Goal: Transaction & Acquisition: Purchase product/service

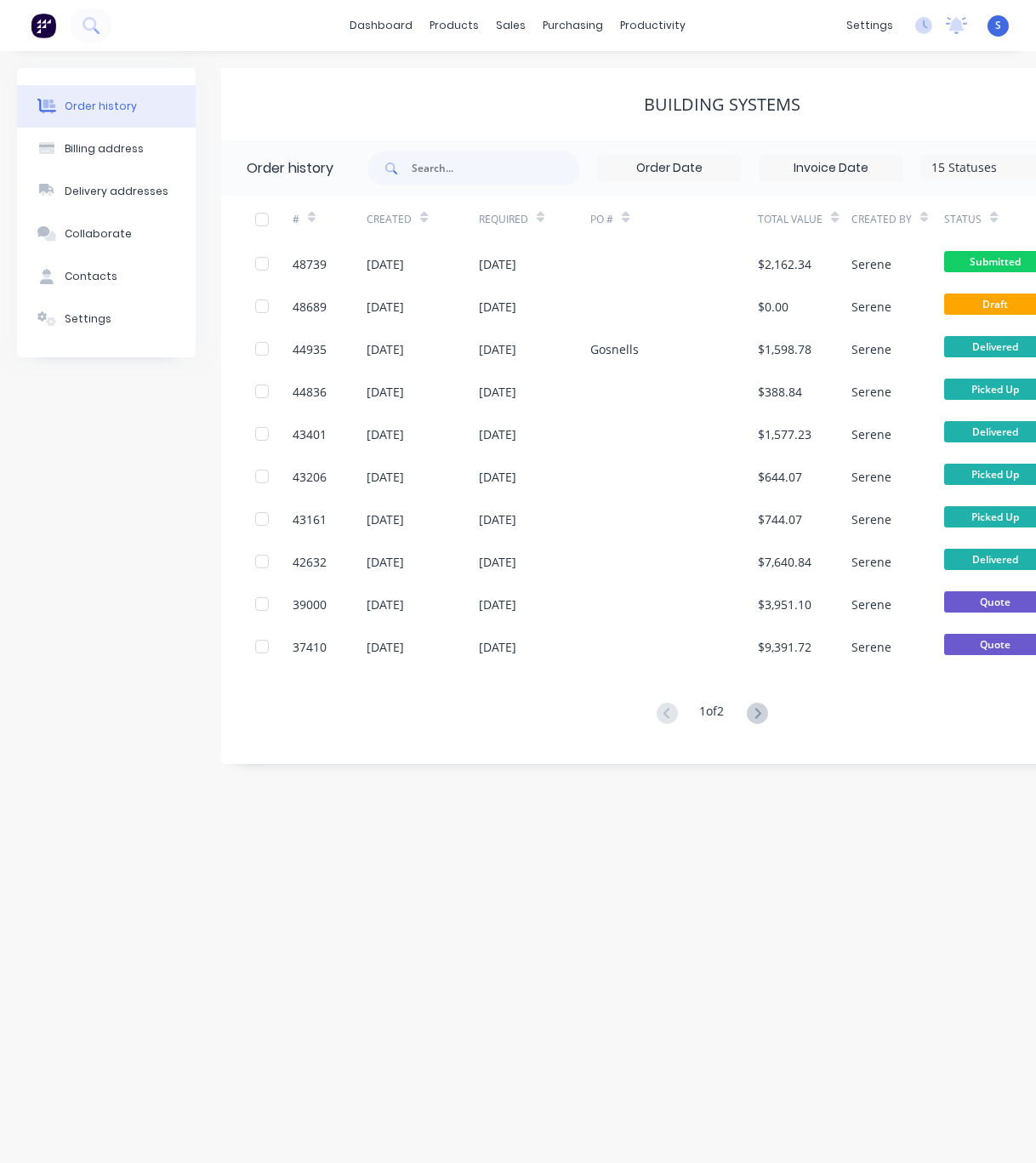
click at [499, 888] on div "Order history Billing address Delivery addresses Collaborate Contacts Settings …" at bounding box center [518, 607] width 1036 height 1112
click at [566, 120] on div "Customers" at bounding box center [568, 116] width 61 height 15
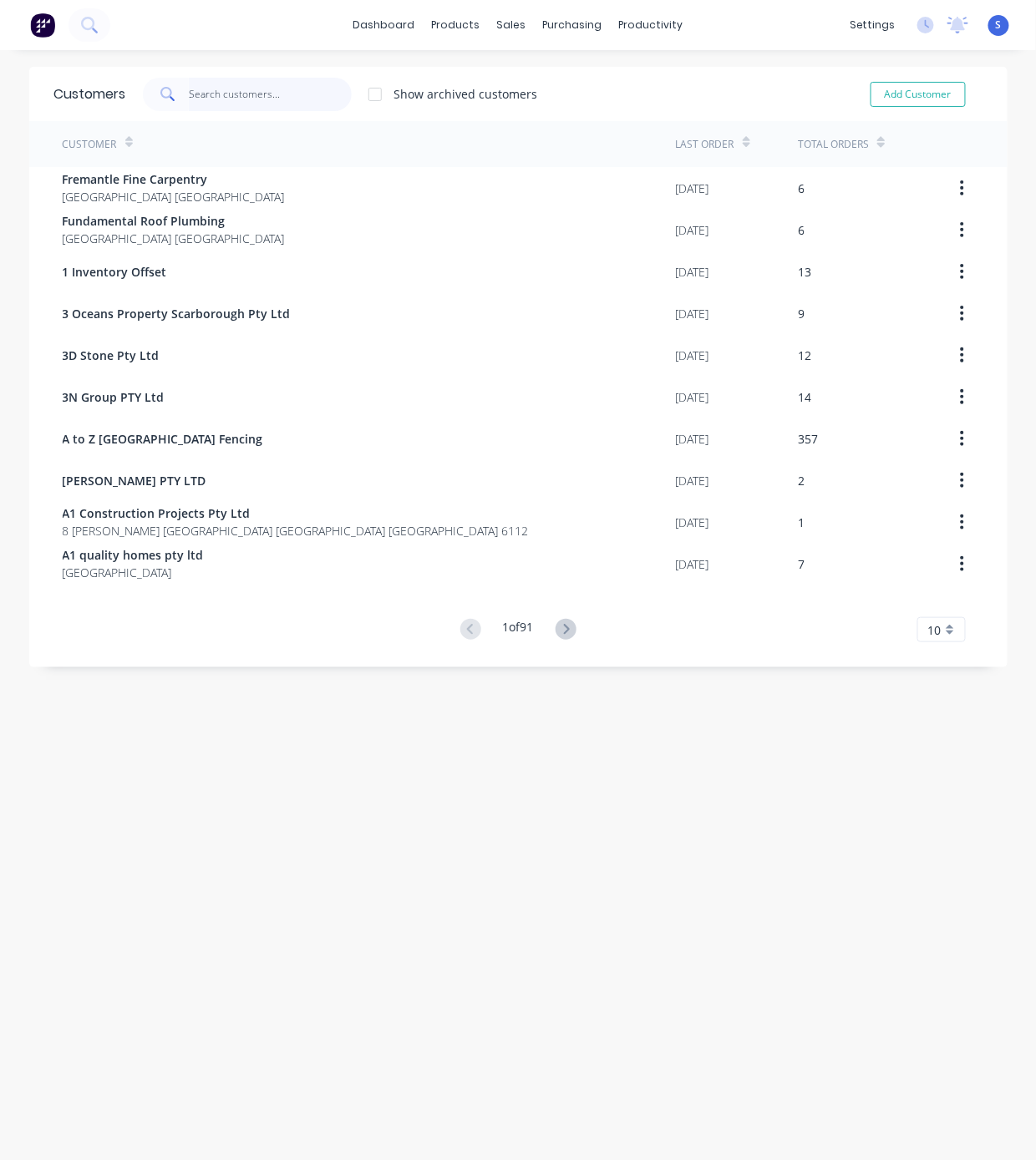
click at [225, 98] on input "text" at bounding box center [270, 94] width 162 height 33
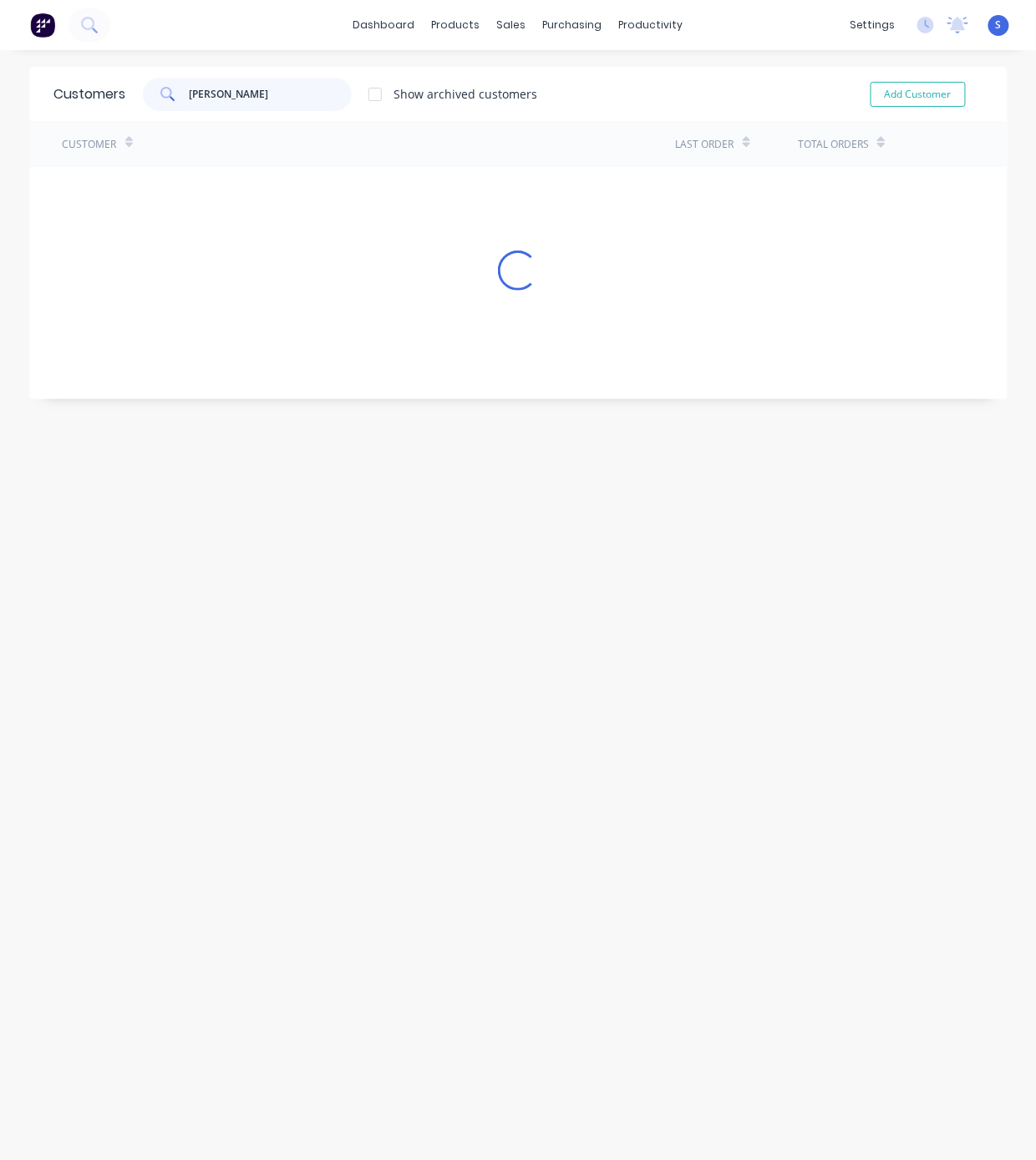
type input "ARTHUR"
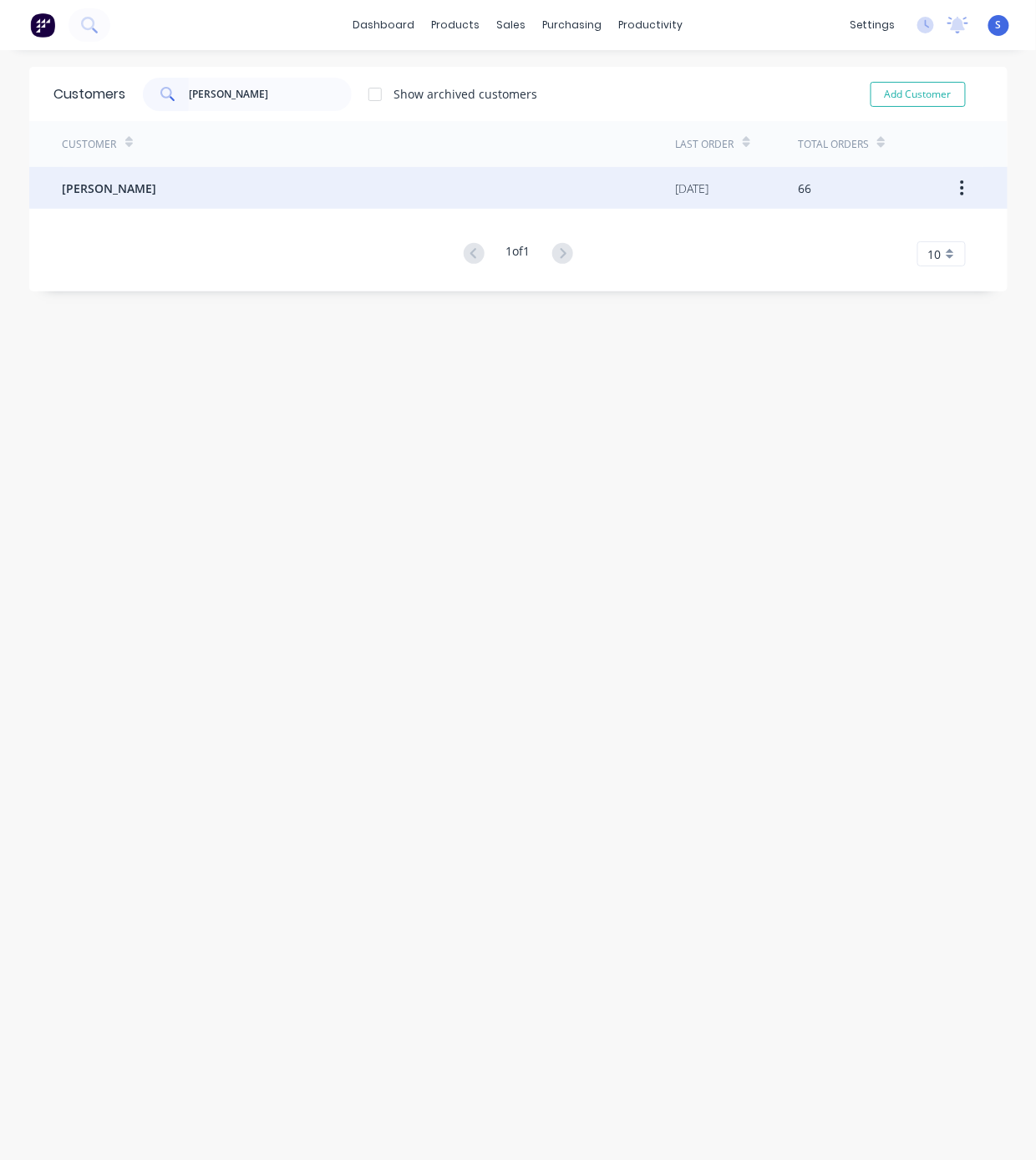
click at [207, 180] on div "Arthur Duan" at bounding box center [369, 188] width 613 height 42
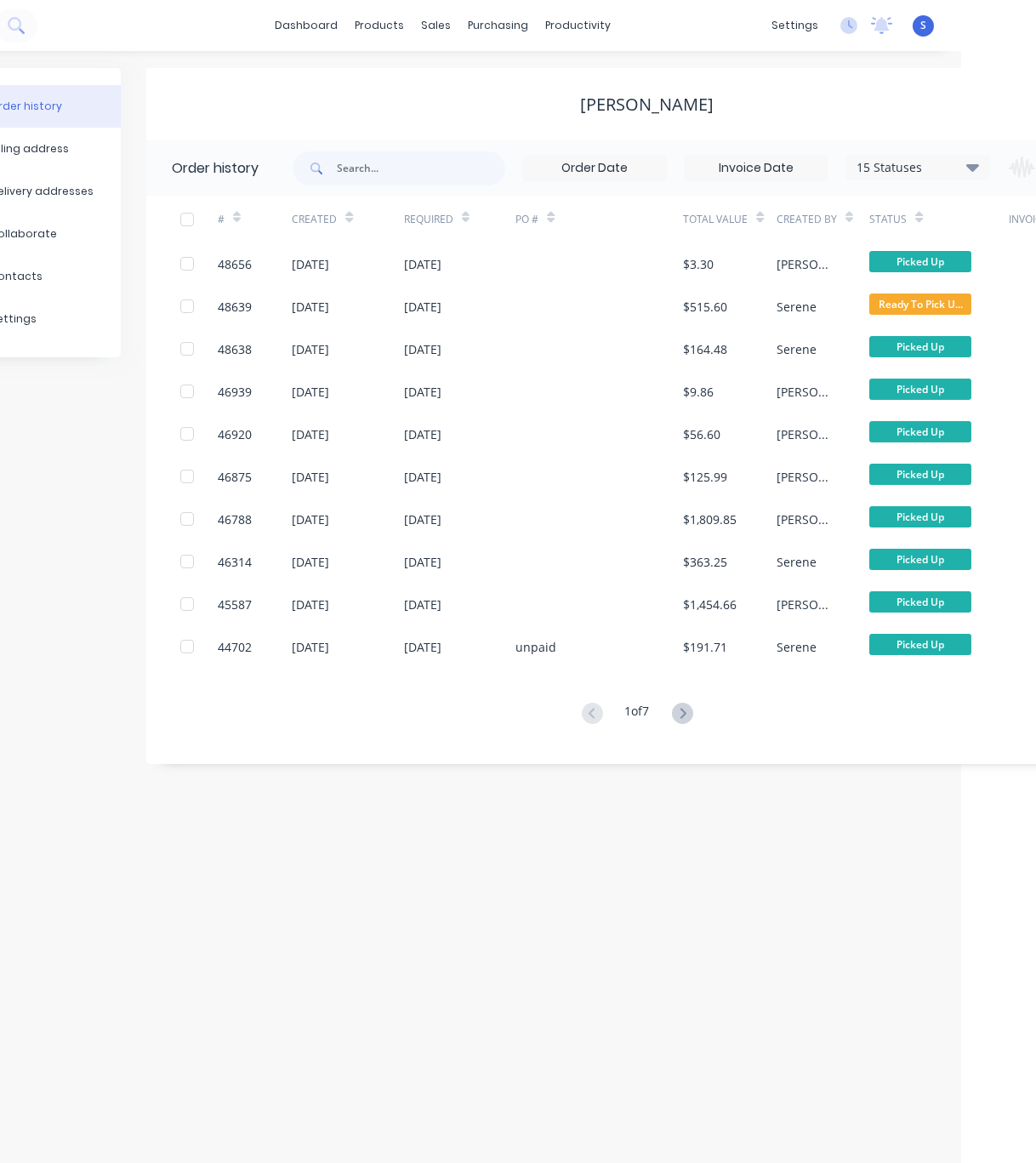
scroll to position [0, 230]
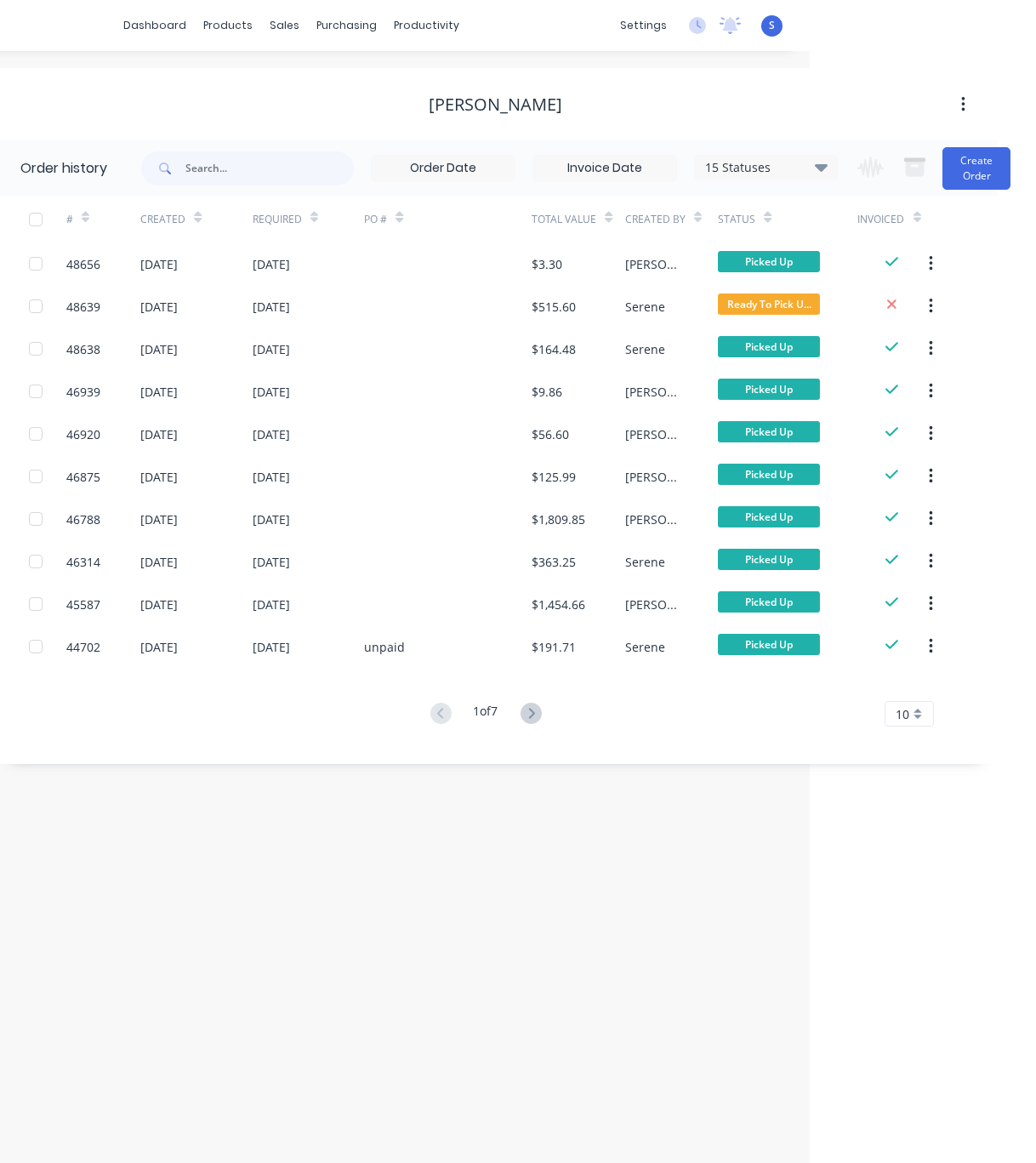
drag, startPoint x: 415, startPoint y: 927, endPoint x: 700, endPoint y: 909, distance: 285.6
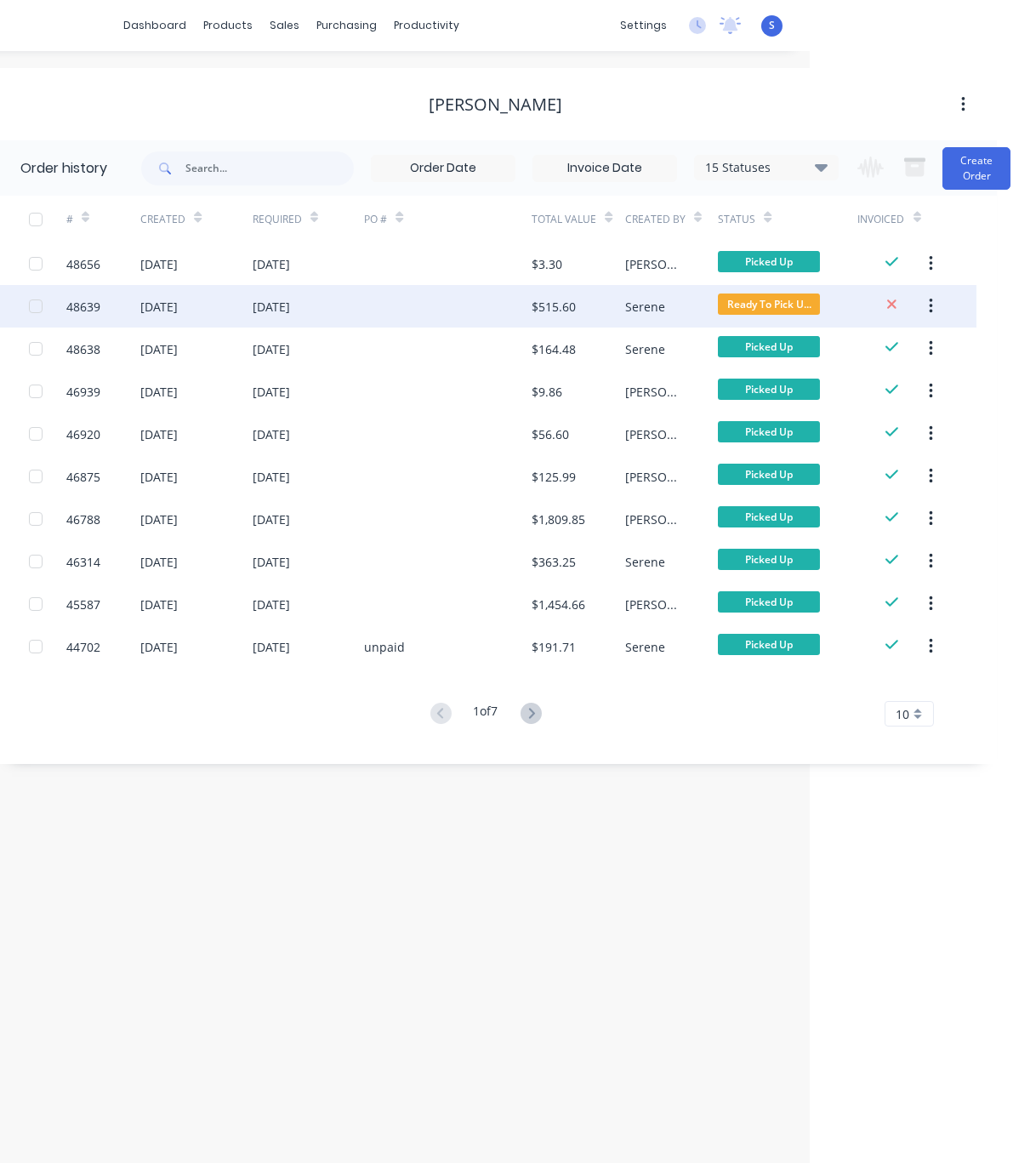
click at [319, 306] on div "[DATE]" at bounding box center [309, 306] width 112 height 43
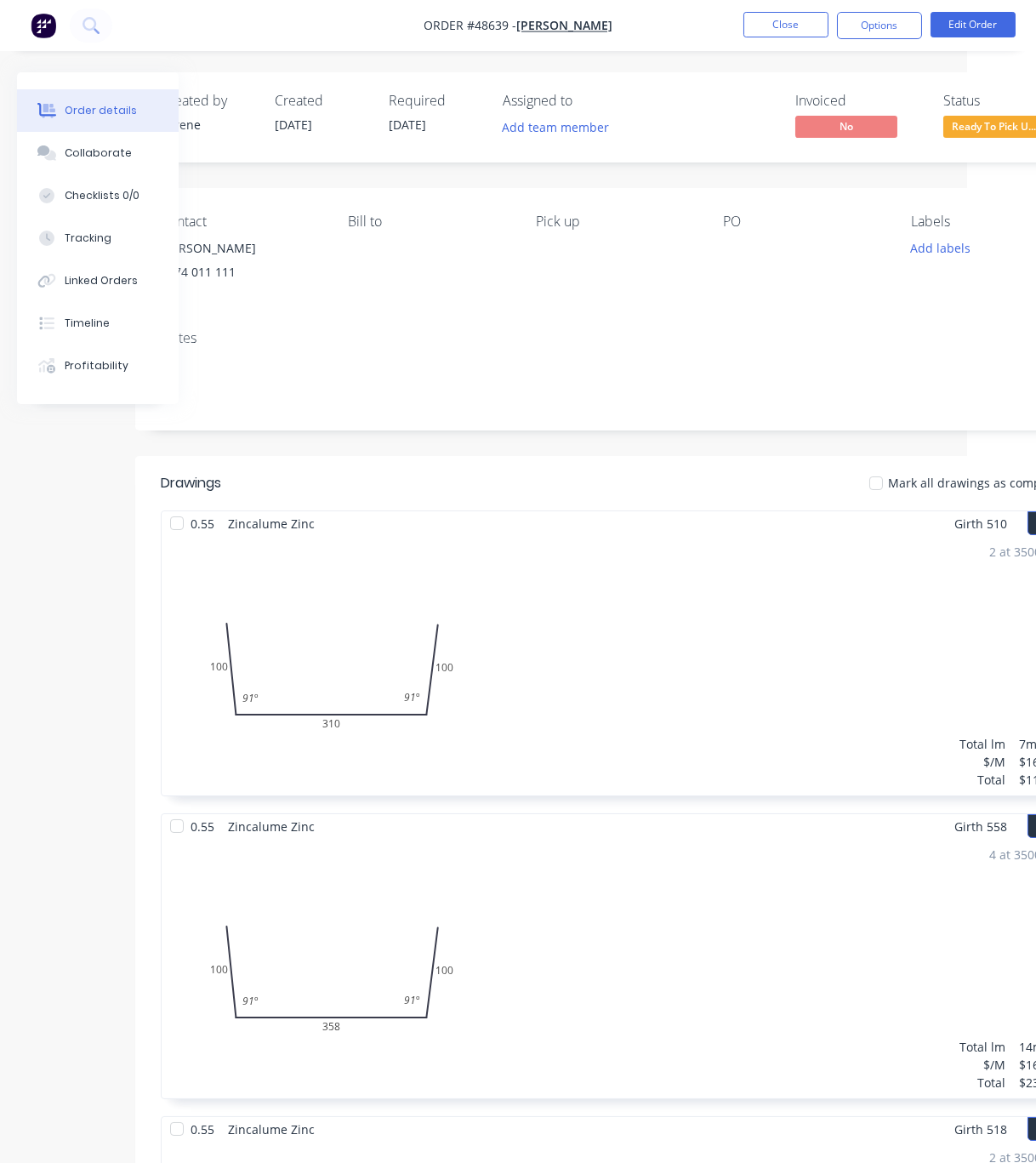
scroll to position [0, 146]
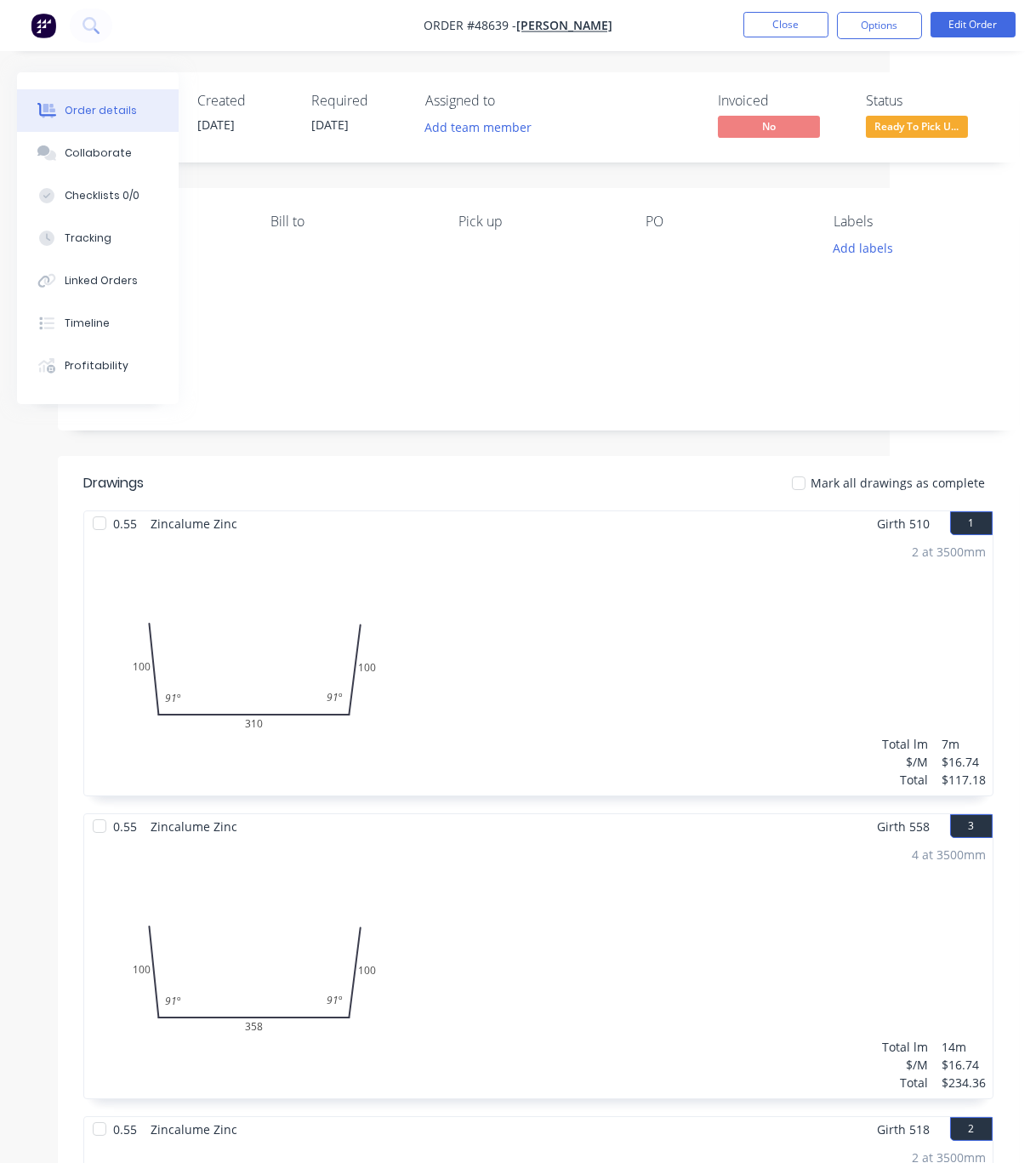
drag, startPoint x: 388, startPoint y: 473, endPoint x: 741, endPoint y: 474, distance: 353.0
click at [874, 27] on button "Options" at bounding box center [879, 25] width 85 height 27
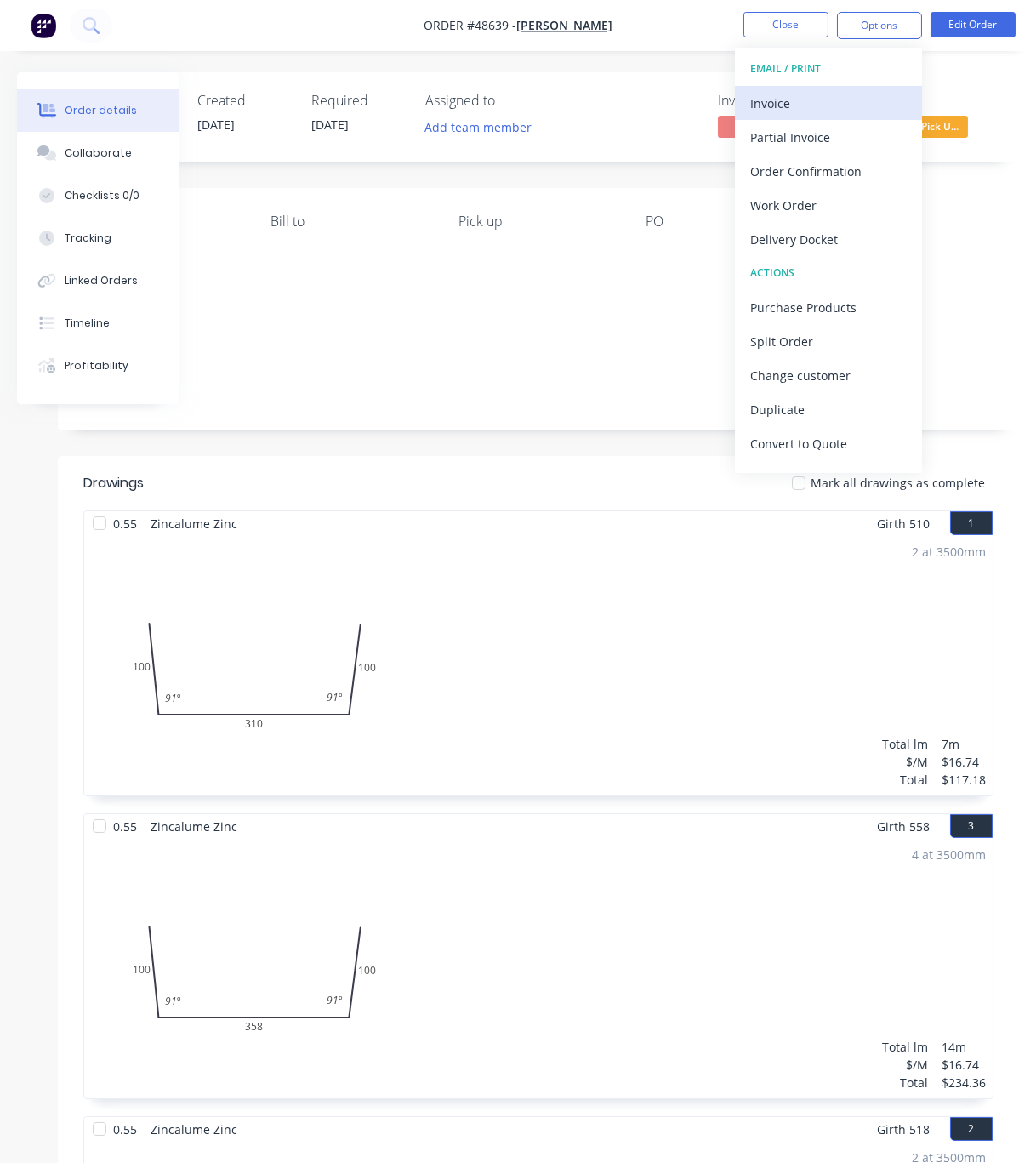
click at [834, 99] on div "Invoice" at bounding box center [828, 103] width 156 height 25
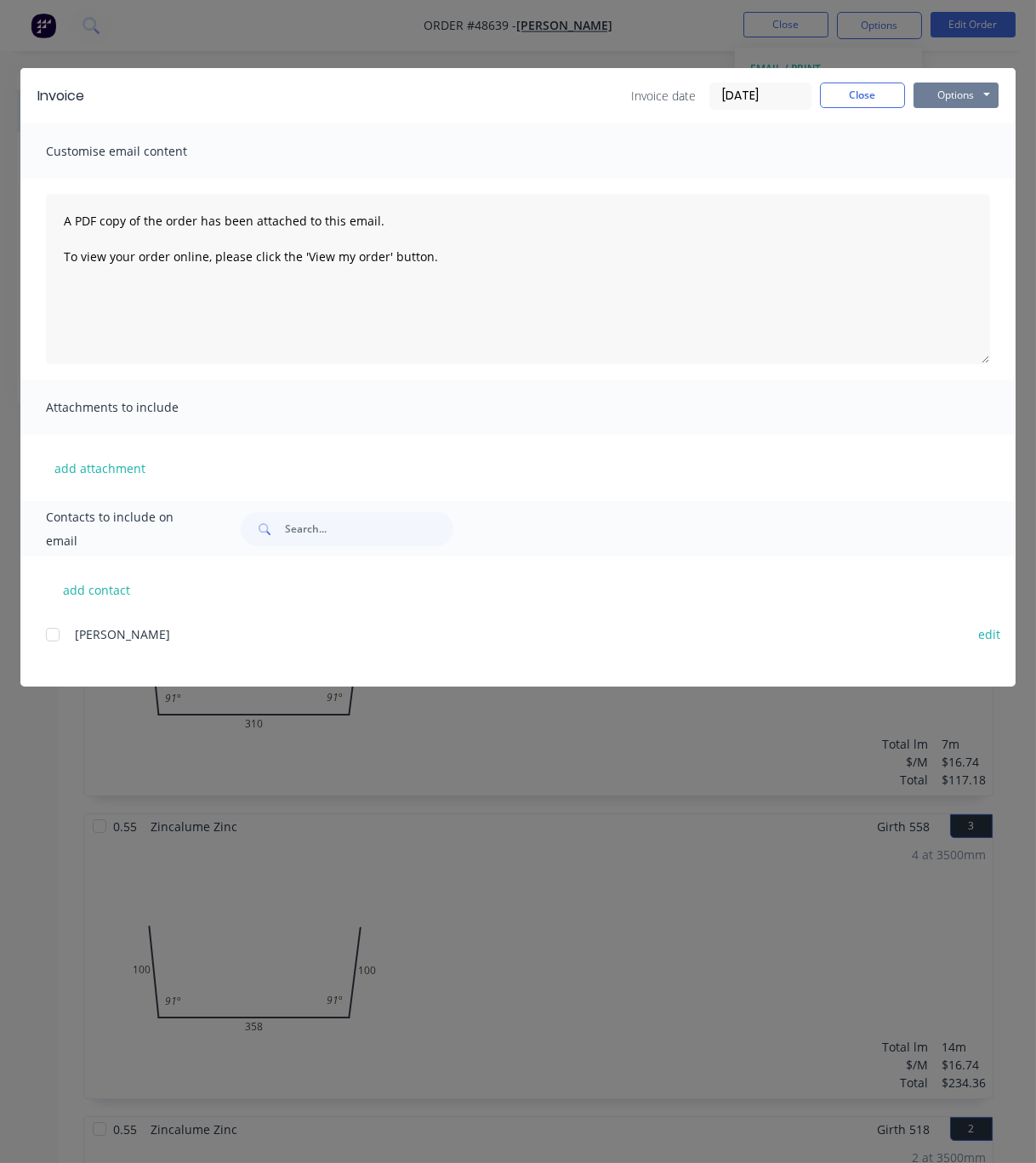
click at [965, 102] on button "Options" at bounding box center [955, 96] width 85 height 26
click at [973, 153] on button "Print" at bounding box center [967, 152] width 109 height 28
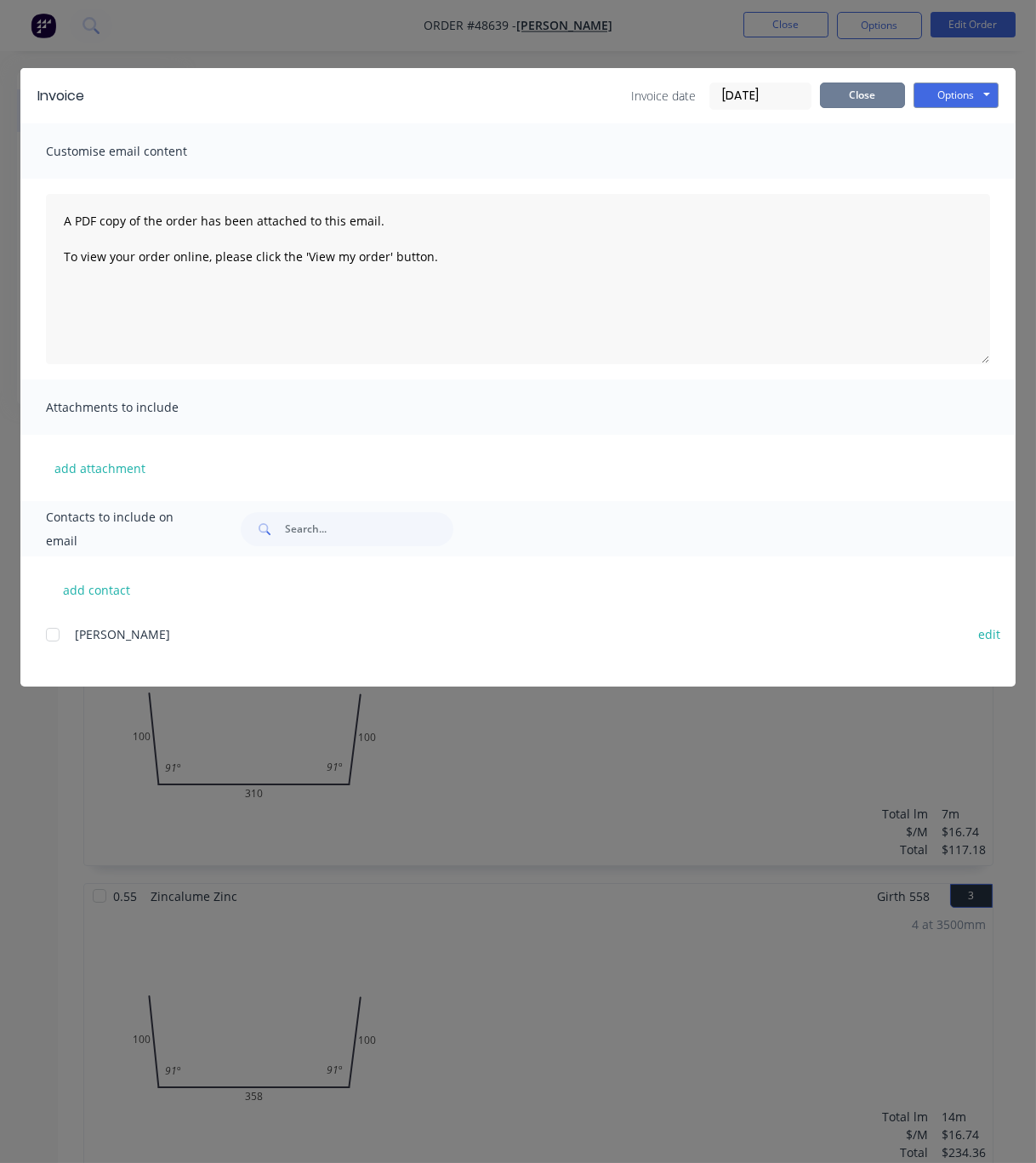
click at [870, 91] on button "Close" at bounding box center [862, 96] width 85 height 26
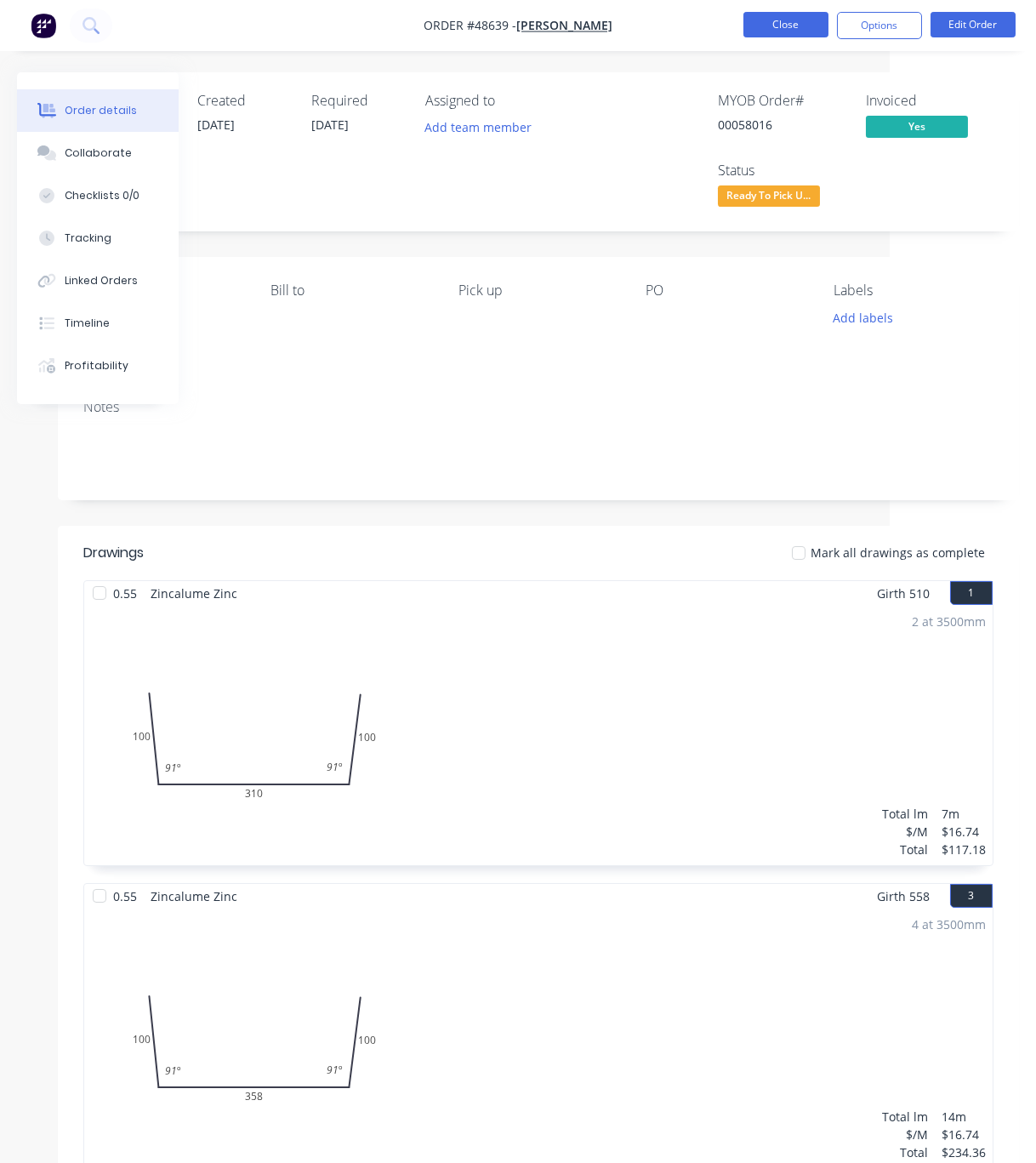
click at [806, 22] on button "Close" at bounding box center [785, 25] width 85 height 26
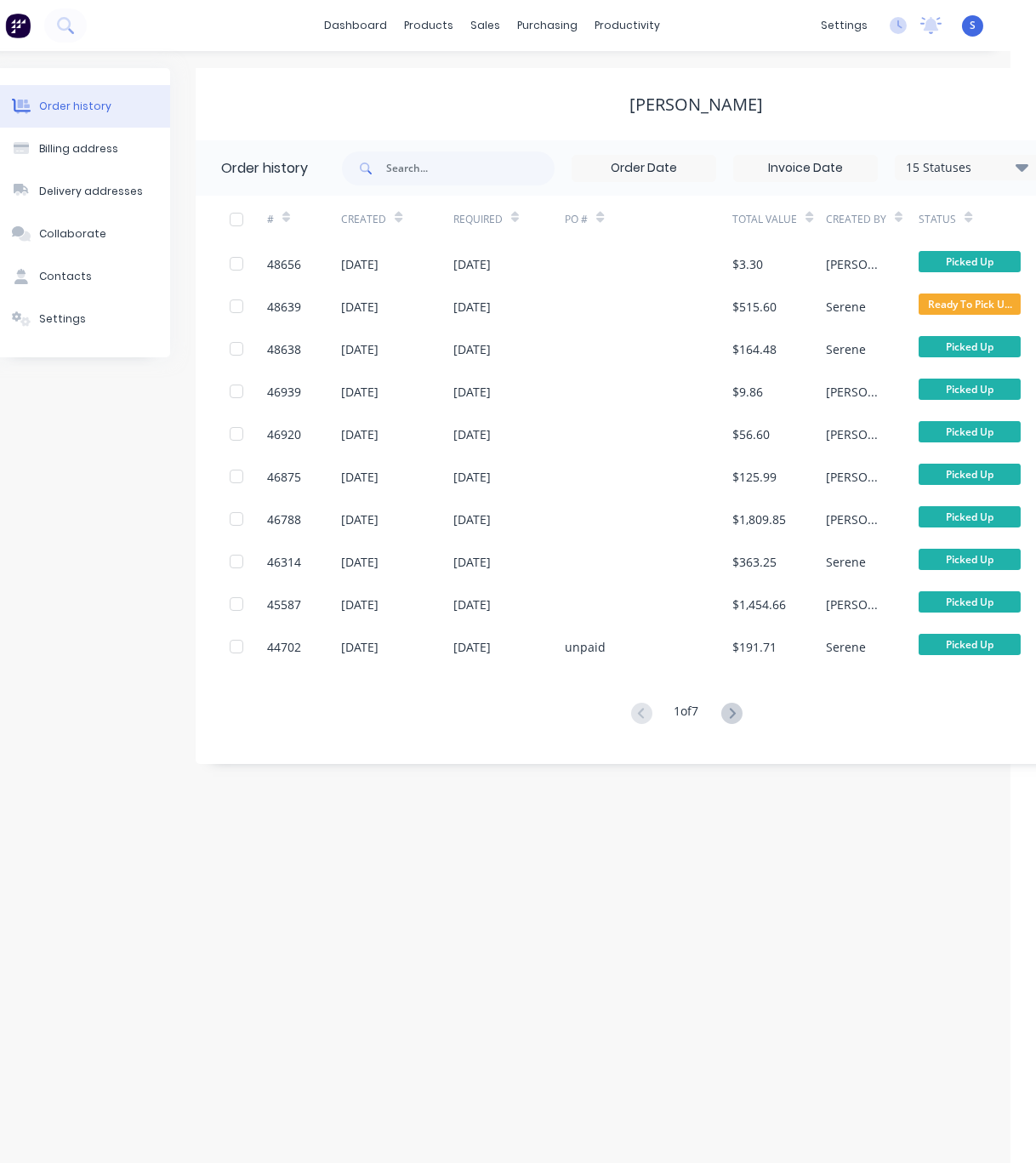
scroll to position [0, 230]
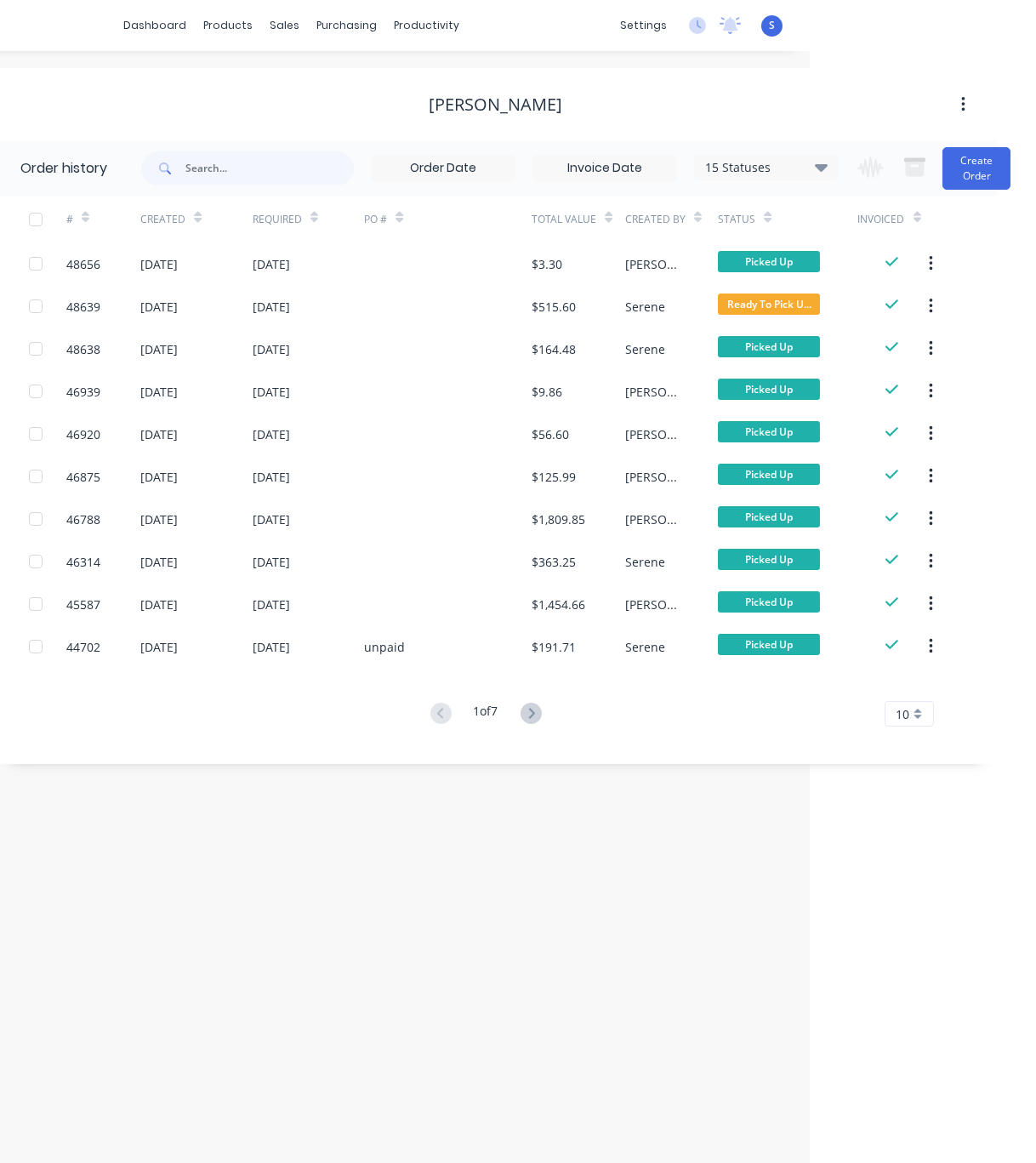
drag, startPoint x: 624, startPoint y: 791, endPoint x: 886, endPoint y: 787, distance: 262.0
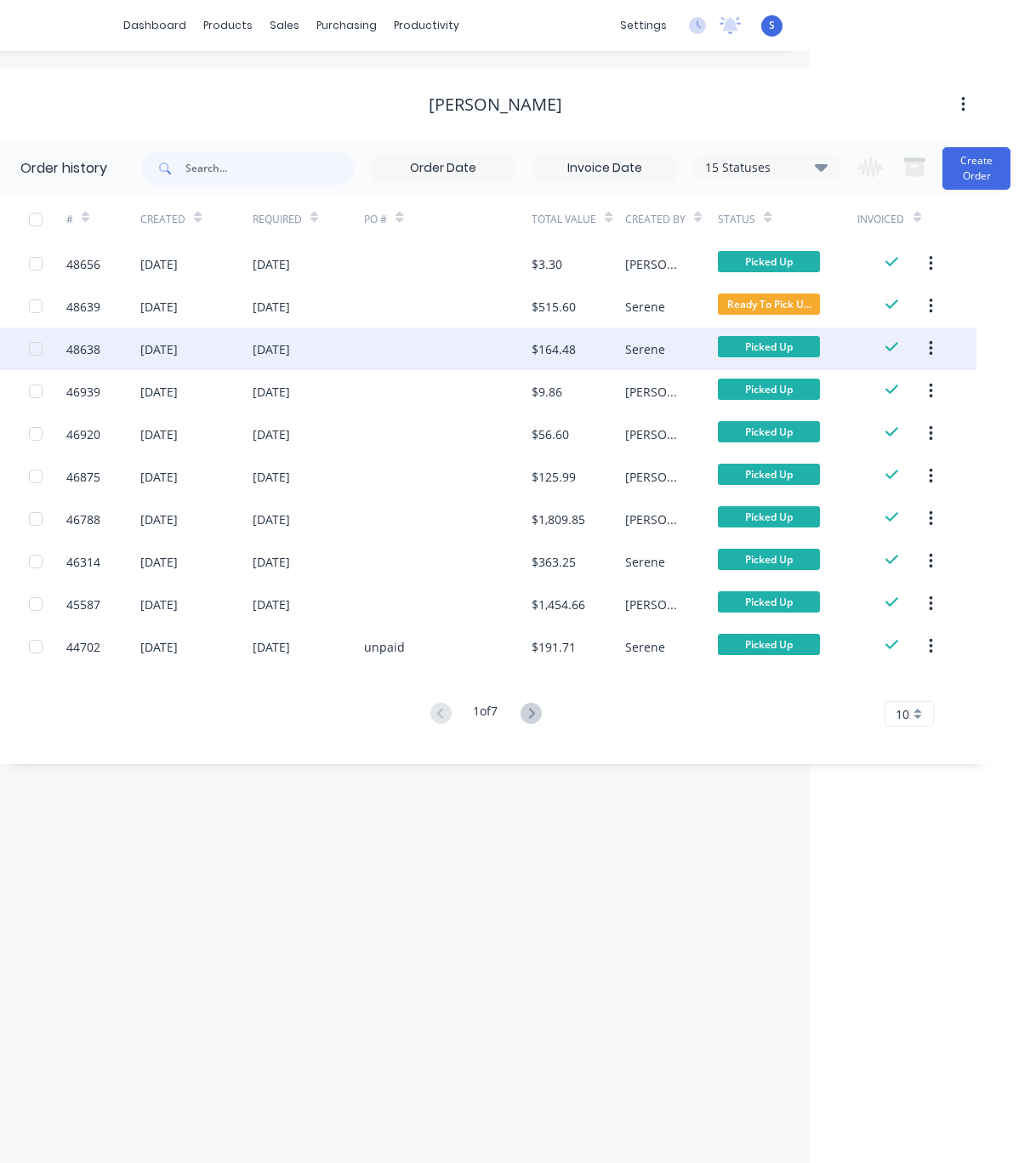
click at [438, 348] on div at bounding box center [447, 349] width 167 height 43
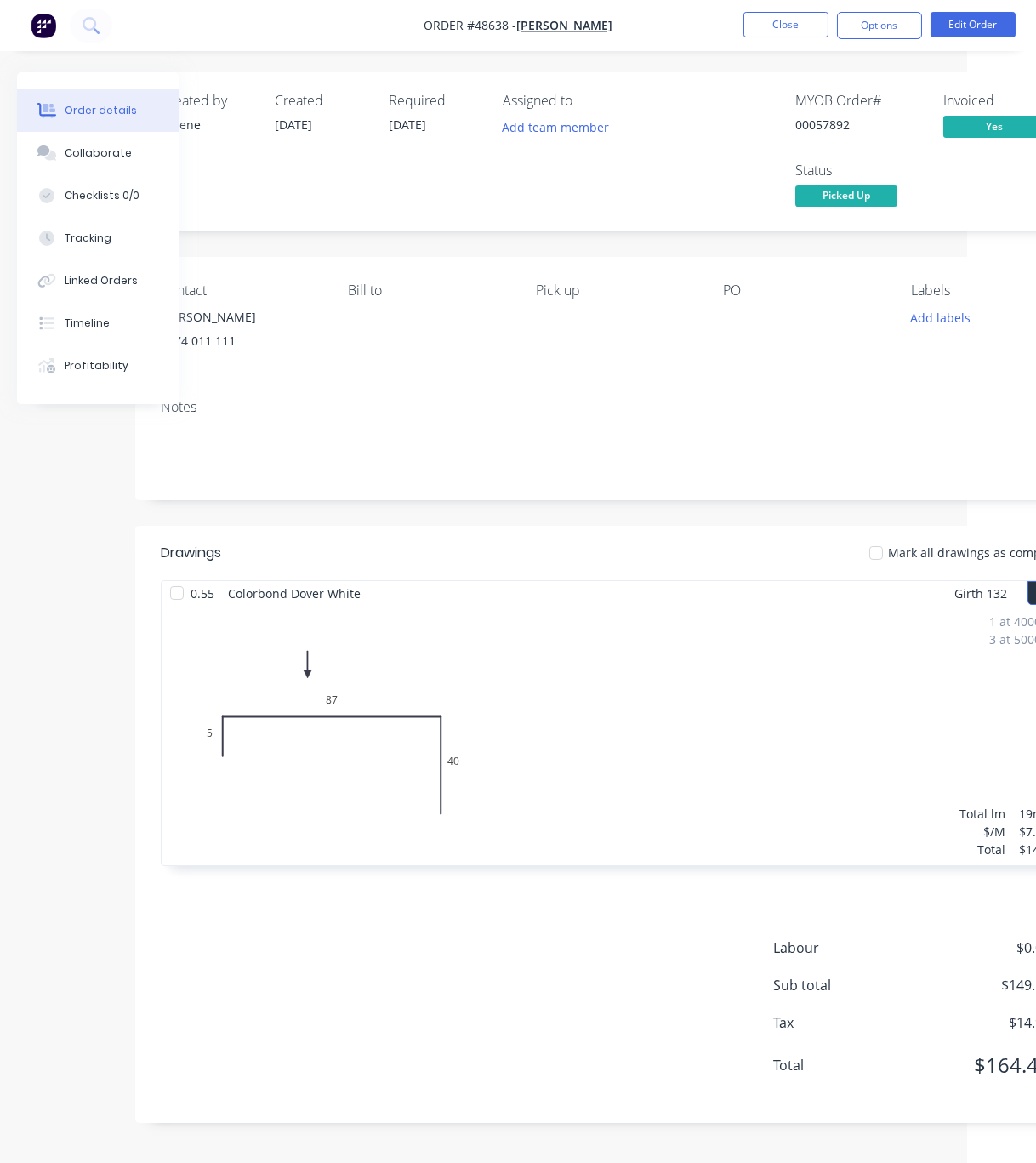
drag, startPoint x: 473, startPoint y: 573, endPoint x: 839, endPoint y: 556, distance: 366.4
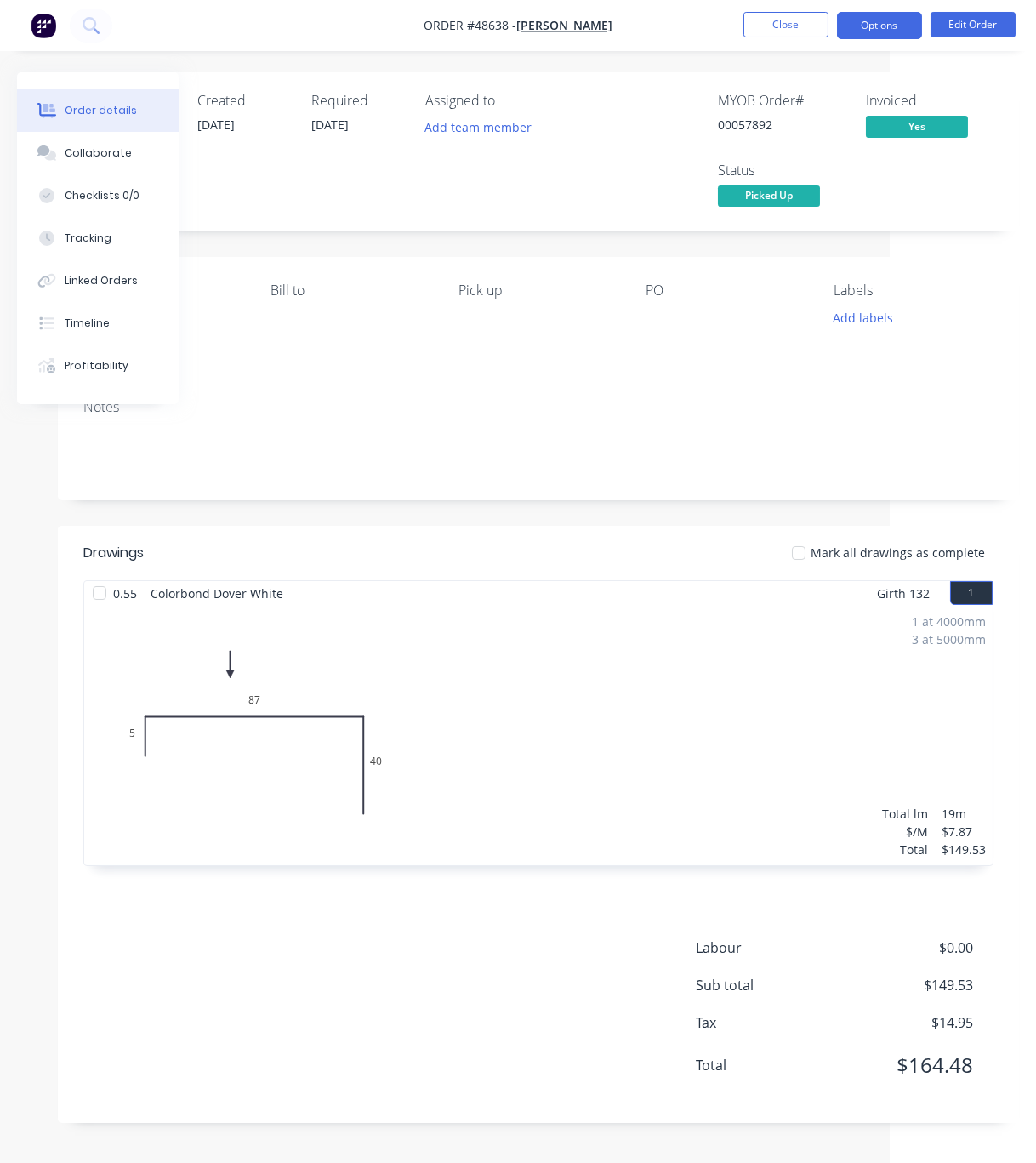
click at [869, 22] on button "Options" at bounding box center [879, 25] width 85 height 27
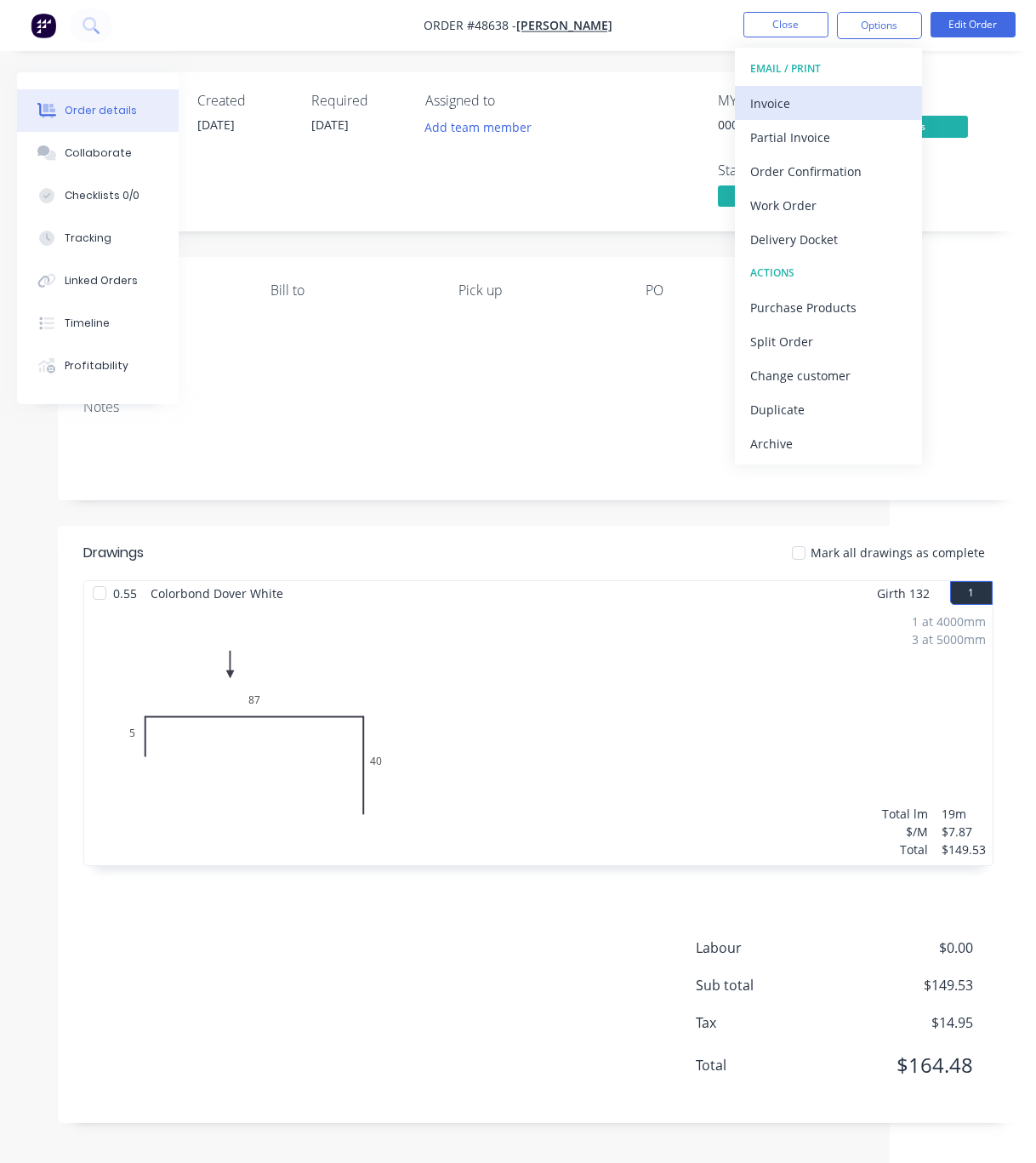
click at [814, 105] on div "Invoice" at bounding box center [828, 103] width 156 height 25
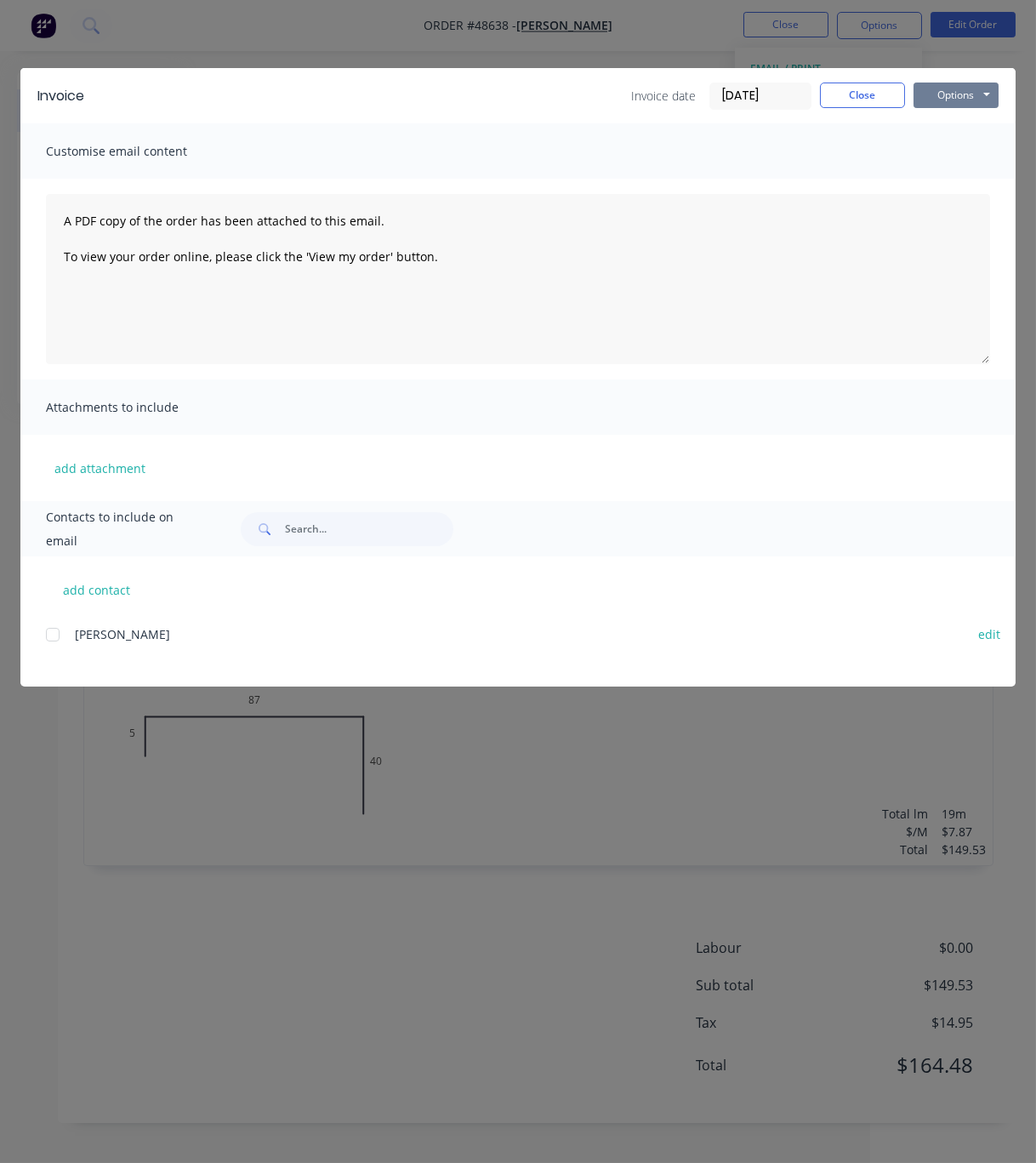
click at [948, 100] on button "Options" at bounding box center [955, 96] width 85 height 26
click at [953, 165] on button "Print" at bounding box center [967, 152] width 109 height 28
click at [871, 100] on button "Close" at bounding box center [862, 96] width 85 height 26
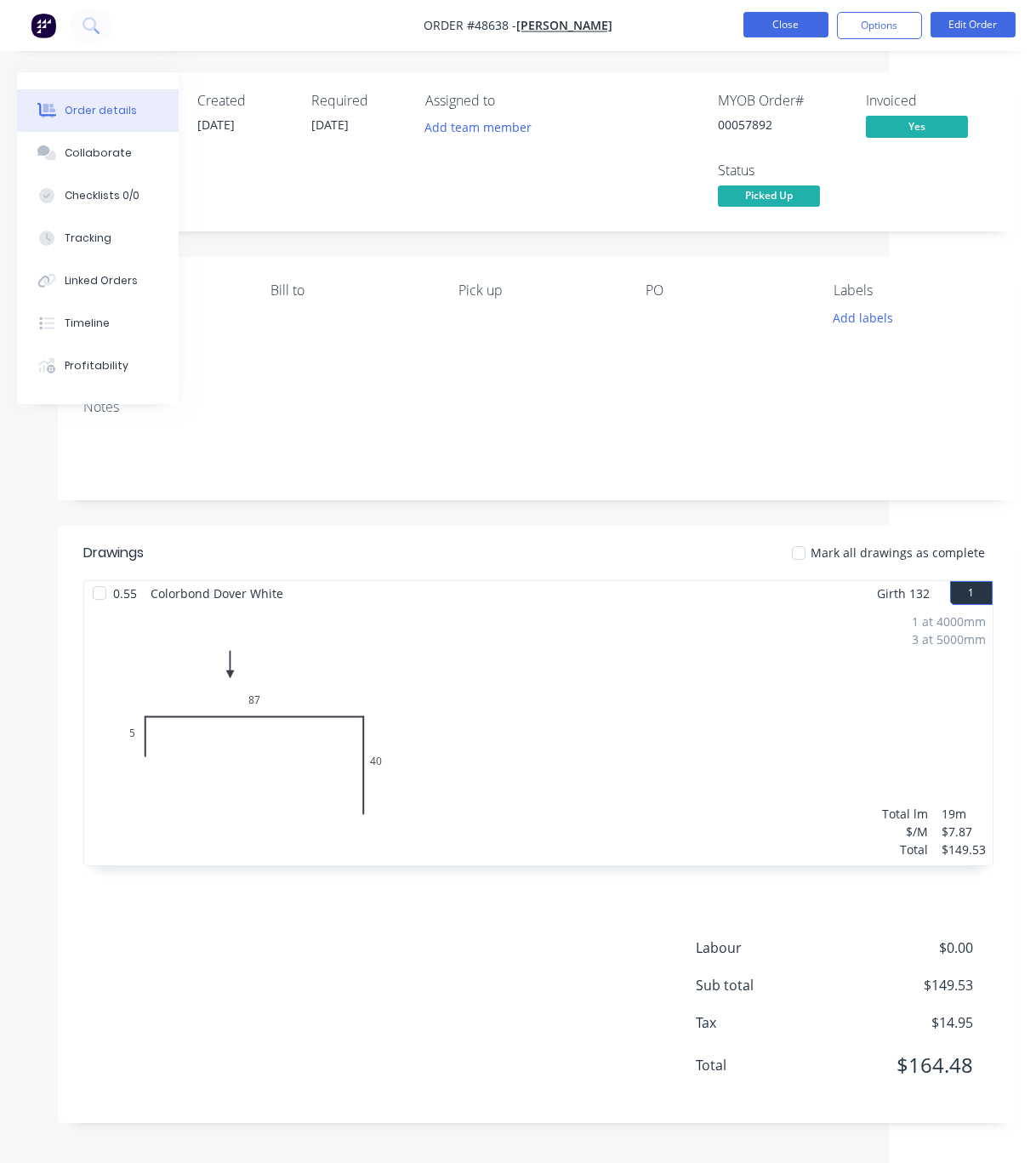
click at [799, 27] on button "Close" at bounding box center [785, 25] width 85 height 26
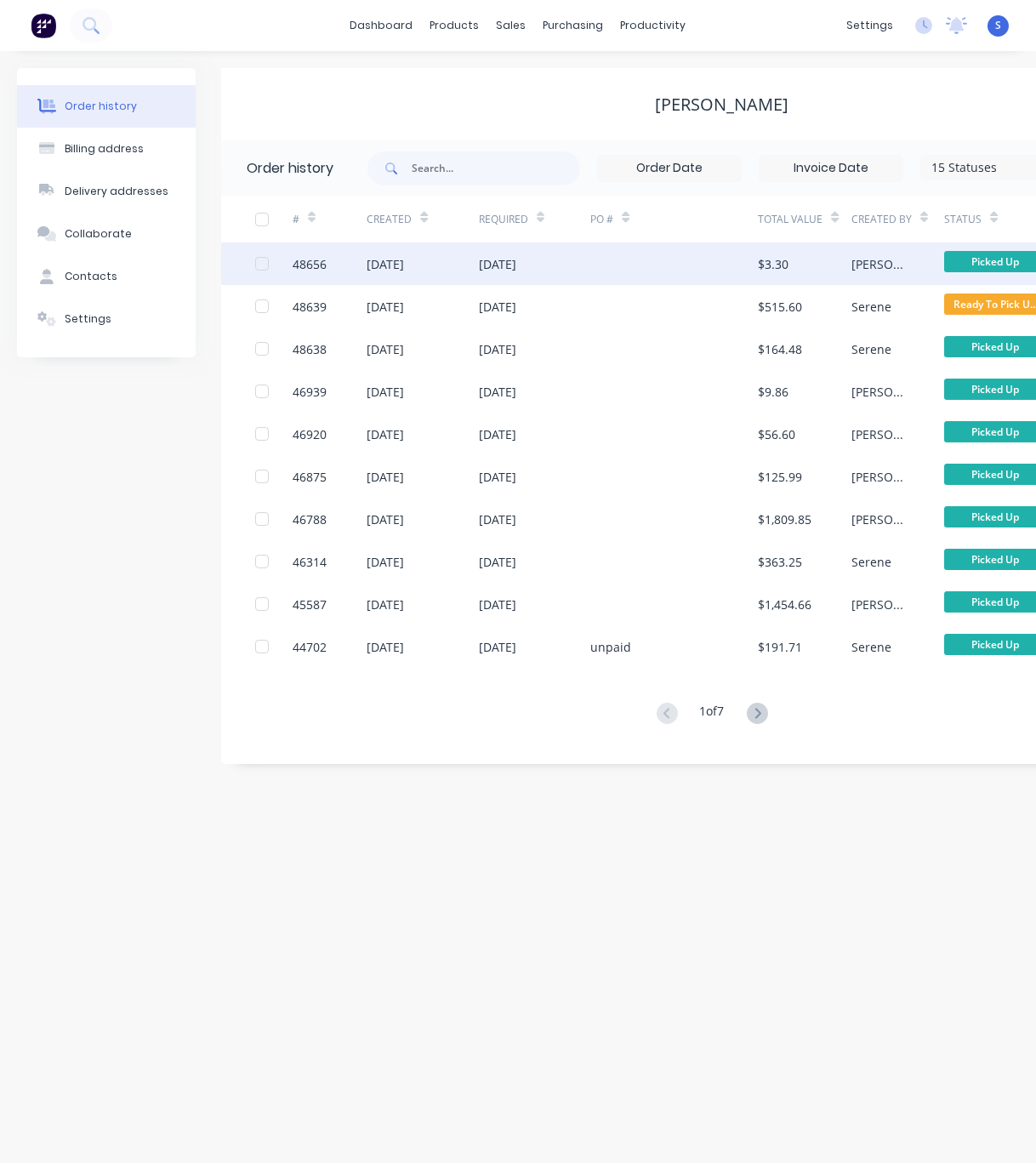
click at [600, 255] on div at bounding box center [673, 263] width 167 height 43
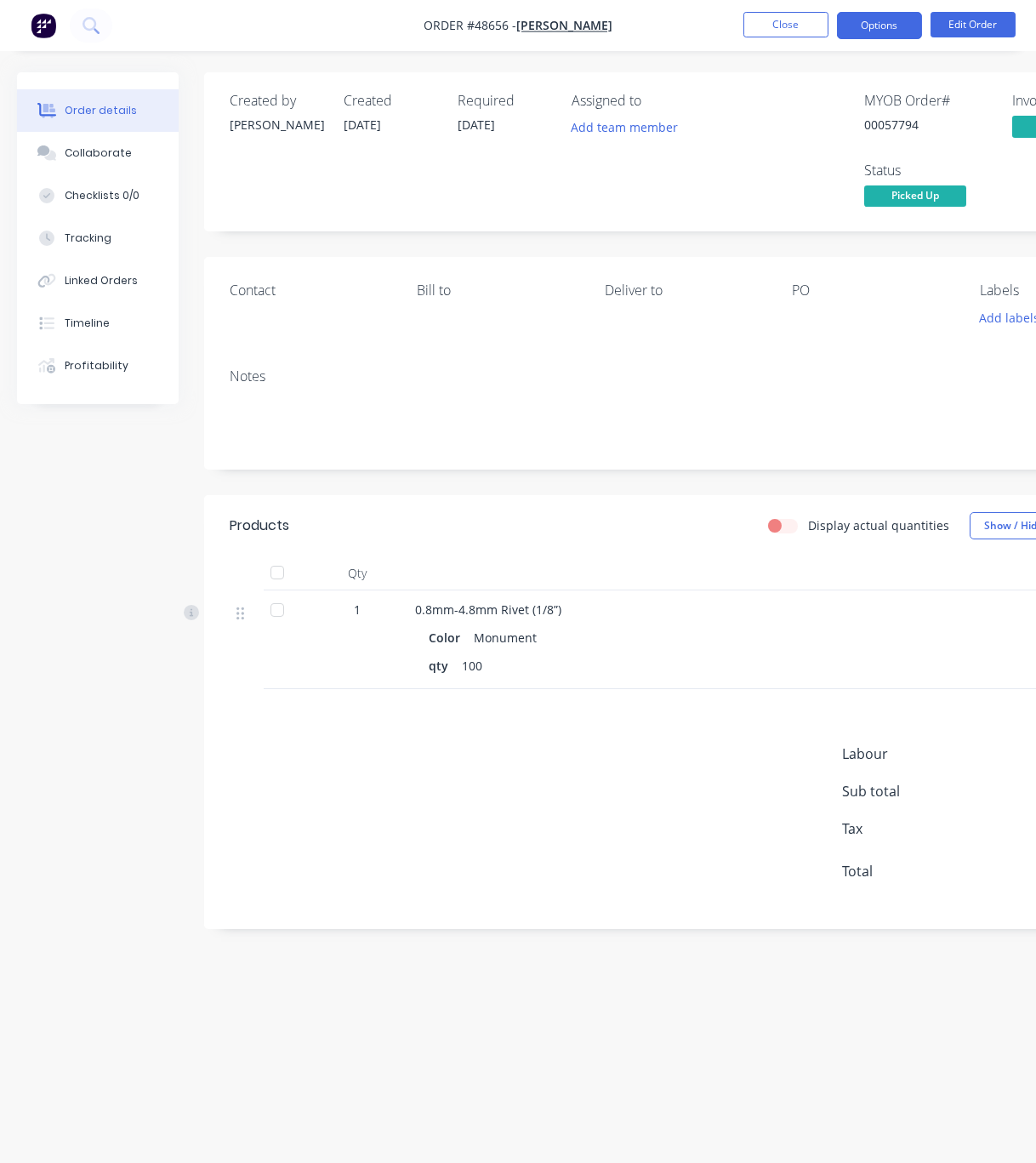
click at [886, 28] on button "Options" at bounding box center [879, 25] width 85 height 27
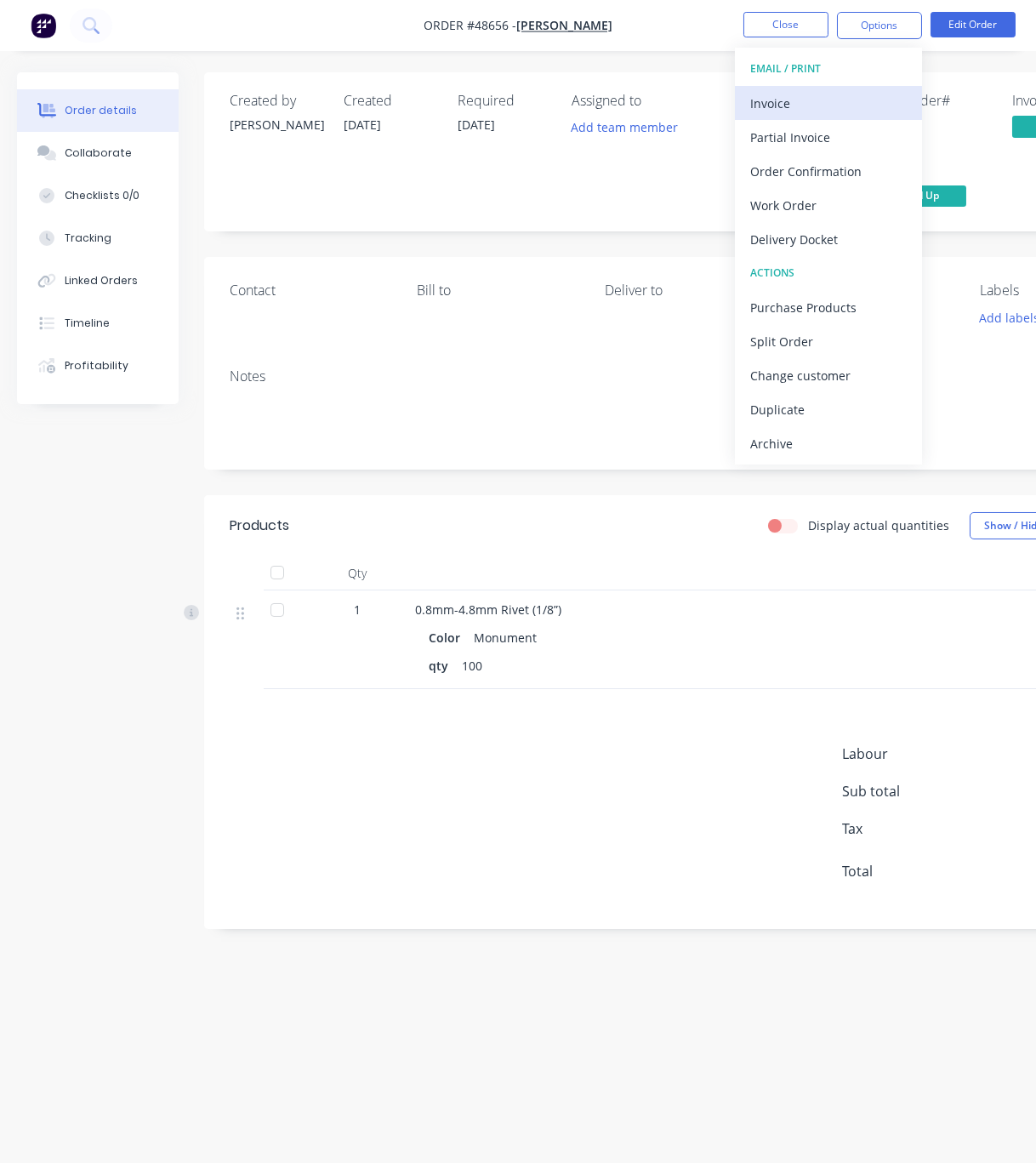
click at [813, 99] on div "Invoice" at bounding box center [828, 103] width 156 height 25
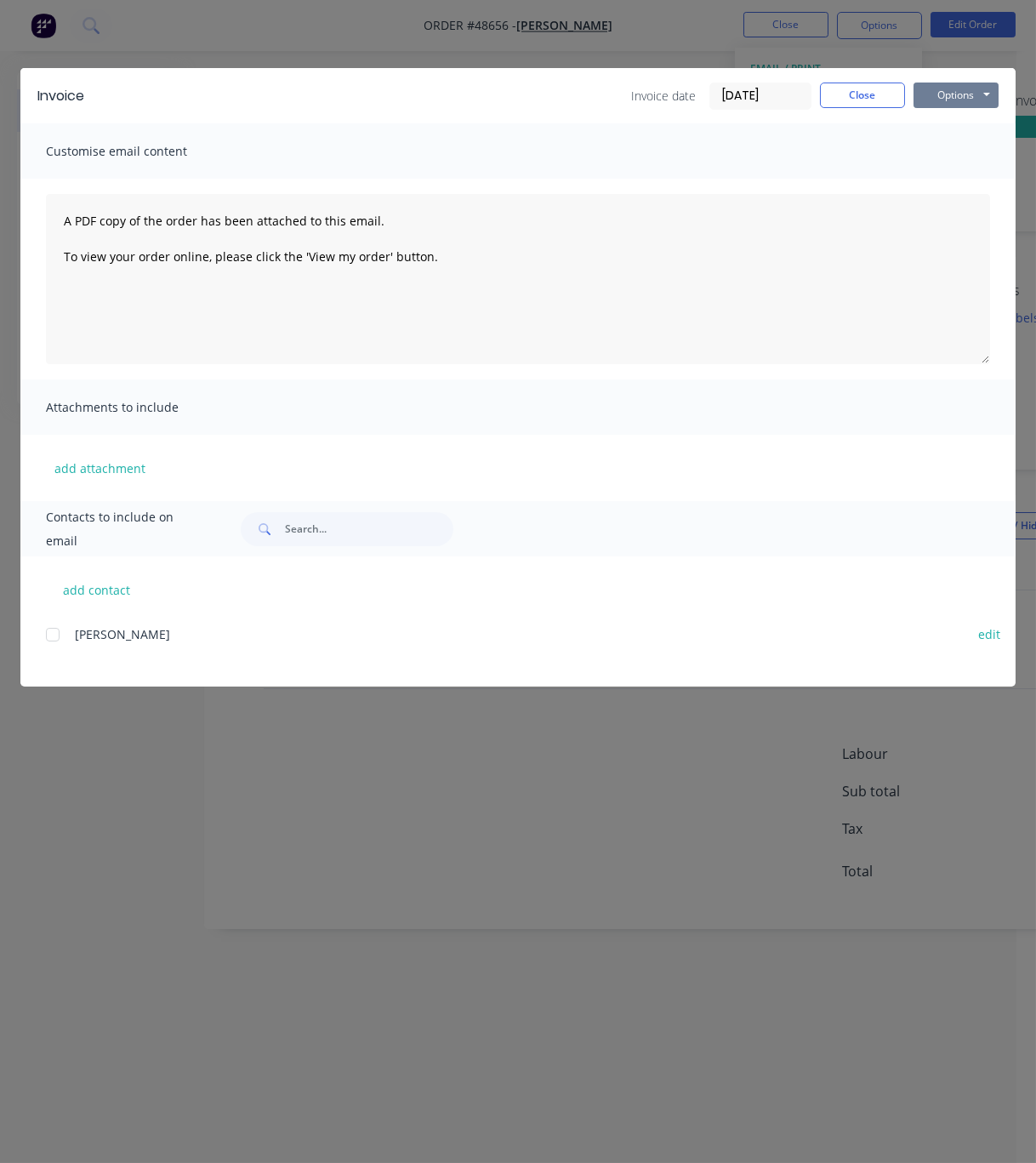
click at [932, 96] on button "Options" at bounding box center [955, 96] width 85 height 26
click at [973, 157] on button "Print" at bounding box center [967, 152] width 109 height 28
click at [889, 96] on button "Close" at bounding box center [862, 96] width 85 height 26
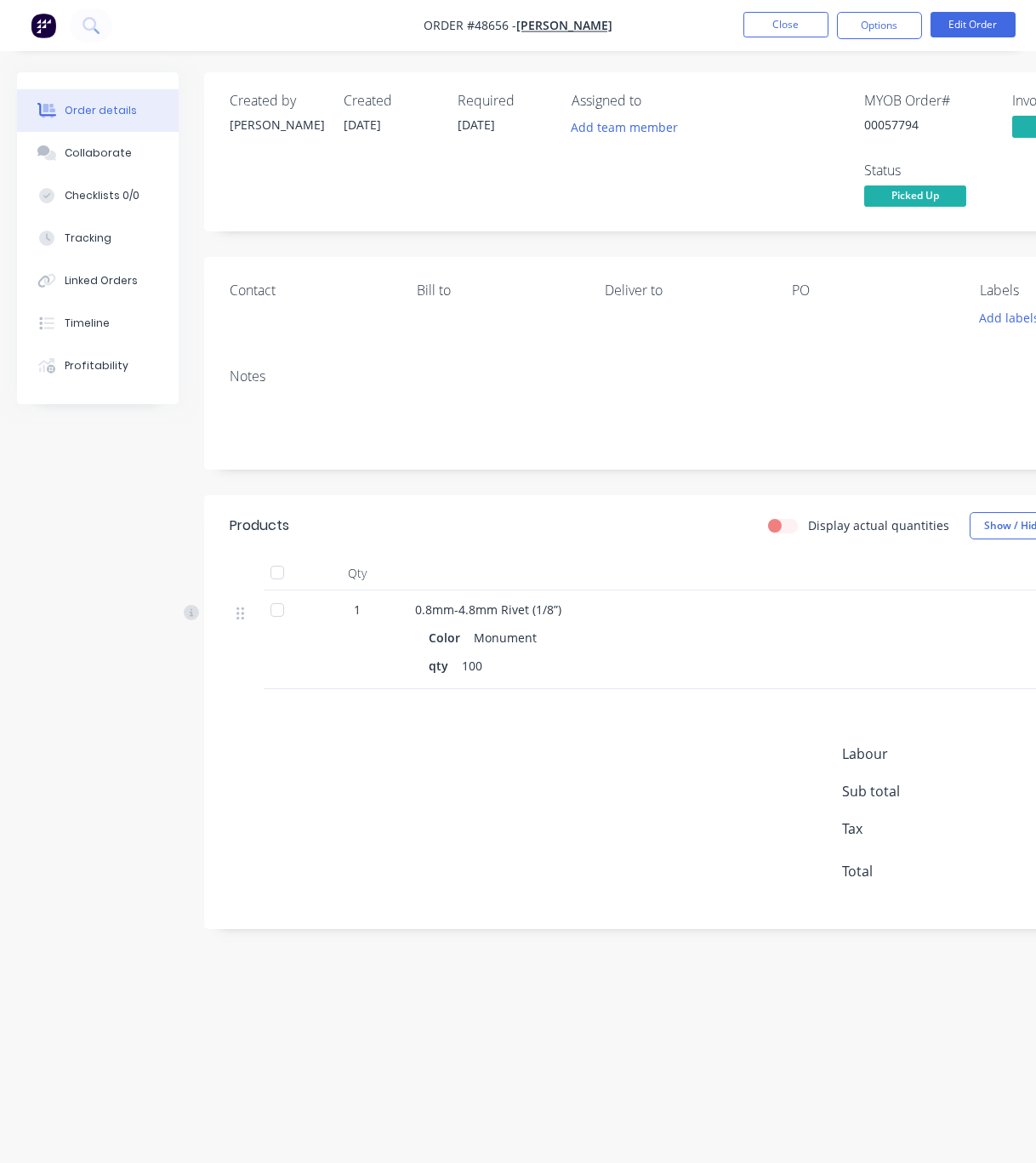
scroll to position [0, 186]
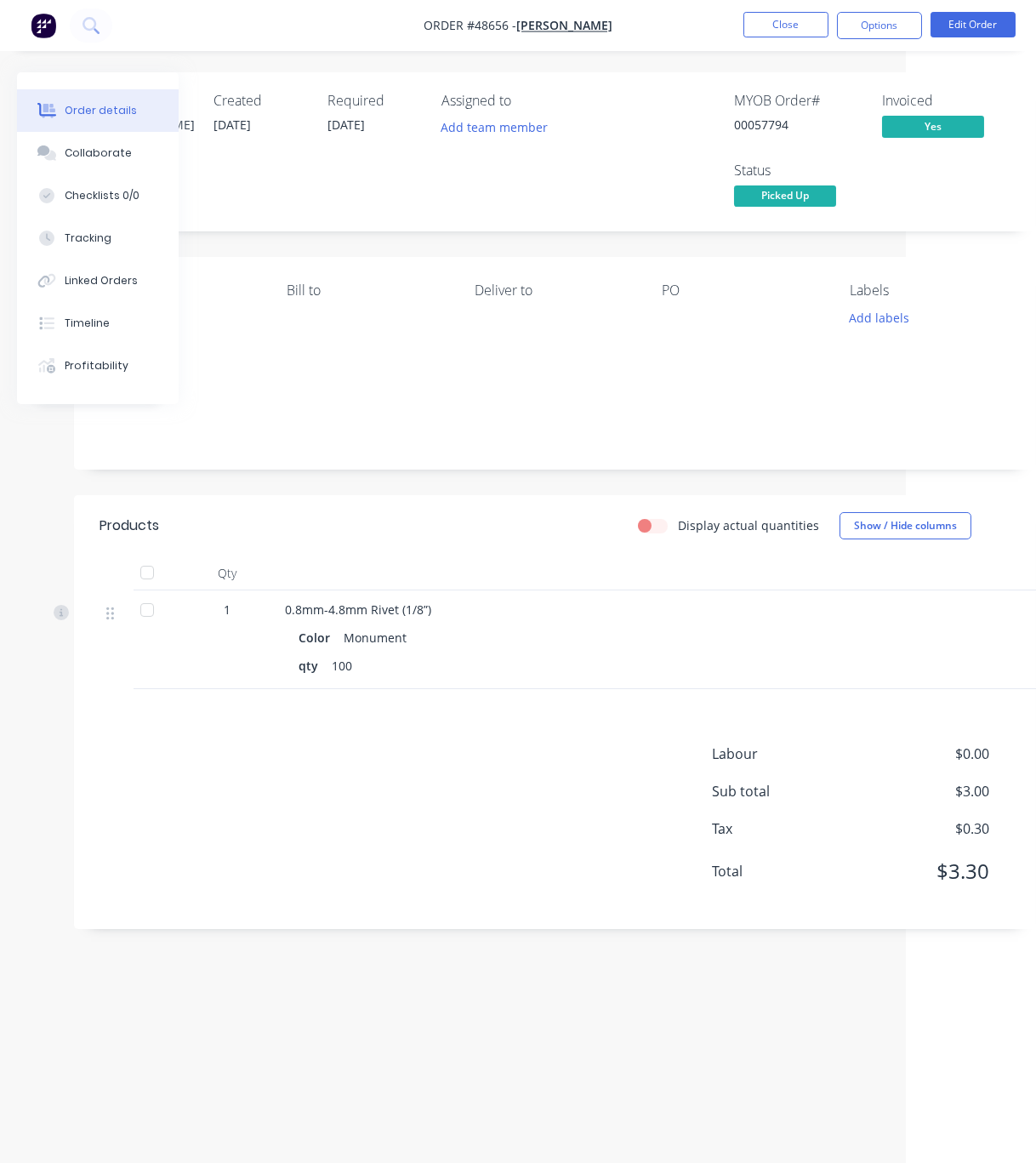
drag, startPoint x: 537, startPoint y: 336, endPoint x: 816, endPoint y: 159, distance: 330.4
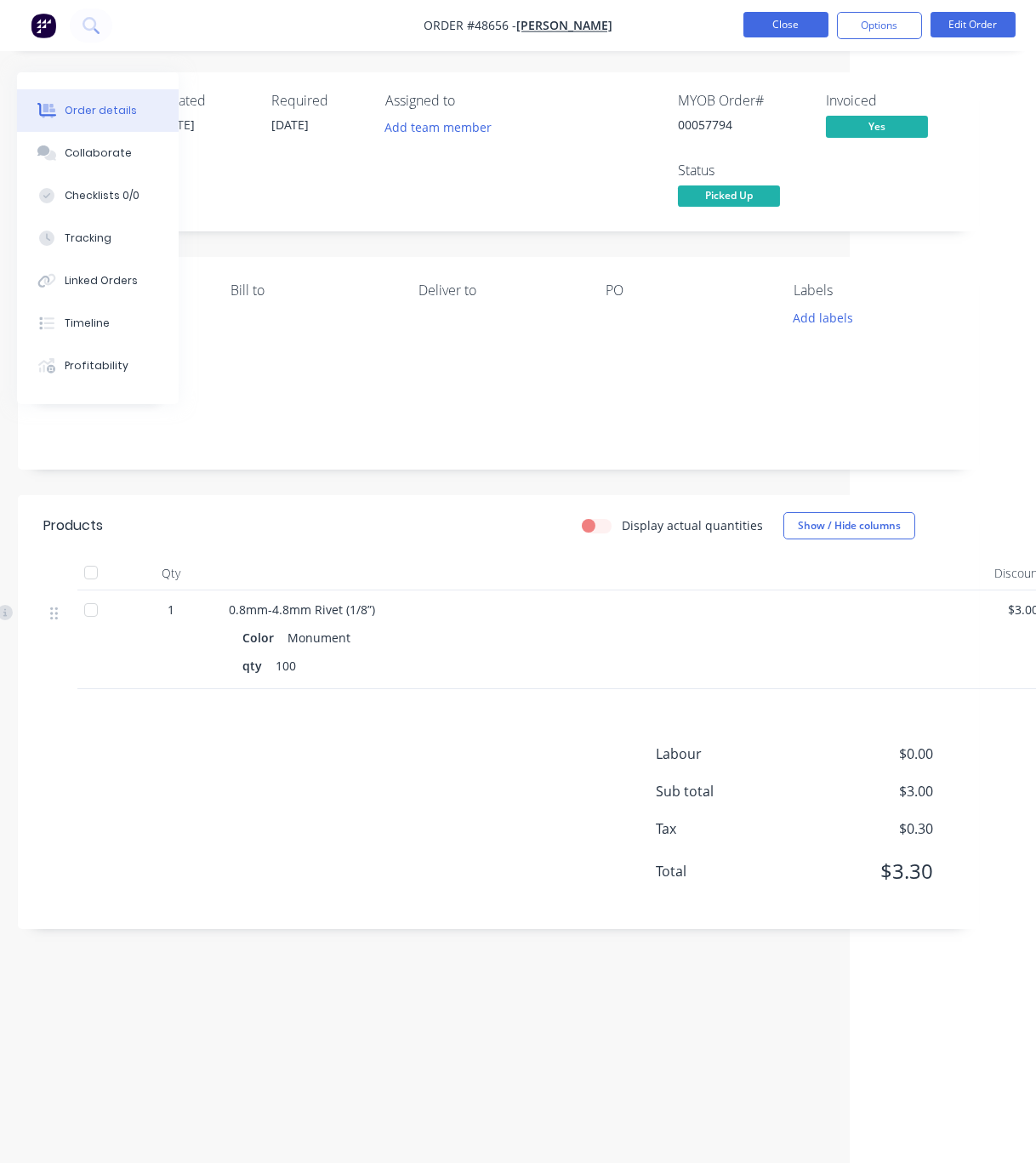
click at [786, 13] on button "Close" at bounding box center [785, 25] width 85 height 26
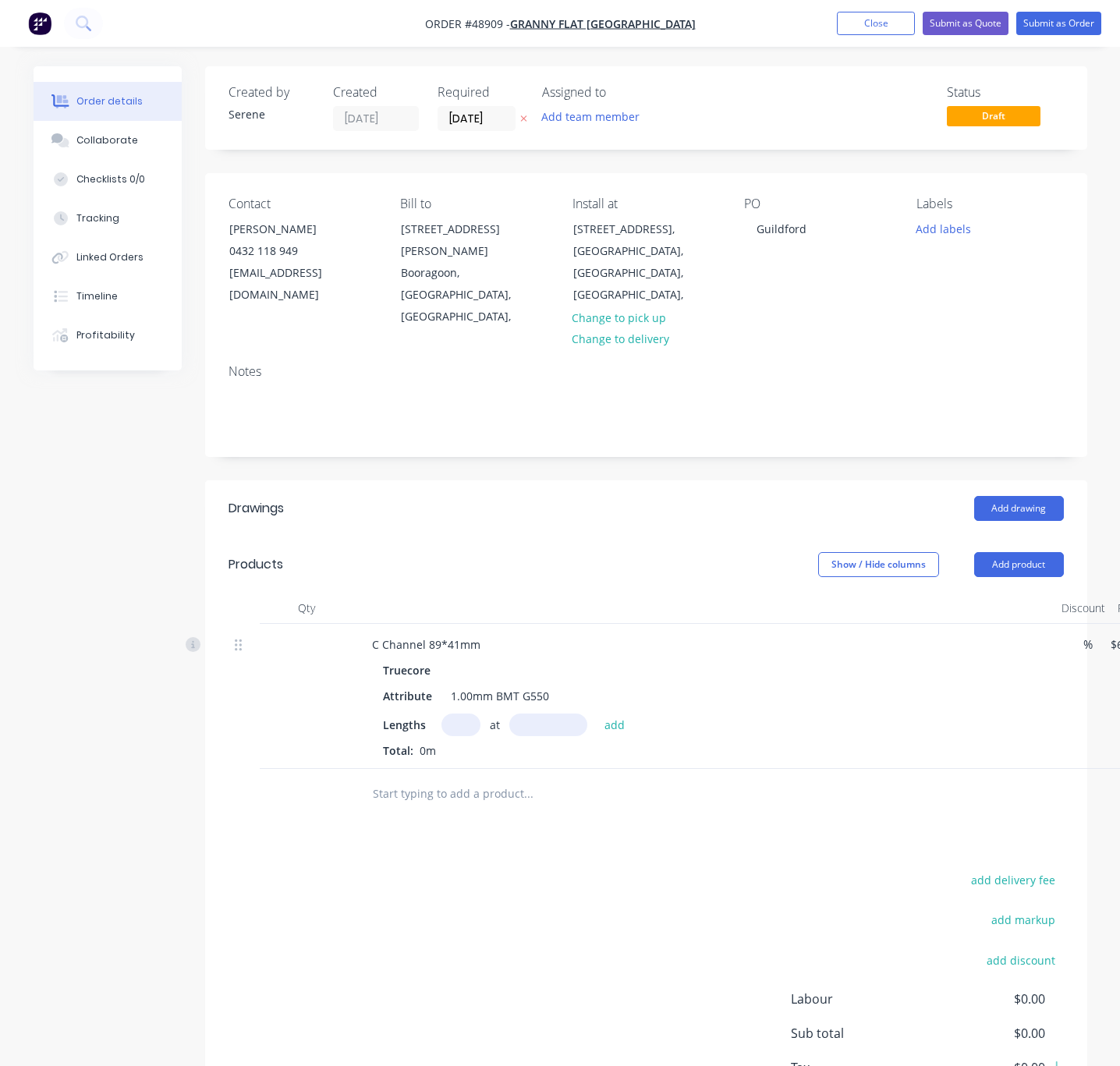
click at [432, 552] on div "Show / Hide columns Add product" at bounding box center [734, 564] width 658 height 25
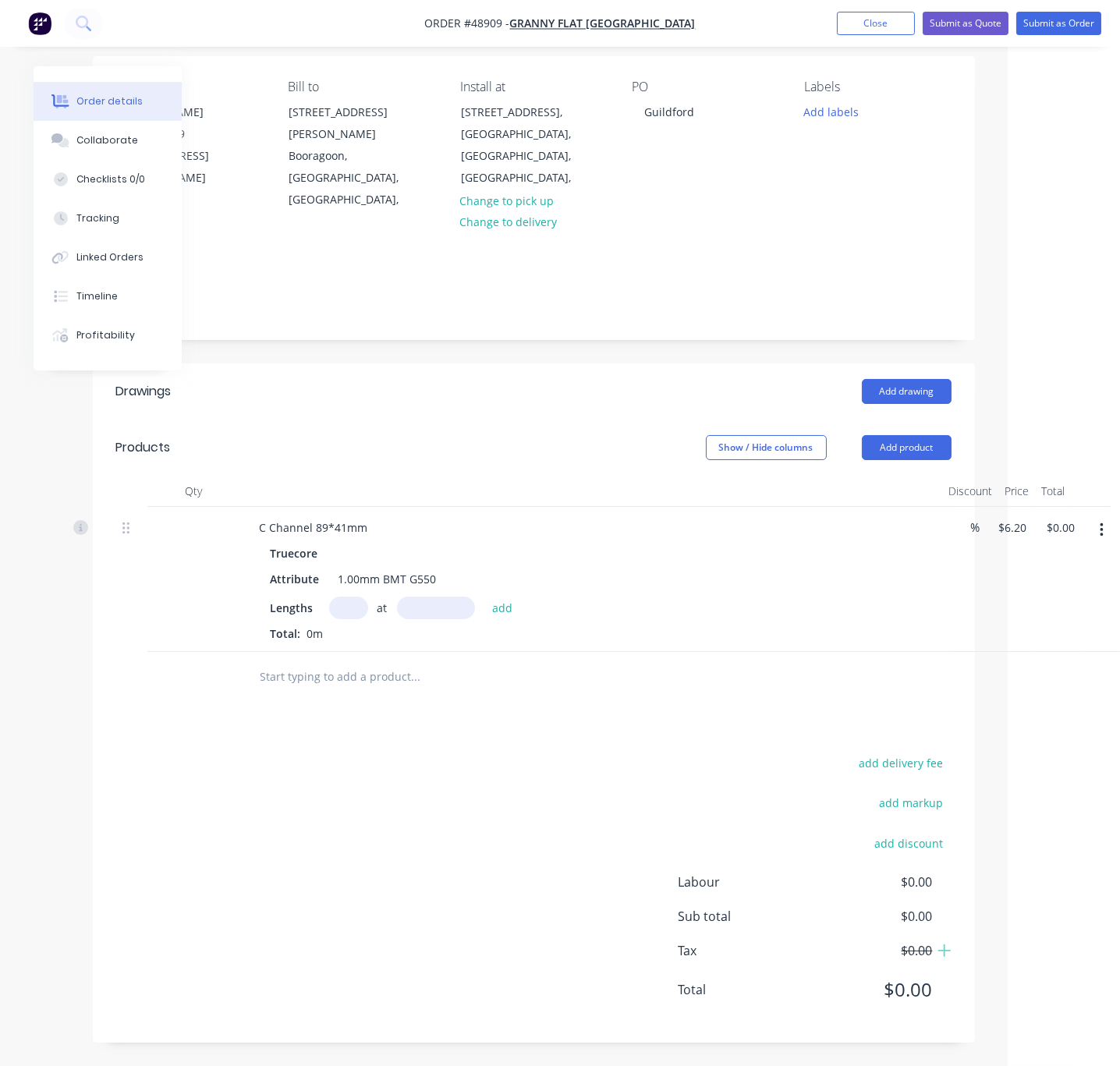
drag, startPoint x: 555, startPoint y: 431, endPoint x: 396, endPoint y: 754, distance: 360.0
click at [555, 435] on div "Show / Hide columns Add product" at bounding box center [622, 447] width 658 height 25
click at [474, 379] on div "Add drawing" at bounding box center [622, 391] width 658 height 25
click at [354, 380] on header "Drawings Add drawing" at bounding box center [534, 391] width 882 height 56
click at [349, 596] on input "text" at bounding box center [348, 607] width 39 height 23
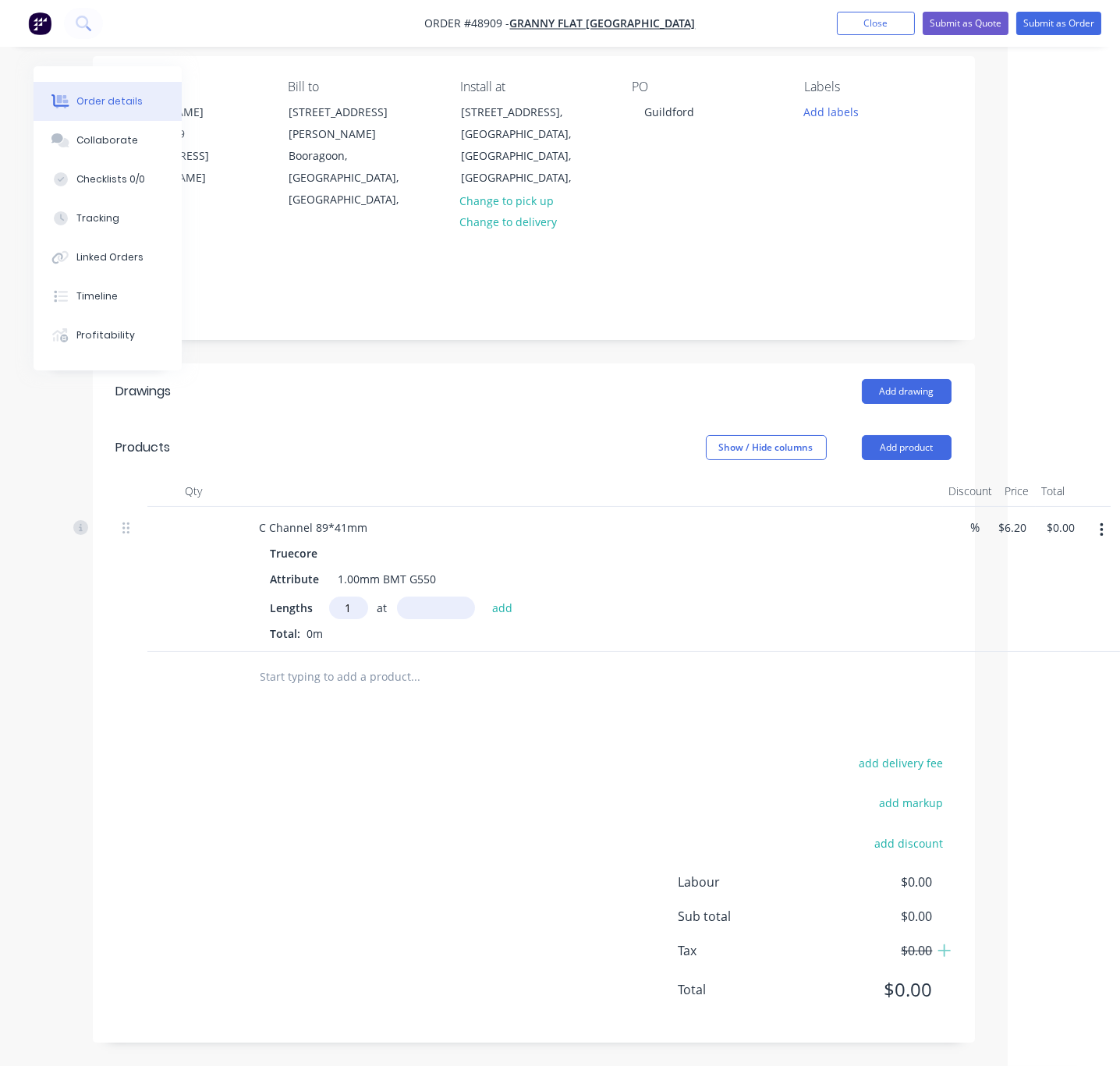
type input "1"
type input "323290"
click at [484, 596] on button "add" at bounding box center [502, 607] width 37 height 21
type input "$2,004.40"
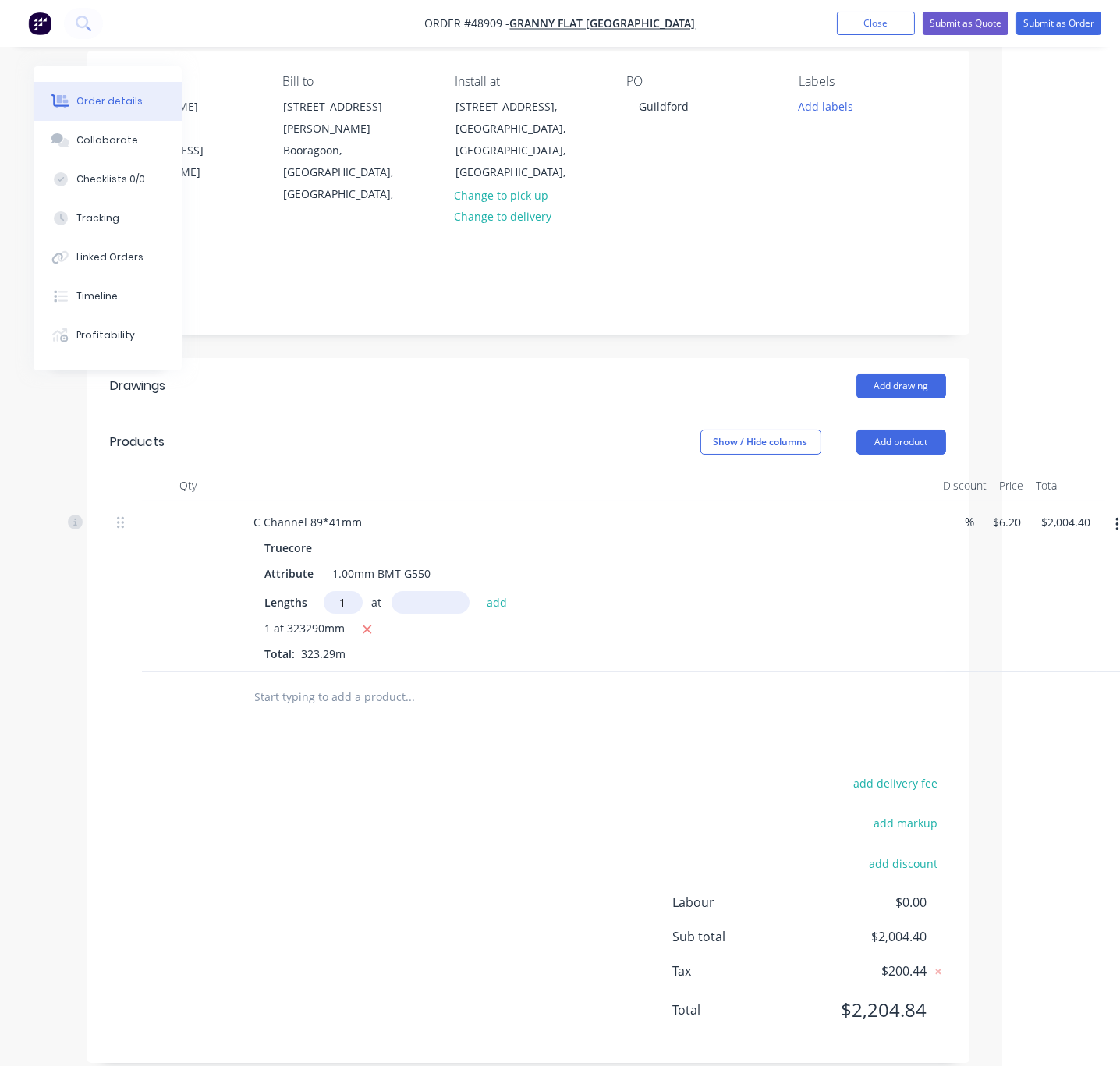
type input "1"
type input "152840"
click at [479, 591] on button "add" at bounding box center [497, 601] width 37 height 21
type input "$2,952.01"
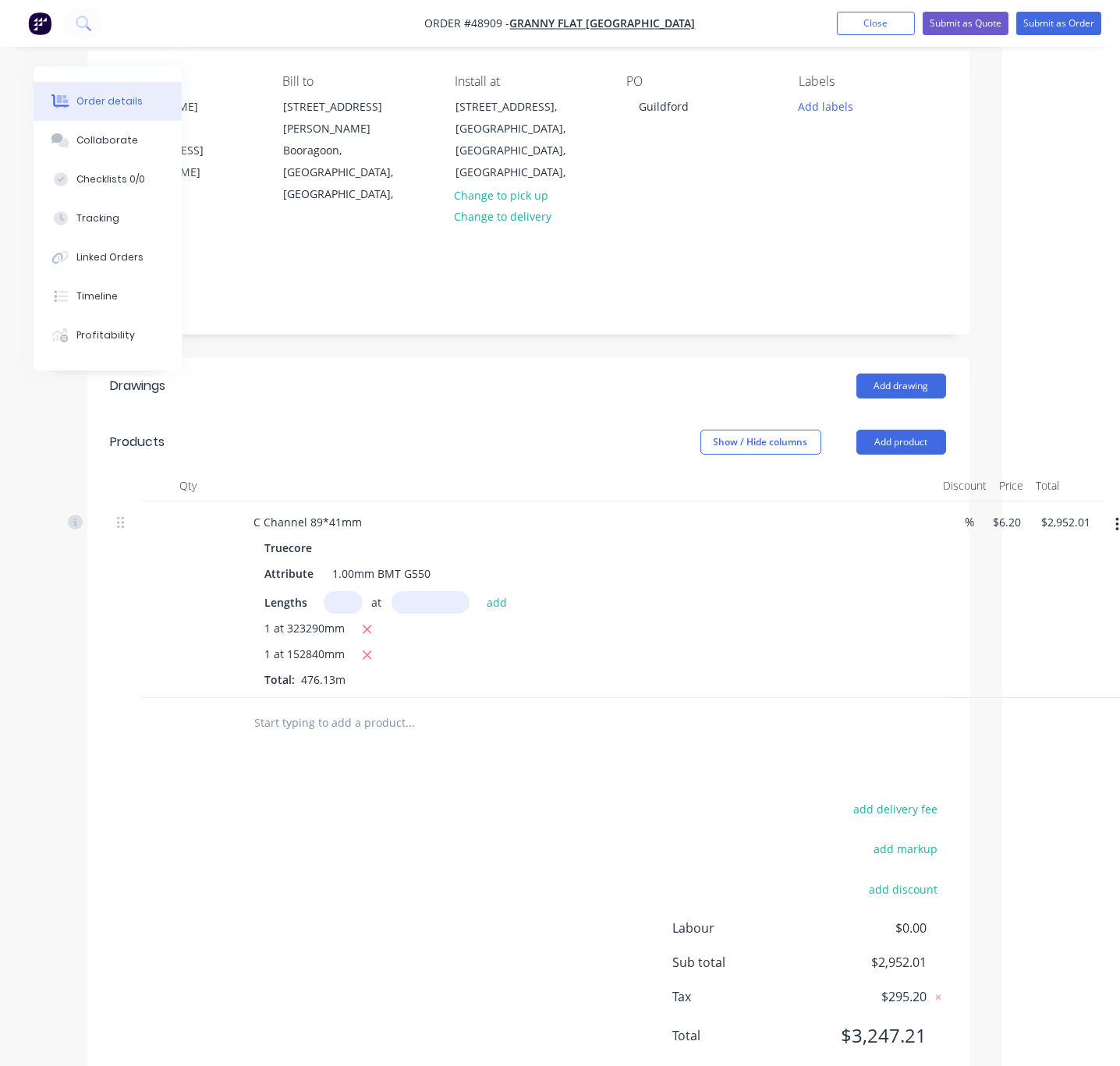
drag, startPoint x: 412, startPoint y: 463, endPoint x: 407, endPoint y: 440, distance: 23.5
click at [412, 470] on div at bounding box center [586, 486] width 702 height 31
drag, startPoint x: 392, startPoint y: 409, endPoint x: 482, endPoint y: 397, distance: 90.8
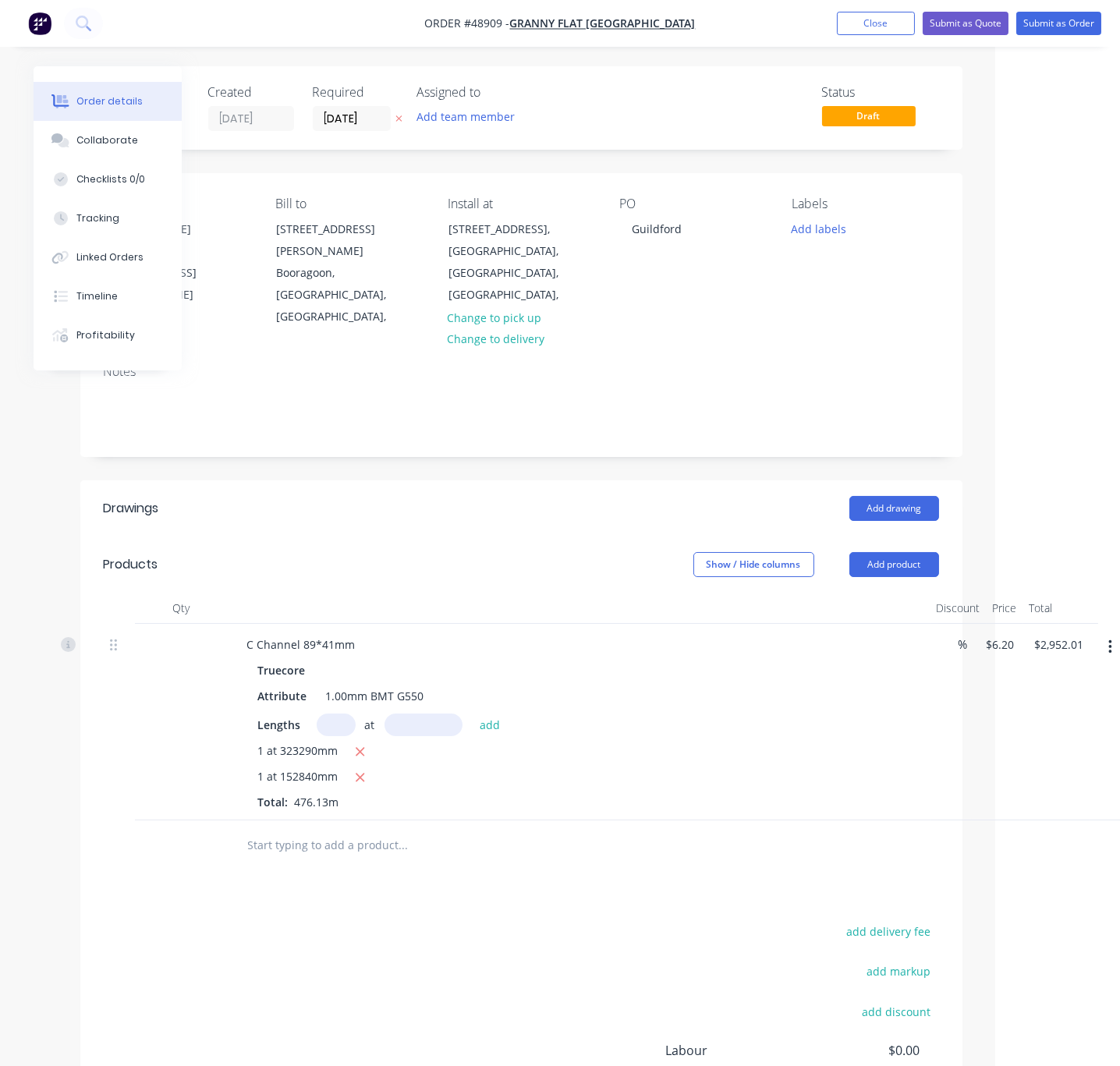
scroll to position [0, 85]
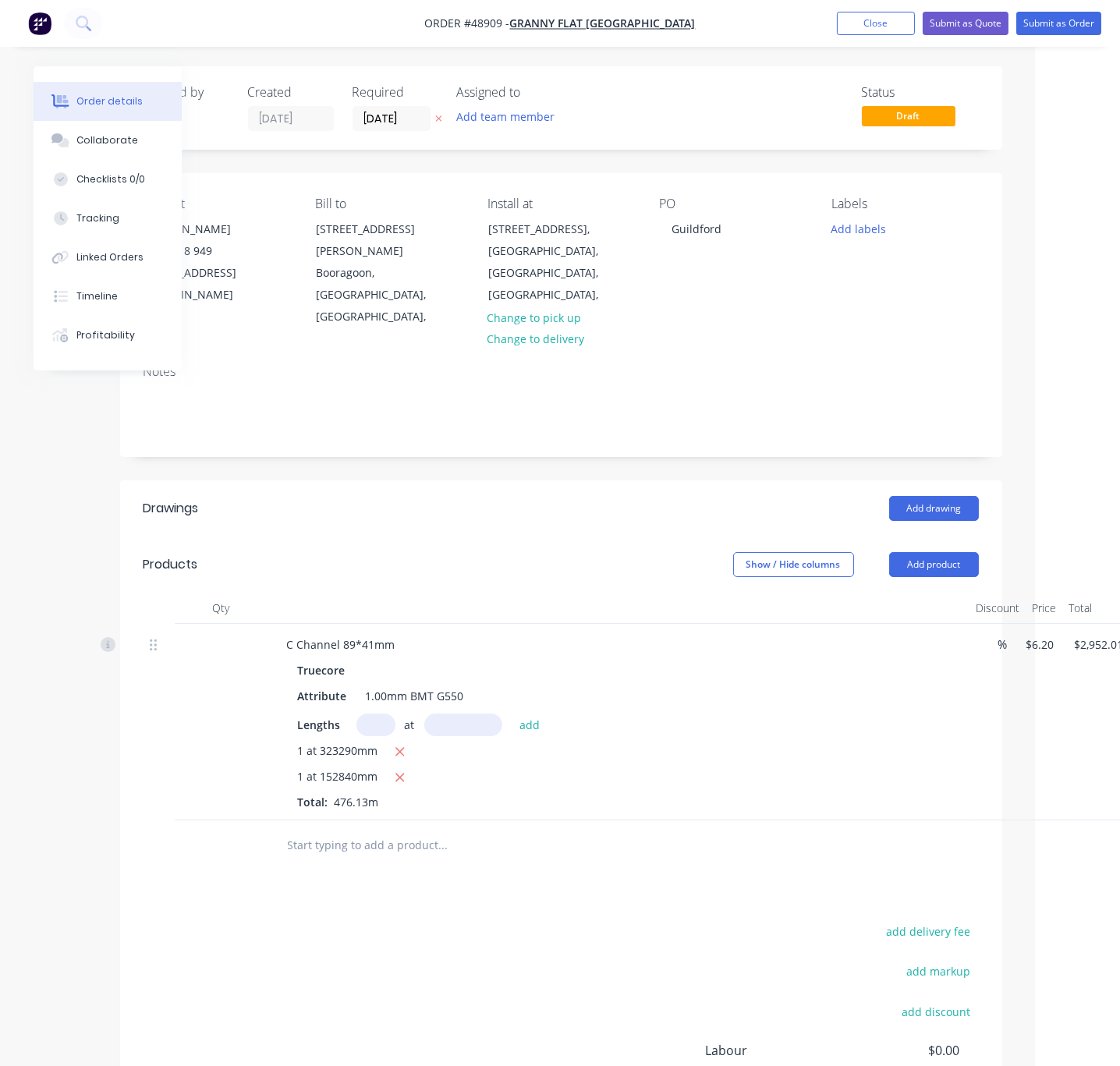
drag, startPoint x: 484, startPoint y: 505, endPoint x: 75, endPoint y: 455, distance: 412.0
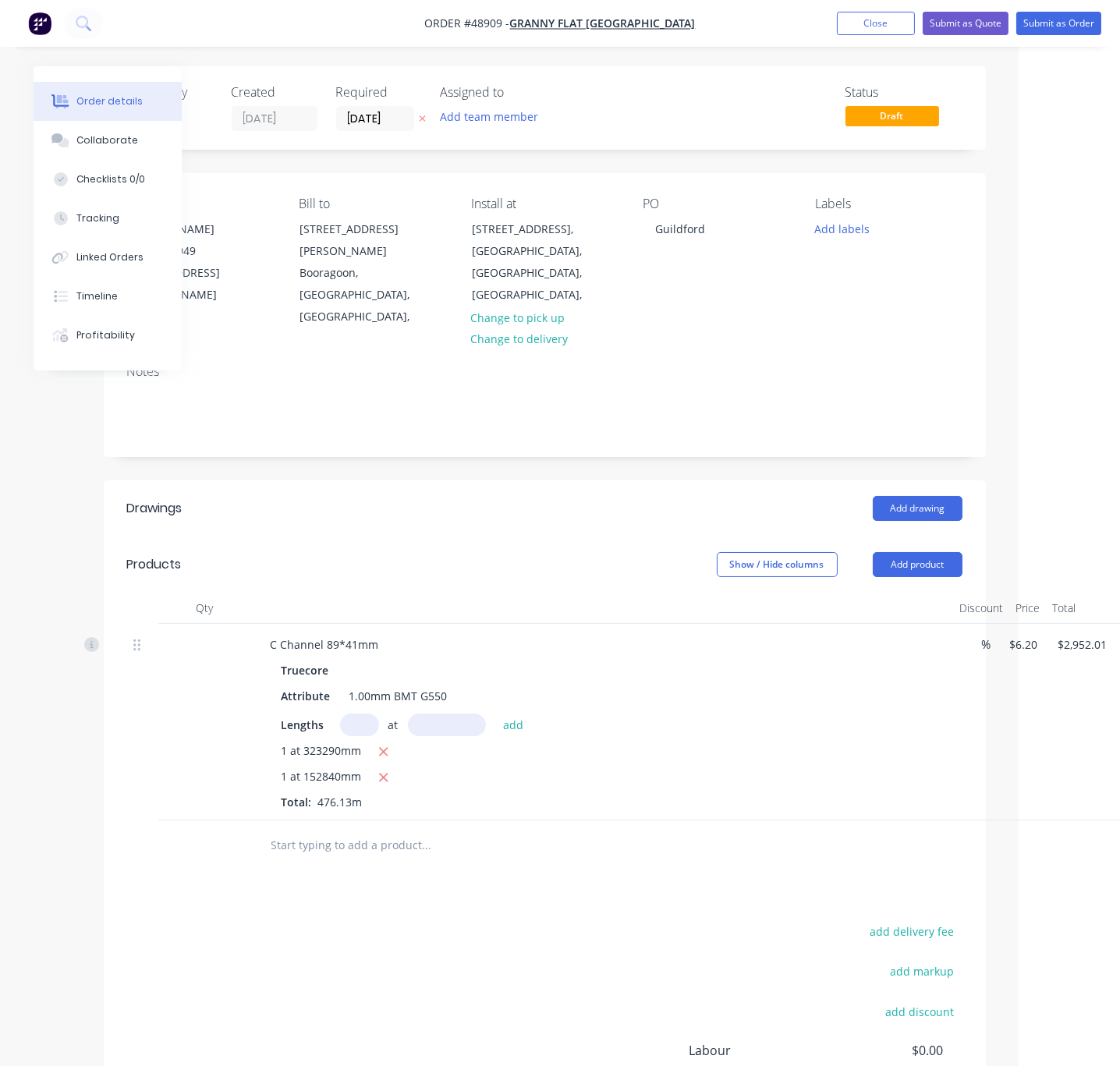
scroll to position [0, 139]
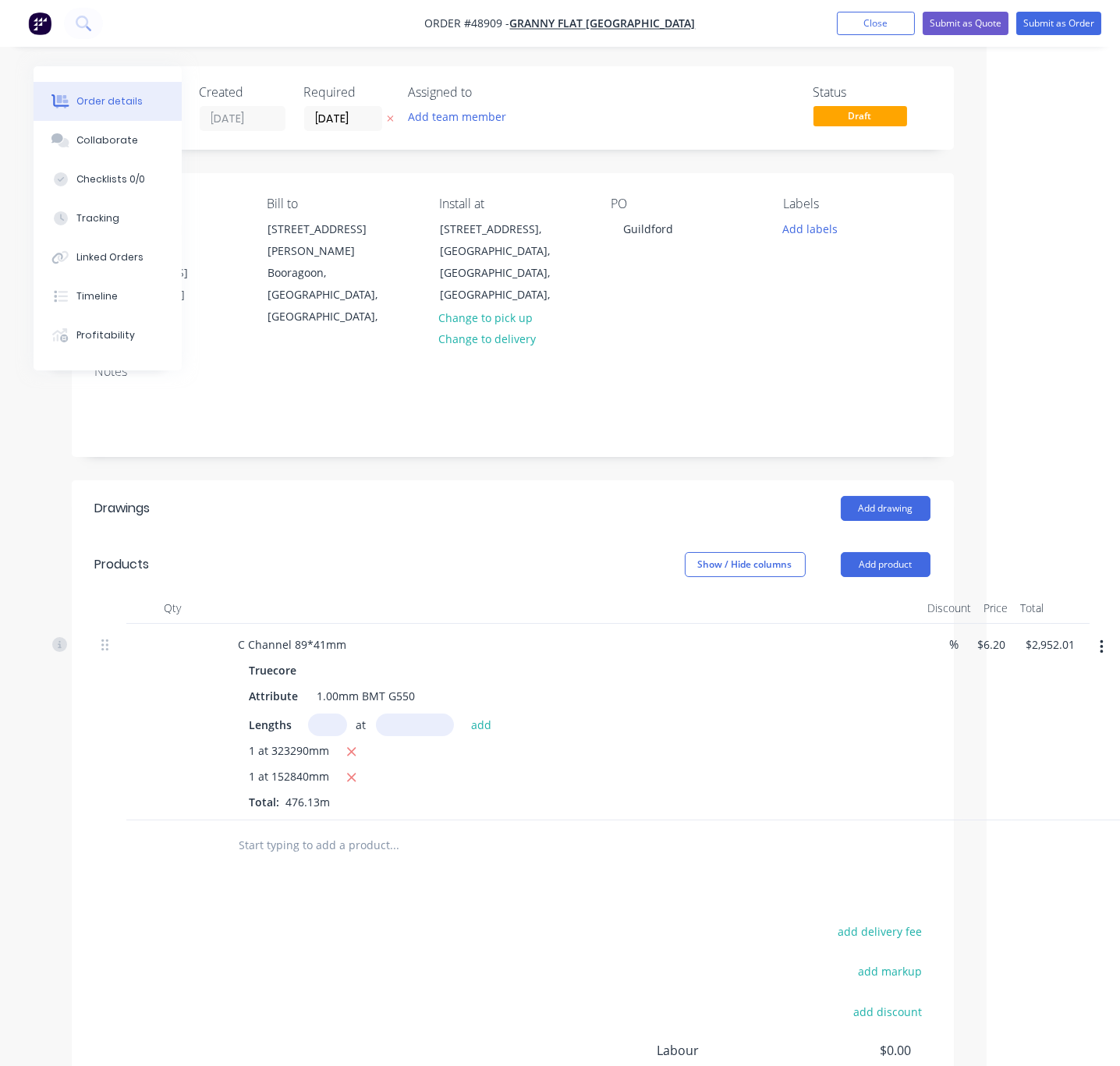
drag, startPoint x: 453, startPoint y: 512, endPoint x: 625, endPoint y: 520, distance: 172.2
drag, startPoint x: 407, startPoint y: 509, endPoint x: 174, endPoint y: 297, distance: 315.0
click at [407, 509] on header "Drawings Add drawing" at bounding box center [512, 508] width 882 height 56
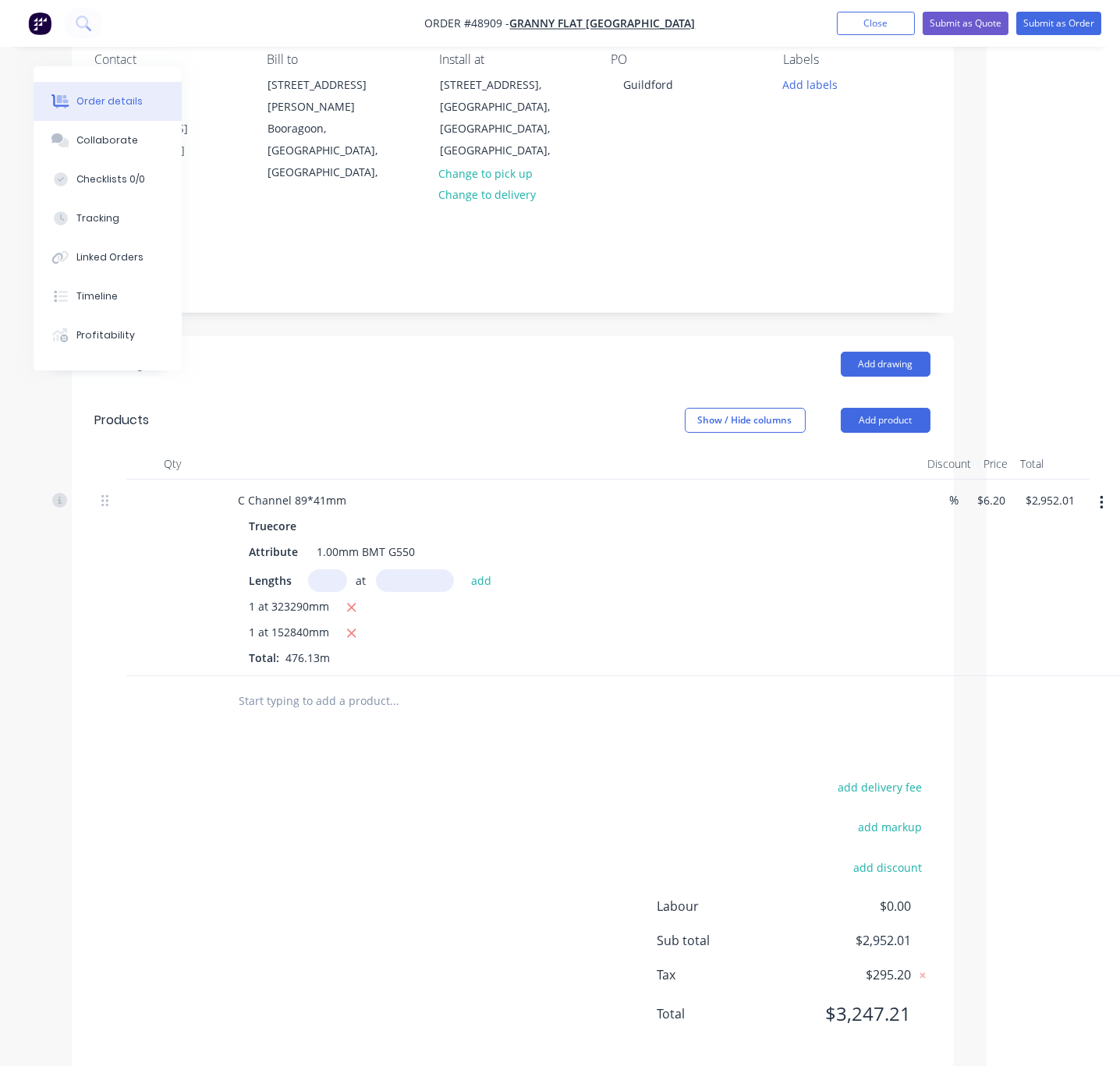
scroll to position [177, 139]
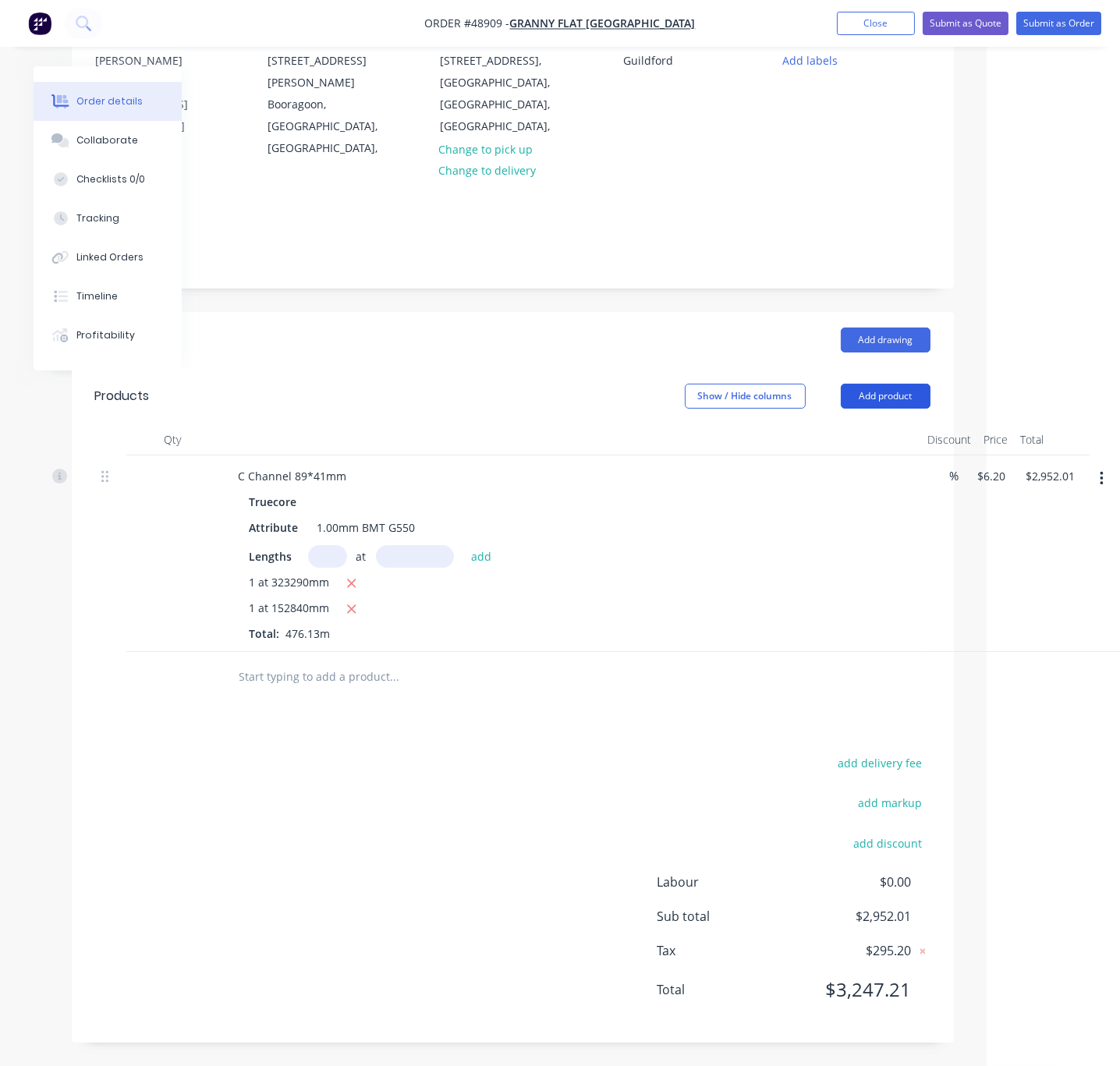
click at [893, 384] on button "Add product" at bounding box center [885, 396] width 90 height 25
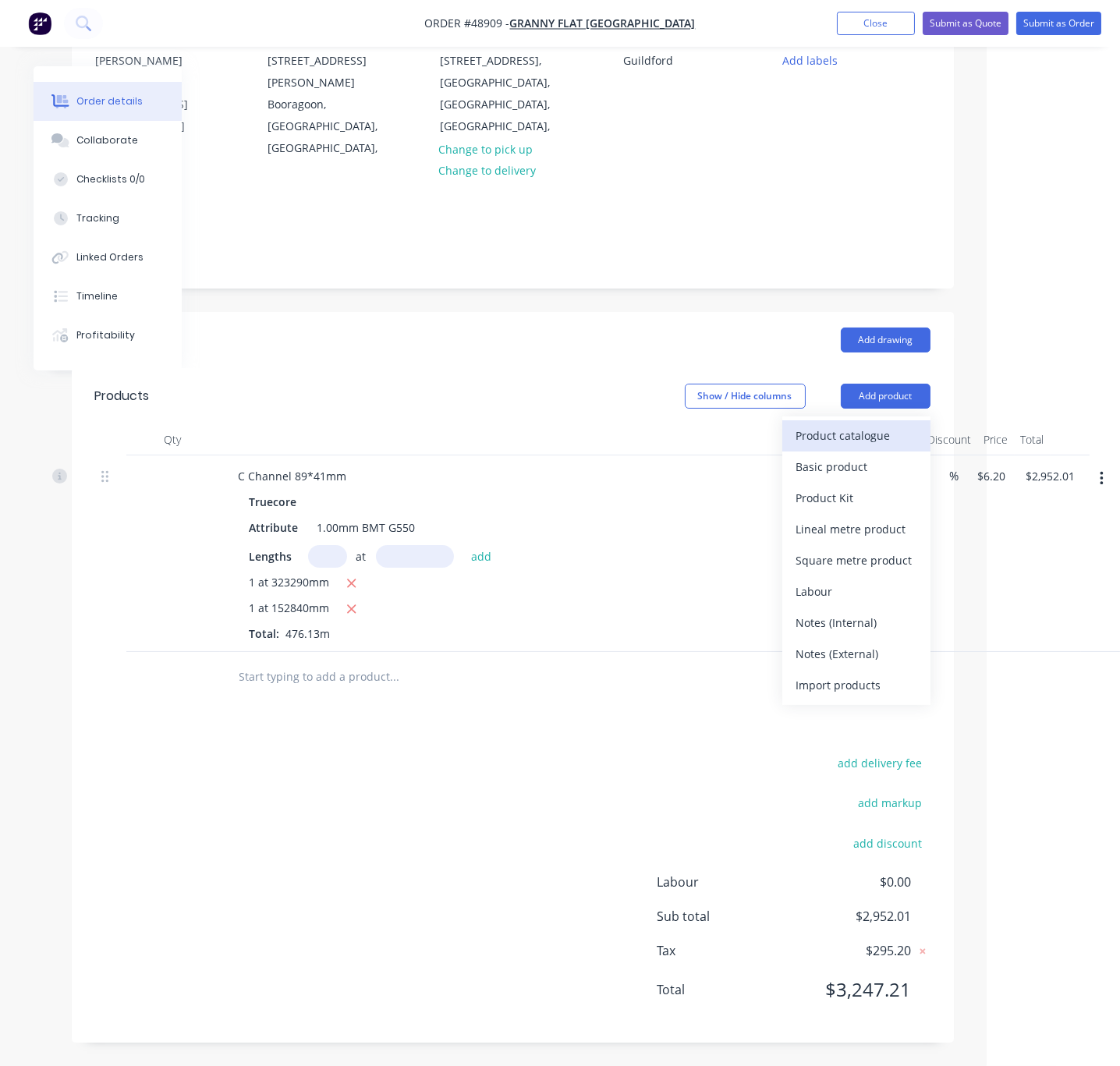
click at [872, 424] on div "Product catalogue" at bounding box center [856, 435] width 120 height 23
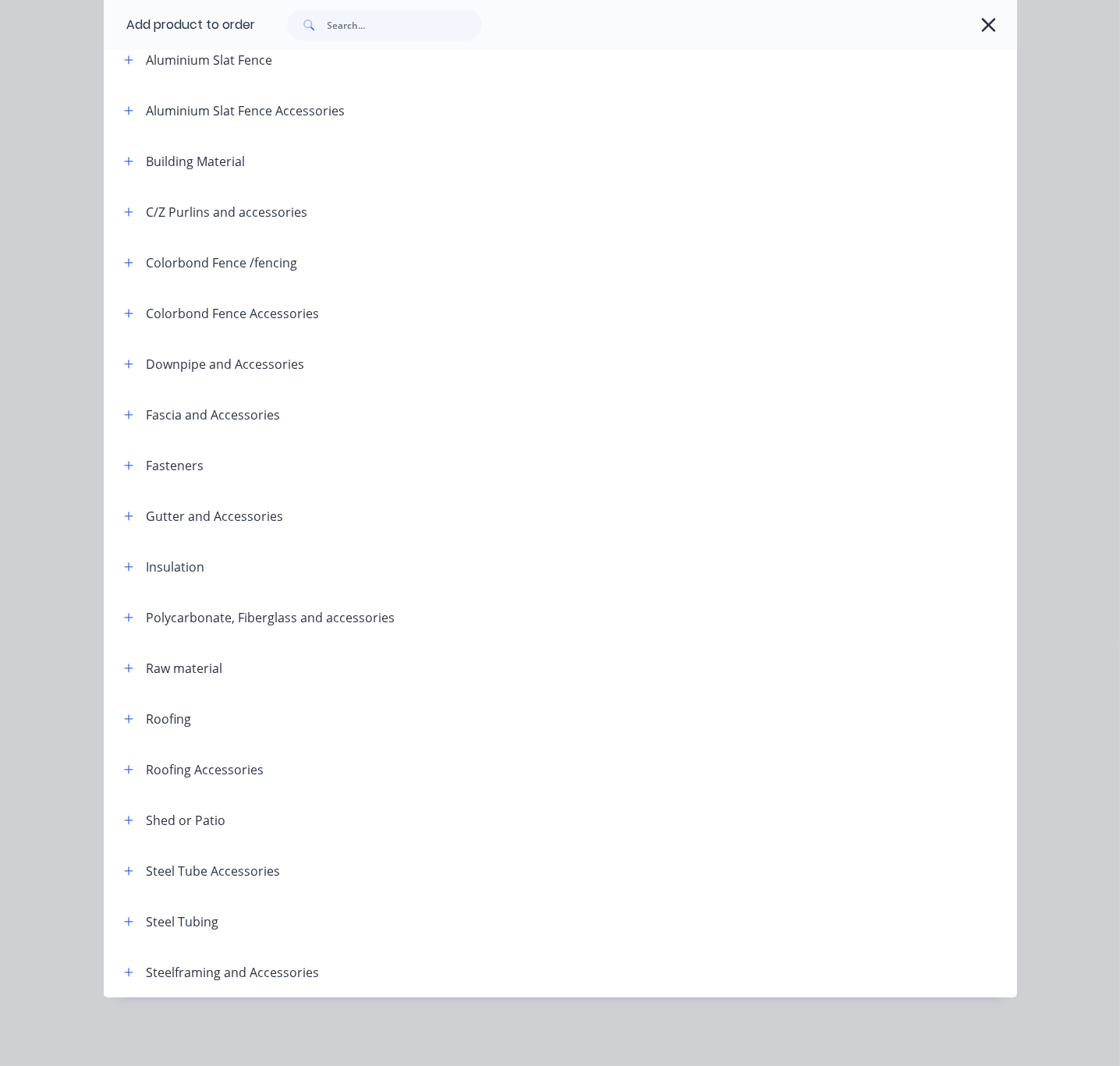
scroll to position [210, 0]
click at [124, 967] on icon "button" at bounding box center [129, 973] width 9 height 11
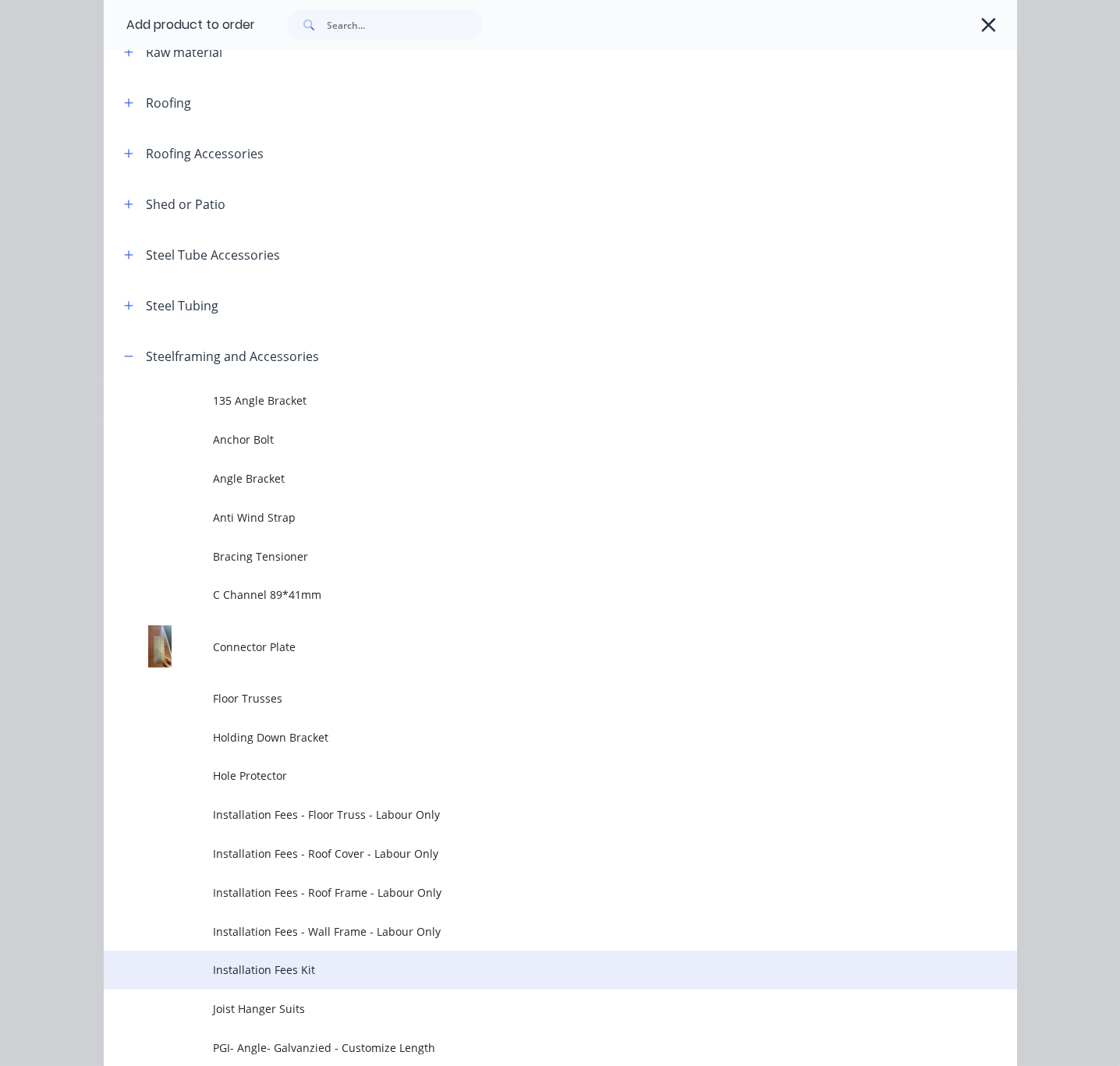
scroll to position [1030, 0]
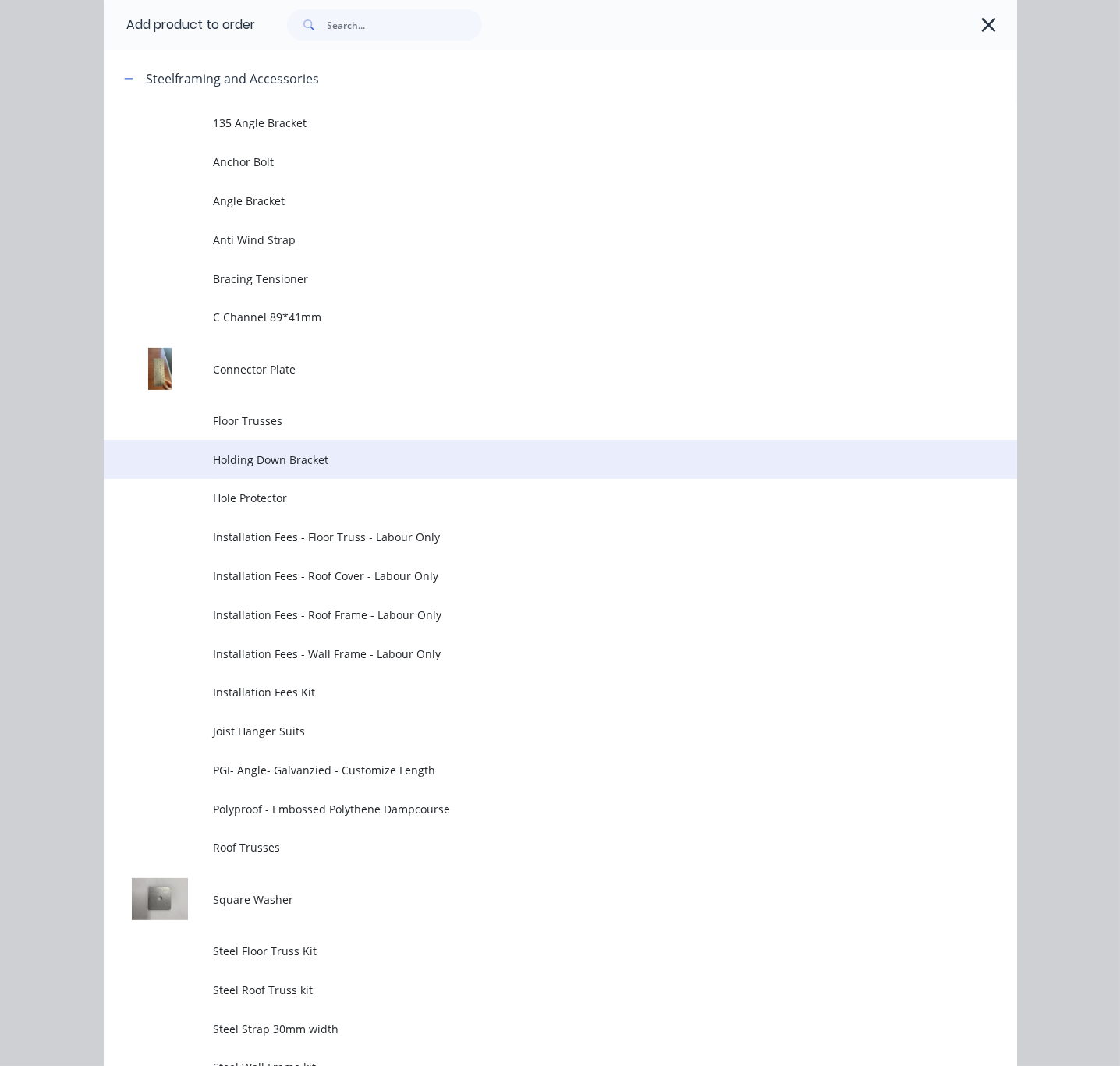
click at [312, 468] on span "Holding Down Bracket" at bounding box center [534, 459] width 642 height 16
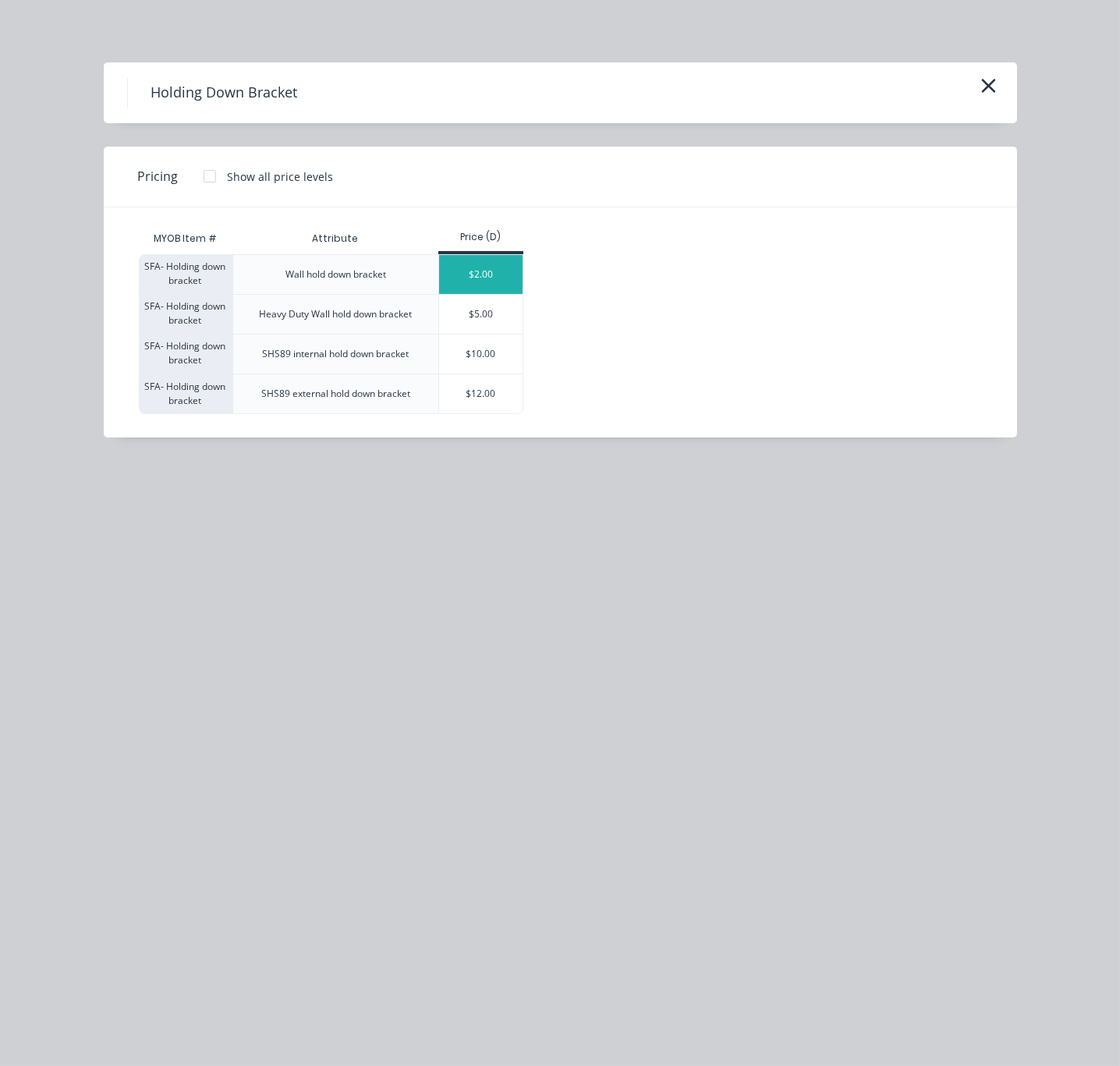
click at [493, 290] on div "$2.00" at bounding box center [481, 274] width 83 height 39
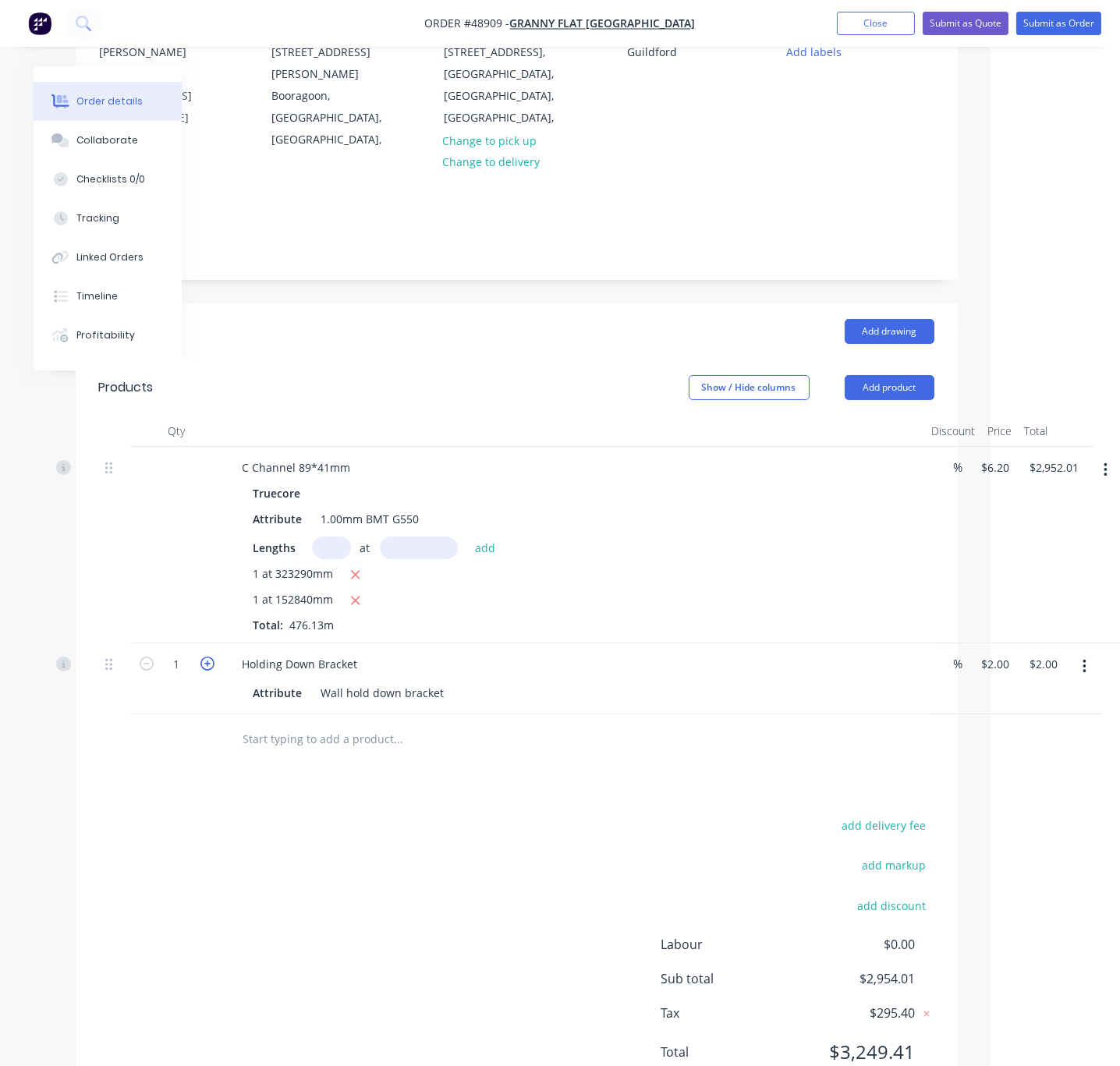
click at [212, 657] on icon "button" at bounding box center [206, 663] width 14 height 14
type input "2"
type input "$4.00"
click at [212, 657] on icon "button" at bounding box center [206, 663] width 14 height 14
type input "3"
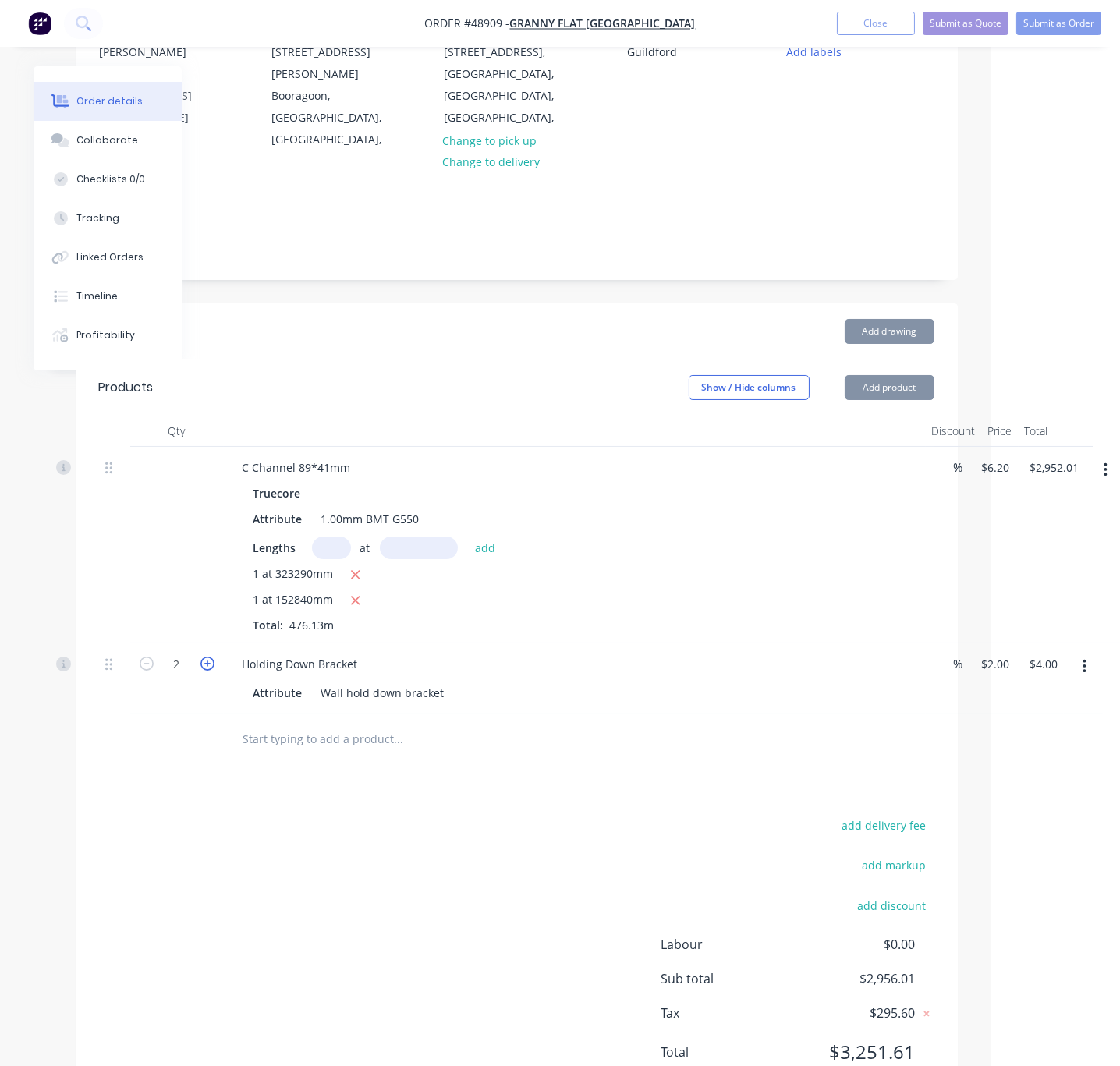
type input "$6.00"
click at [212, 657] on icon "button" at bounding box center [206, 663] width 14 height 14
type input "4"
type input "$8.00"
click at [212, 657] on icon "button" at bounding box center [206, 663] width 14 height 14
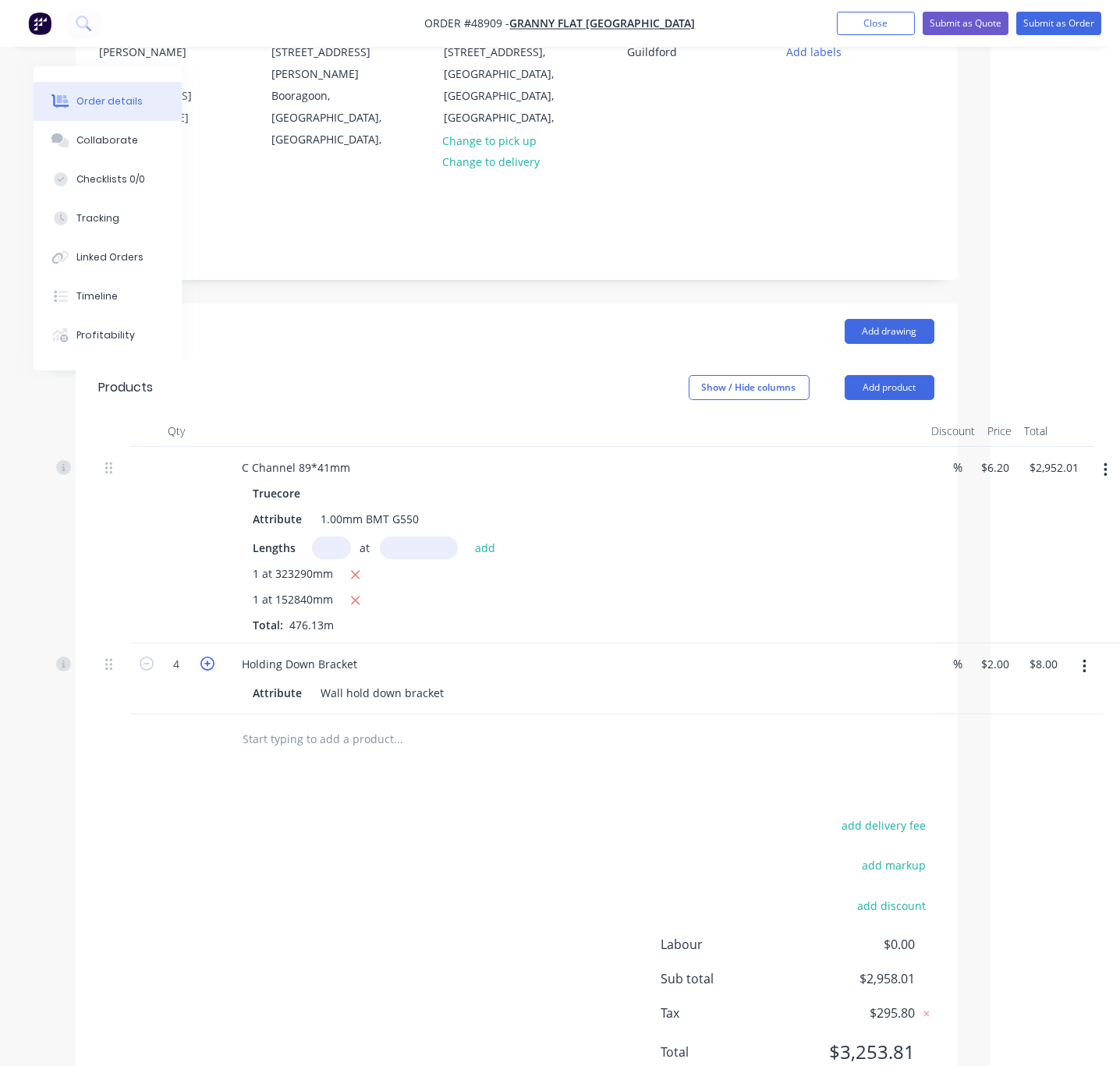
type input "5"
type input "$10.00"
click at [212, 657] on icon "button" at bounding box center [206, 663] width 14 height 14
type input "6"
type input "$12.00"
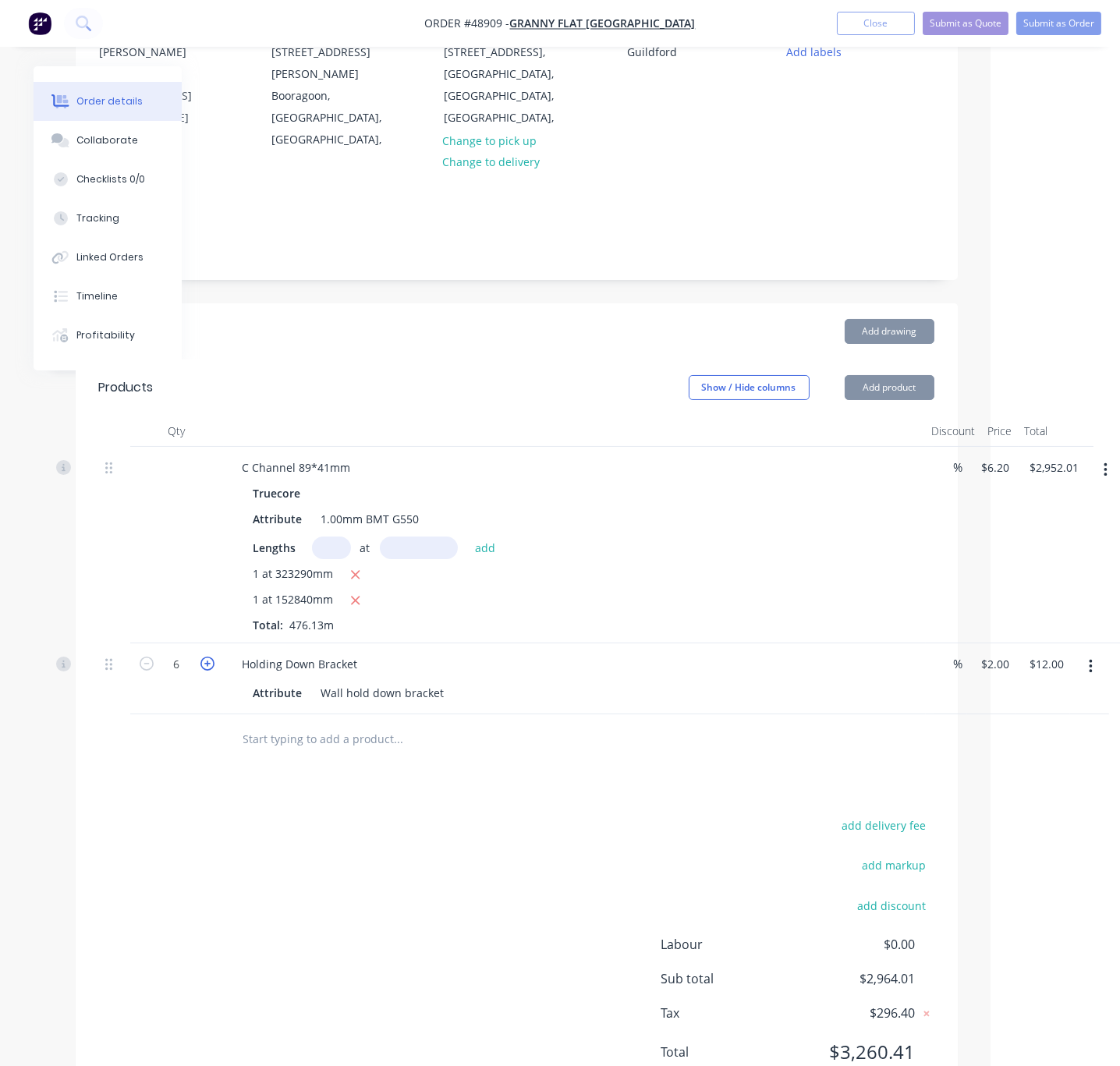
click at [212, 657] on icon "button" at bounding box center [206, 663] width 14 height 14
type input "7"
type input "$14.00"
click at [262, 789] on div "Drawings Add drawing Products Show / Hide columns Add product Qty Discount Pric…" at bounding box center [516, 704] width 882 height 802
click at [900, 375] on button "Add product" at bounding box center [889, 387] width 90 height 25
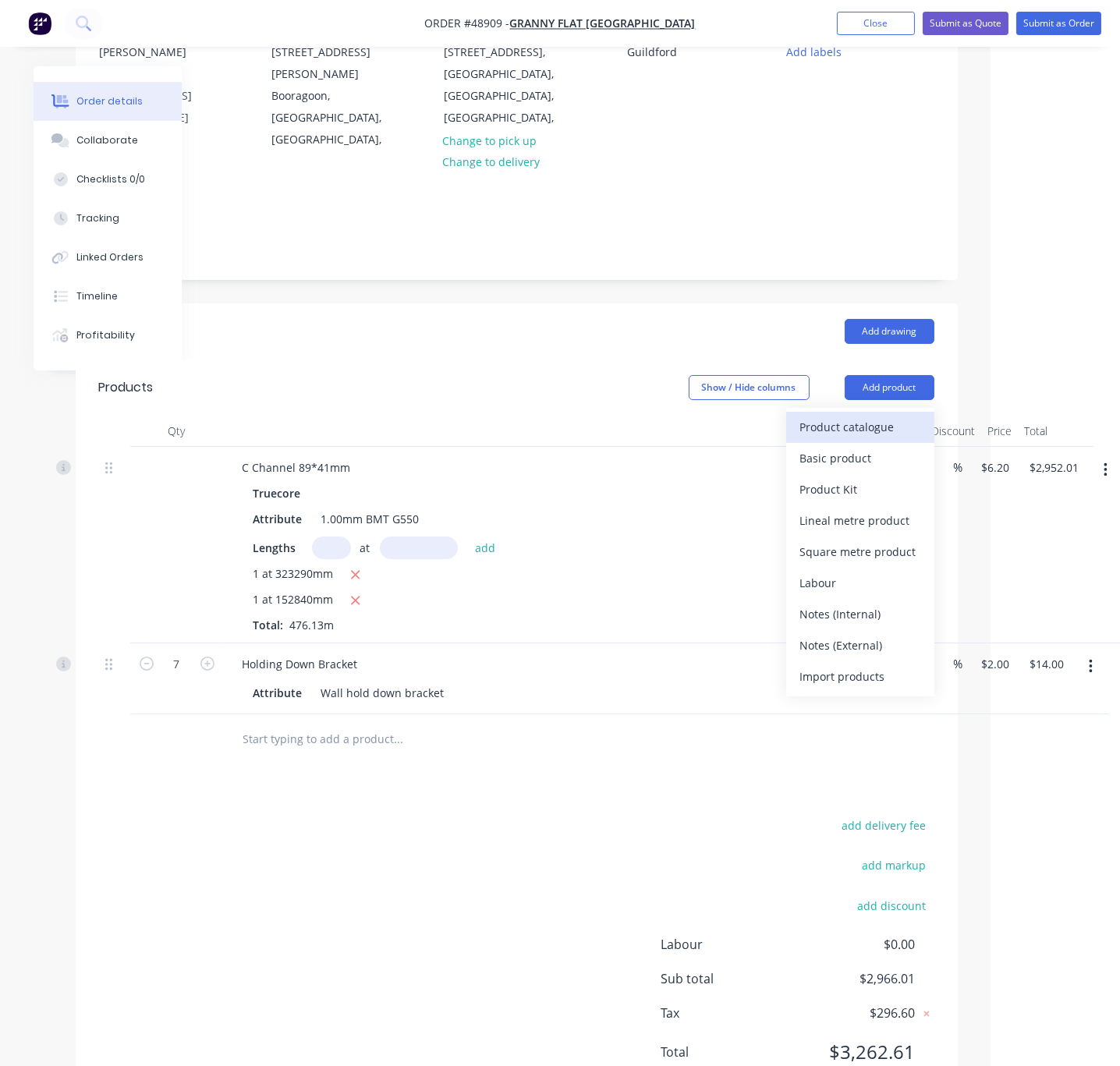
click at [882, 416] on div "Product catalogue" at bounding box center [860, 427] width 120 height 23
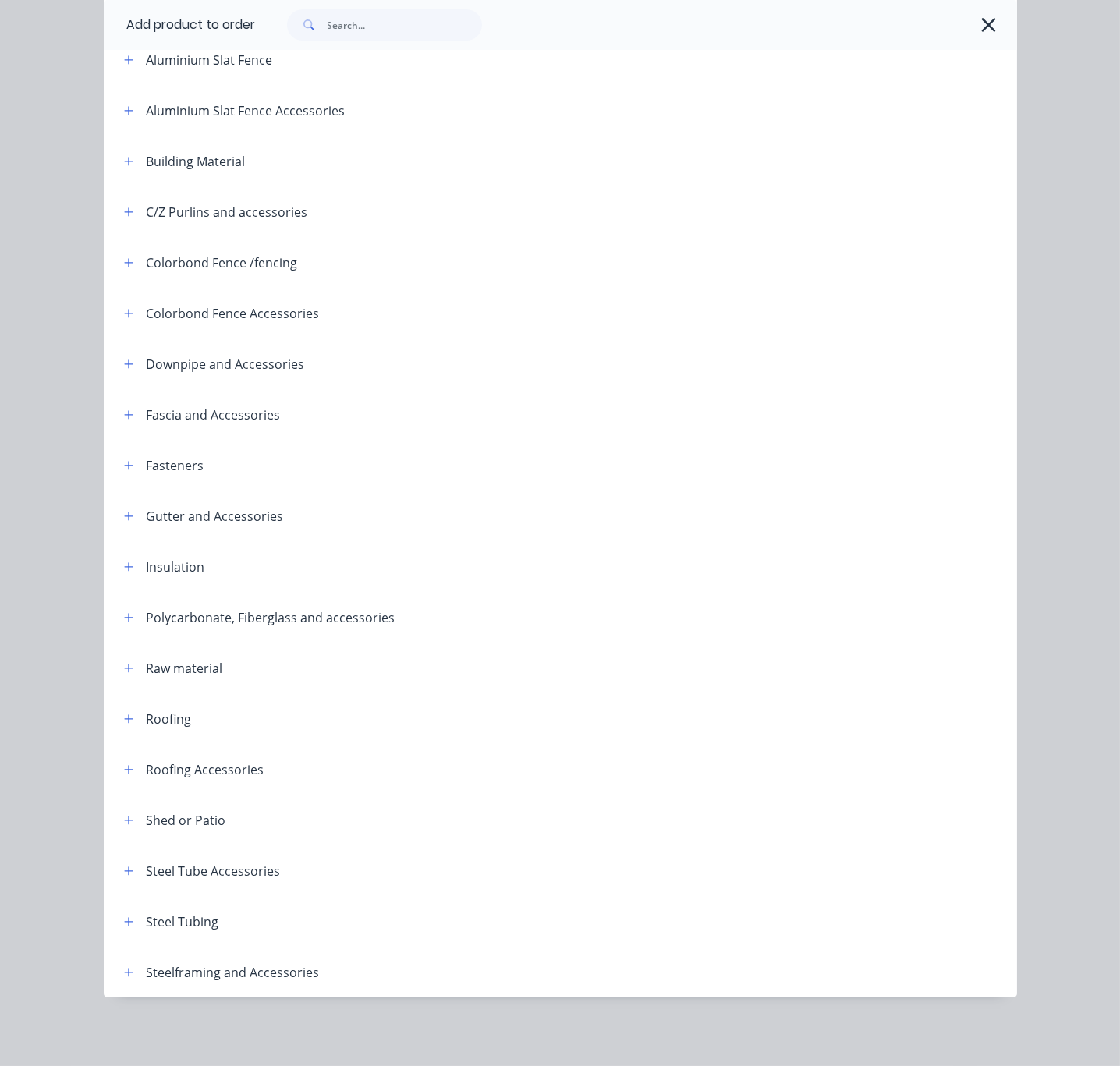
scroll to position [210, 0]
click at [124, 970] on icon "button" at bounding box center [129, 973] width 9 height 11
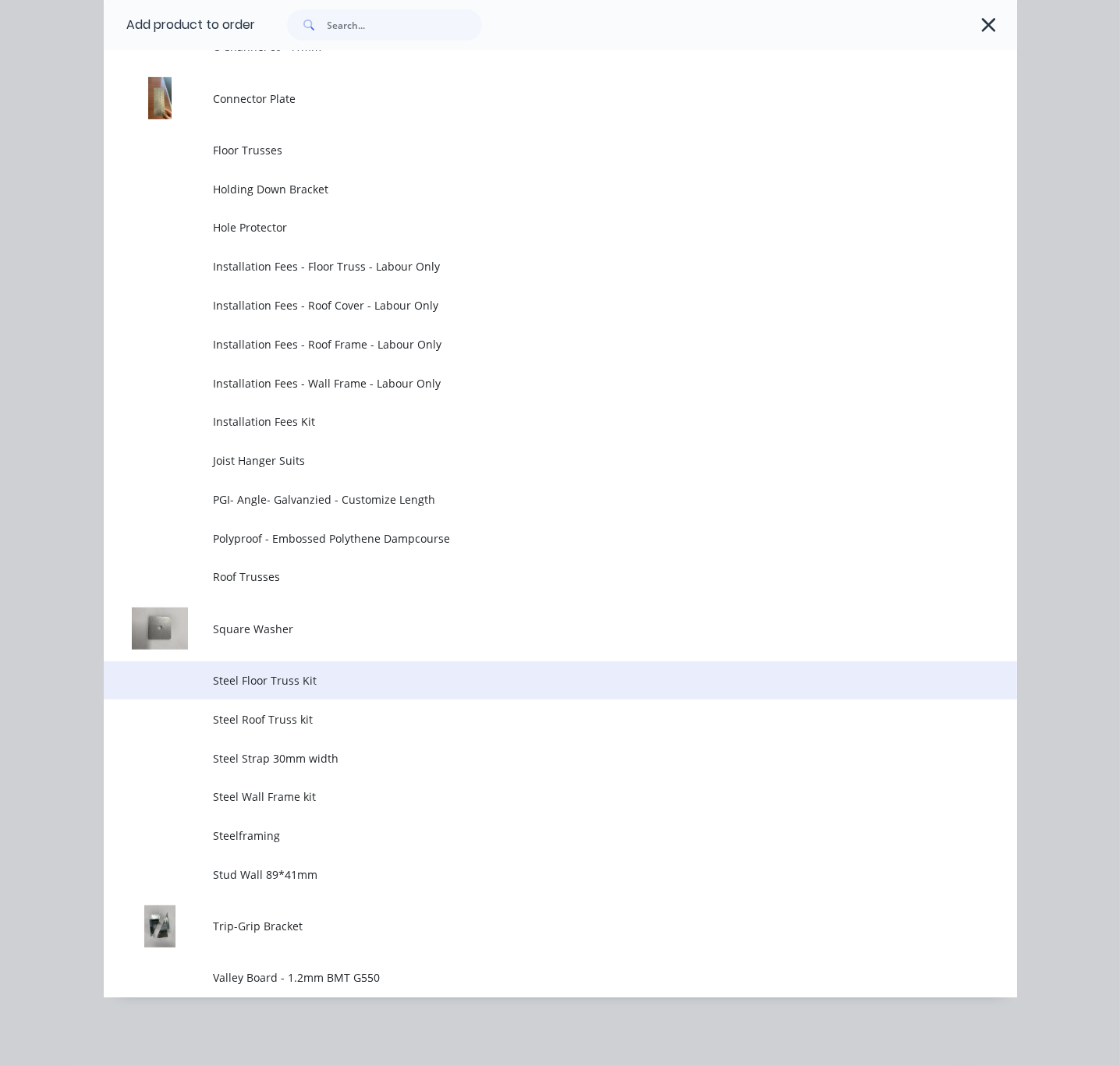
scroll to position [1441, 0]
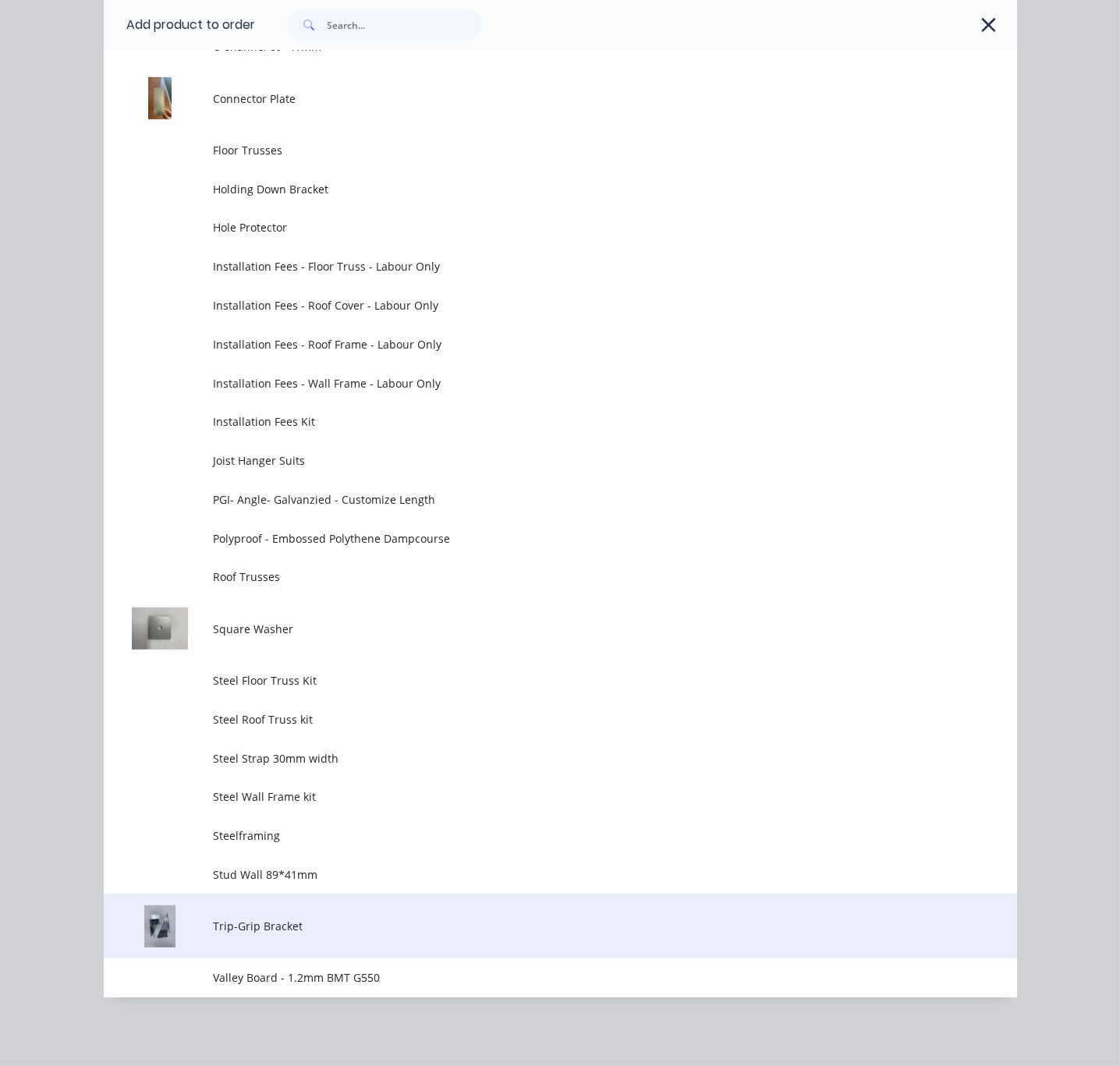
click at [282, 918] on span "Trip-Grip Bracket" at bounding box center [534, 926] width 642 height 16
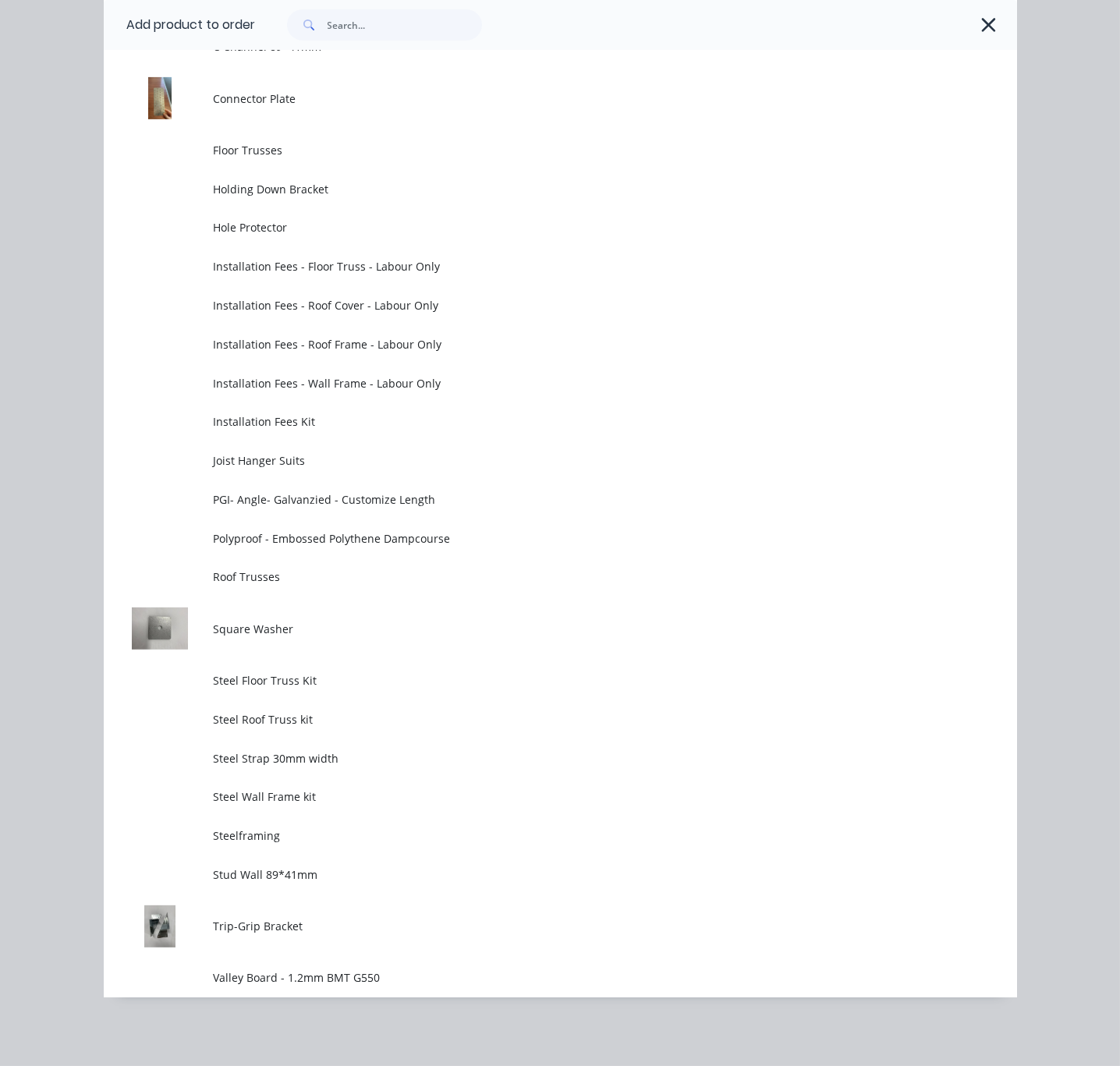
scroll to position [0, 0]
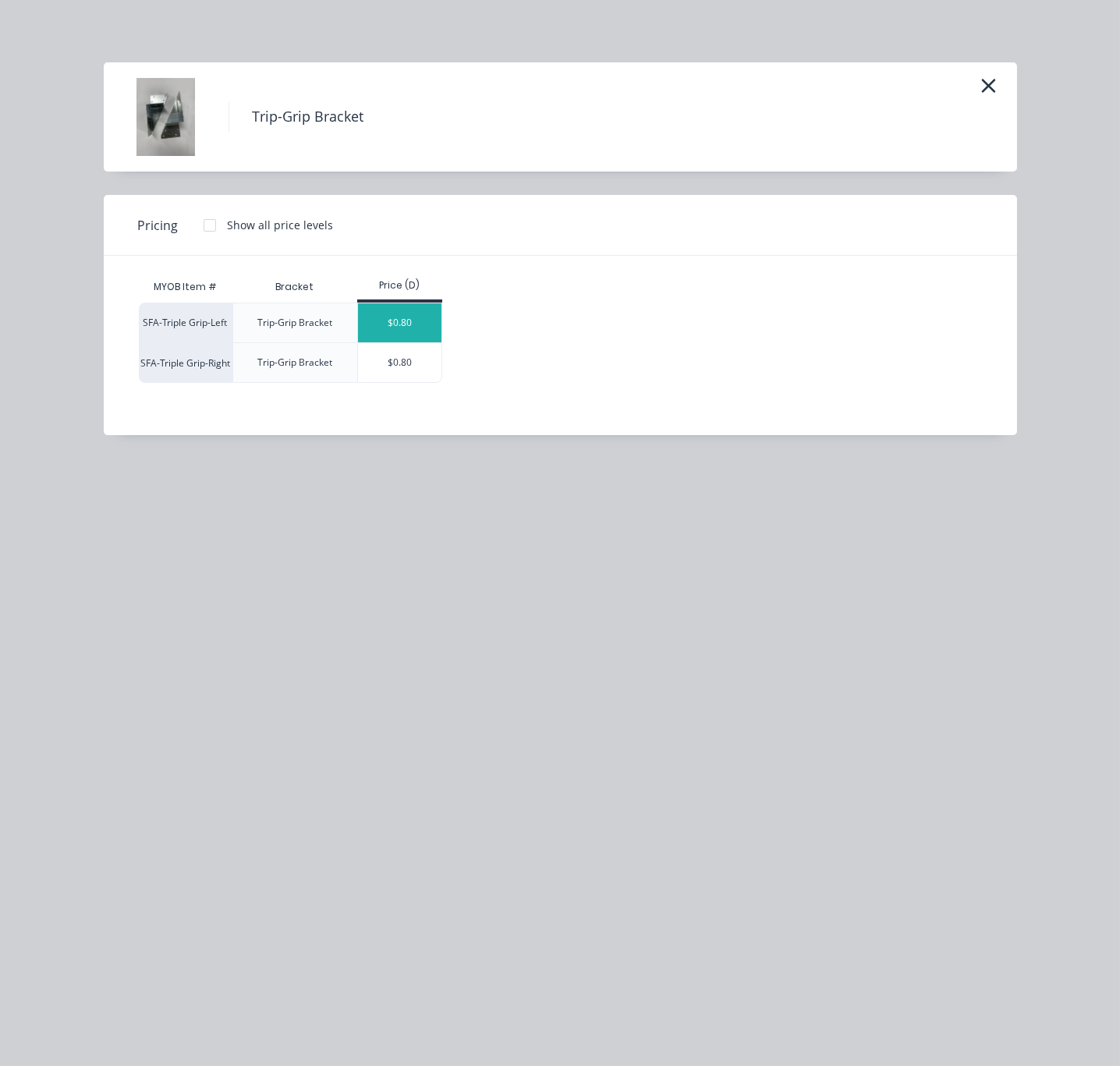
click at [399, 334] on div "$0.80" at bounding box center [399, 322] width 83 height 39
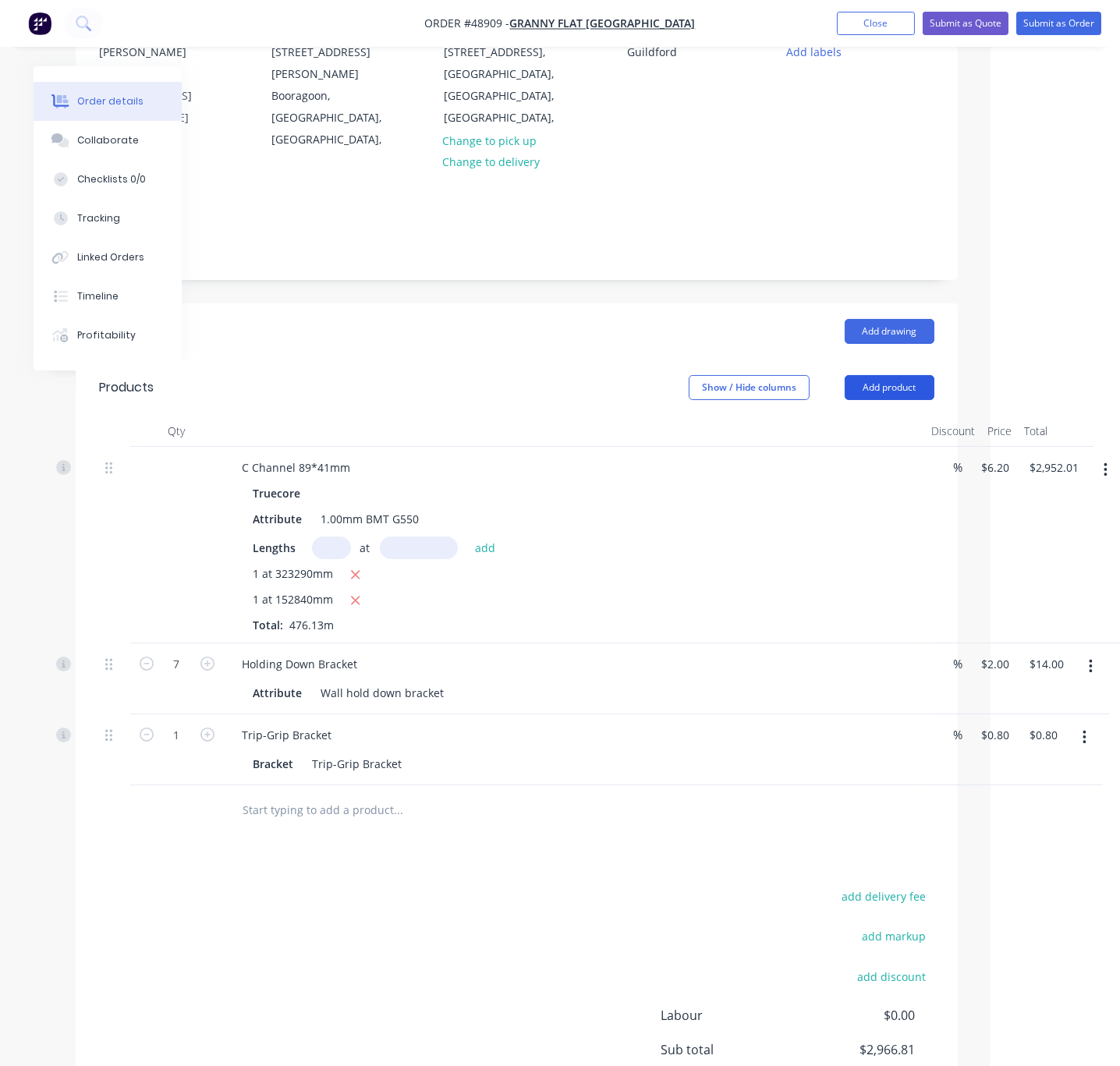
click at [864, 375] on button "Add product" at bounding box center [889, 387] width 90 height 25
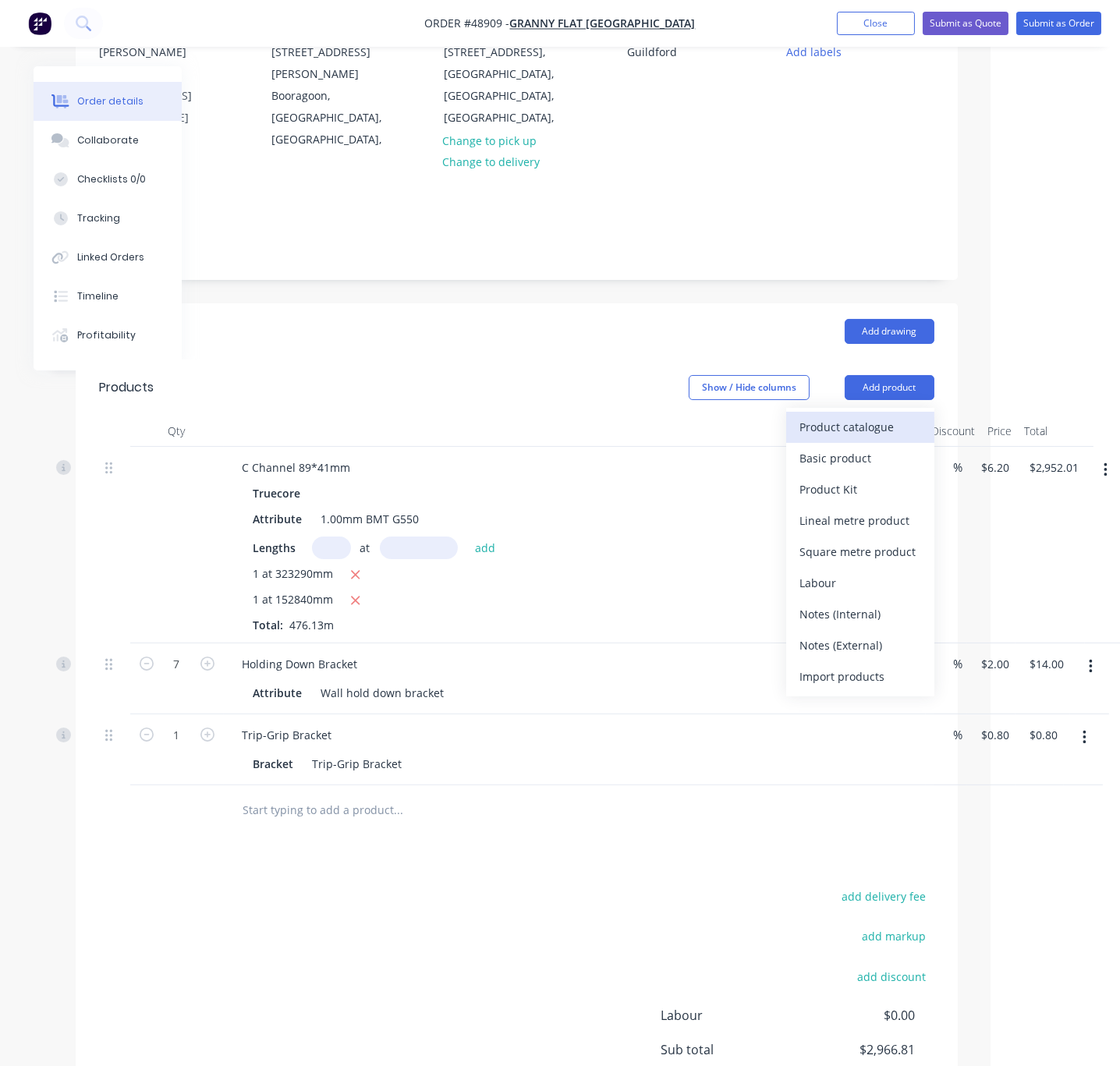
click at [862, 416] on div "Product catalogue" at bounding box center [860, 427] width 120 height 23
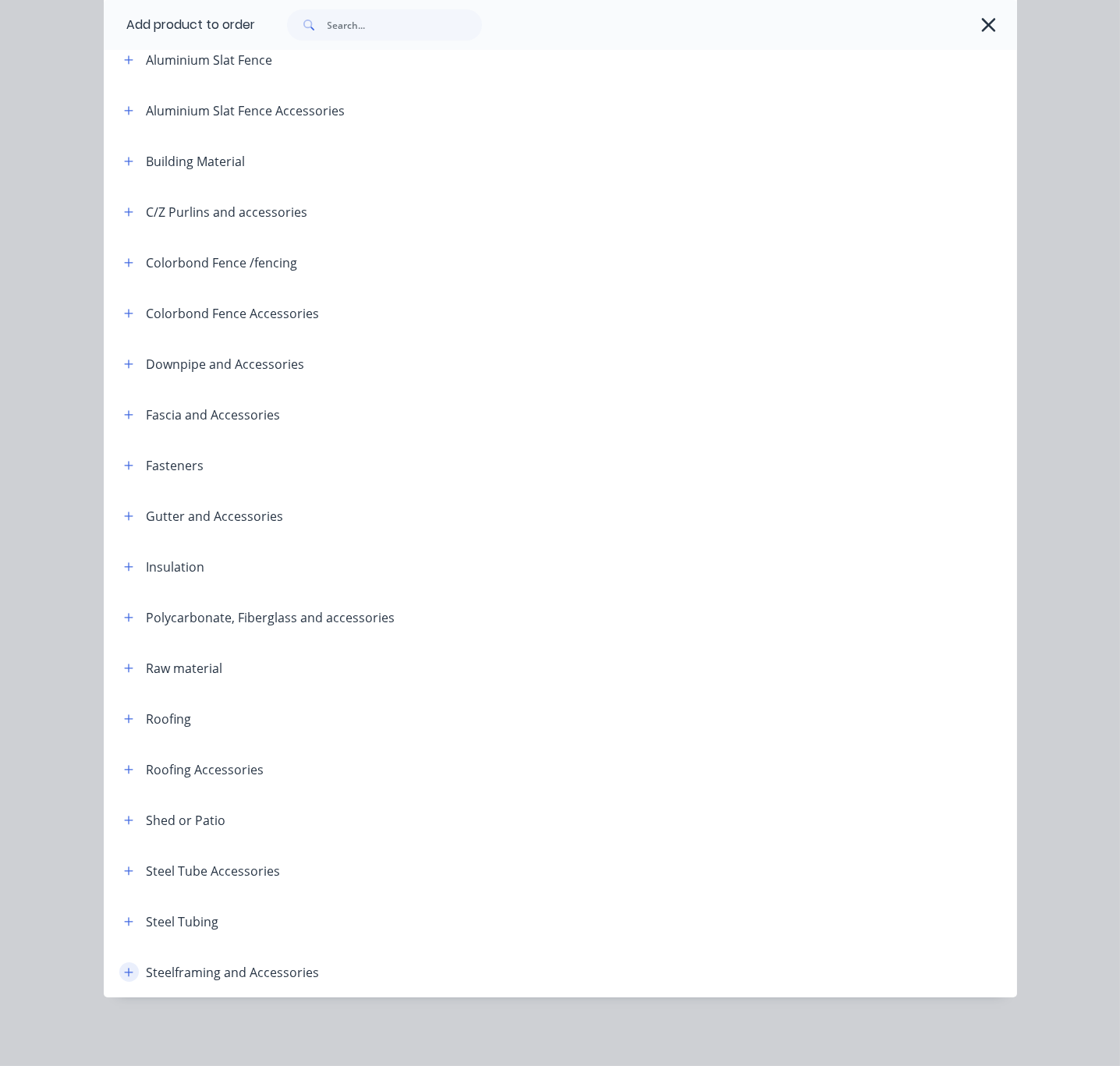
click at [120, 971] on button "button" at bounding box center [129, 971] width 19 height 19
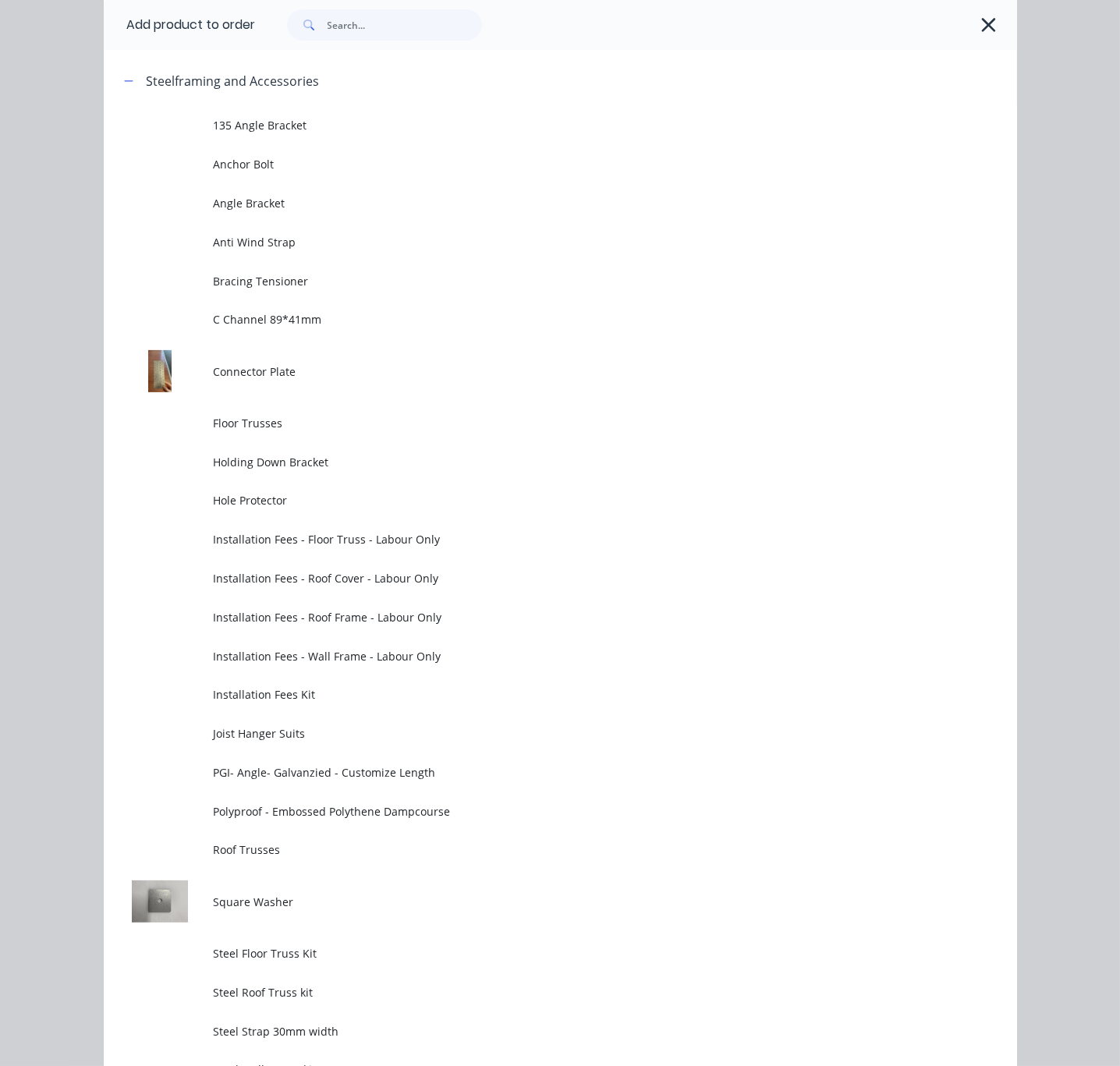
scroll to position [1441, 0]
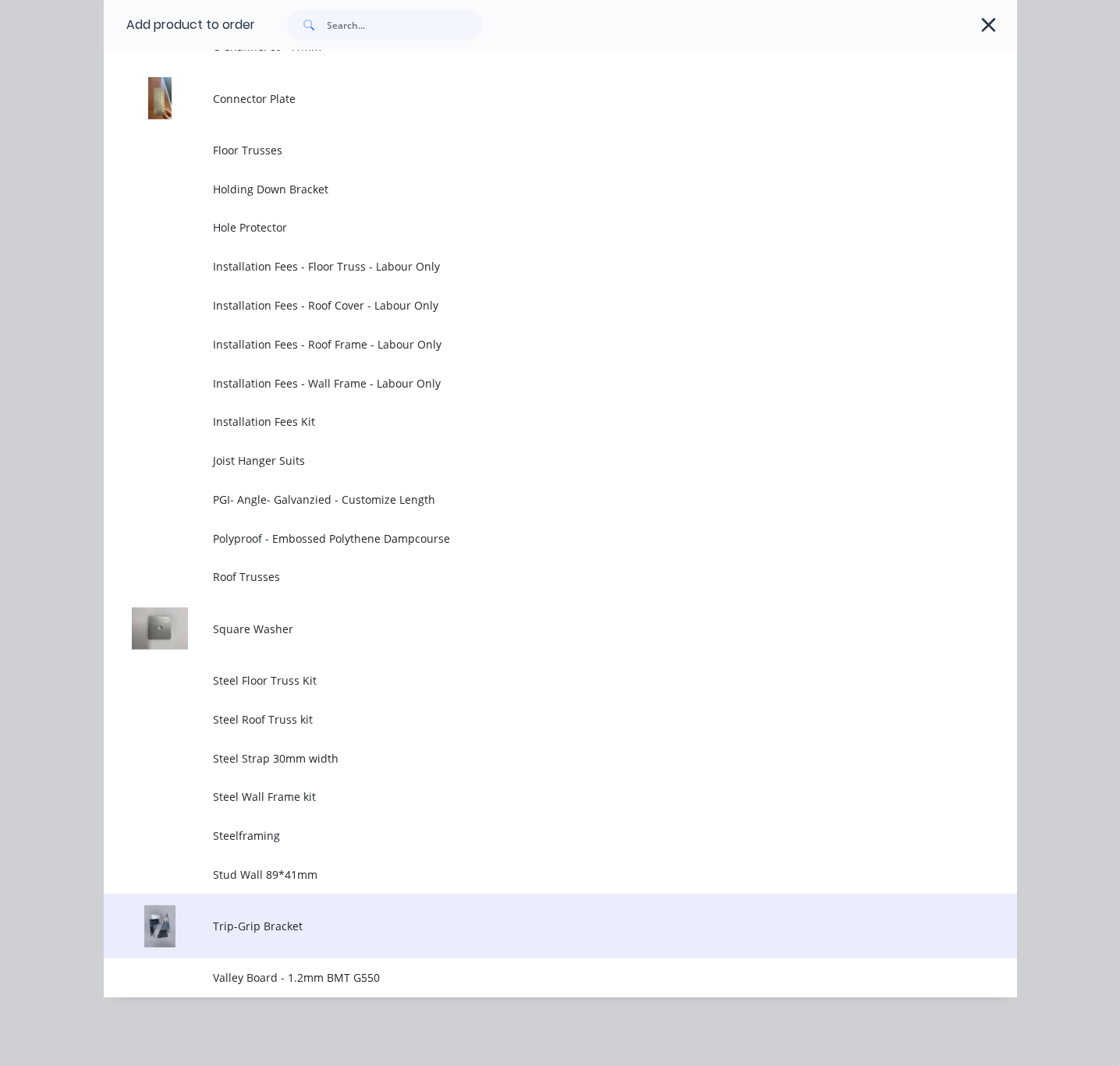
click at [295, 924] on span "Trip-Grip Bracket" at bounding box center [534, 926] width 642 height 16
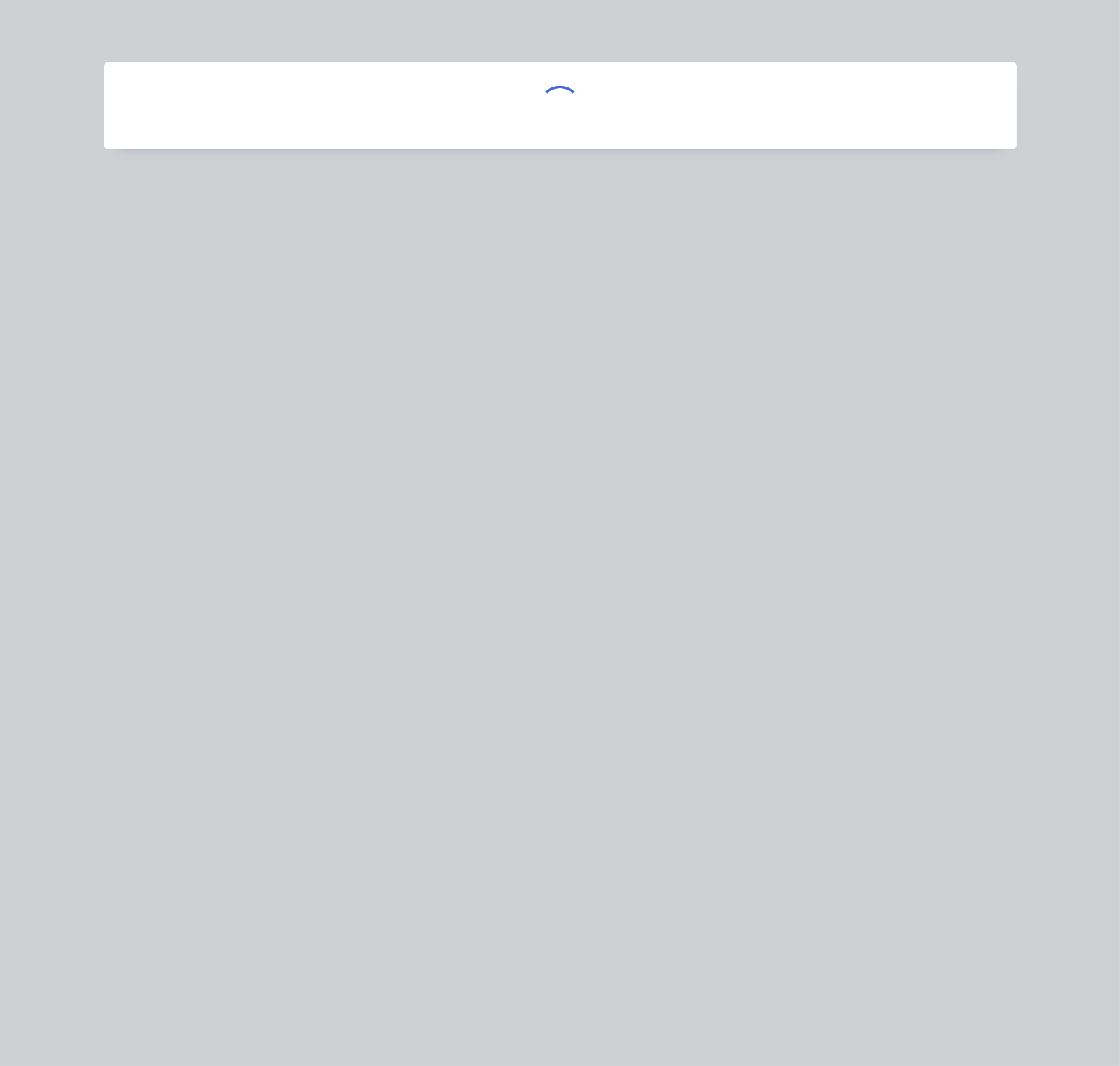
scroll to position [0, 0]
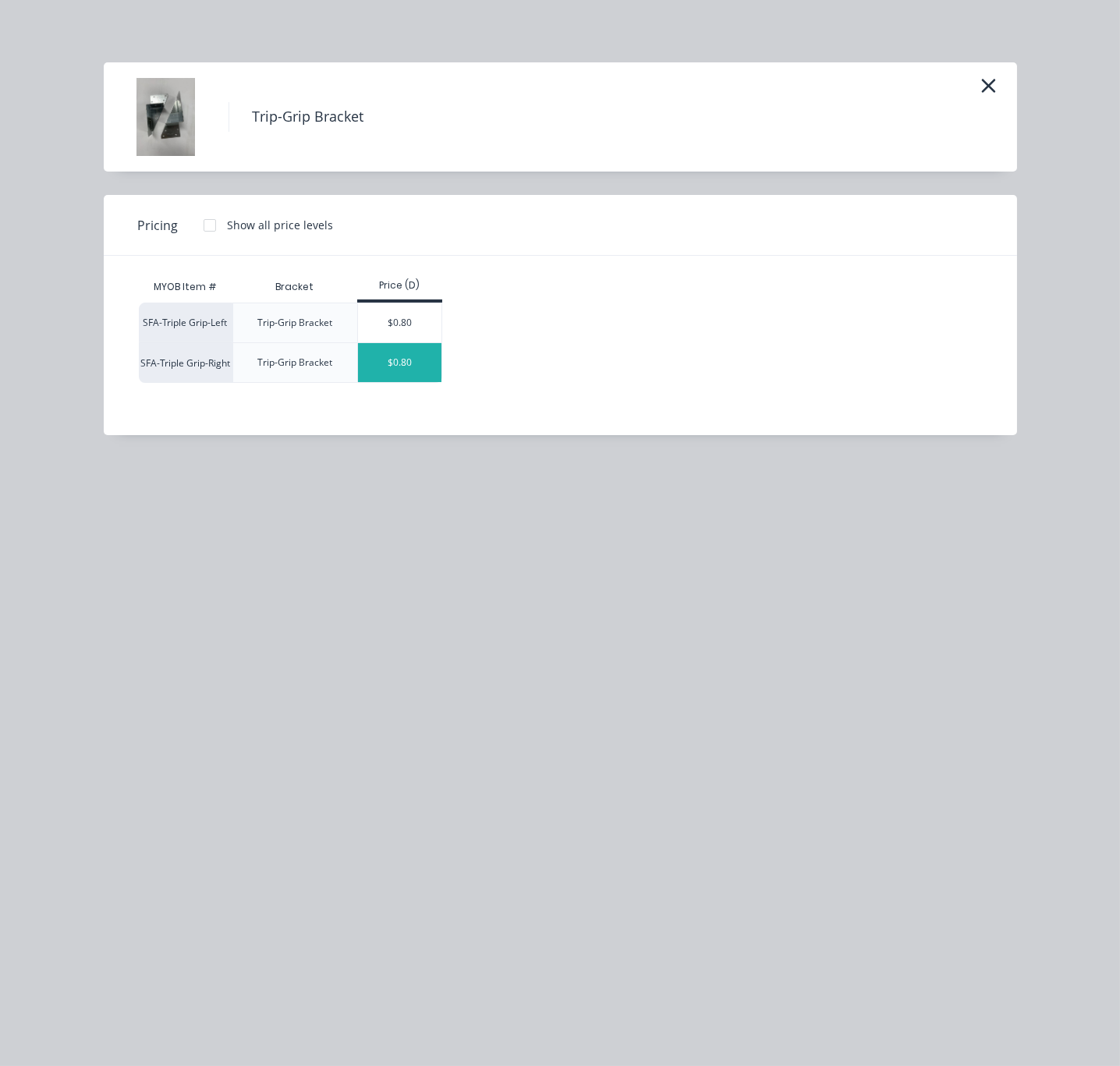
click at [411, 373] on div "$0.80" at bounding box center [399, 363] width 83 height 39
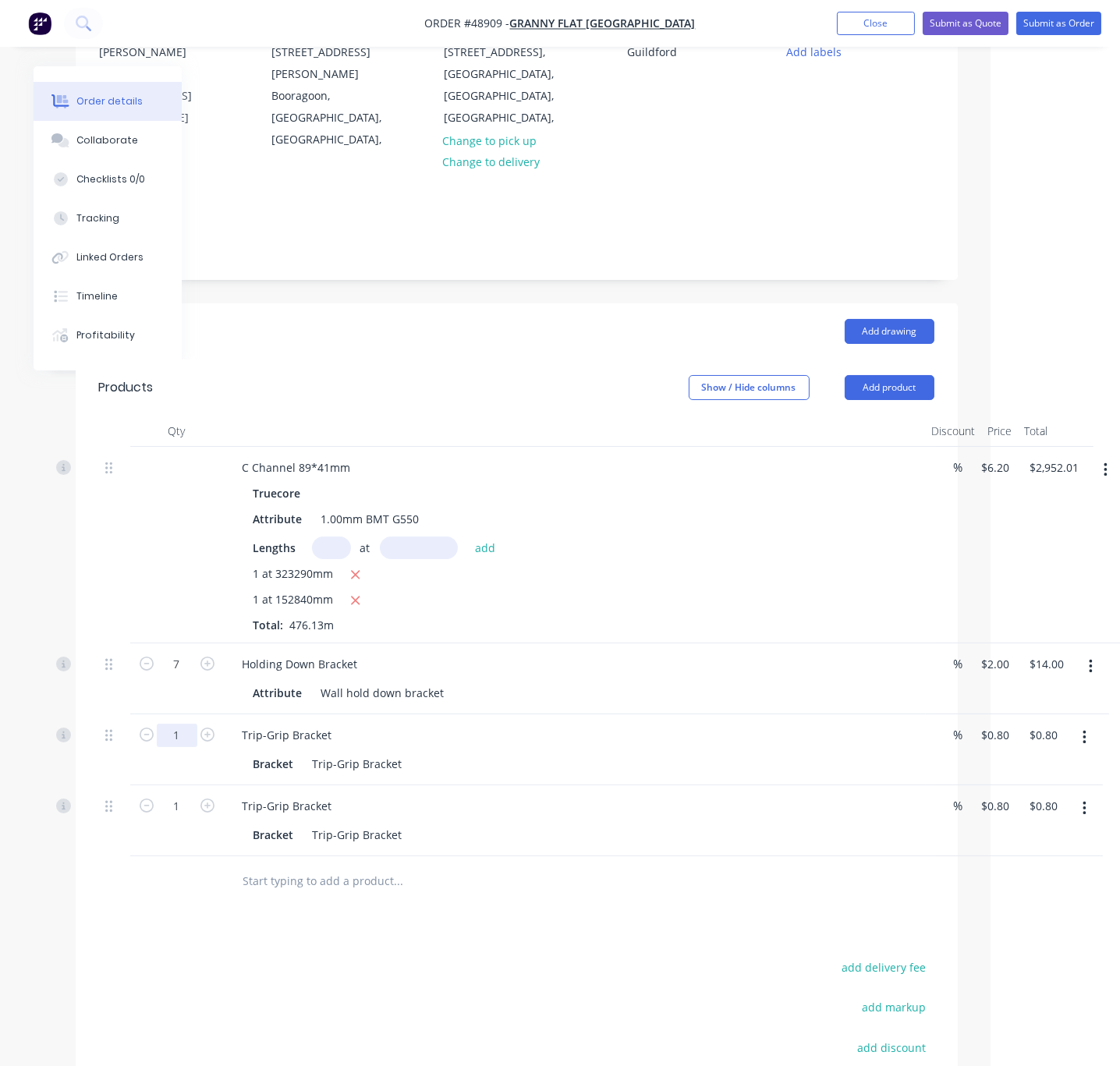
click at [185, 738] on input "1" at bounding box center [177, 735] width 40 height 24
type input "7"
type input "$5.60"
drag, startPoint x: 114, startPoint y: 769, endPoint x: 146, endPoint y: 777, distance: 33.0
click at [114, 769] on div at bounding box center [114, 750] width 31 height 71
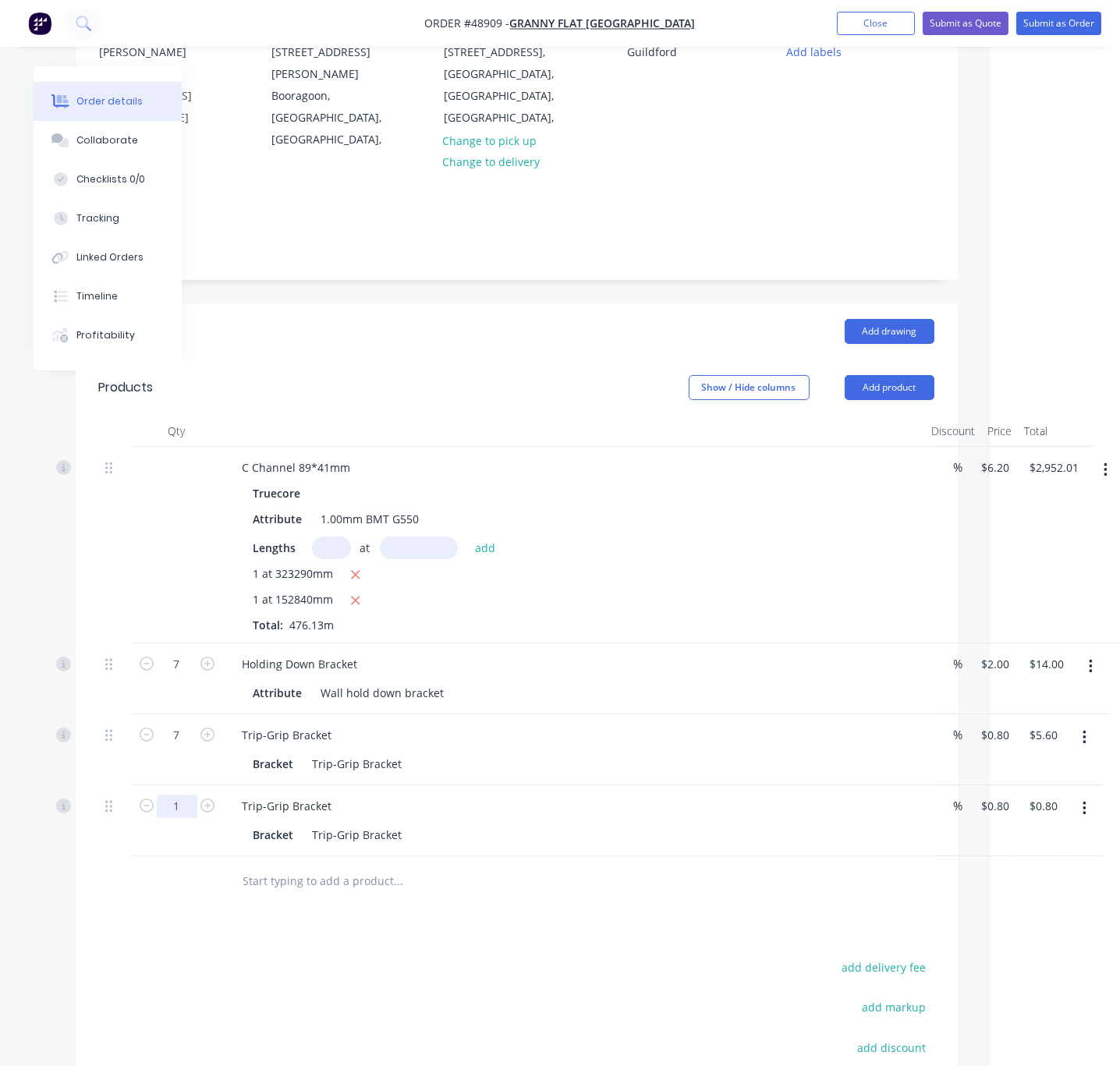
click at [174, 818] on input "1" at bounding box center [177, 807] width 40 height 24
type input "7"
type input "$5.60"
click at [136, 860] on div at bounding box center [177, 881] width 93 height 50
click at [441, 959] on div "Drawings Add drawing Products Show / Hide columns Add product Qty Discount Pric…" at bounding box center [516, 775] width 882 height 944
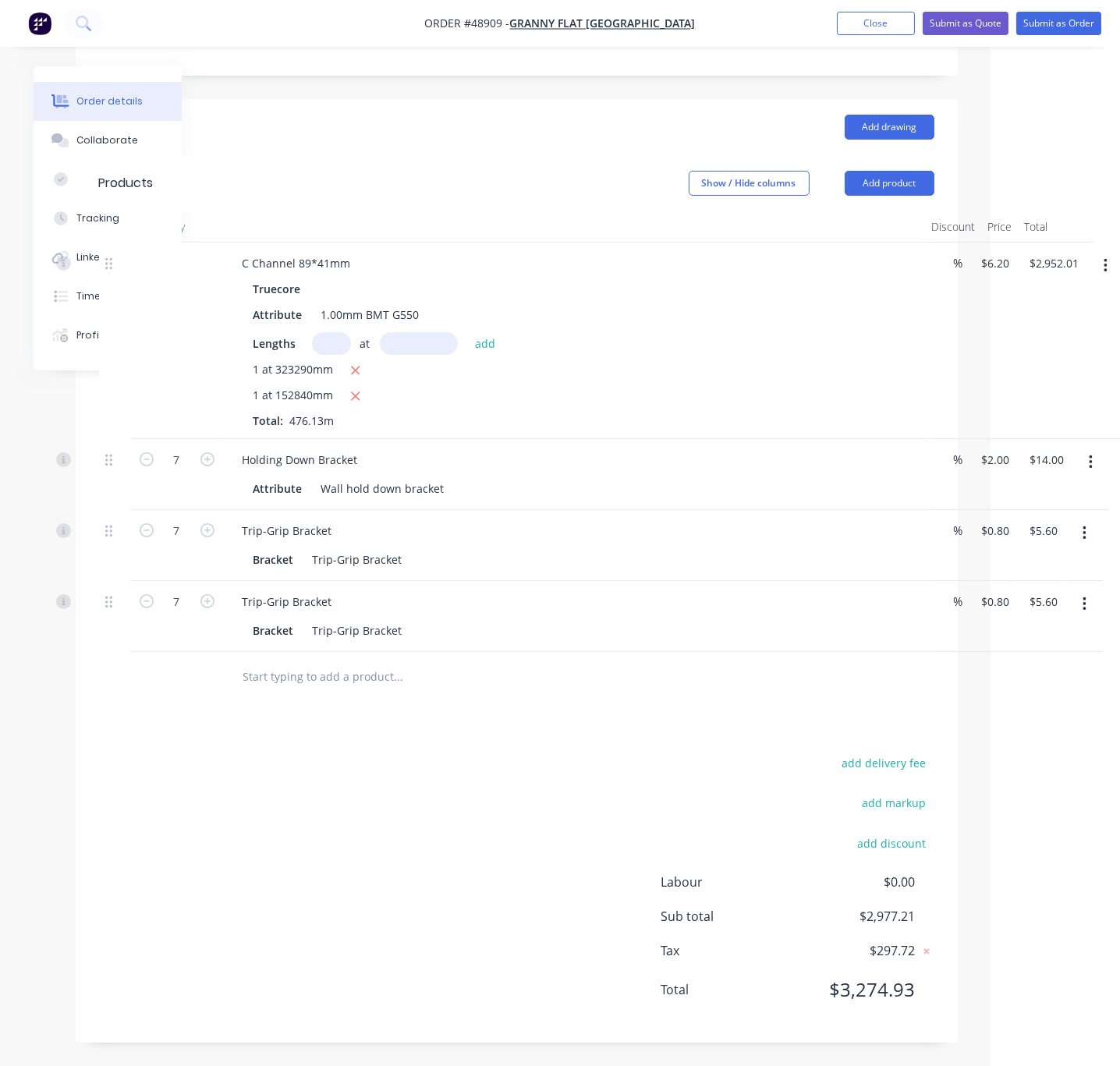
scroll to position [402, 130]
click at [882, 171] on button "Add product" at bounding box center [889, 183] width 90 height 25
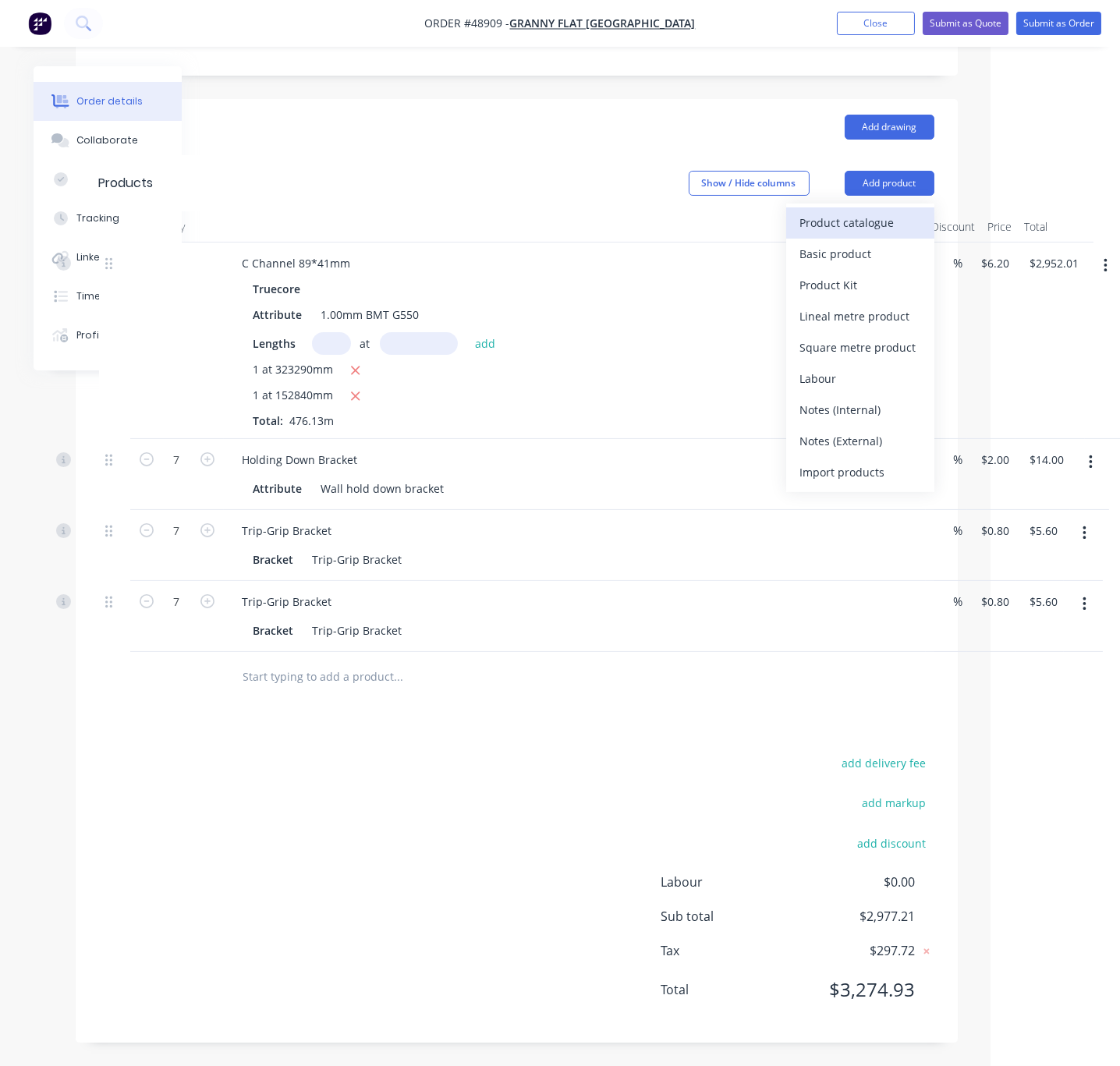
click at [884, 211] on div "Product catalogue" at bounding box center [860, 222] width 120 height 23
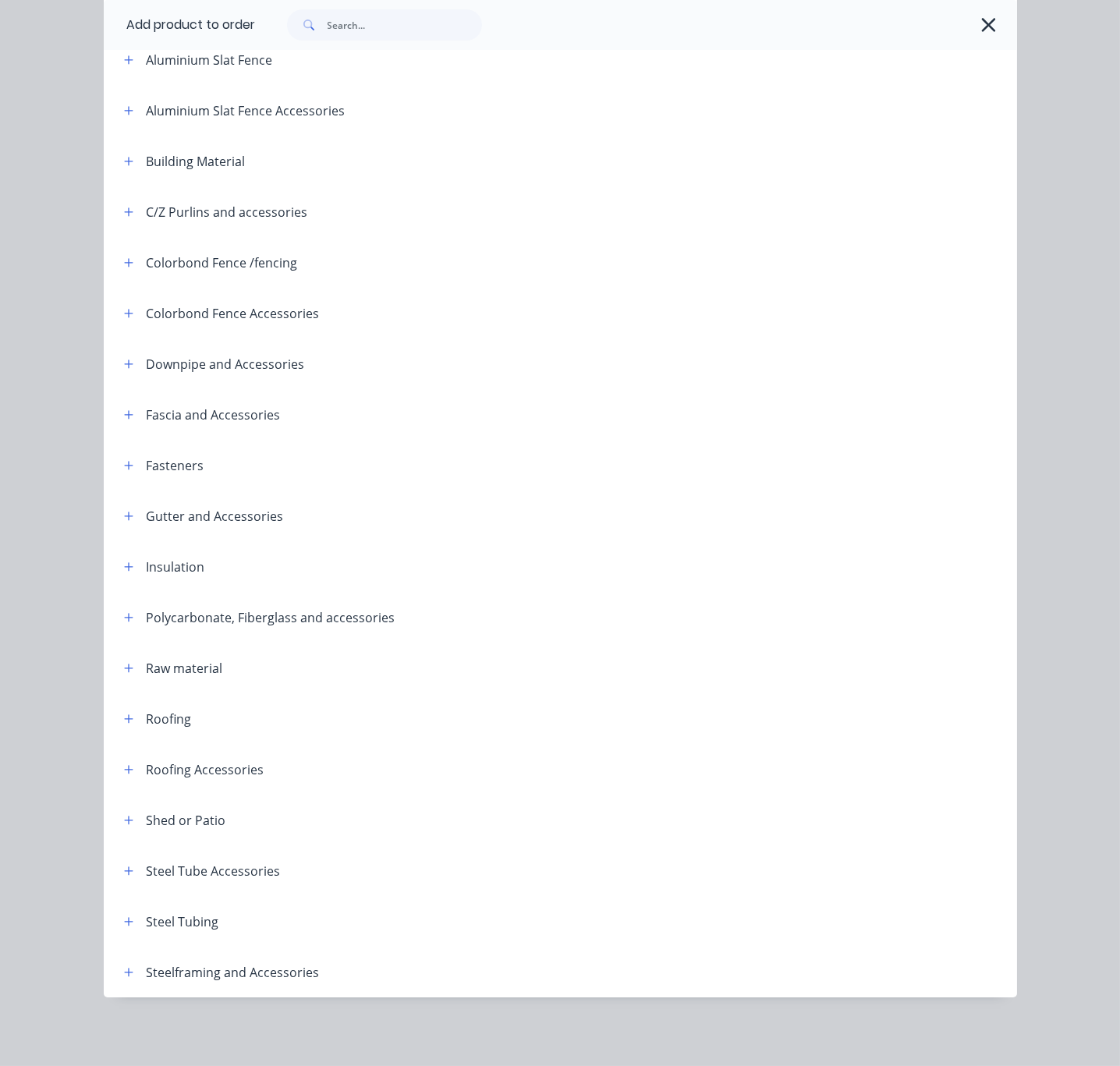
scroll to position [210, 0]
click at [127, 709] on button "button" at bounding box center [129, 718] width 19 height 19
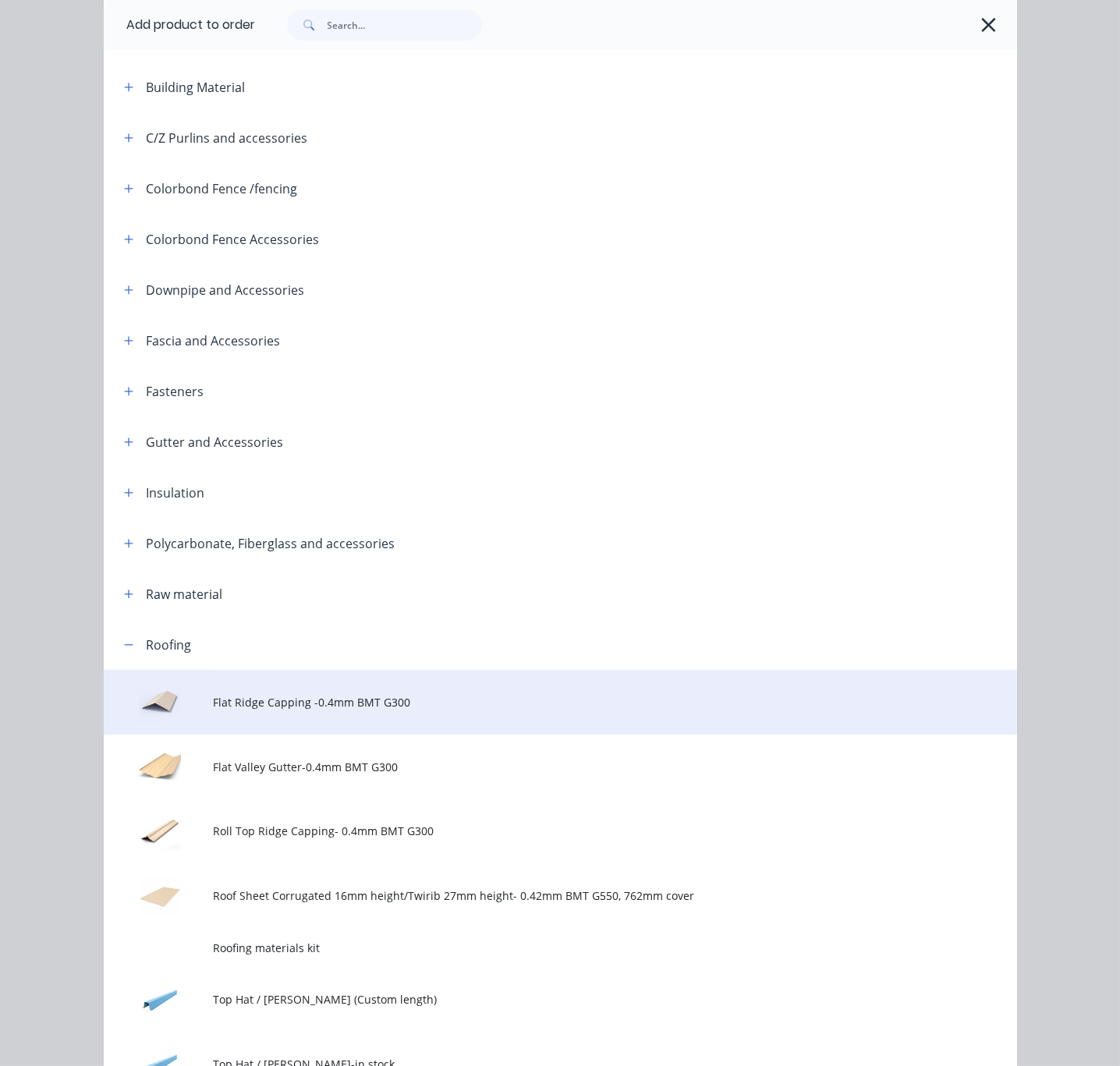
scroll to position [484, 0]
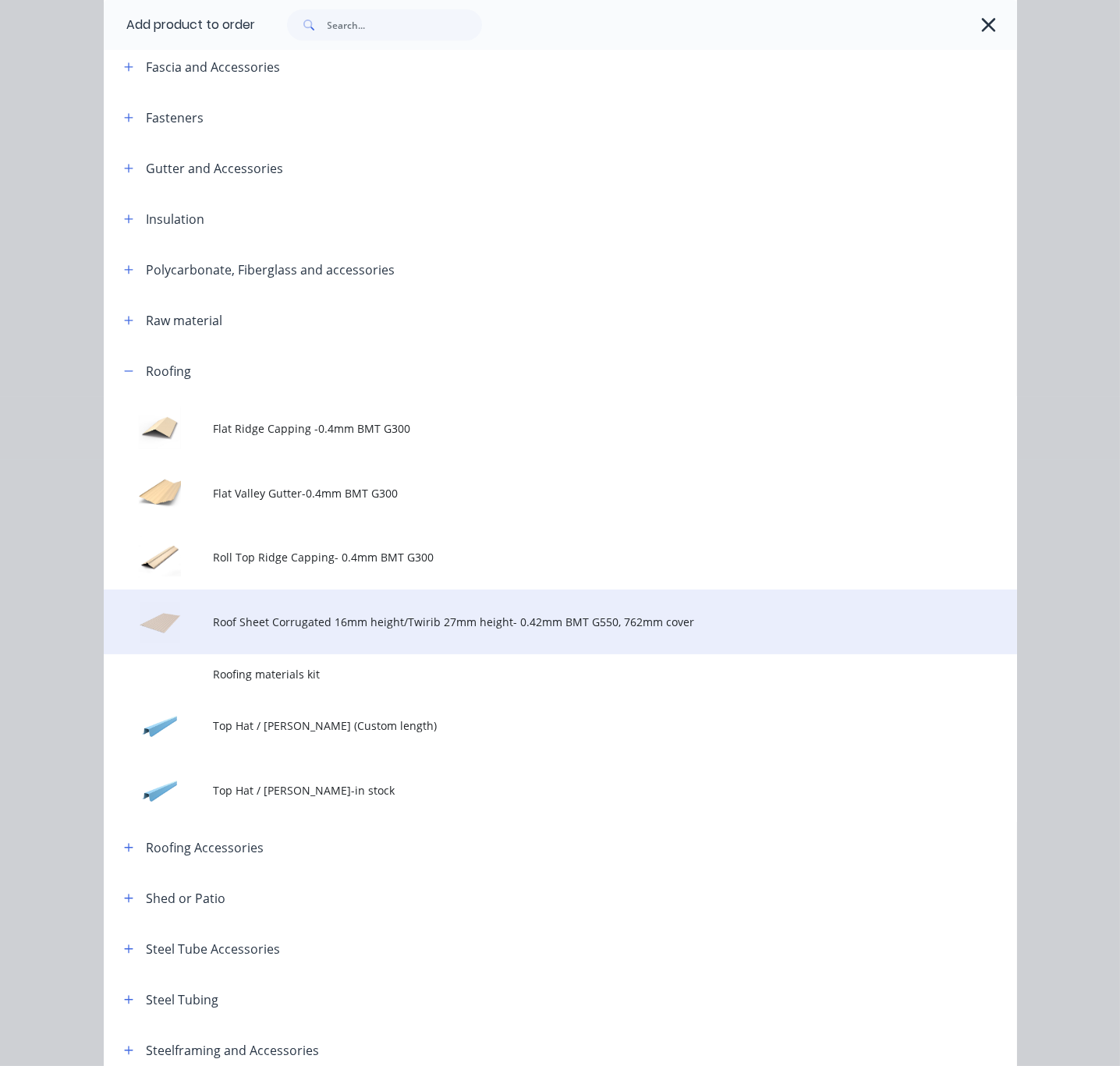
click at [391, 630] on span "Roof Sheet Corrugated 16mm height/Twirib 27mm height- 0.42mm BMT G550, 762mm co…" at bounding box center [534, 622] width 642 height 16
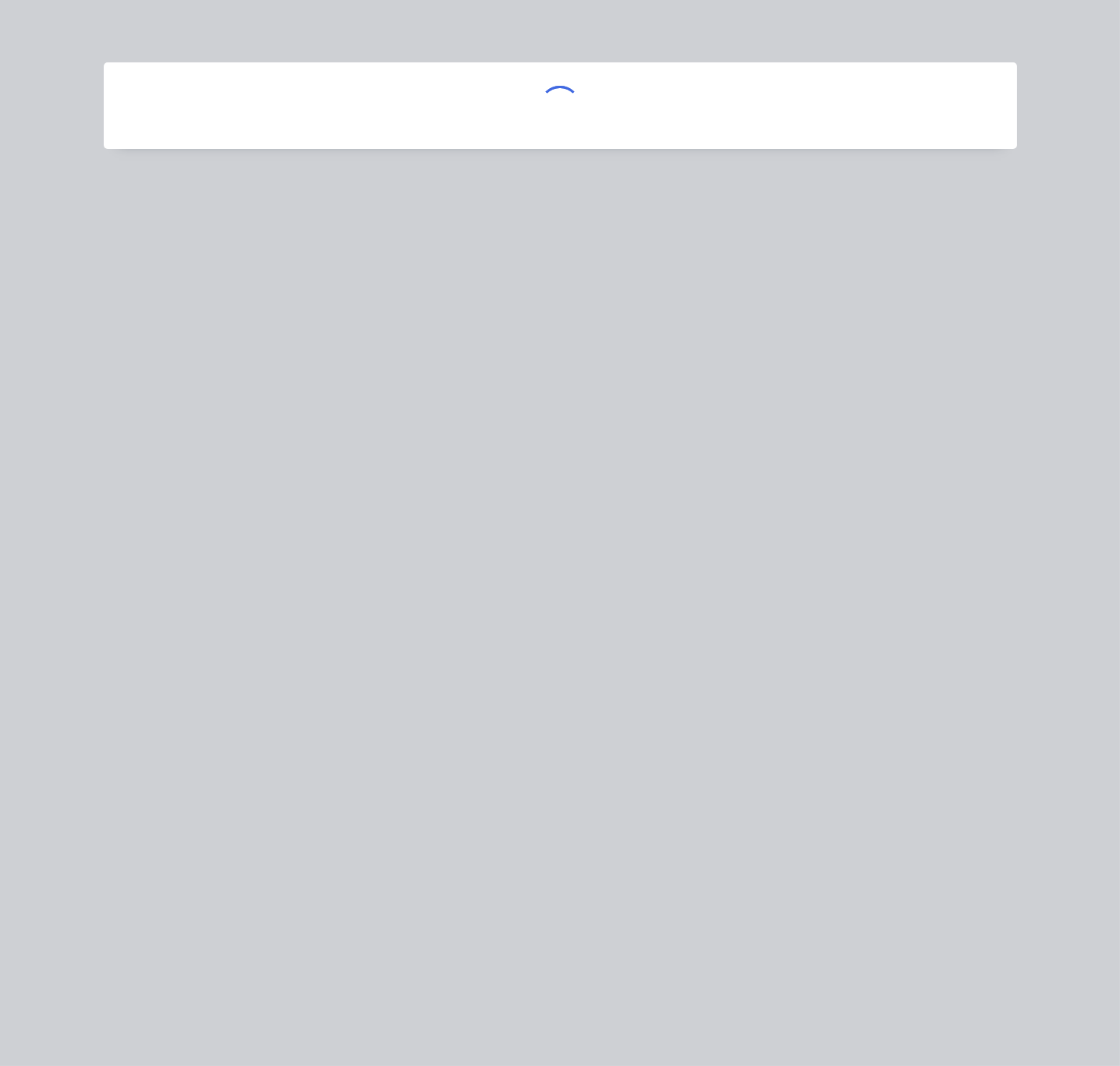
scroll to position [0, 0]
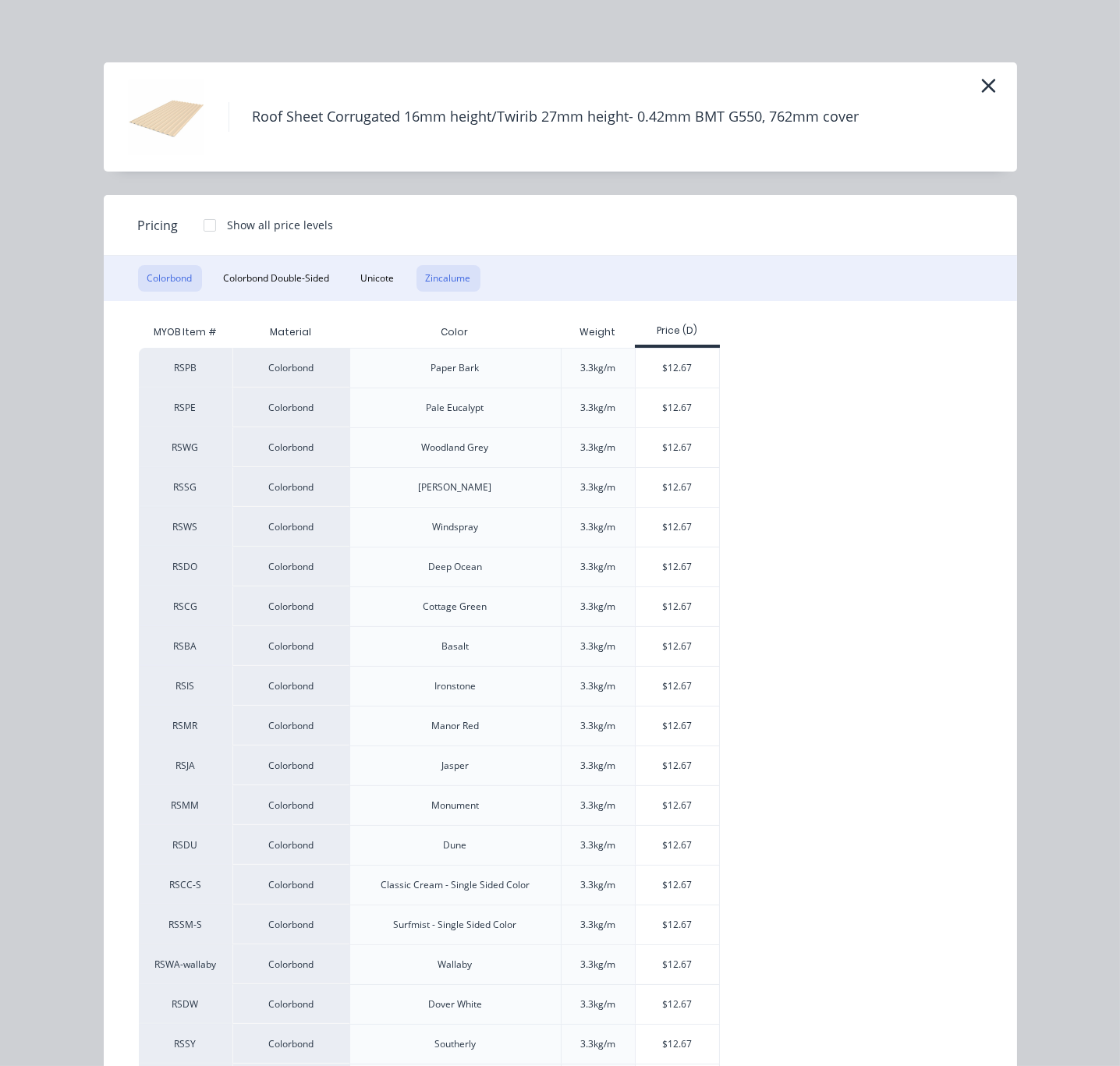
click at [461, 291] on button "Zincalume" at bounding box center [449, 278] width 64 height 26
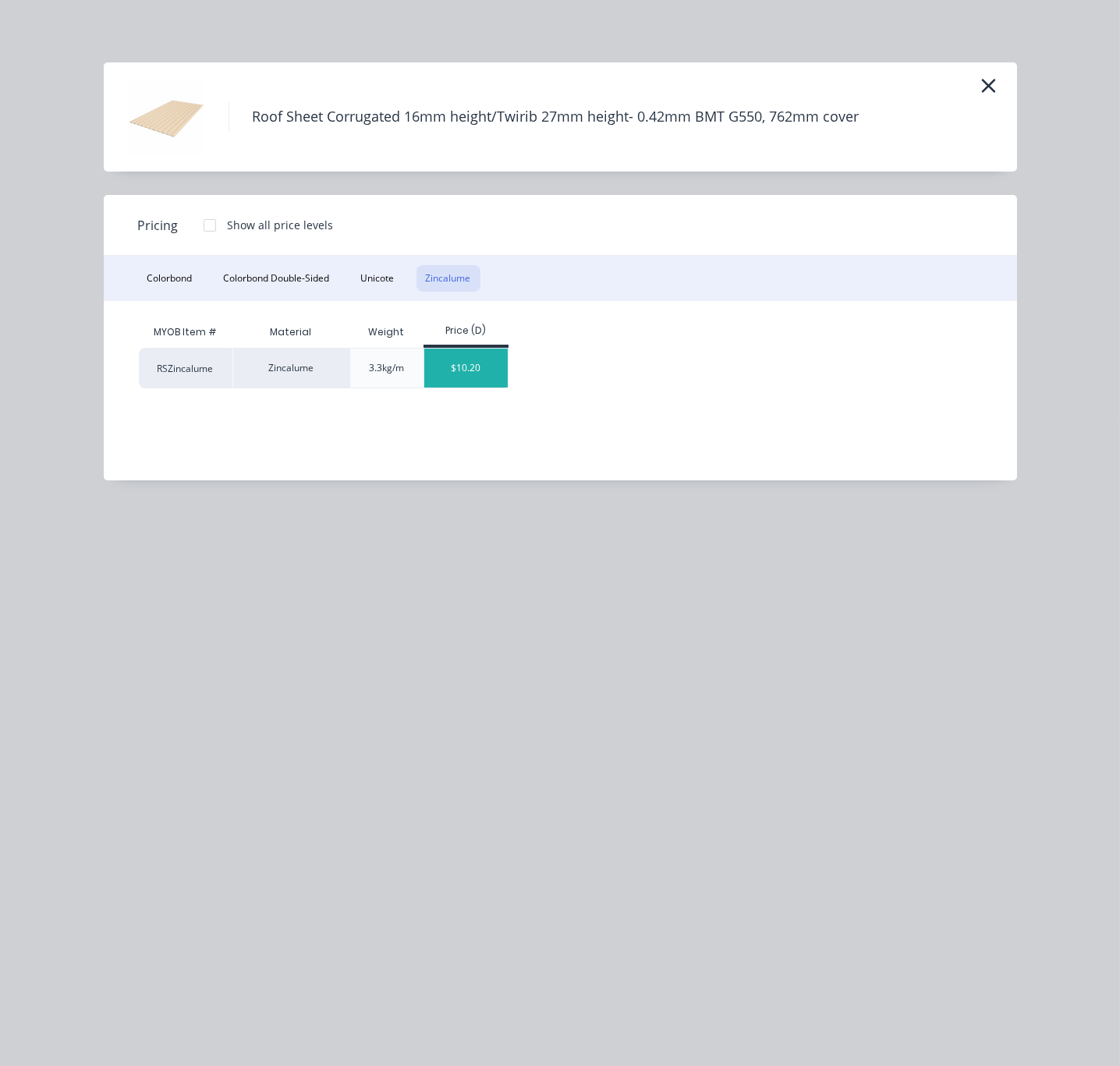
click at [457, 374] on div "$10.20" at bounding box center [465, 368] width 83 height 39
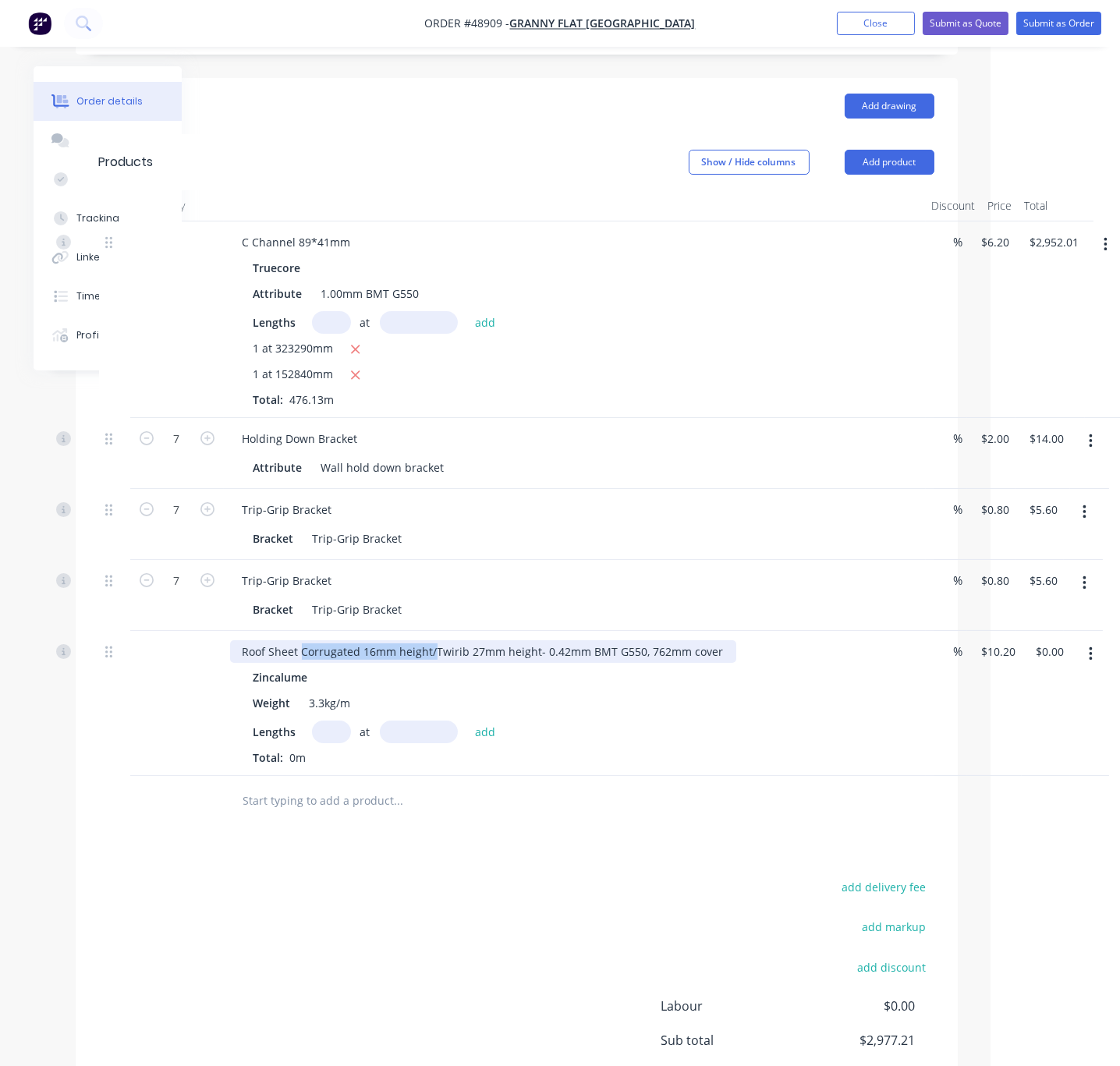
drag, startPoint x: 448, startPoint y: 654, endPoint x: 307, endPoint y: 648, distance: 141.1
click at [307, 648] on div "Roof Sheet Corrugated 16mm height/Twirib 27mm height- 0.42mm BMT G550, 762mm co…" at bounding box center [483, 651] width 506 height 23
click at [333, 740] on input "text" at bounding box center [331, 732] width 39 height 23
click at [429, 736] on input "text" at bounding box center [418, 732] width 78 height 23
type input "4360mm"
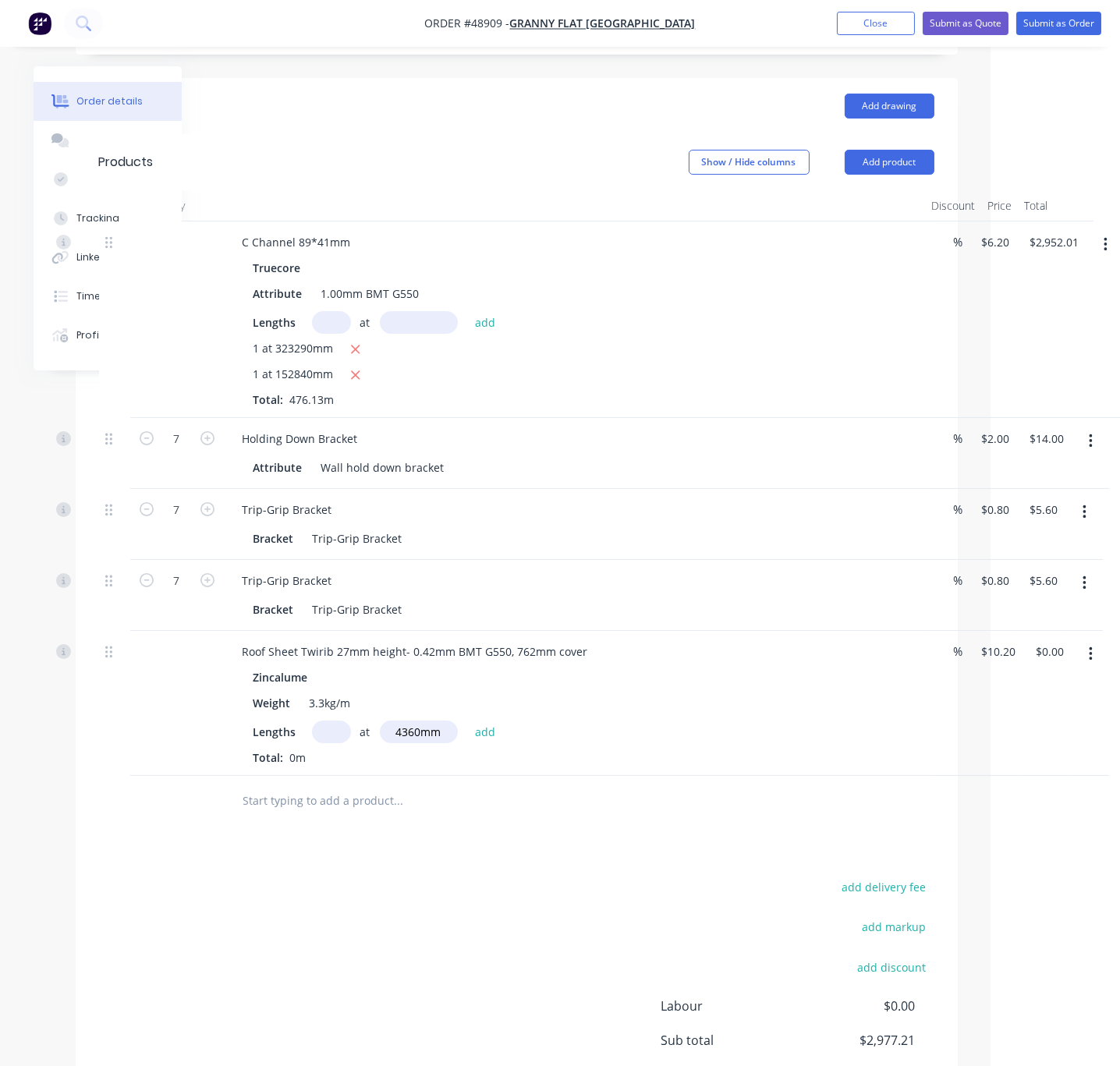
click at [334, 744] on input "text" at bounding box center [331, 732] width 39 height 23
click at [346, 744] on input "text" at bounding box center [331, 732] width 39 height 23
type input "12"
click at [467, 721] on button "add" at bounding box center [485, 731] width 37 height 21
type input "$533.66"
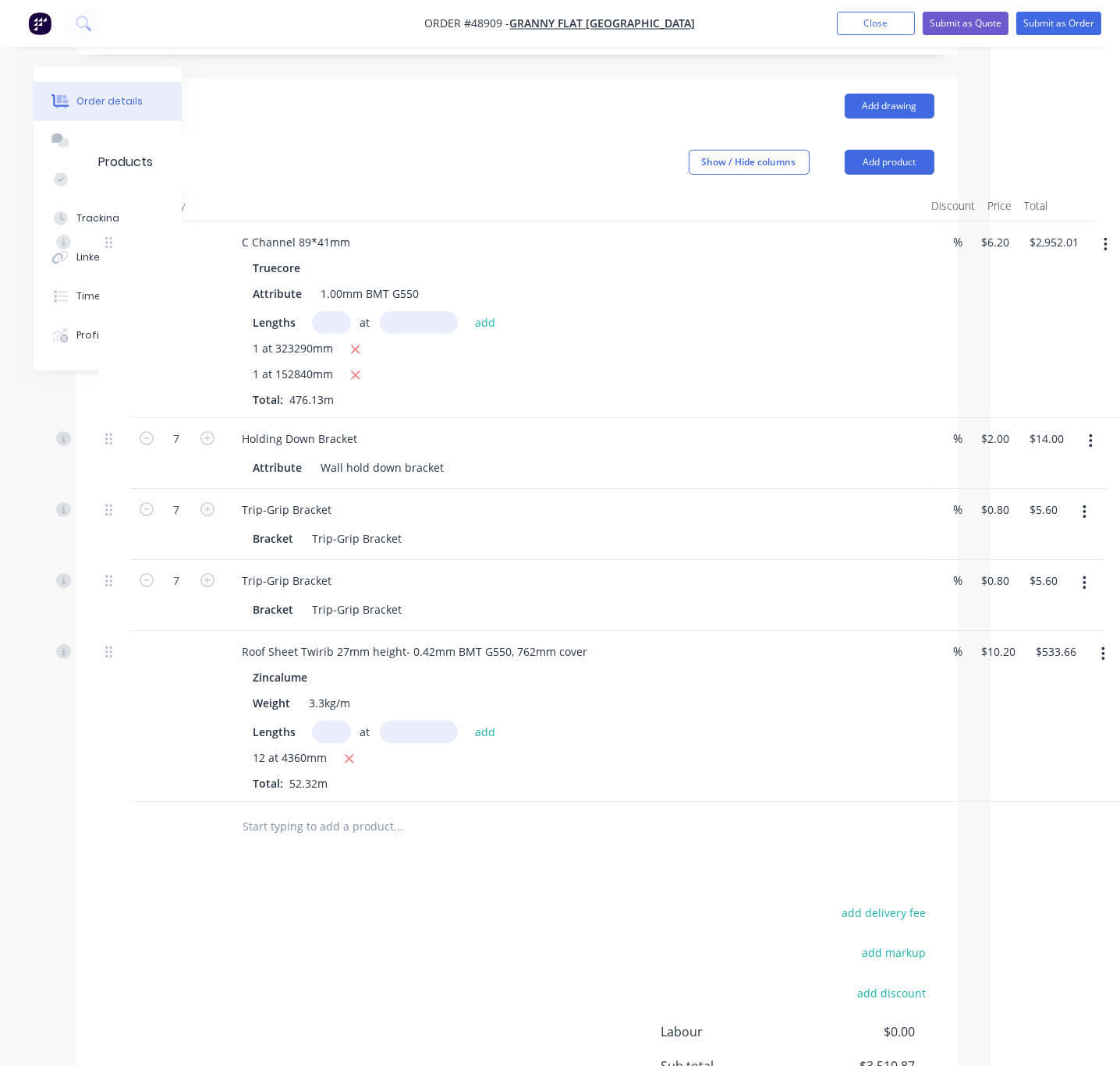
click at [525, 912] on div "Drawings Add drawing Products Show / Hide columns Add product Qty Discount Pric…" at bounding box center [516, 635] width 882 height 1114
click at [876, 93] on button "Add drawing" at bounding box center [889, 105] width 90 height 25
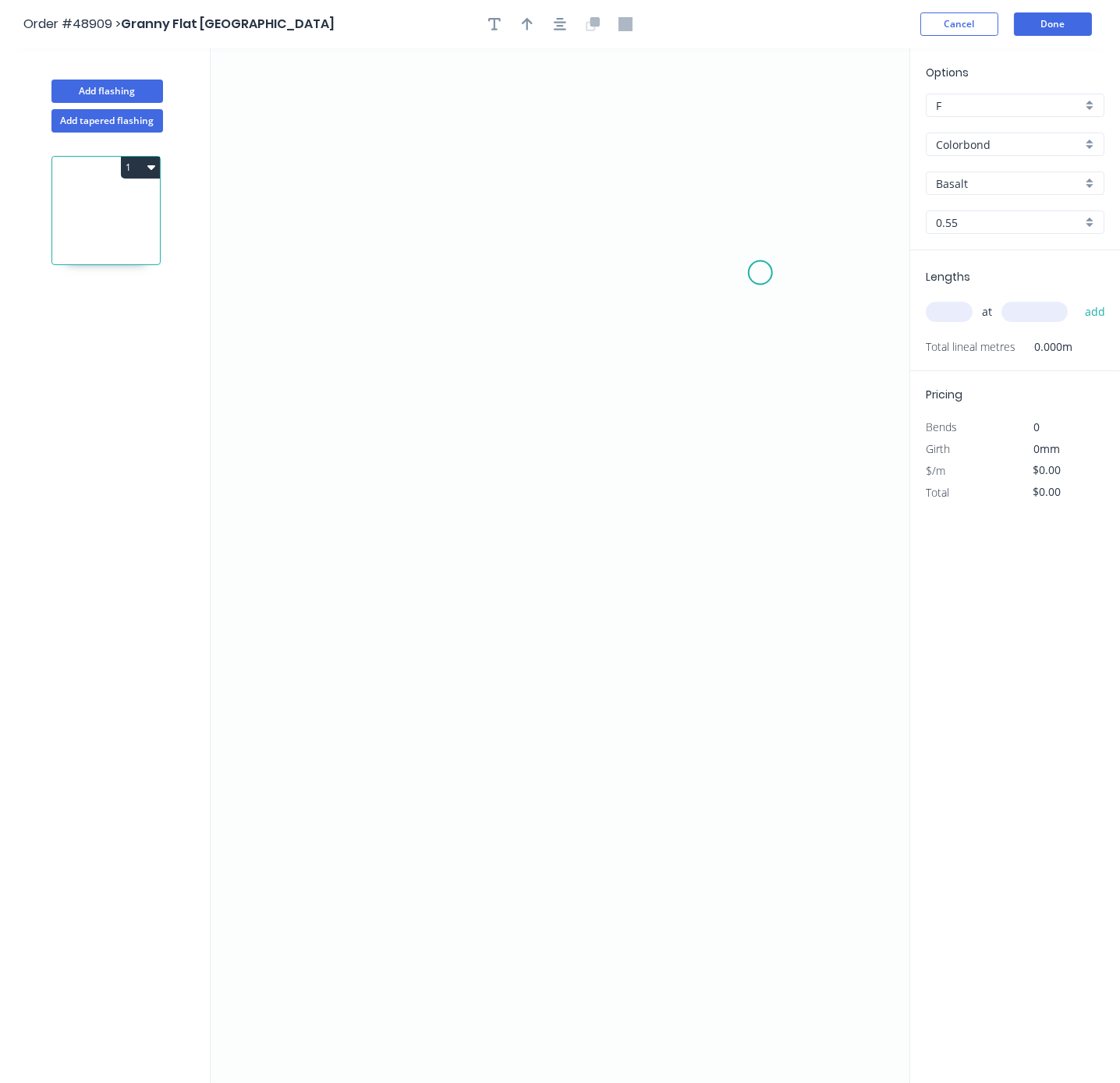
click at [775, 275] on icon "0" at bounding box center [559, 565] width 699 height 1035
click at [684, 316] on icon "0" at bounding box center [559, 565] width 699 height 1035
click at [694, 578] on icon "0 ?" at bounding box center [559, 565] width 699 height 1035
click at [248, 563] on icon "0 ? ? ? º" at bounding box center [559, 565] width 699 height 1035
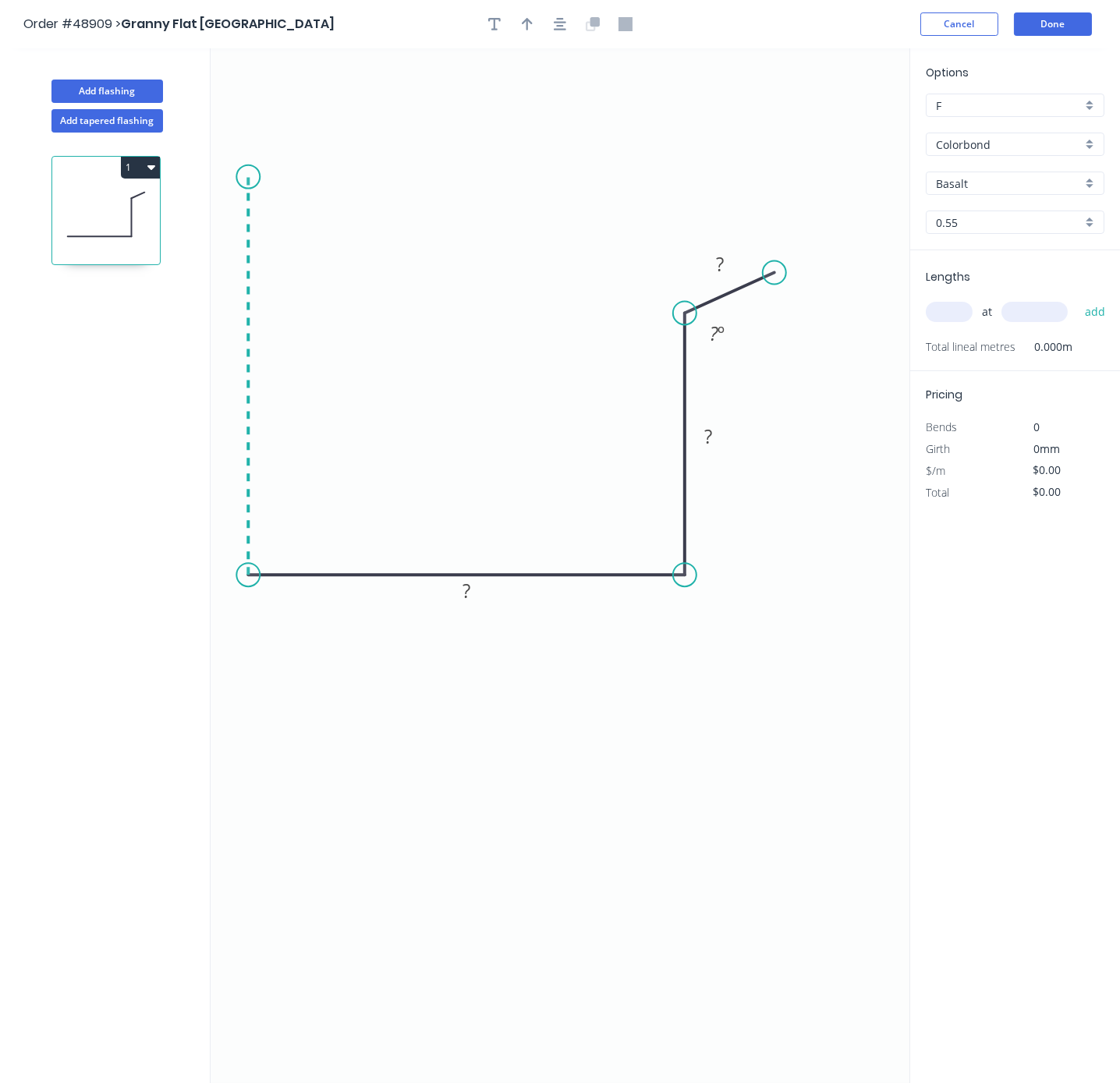
click at [267, 179] on icon "0 ? ? ? ? º" at bounding box center [559, 565] width 699 height 1035
click at [234, 136] on icon "0 ? ? ? ? ? º" at bounding box center [559, 565] width 699 height 1035
click at [471, 596] on rect at bounding box center [466, 592] width 31 height 22
click at [269, 145] on rect at bounding box center [263, 142] width 31 height 22
click at [280, 374] on rect at bounding box center [271, 370] width 31 height 22
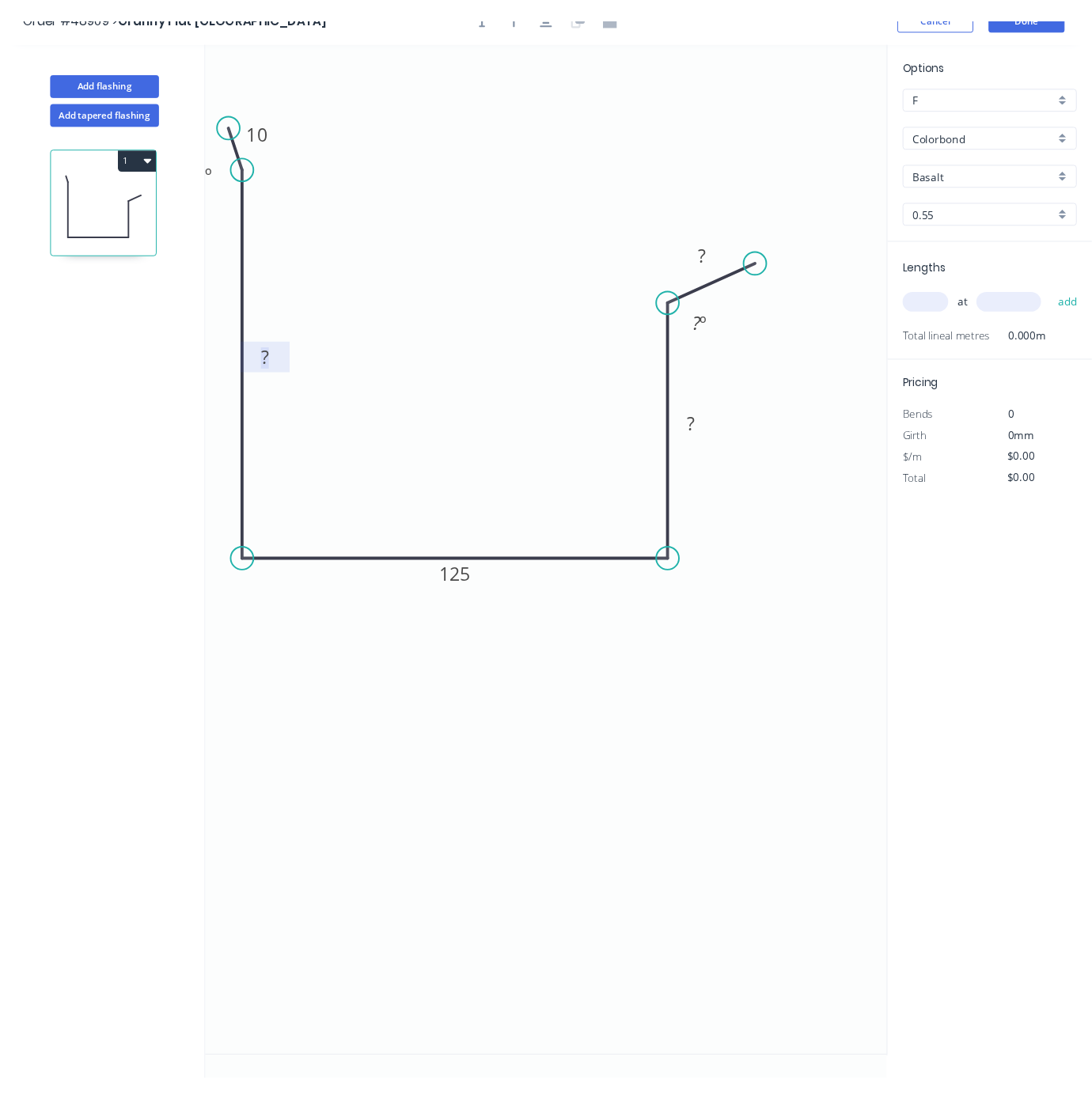
scroll to position [47, 0]
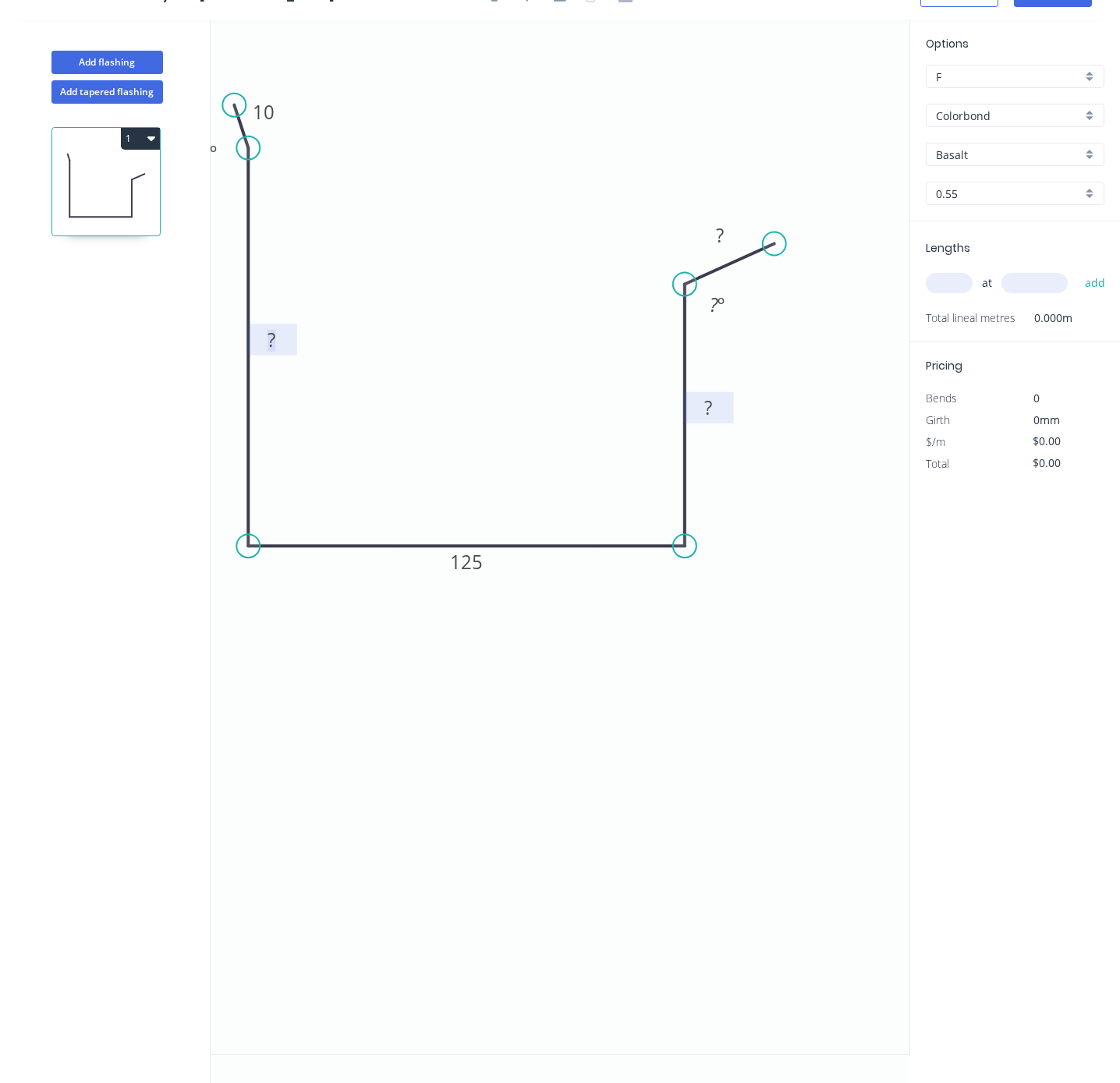
click at [721, 397] on rect at bounding box center [708, 408] width 31 height 22
click at [715, 291] on tspan "?" at bounding box center [713, 304] width 8 height 26
drag, startPoint x: 834, startPoint y: 205, endPoint x: 887, endPoint y: 191, distance: 54.8
click at [887, 195] on circle at bounding box center [887, 206] width 24 height 24
click at [714, 292] on tspan "?" at bounding box center [713, 305] width 8 height 26
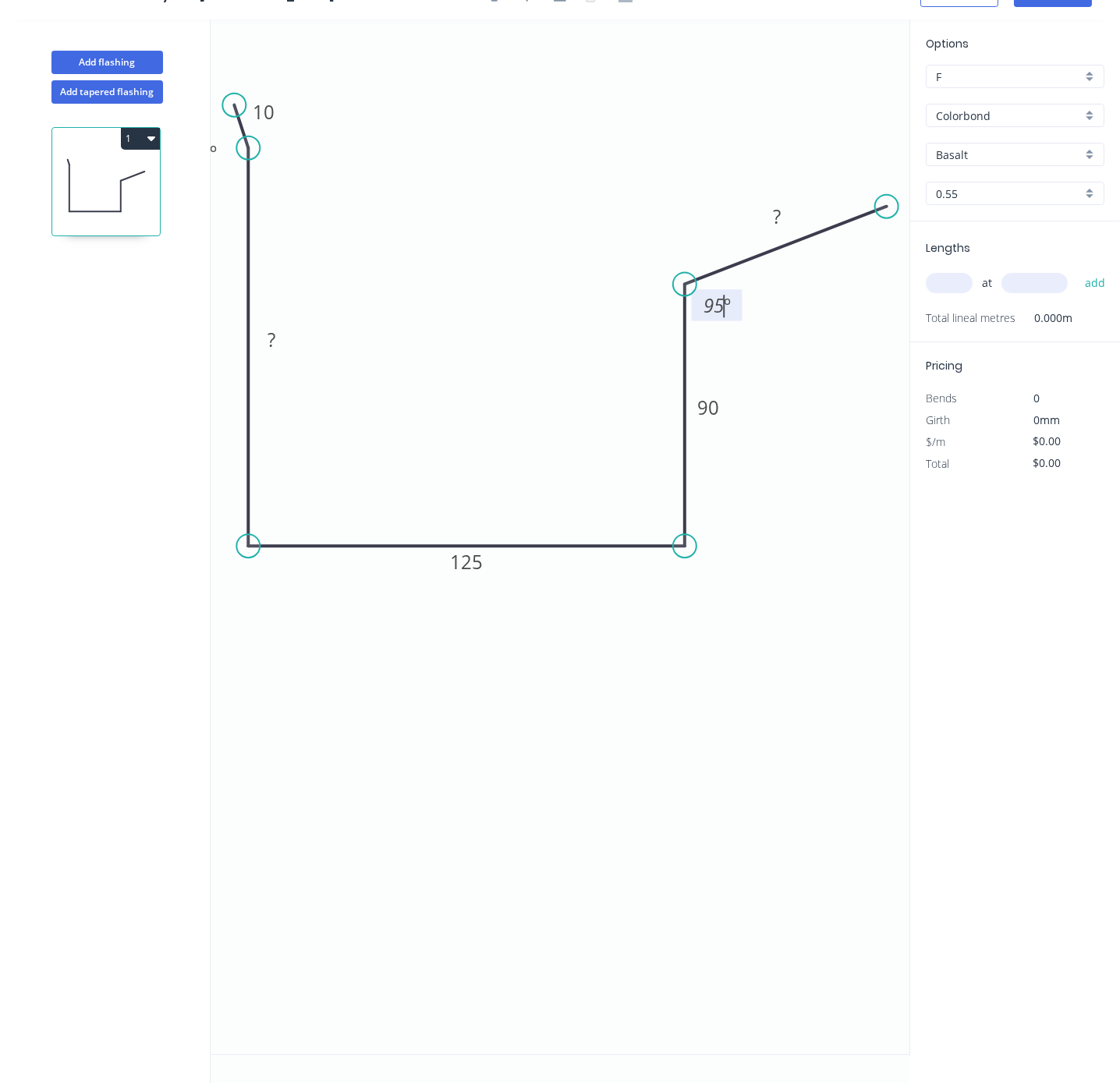
click at [823, 336] on icon "0 10 ? 125 90 ? 95 º ? º" at bounding box center [559, 536] width 699 height 1035
click at [784, 206] on rect at bounding box center [777, 217] width 31 height 22
click at [763, 700] on icon "0 10 ? 125 90 90 95 º ? º" at bounding box center [559, 536] width 699 height 1035
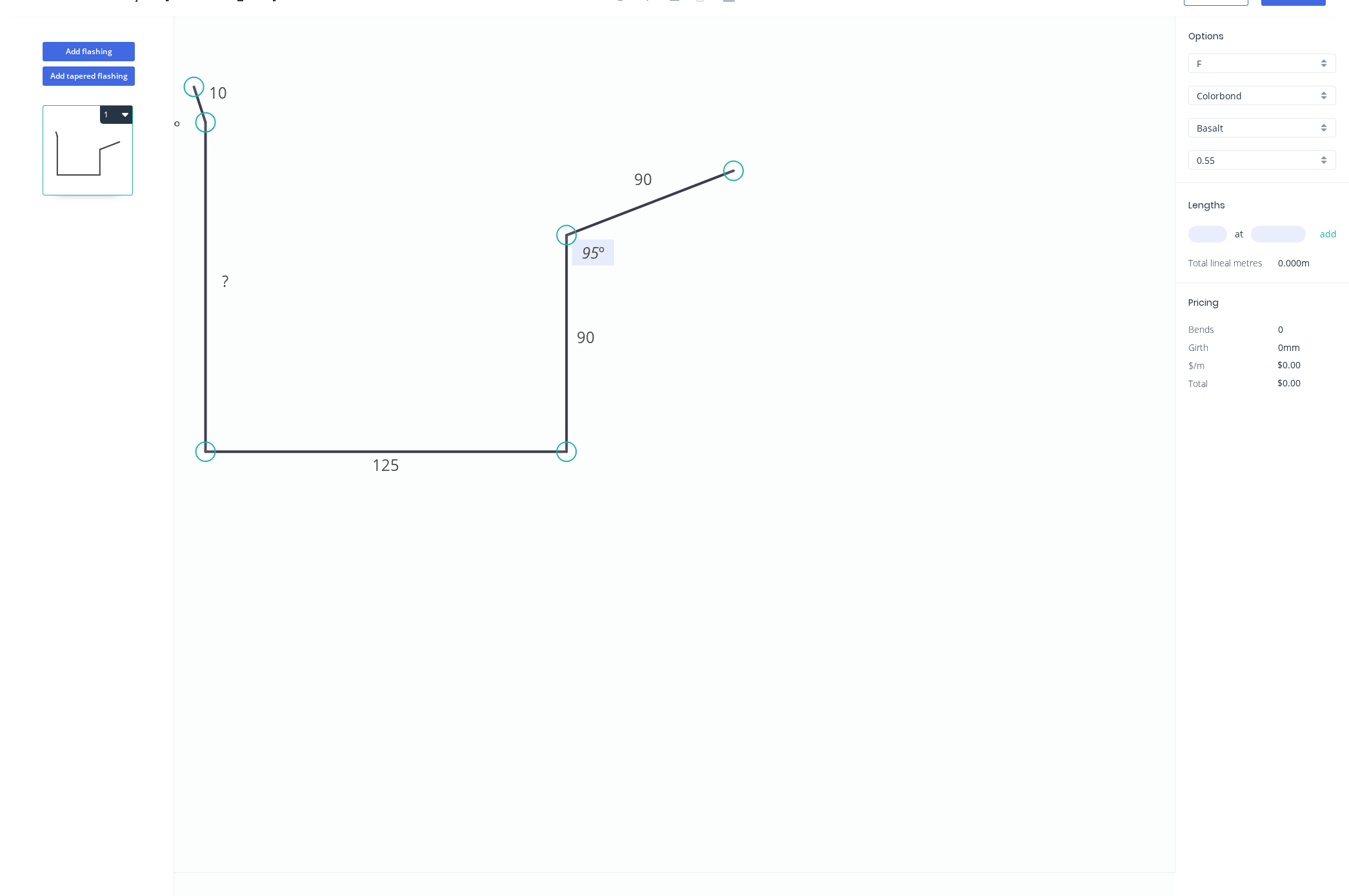
drag, startPoint x: 1233, startPoint y: 85, endPoint x: 1236, endPoint y: 95, distance: 10.4
click at [926, 89] on input "Colorbond" at bounding box center [1258, 96] width 121 height 14
click at [926, 140] on div "Zincalume" at bounding box center [1262, 144] width 147 height 23
type input "Zincalume"
type input "Zinc"
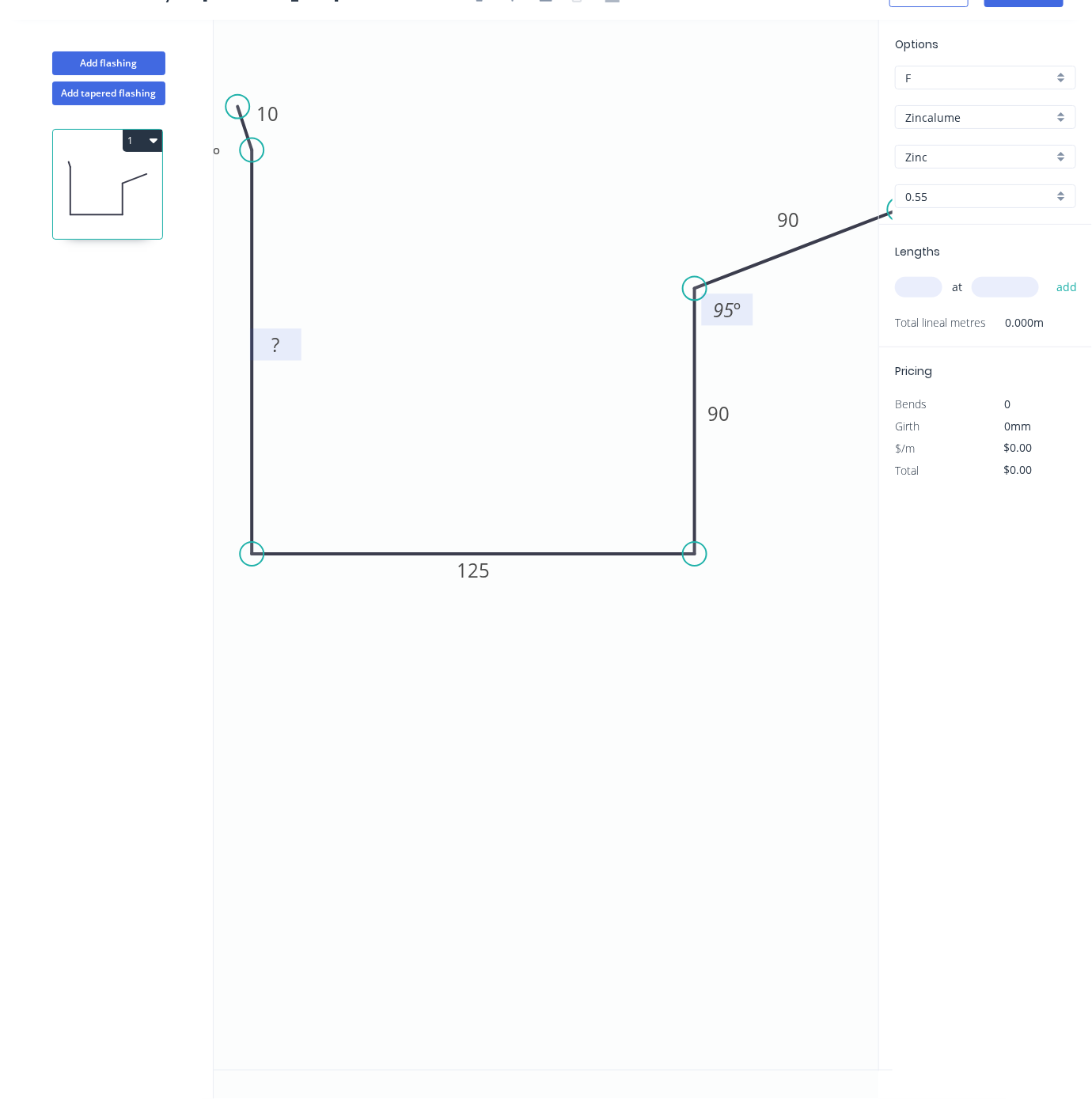
click at [278, 332] on tspan "?" at bounding box center [275, 345] width 8 height 26
click at [522, 743] on icon "0 10 120 125 90 90 95 º ? º" at bounding box center [552, 544] width 679 height 1050
type input "$13.79"
click at [933, 289] on input "text" at bounding box center [918, 287] width 47 height 20
type input "2"
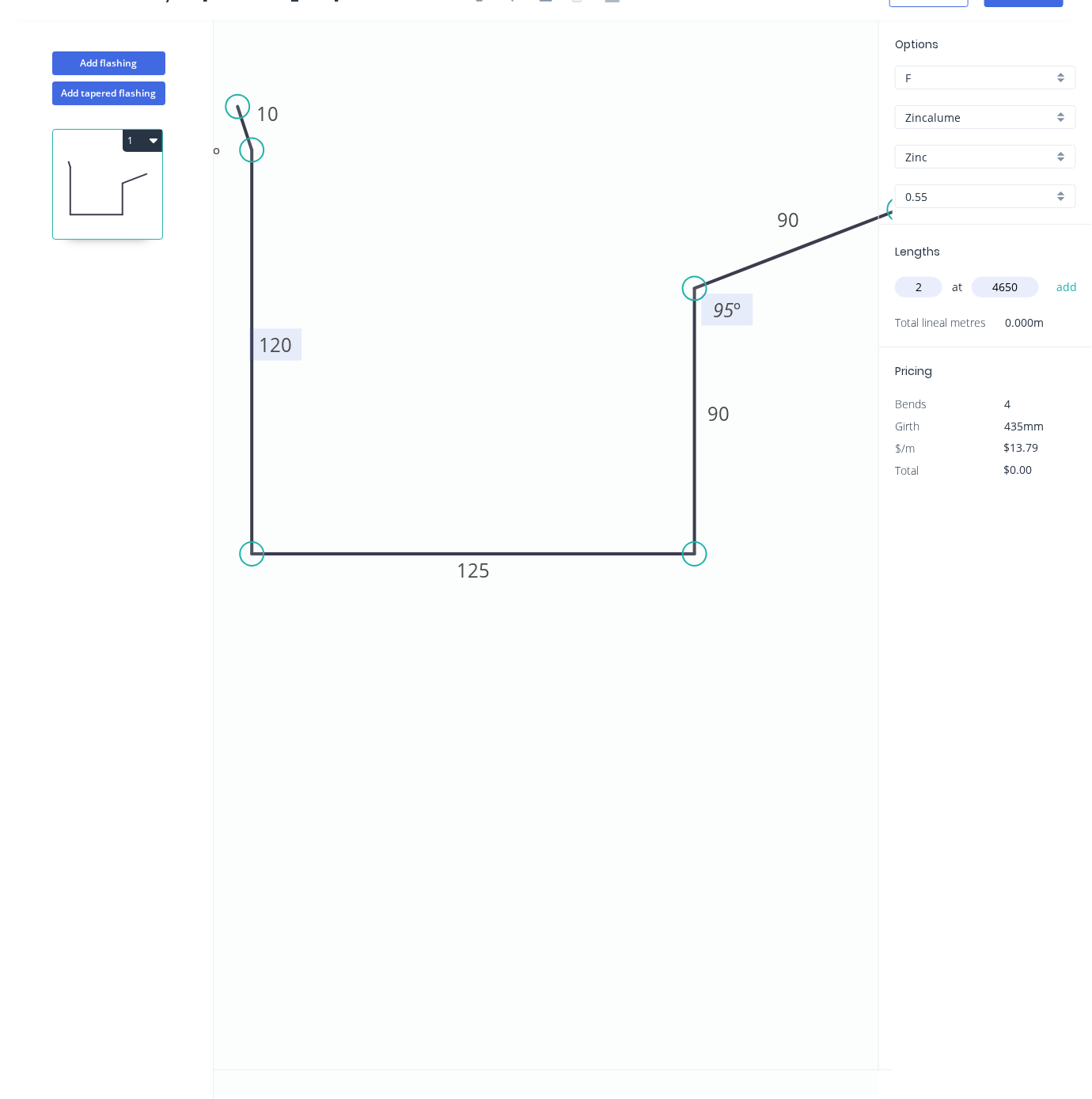
type input "4650"
click at [1048, 273] on button "add" at bounding box center [1067, 286] width 37 height 27
type input "$128.25"
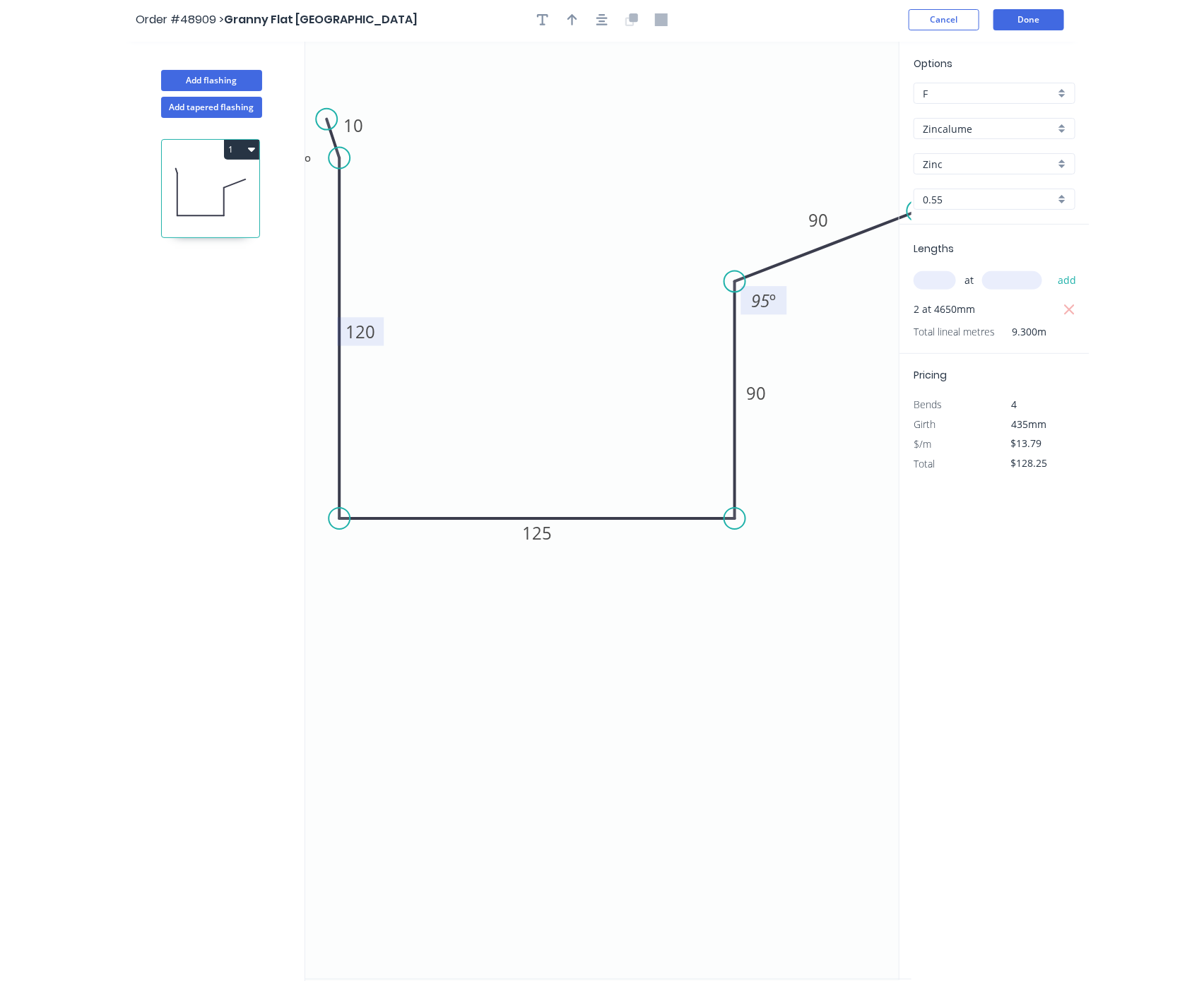
scroll to position [0, 0]
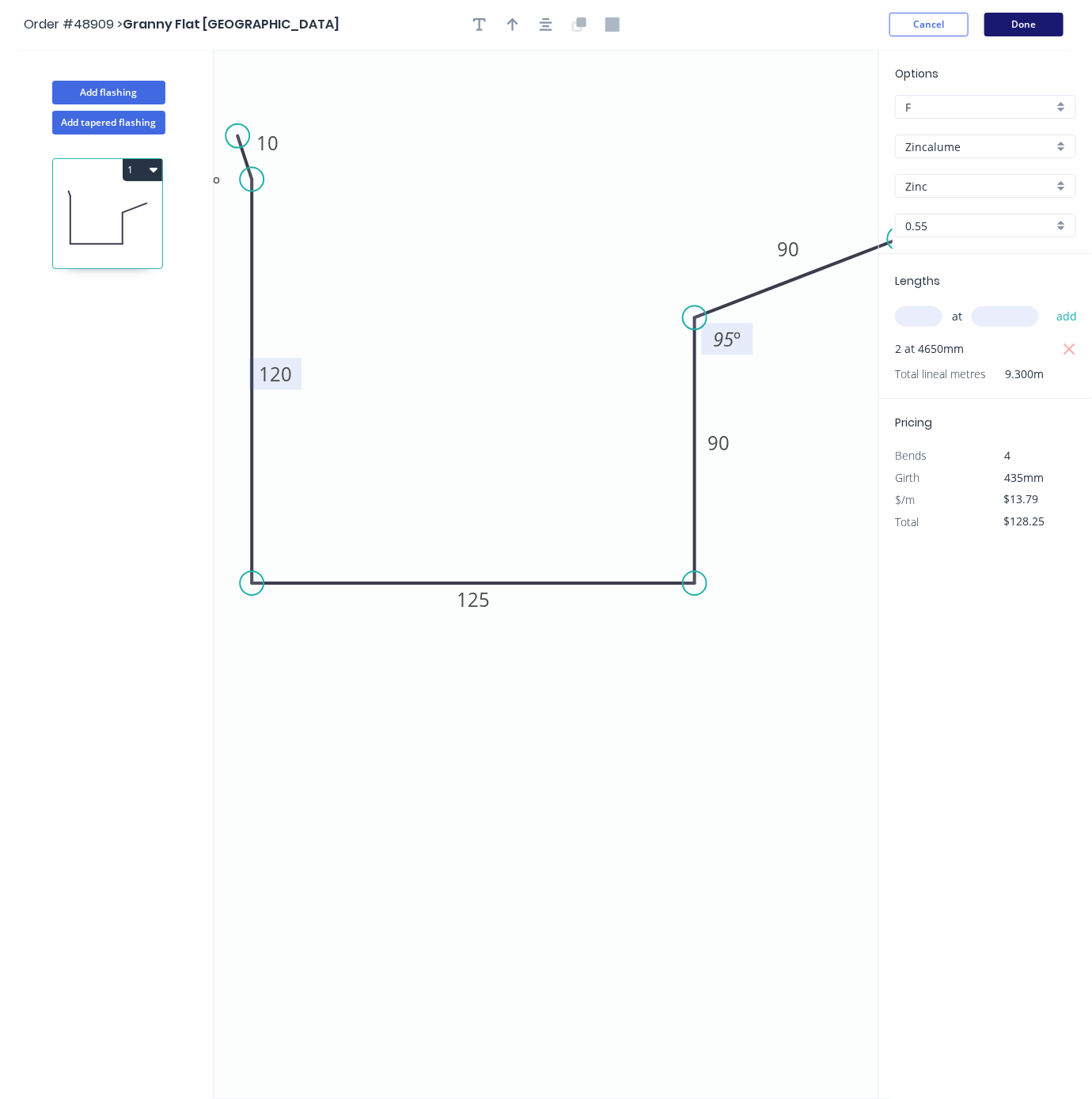
click at [1030, 32] on button "Done" at bounding box center [1023, 25] width 79 height 24
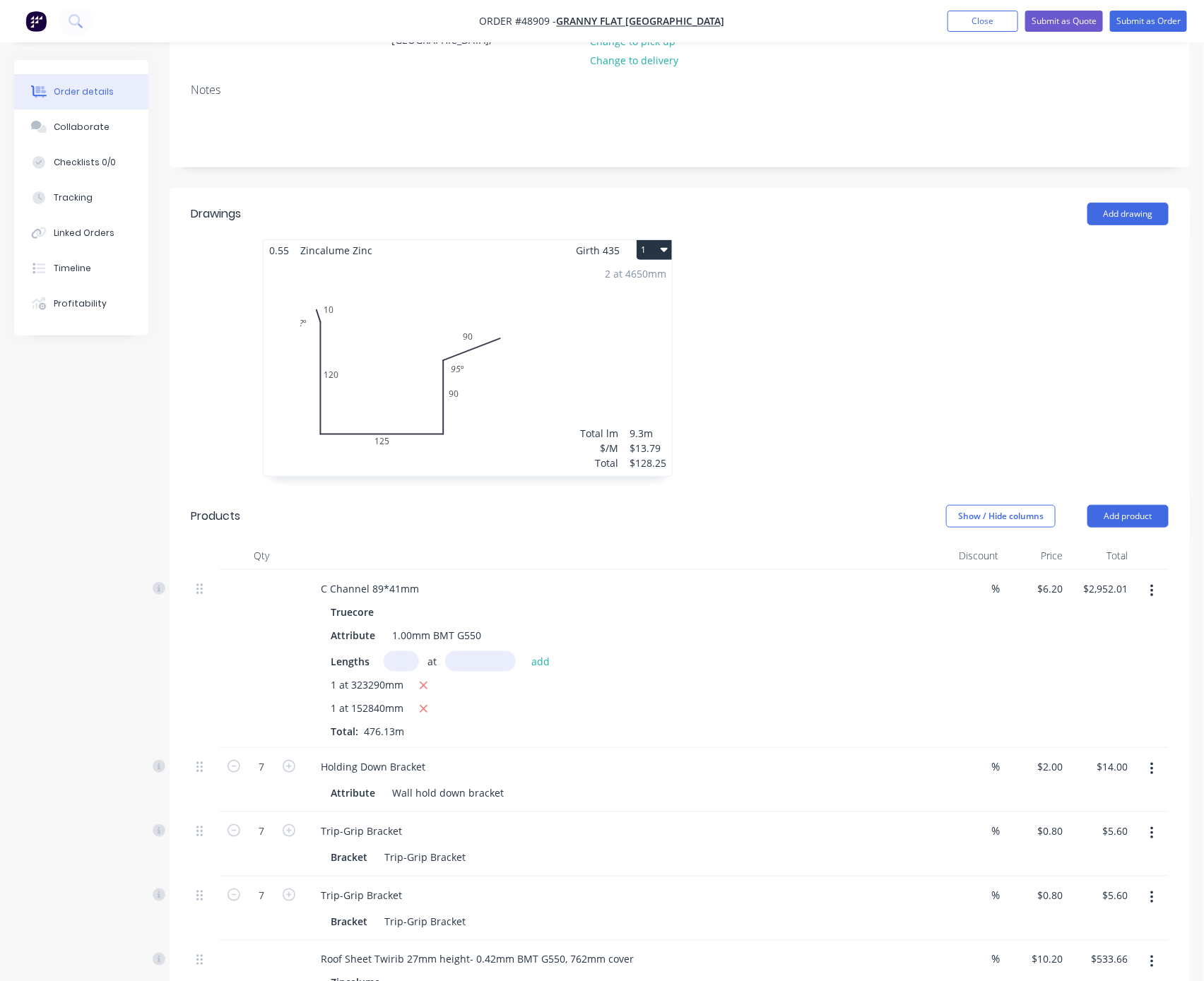
scroll to position [247, 0]
click at [1014, 504] on button "Add product" at bounding box center [1128, 514] width 81 height 22
click at [1014, 541] on div "Product catalogue" at bounding box center [1101, 551] width 108 height 21
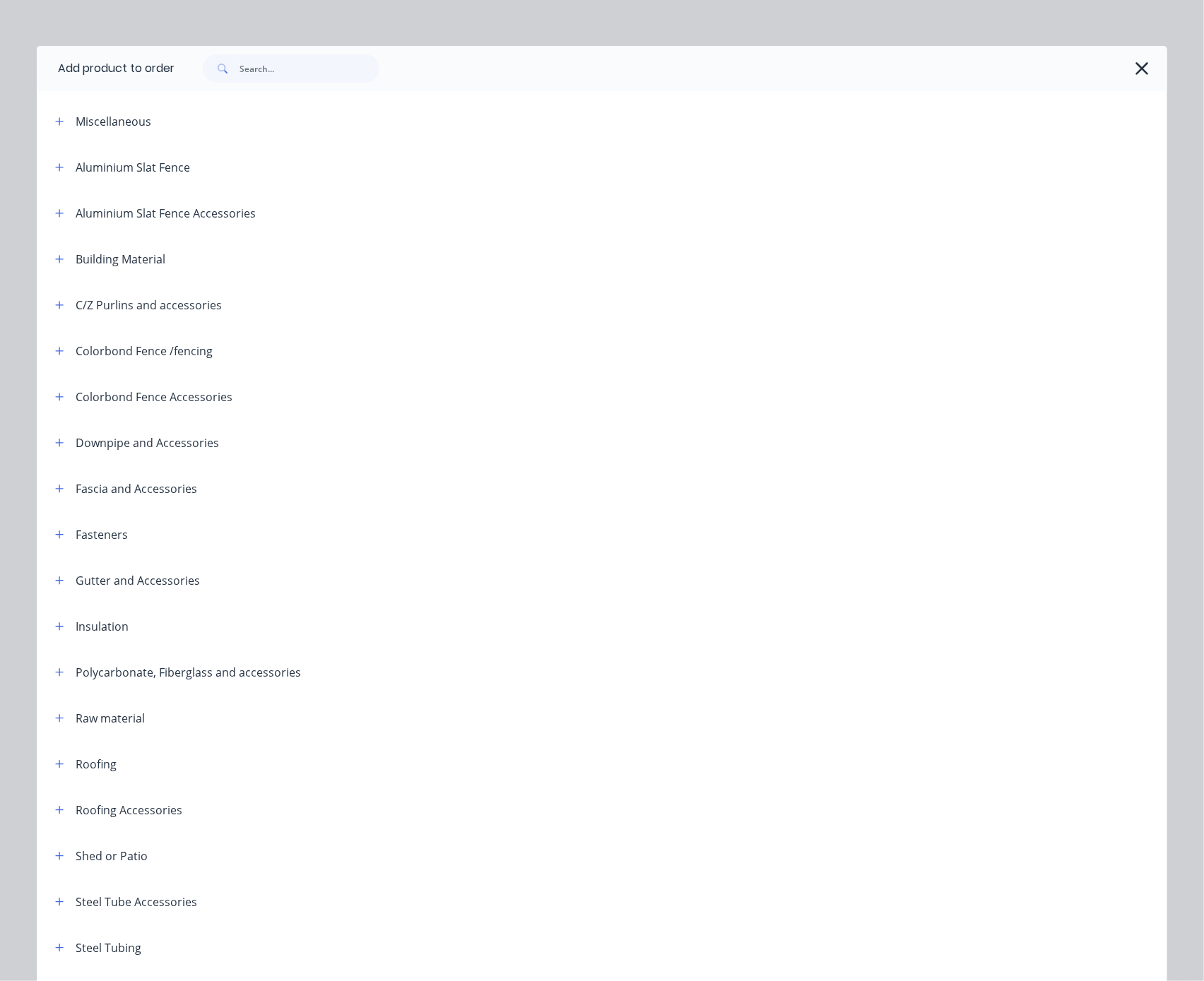
scroll to position [0, 0]
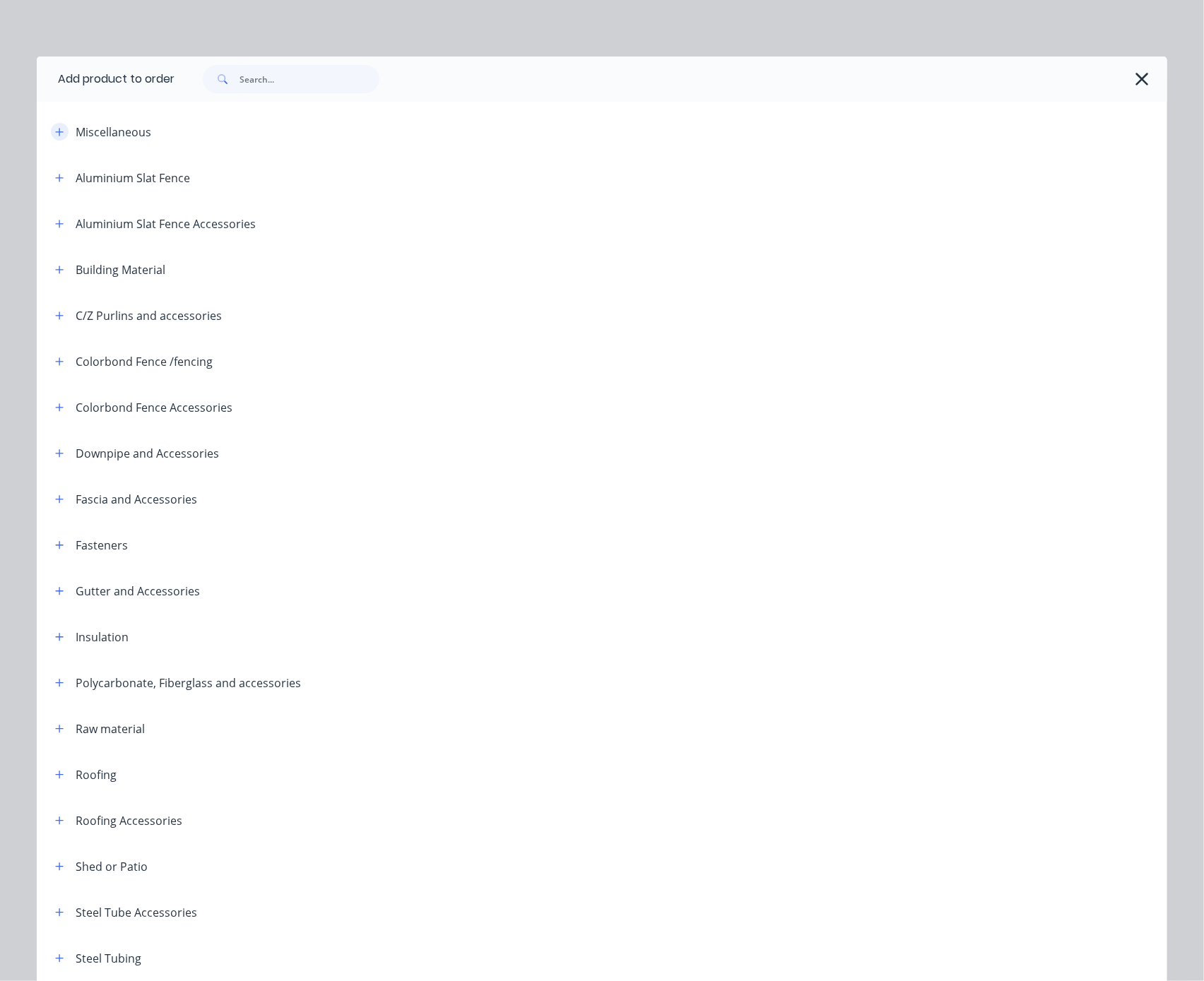
click at [50, 141] on button "button" at bounding box center [59, 132] width 17 height 17
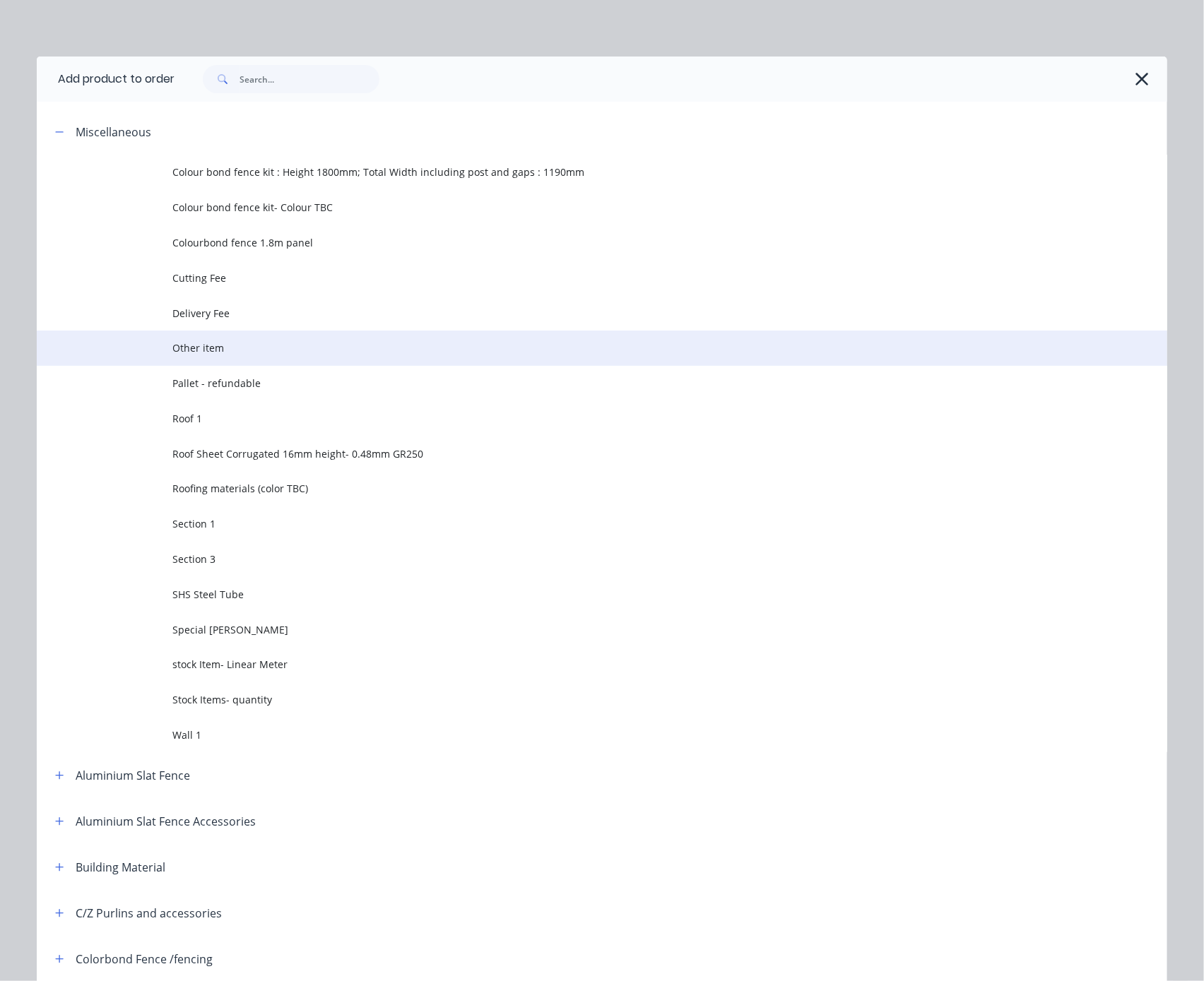
click at [230, 355] on span "Other item" at bounding box center [569, 347] width 795 height 15
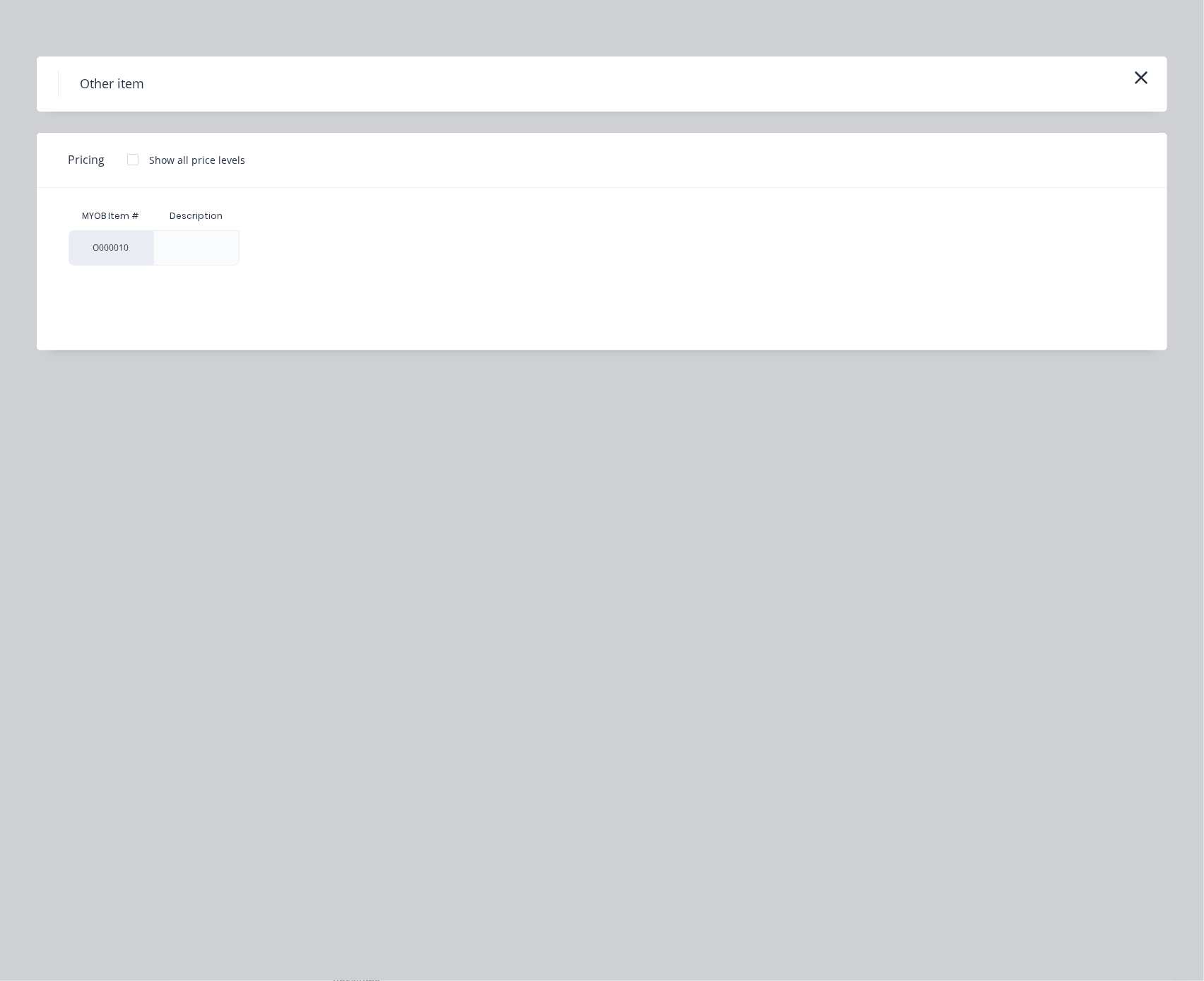
click at [132, 164] on div at bounding box center [132, 160] width 28 height 28
click at [296, 261] on div "$0.00" at bounding box center [277, 247] width 75 height 34
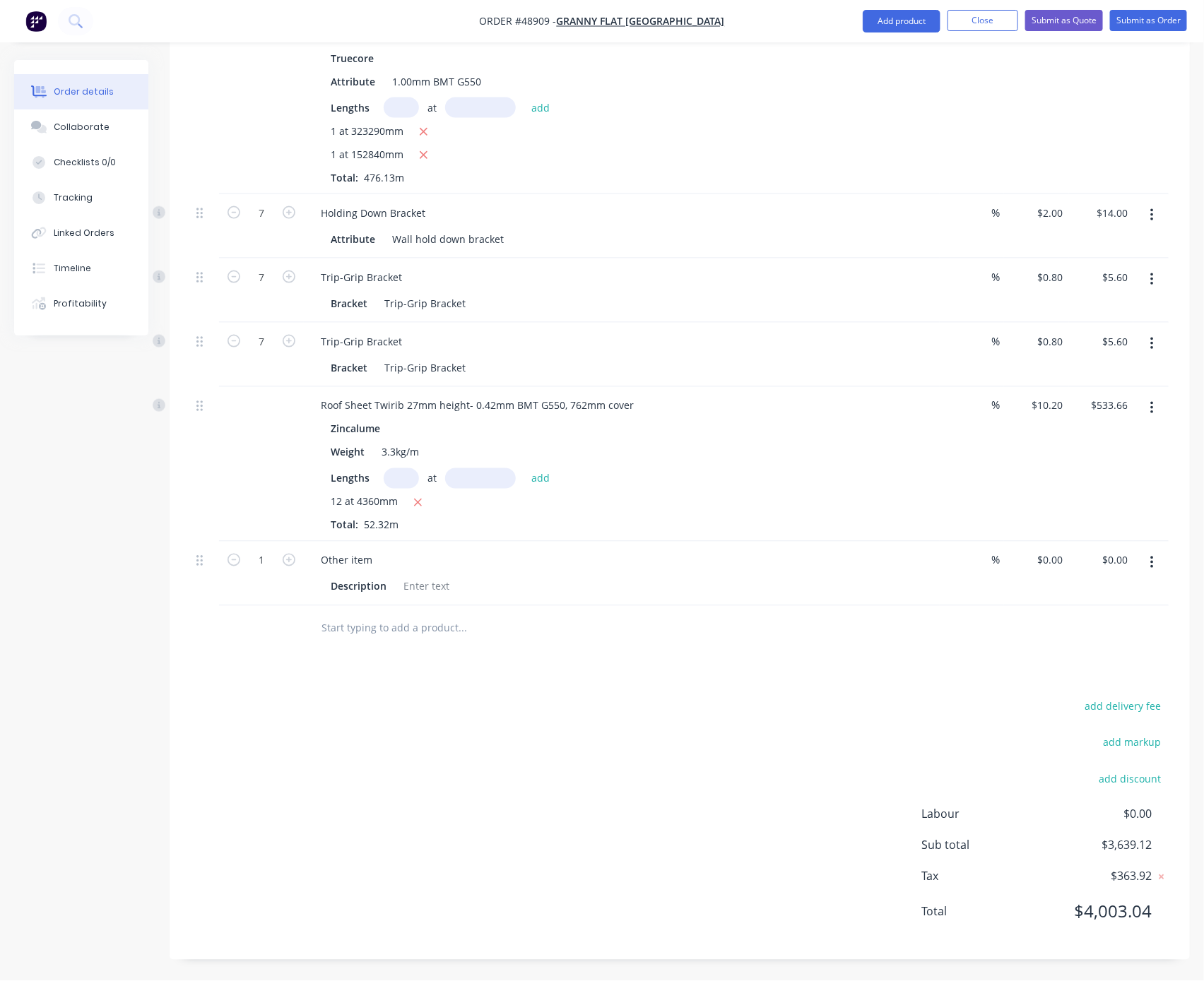
scroll to position [834, 0]
click at [368, 550] on div "Other item" at bounding box center [347, 560] width 74 height 21
click at [379, 664] on div "Drawings Add drawing 0.55 Zincalume Zinc Girth 435 1 0 10 120 125 90 90 95 º ? …" at bounding box center [679, 297] width 1020 height 1324
click at [341, 551] on div "Other item" at bounding box center [347, 560] width 74 height 21
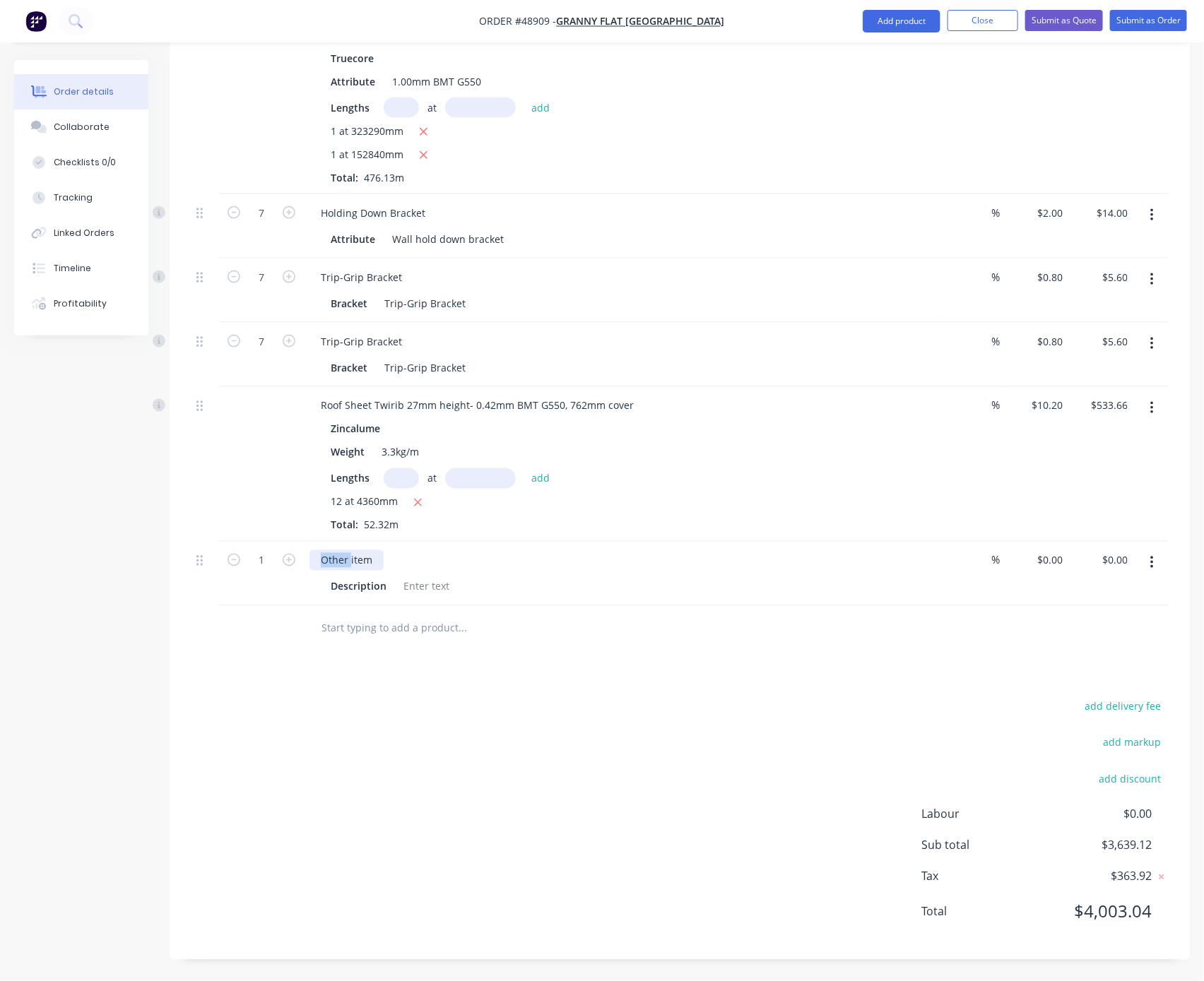
click at [341, 551] on div "Other item" at bounding box center [347, 560] width 74 height 21
click at [340, 550] on div "Other item" at bounding box center [347, 560] width 74 height 21
click at [285, 553] on icon "button" at bounding box center [288, 559] width 12 height 12
type input "2"
click at [447, 577] on div at bounding box center [426, 586] width 57 height 21
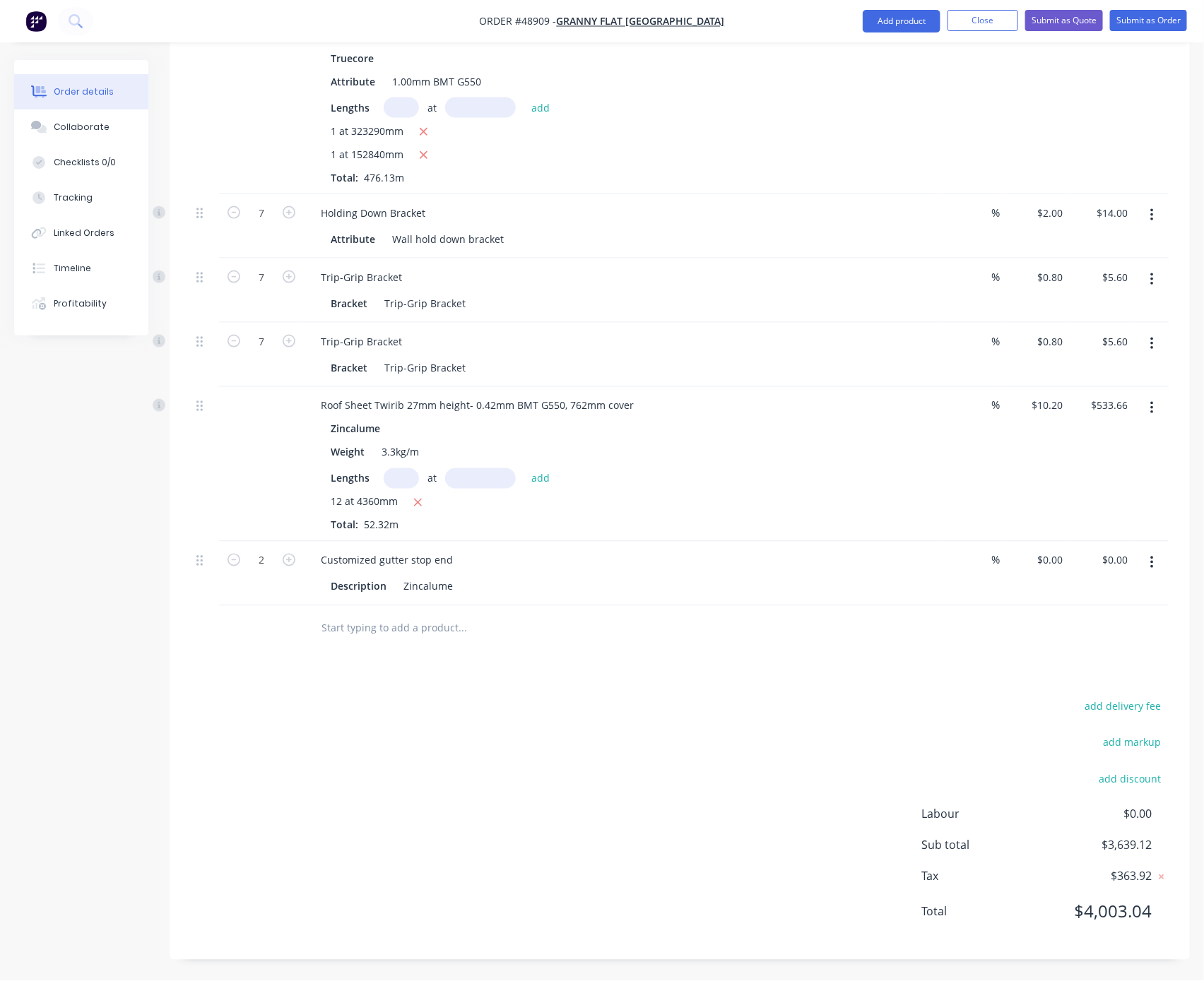
click at [687, 791] on div "add delivery fee add markup add discount Labour $0.00 Sub total $3,639.12 Tax $…" at bounding box center [679, 818] width 977 height 242
click at [1014, 550] on div "0 0" at bounding box center [1058, 560] width 22 height 21
type input "$3.00"
type input "$6.00"
click at [879, 679] on div "Drawings Add drawing 0.55 Zincalume Zinc Girth 435 1 0 10 120 125 90 90 95 º ? …" at bounding box center [679, 297] width 1020 height 1324
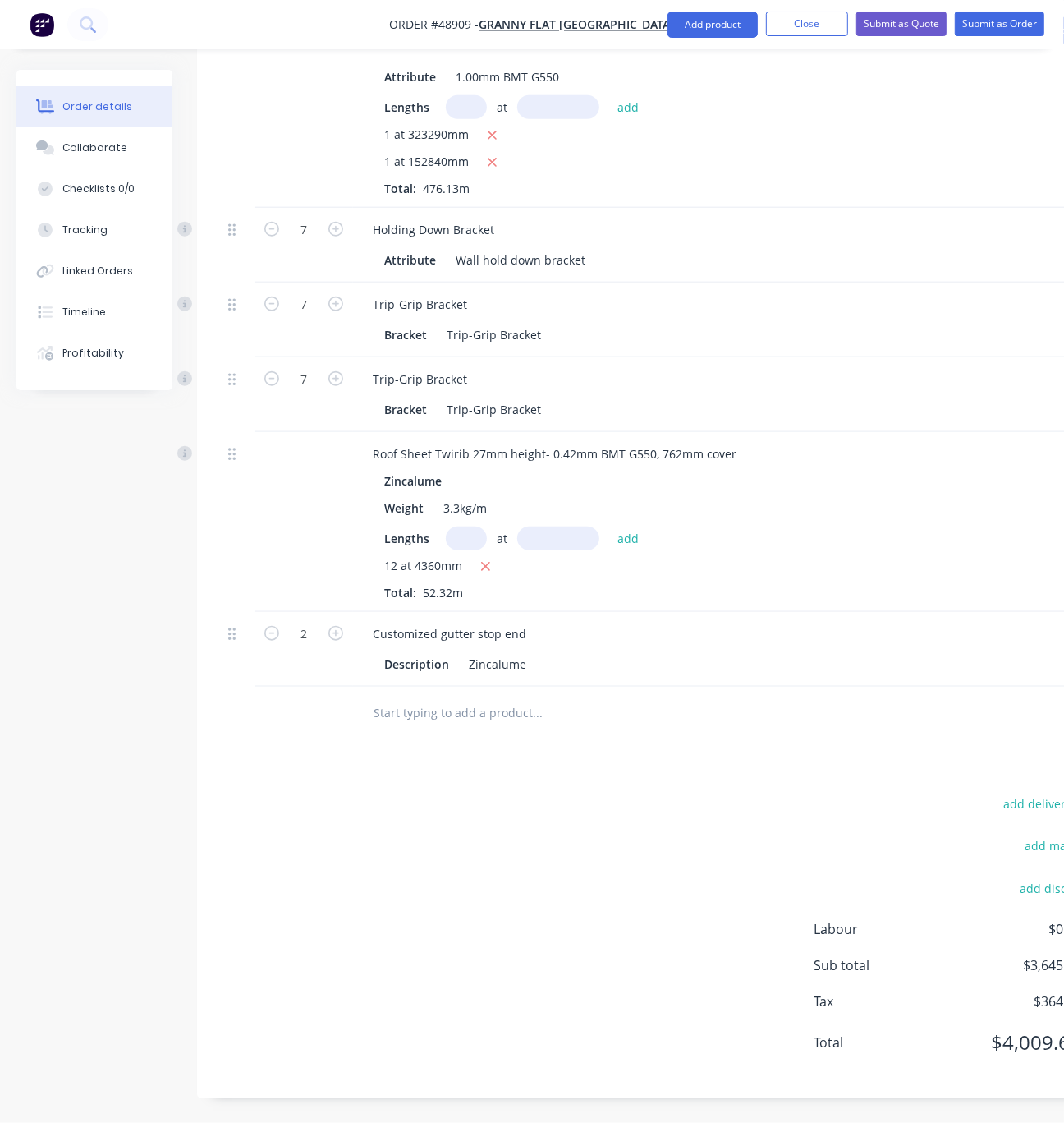
scroll to position [970, 159]
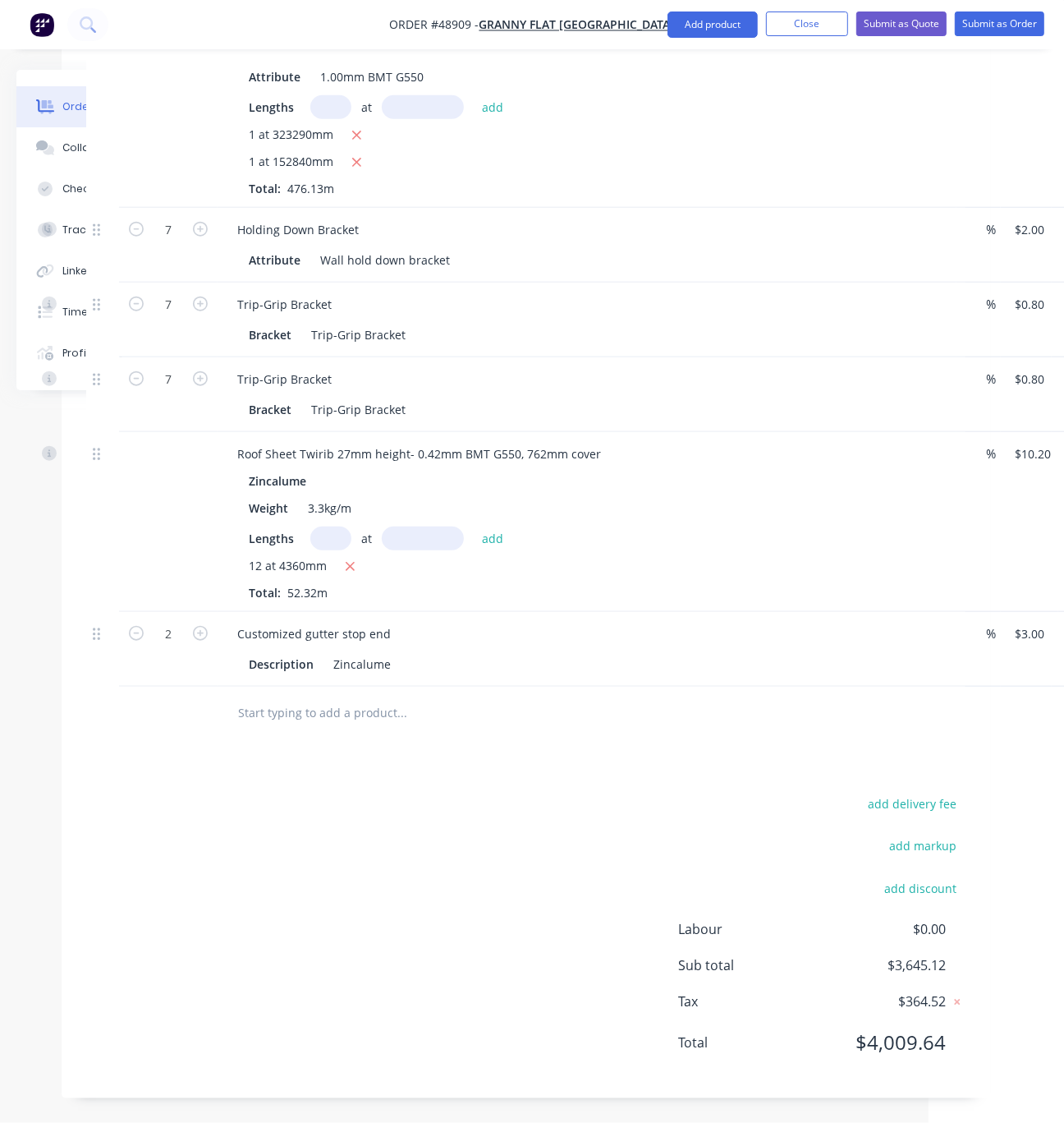
drag, startPoint x: 379, startPoint y: 754, endPoint x: 559, endPoint y: 776, distance: 181.3
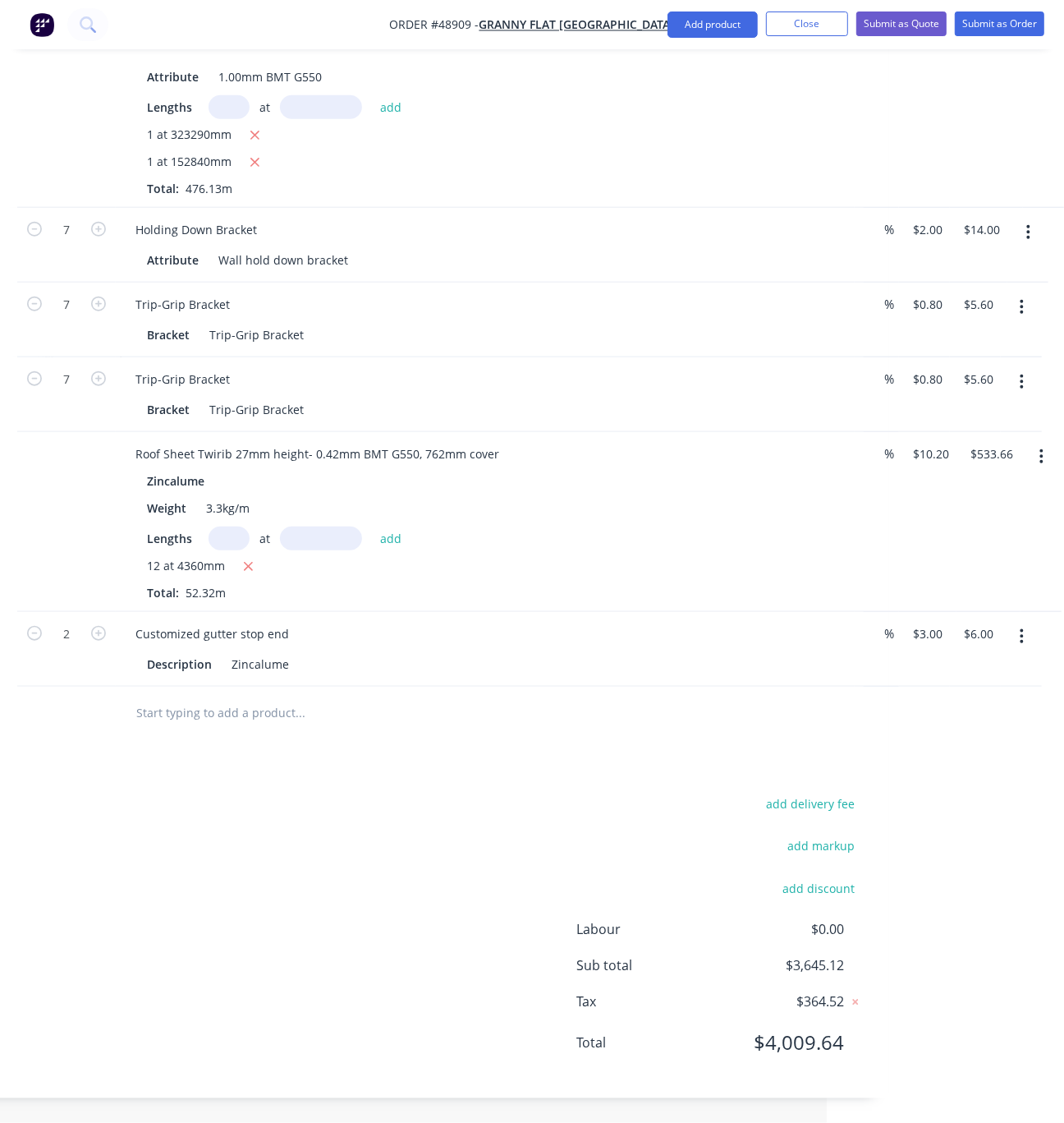
drag, startPoint x: 554, startPoint y: 814, endPoint x: 653, endPoint y: 713, distance: 141.4
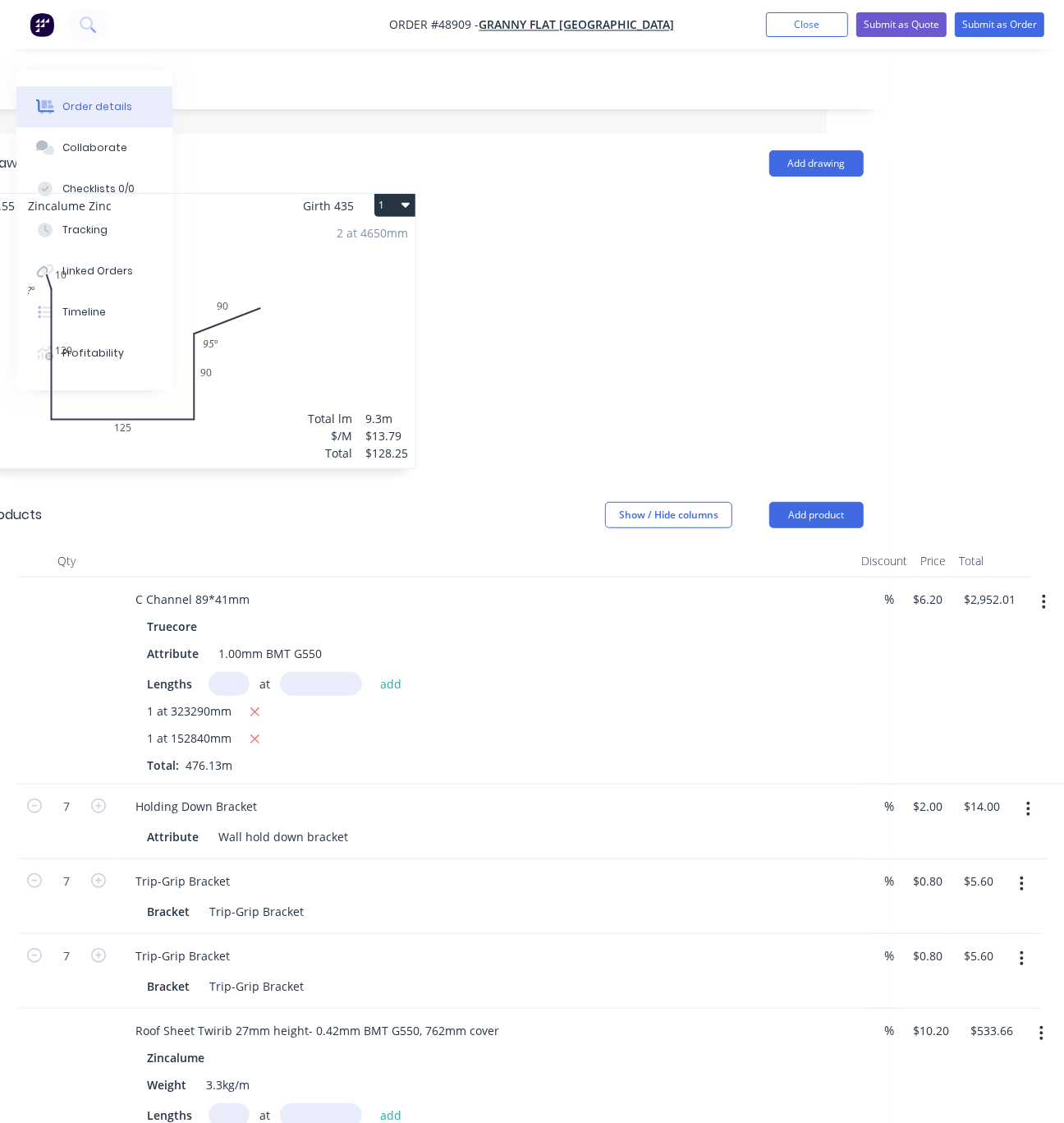
scroll to position [0, 243]
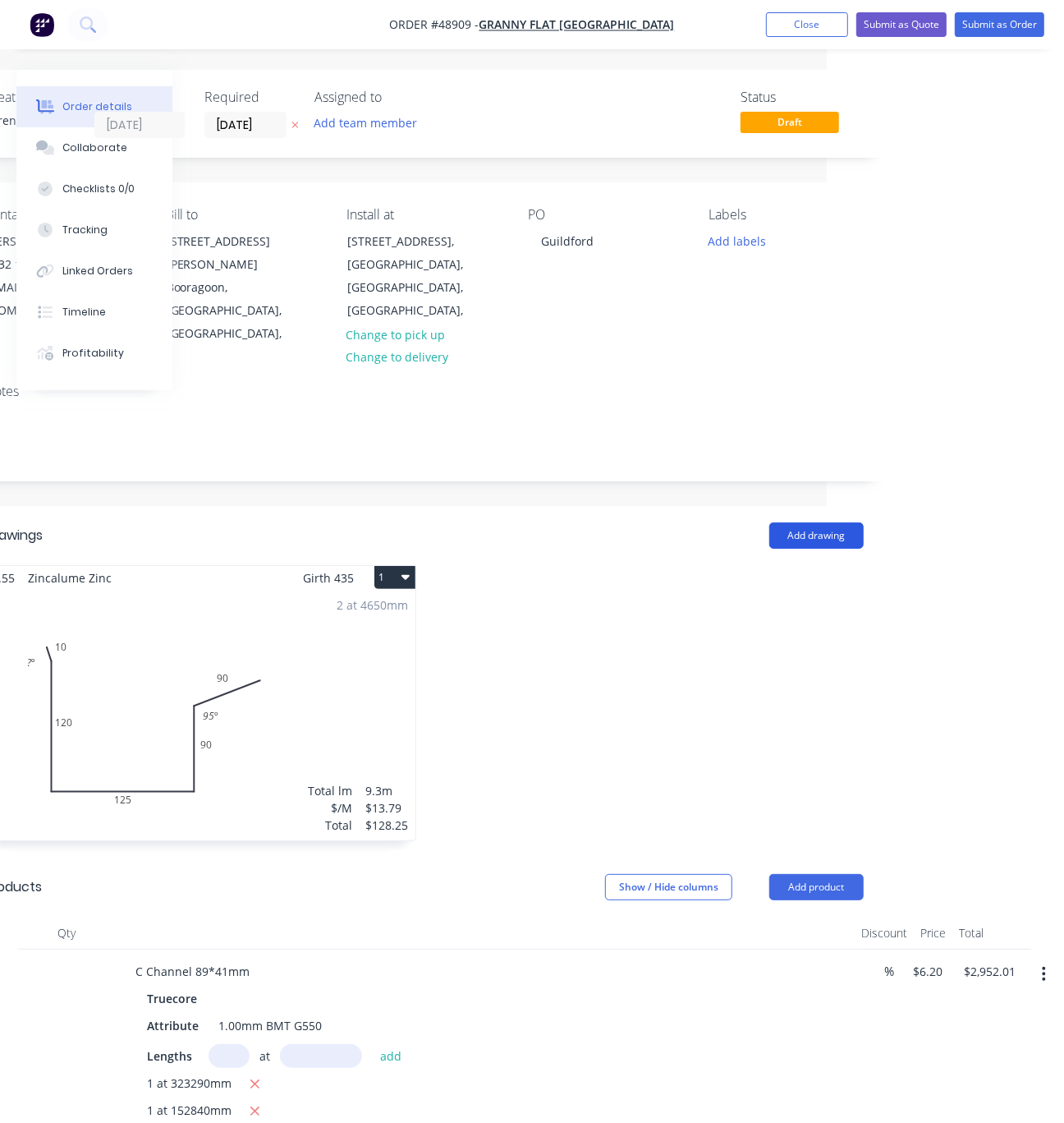
click at [799, 523] on button "Add drawing" at bounding box center [817, 535] width 94 height 26
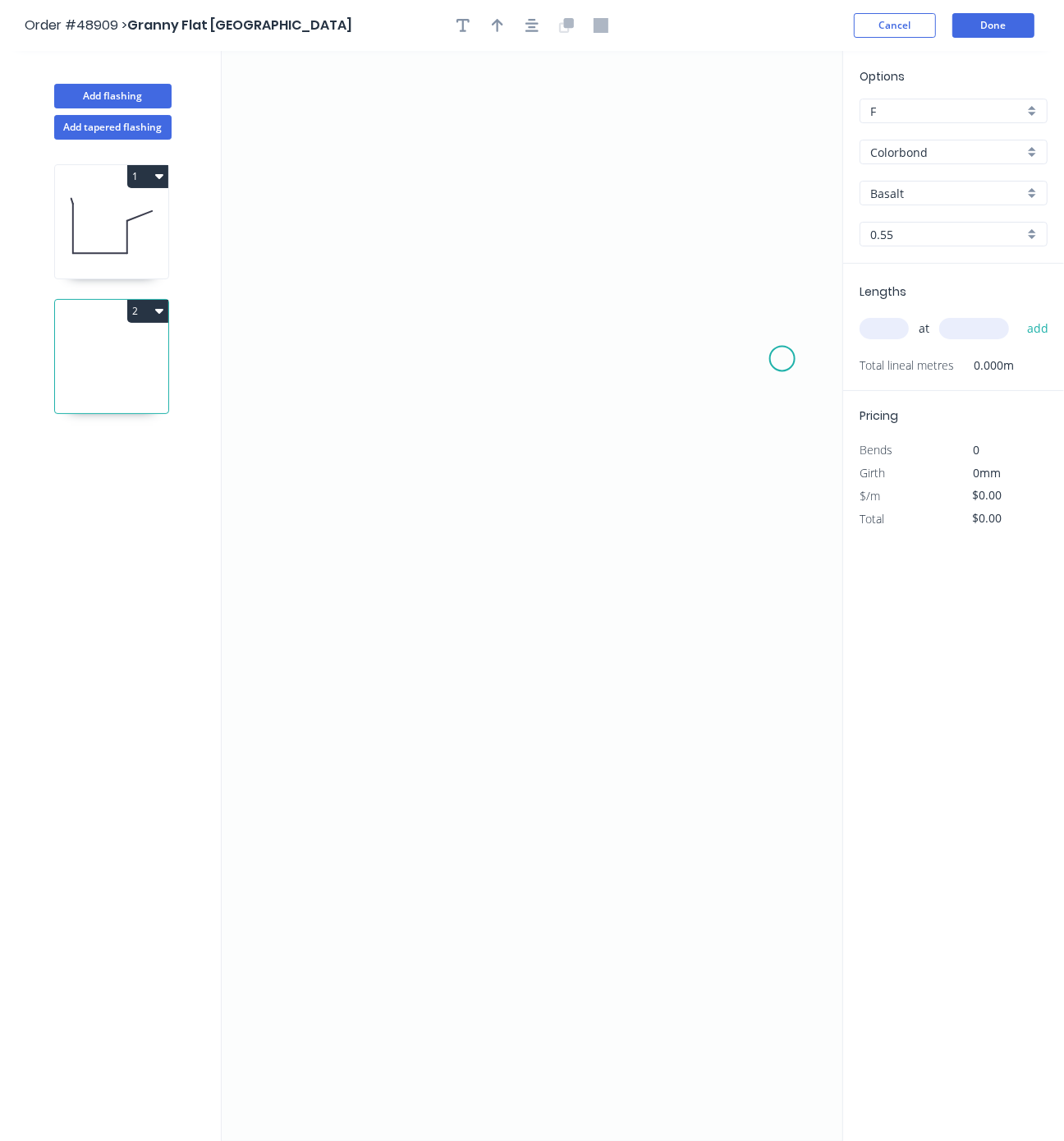
click at [781, 359] on icon "0" at bounding box center [531, 596] width 621 height 1090
click at [727, 327] on icon "0" at bounding box center [531, 596] width 621 height 1090
click at [276, 350] on icon "0 ?" at bounding box center [531, 596] width 621 height 1090
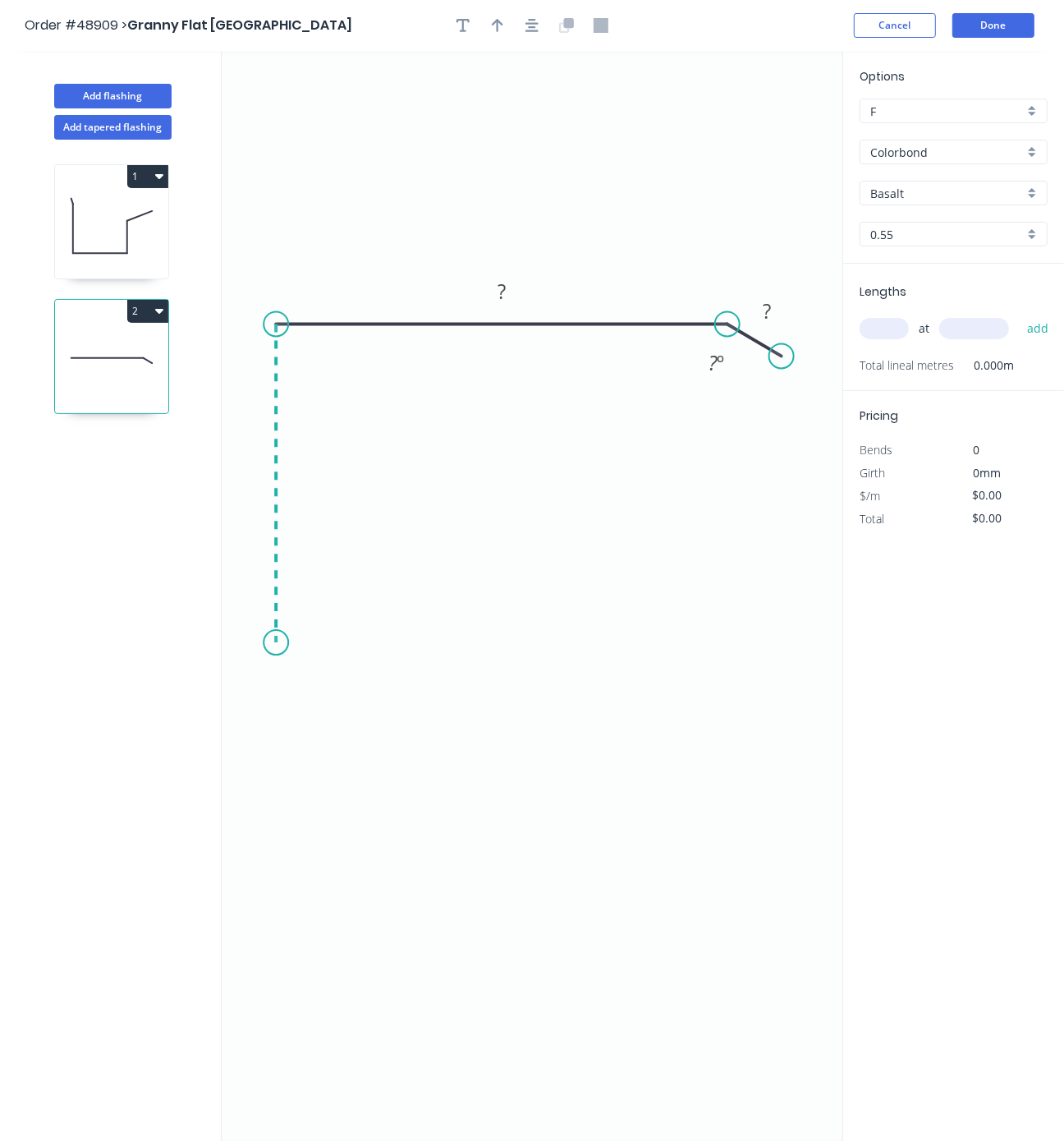
click at [283, 646] on icon "0 ? ? ? º" at bounding box center [531, 596] width 621 height 1090
click at [386, 648] on icon "0 ? ? ? ? º" at bounding box center [531, 596] width 621 height 1090
click at [385, 726] on icon "0 ? ? ? ? ? º" at bounding box center [531, 596] width 621 height 1090
click at [407, 765] on icon "0 ? ? ? ? ? ? º" at bounding box center [531, 596] width 621 height 1090
click at [368, 750] on rect at bounding box center [375, 748] width 33 height 23
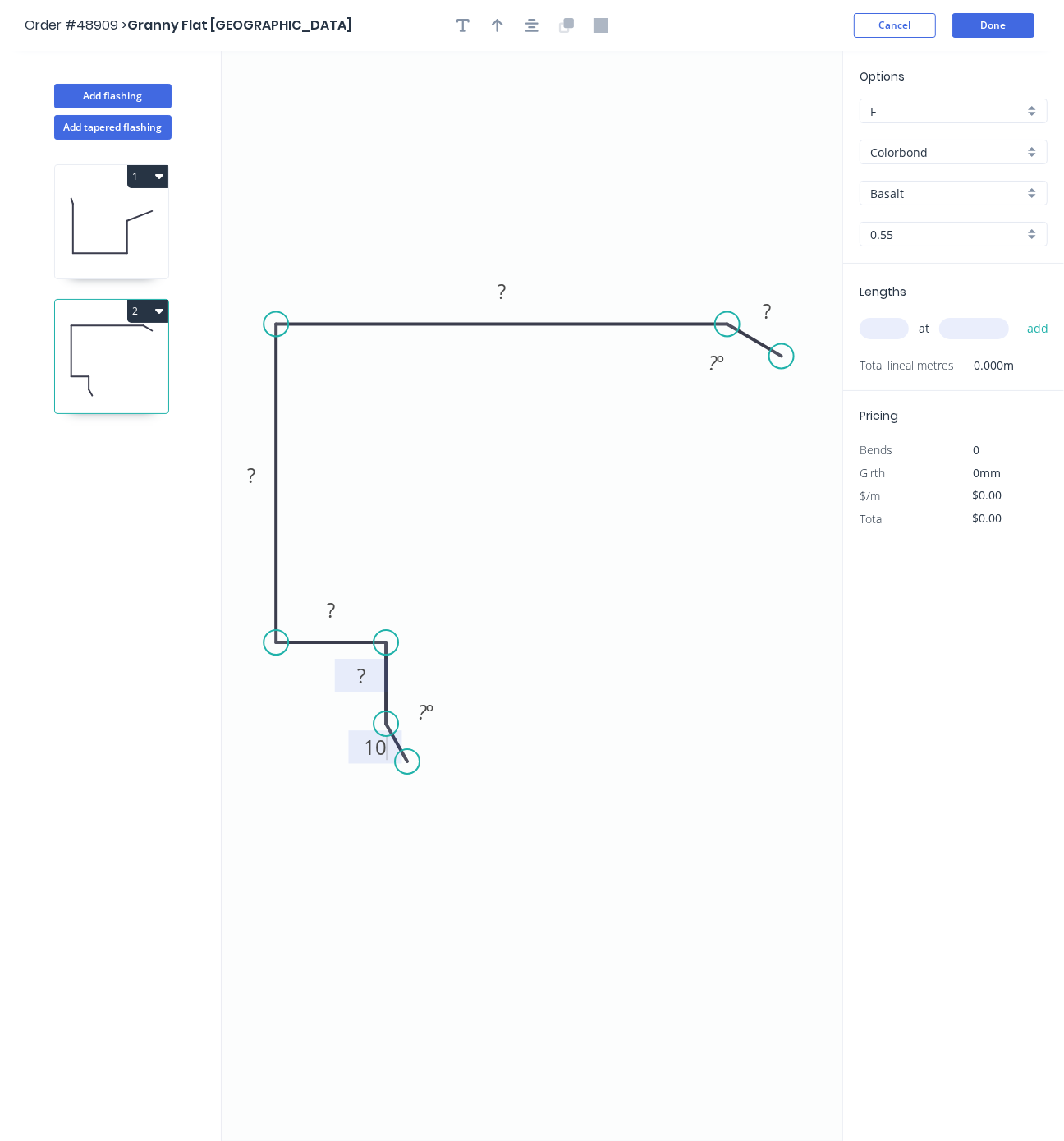
click at [364, 682] on tspan "?" at bounding box center [361, 675] width 9 height 27
click at [337, 614] on rect at bounding box center [331, 611] width 33 height 23
click at [251, 477] on tspan "?" at bounding box center [251, 475] width 9 height 27
click at [507, 288] on rect at bounding box center [502, 293] width 33 height 23
click at [772, 317] on rect at bounding box center [767, 312] width 33 height 23
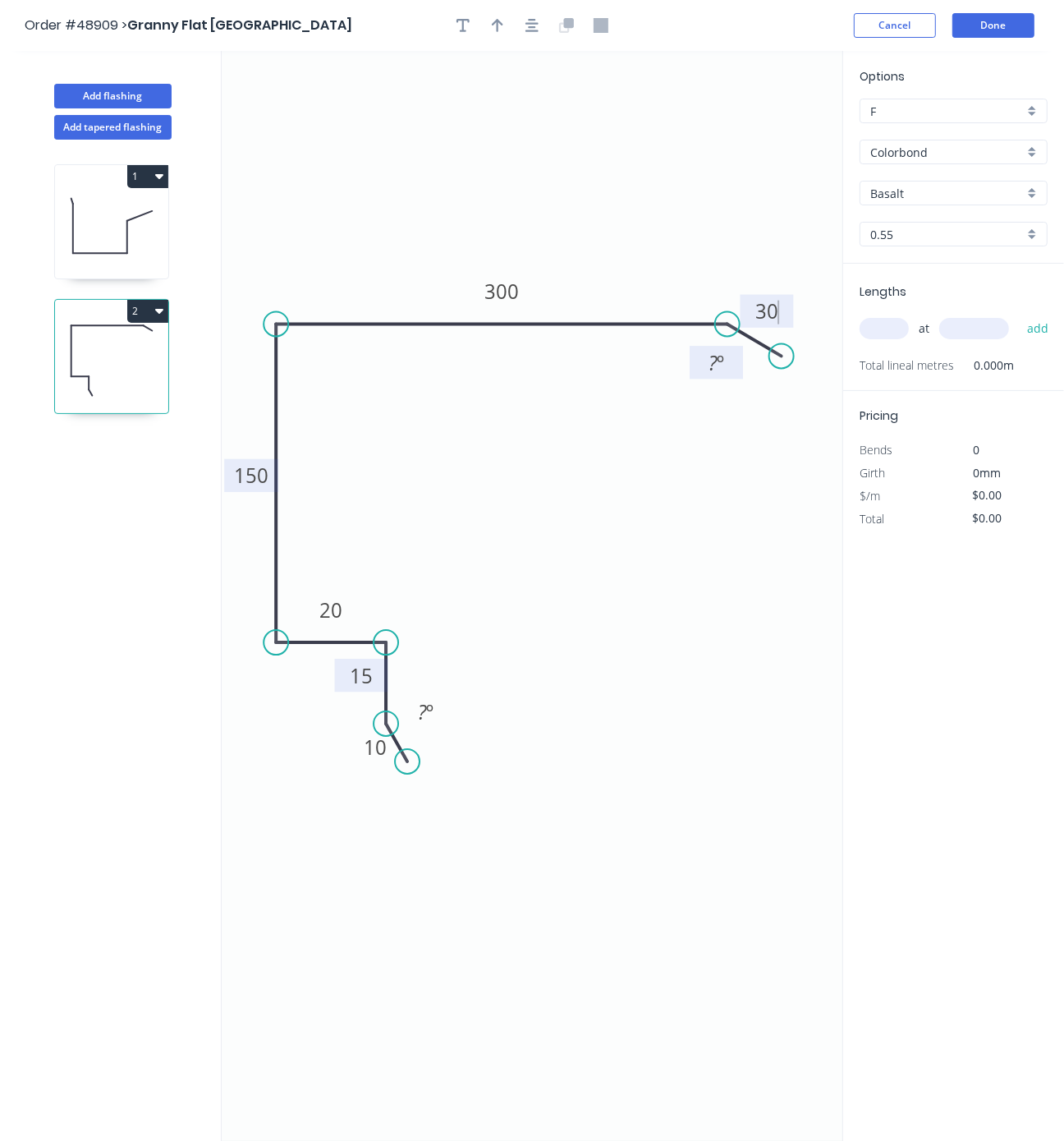
type input "$19.41"
click at [718, 366] on tspan "º" at bounding box center [721, 363] width 8 height 27
click at [731, 442] on icon "0 10 15 20 150 300 30 120 º ? º" at bounding box center [531, 596] width 621 height 1090
drag, startPoint x: 783, startPoint y: 362, endPoint x: 773, endPoint y: 372, distance: 14.1
click at [773, 372] on circle at bounding box center [773, 369] width 25 height 25
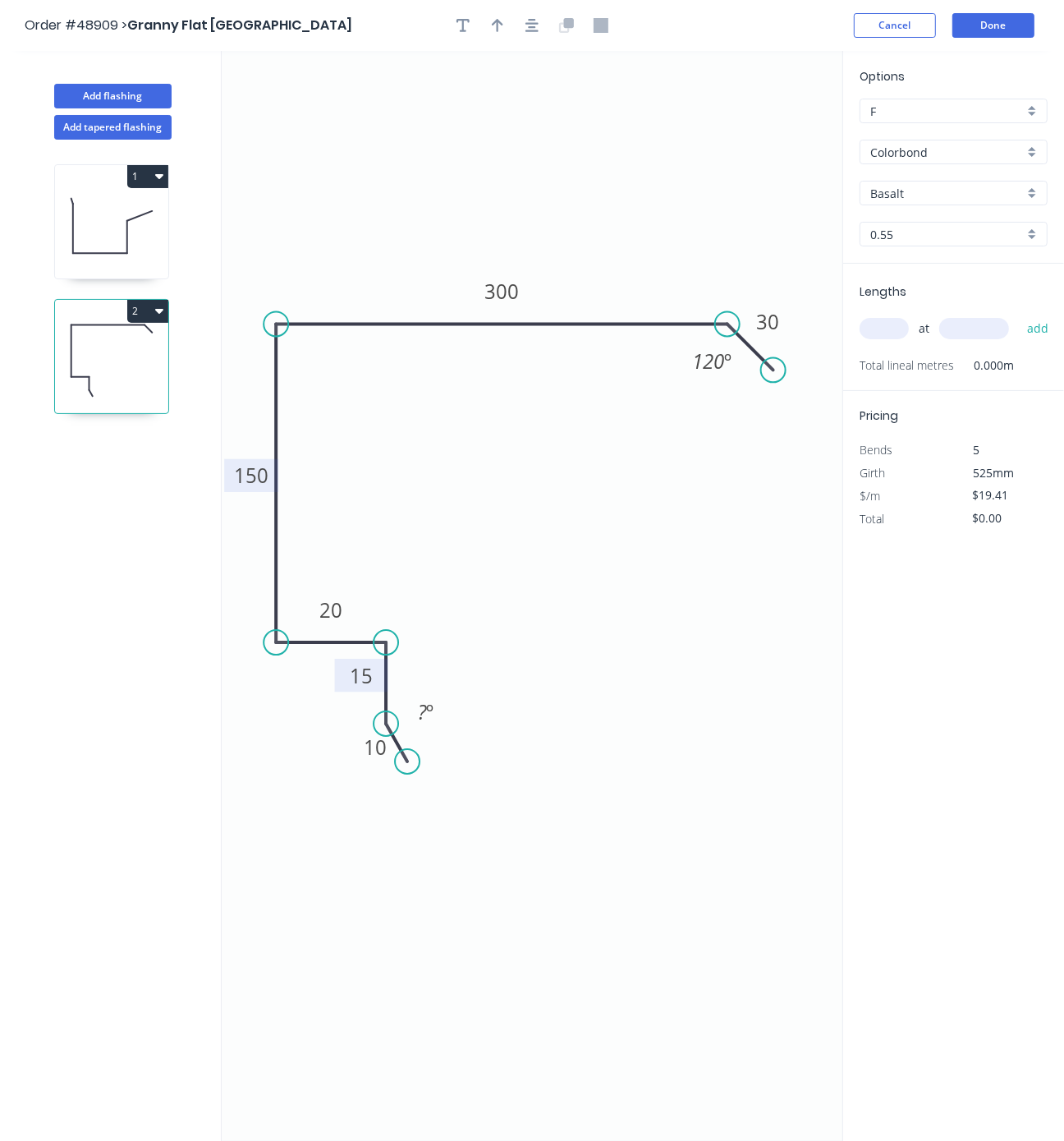
click at [761, 473] on icon "0 10 15 20 150 300 30 120 º ? º" at bounding box center [531, 596] width 621 height 1090
click at [881, 340] on input "text" at bounding box center [884, 328] width 49 height 21
click at [920, 155] on input "Colorbond" at bounding box center [948, 152] width 154 height 17
click at [916, 221] on div "Zincalume" at bounding box center [954, 214] width 187 height 29
type input "Zincalume"
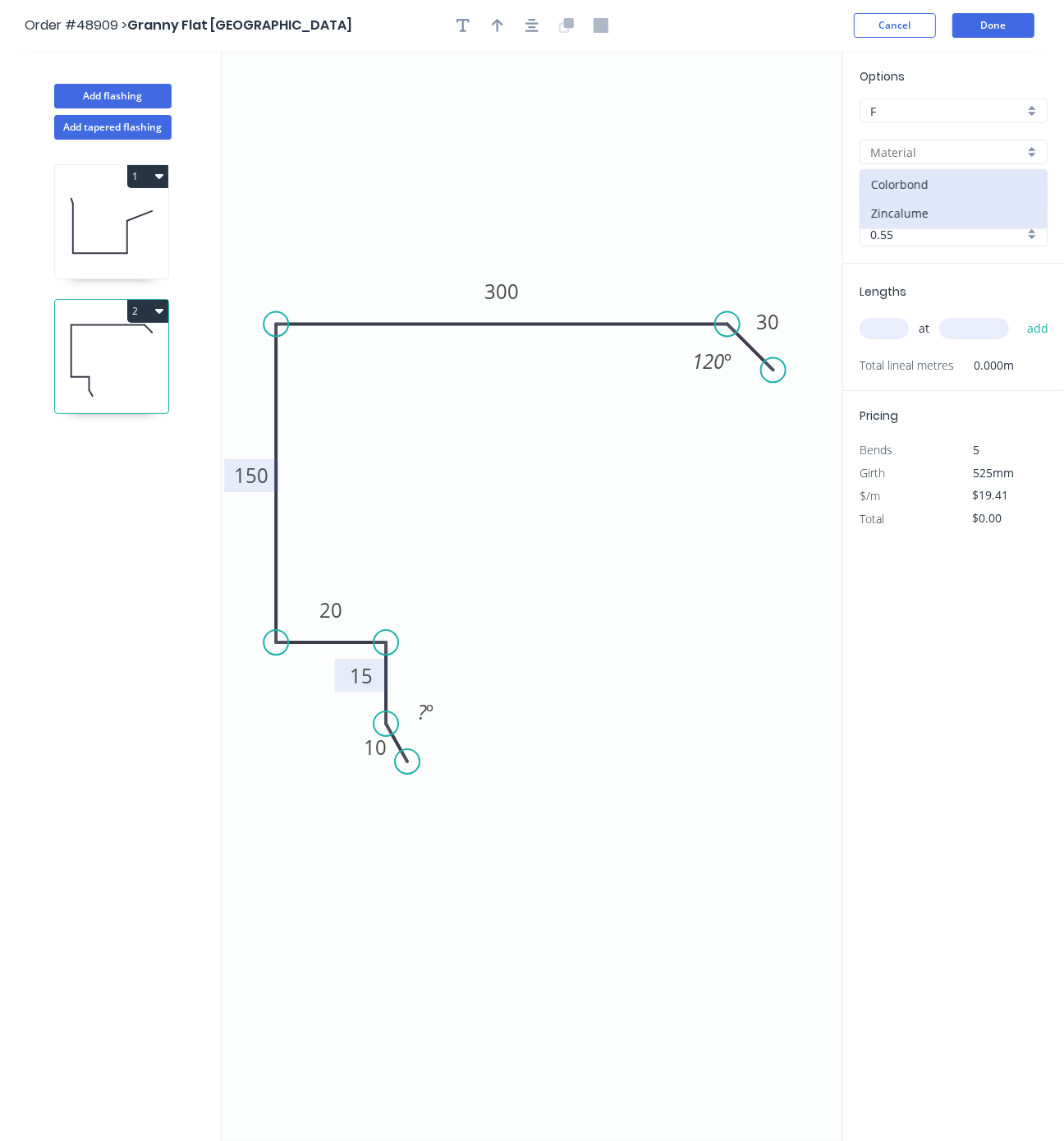
type input "Zinc"
type input "$16.14"
click at [879, 340] on input "text" at bounding box center [884, 328] width 49 height 21
type input "2"
click at [961, 340] on input "text" at bounding box center [975, 328] width 70 height 21
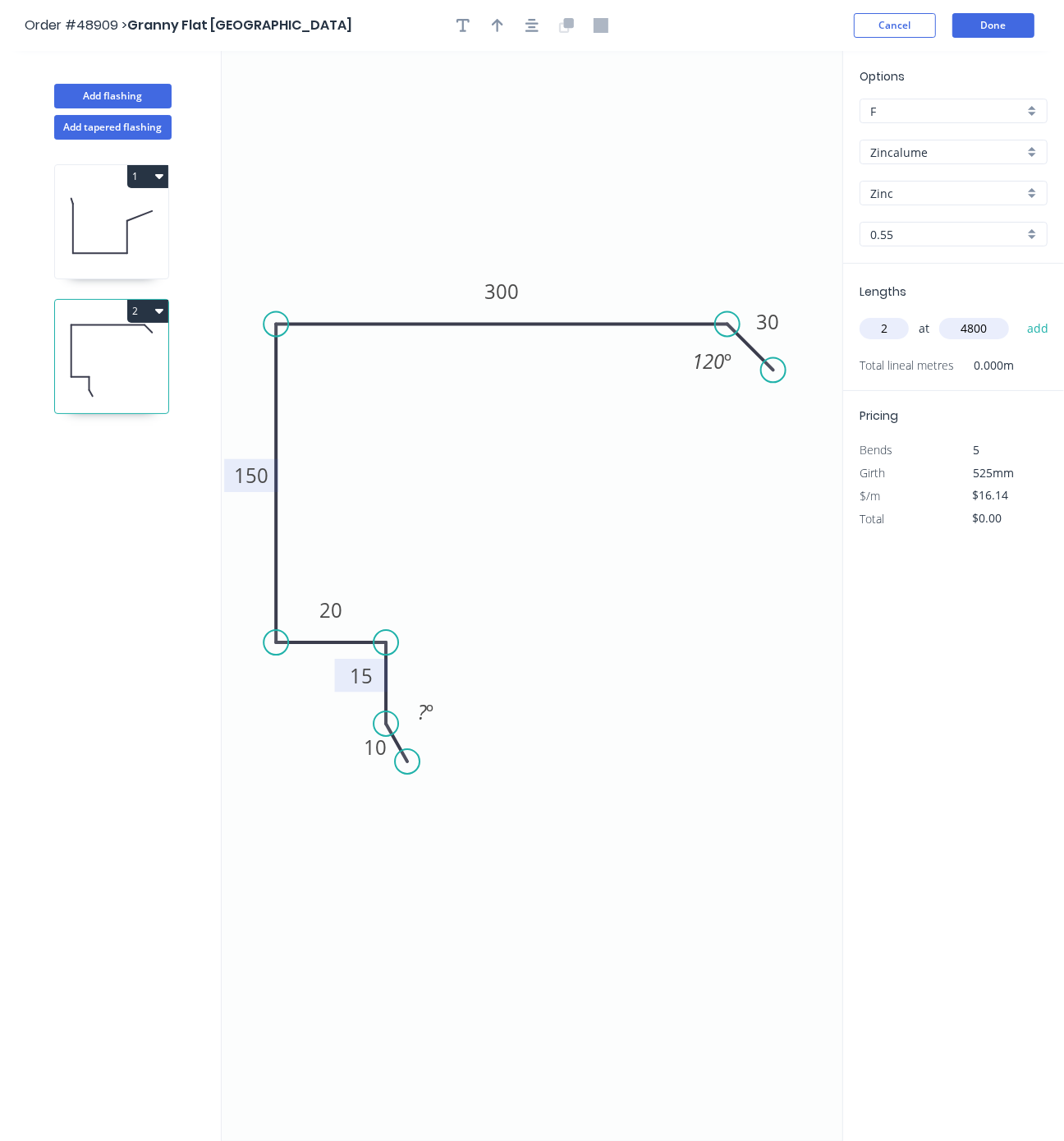
type input "4800"
click at [1019, 315] on button "add" at bounding box center [1038, 328] width 38 height 28
type input "$154.94"
click at [138, 139] on button "Add tapered flashing" at bounding box center [113, 128] width 117 height 25
type input "$0.00"
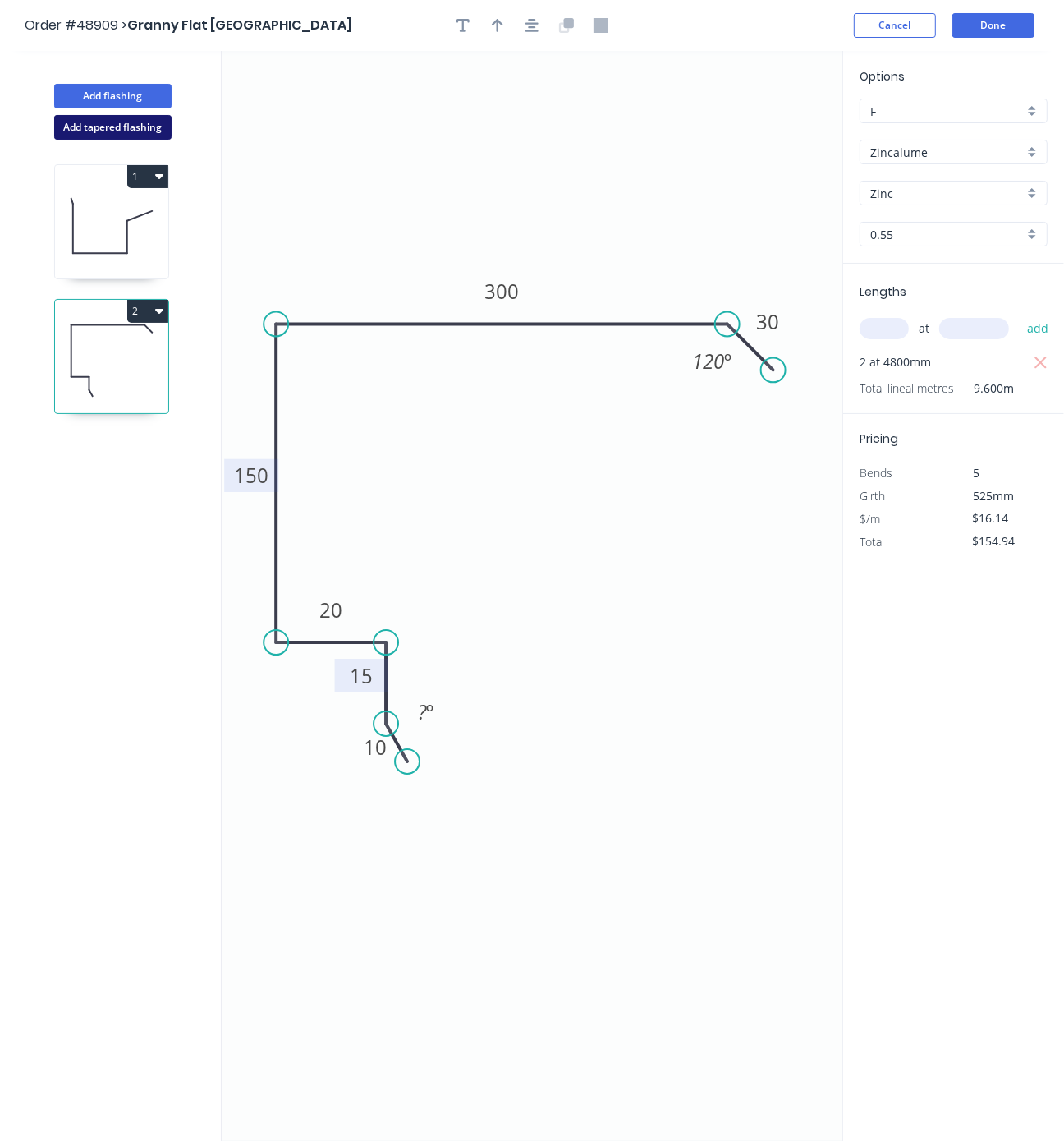
type input "$0.00"
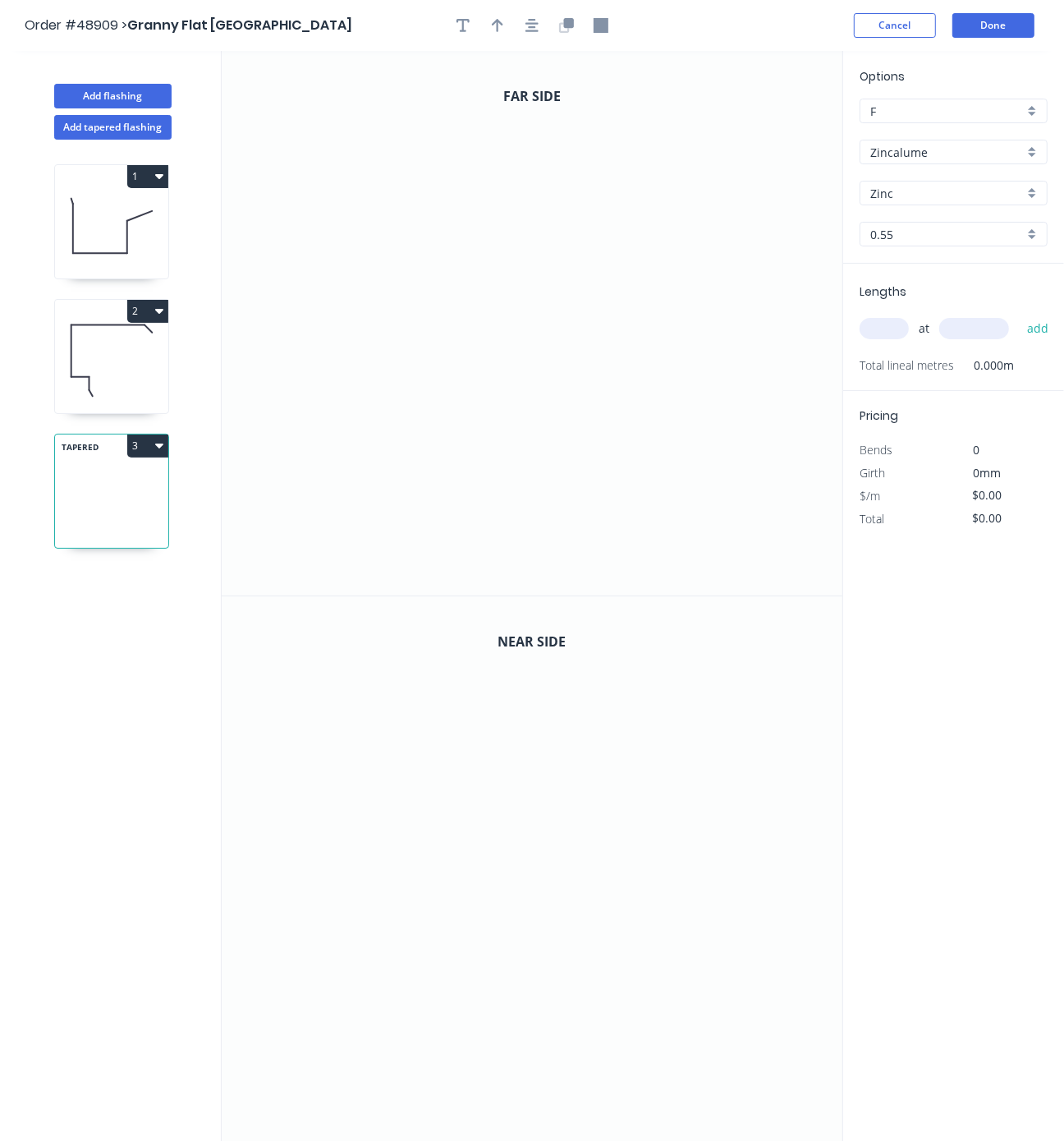
click at [145, 457] on button "3" at bounding box center [147, 446] width 41 height 23
click at [122, 536] on button "Delete" at bounding box center [90, 519] width 156 height 33
type input "$16.14"
type input "$154.94"
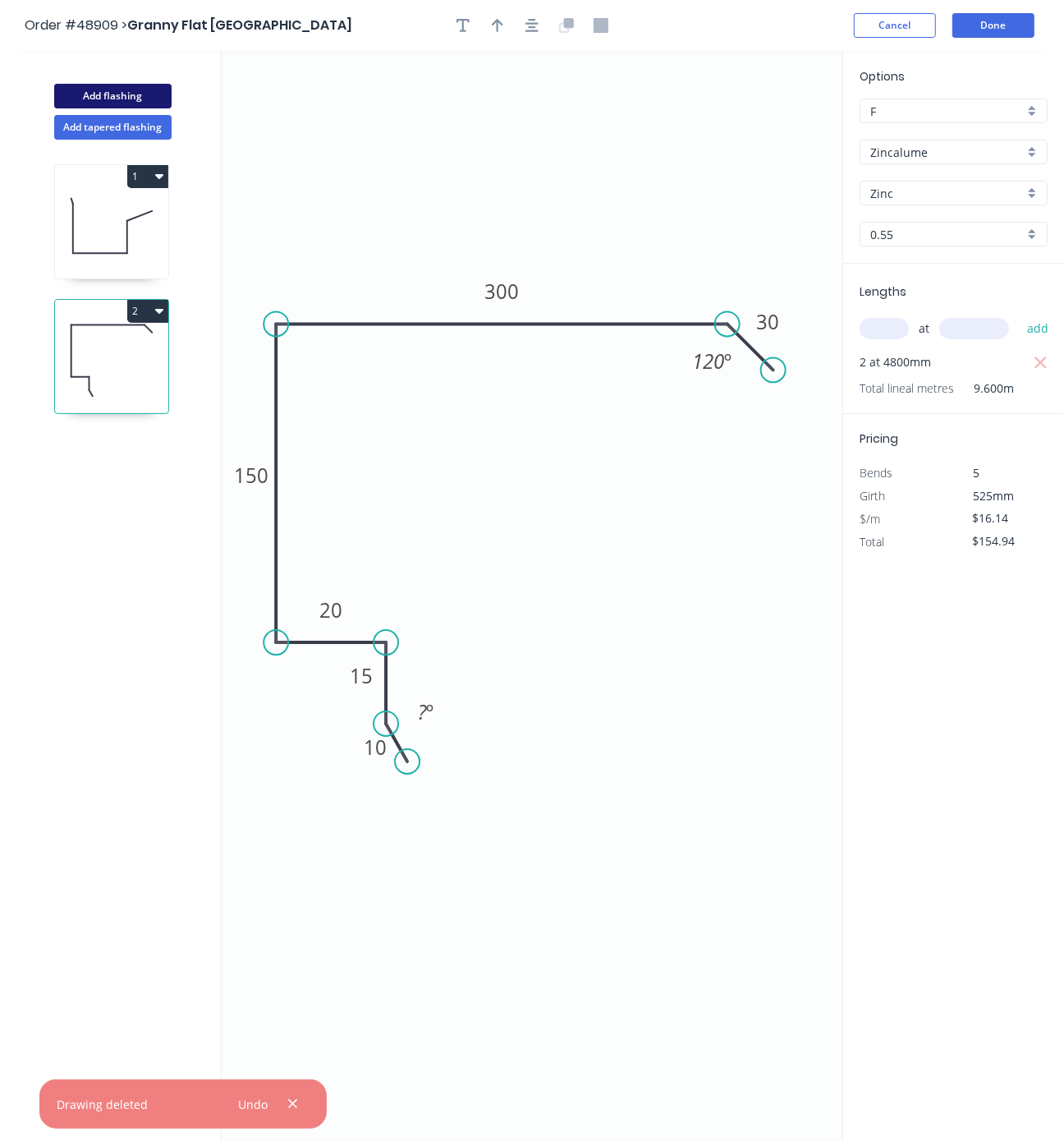
click at [126, 91] on button "Add flashing" at bounding box center [113, 96] width 117 height 25
type input "$0.00"
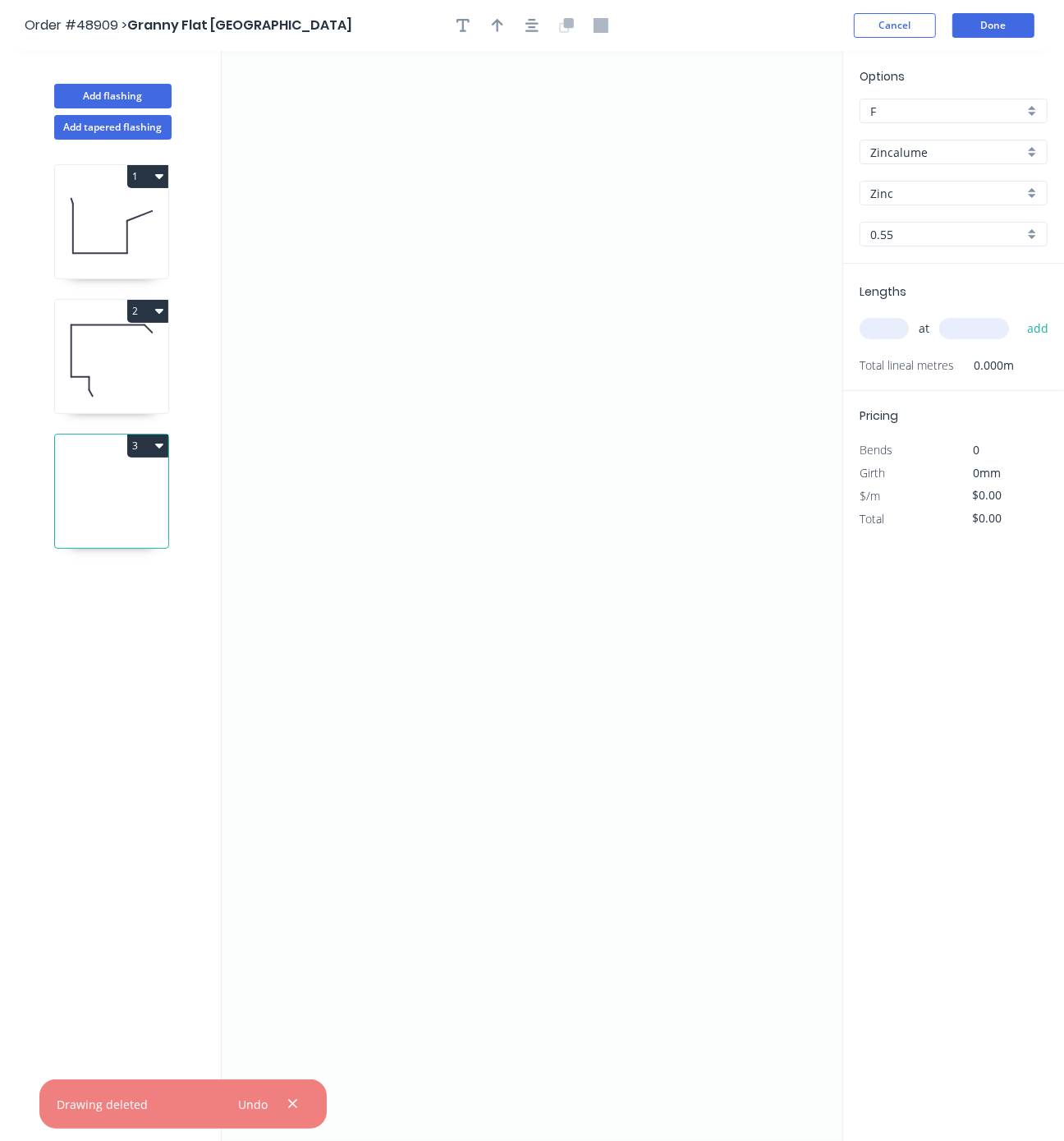
click at [156, 322] on button "2" at bounding box center [147, 312] width 41 height 23
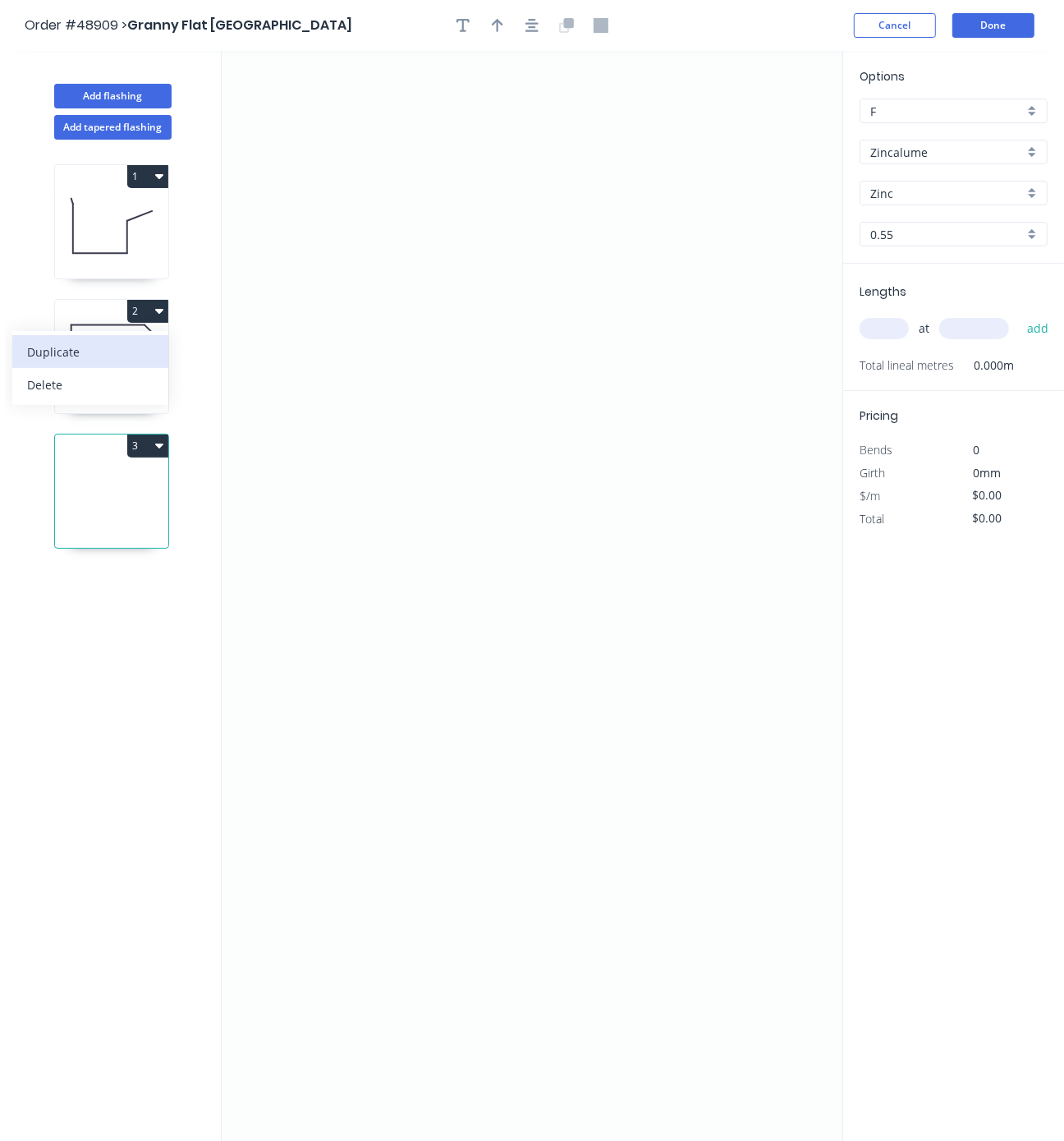
click at [124, 364] on div "Duplicate" at bounding box center [89, 351] width 126 height 24
type input "$16.14"
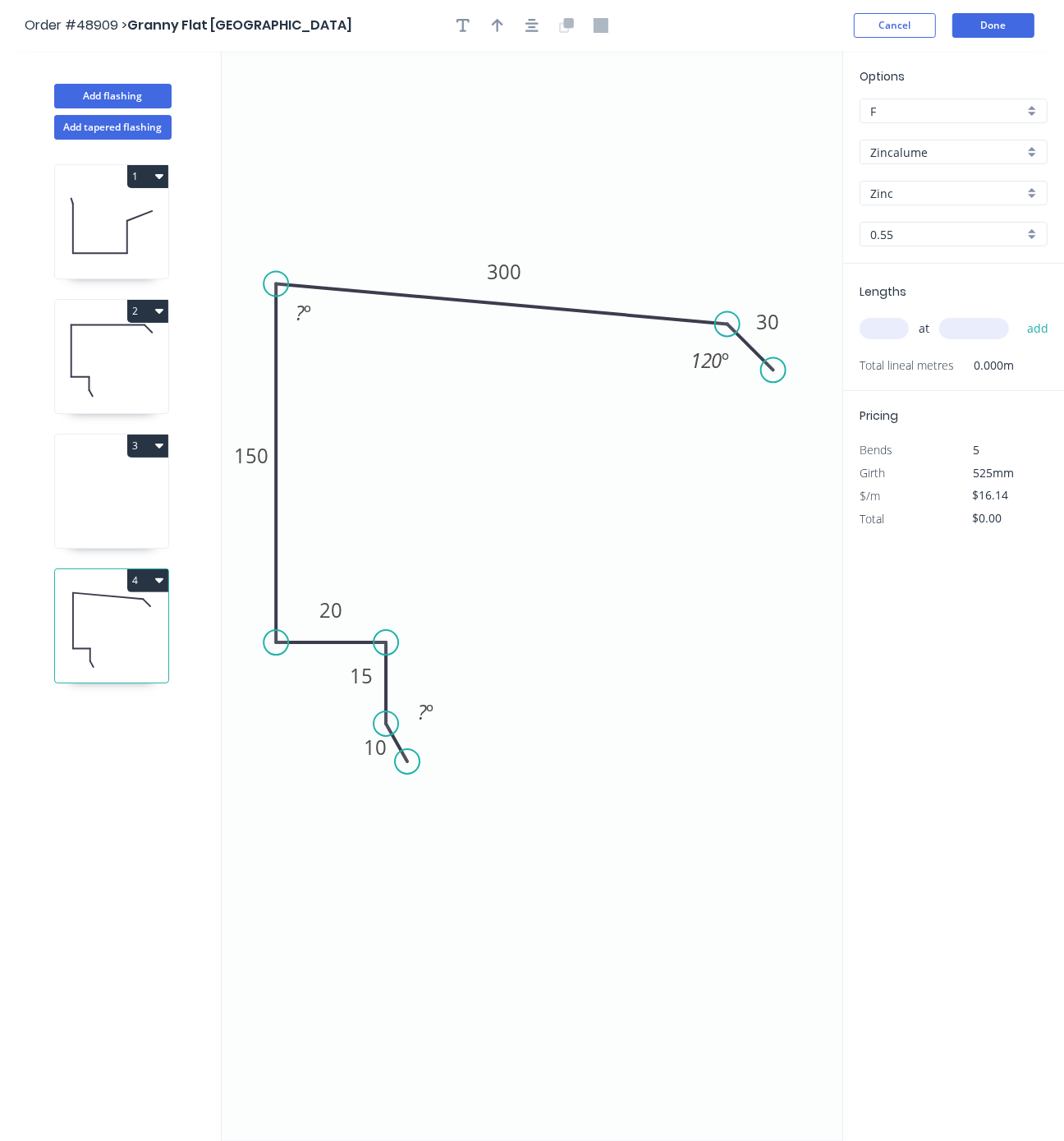
drag, startPoint x: 276, startPoint y: 331, endPoint x: 276, endPoint y: 287, distance: 44.0
click at [276, 287] on circle at bounding box center [276, 285] width 25 height 25
click at [300, 314] on tspan "?" at bounding box center [299, 313] width 9 height 27
click at [537, 498] on icon "0 10 15 20 150 300 30 120 º 85 º ? º" at bounding box center [531, 596] width 621 height 1090
click at [880, 340] on input "text" at bounding box center [884, 328] width 49 height 21
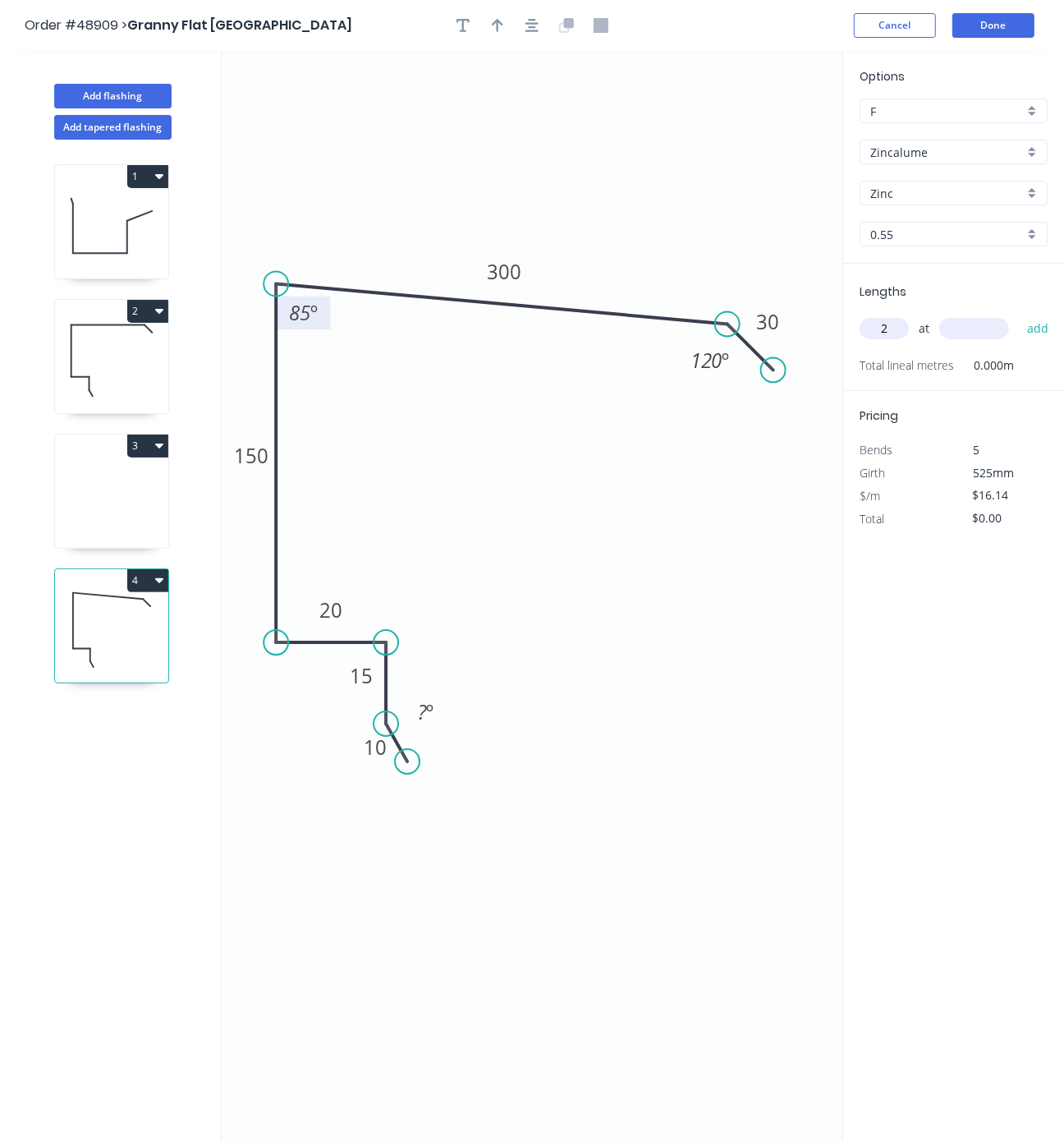
type input "2"
click at [113, 251] on icon at bounding box center [112, 225] width 114 height 105
type input "$13.79"
type input "$128.25"
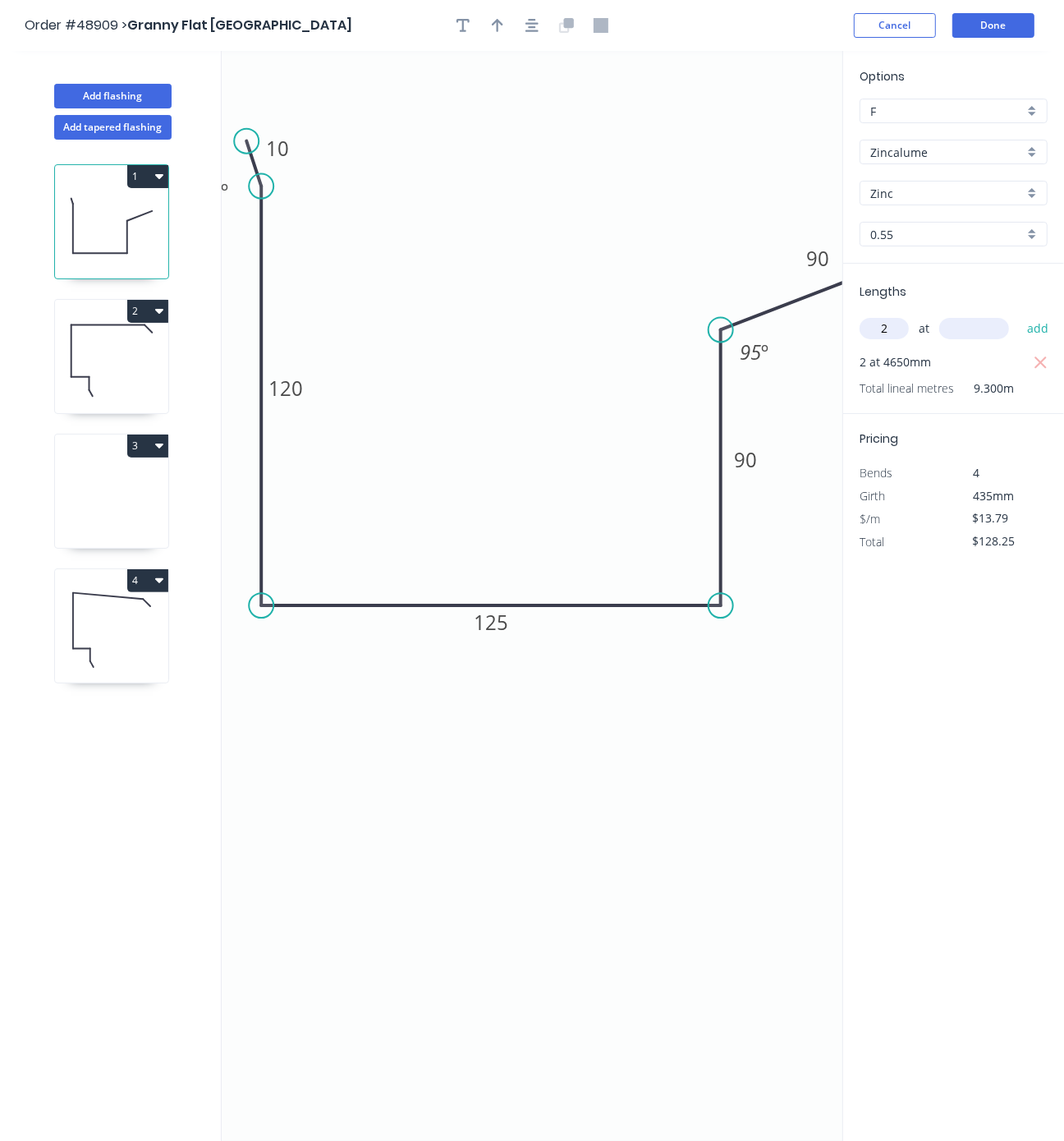
click at [110, 665] on icon at bounding box center [112, 629] width 114 height 105
type input "$16.14"
type input "$0.00"
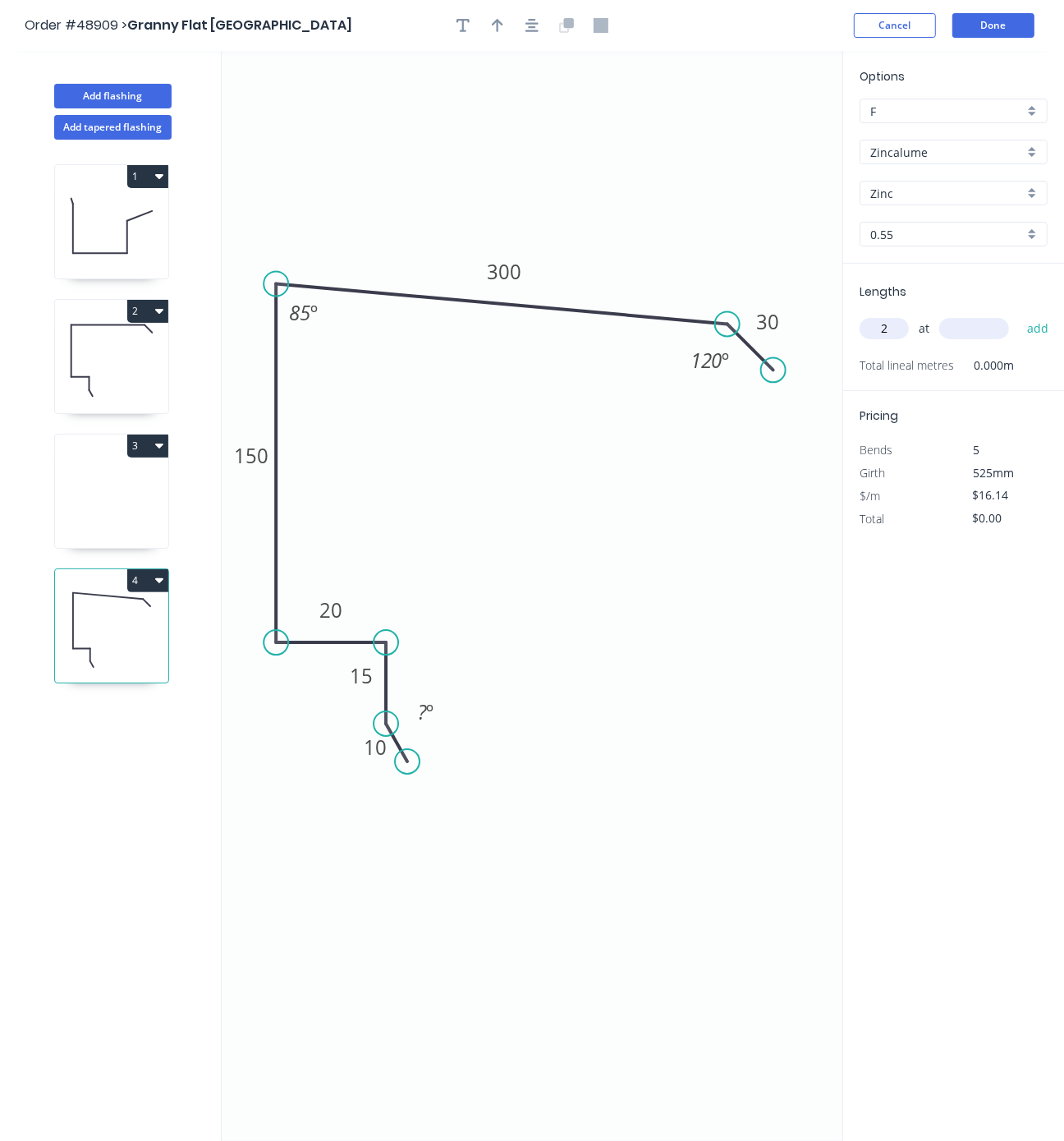
click at [982, 340] on input "text" at bounding box center [975, 328] width 70 height 21
type input "4650"
click at [1019, 315] on button "add" at bounding box center [1038, 328] width 38 height 28
type input "$150.10"
click at [151, 592] on button "4" at bounding box center [147, 581] width 41 height 23
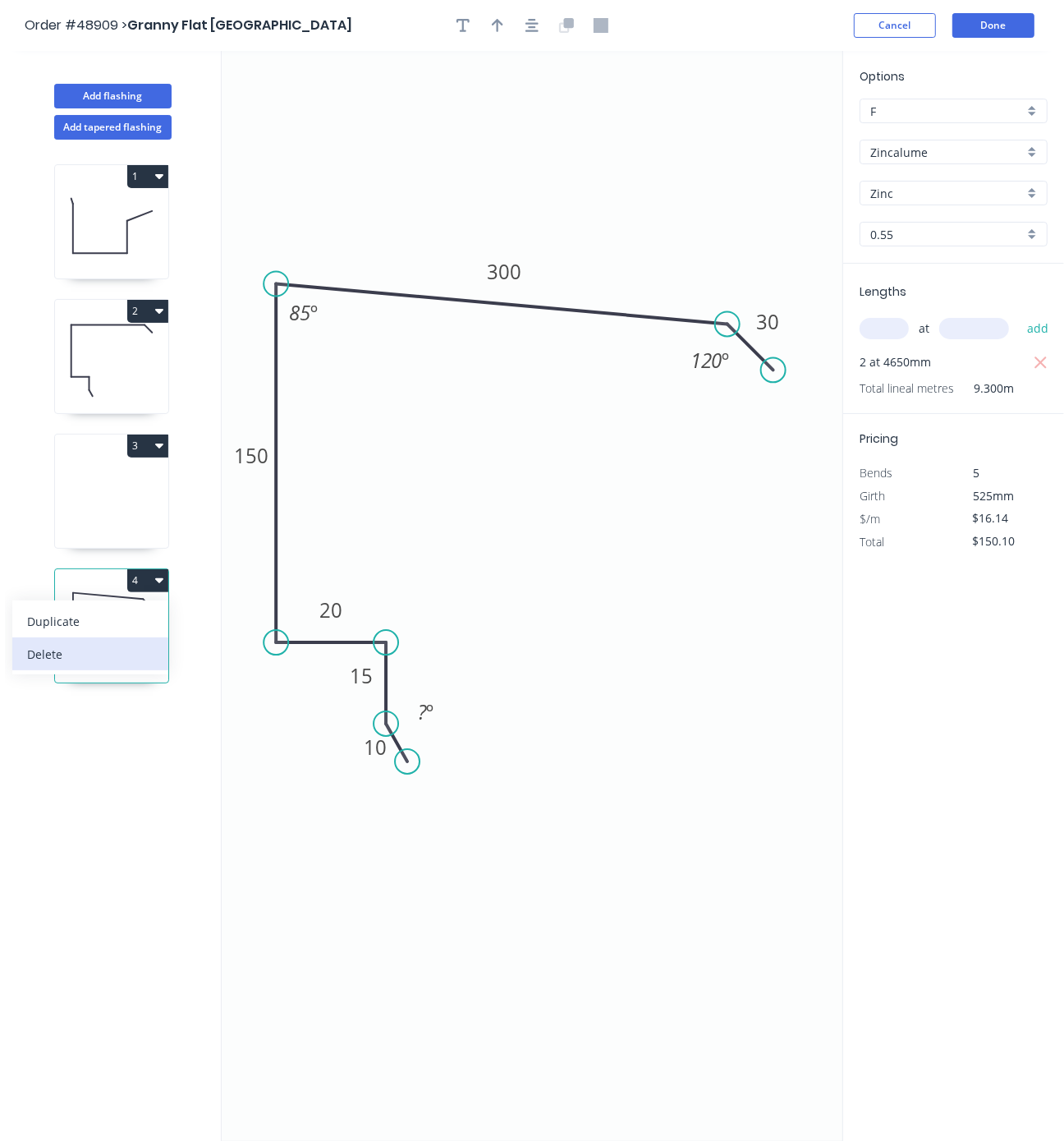
click at [77, 666] on div "Delete" at bounding box center [89, 654] width 126 height 24
type input "$0.00"
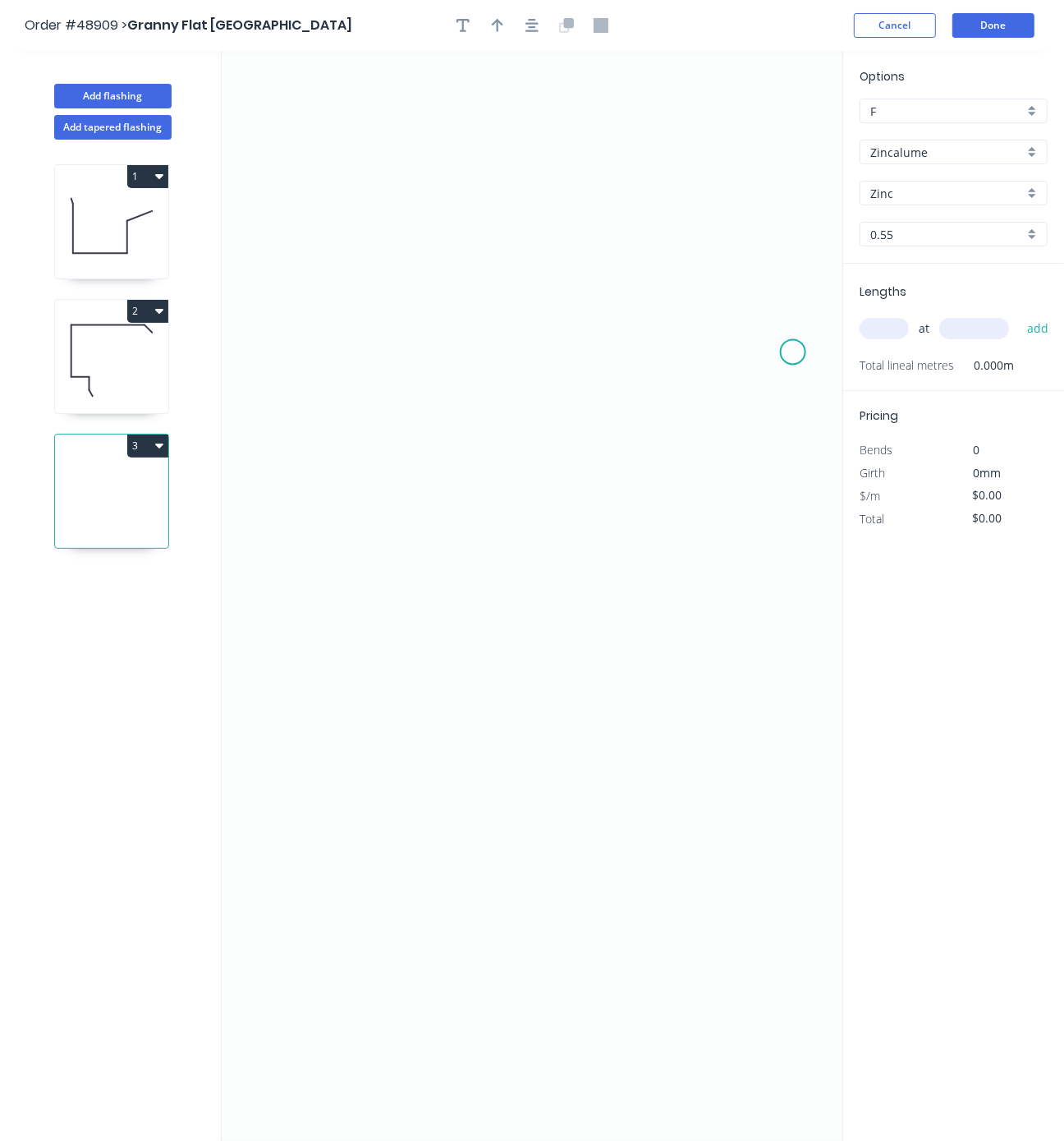
click at [794, 355] on icon "0" at bounding box center [531, 596] width 621 height 1090
click at [759, 305] on icon "0" at bounding box center [531, 596] width 621 height 1090
click at [299, 329] on icon "0 ?" at bounding box center [531, 596] width 621 height 1090
click at [290, 557] on icon "0 ? ? ? º" at bounding box center [531, 596] width 621 height 1090
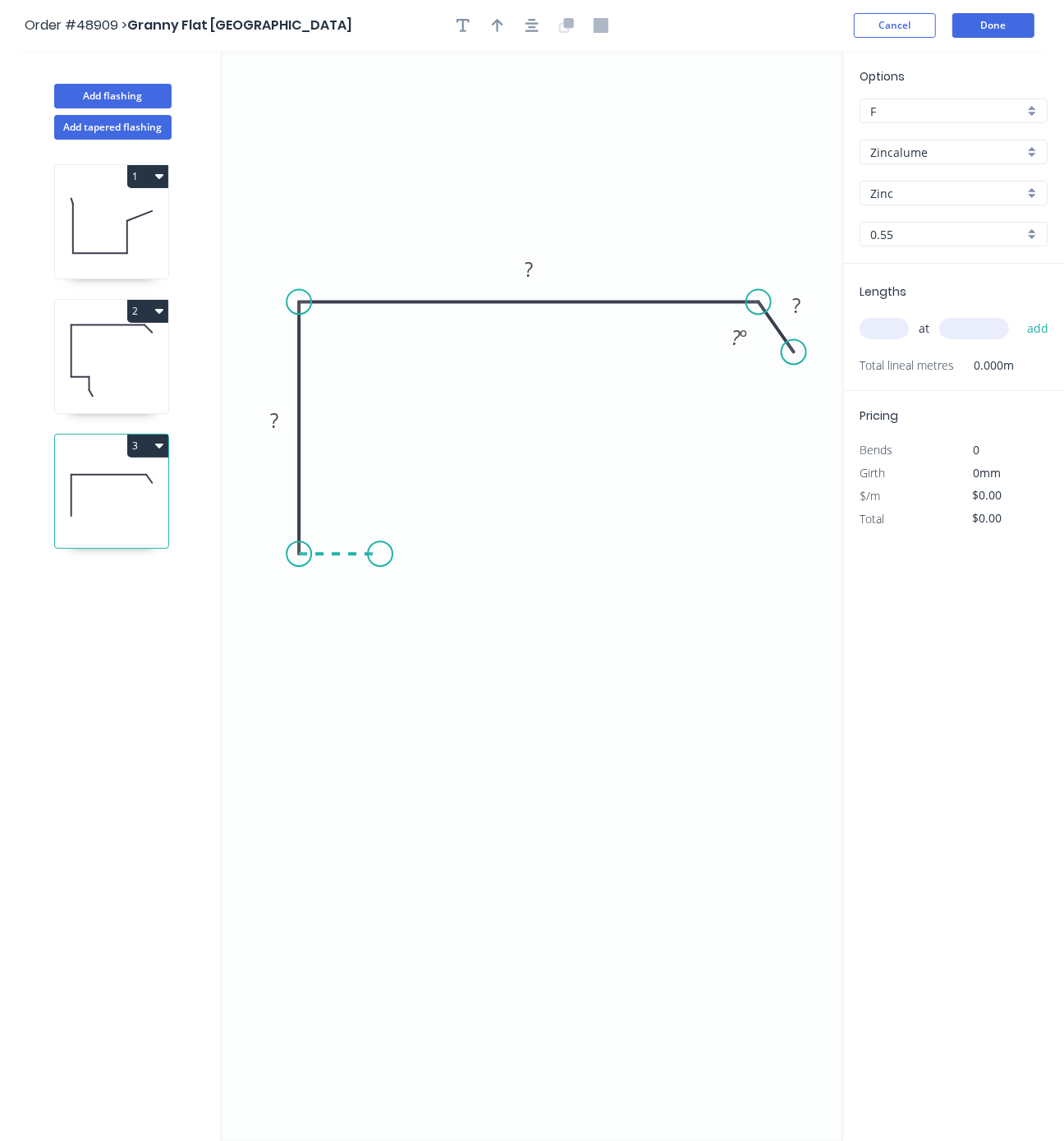
click at [380, 555] on icon "0 ? ? ? ? º" at bounding box center [531, 596] width 621 height 1090
click at [385, 403] on icon "0 ? ? ? ? ? º" at bounding box center [531, 596] width 621 height 1090
click at [492, 396] on icon "0 ? ? ? ? ? ? º" at bounding box center [531, 596] width 621 height 1090
click at [439, 368] on tspan "?" at bounding box center [436, 368] width 9 height 27
click at [358, 464] on tspan "?" at bounding box center [355, 469] width 9 height 27
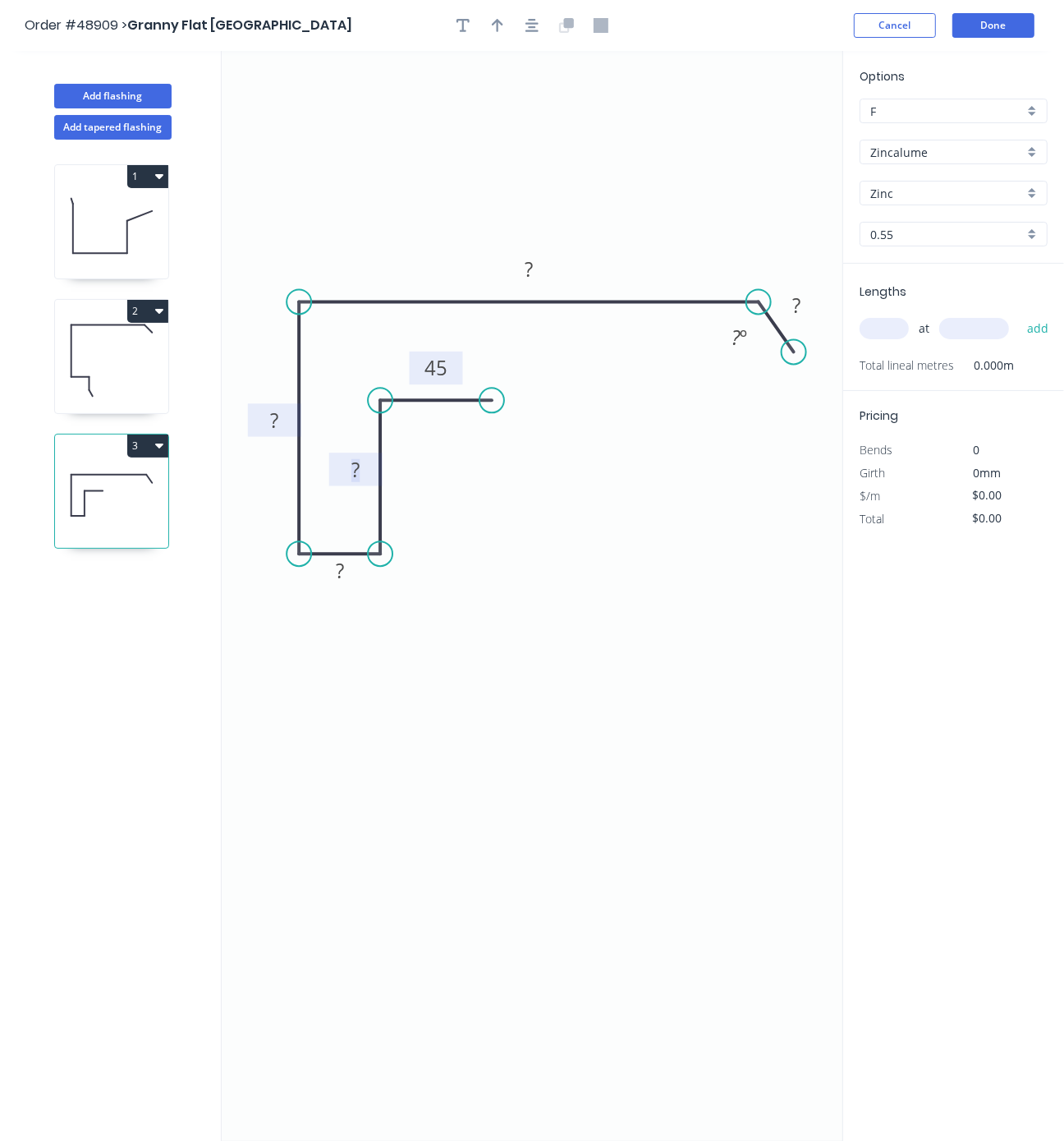
click at [273, 432] on tspan "?" at bounding box center [274, 420] width 9 height 27
click at [524, 267] on tspan "?" at bounding box center [528, 269] width 9 height 27
click at [799, 308] on tspan "?" at bounding box center [797, 305] width 9 height 27
click at [737, 340] on tspan "?" at bounding box center [736, 337] width 9 height 27
click at [716, 469] on icon "0 45 ? ? ? 310 30 120 º" at bounding box center [531, 596] width 621 height 1090
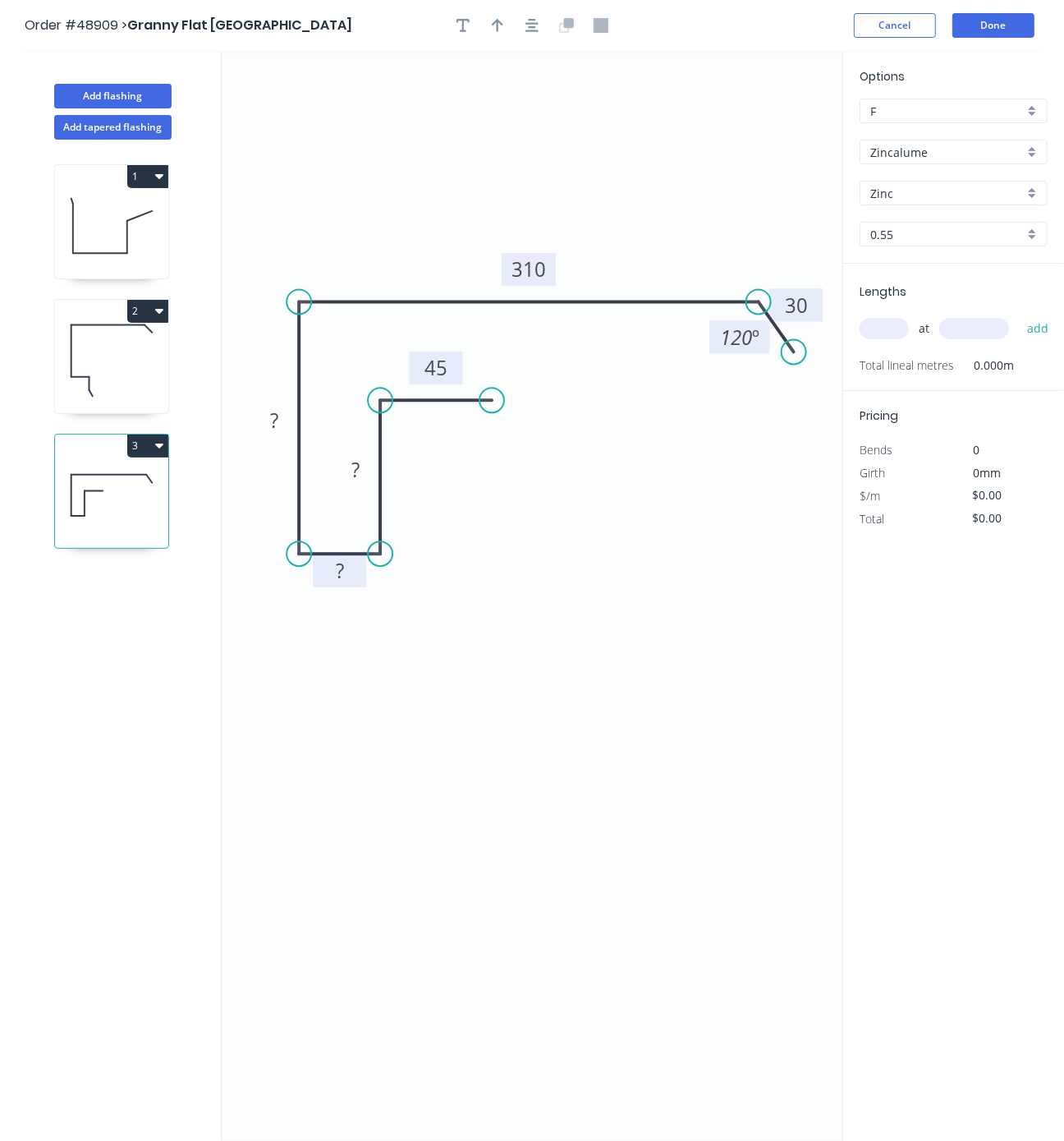
click at [342, 573] on tspan "?" at bounding box center [340, 570] width 9 height 27
click at [400, 633] on icon "0 45 ? 30 ? 310 30 120 º" at bounding box center [531, 596] width 621 height 1090
click at [367, 466] on rect at bounding box center [356, 470] width 33 height 23
click at [469, 555] on icon "0 45 120 30 ? 310 30 120 º" at bounding box center [531, 596] width 621 height 1090
click at [280, 429] on rect at bounding box center [274, 421] width 33 height 23
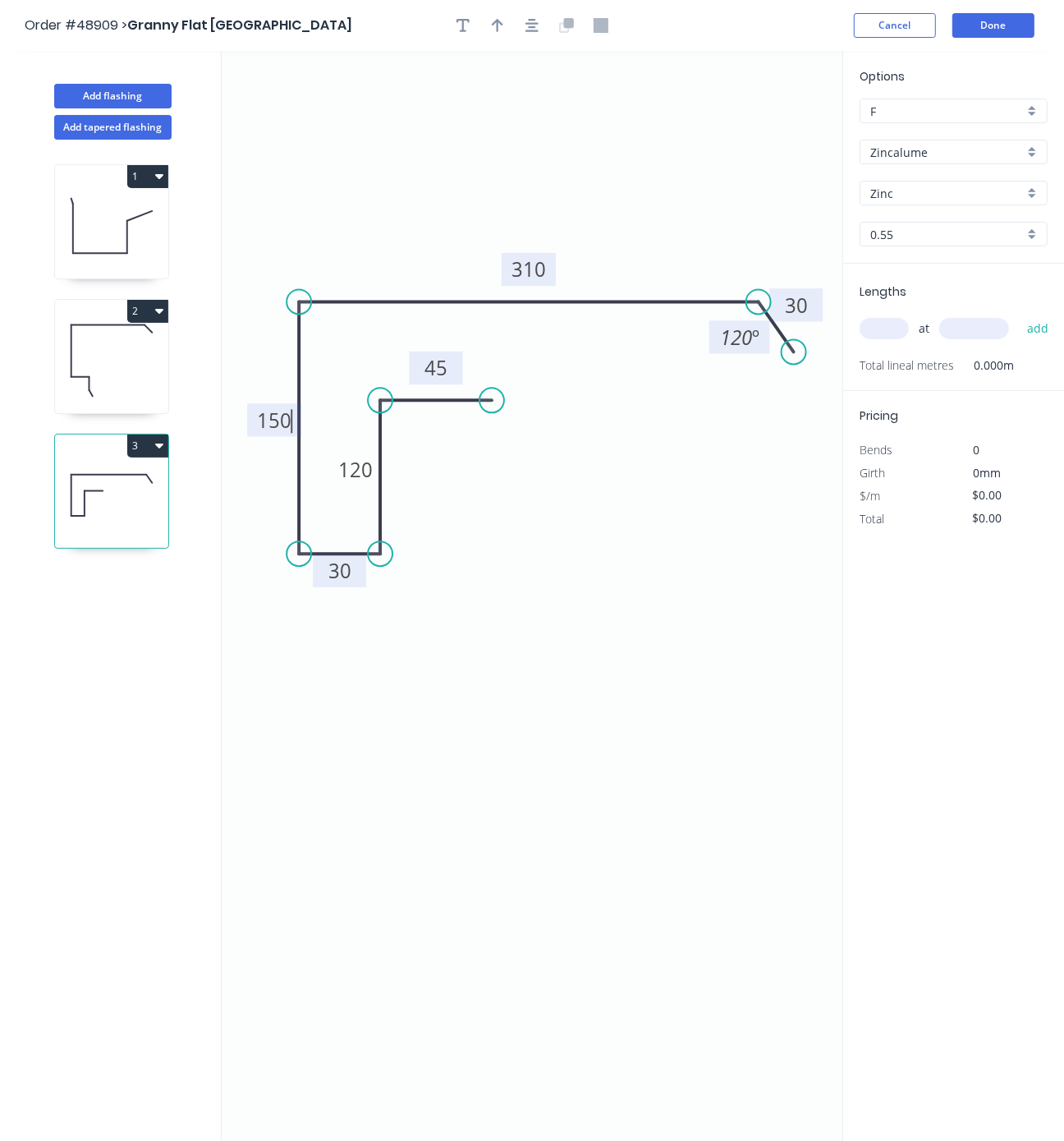
click at [380, 642] on icon "0 45 120 30 150 310 30 120 º" at bounding box center [531, 596] width 621 height 1090
type input "$18.56"
click at [893, 340] on input "text" at bounding box center [884, 328] width 49 height 21
type input "2"
type input "4650"
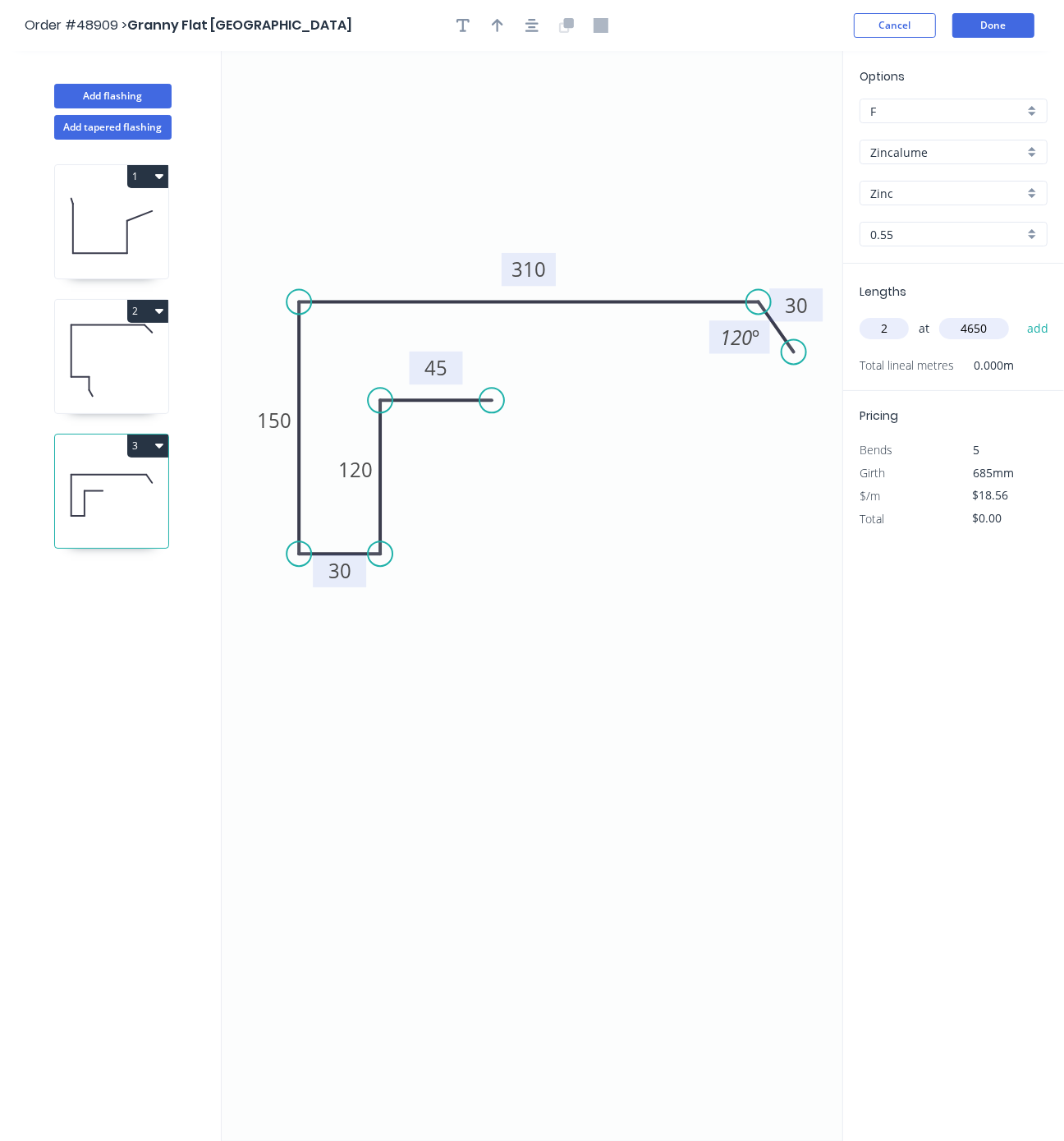
click at [1019, 315] on button "add" at bounding box center [1038, 328] width 38 height 28
type input "$172.61"
drag, startPoint x: 118, startPoint y: 106, endPoint x: 129, endPoint y: 135, distance: 31.0
click at [118, 106] on button "Add flashing" at bounding box center [113, 96] width 117 height 25
type input "$0.00"
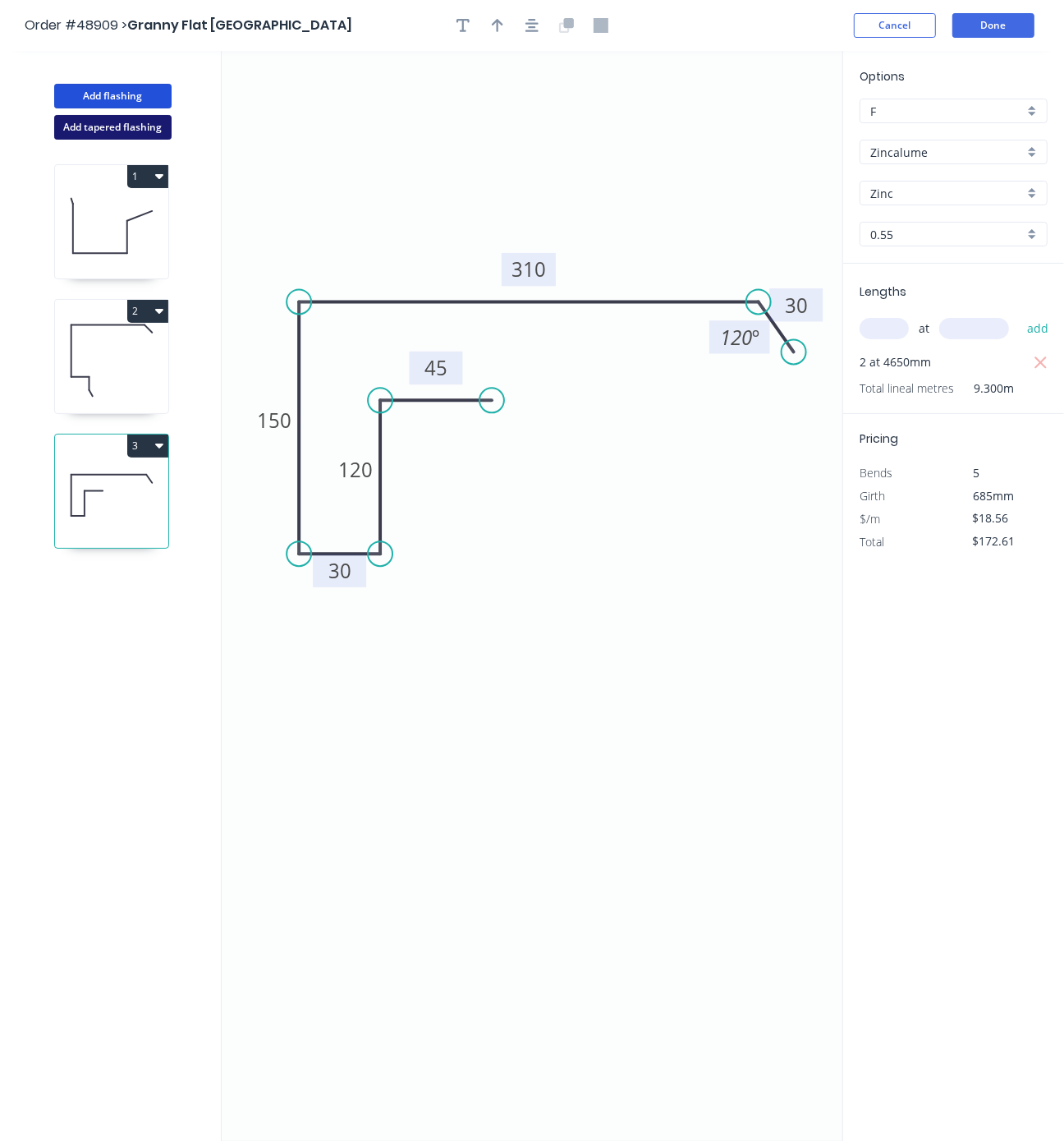
type input "$0.00"
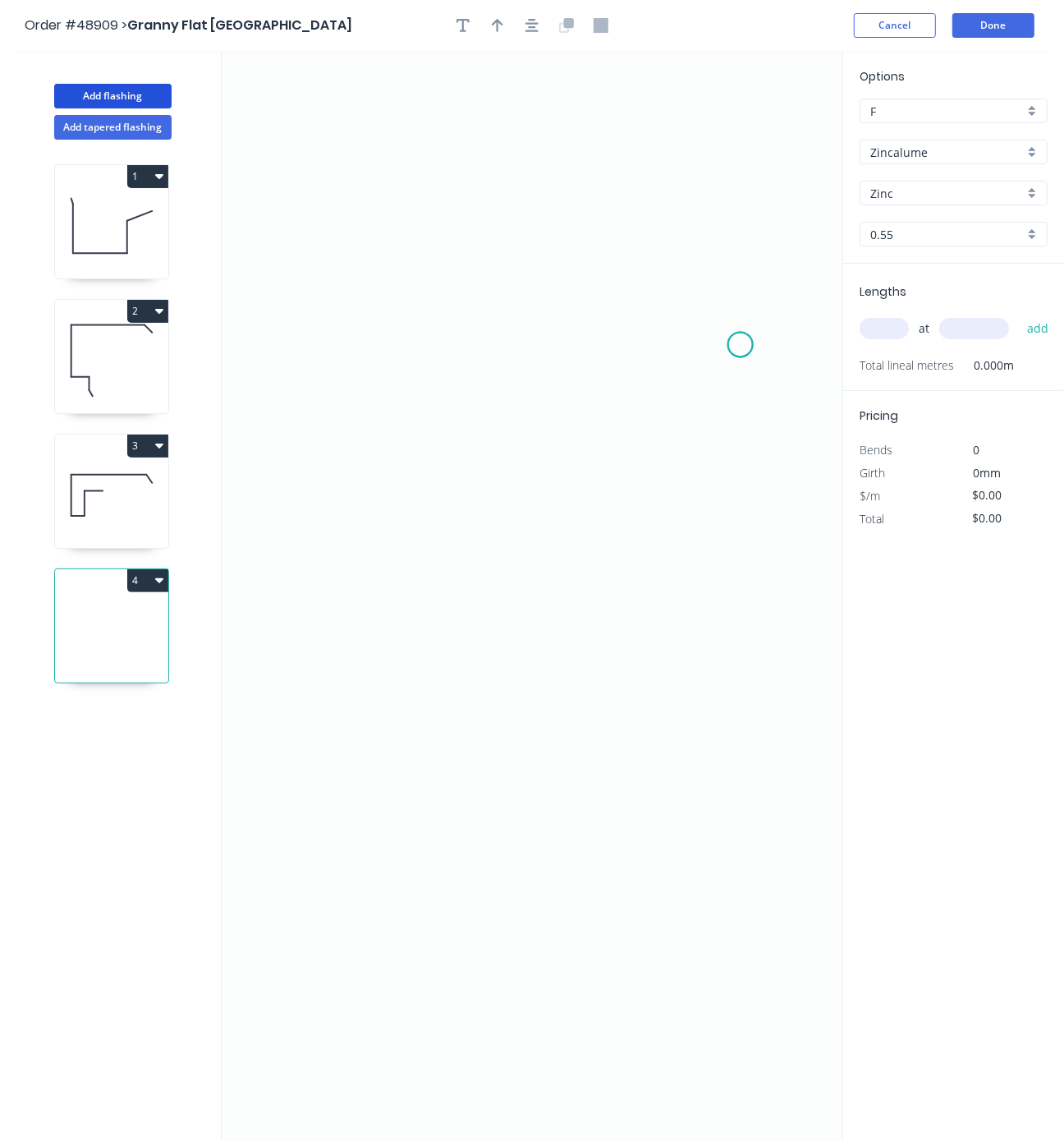
click at [741, 347] on icon "0" at bounding box center [531, 596] width 621 height 1090
click at [351, 339] on icon "0" at bounding box center [531, 596] width 621 height 1090
click at [367, 493] on icon "0 ?" at bounding box center [531, 596] width 621 height 1090
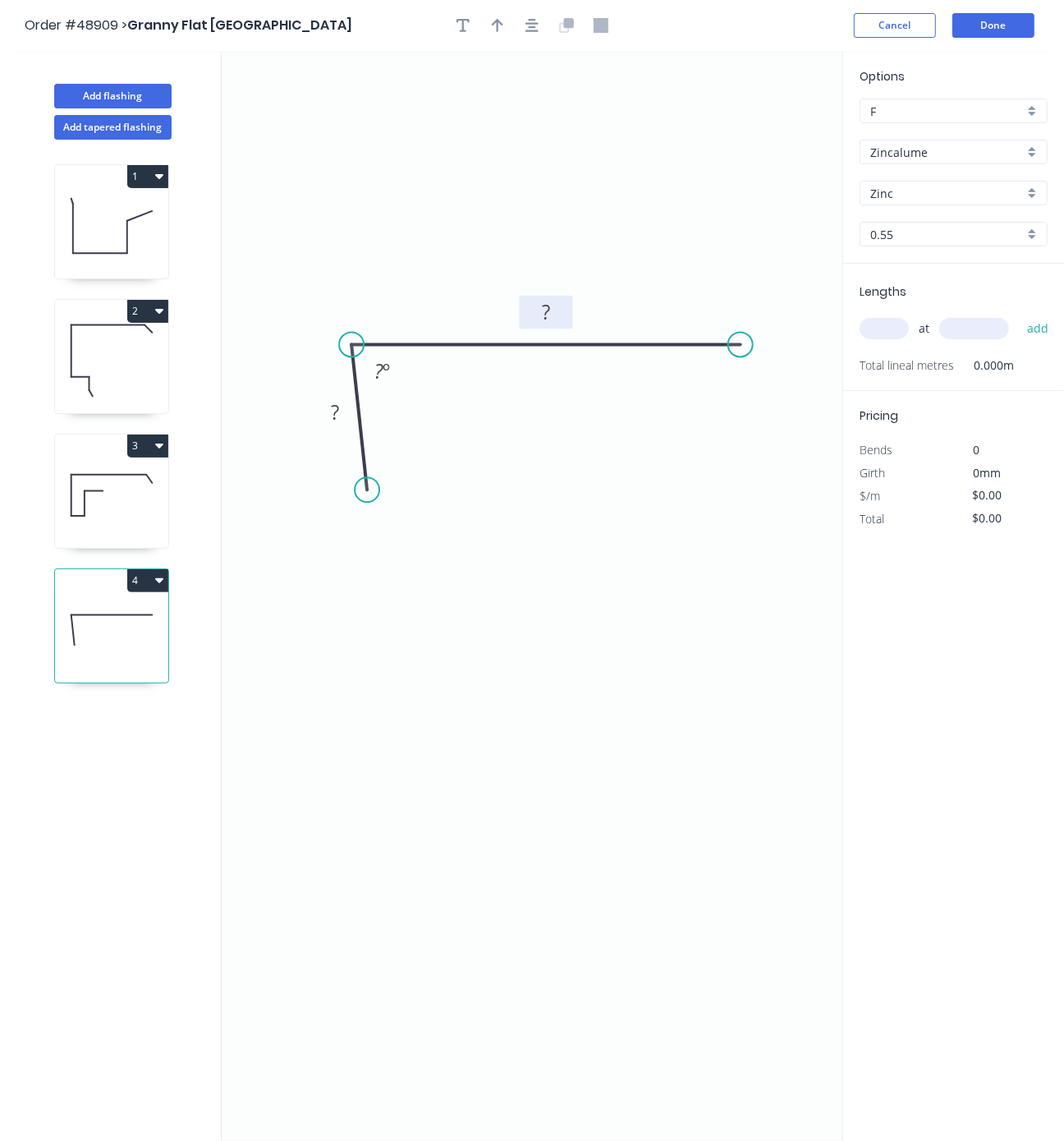
click at [555, 315] on rect at bounding box center [546, 314] width 33 height 23
click at [384, 385] on tspan "º" at bounding box center [387, 370] width 8 height 27
click at [340, 419] on rect at bounding box center [335, 413] width 33 height 23
type input "$7.11"
click at [384, 380] on tspan "º" at bounding box center [387, 370] width 8 height 27
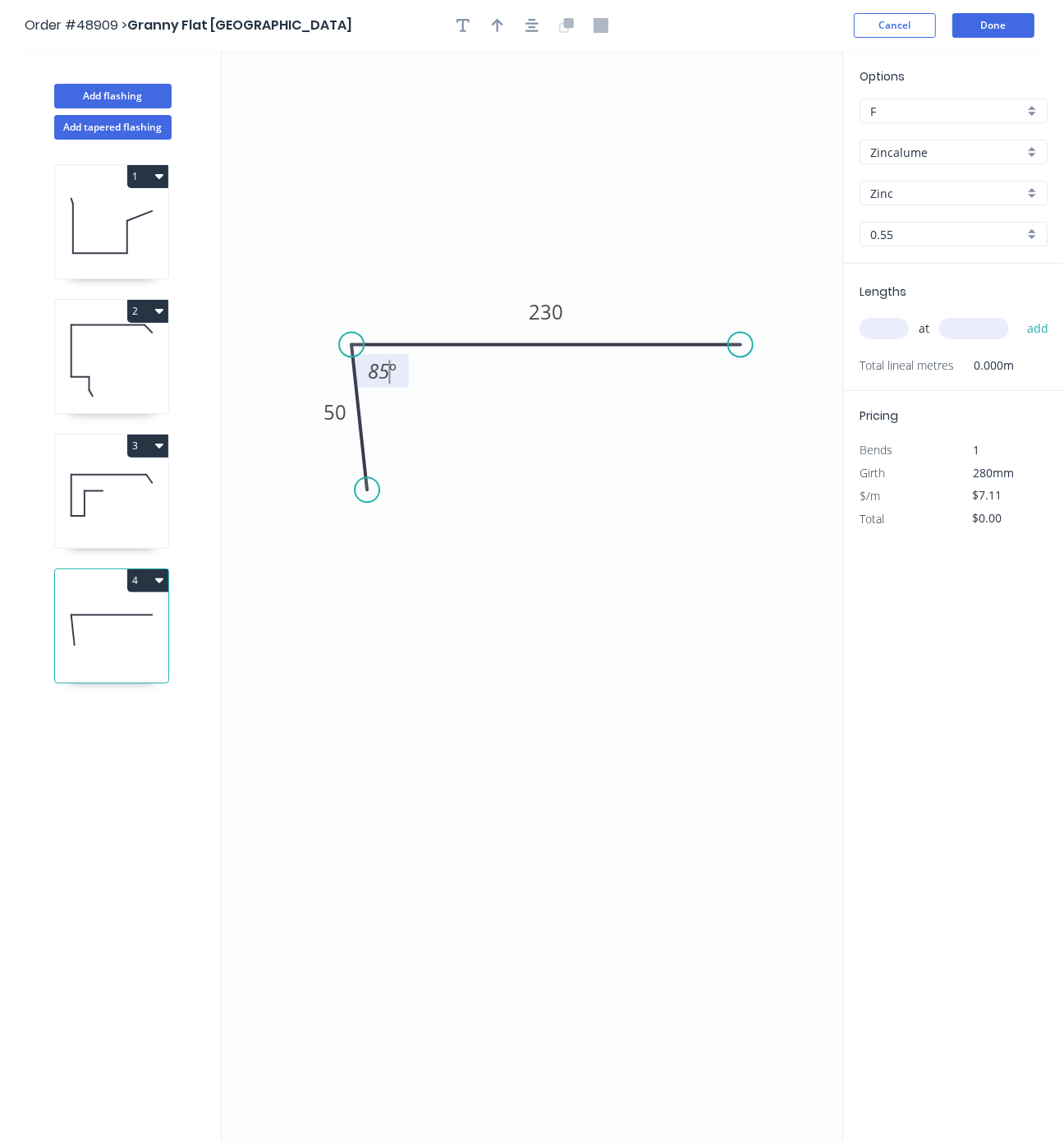
click at [457, 725] on icon "0 50 230 85 º" at bounding box center [531, 596] width 621 height 1090
drag, startPoint x: 367, startPoint y: 493, endPoint x: 334, endPoint y: 494, distance: 33.0
click at [336, 494] on circle at bounding box center [339, 491] width 25 height 25
click at [386, 371] on tspan "º" at bounding box center [390, 374] width 8 height 27
click at [599, 724] on icon "0 50 230 95 º" at bounding box center [531, 596] width 621 height 1090
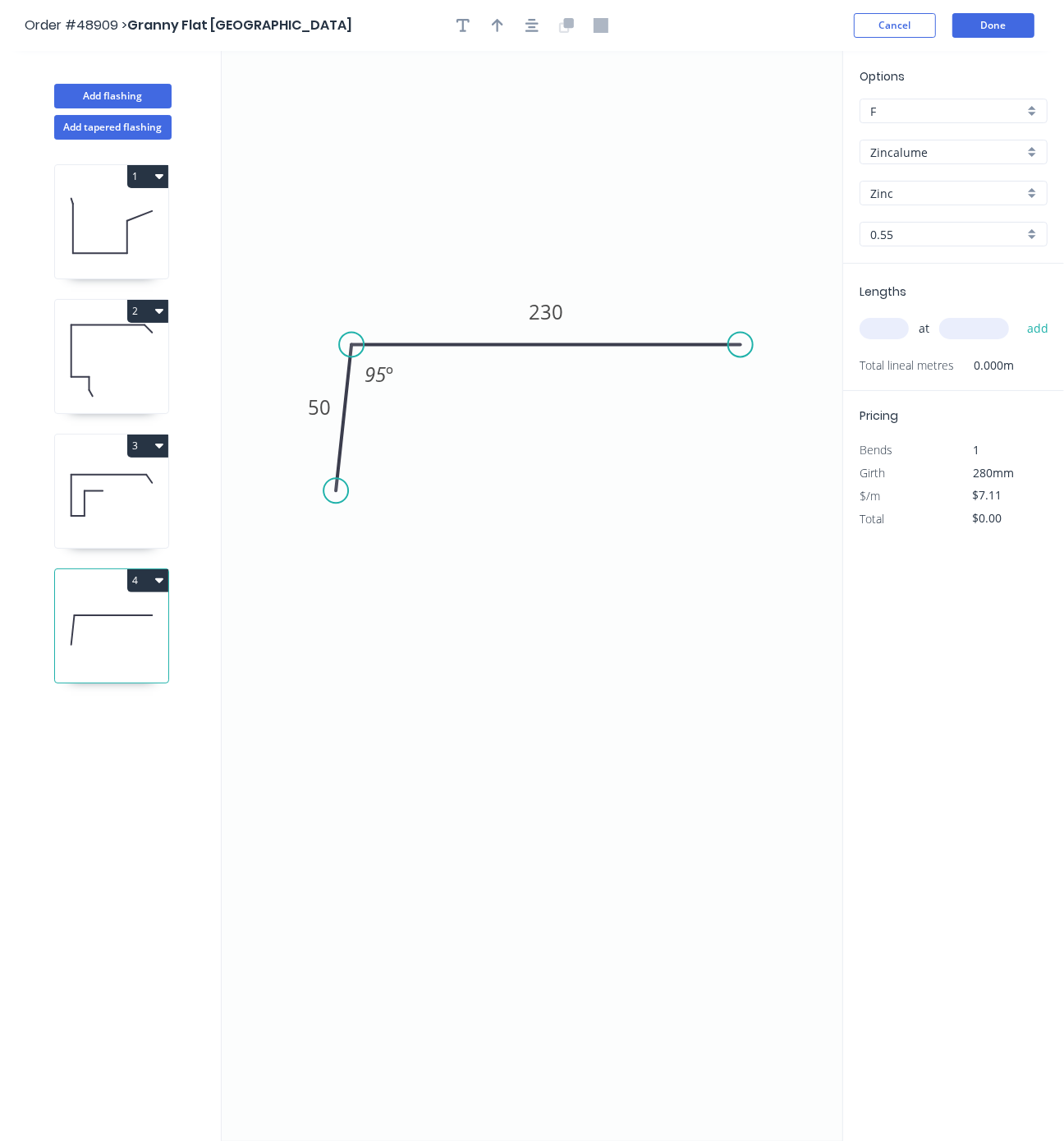
click at [898, 339] on input "text" at bounding box center [884, 328] width 49 height 21
type input "2"
type input "4650"
click at [1019, 315] on button "add" at bounding box center [1038, 328] width 38 height 28
type input "$66.12"
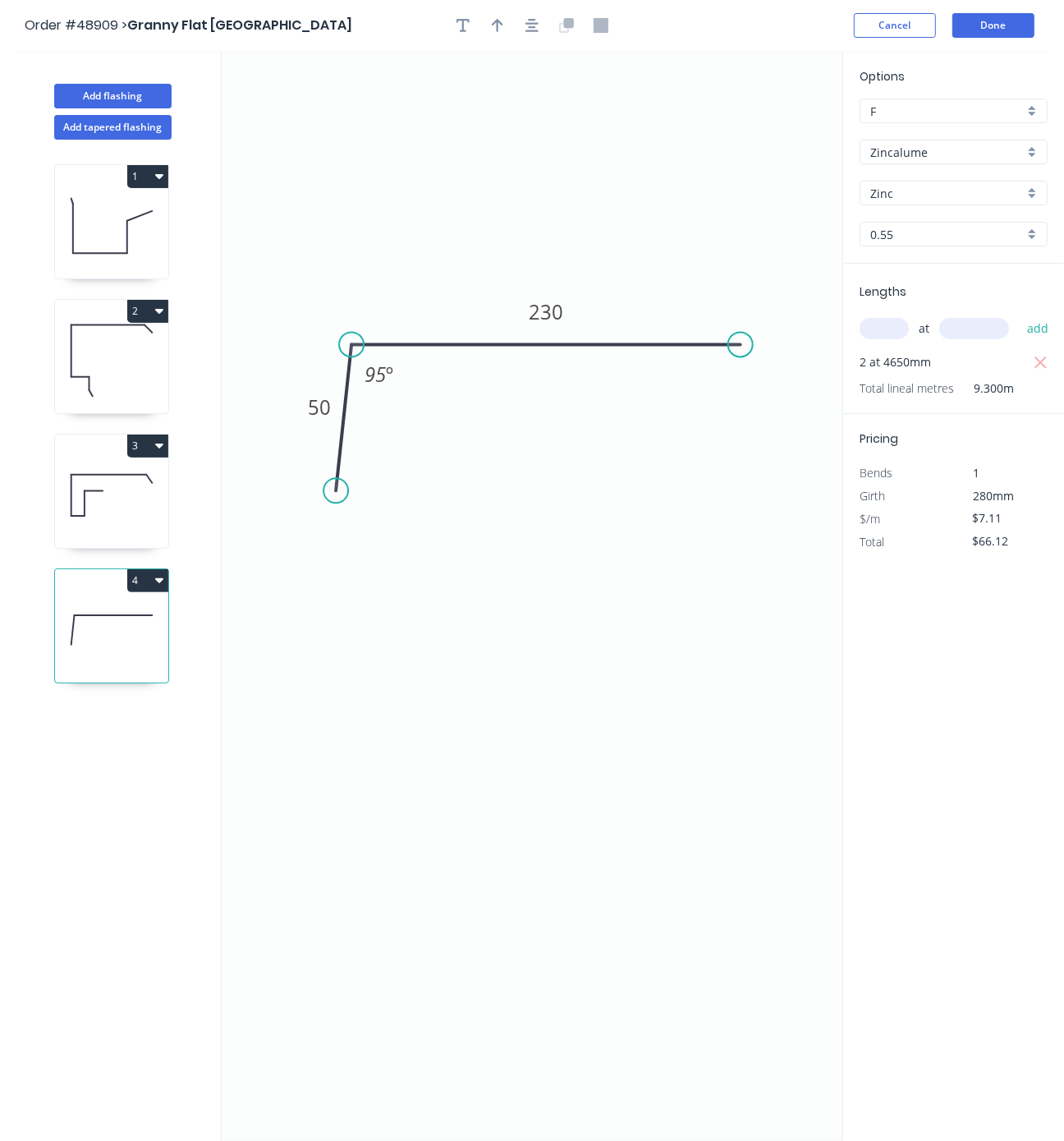
click at [594, 721] on icon "0 50 230 95 º" at bounding box center [531, 596] width 621 height 1090
click at [1007, 26] on button "Done" at bounding box center [993, 26] width 82 height 25
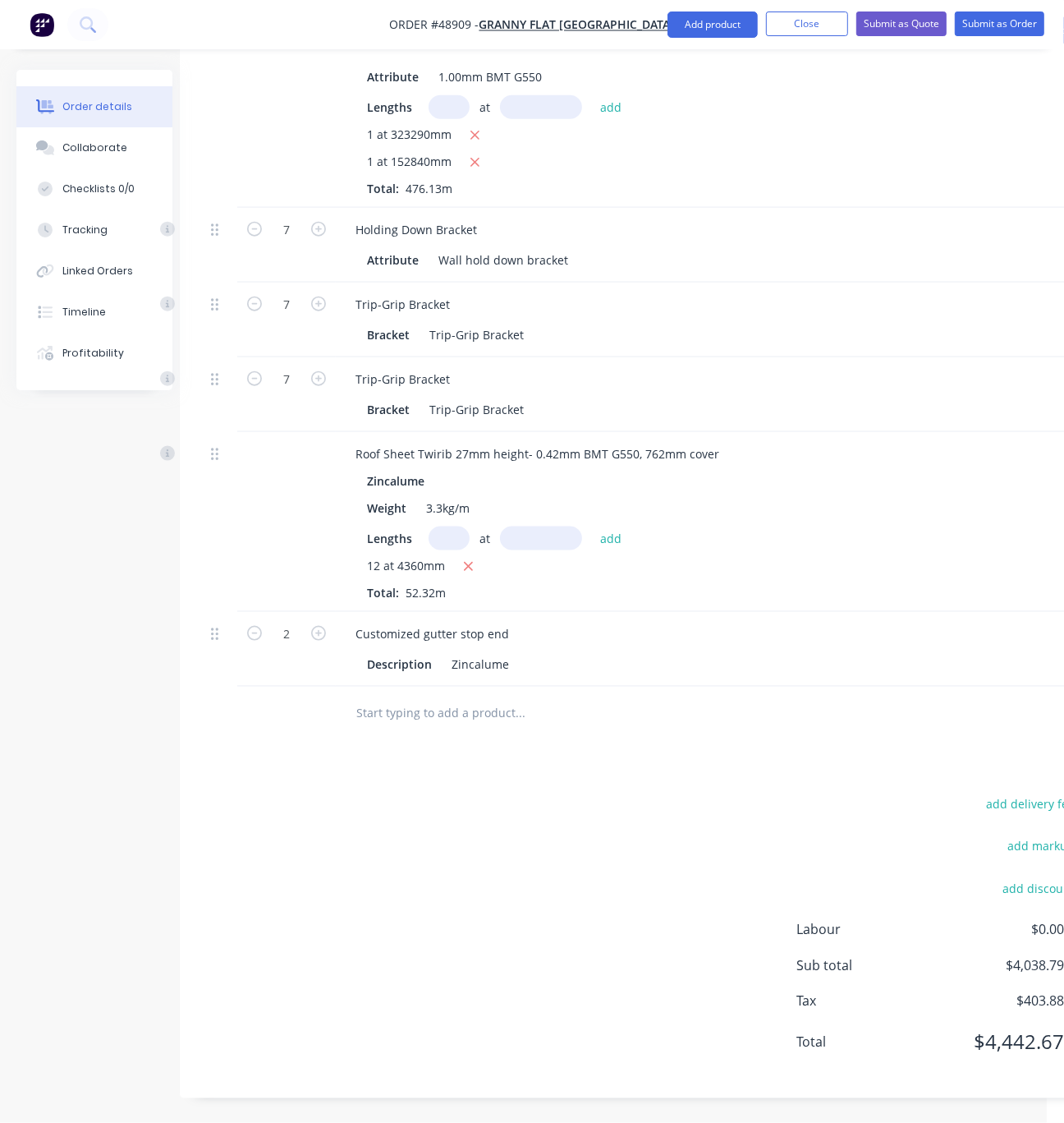
scroll to position [1283, 243]
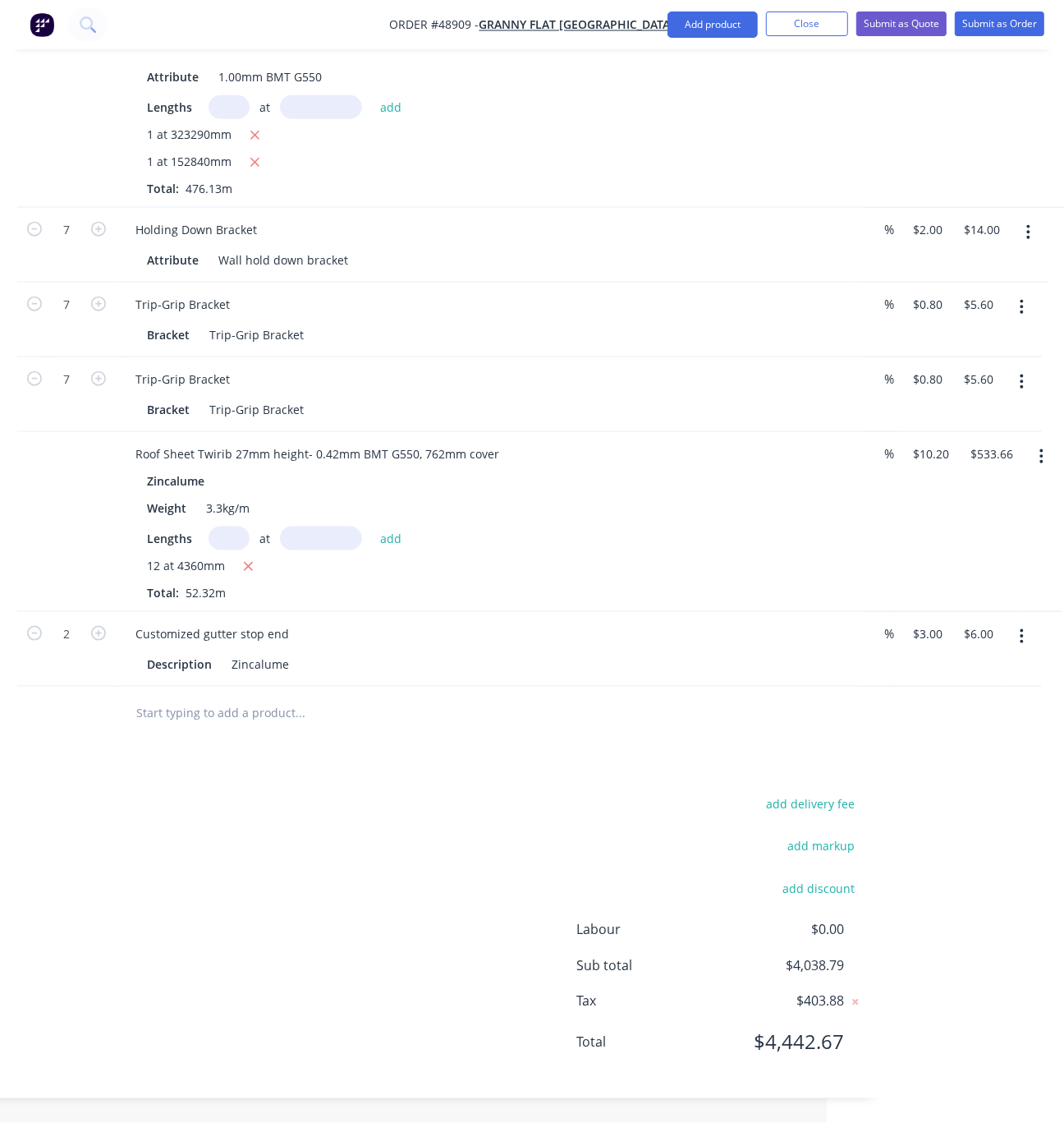
drag, startPoint x: 530, startPoint y: 738, endPoint x: 888, endPoint y: 760, distance: 358.7
click at [714, 26] on button "Add product" at bounding box center [713, 24] width 90 height 26
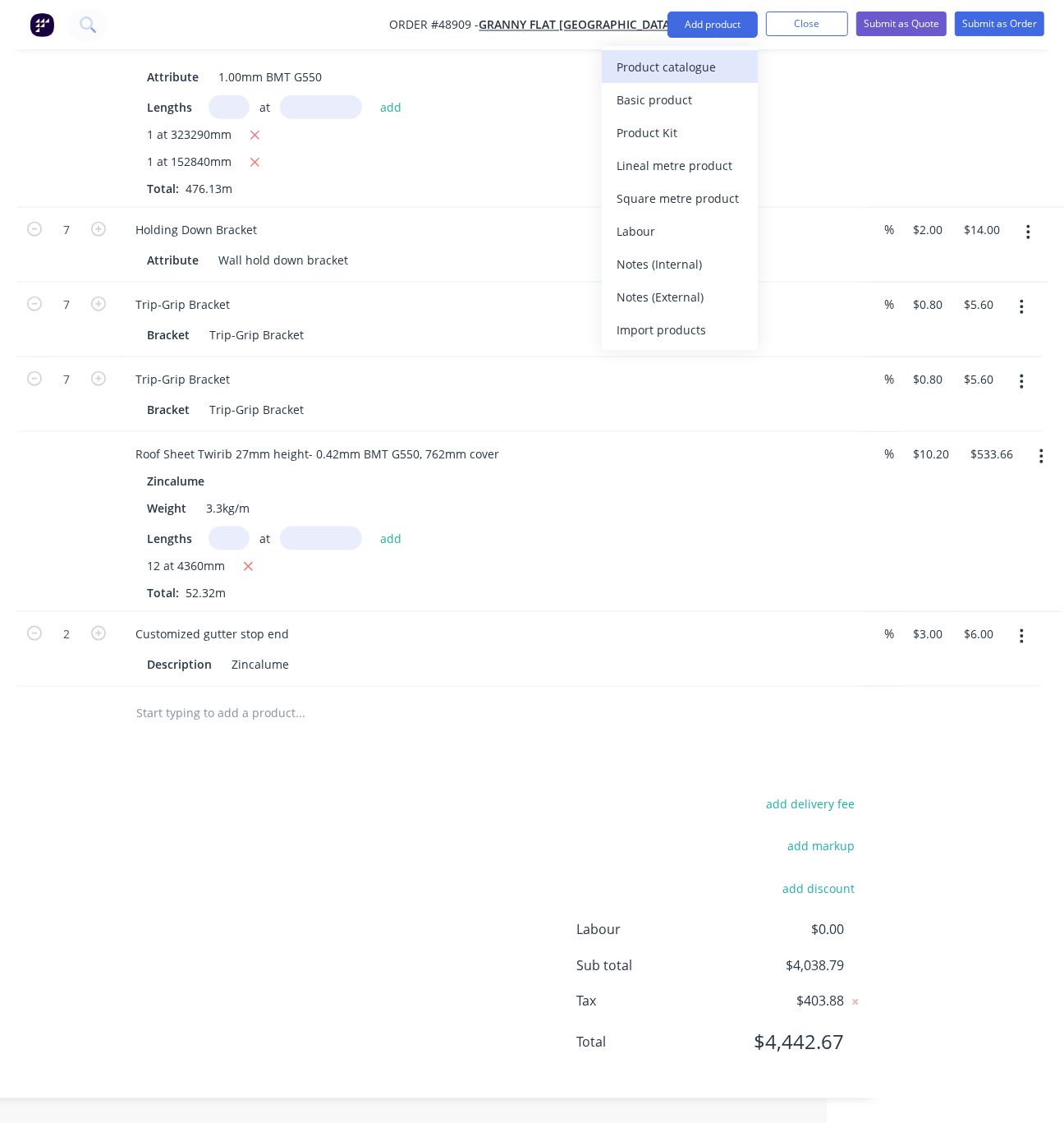
click at [695, 65] on div "Product catalogue" at bounding box center [679, 66] width 126 height 24
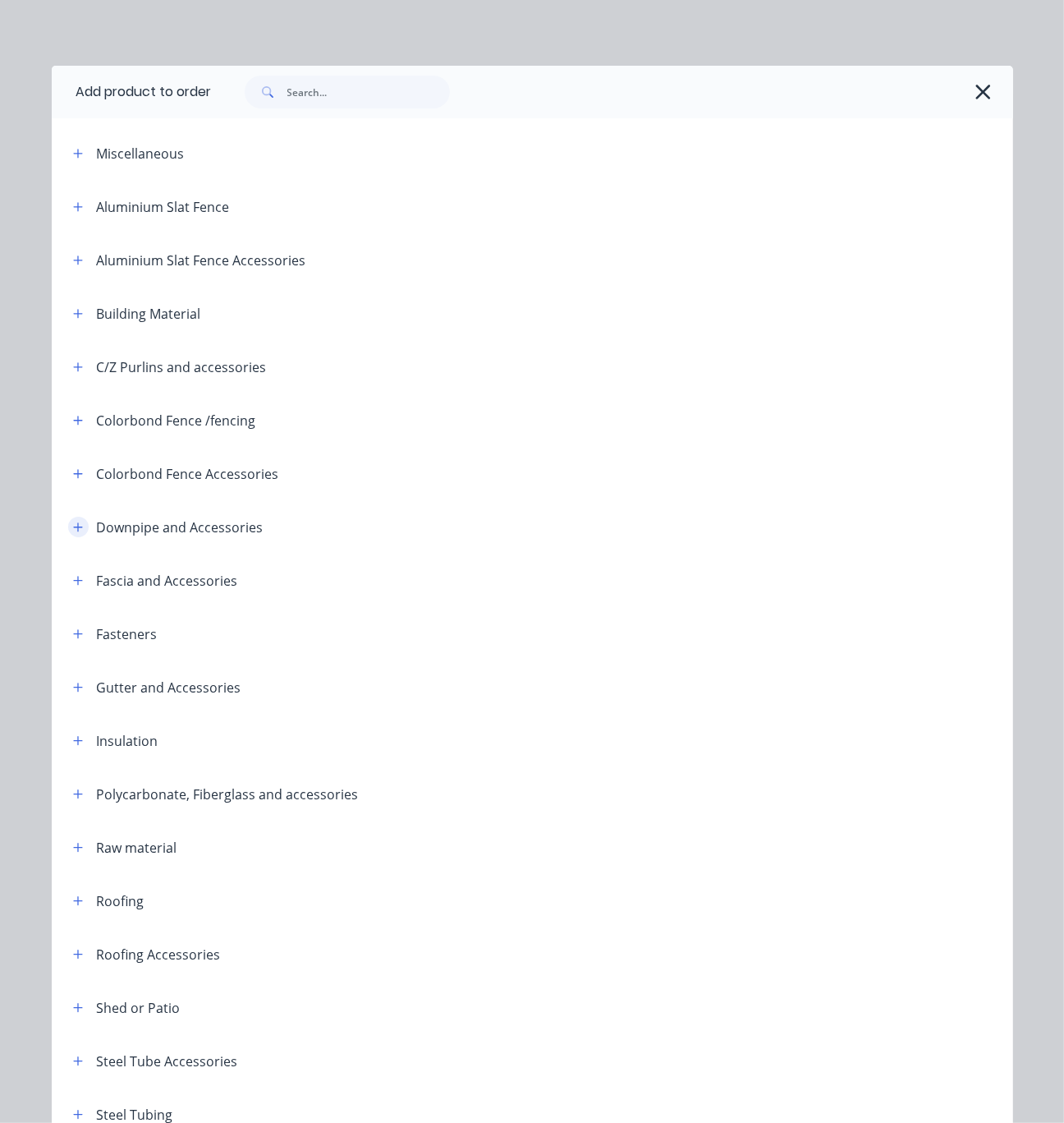
click at [68, 537] on button "button" at bounding box center [78, 526] width 20 height 20
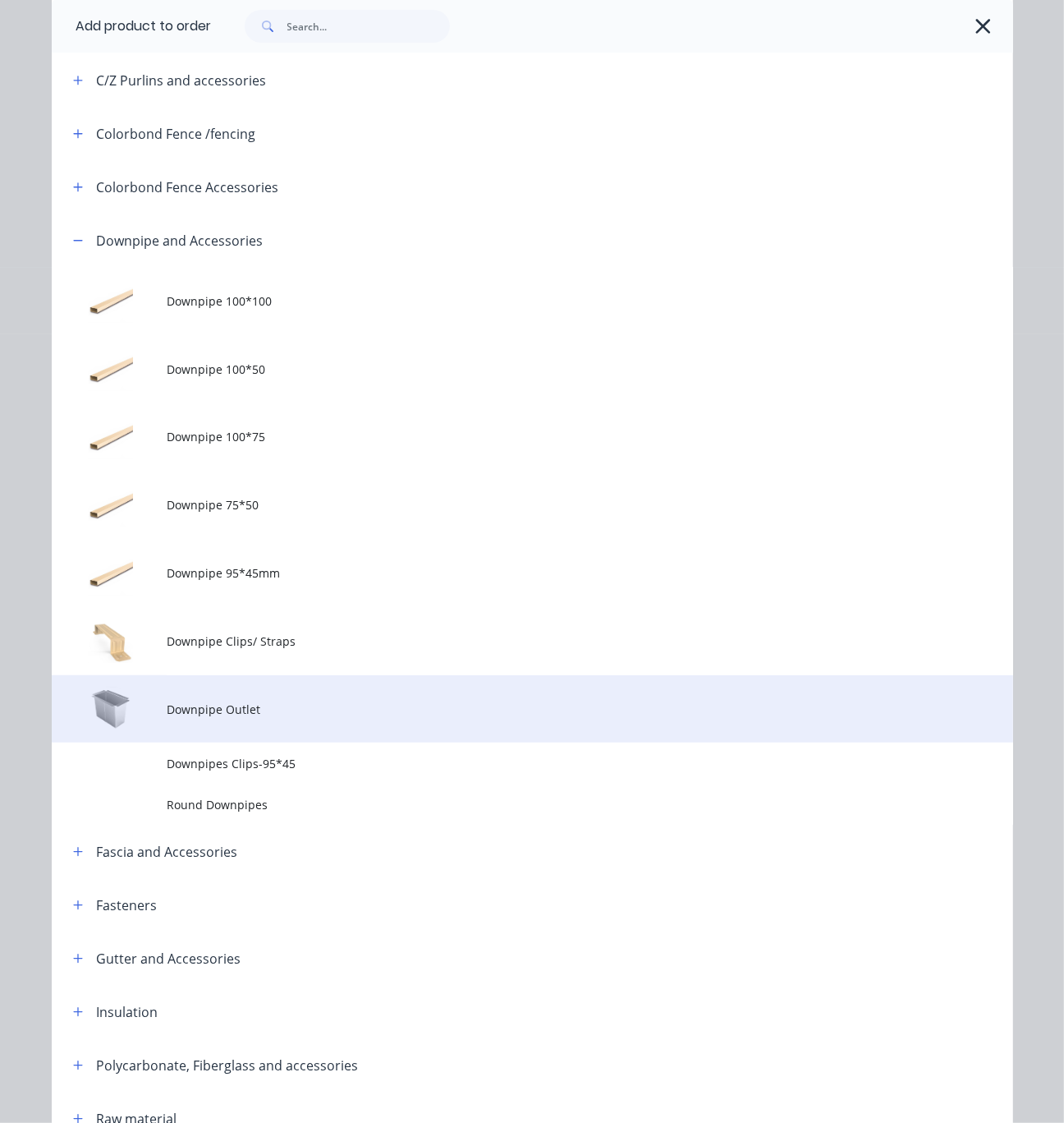
scroll to position [288, 0]
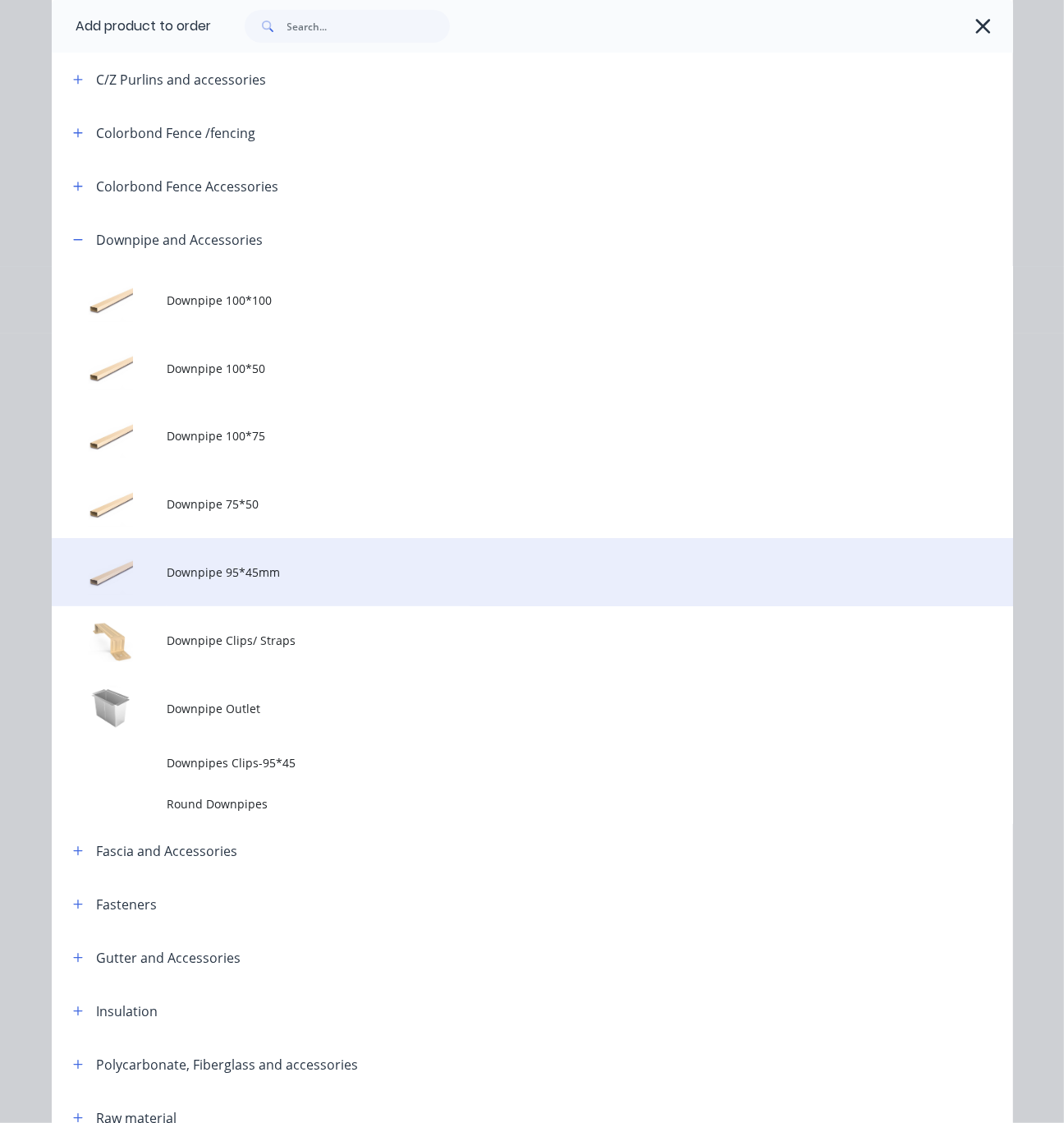
click at [303, 606] on td "Downpipe 95*45mm" at bounding box center [589, 572] width 846 height 68
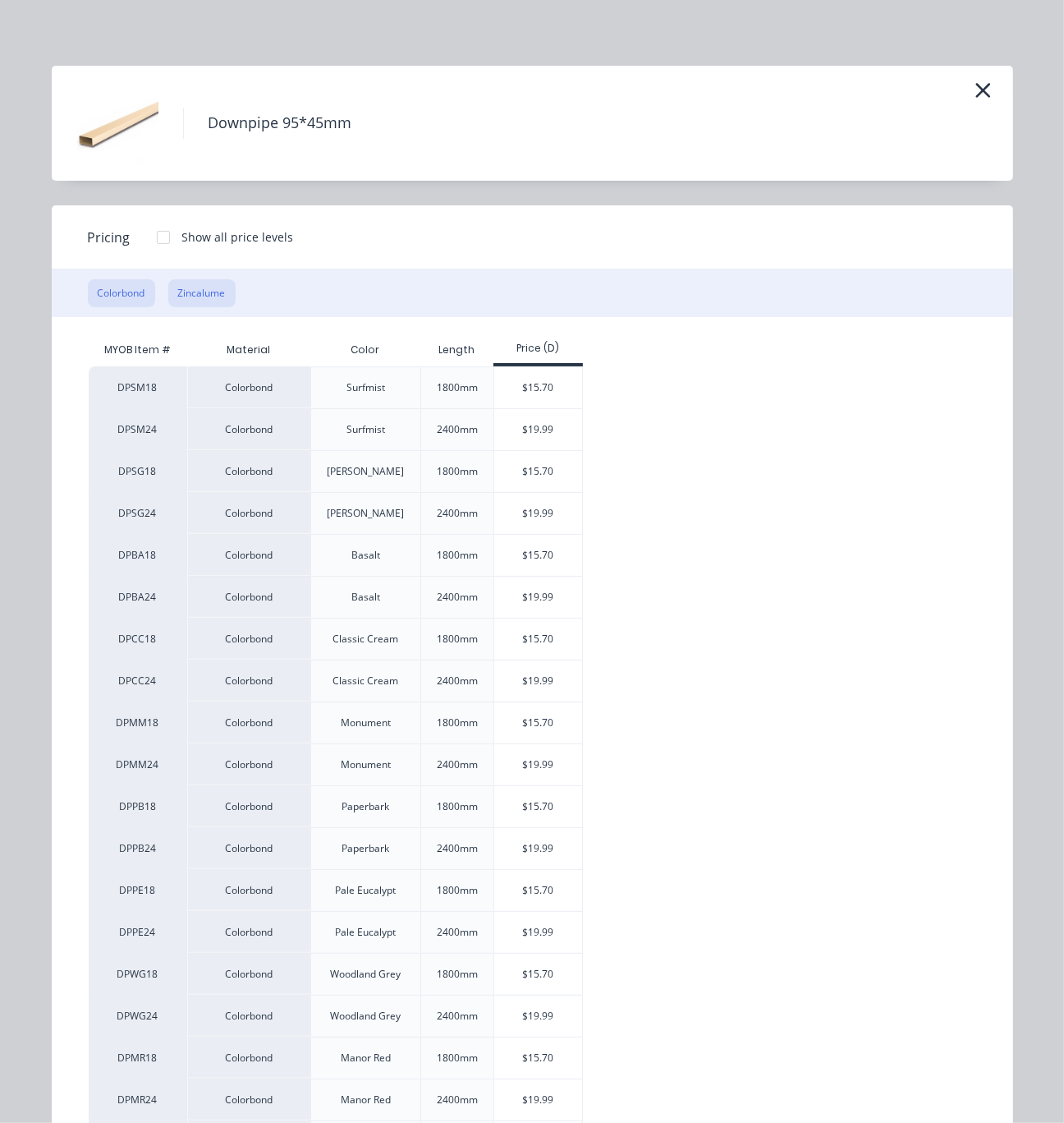
click at [210, 306] on button "Zincalume" at bounding box center [202, 293] width 67 height 28
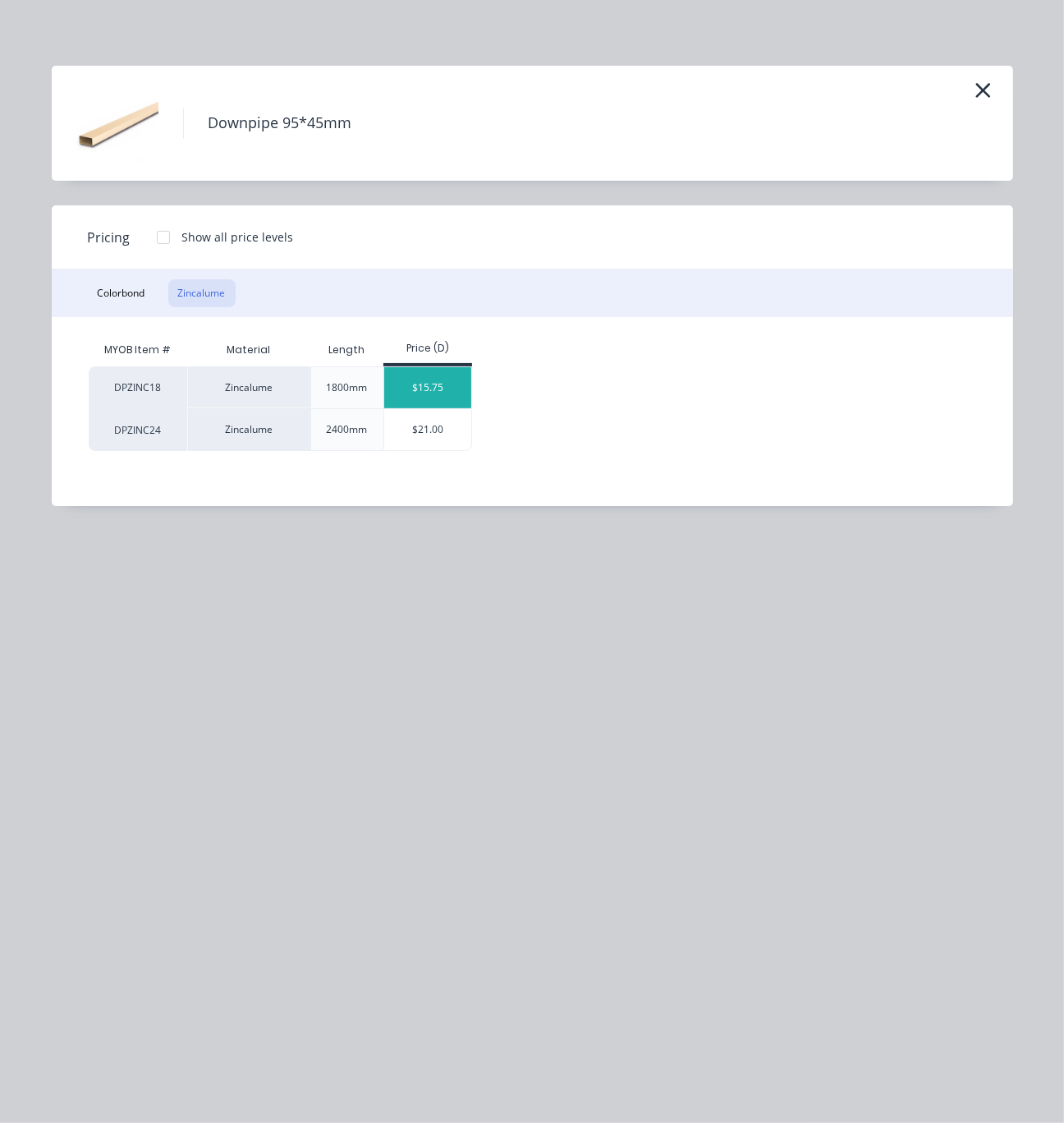
click at [452, 397] on div "$15.75" at bounding box center [428, 388] width 88 height 41
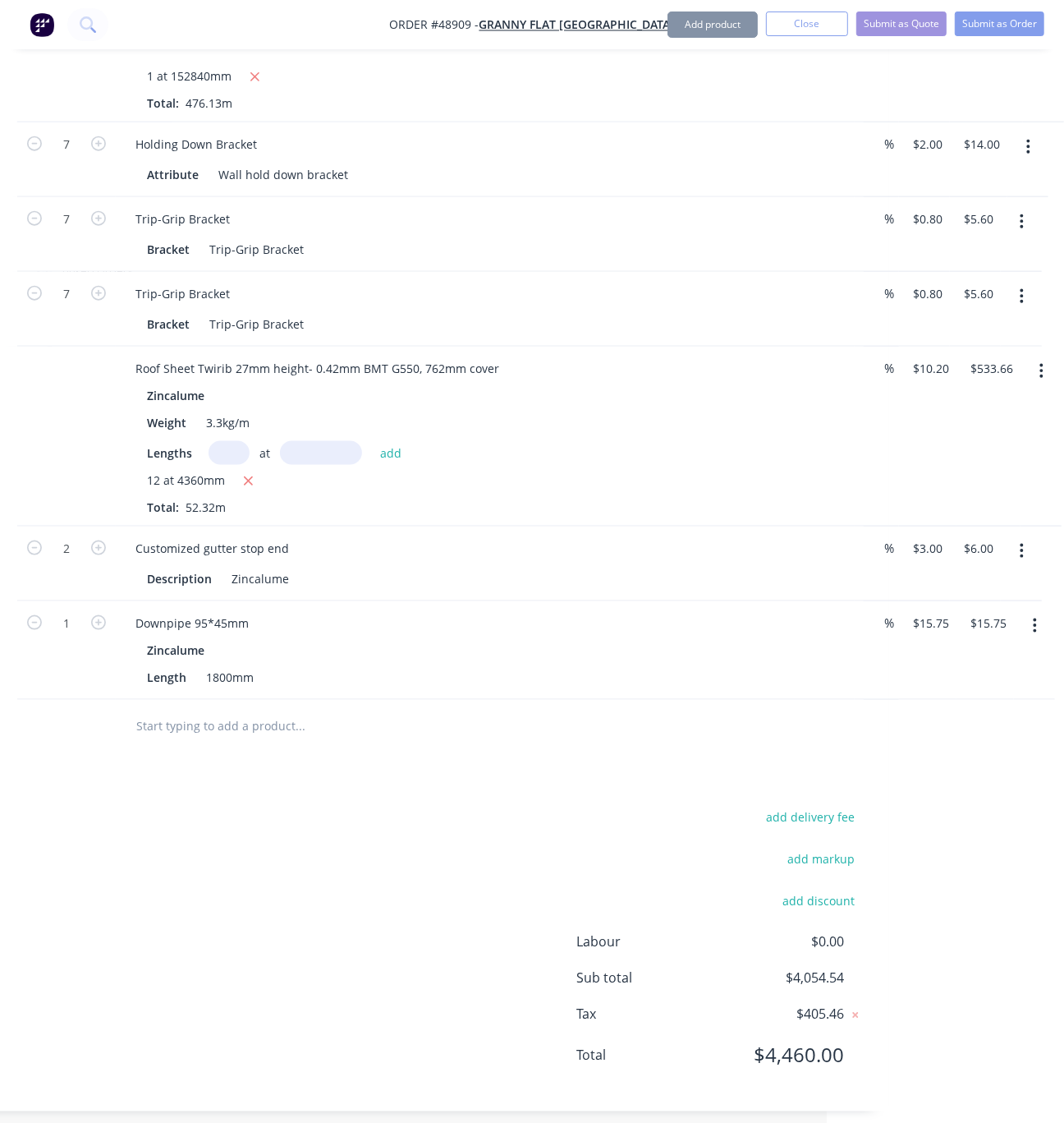
scroll to position [1388, 243]
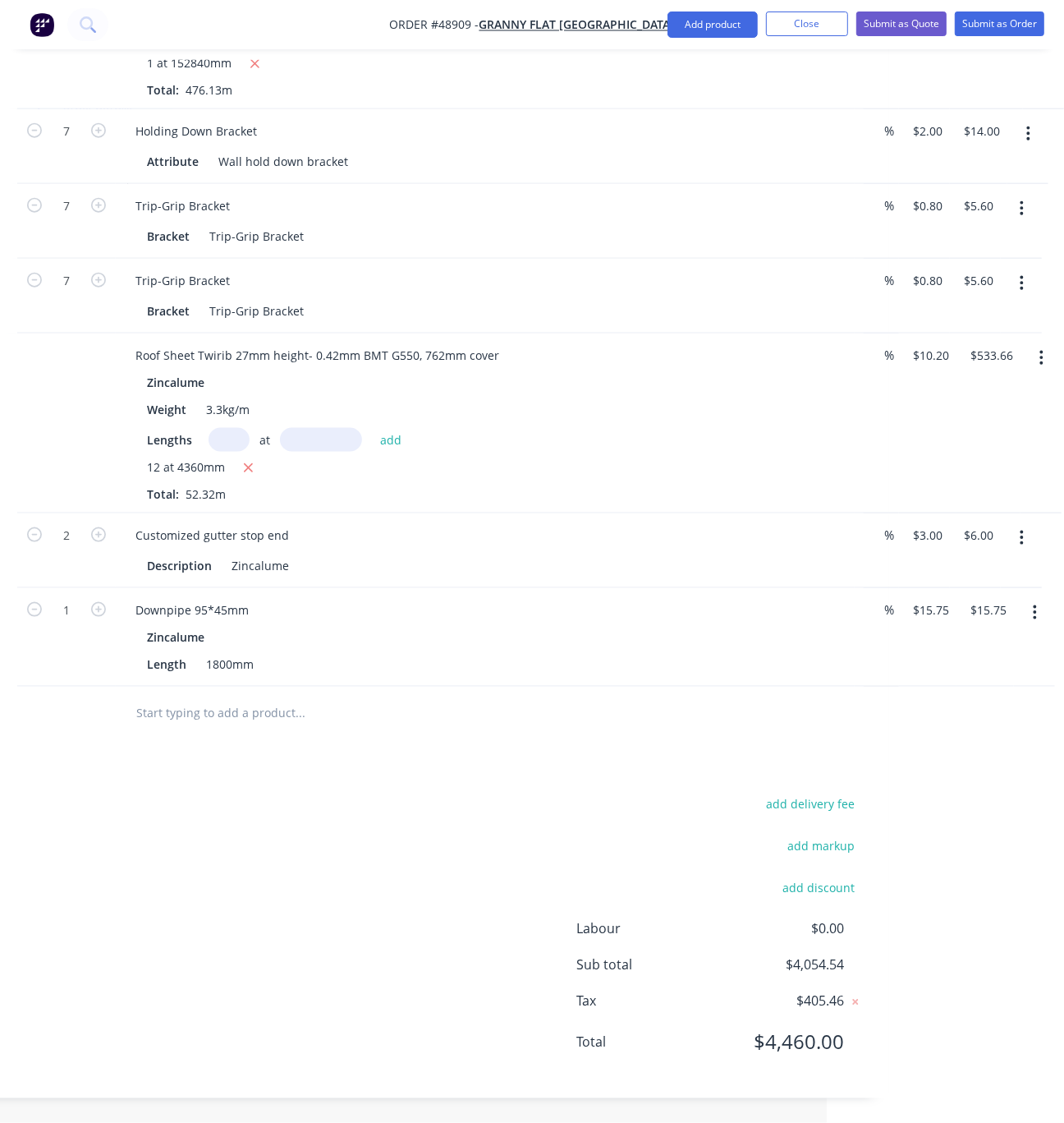
click at [261, 820] on div "add delivery fee add markup add discount Labour $0.00 Sub total $4,054.54 Tax $…" at bounding box center [424, 933] width 879 height 281
click at [92, 602] on icon "button" at bounding box center [98, 609] width 14 height 14
type input "2"
type input "$31.50"
click at [92, 602] on icon "button" at bounding box center [98, 609] width 14 height 14
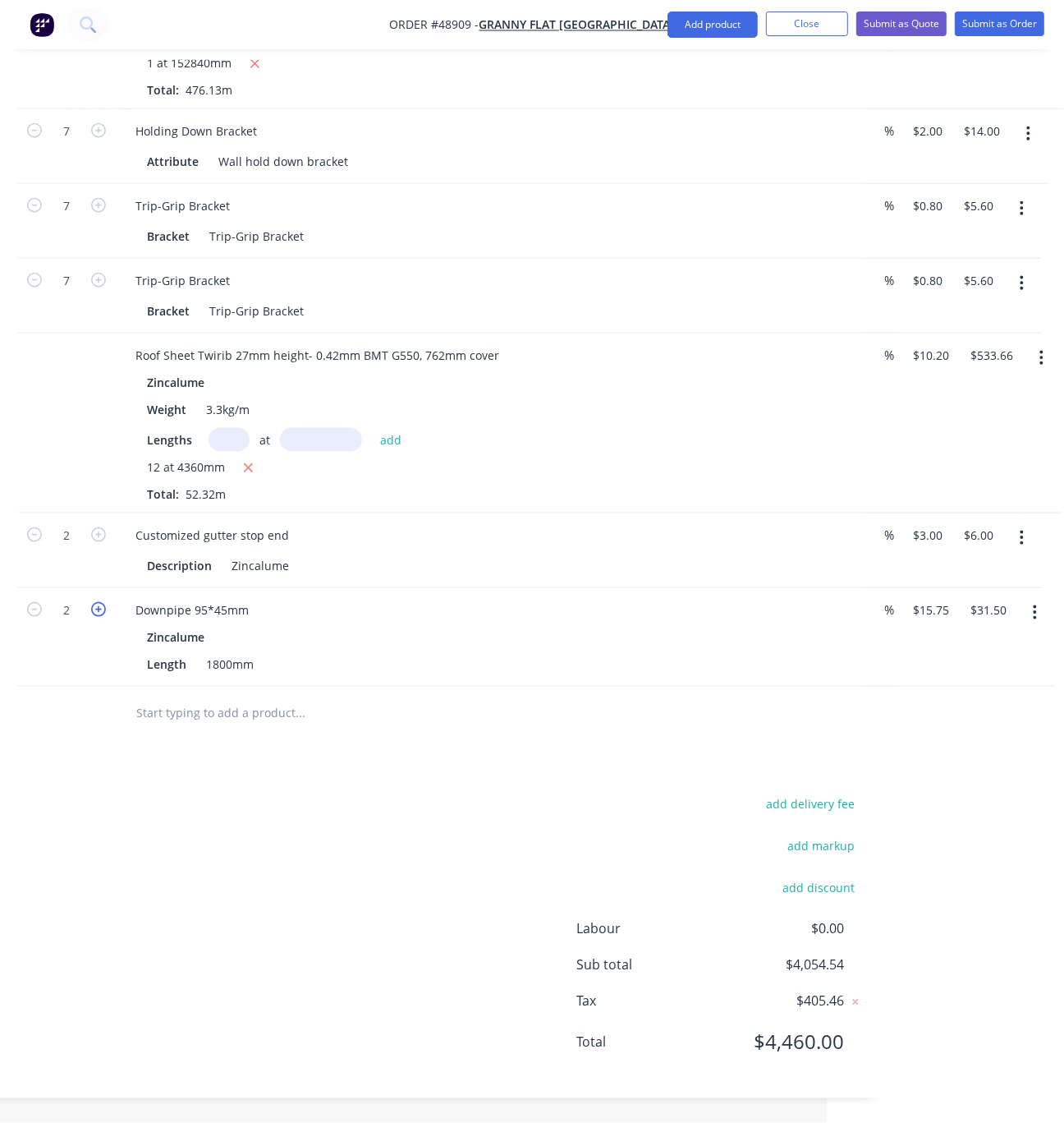
type input "3"
type input "$47.25"
click at [92, 602] on icon "button" at bounding box center [98, 609] width 14 height 14
type input "4"
type input "$63.00"
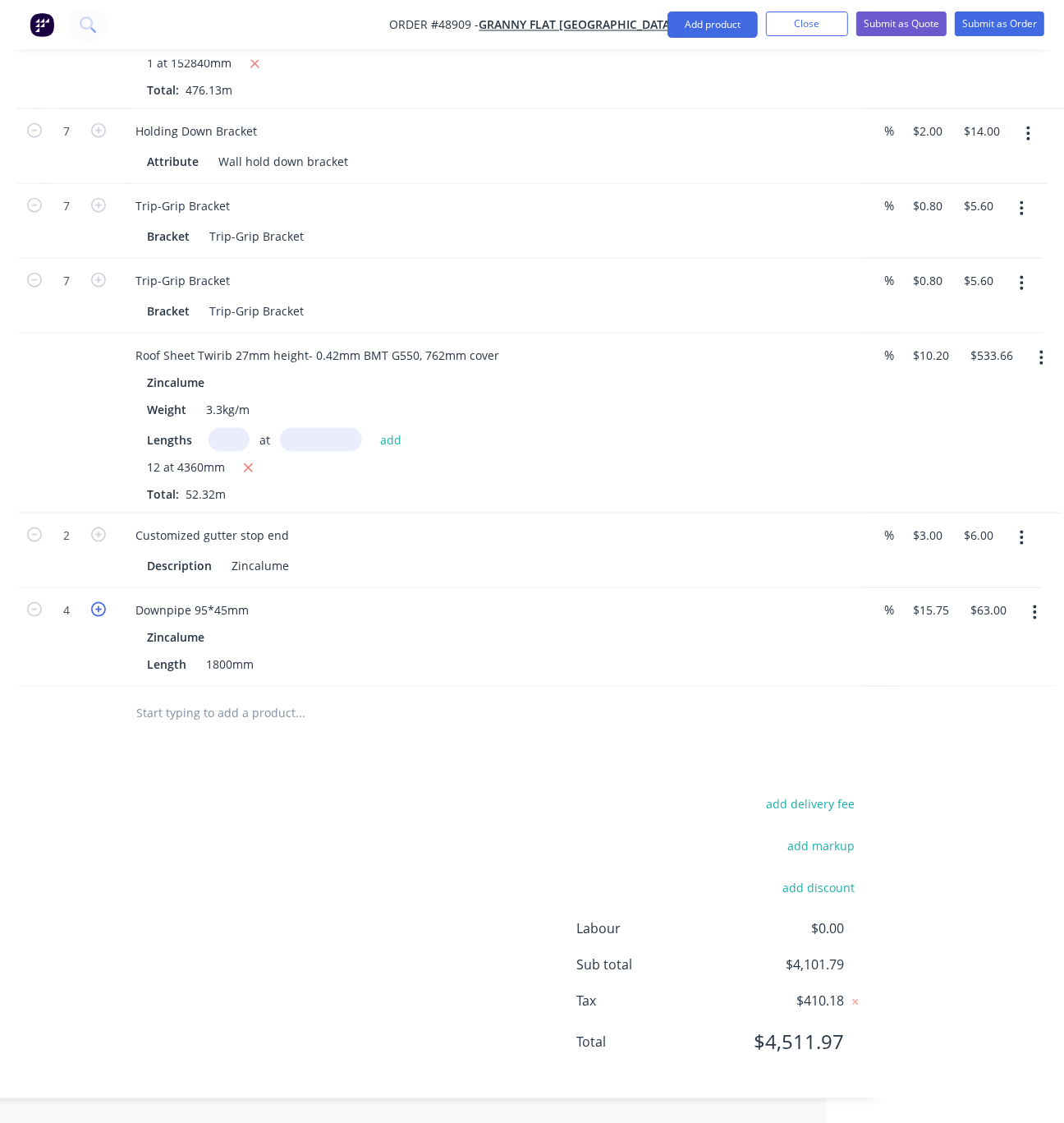
click at [92, 602] on icon "button" at bounding box center [98, 609] width 14 height 14
type input "5"
type input "$78.75"
click at [35, 602] on icon "button" at bounding box center [34, 609] width 14 height 14
type input "4"
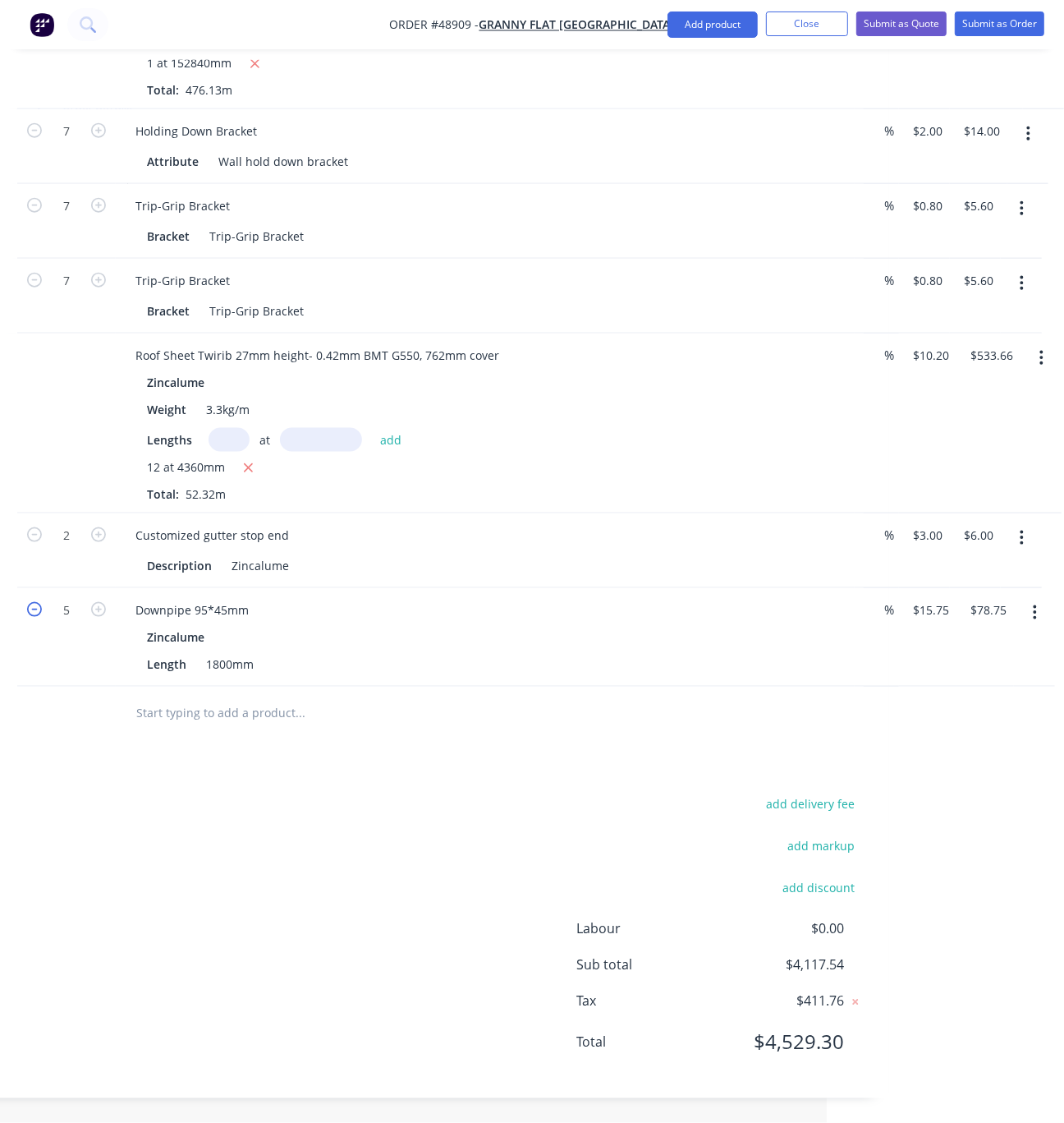
type input "$63.00"
click at [287, 834] on div "add delivery fee add markup add discount Labour $0.00 Sub total $4,101.79 Tax $…" at bounding box center [424, 933] width 879 height 281
click at [701, 12] on button "Add product" at bounding box center [713, 24] width 90 height 26
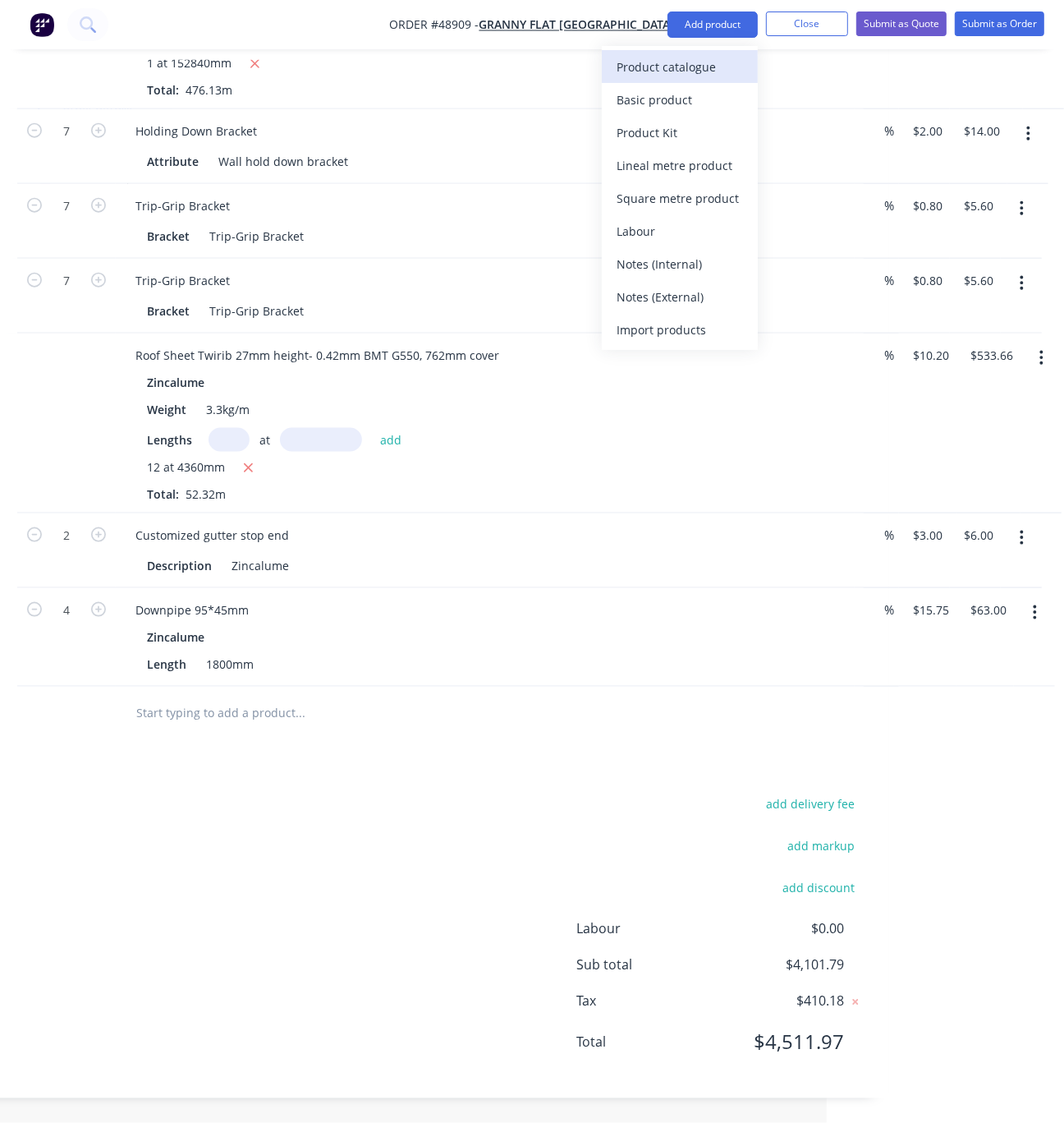
click at [701, 73] on div "Product catalogue" at bounding box center [679, 66] width 126 height 24
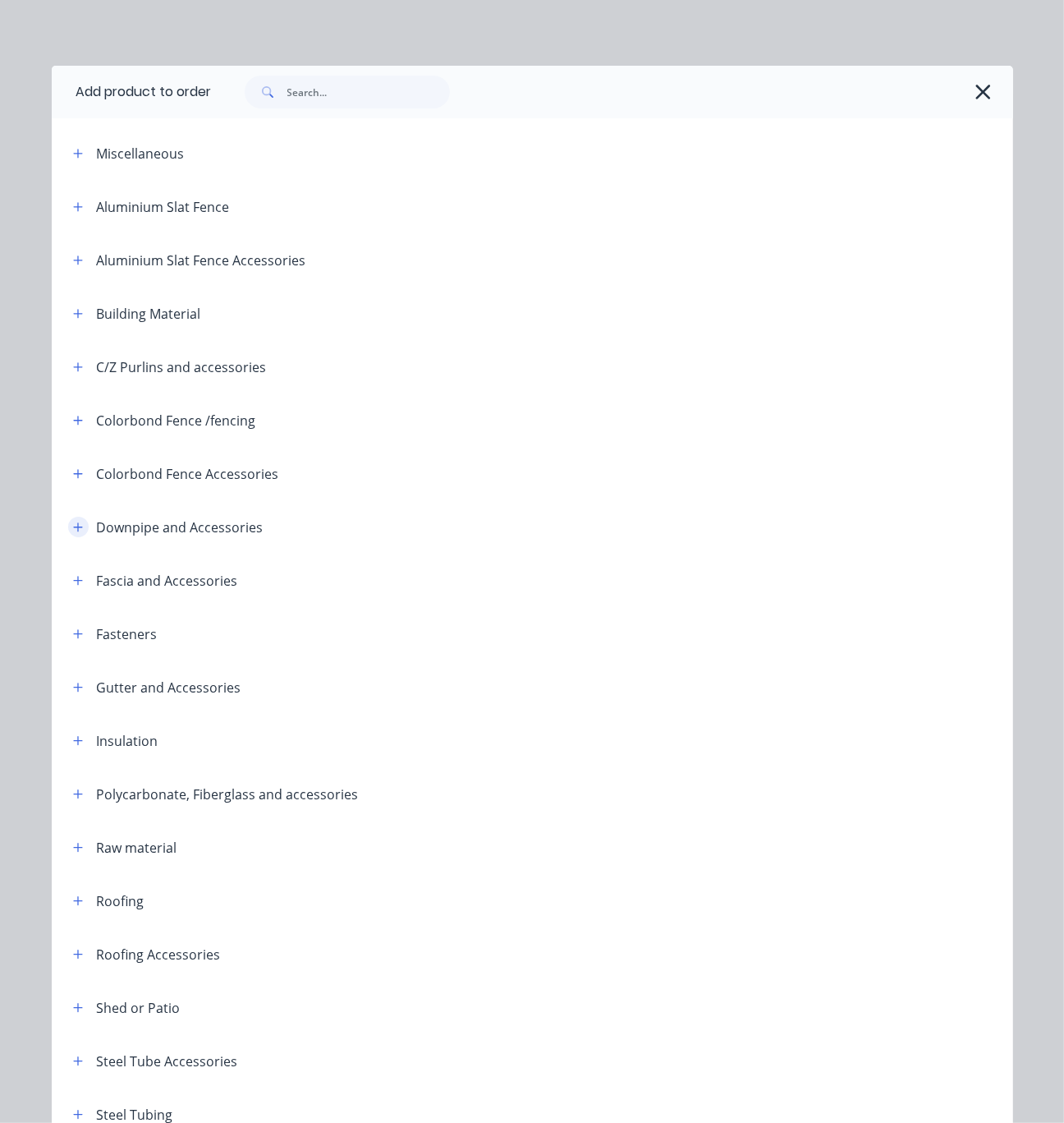
click at [73, 533] on icon "button" at bounding box center [78, 527] width 10 height 12
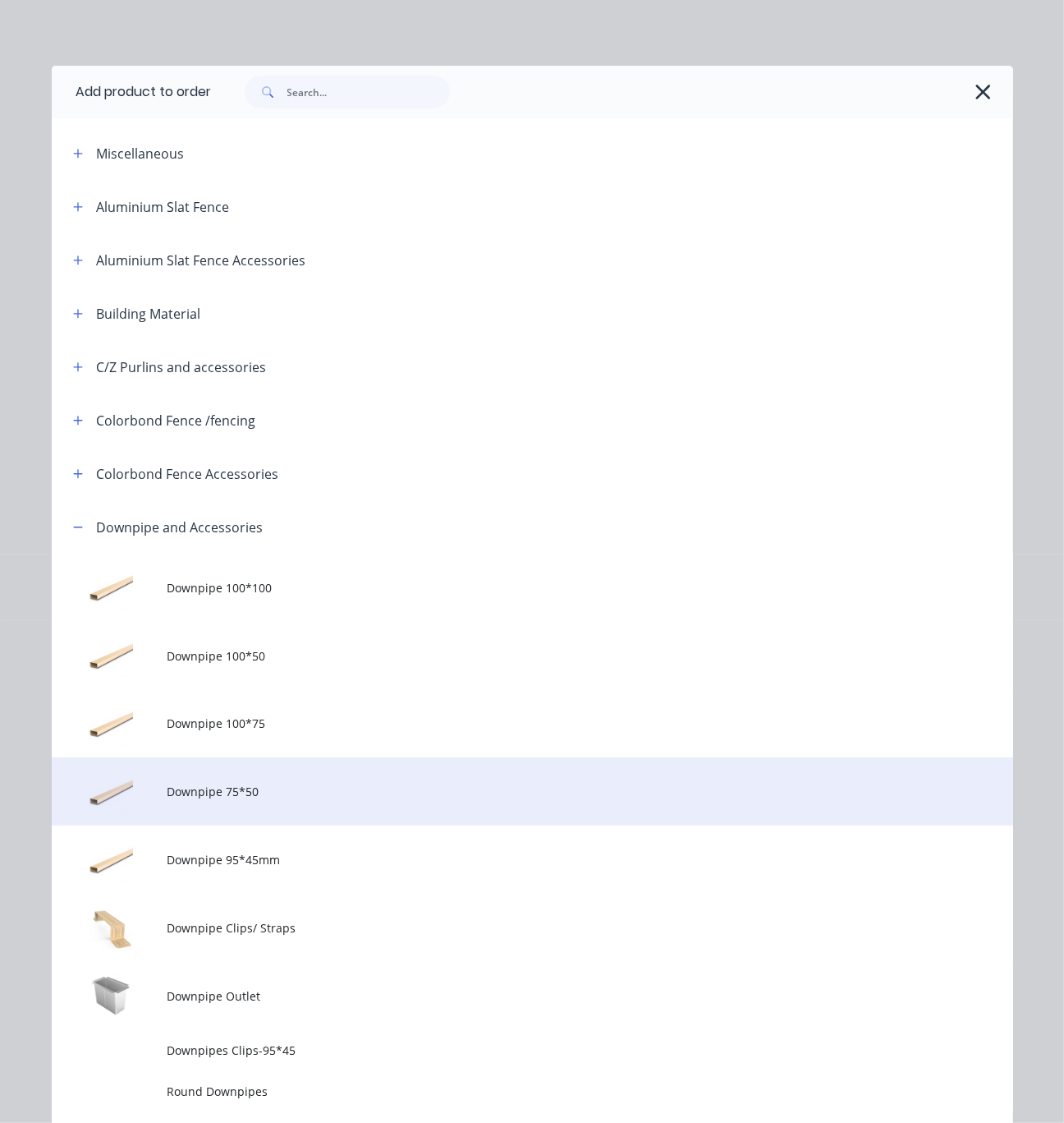
scroll to position [288, 0]
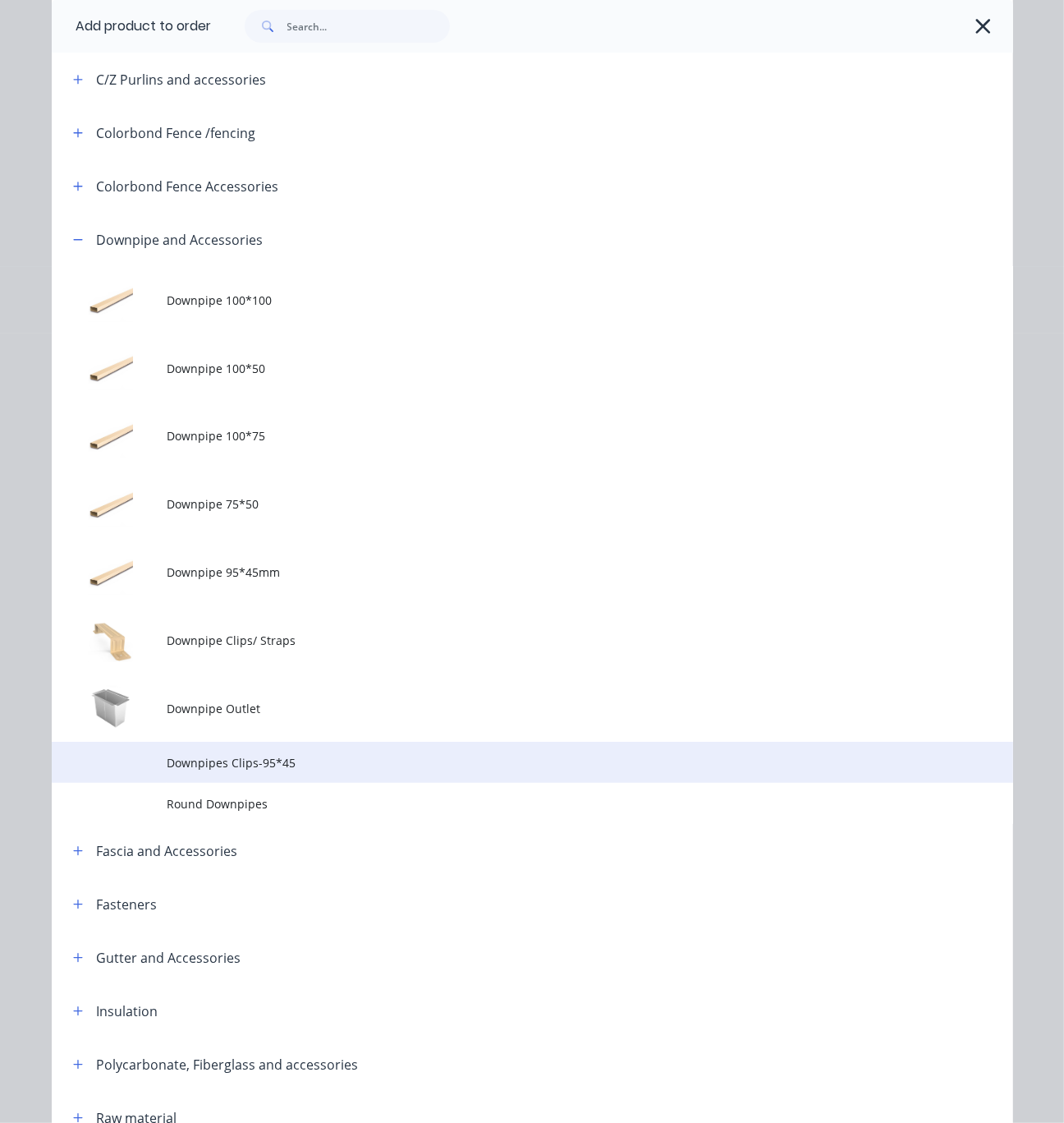
click at [321, 772] on span "Downpipes Clips-95*45" at bounding box center [504, 763] width 676 height 17
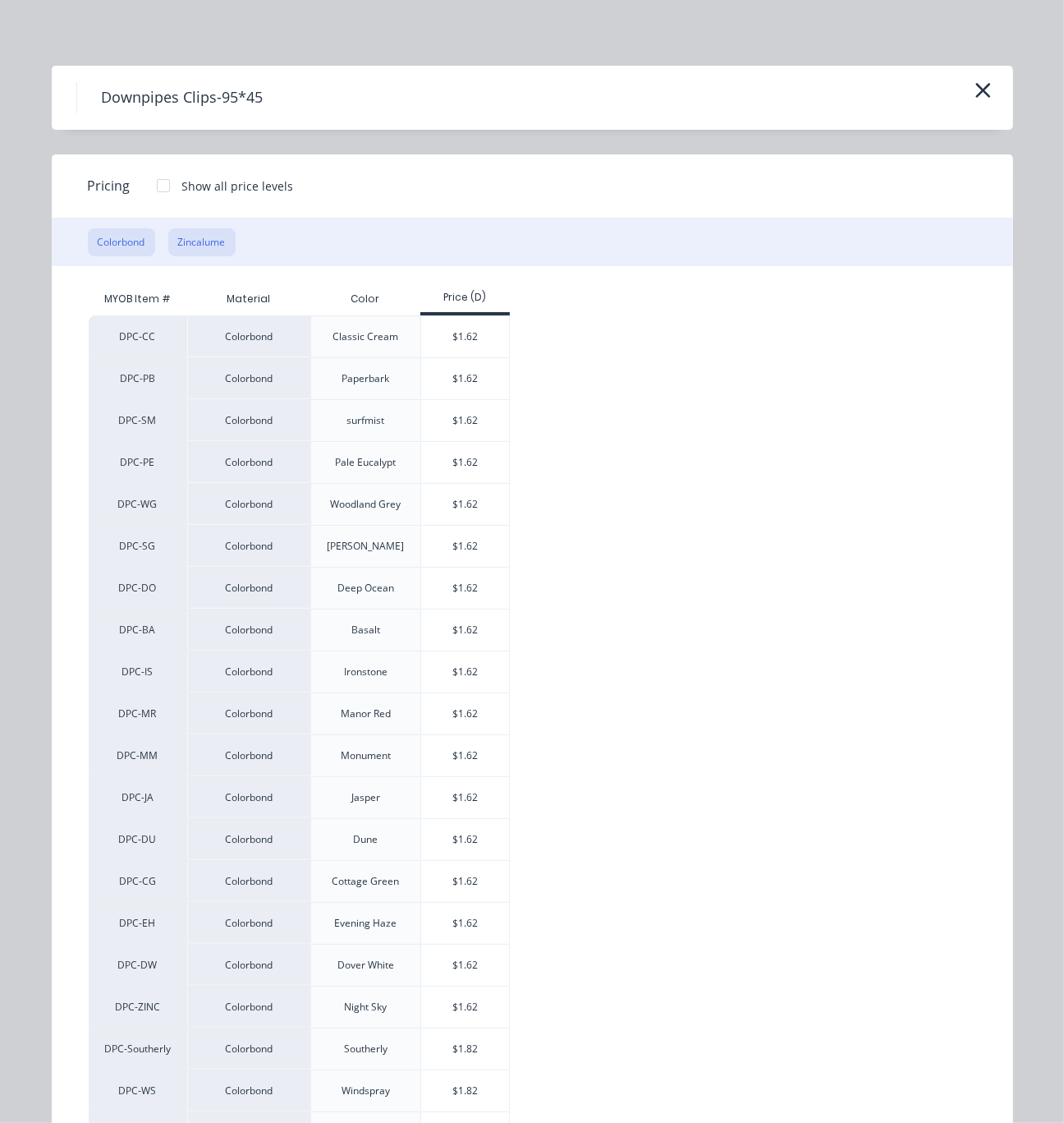
click at [199, 256] on button "Zincalume" at bounding box center [202, 242] width 67 height 28
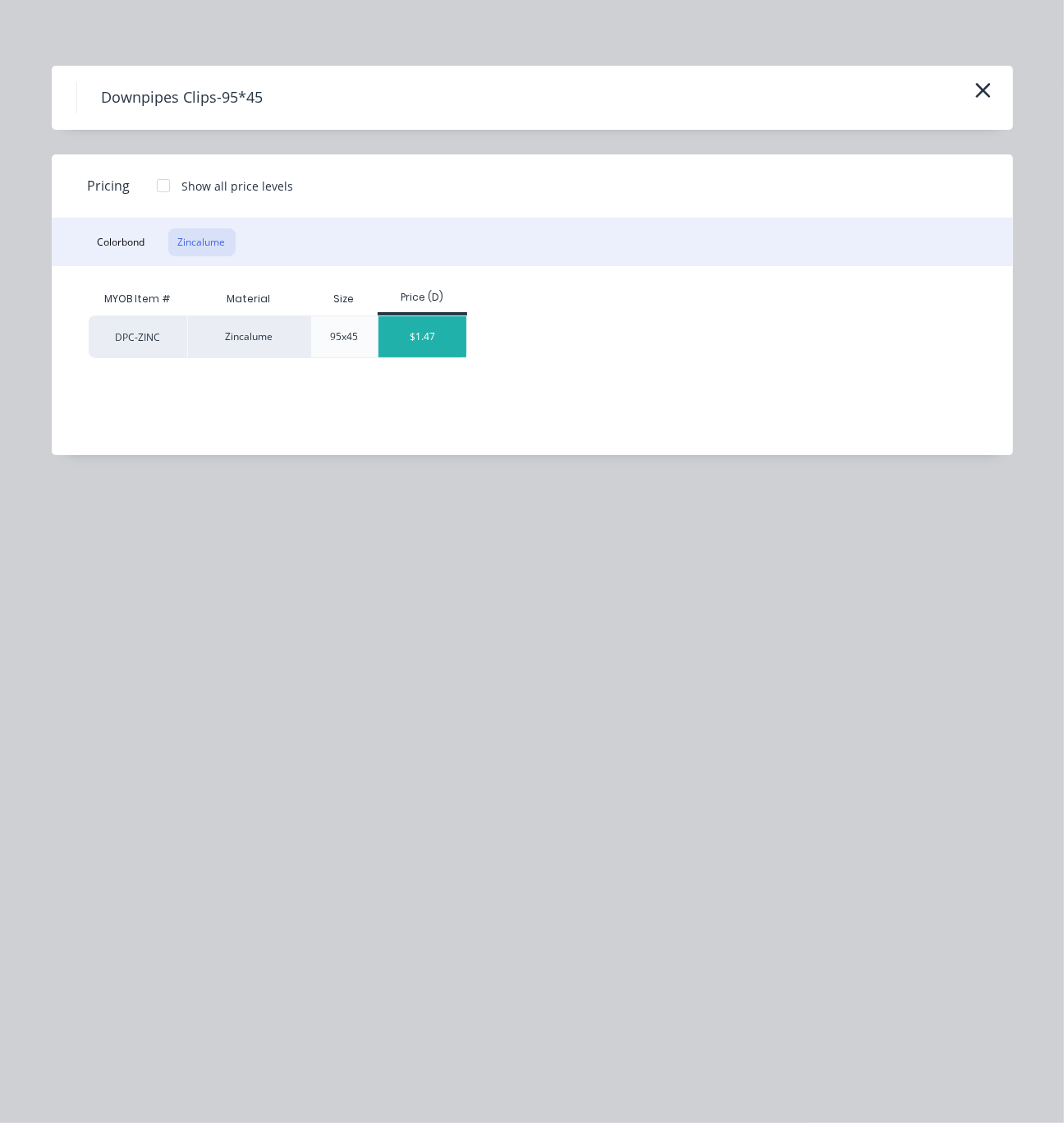
click at [438, 352] on div "$1.47" at bounding box center [422, 337] width 88 height 41
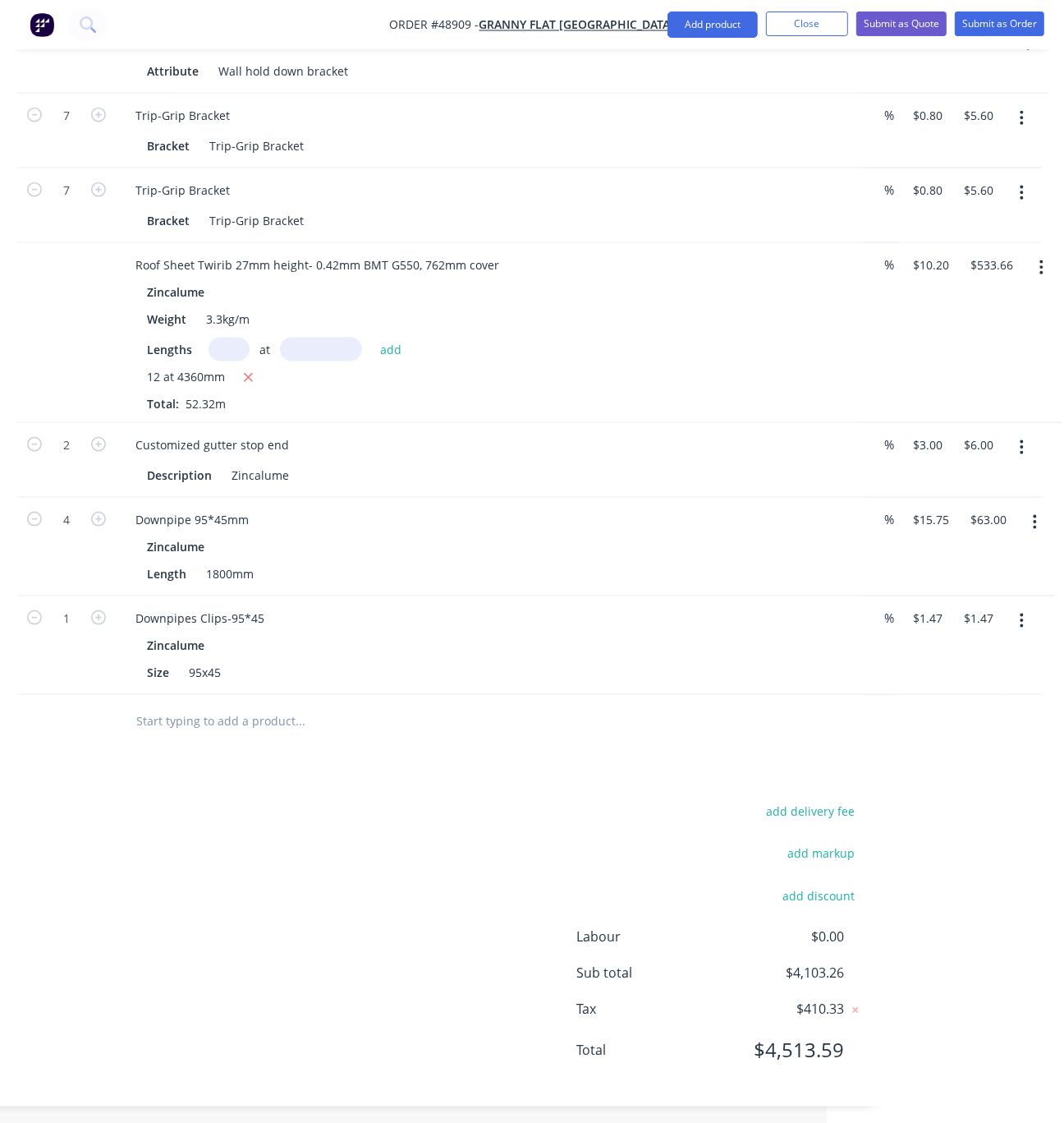
scroll to position [1492, 243]
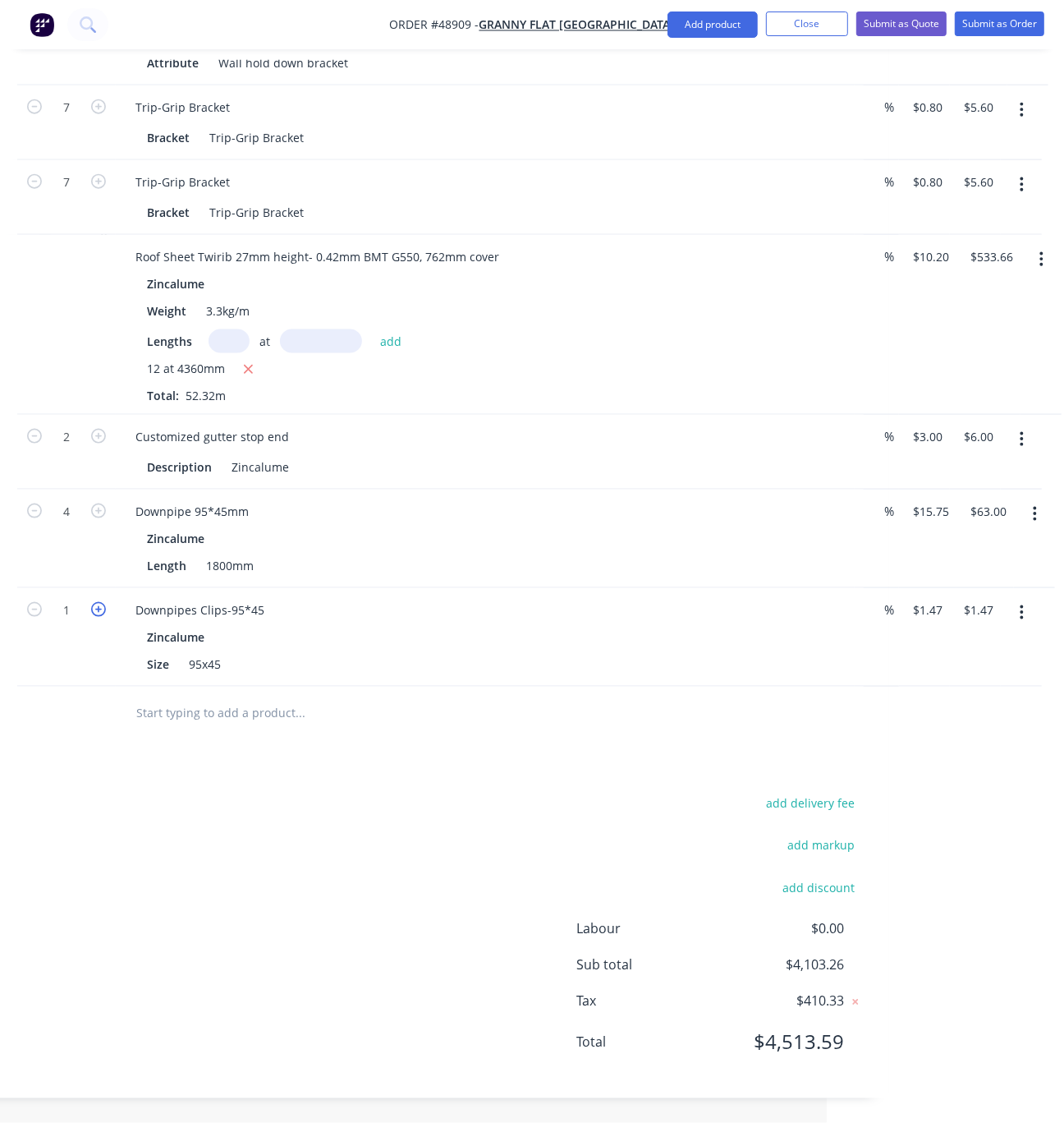
click at [93, 602] on icon "button" at bounding box center [98, 609] width 14 height 14
type input "2"
type input "$2.94"
click at [93, 602] on icon "button" at bounding box center [98, 609] width 14 height 14
type input "3"
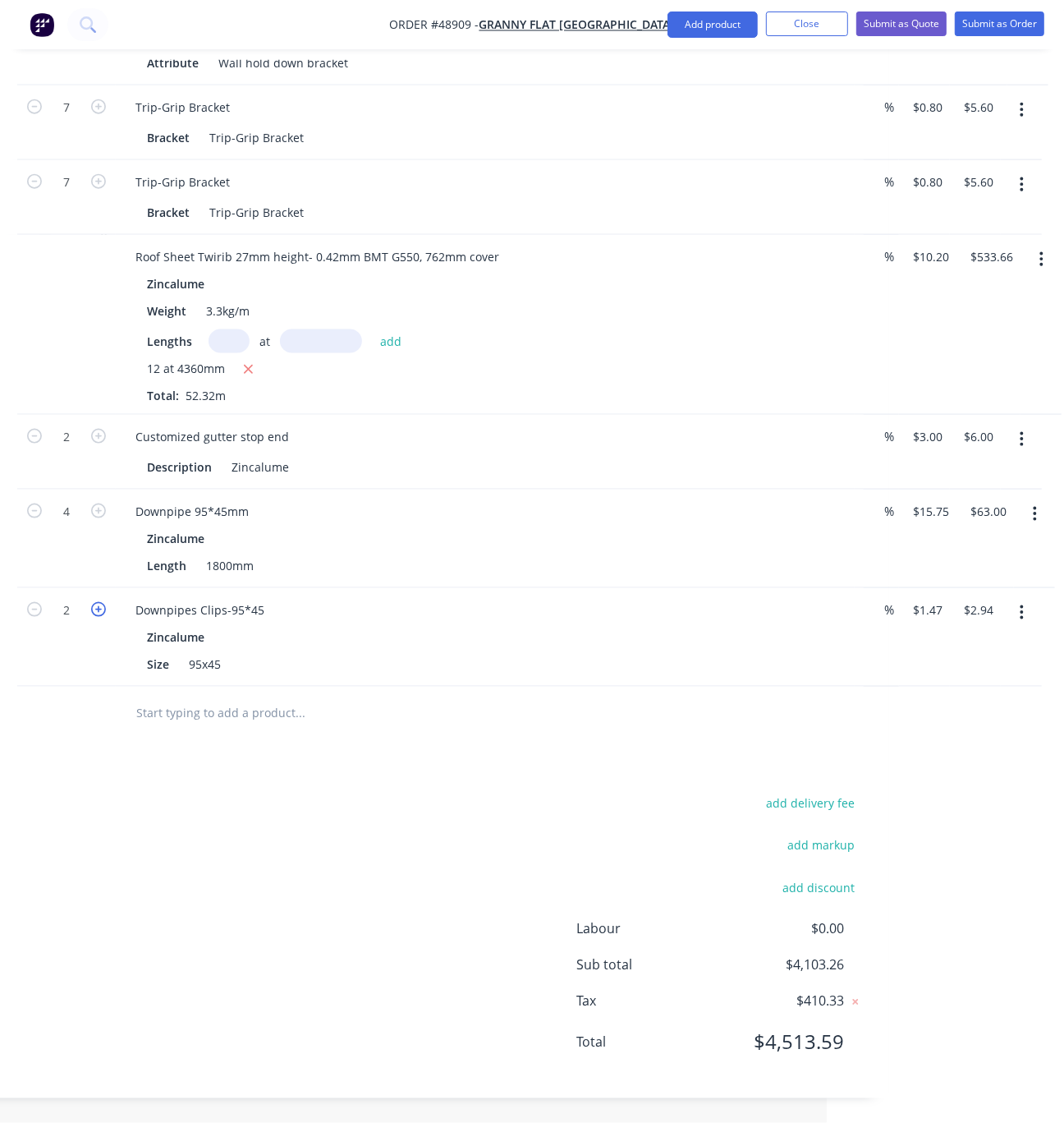
type input "$4.41"
click at [93, 602] on icon "button" at bounding box center [98, 609] width 14 height 14
type input "4"
type input "$5.88"
click at [362, 804] on div "add delivery fee add markup add discount Labour $0.00 Sub total $4,107.67 Tax $…" at bounding box center [424, 933] width 879 height 281
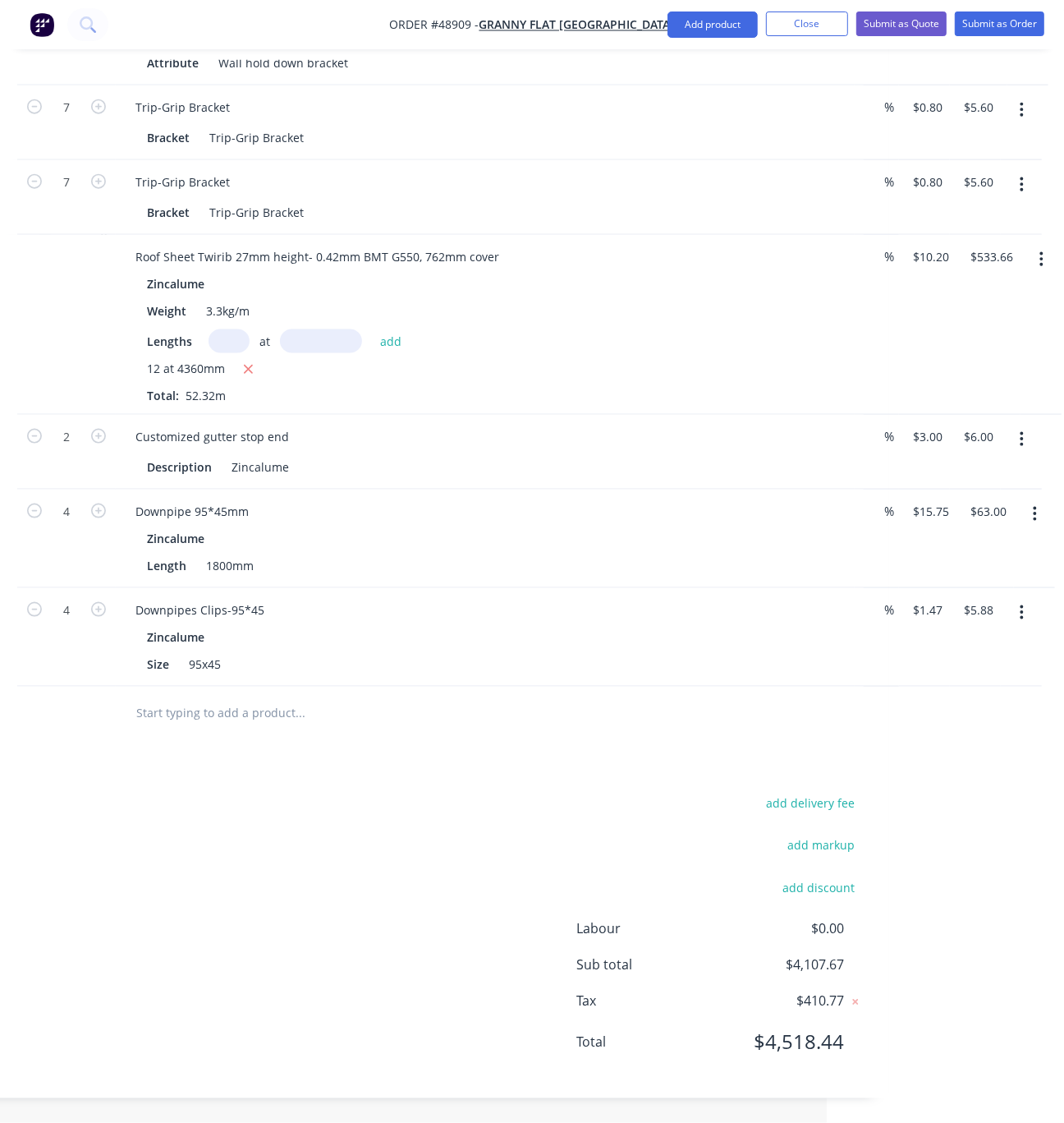
drag, startPoint x: 714, startPoint y: 27, endPoint x: 706, endPoint y: 38, distance: 13.6
click at [714, 26] on button "Add product" at bounding box center [713, 24] width 90 height 26
click at [694, 64] on div "Product catalogue" at bounding box center [679, 66] width 126 height 24
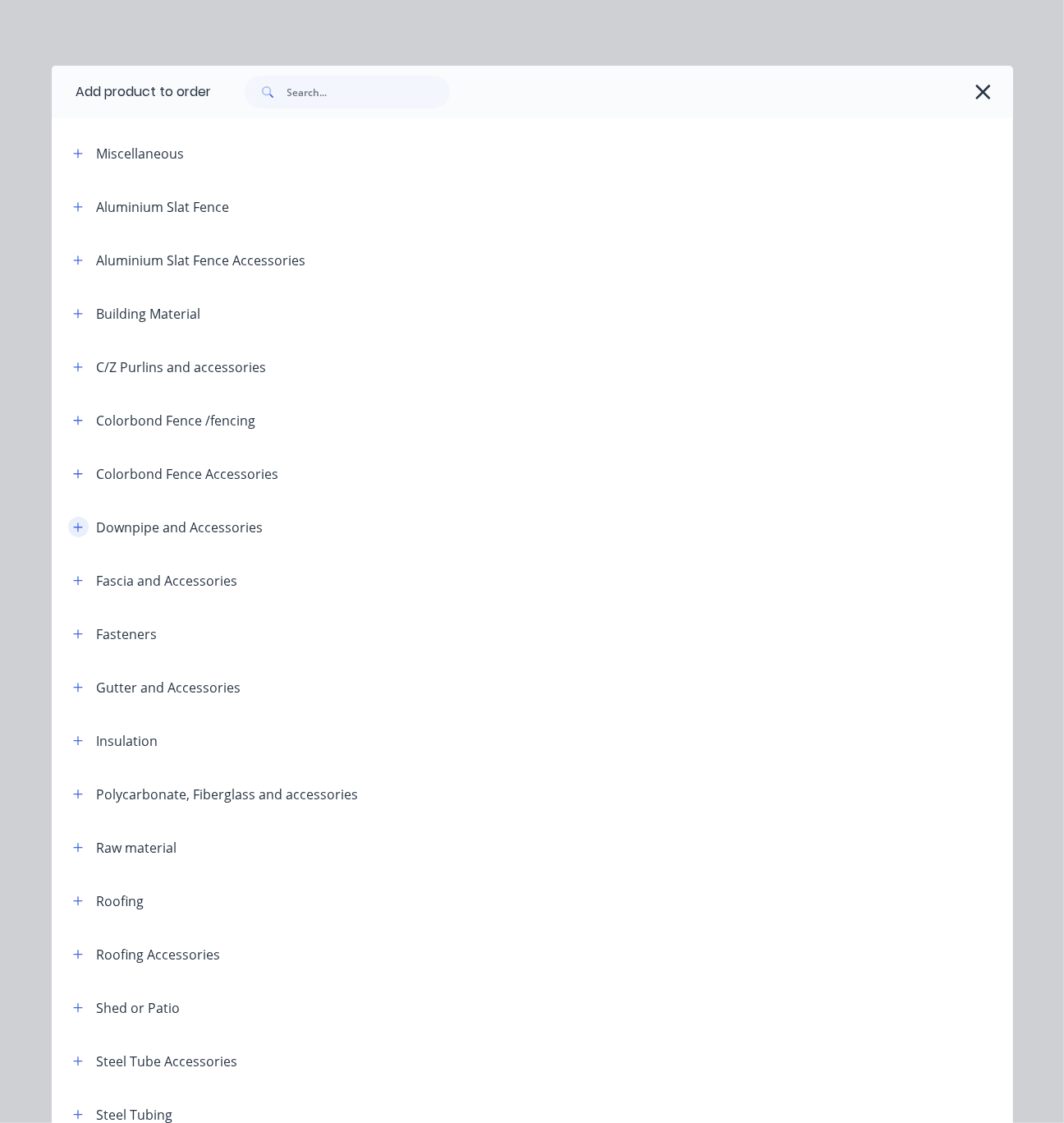
click at [73, 533] on icon "button" at bounding box center [78, 527] width 10 height 12
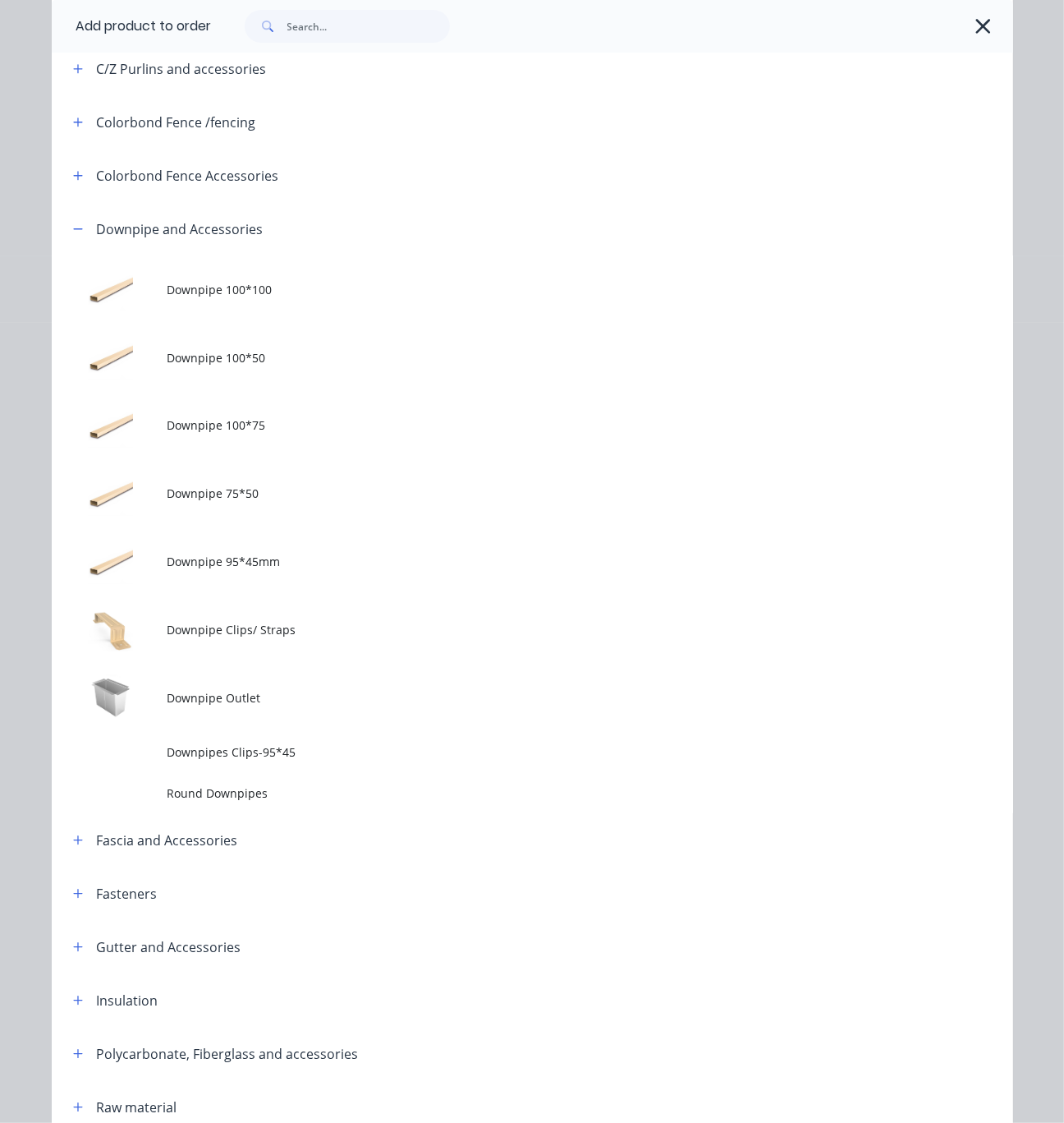
scroll to position [575, 0]
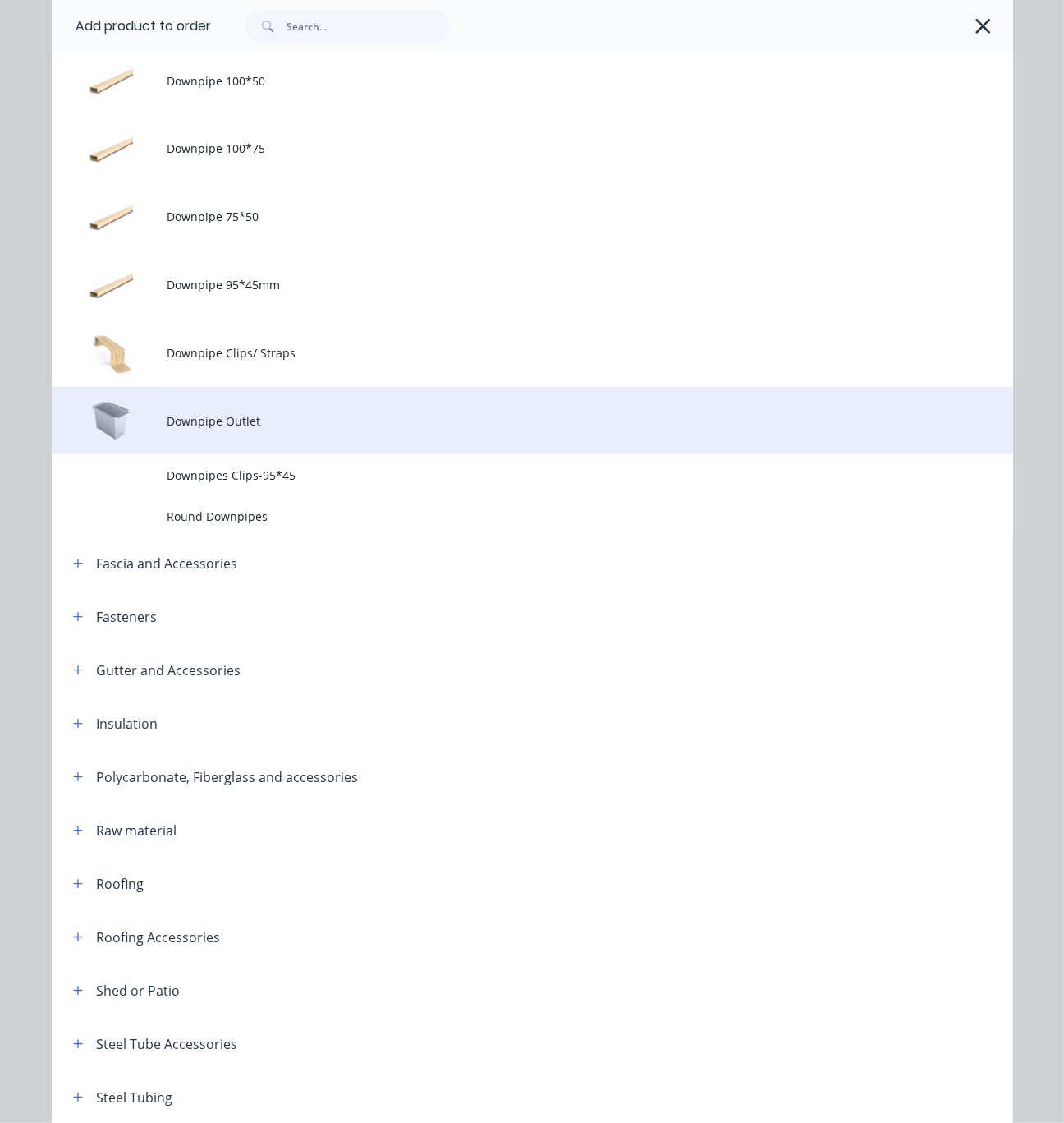
click at [282, 429] on span "Downpipe Outlet" at bounding box center [504, 421] width 676 height 17
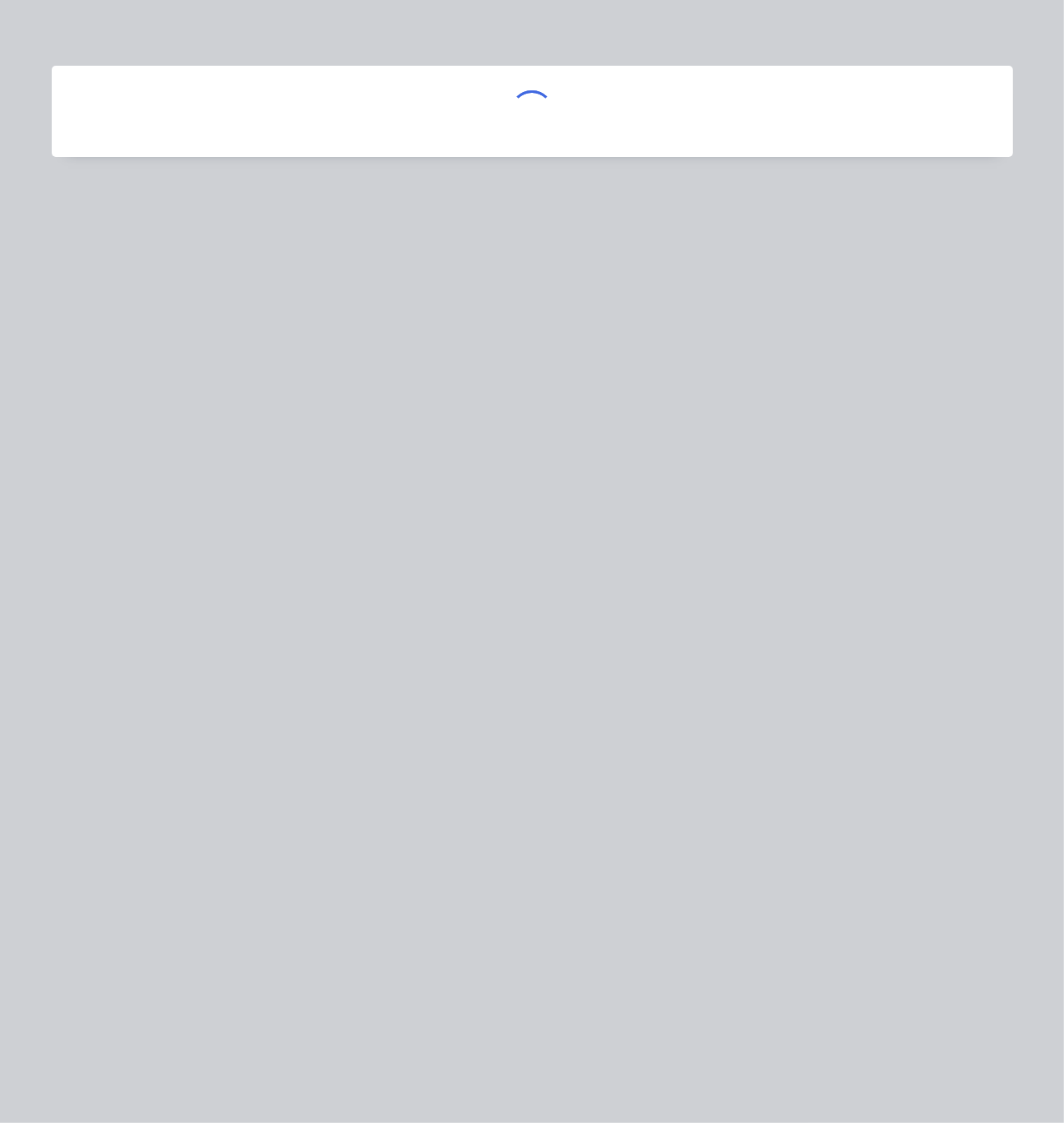
scroll to position [0, 0]
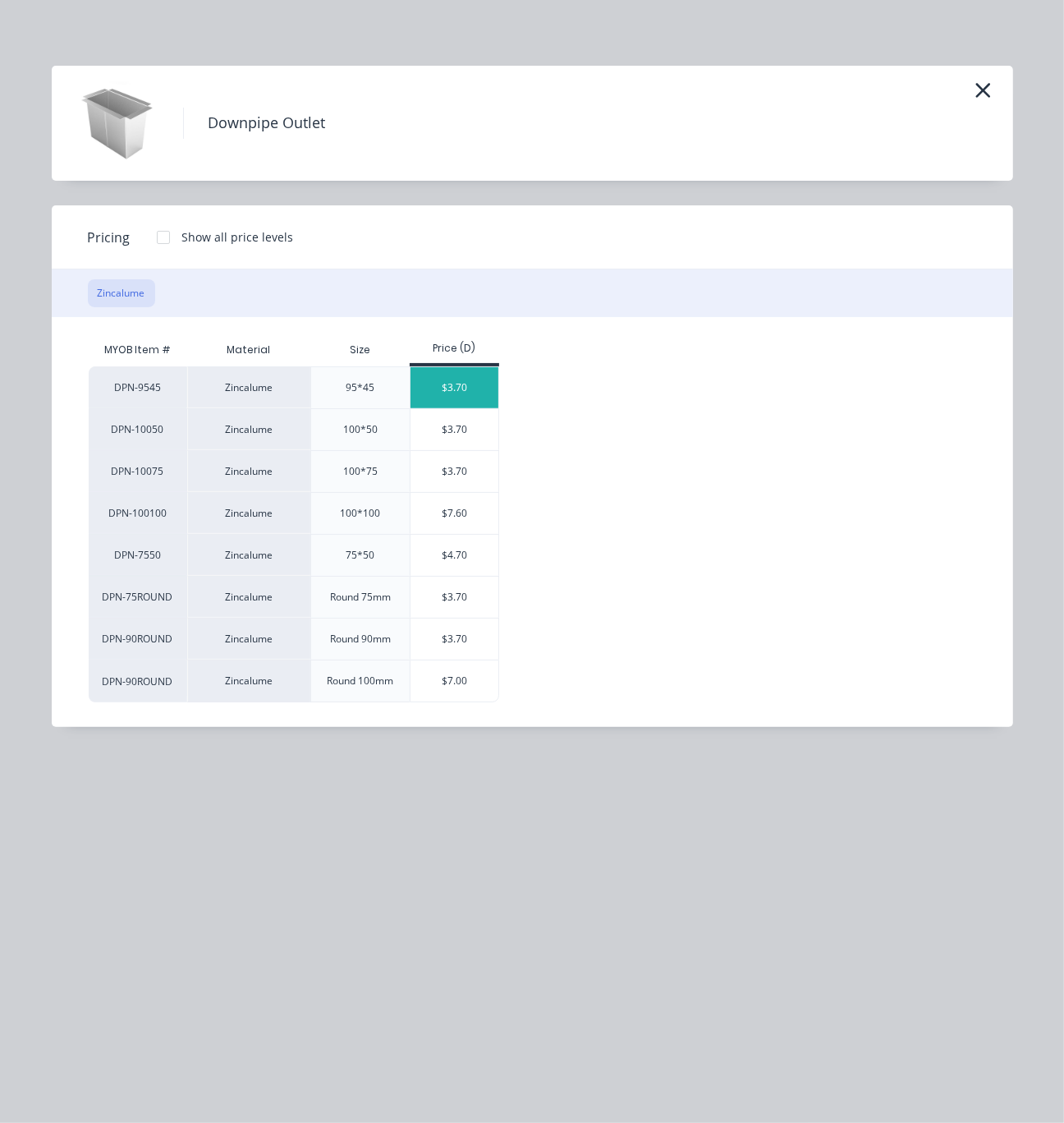
click at [446, 401] on div "$3.70" at bounding box center [454, 388] width 88 height 41
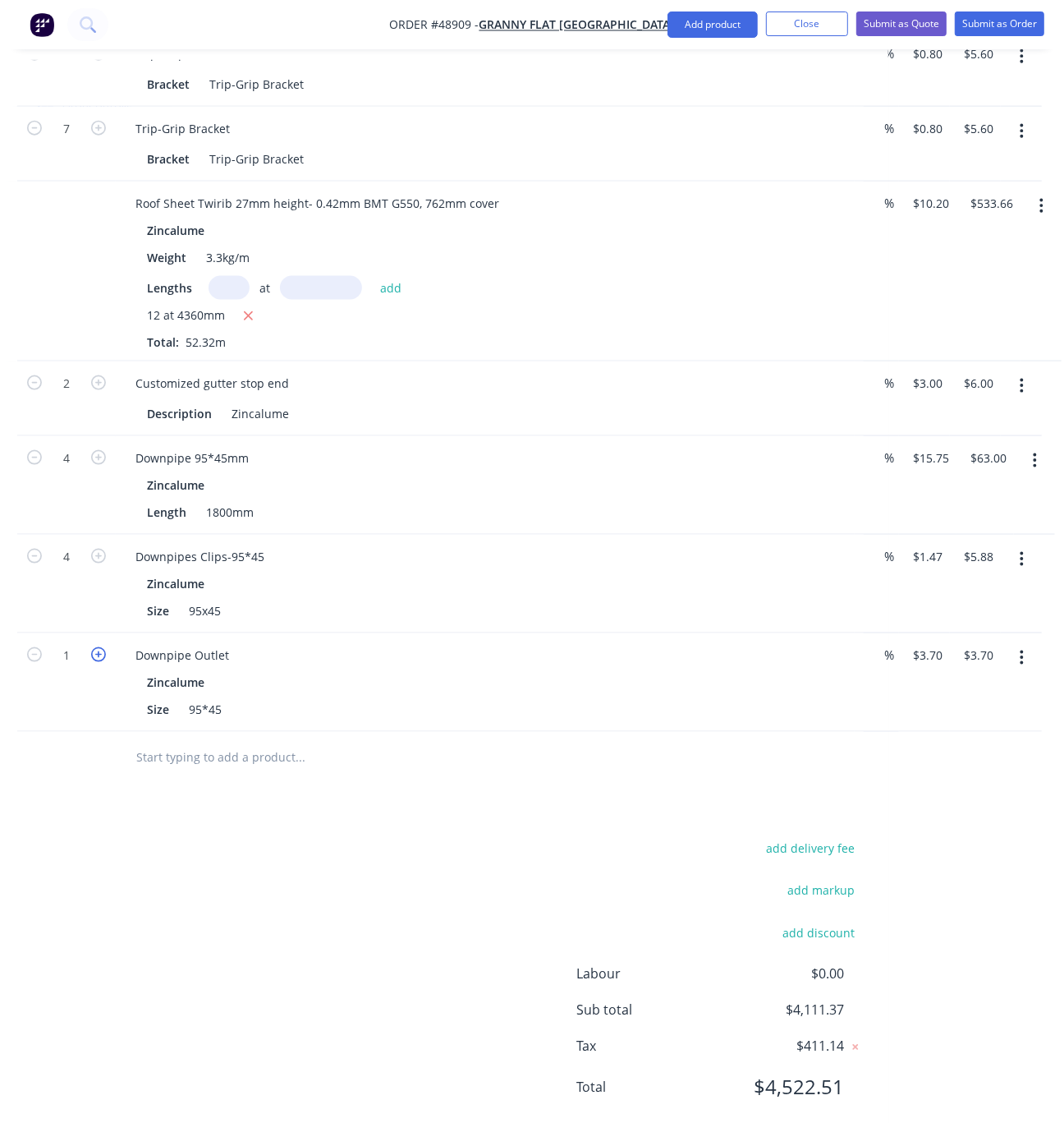
click at [94, 662] on icon "button" at bounding box center [98, 654] width 14 height 14
type input "2"
type input "$7.40"
click at [303, 900] on div "add delivery fee add markup add discount Labour $0.00 Sub total $4,115.07 Tax $…" at bounding box center [424, 979] width 879 height 281
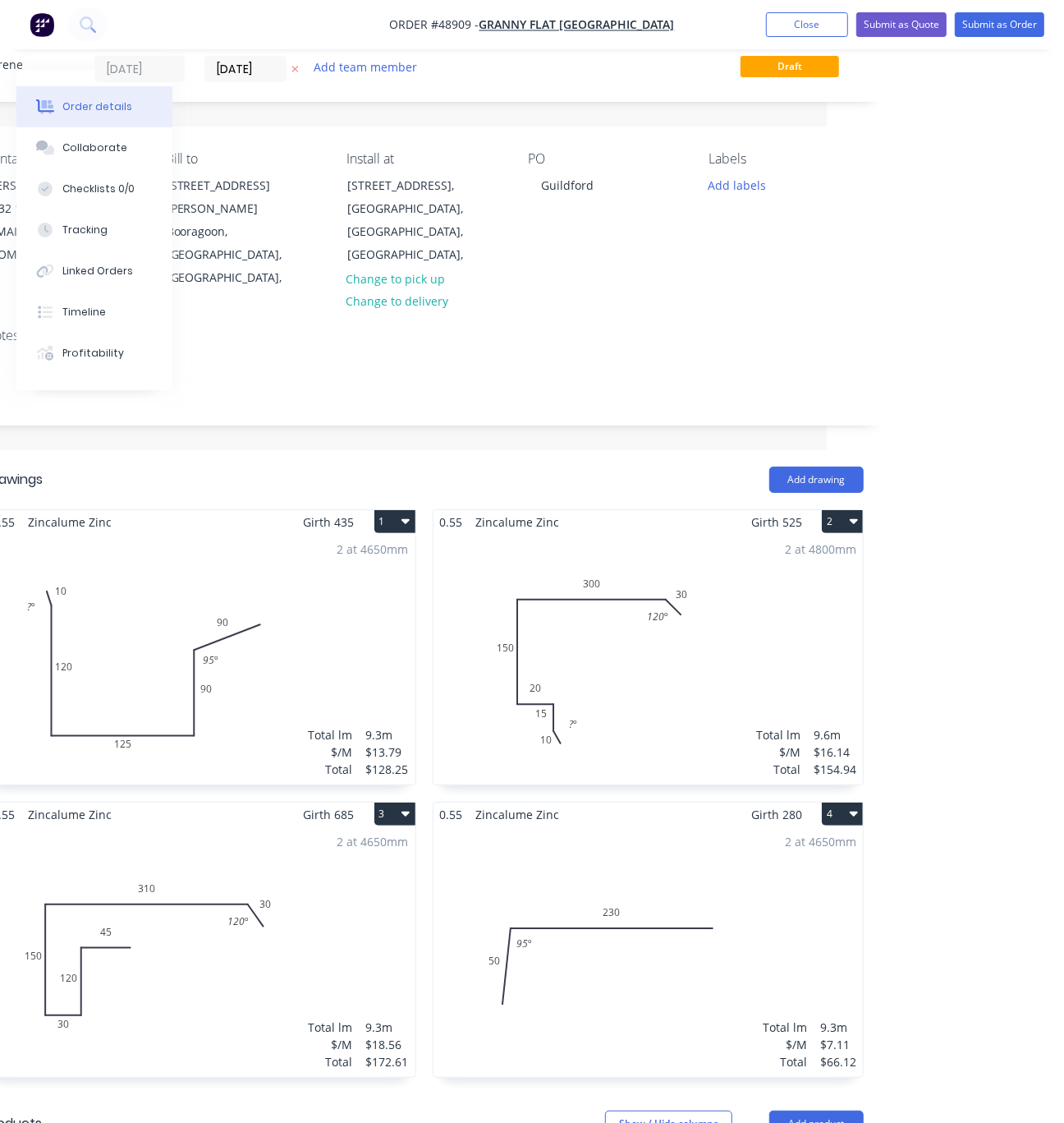
scroll to position [0, 243]
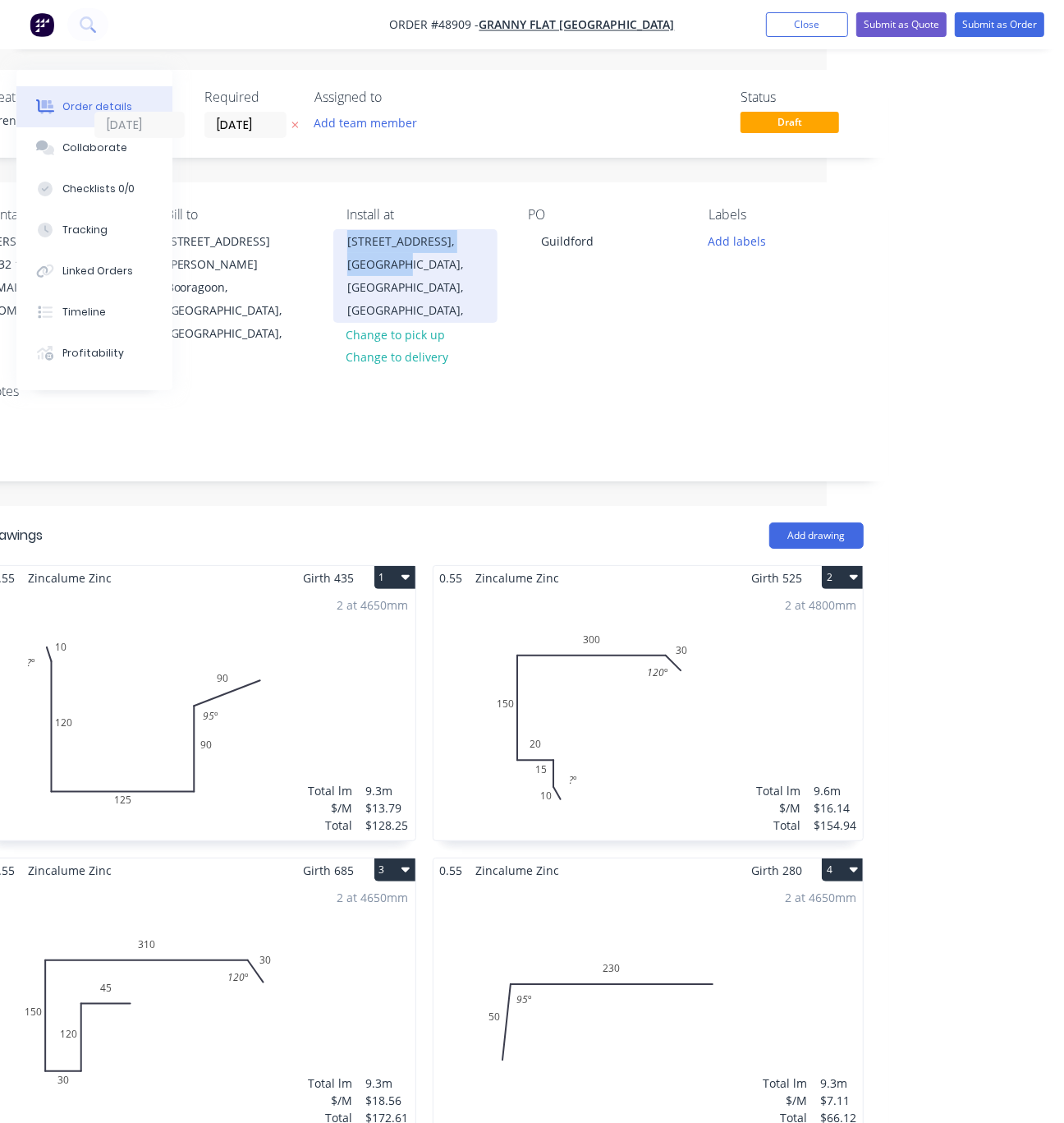
drag, startPoint x: 342, startPoint y: 251, endPoint x: 395, endPoint y: 277, distance: 59.0
click at [395, 277] on div "[STREET_ADDRESS]," at bounding box center [416, 275] width 165 height 93
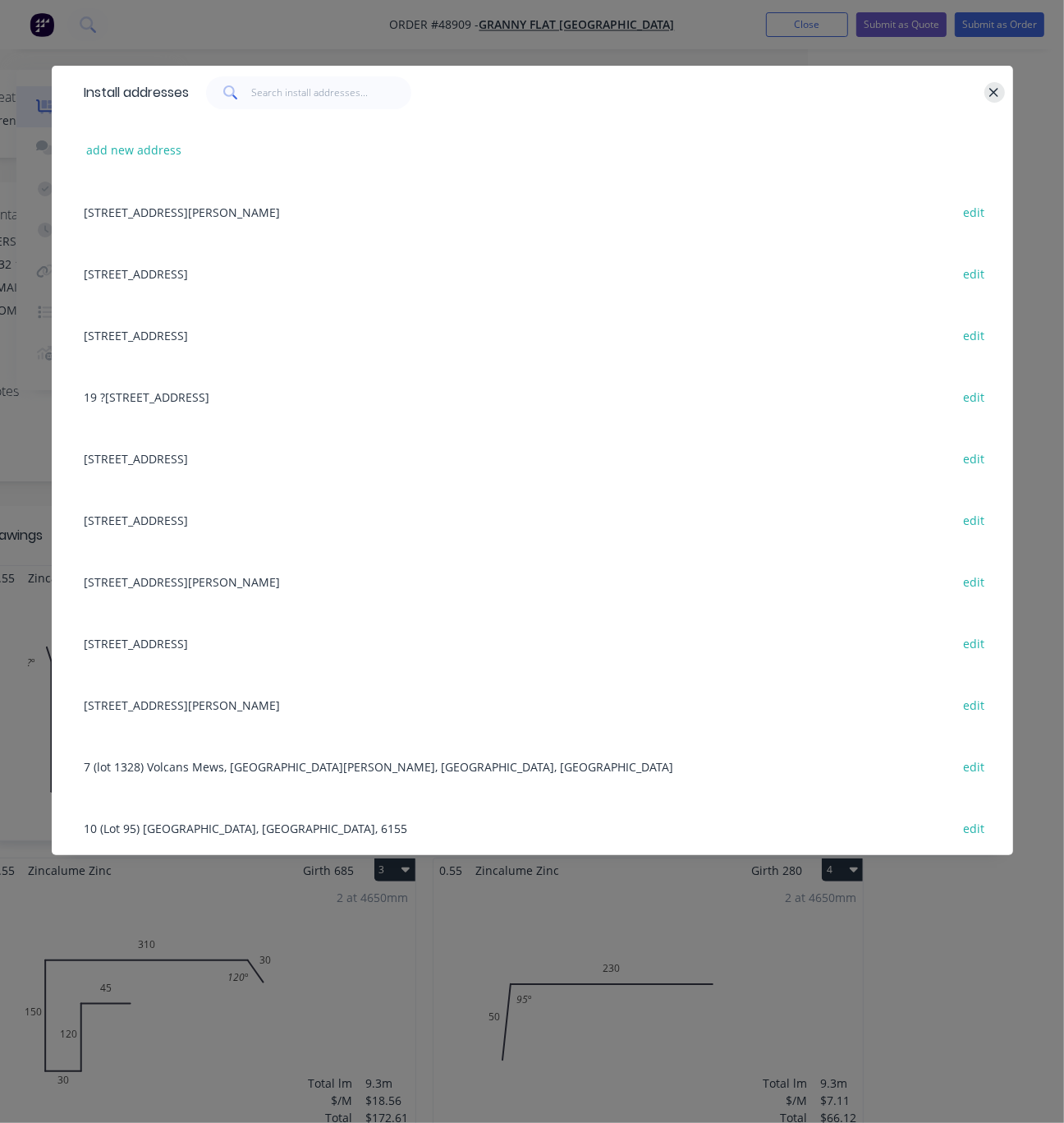
click at [996, 90] on icon "button" at bounding box center [994, 92] width 11 height 14
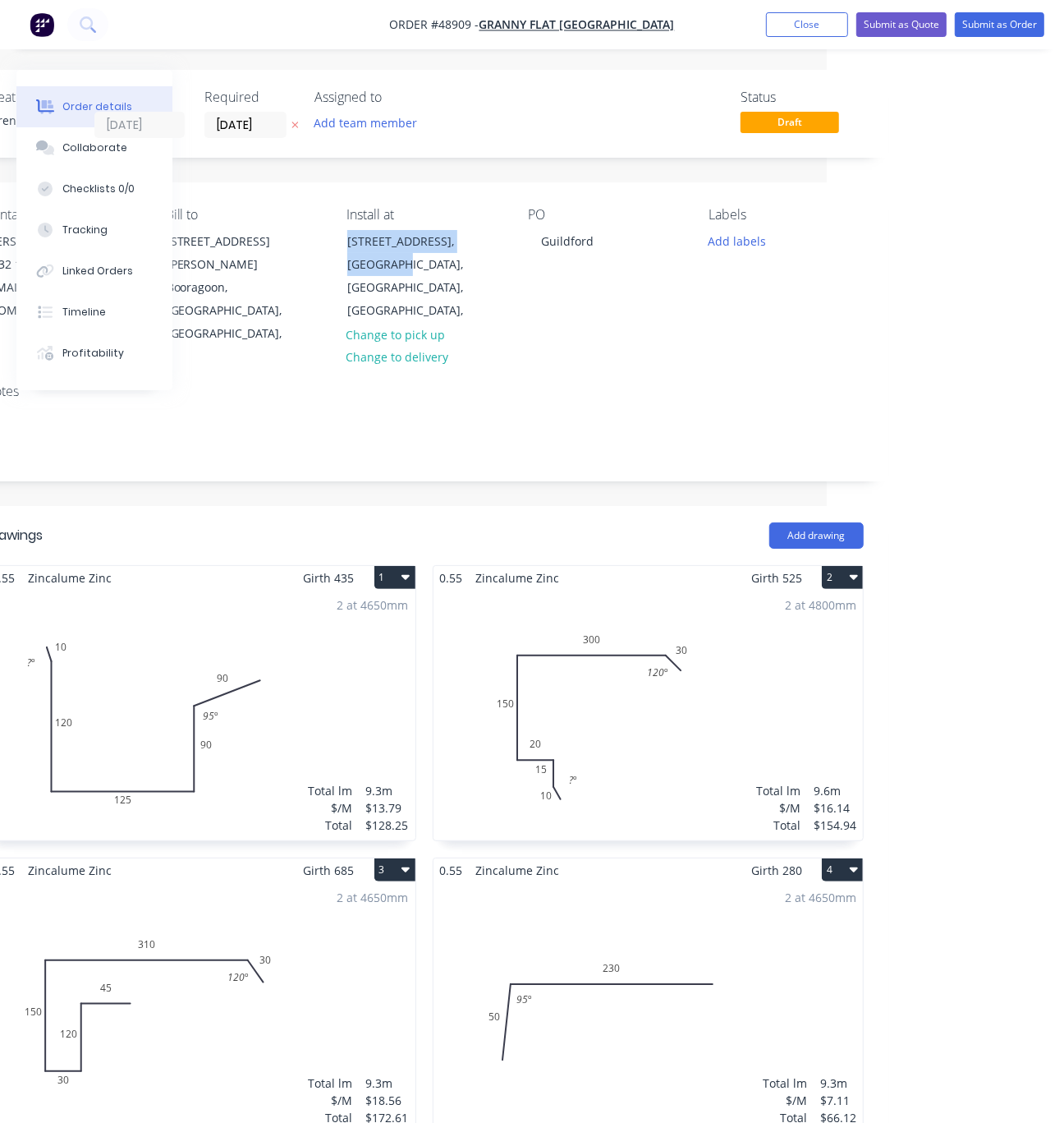
copy div "[STREET_ADDRESS]"
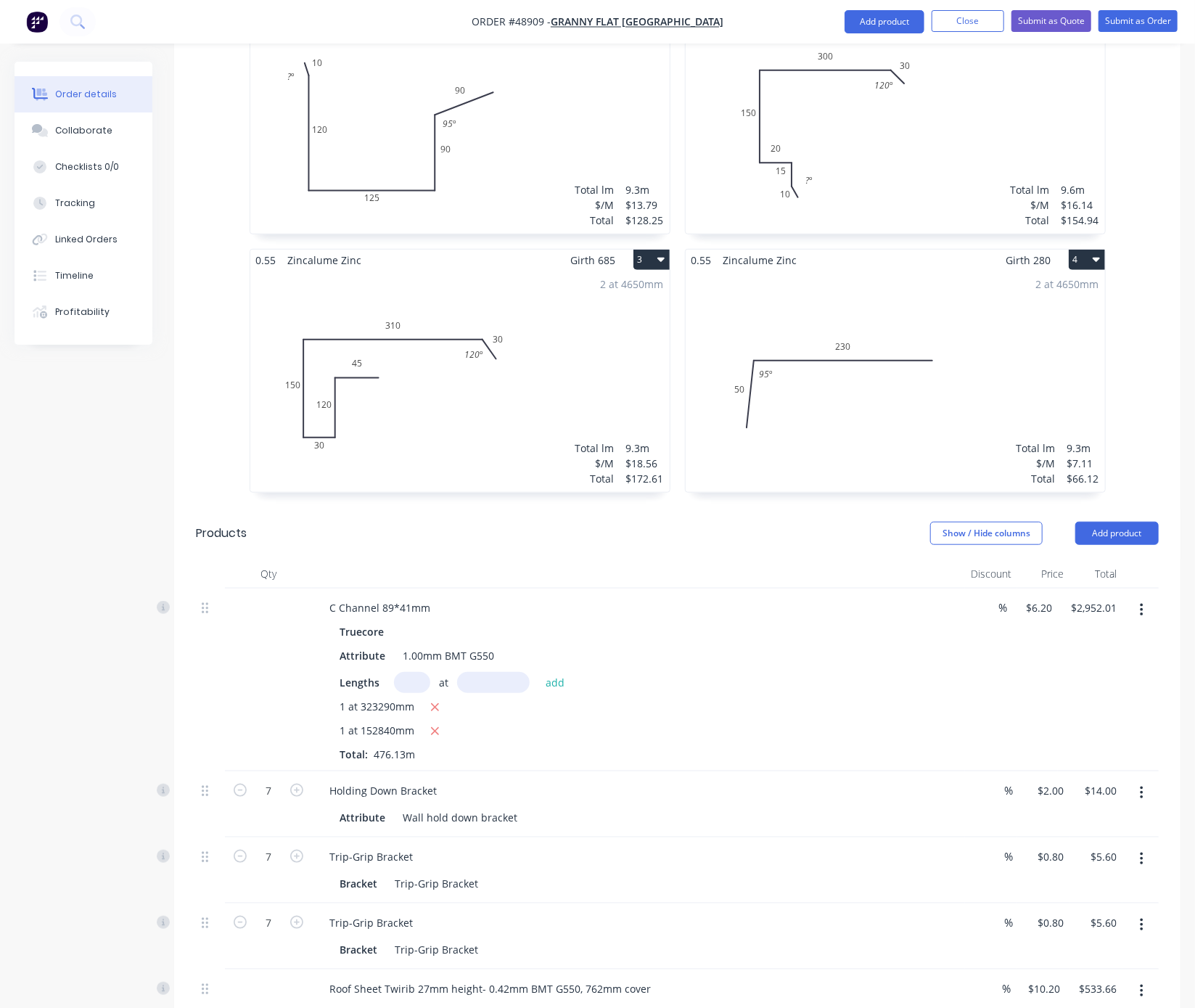
scroll to position [1394, 0]
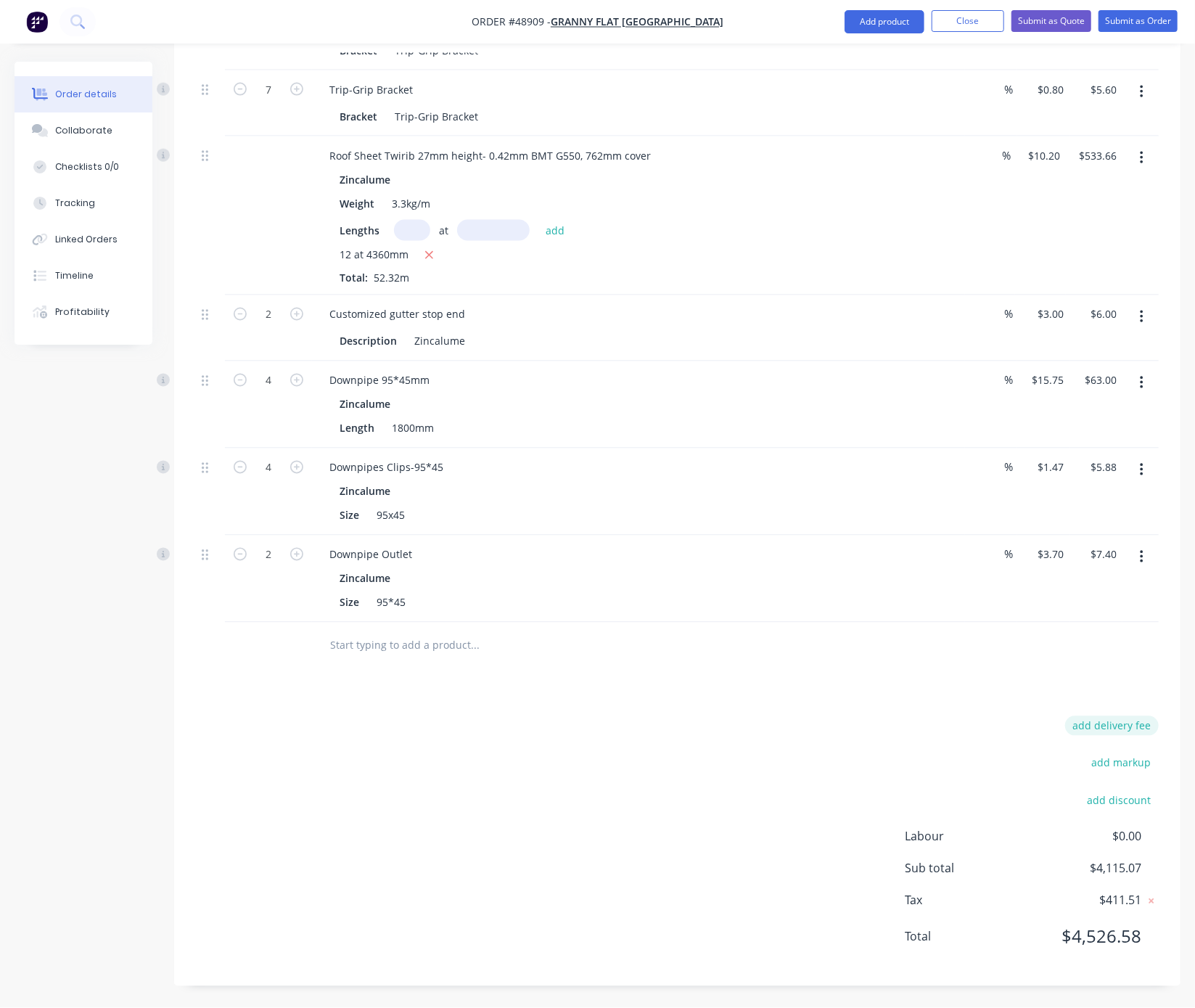
click at [1041, 721] on button "add delivery fee" at bounding box center [1112, 726] width 93 height 20
type input "365"
click input "submit" at bounding box center [0, 0] width 0 height 0
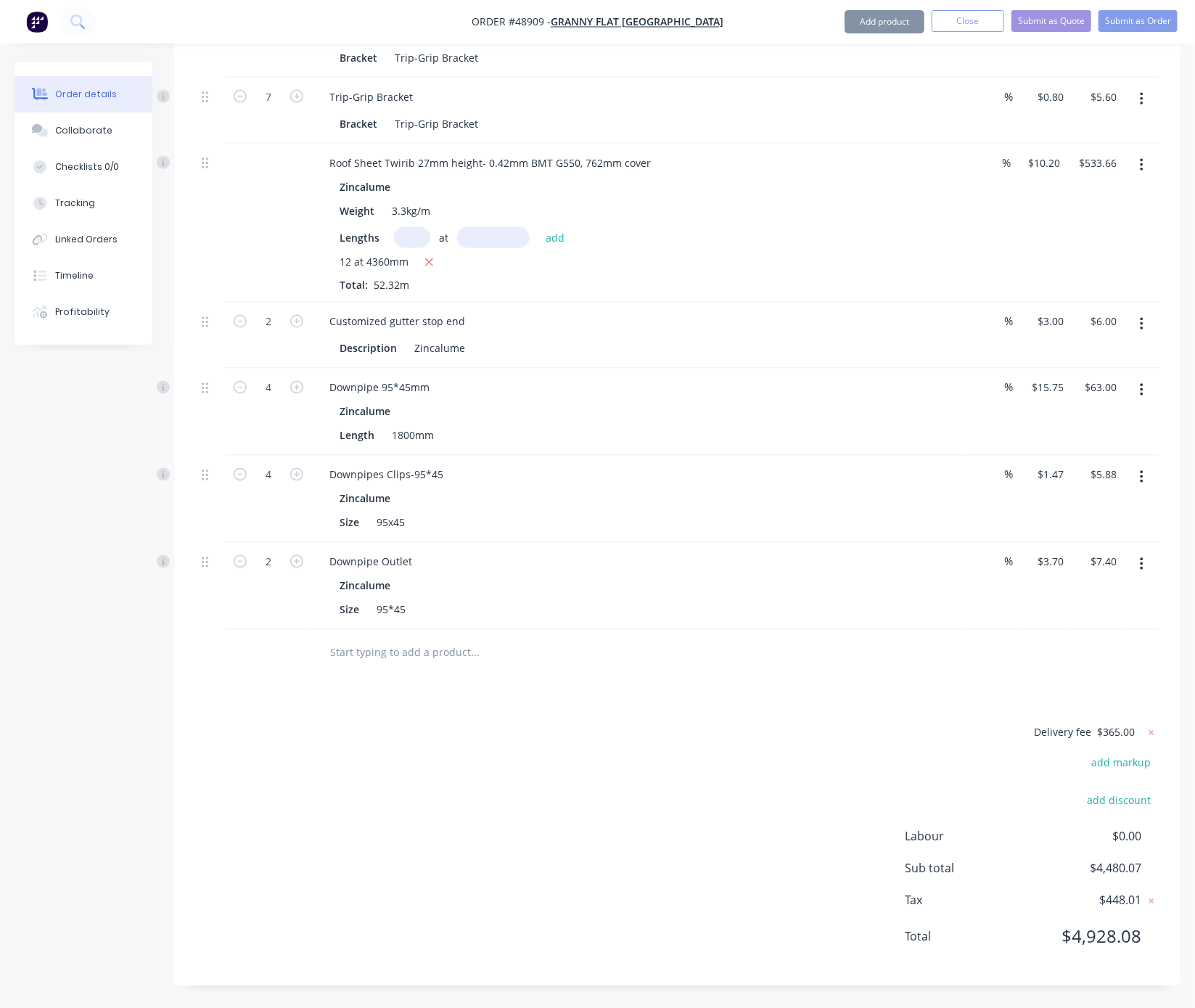
scroll to position [1386, 0]
click at [815, 771] on div "Delivery fee $365.00 add markup add discount Labour $0.00 Sub total $4,480.07 T…" at bounding box center [677, 843] width 963 height 241
click at [545, 792] on div "Delivery fee $365.00 add markup add discount Labour $0.00 Sub total $4,480.07 T…" at bounding box center [677, 843] width 963 height 241
drag, startPoint x: 496, startPoint y: 780, endPoint x: 617, endPoint y: 782, distance: 121.0
click at [1023, 21] on button "Submit as Quote" at bounding box center [1051, 21] width 80 height 22
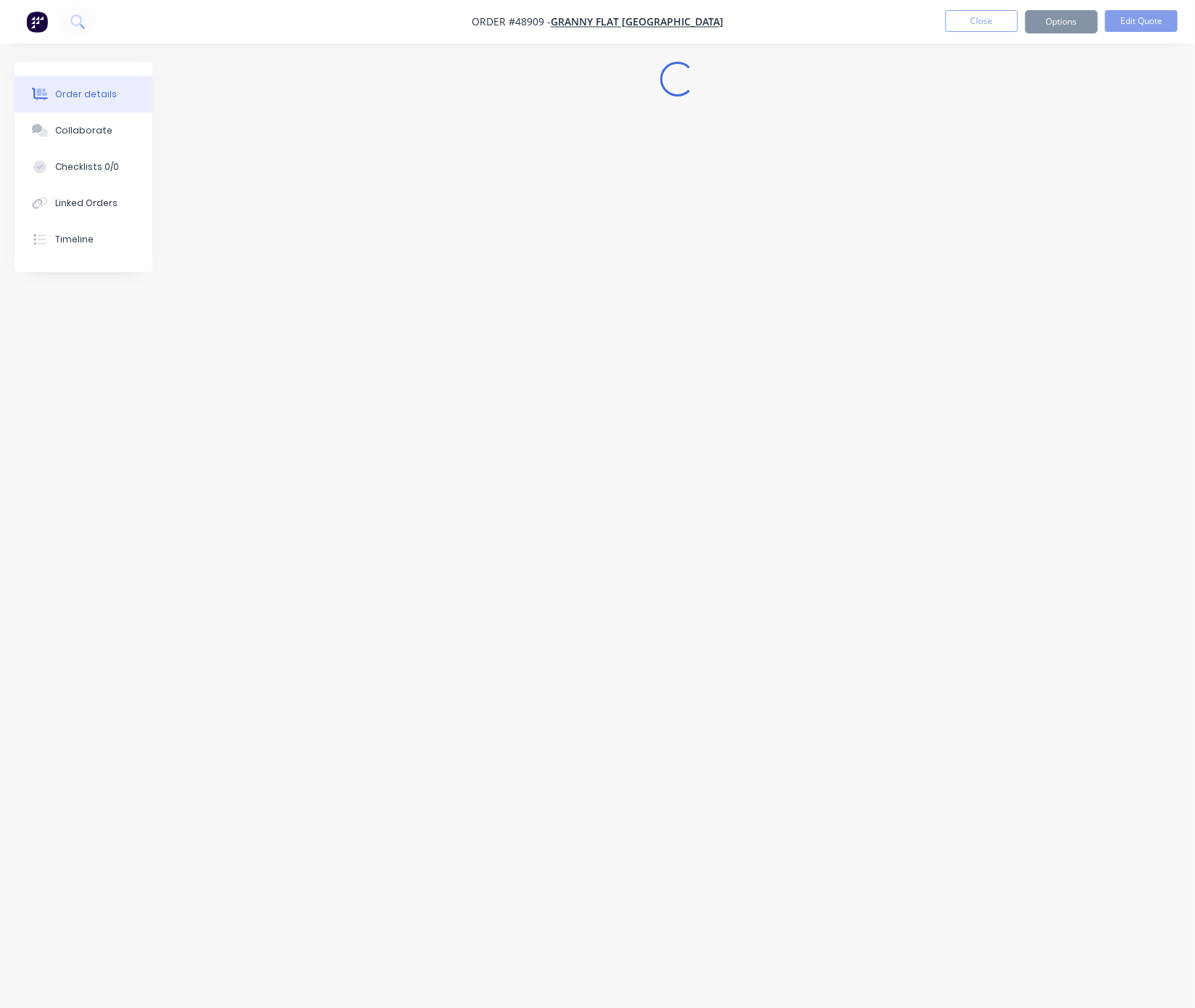
scroll to position [0, 0]
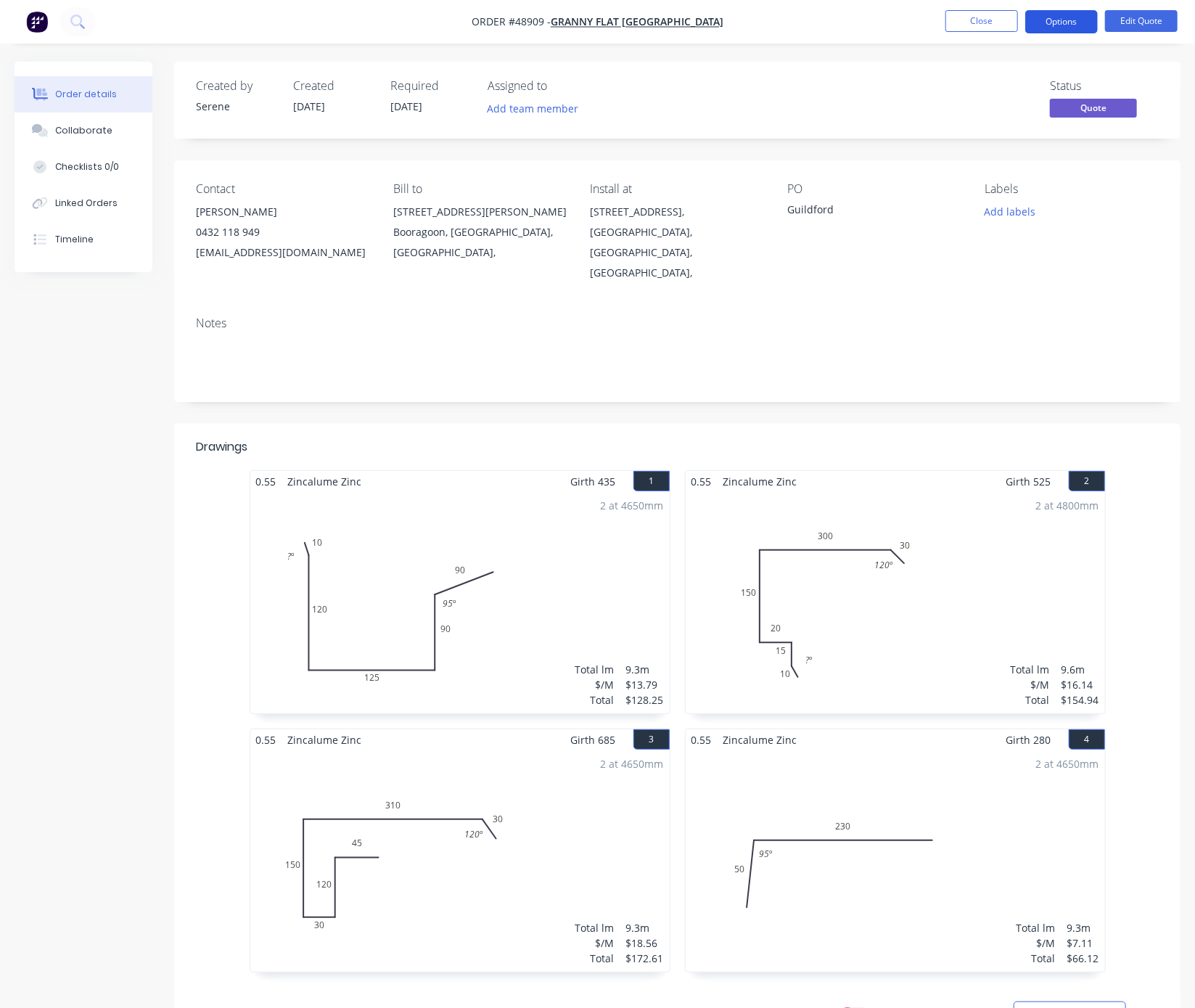
drag, startPoint x: 1053, startPoint y: 22, endPoint x: 1047, endPoint y: 30, distance: 10.0
click at [1041, 22] on button "Options" at bounding box center [1061, 21] width 72 height 23
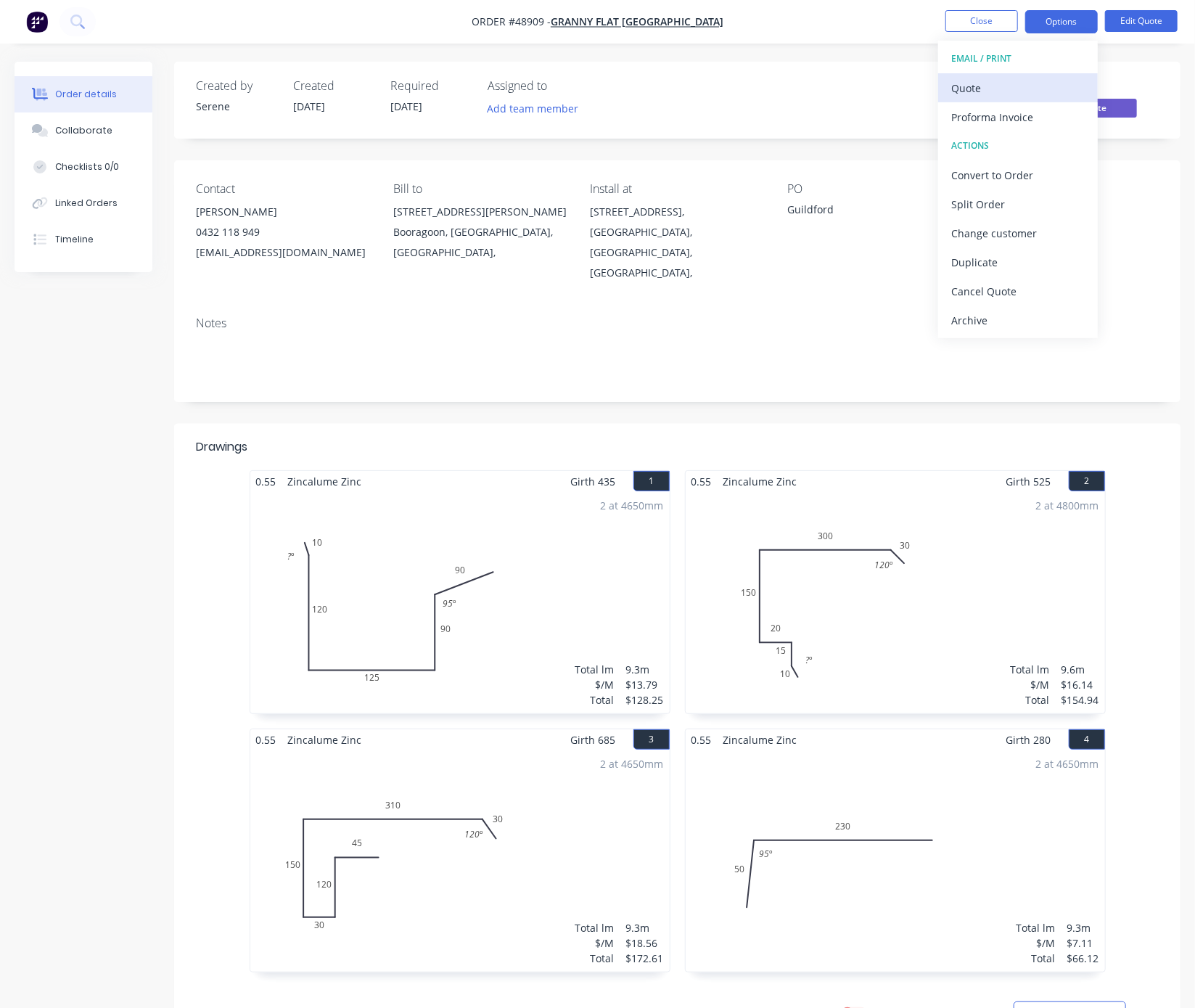
click at [1002, 82] on div "Quote" at bounding box center [1017, 88] width 133 height 21
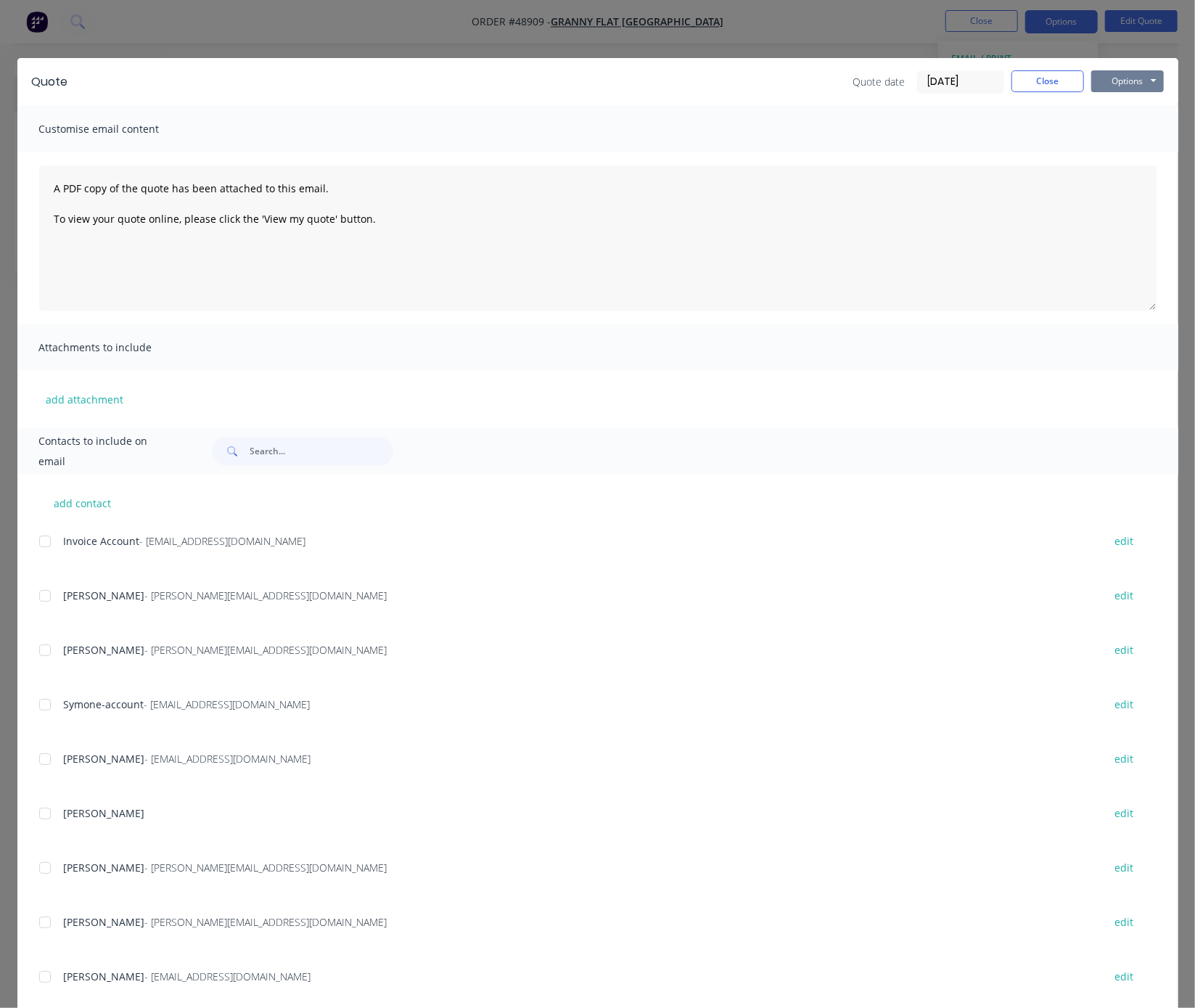
click at [1041, 87] on button "Options" at bounding box center [1127, 82] width 72 height 22
click at [1041, 138] on button "Print" at bounding box center [1137, 130] width 93 height 24
click at [1022, 93] on div "Quote date [DATE] Close Options Preview Print Email" at bounding box center [1008, 82] width 310 height 23
click at [1041, 80] on button "Close" at bounding box center [1047, 82] width 72 height 22
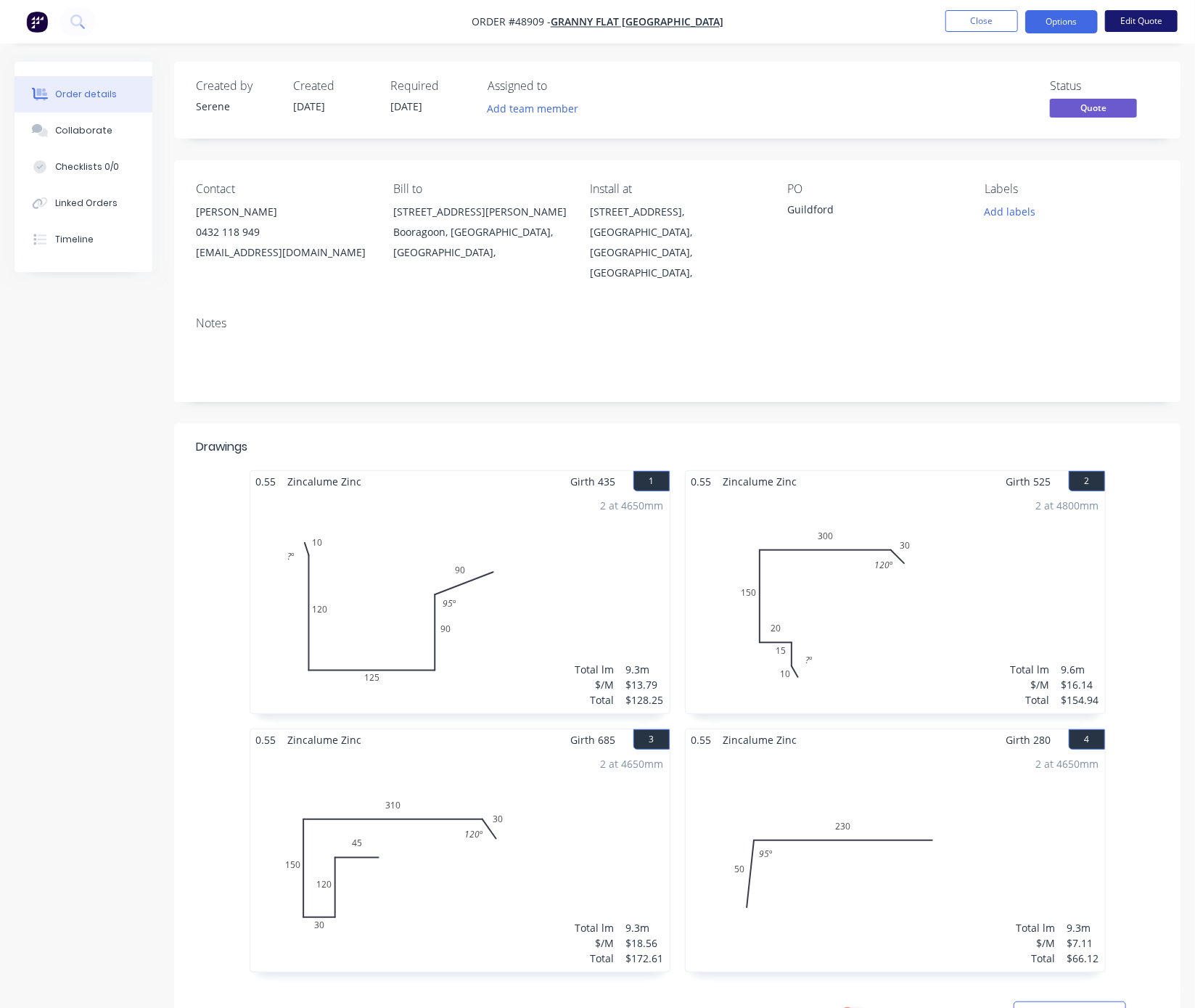
click at [1041, 14] on button "Edit Quote" at bounding box center [1141, 21] width 72 height 22
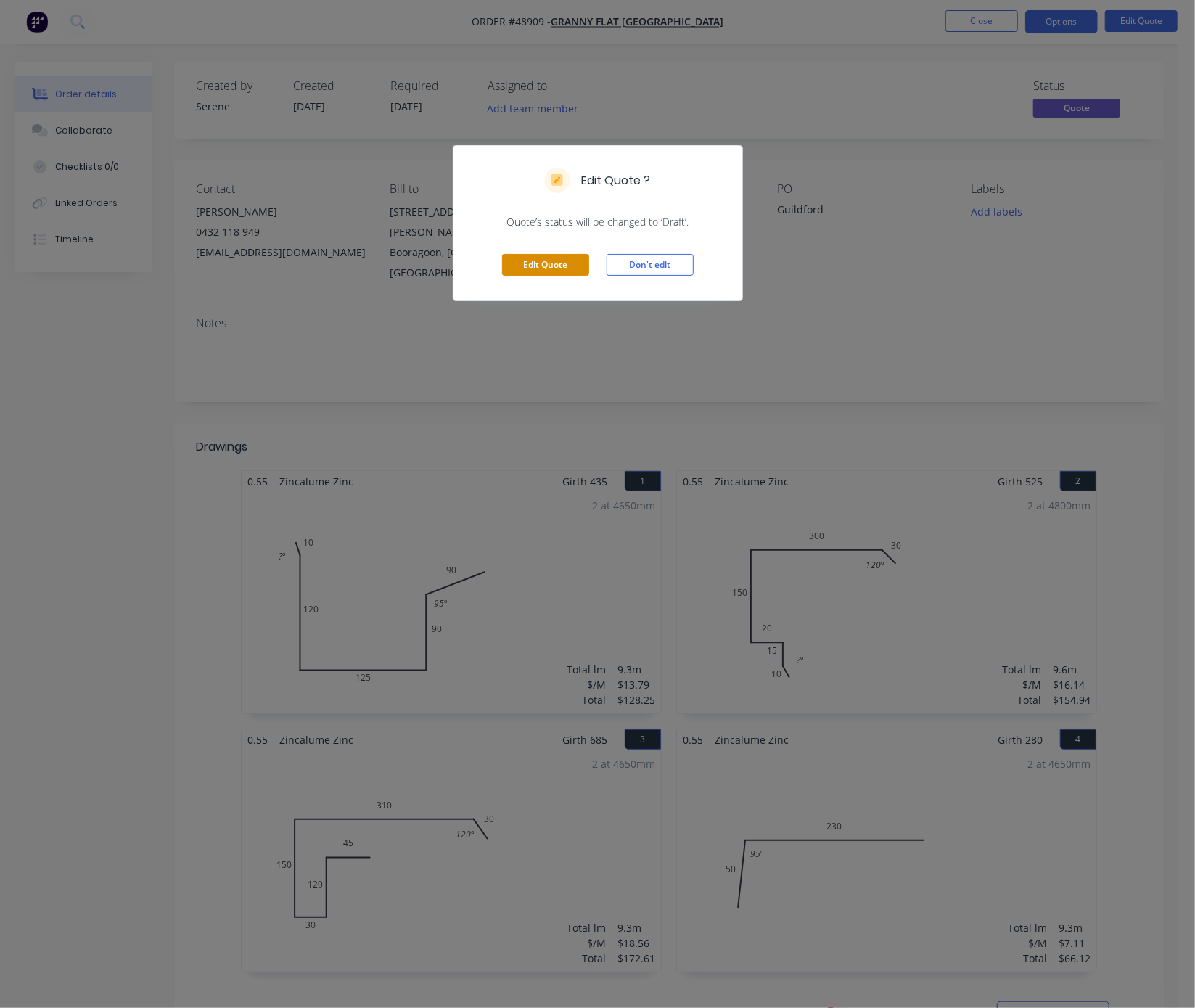
click at [543, 275] on button "Edit Quote" at bounding box center [546, 265] width 87 height 22
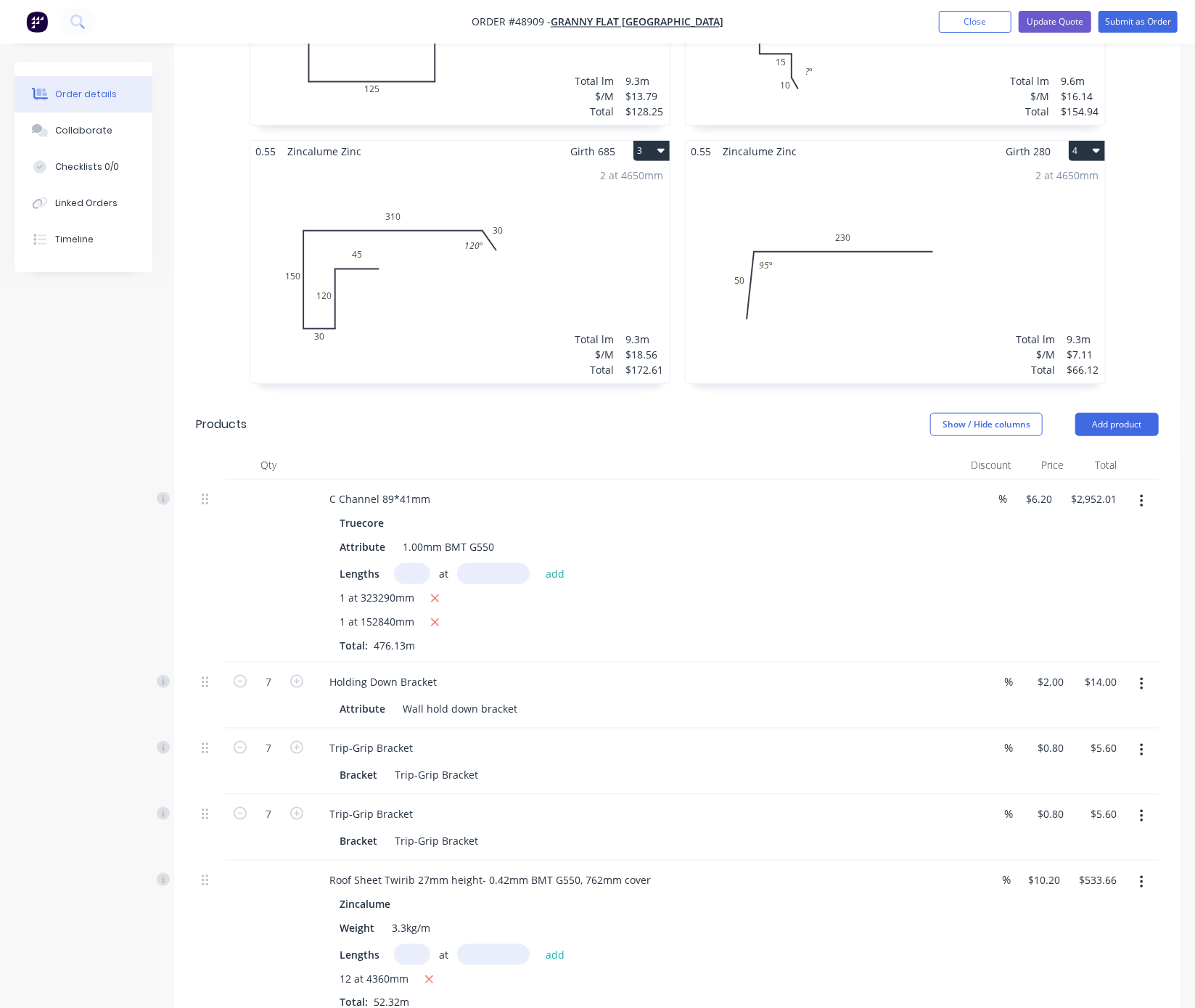
scroll to position [762, 0]
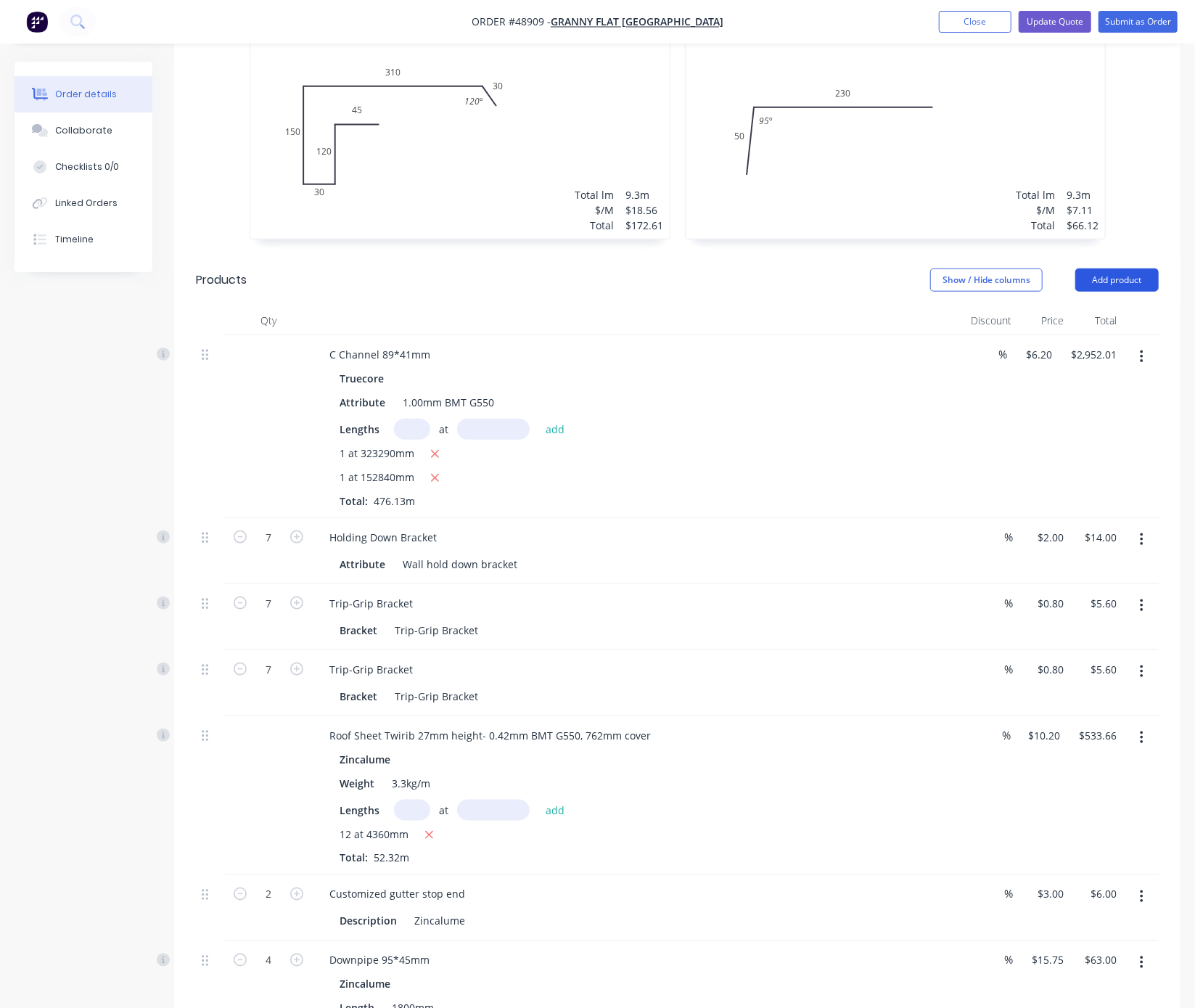
click at [1041, 269] on button "Add product" at bounding box center [1117, 280] width 83 height 23
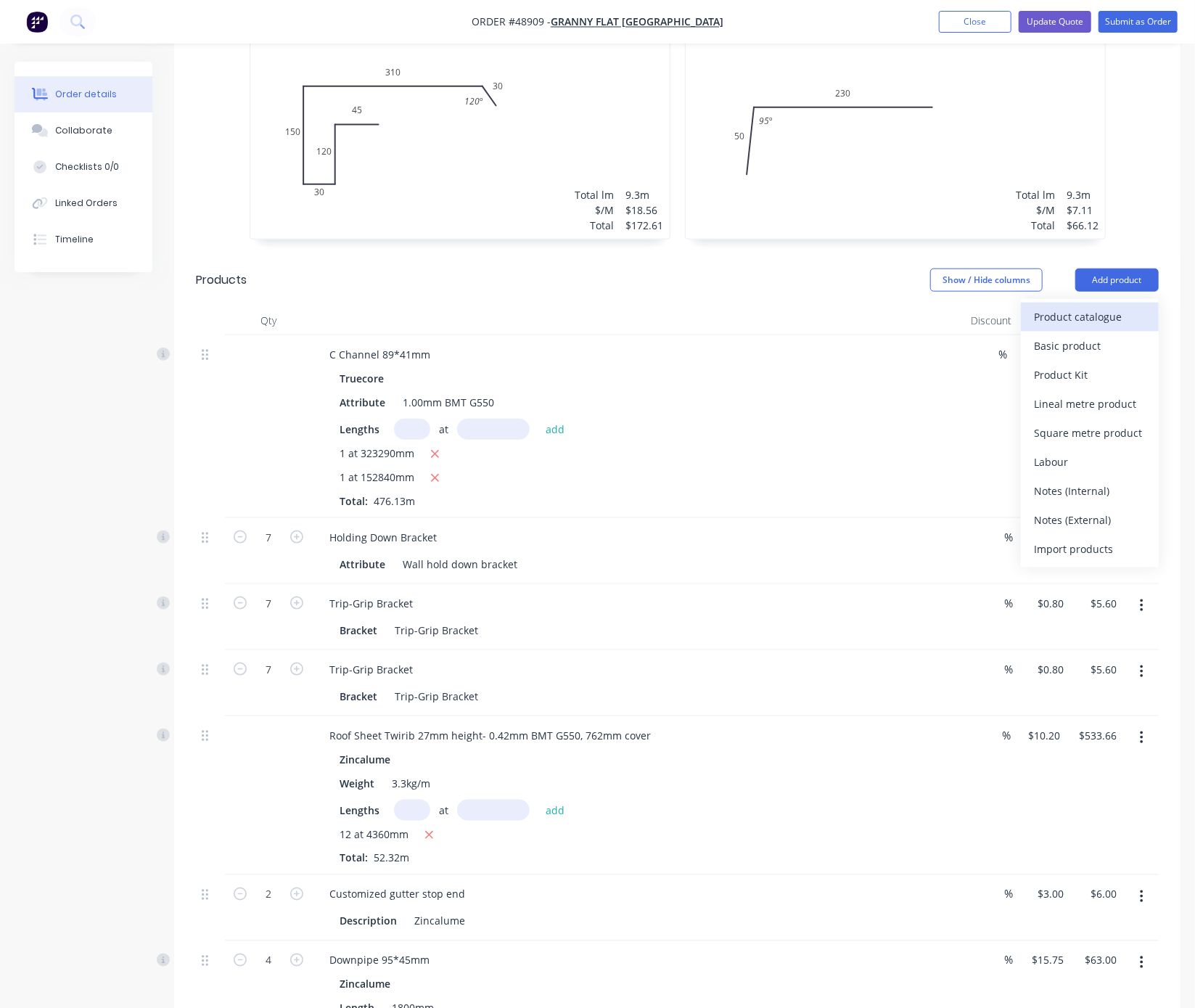
click at [1041, 306] on div "Product catalogue" at bounding box center [1089, 316] width 111 height 21
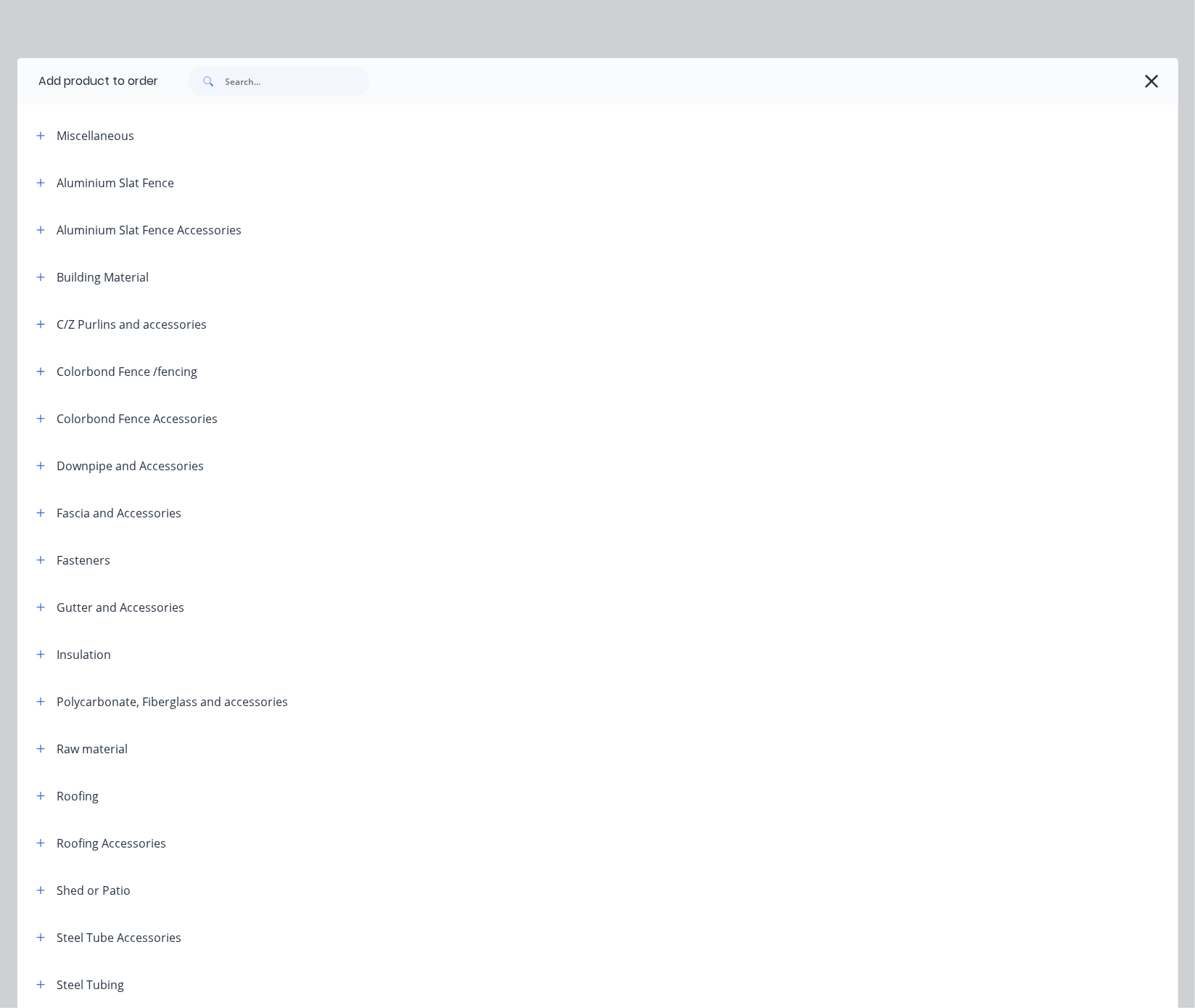
scroll to position [180, 0]
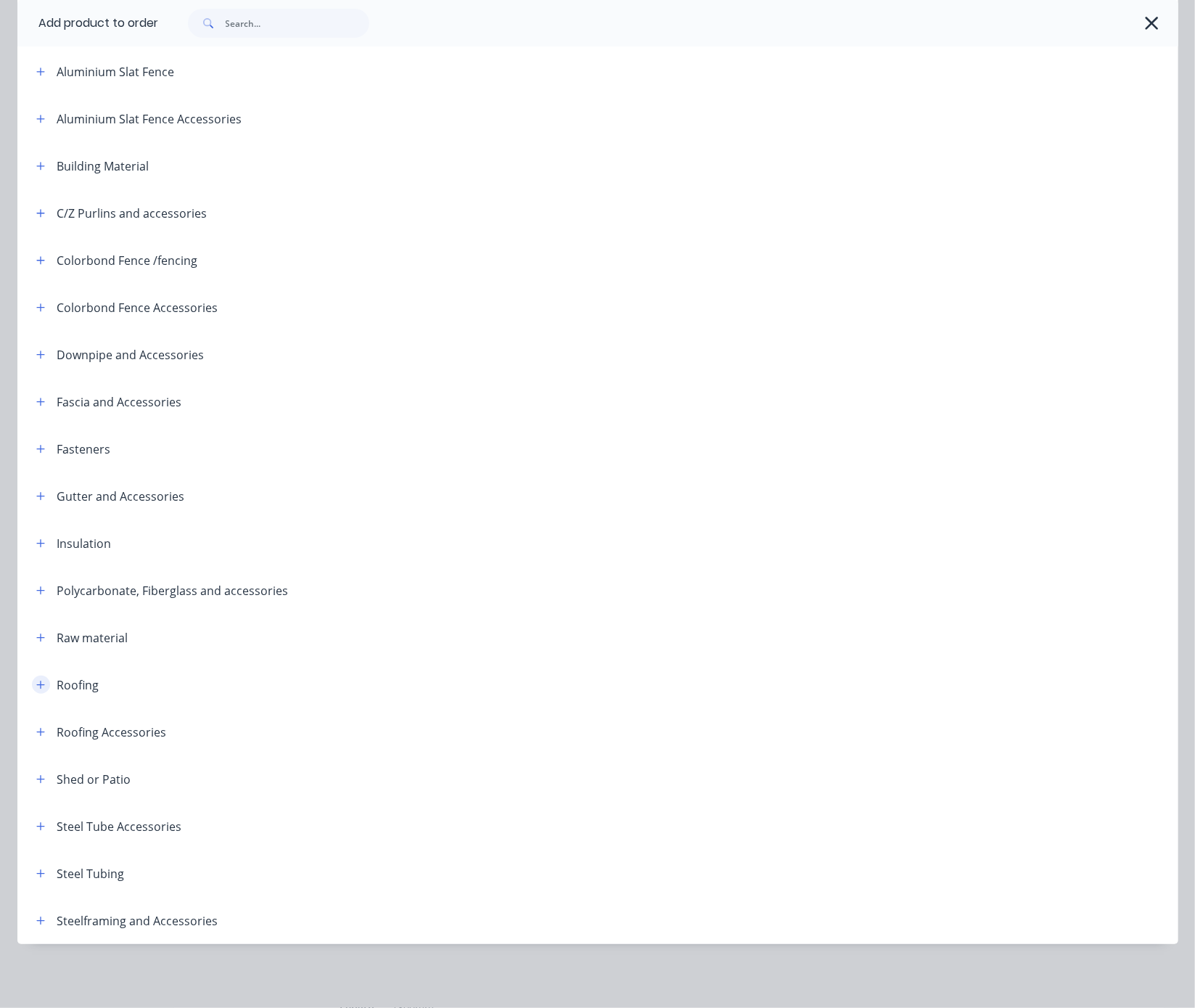
click at [37, 681] on icon "button" at bounding box center [40, 684] width 8 height 8
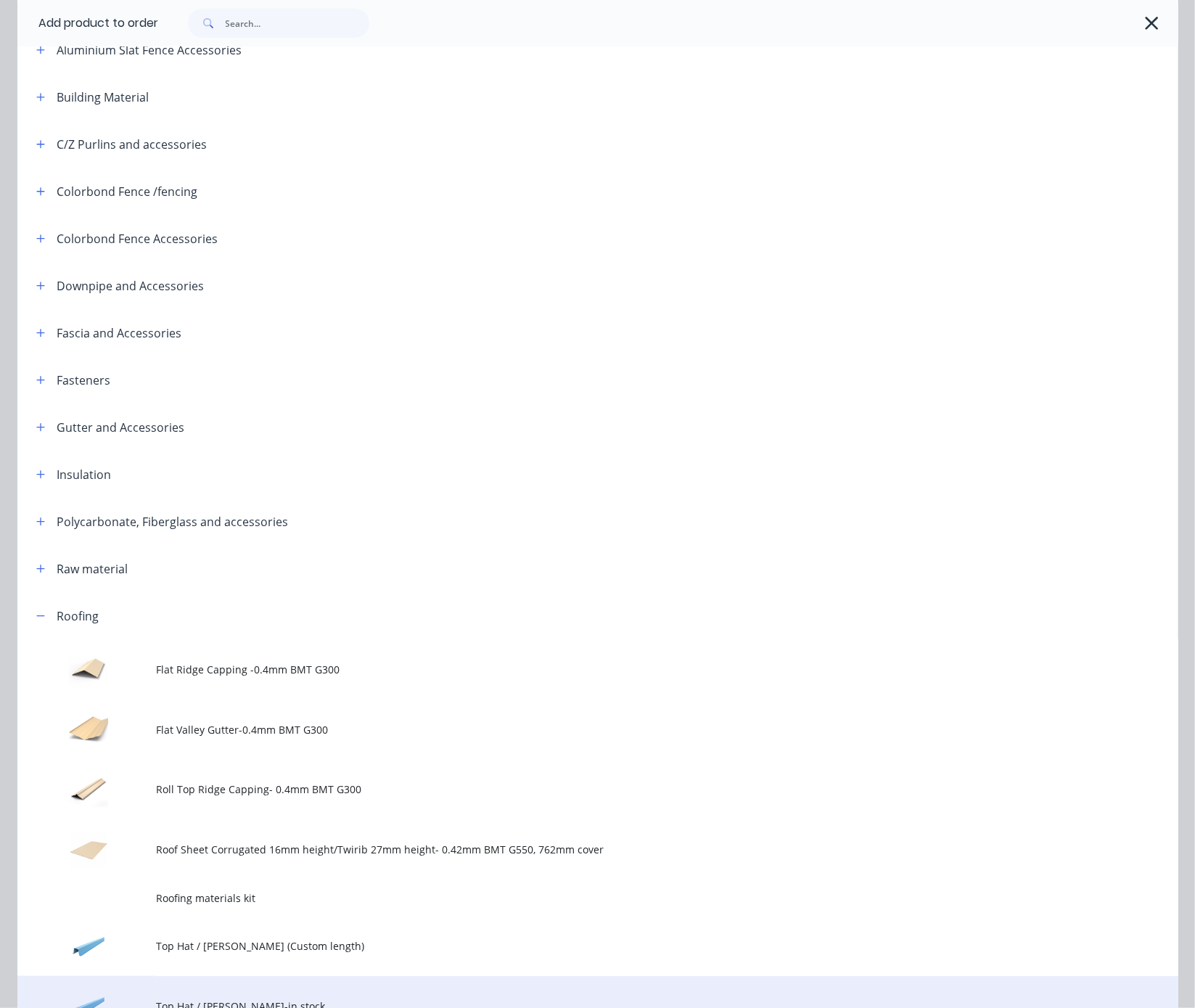
scroll to position [587, 0]
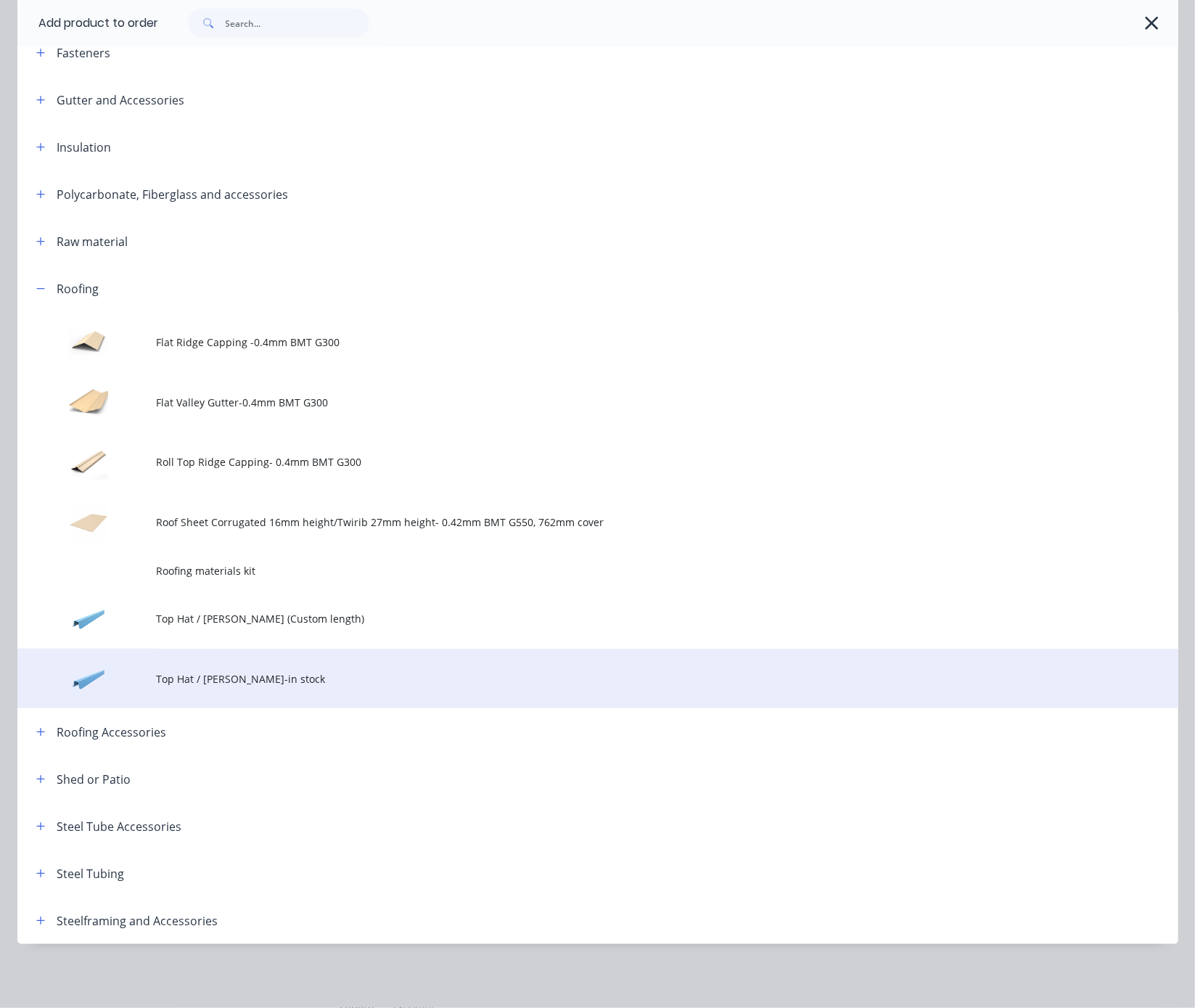
click at [278, 649] on td "Top Hat / [PERSON_NAME]-in stock" at bounding box center [667, 678] width 1022 height 60
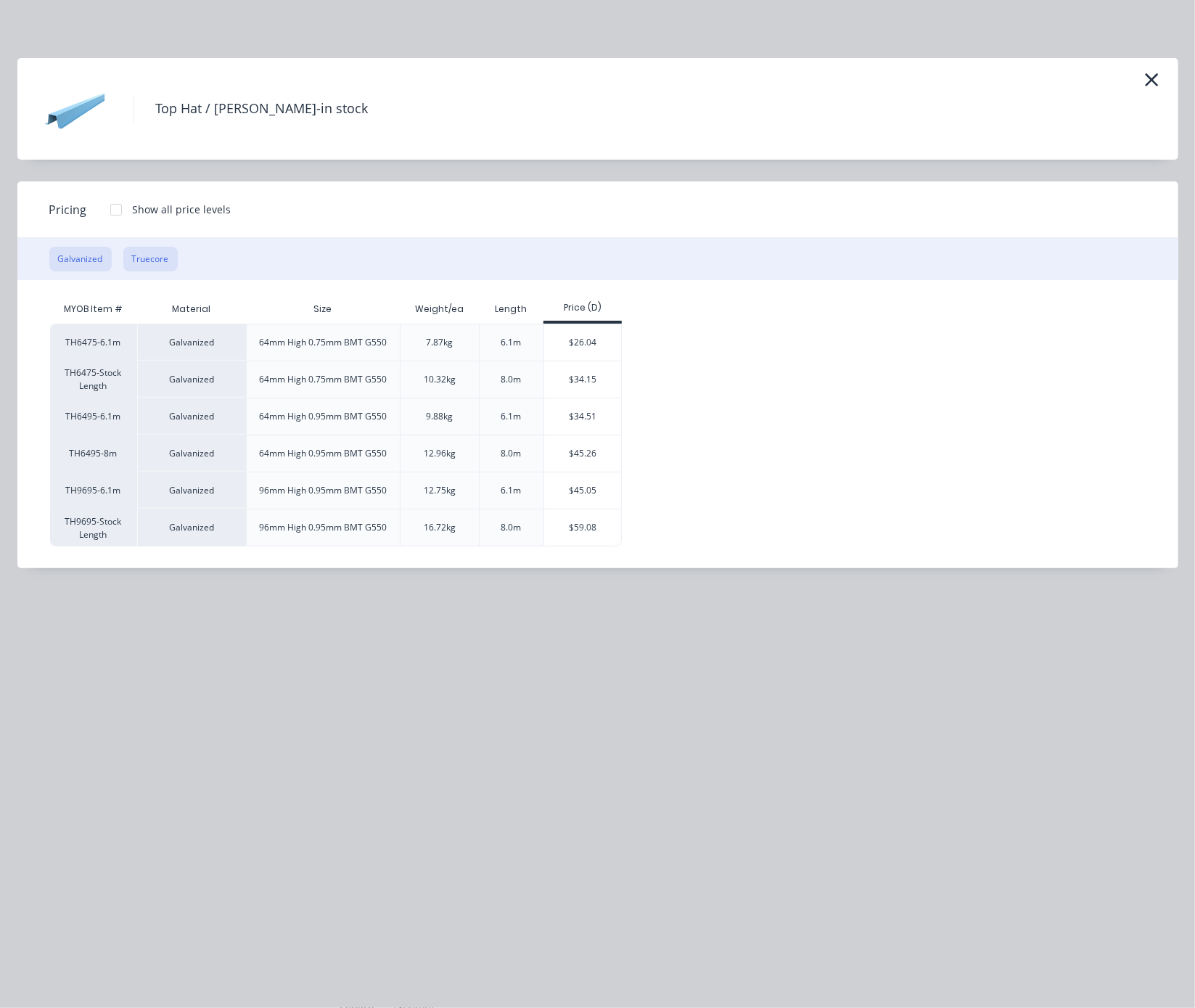
click at [145, 271] on button "Truecore" at bounding box center [150, 258] width 54 height 25
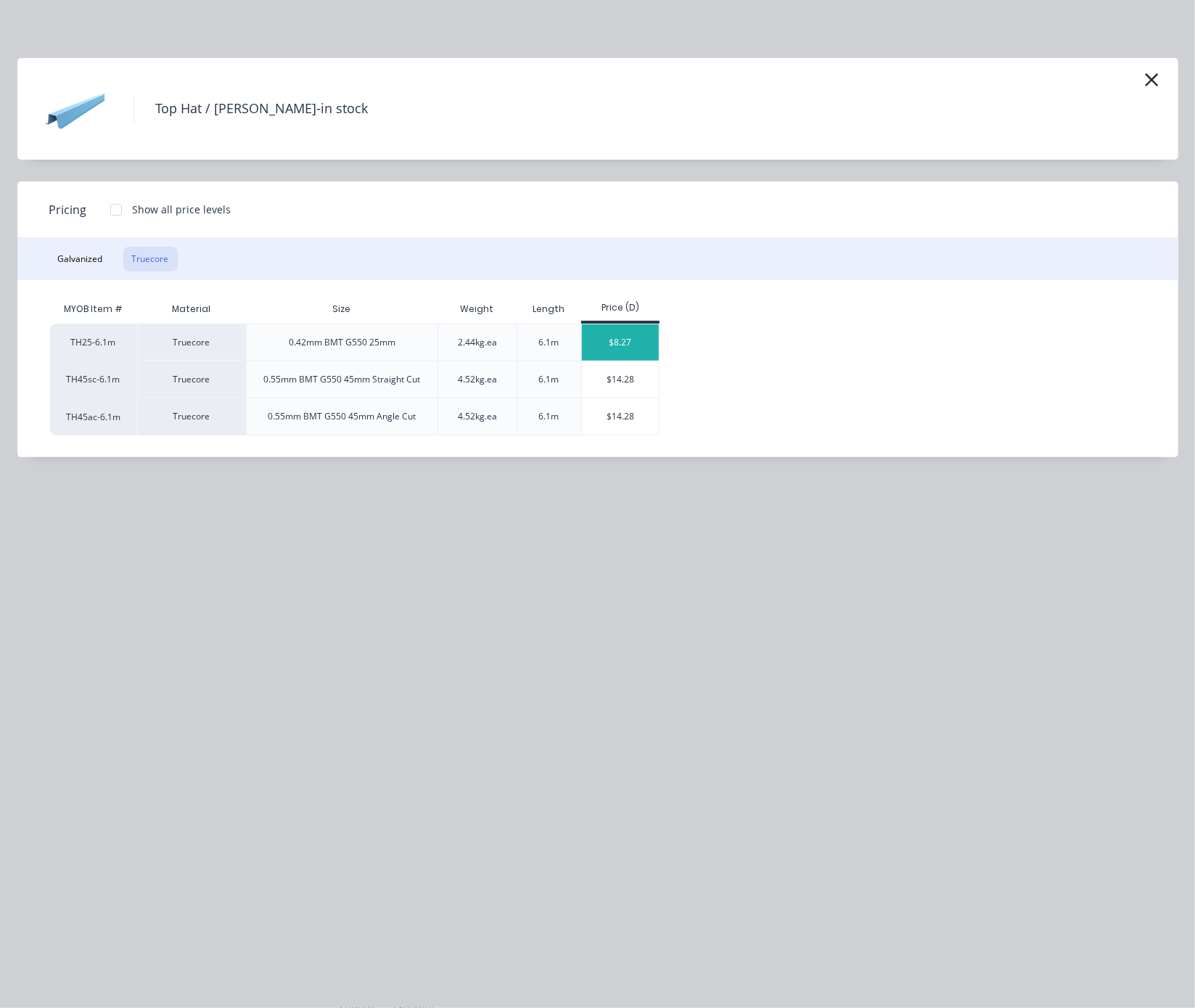
click at [637, 352] on div "$8.27" at bounding box center [620, 343] width 77 height 37
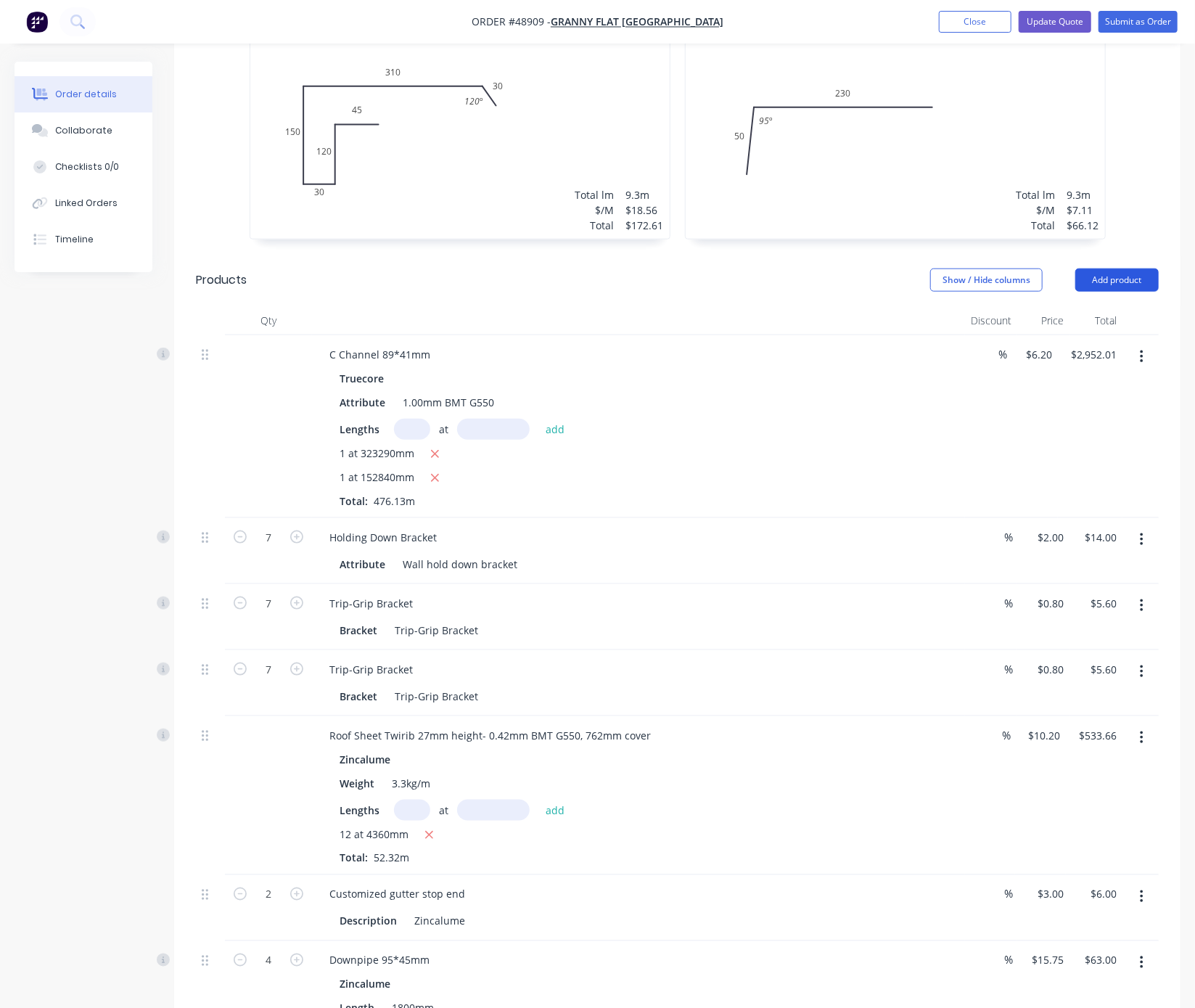
click at [1041, 269] on button "Add product" at bounding box center [1117, 280] width 83 height 23
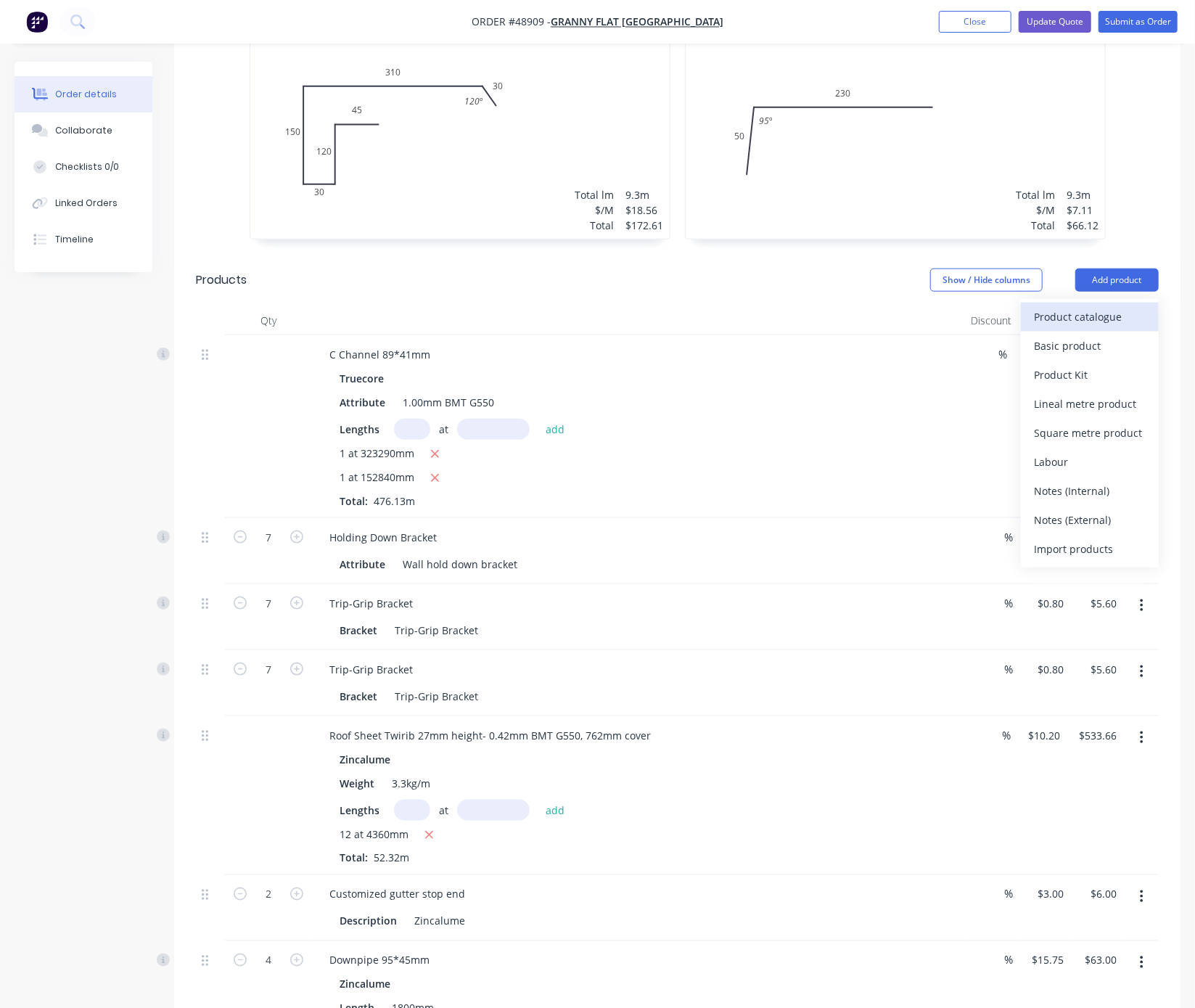
click at [1041, 306] on div "Product catalogue" at bounding box center [1089, 316] width 111 height 21
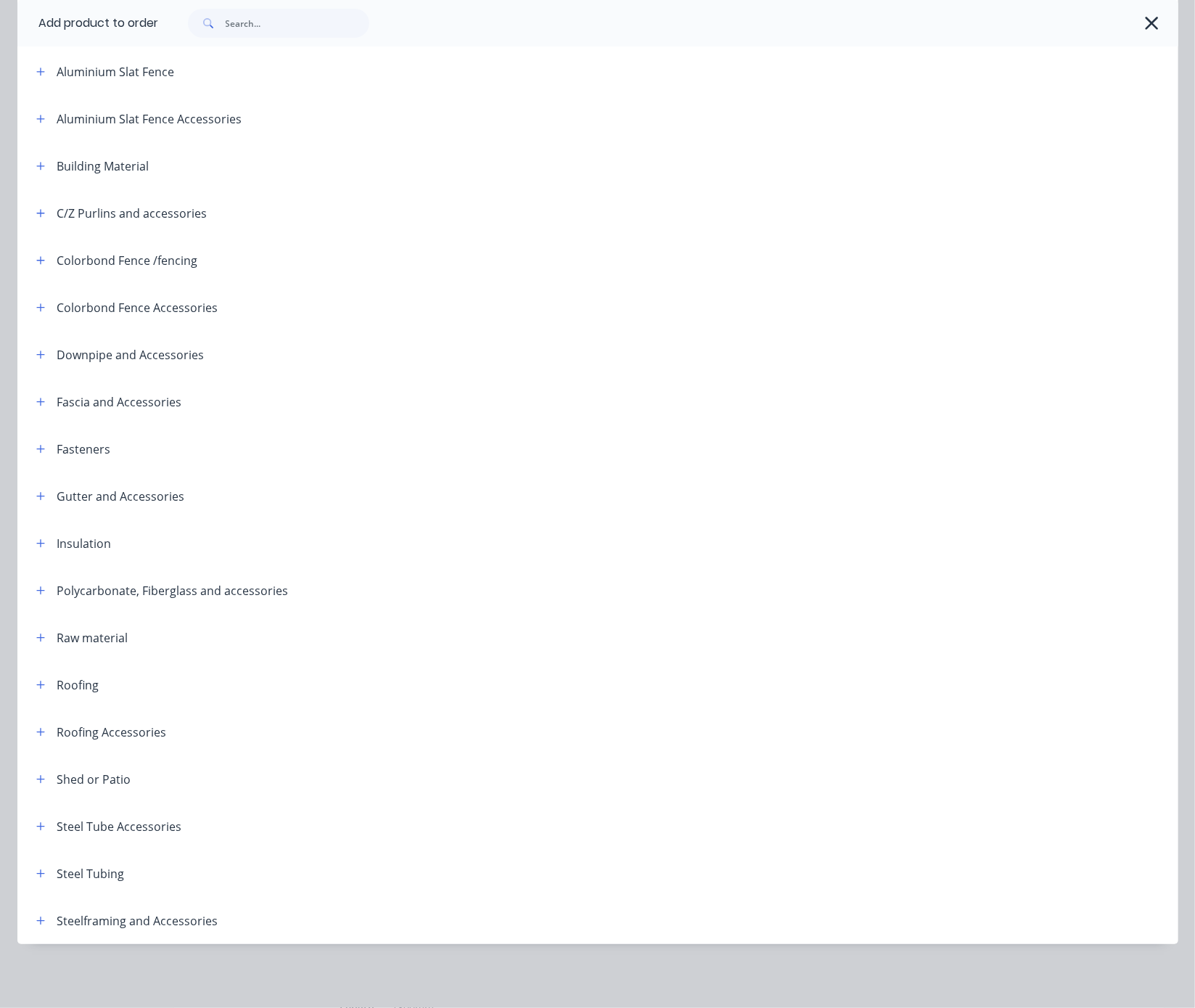
scroll to position [180, 0]
click at [43, 680] on icon "button" at bounding box center [41, 685] width 8 height 10
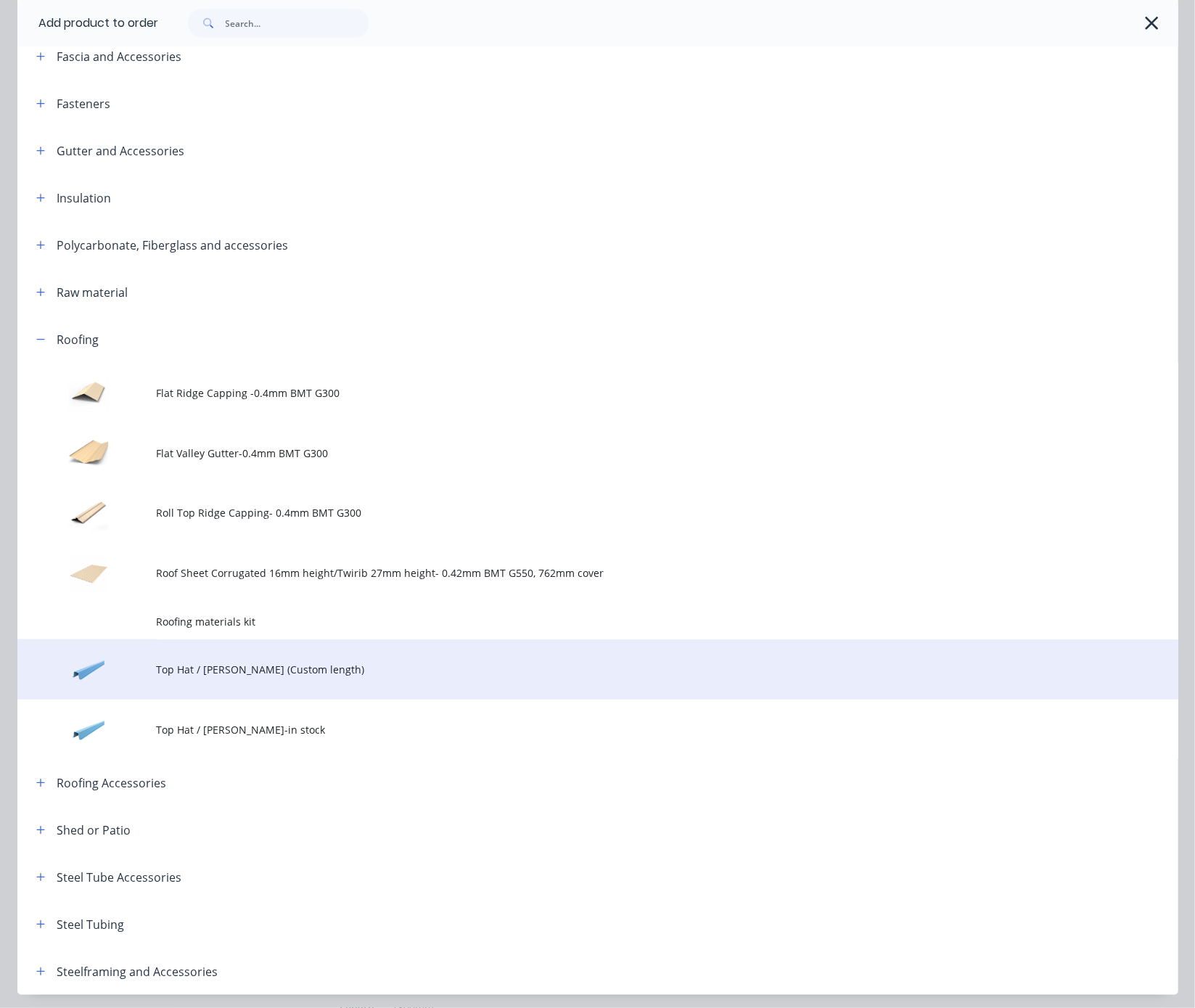
scroll to position [587, 0]
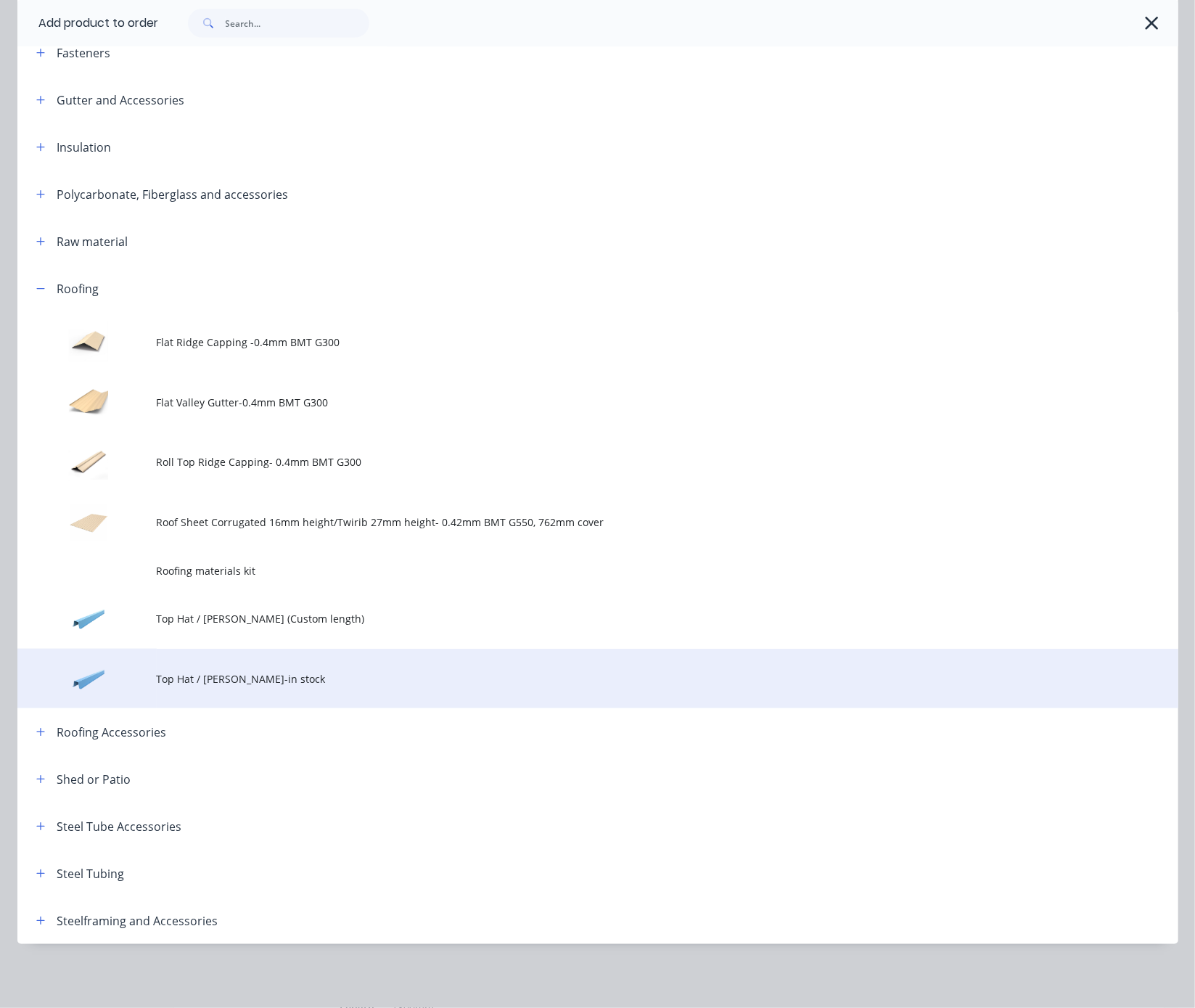
click at [246, 671] on span "Top Hat / [PERSON_NAME]-in stock" at bounding box center [564, 679] width 817 height 15
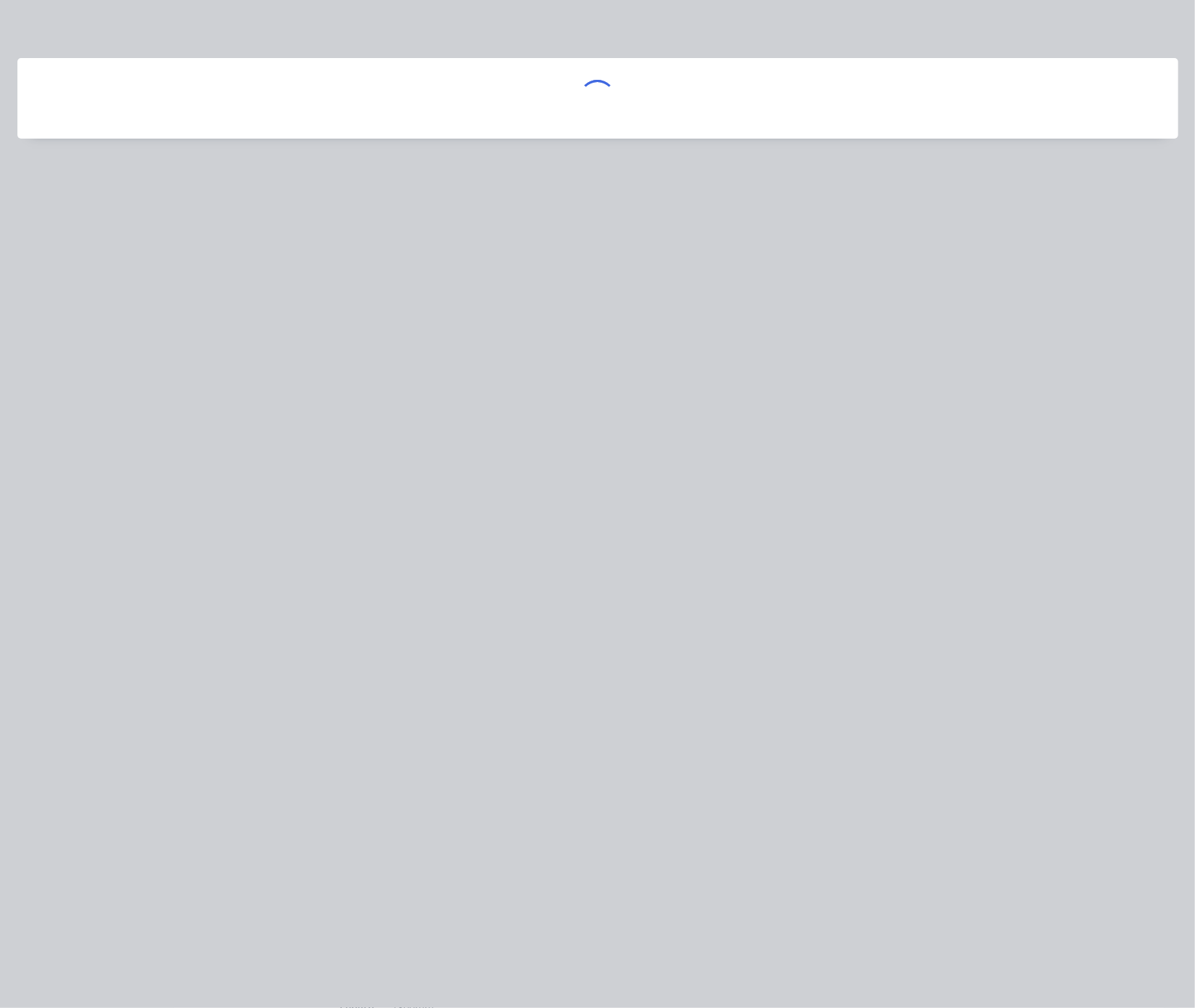
scroll to position [0, 0]
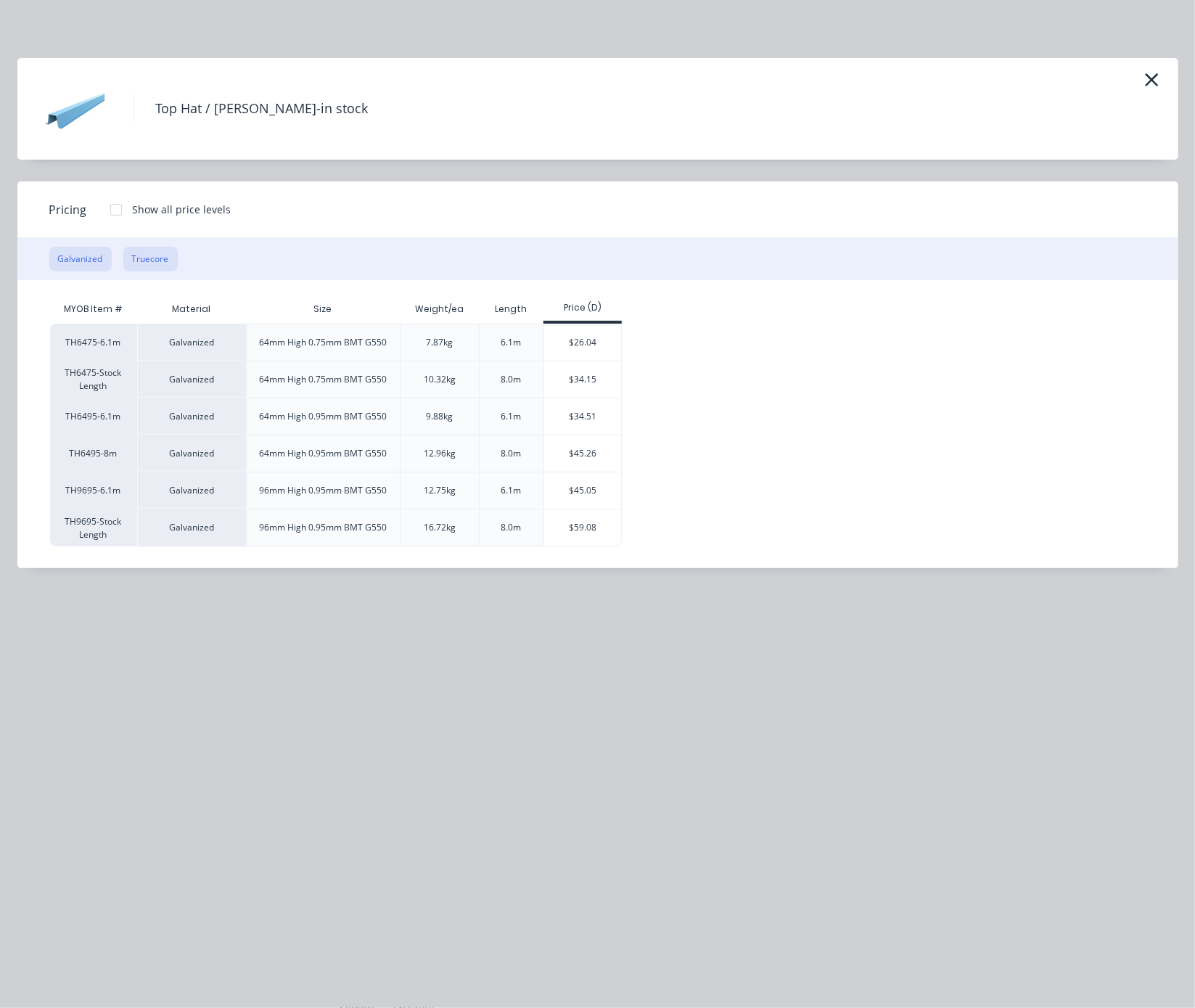
click at [150, 271] on button "Truecore" at bounding box center [150, 258] width 54 height 25
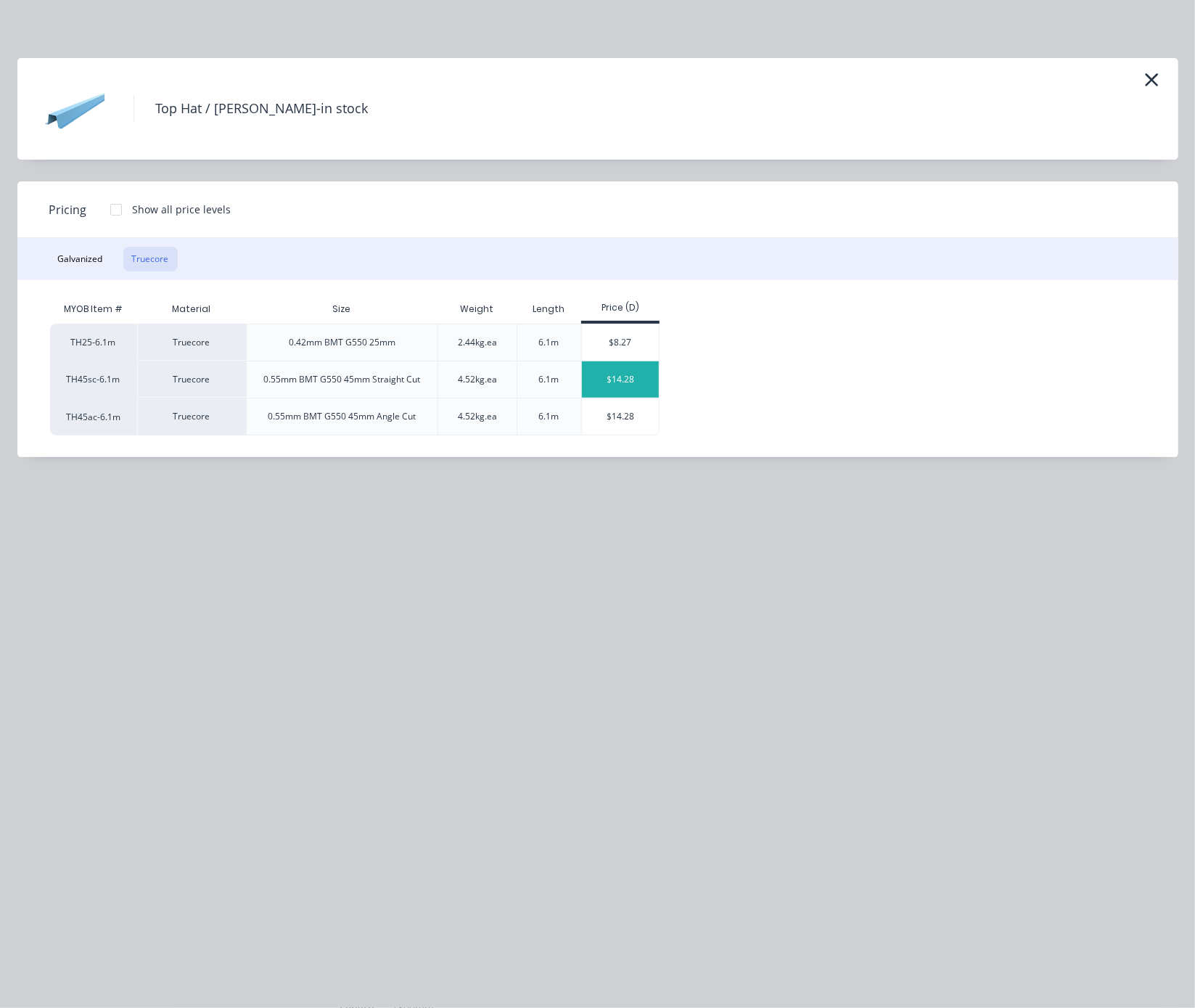
click at [628, 388] on div "$14.28" at bounding box center [620, 379] width 77 height 37
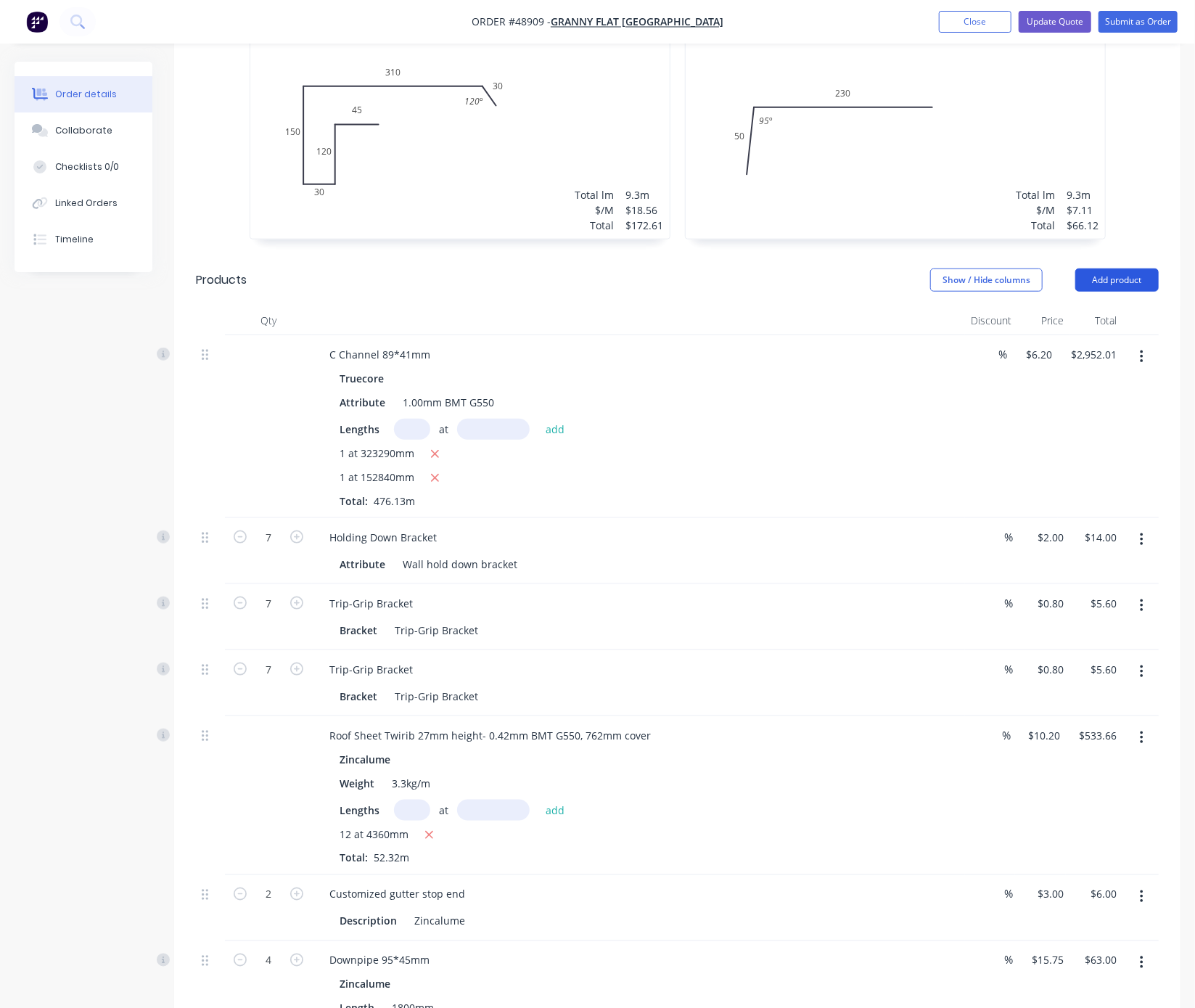
click at [1041, 269] on button "Add product" at bounding box center [1117, 280] width 83 height 23
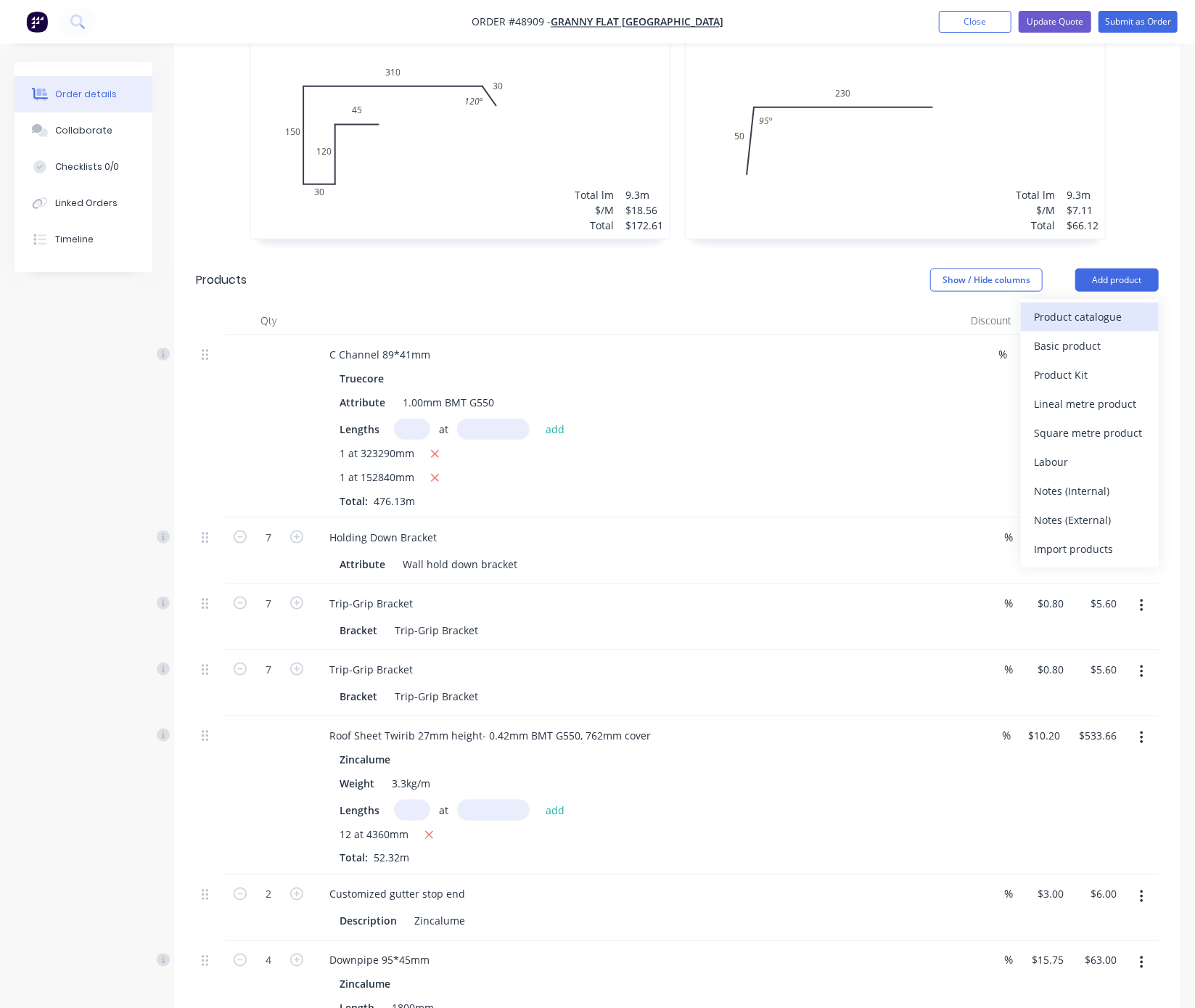
click at [1041, 306] on div "Product catalogue" at bounding box center [1089, 316] width 111 height 21
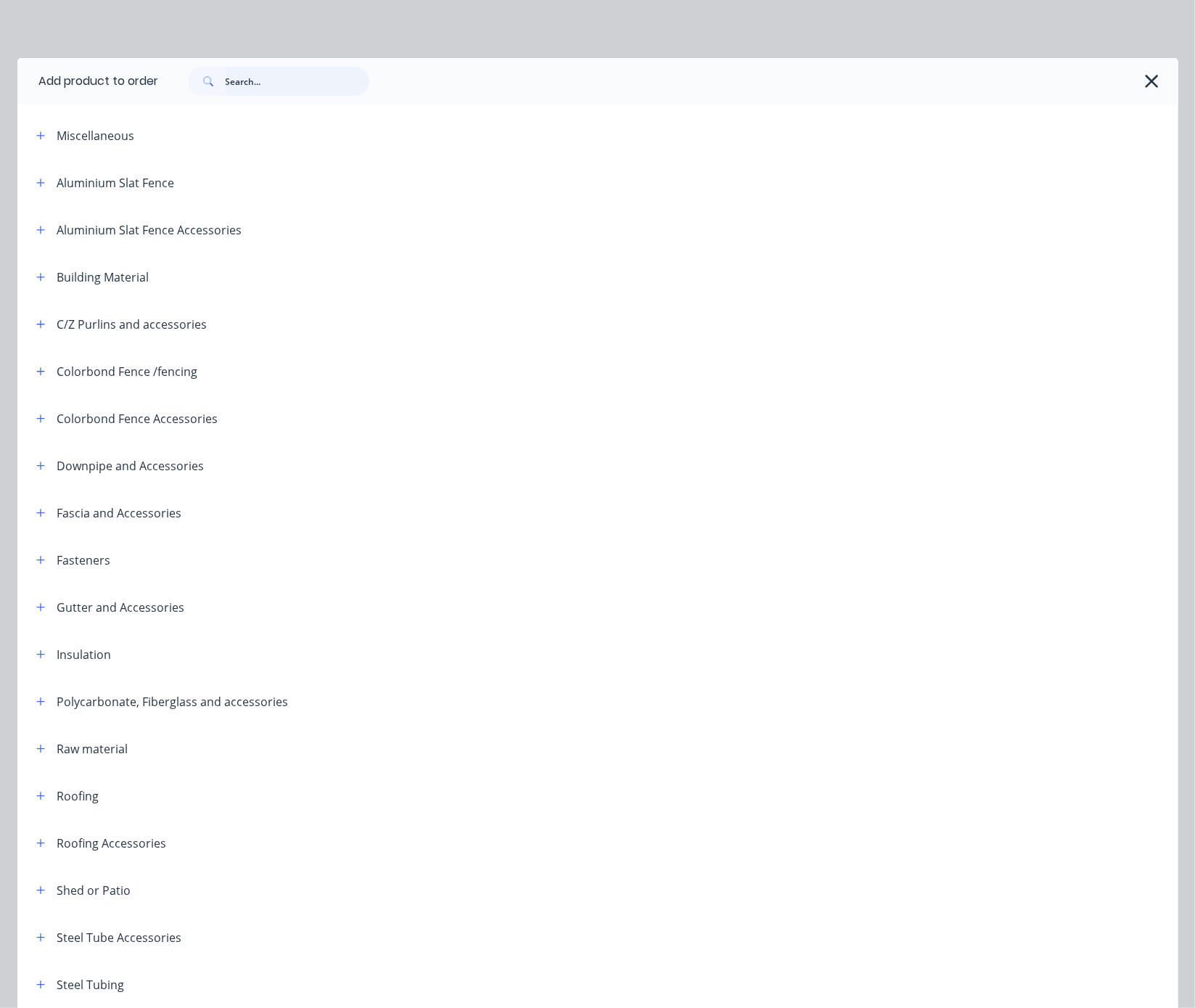
click at [290, 83] on input "text" at bounding box center [297, 82] width 144 height 29
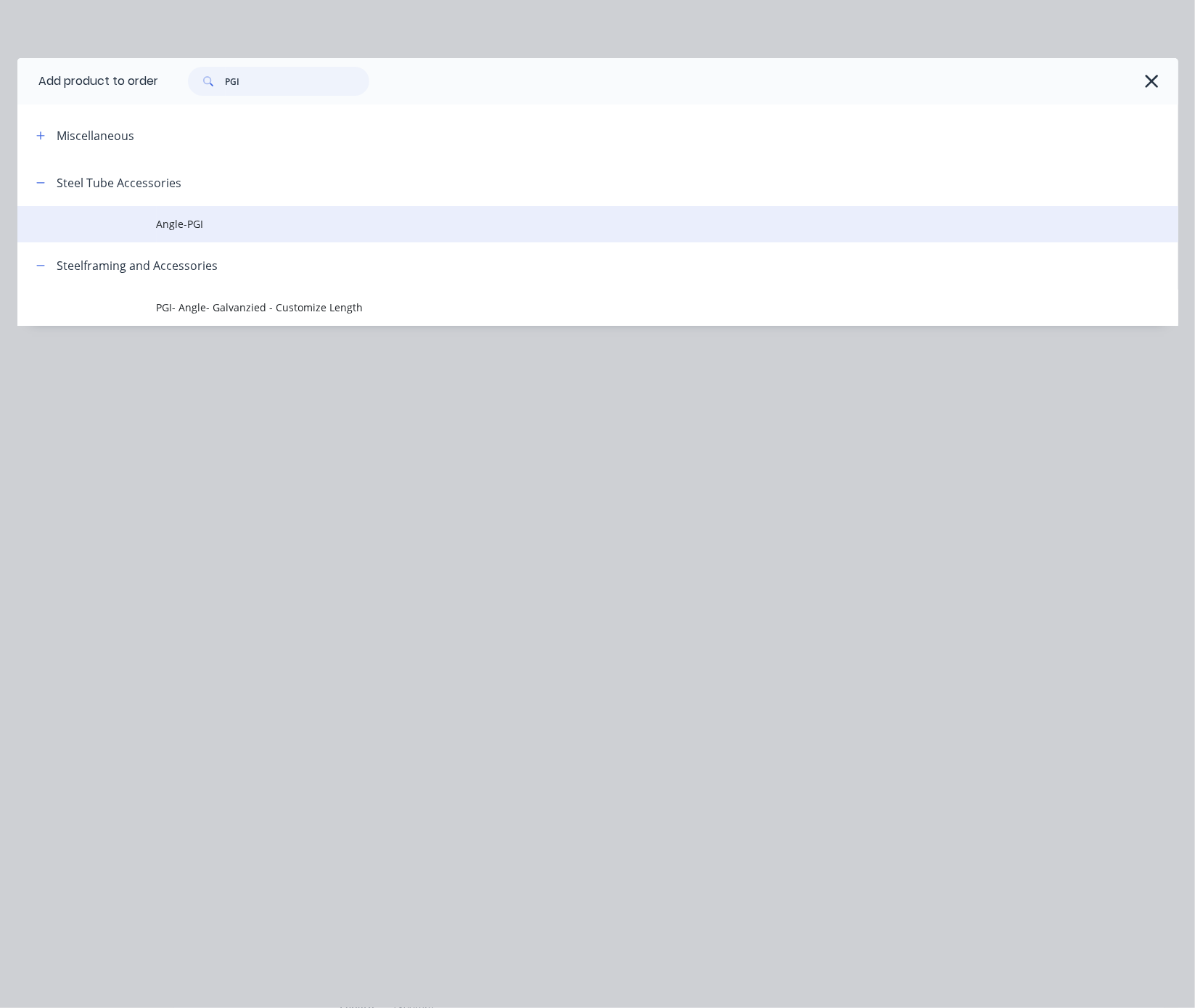
type input "PGI"
click at [204, 231] on span "Angle-PGI" at bounding box center [564, 224] width 817 height 15
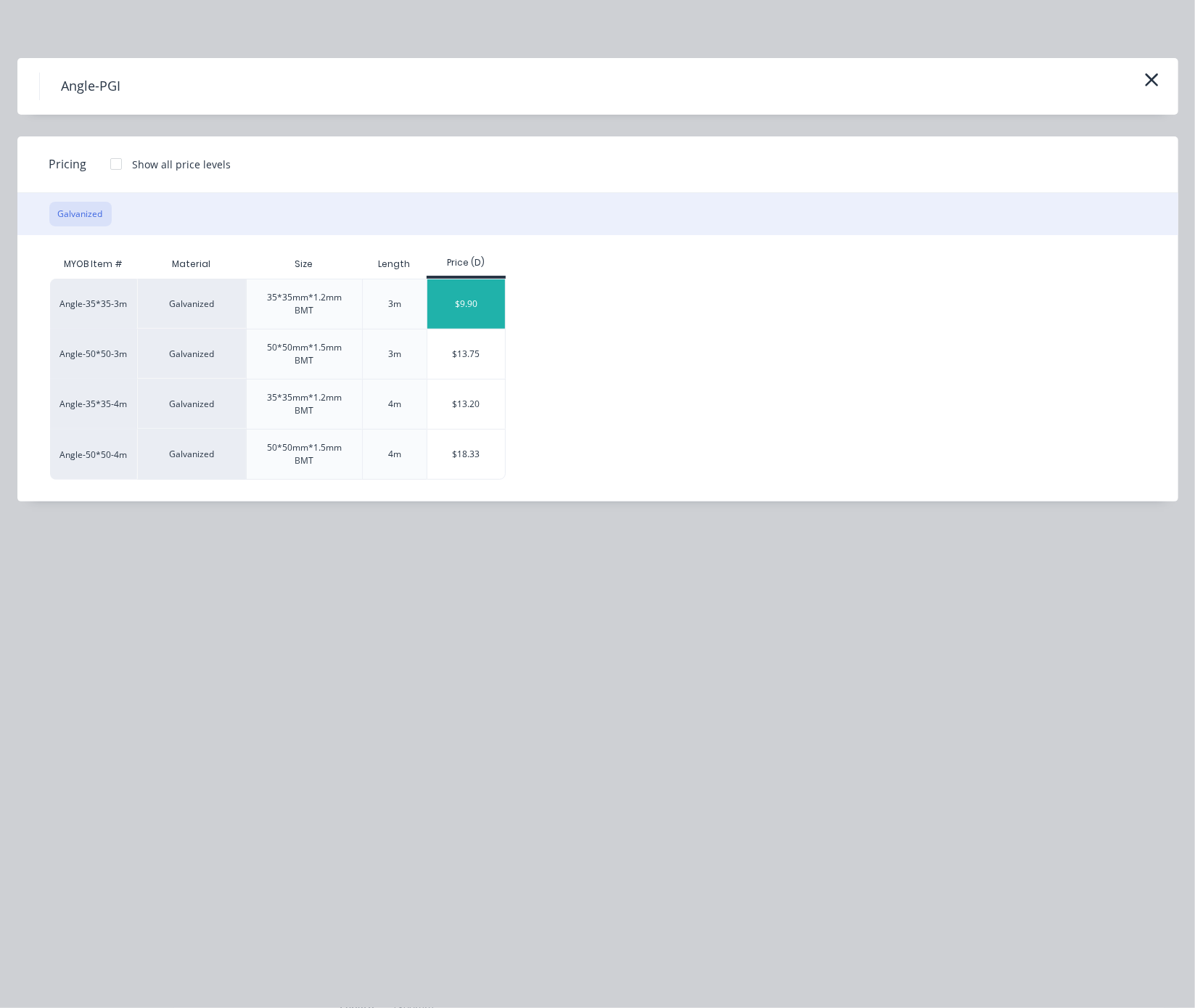
click at [485, 325] on div "$9.90" at bounding box center [466, 304] width 77 height 49
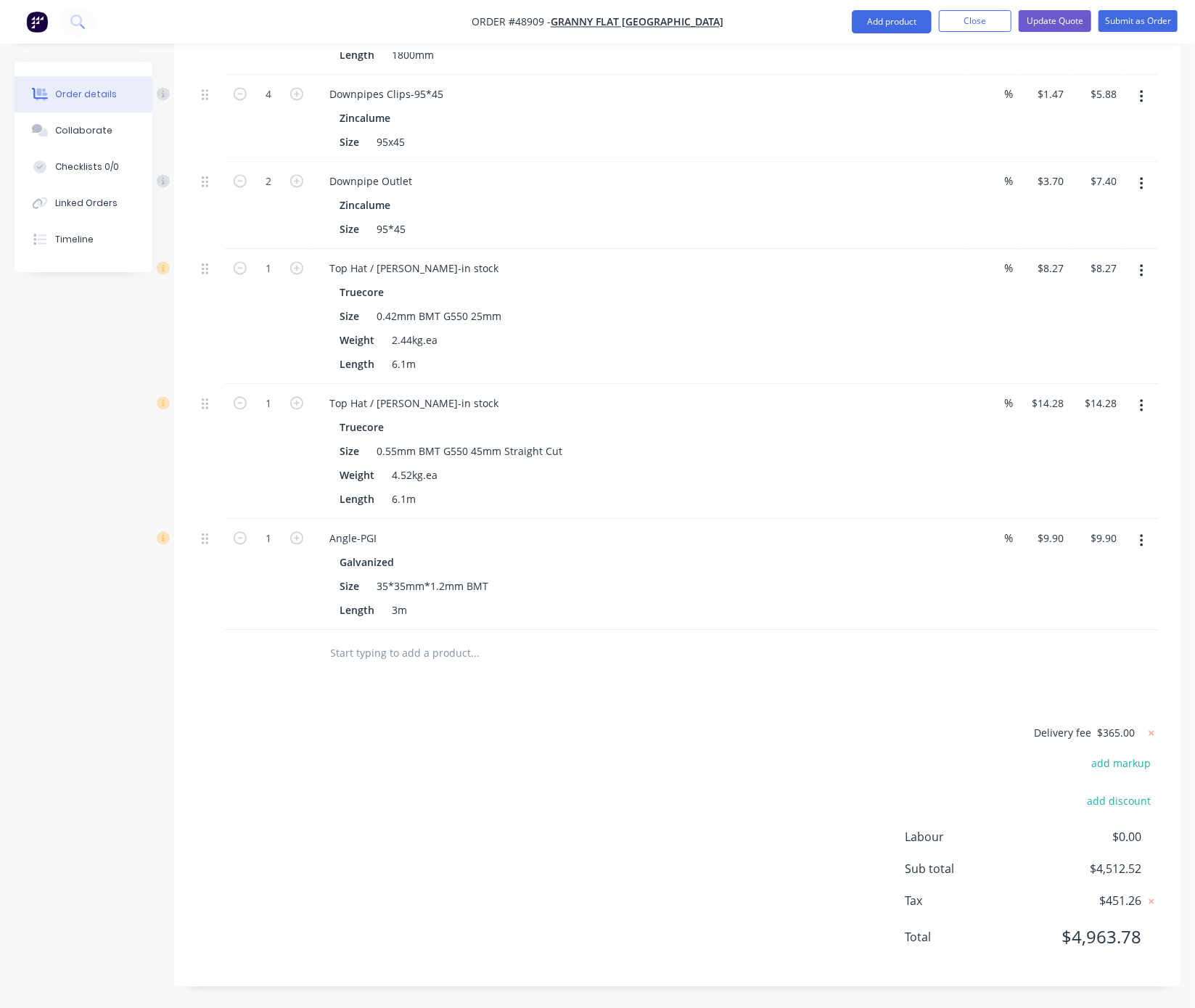
scroll to position [1790, 0]
click at [295, 531] on icon "button" at bounding box center [296, 537] width 13 height 13
type input "2"
type input "$19.80"
click at [295, 531] on icon "button" at bounding box center [296, 537] width 13 height 13
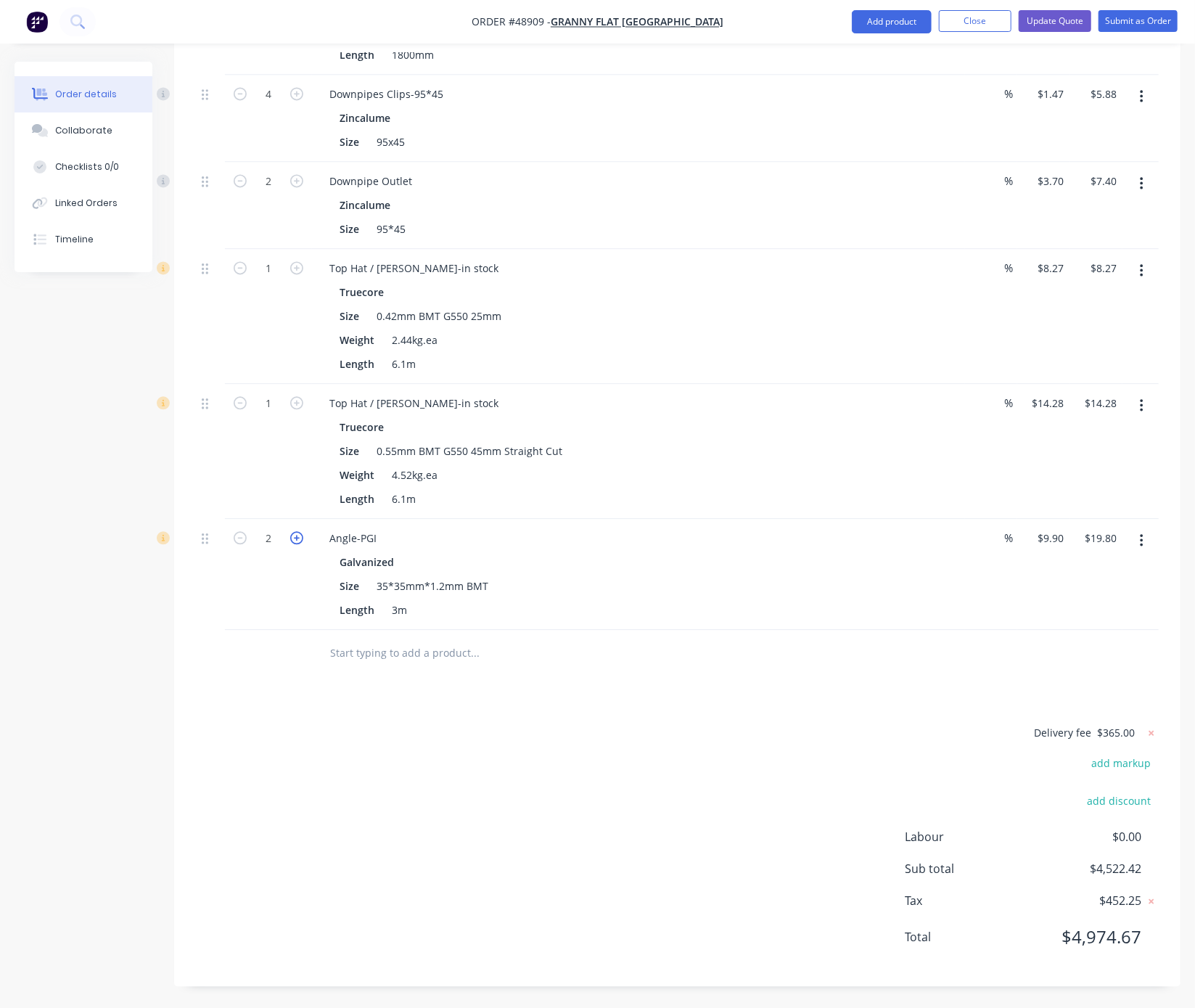
type input "3"
type input "$29.70"
click at [485, 830] on div "Delivery fee $365.00 add markup add discount Labour $0.00 Sub total $4,532.32 T…" at bounding box center [677, 843] width 963 height 241
click at [298, 531] on icon "button" at bounding box center [296, 537] width 13 height 13
type input "4"
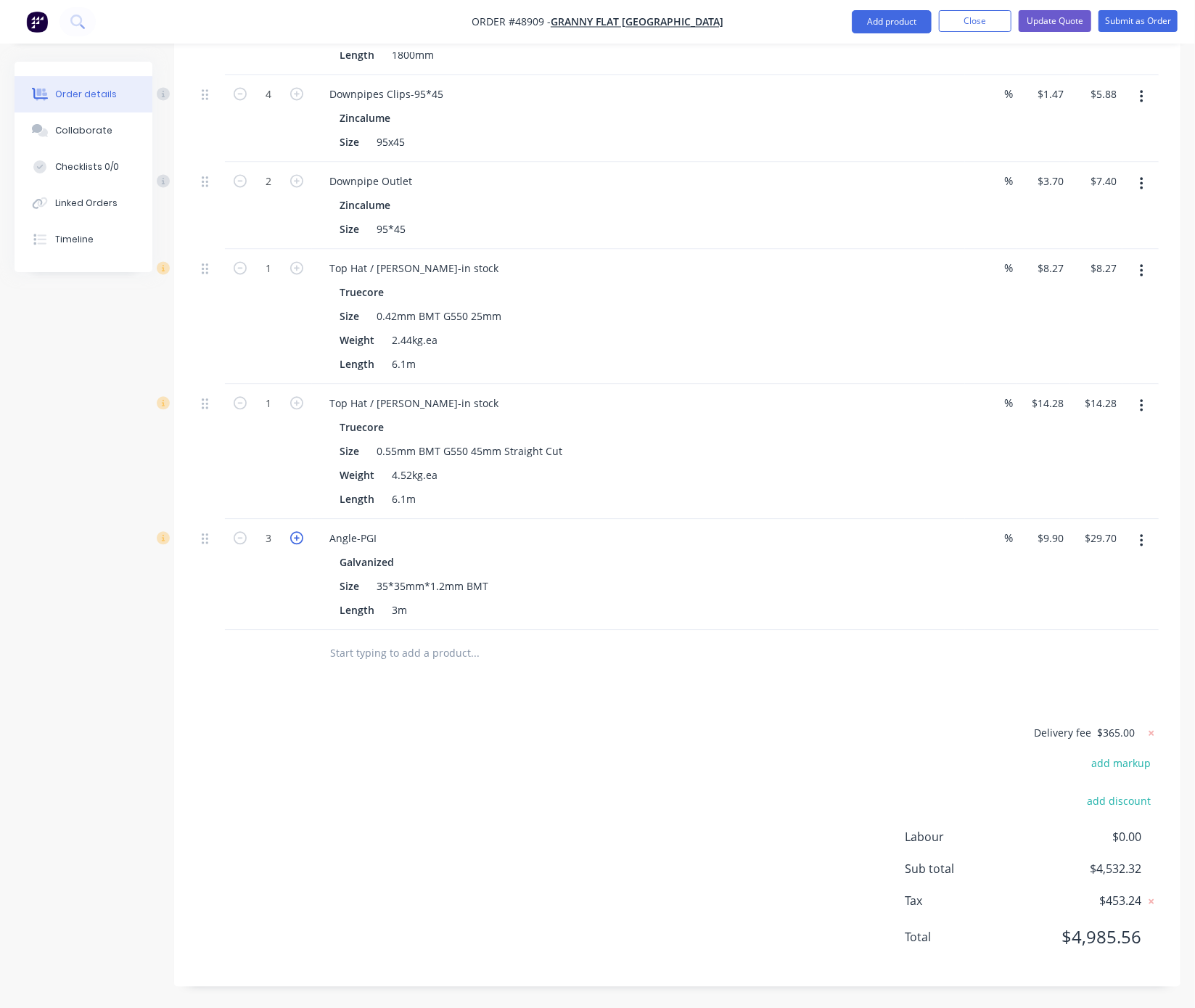
type input "$39.60"
click at [298, 531] on icon "button" at bounding box center [296, 537] width 13 height 13
type input "5"
type input "$49.50"
click at [496, 740] on div "Delivery fee $365.00 add markup add discount Labour $0.00 Sub total $4,552.12 T…" at bounding box center [677, 843] width 963 height 241
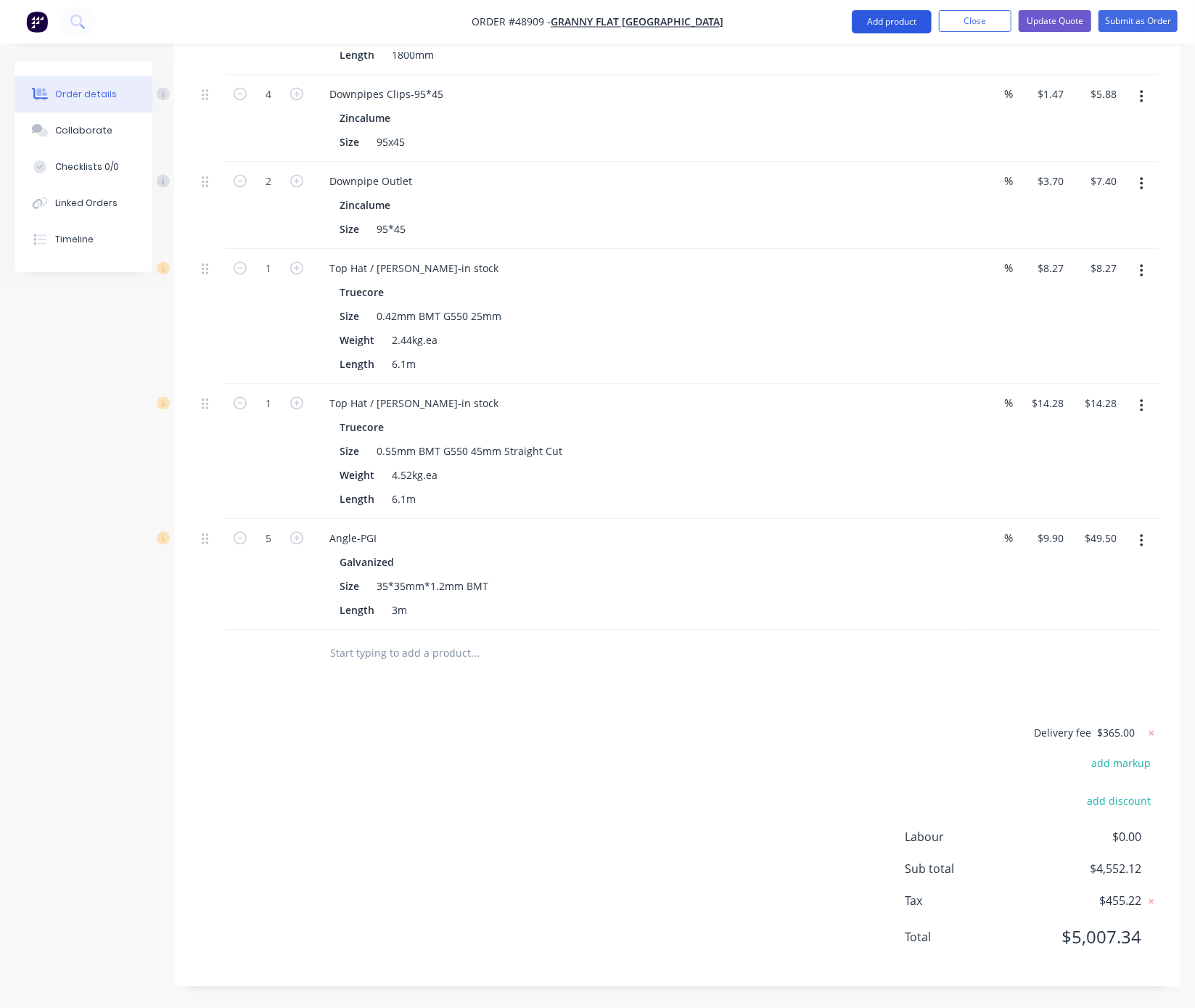
click at [880, 20] on button "Add product" at bounding box center [892, 21] width 80 height 23
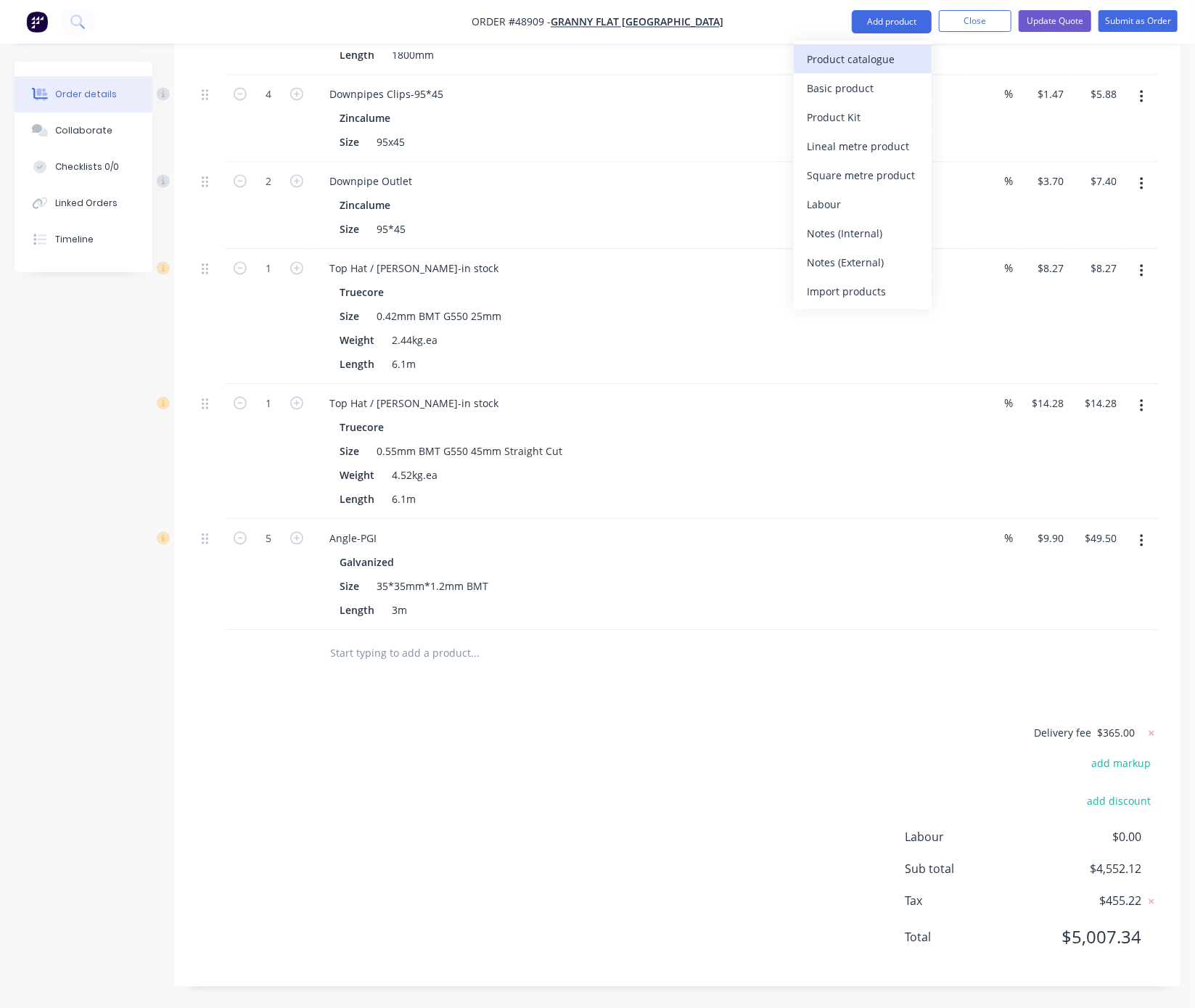
click at [861, 64] on div "Product catalogue" at bounding box center [862, 59] width 111 height 21
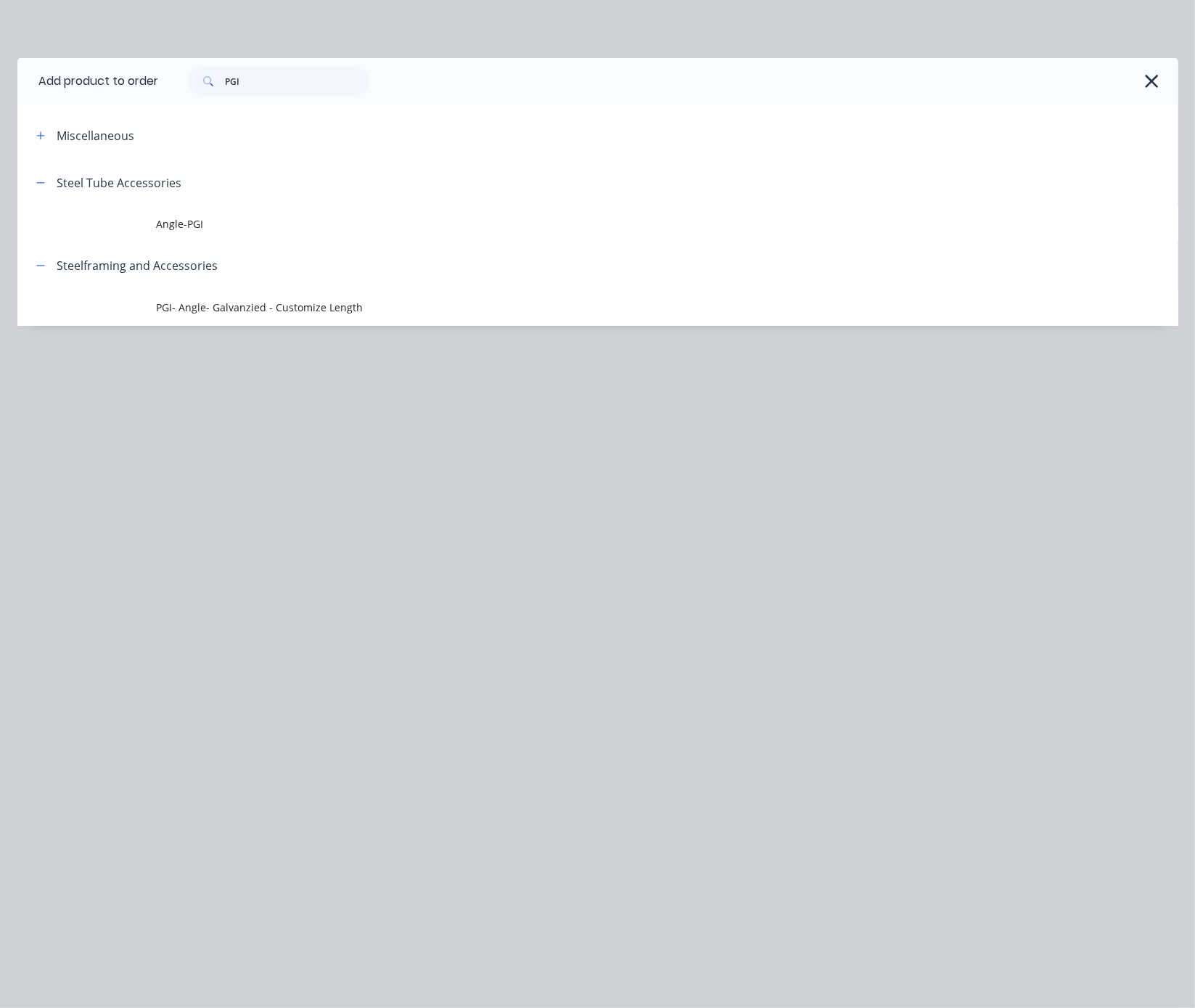
click at [1041, 87] on icon "button" at bounding box center [1152, 81] width 13 height 13
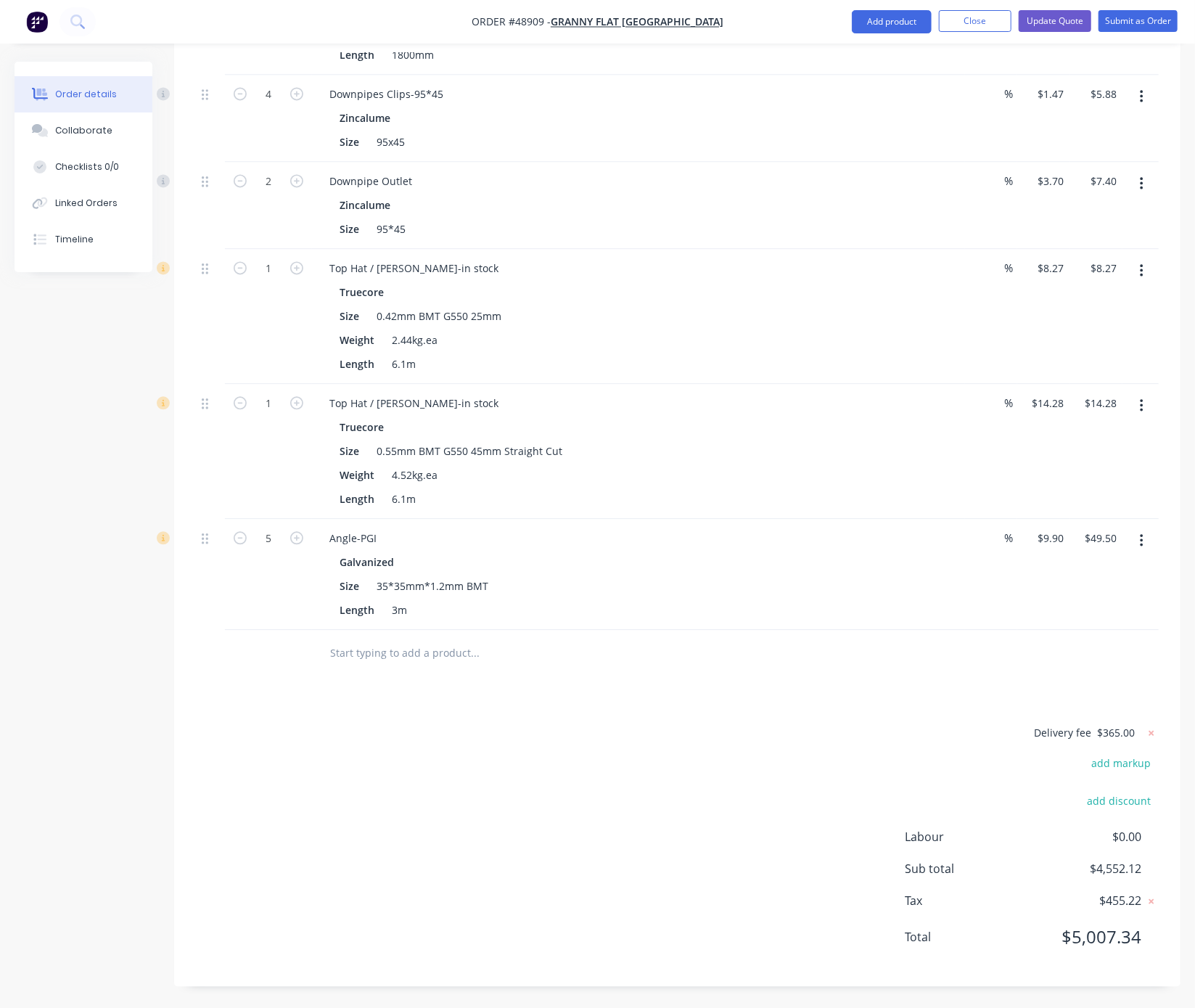
click at [602, 739] on div "Delivery fee $365.00 add markup add discount Labour $0.00 Sub total $4,552.12 T…" at bounding box center [677, 843] width 963 height 241
click at [297, 531] on icon "button" at bounding box center [296, 537] width 13 height 13
type input "6"
type input "$59.40"
click at [498, 744] on div "Delivery fee $365.00 add markup add discount Labour $0.00 Sub total $4,562.02 T…" at bounding box center [677, 843] width 963 height 241
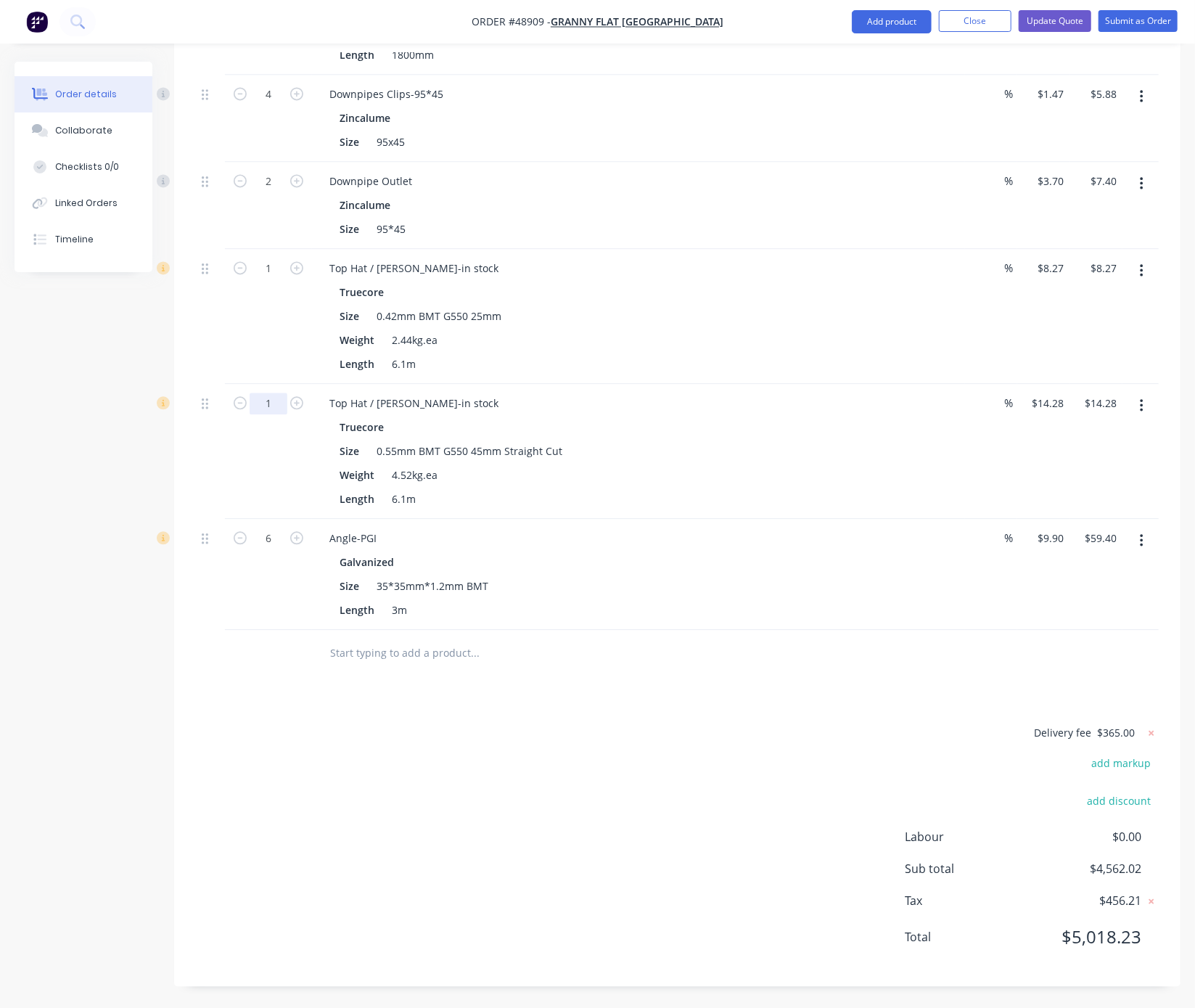
click at [277, 393] on input "1" at bounding box center [269, 404] width 37 height 22
type input "9"
type input "$128.52"
click at [264, 321] on div "1" at bounding box center [269, 316] width 87 height 135
click at [275, 258] on input "1" at bounding box center [269, 269] width 37 height 22
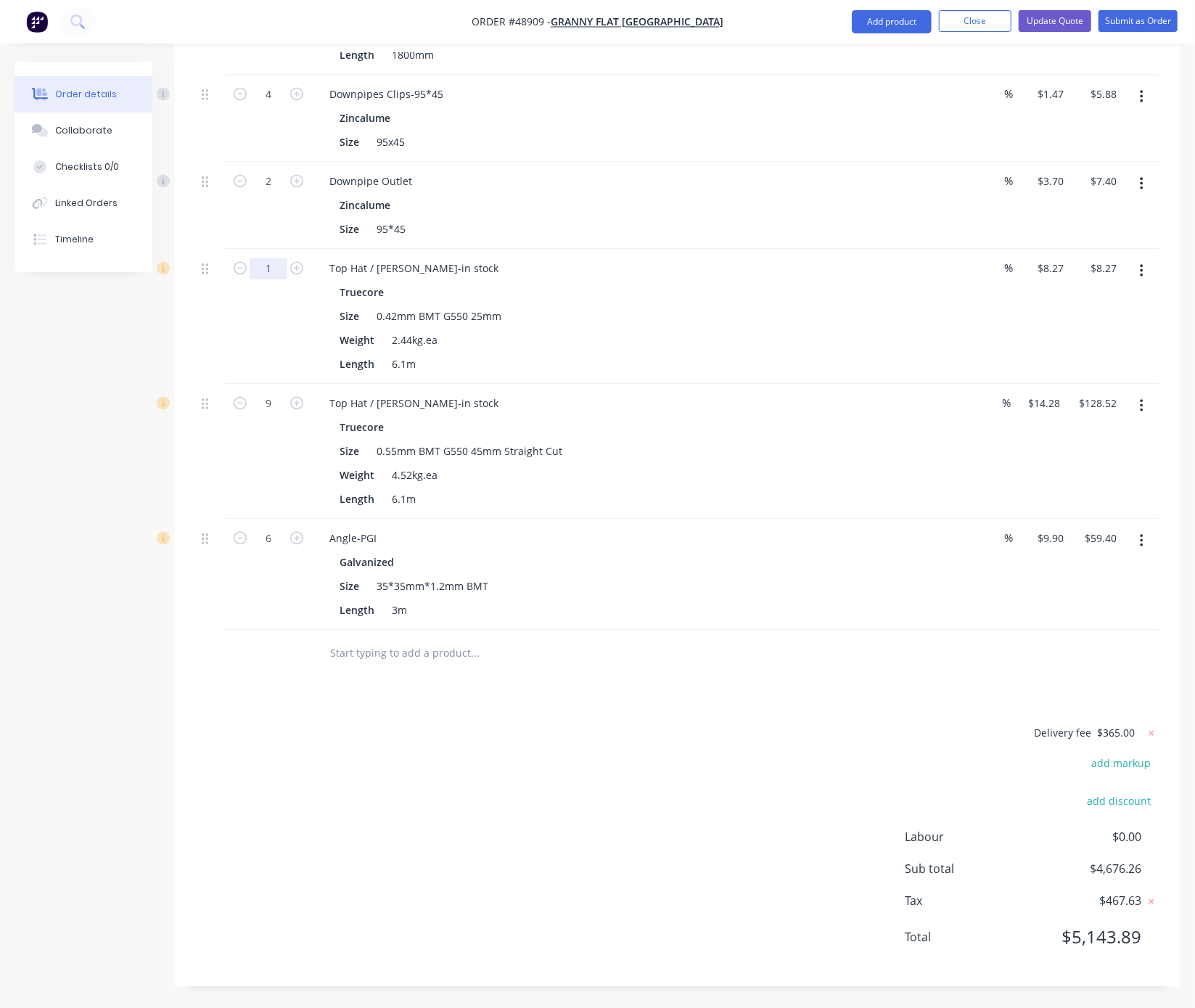
click at [272, 258] on input "1" at bounding box center [269, 269] width 37 height 22
type input "15"
type input "$124.05"
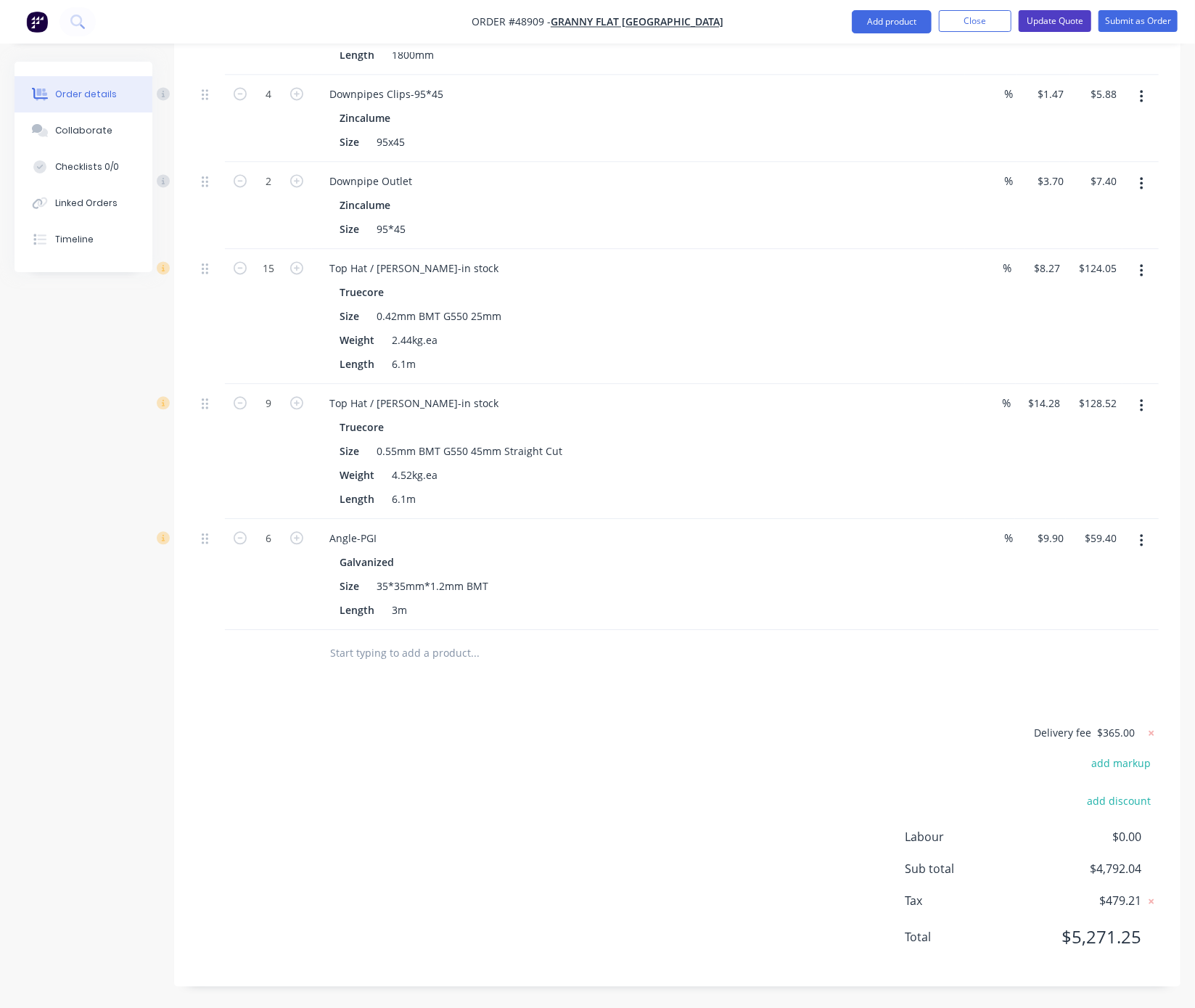
click at [1039, 23] on button "Update Quote" at bounding box center [1055, 21] width 72 height 22
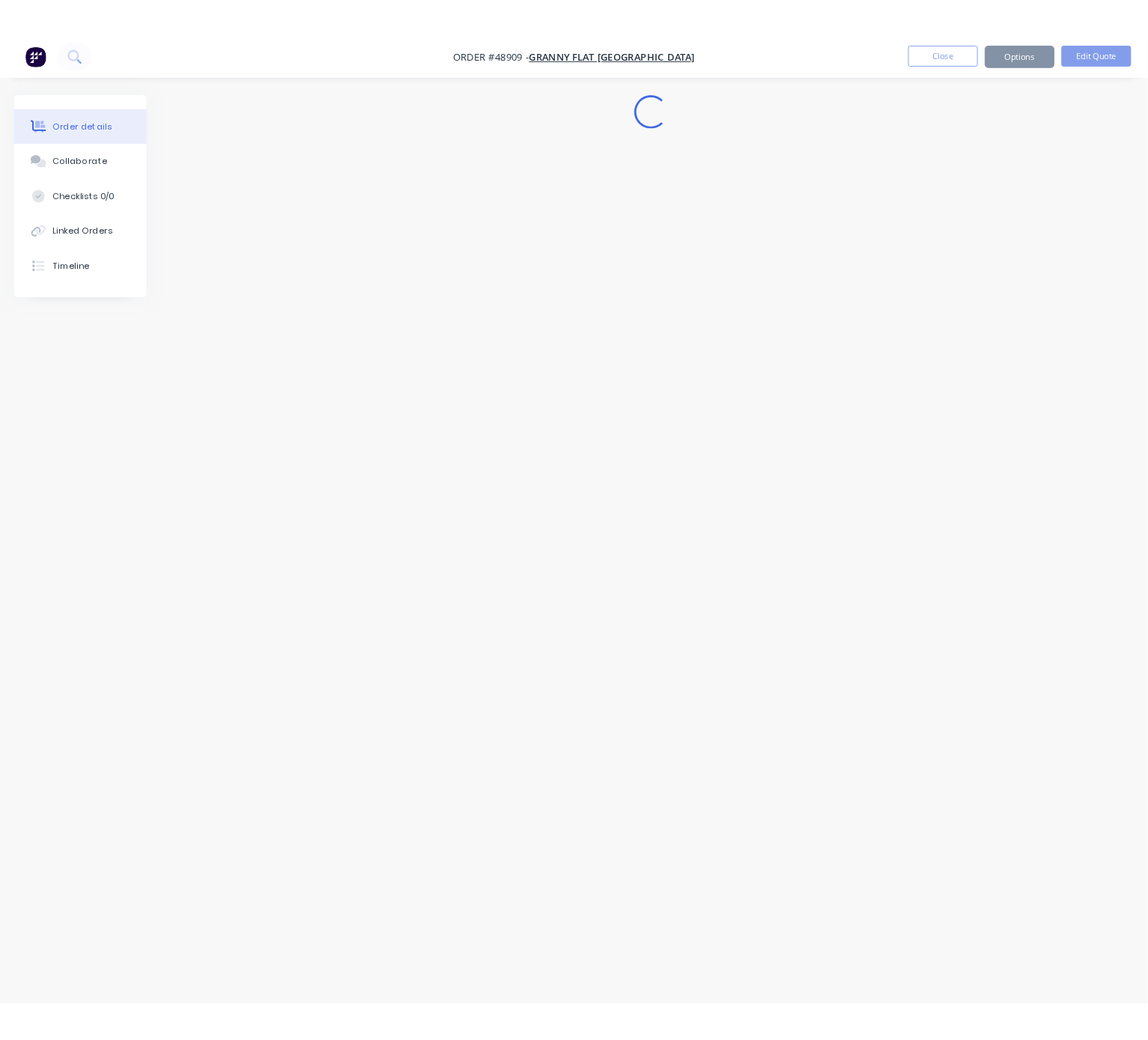
scroll to position [0, 0]
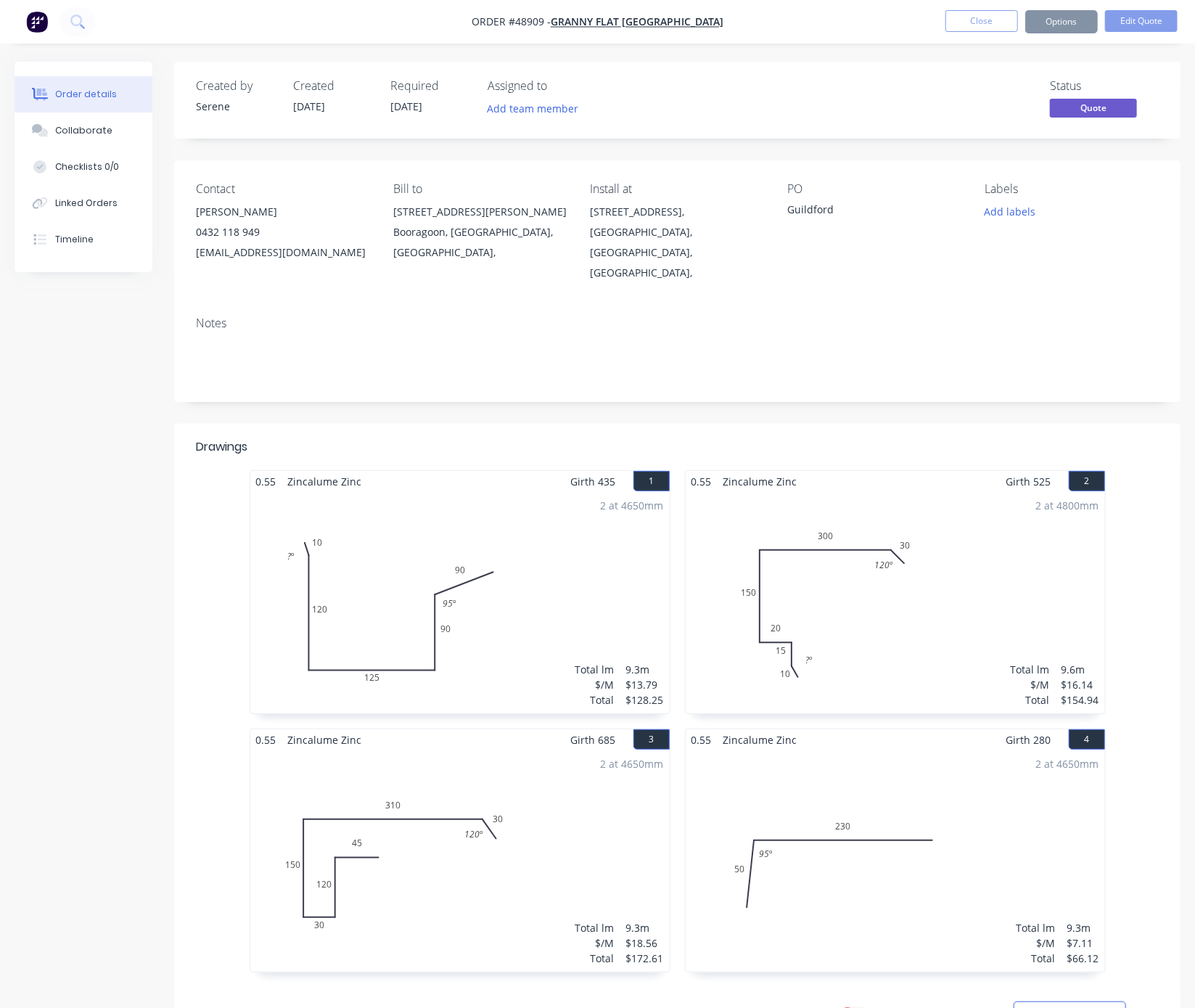
click at [1041, 21] on button "Options" at bounding box center [1061, 21] width 72 height 23
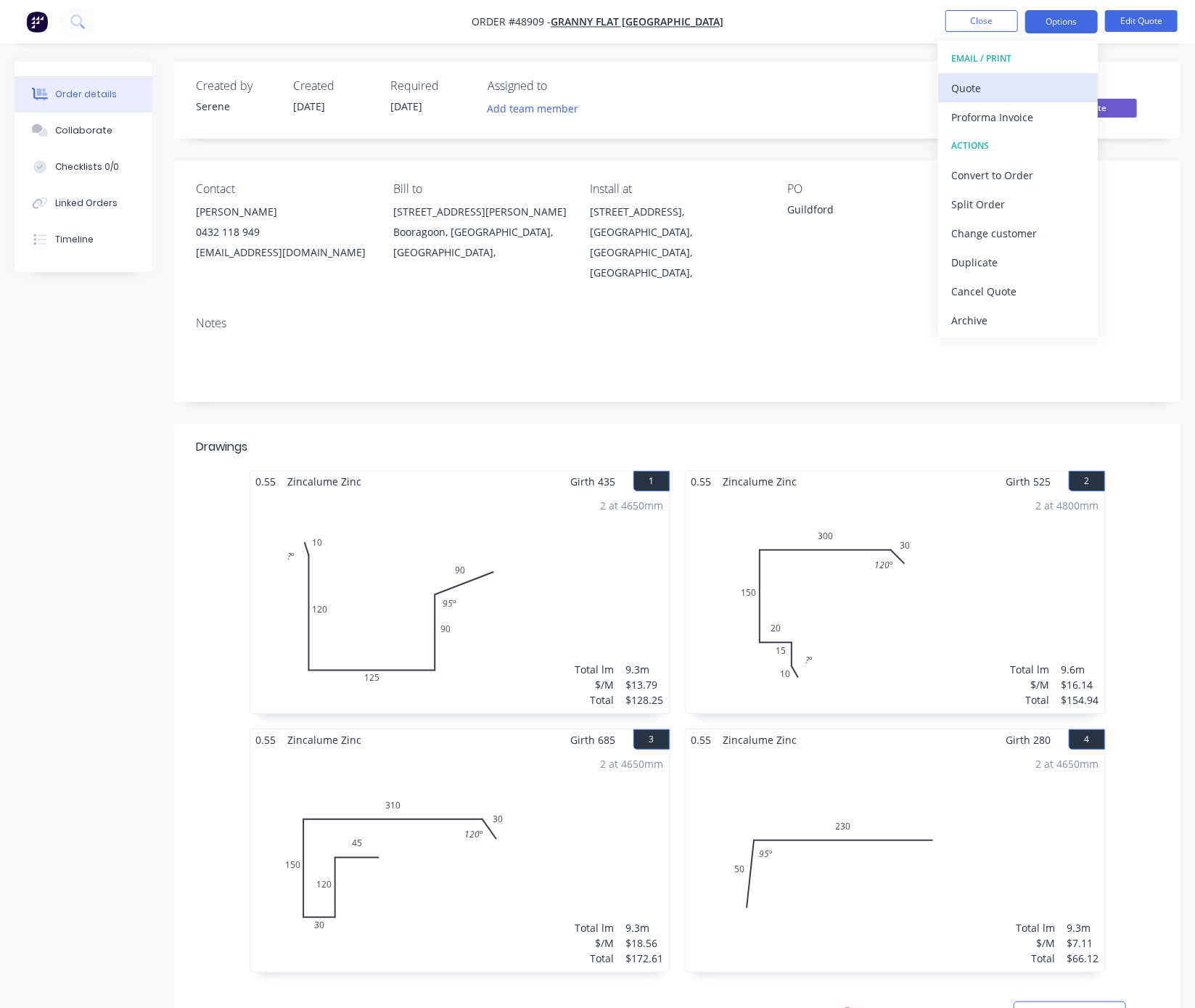
click at [969, 86] on div "Quote" at bounding box center [1017, 88] width 133 height 21
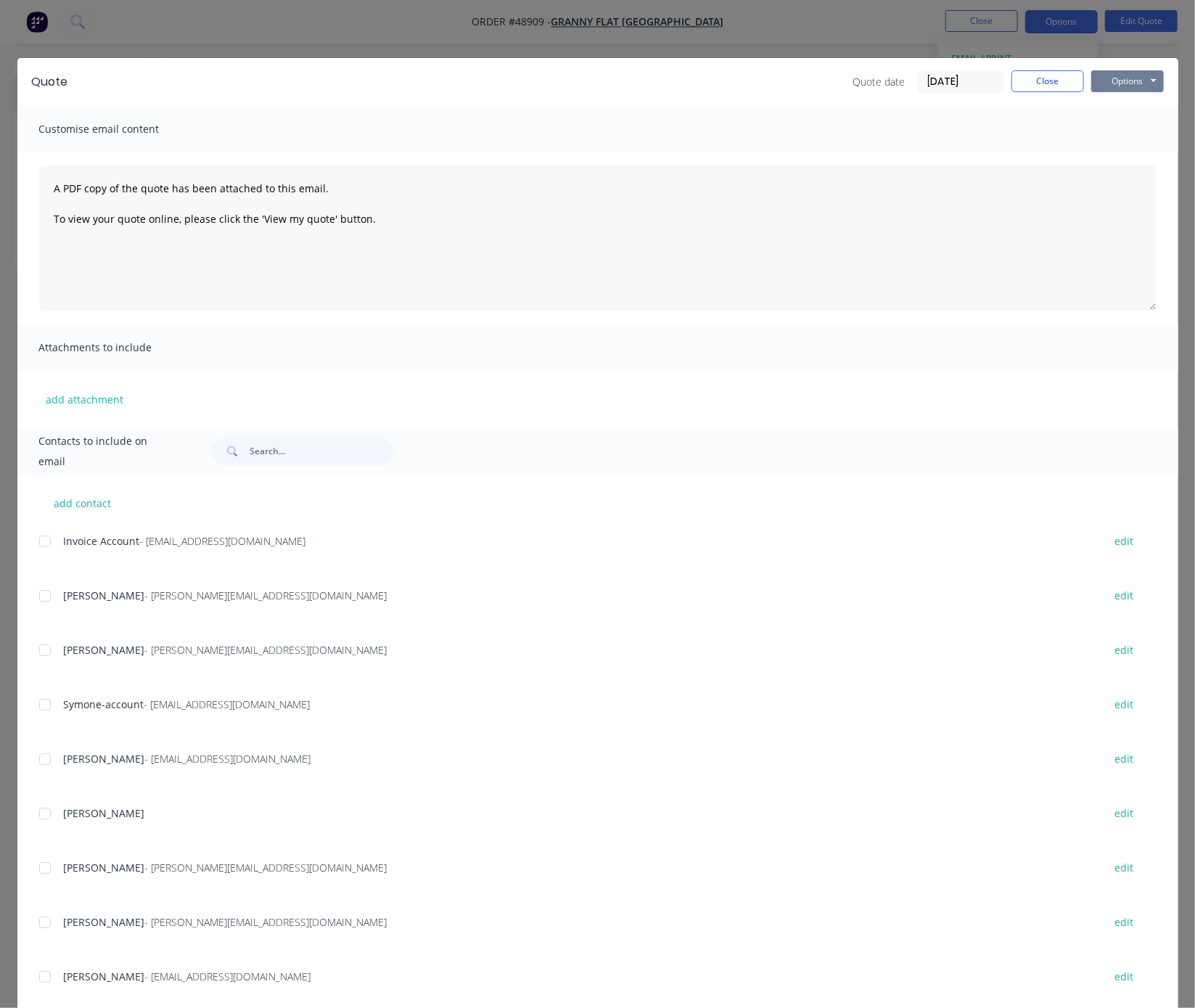
click at [1041, 85] on button "Options" at bounding box center [1127, 82] width 72 height 22
click at [1041, 141] on button "Print" at bounding box center [1137, 130] width 93 height 24
click at [1034, 88] on button "Close" at bounding box center [1047, 82] width 72 height 22
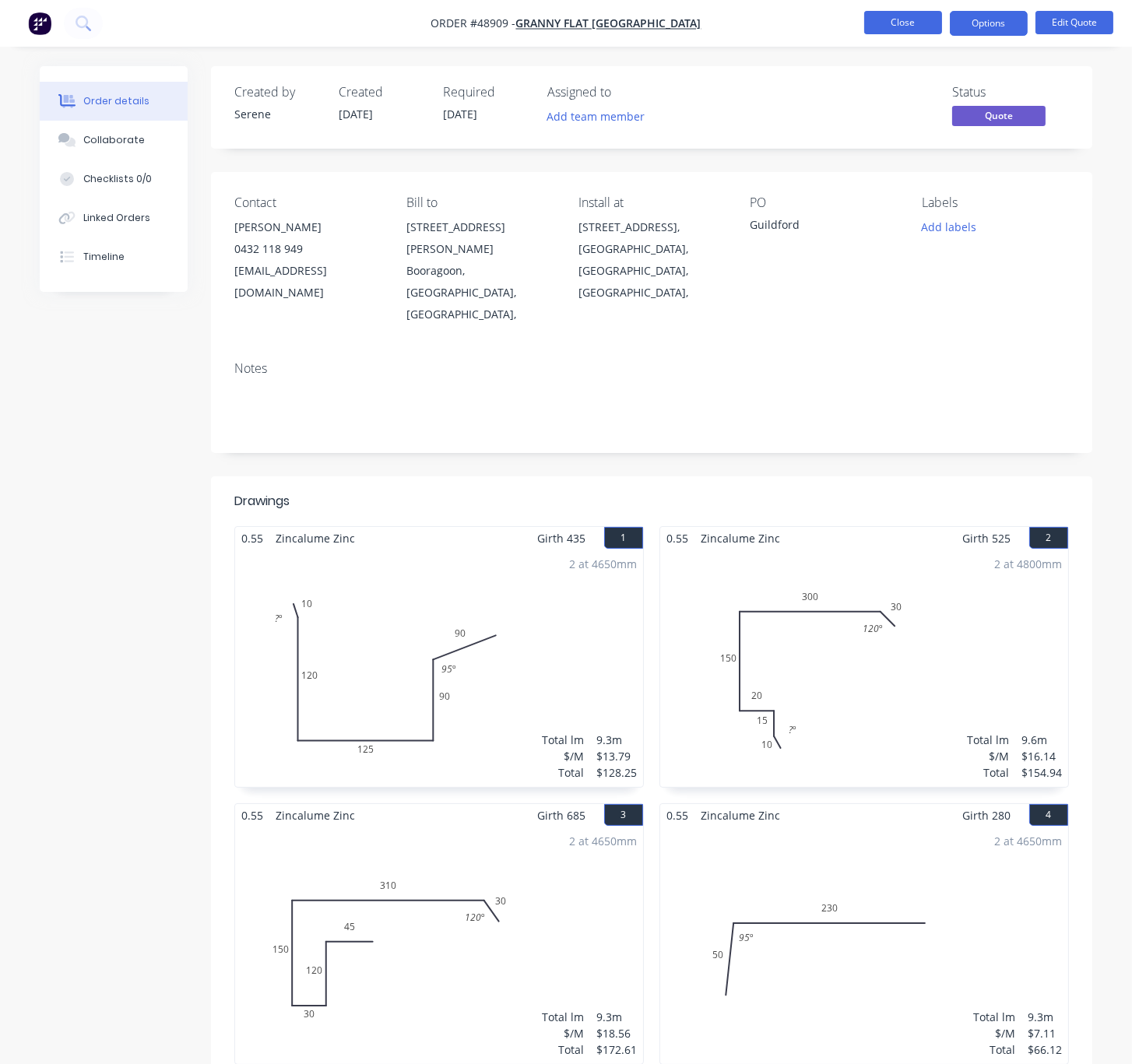
click at [895, 22] on button "Close" at bounding box center [903, 23] width 78 height 24
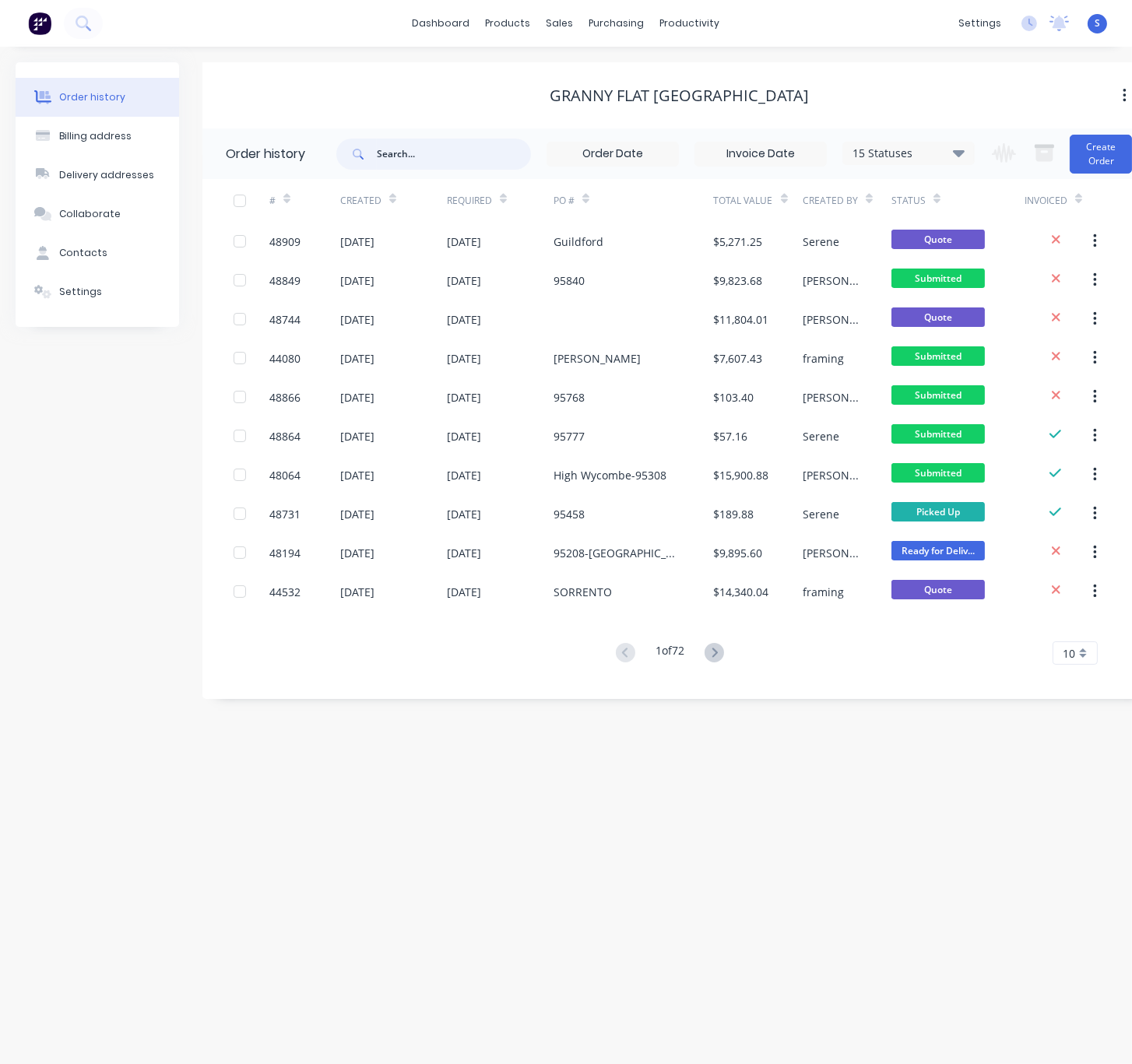
click at [414, 155] on input "text" at bounding box center [453, 154] width 154 height 31
type input "95845"
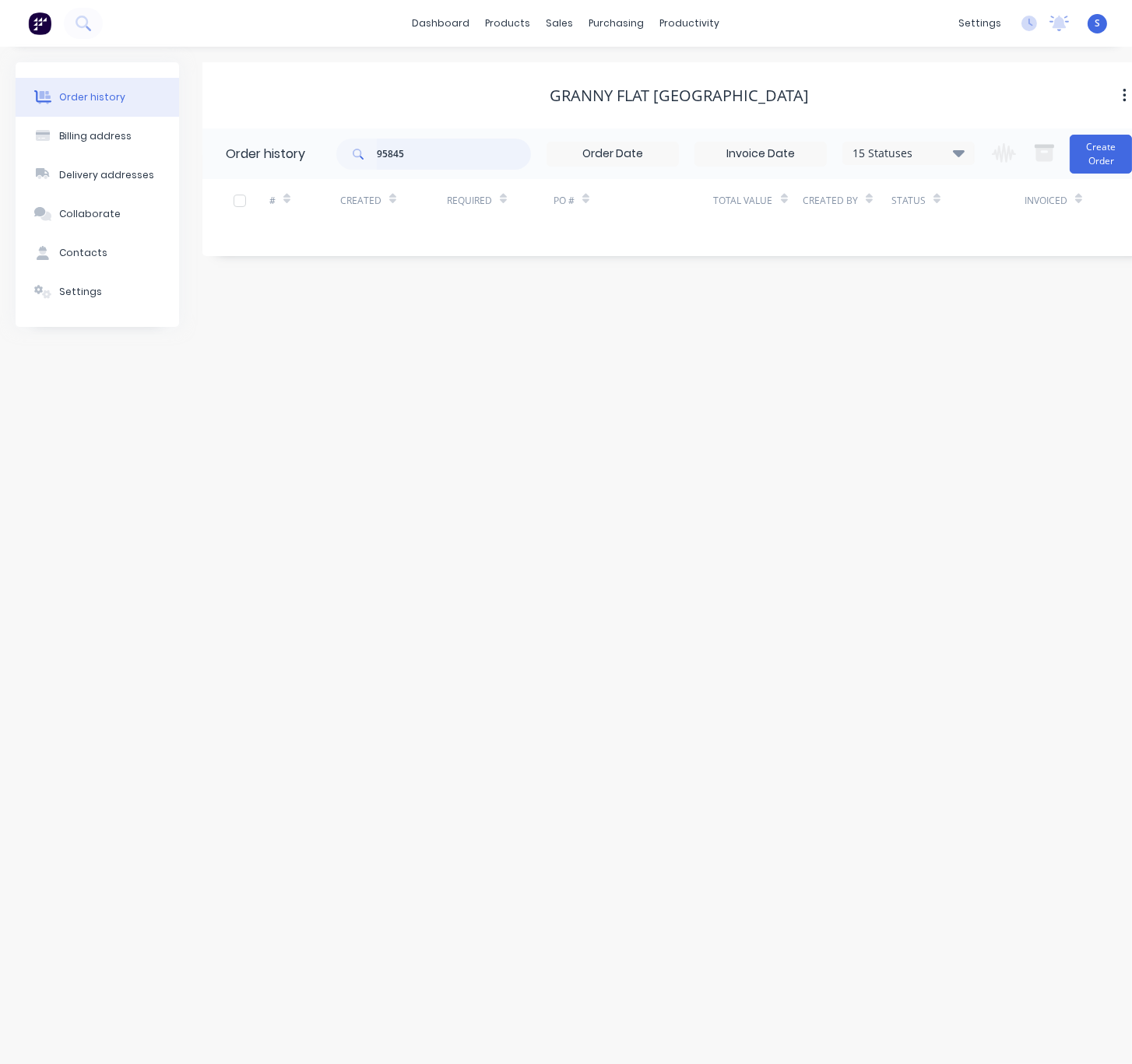
drag, startPoint x: 431, startPoint y: 152, endPoint x: 326, endPoint y: 154, distance: 105.0
click at [333, 154] on header "Order history 95845 15 Statuses Invoice Status Invoiced Not Invoiced Partial Or…" at bounding box center [679, 153] width 953 height 50
click at [1091, 153] on button "Create Order" at bounding box center [1101, 154] width 62 height 39
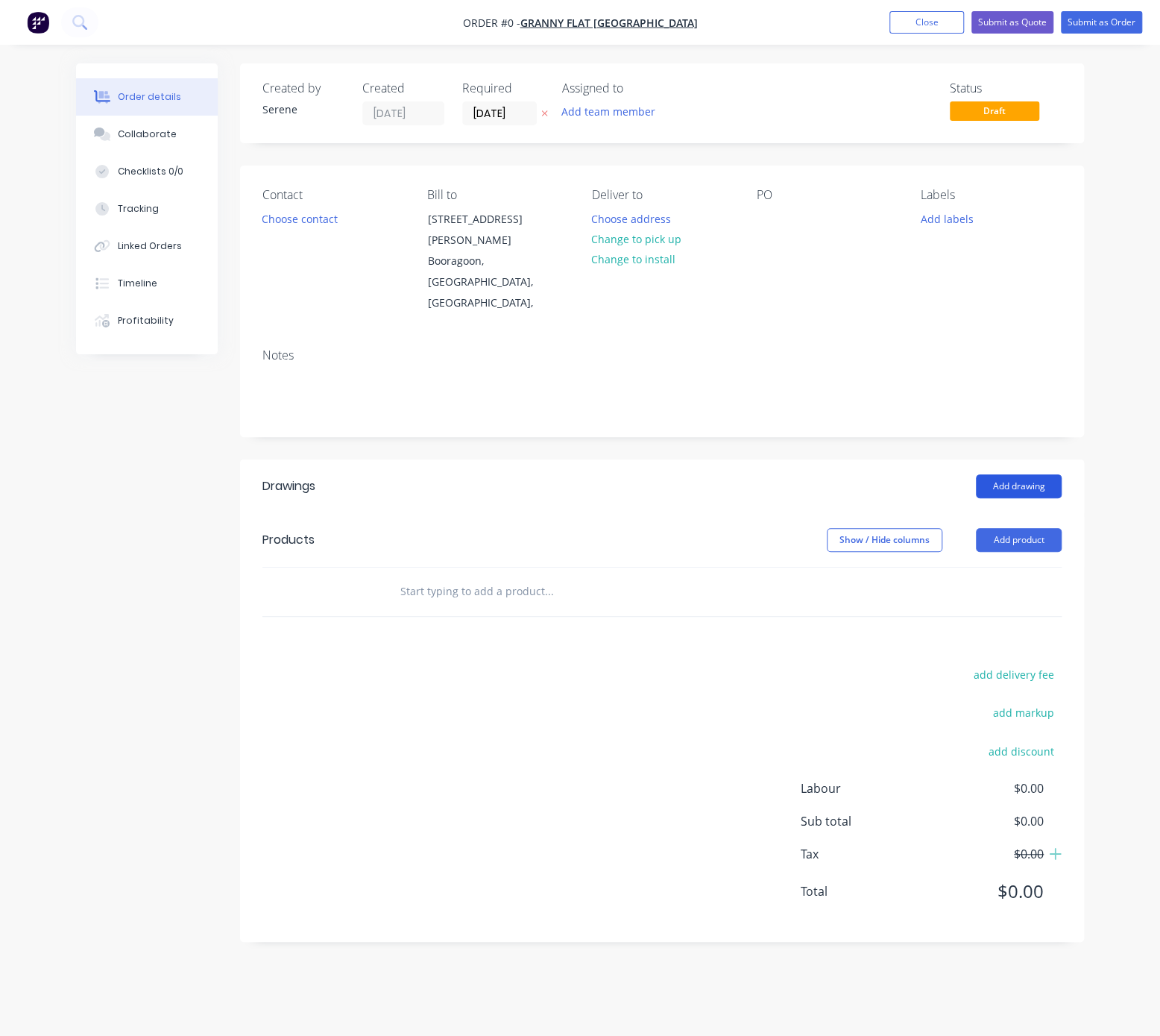
click at [1032, 474] on button "Add drawing" at bounding box center [1018, 486] width 86 height 24
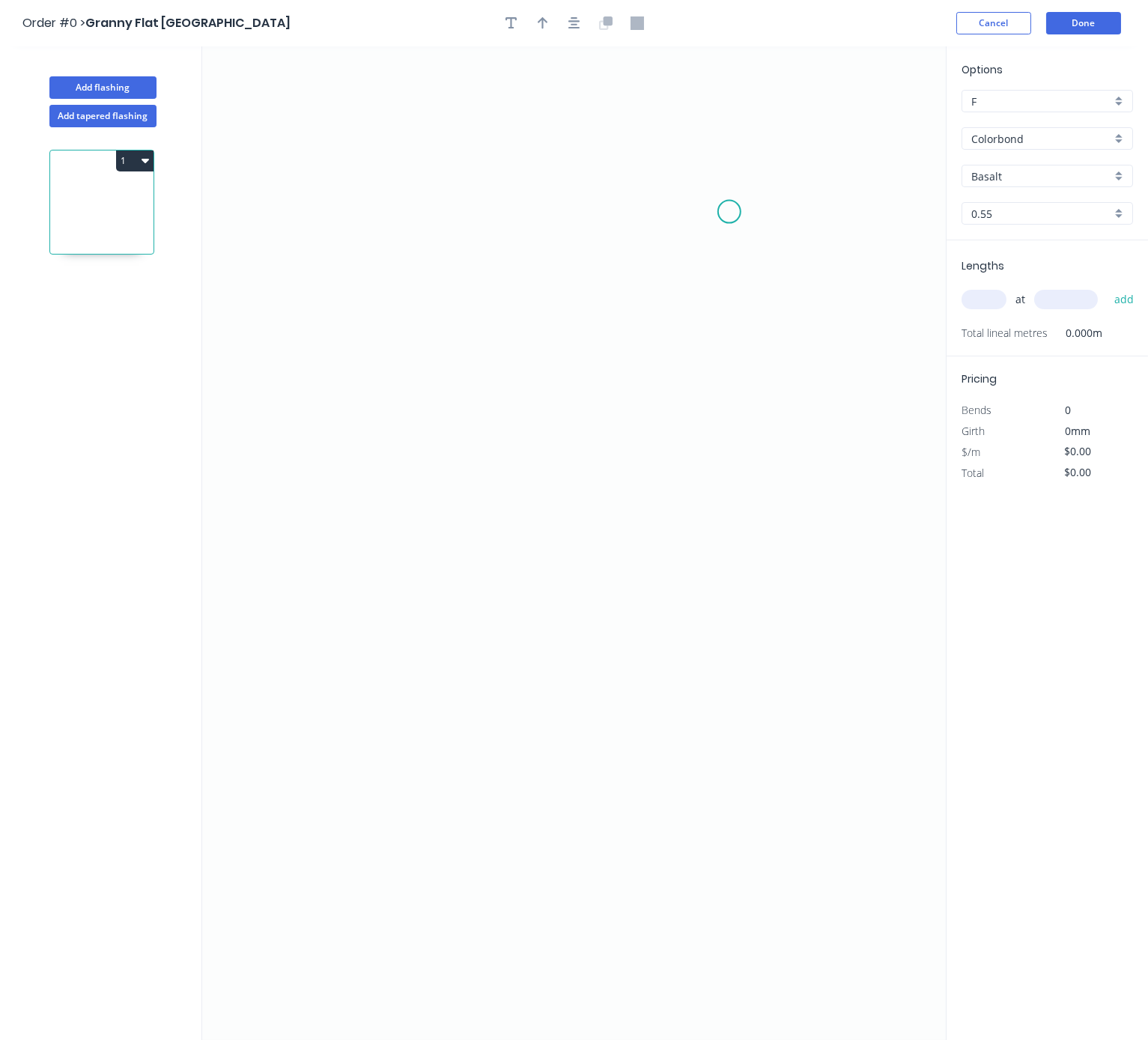
click at [732, 212] on icon "0" at bounding box center [574, 543] width 744 height 994
click at [364, 224] on icon "0" at bounding box center [574, 543] width 744 height 994
click at [371, 401] on icon "0 ?" at bounding box center [574, 543] width 744 height 994
click at [551, 174] on tspan "?" at bounding box center [548, 180] width 8 height 25
click at [346, 293] on rect at bounding box center [341, 298] width 30 height 21
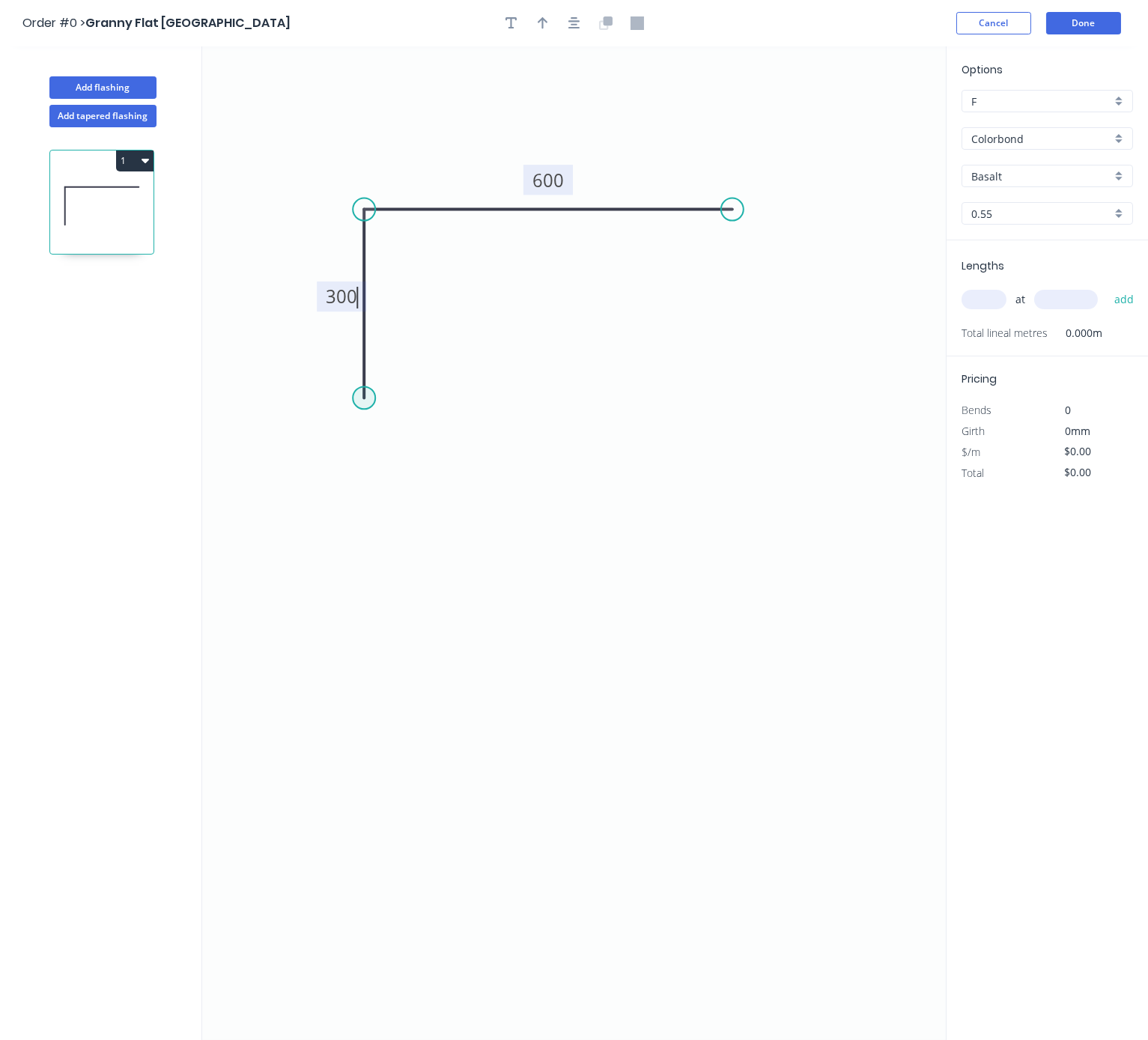
click at [365, 397] on circle at bounding box center [364, 397] width 23 height 23
click at [387, 395] on icon "0 300 600" at bounding box center [574, 543] width 744 height 994
click at [383, 418] on tspan "?" at bounding box center [381, 409] width 8 height 25
click at [489, 604] on icon "0 20 300 600 ? º" at bounding box center [574, 543] width 744 height 994
type input "$29.63"
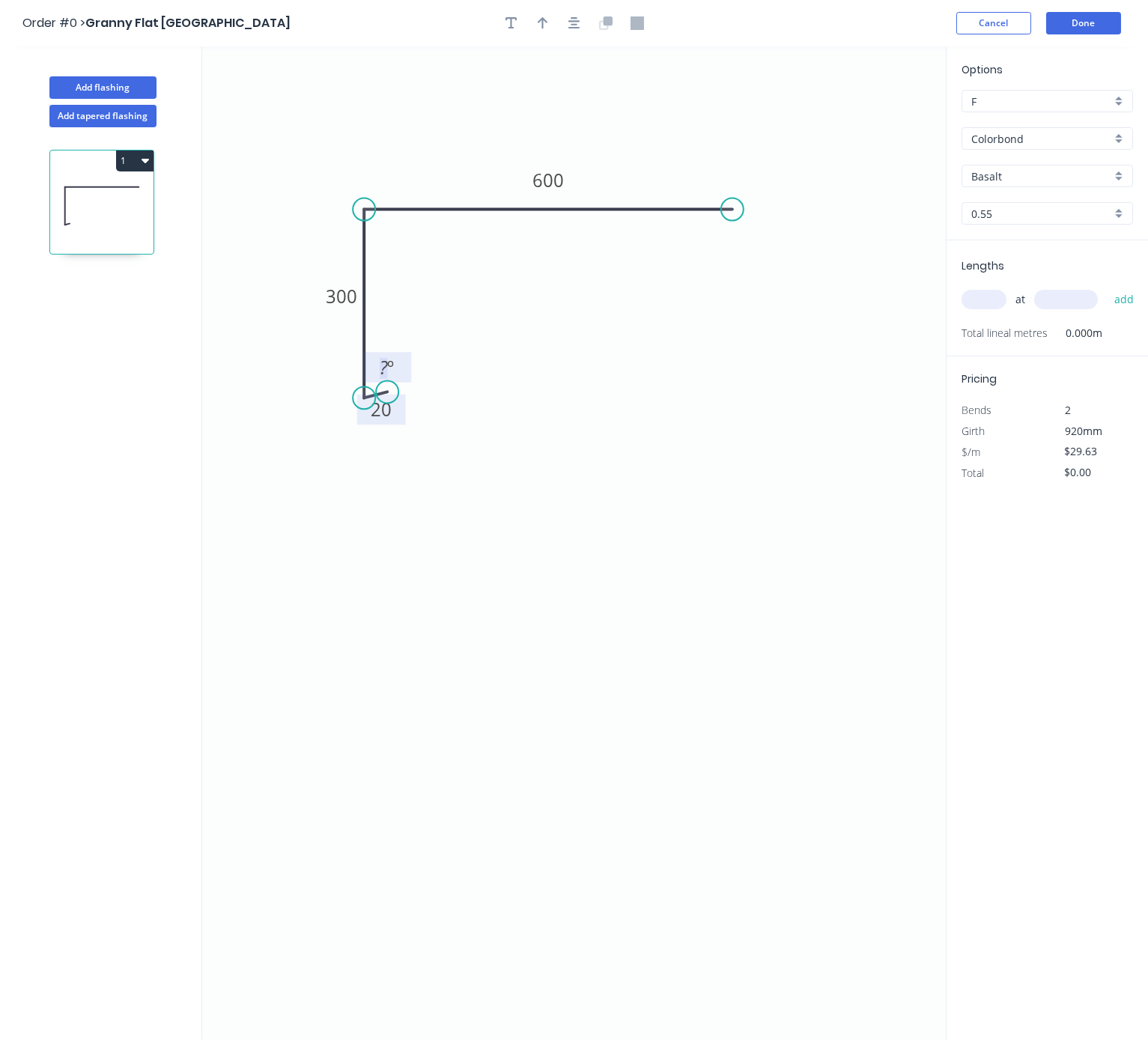
click at [386, 362] on tspan "?" at bounding box center [383, 367] width 8 height 25
click at [388, 666] on icon "0 20 300 600 65 º" at bounding box center [574, 543] width 744 height 994
click at [1002, 176] on div "Basalt" at bounding box center [1046, 176] width 171 height 23
click at [1015, 184] on input "text" at bounding box center [1041, 176] width 140 height 16
click at [1032, 212] on div "Surfmist" at bounding box center [1047, 205] width 170 height 26
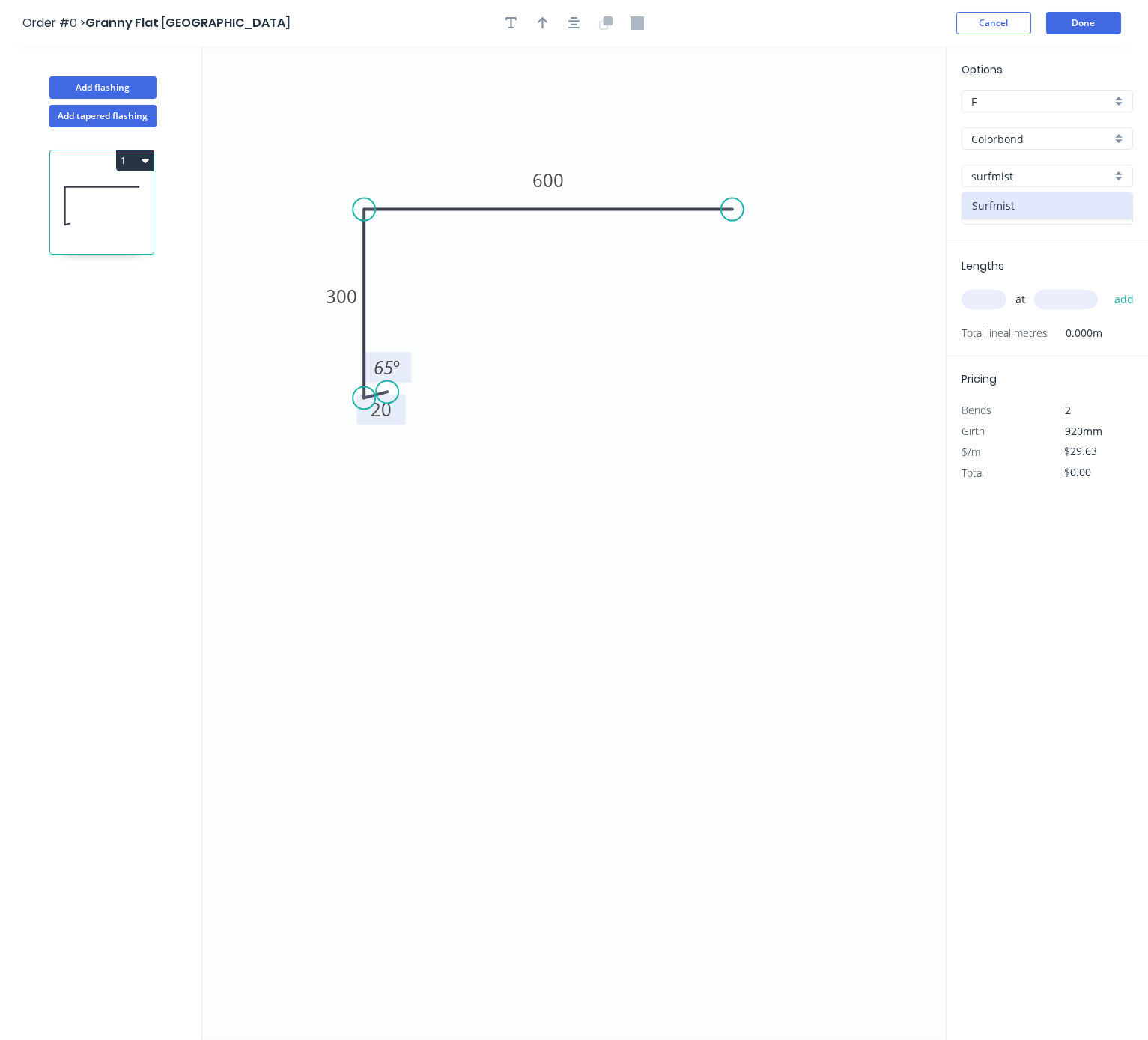
type input "Surfmist"
click at [986, 310] on input "text" at bounding box center [983, 299] width 45 height 19
type input "1"
type input "2400"
click at [1074, 287] on button "add" at bounding box center [1124, 299] width 35 height 25
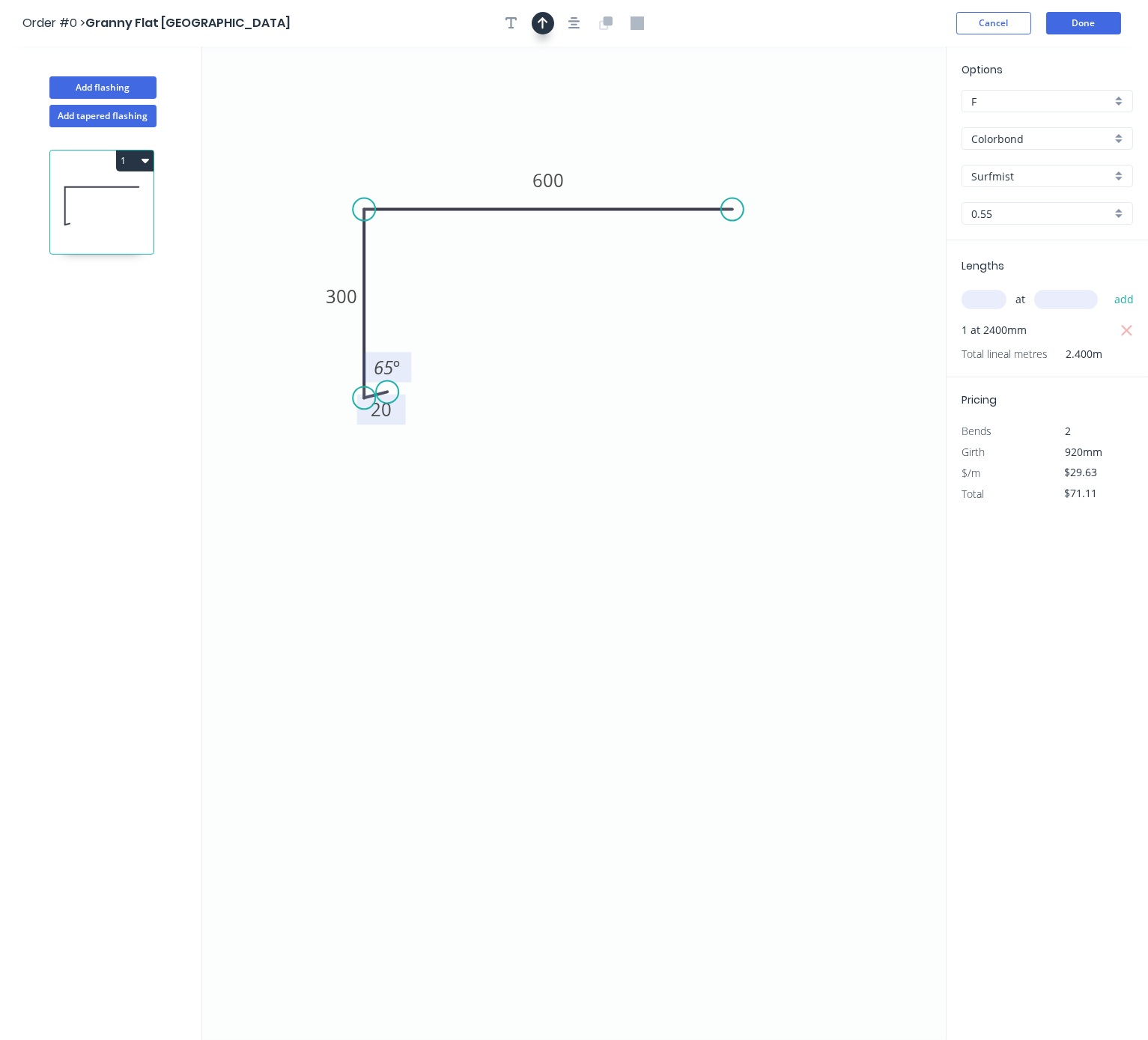
click at [535, 25] on button "button" at bounding box center [543, 24] width 23 height 23
drag, startPoint x: 872, startPoint y: 123, endPoint x: 458, endPoint y: 136, distance: 414.2
click at [459, 118] on icon at bounding box center [465, 94] width 13 height 48
click at [146, 171] on div "1" at bounding box center [103, 597] width 197 height 940
click at [136, 171] on button "1" at bounding box center [134, 161] width 38 height 21
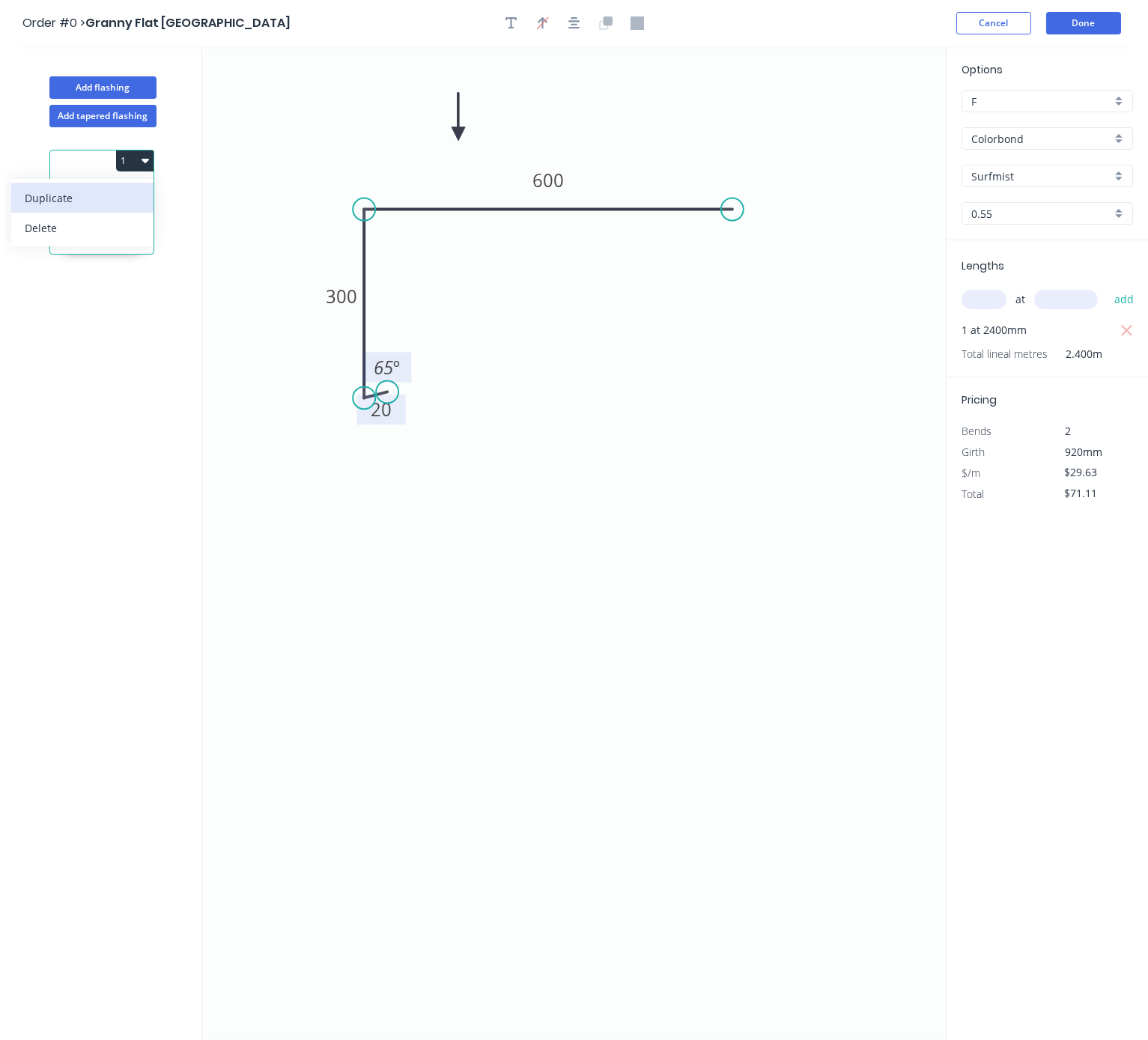
click at [111, 209] on div "Duplicate" at bounding box center [82, 197] width 115 height 22
type input "$0.00"
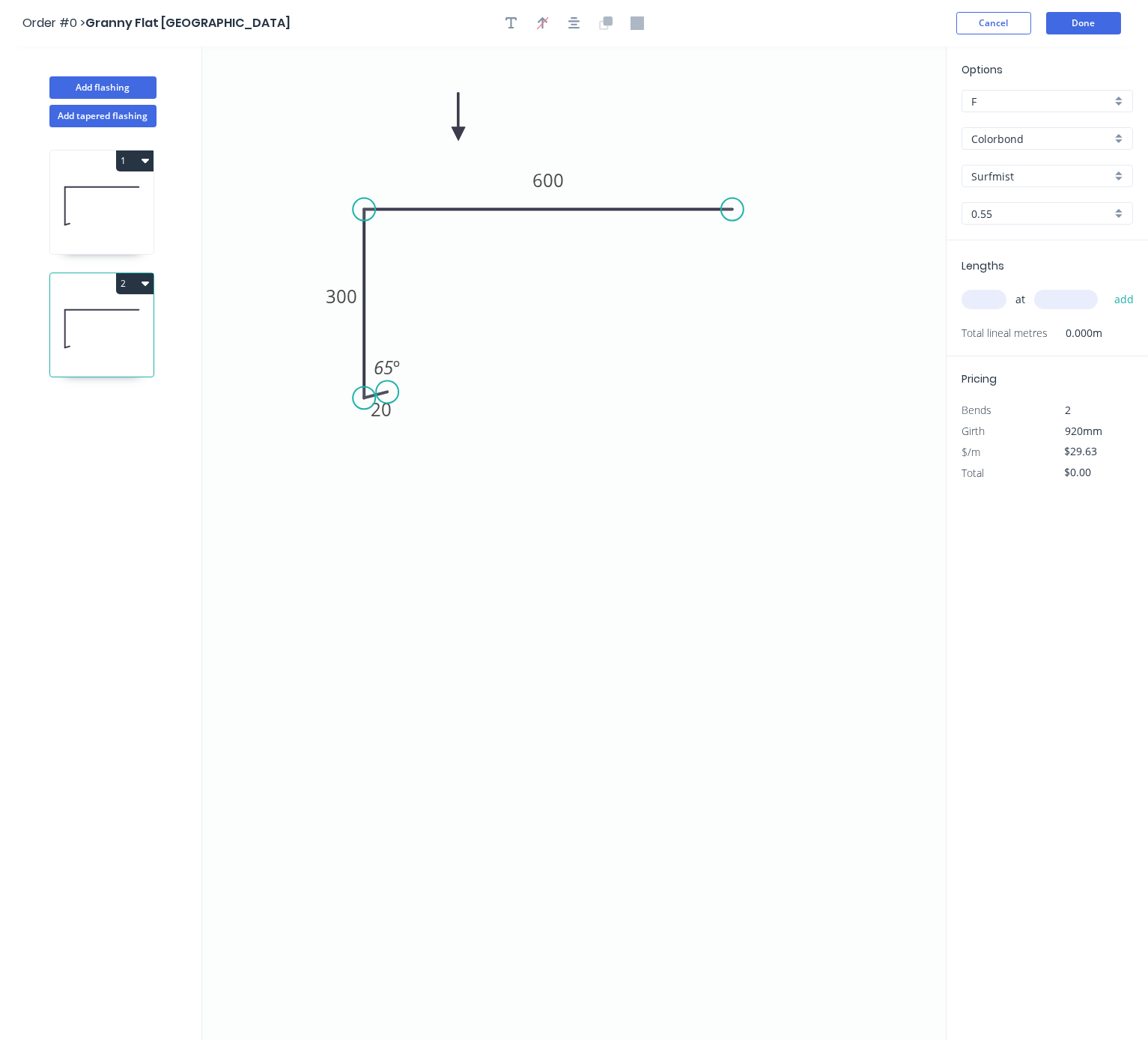
click at [122, 376] on icon at bounding box center [102, 328] width 103 height 96
drag, startPoint x: 736, startPoint y: 210, endPoint x: 662, endPoint y: 216, distance: 74.2
click at [662, 216] on circle at bounding box center [663, 210] width 23 height 23
click at [510, 172] on tspan "600" at bounding box center [514, 180] width 32 height 25
click at [610, 450] on icon "0 20 300 400 65 º" at bounding box center [574, 543] width 744 height 994
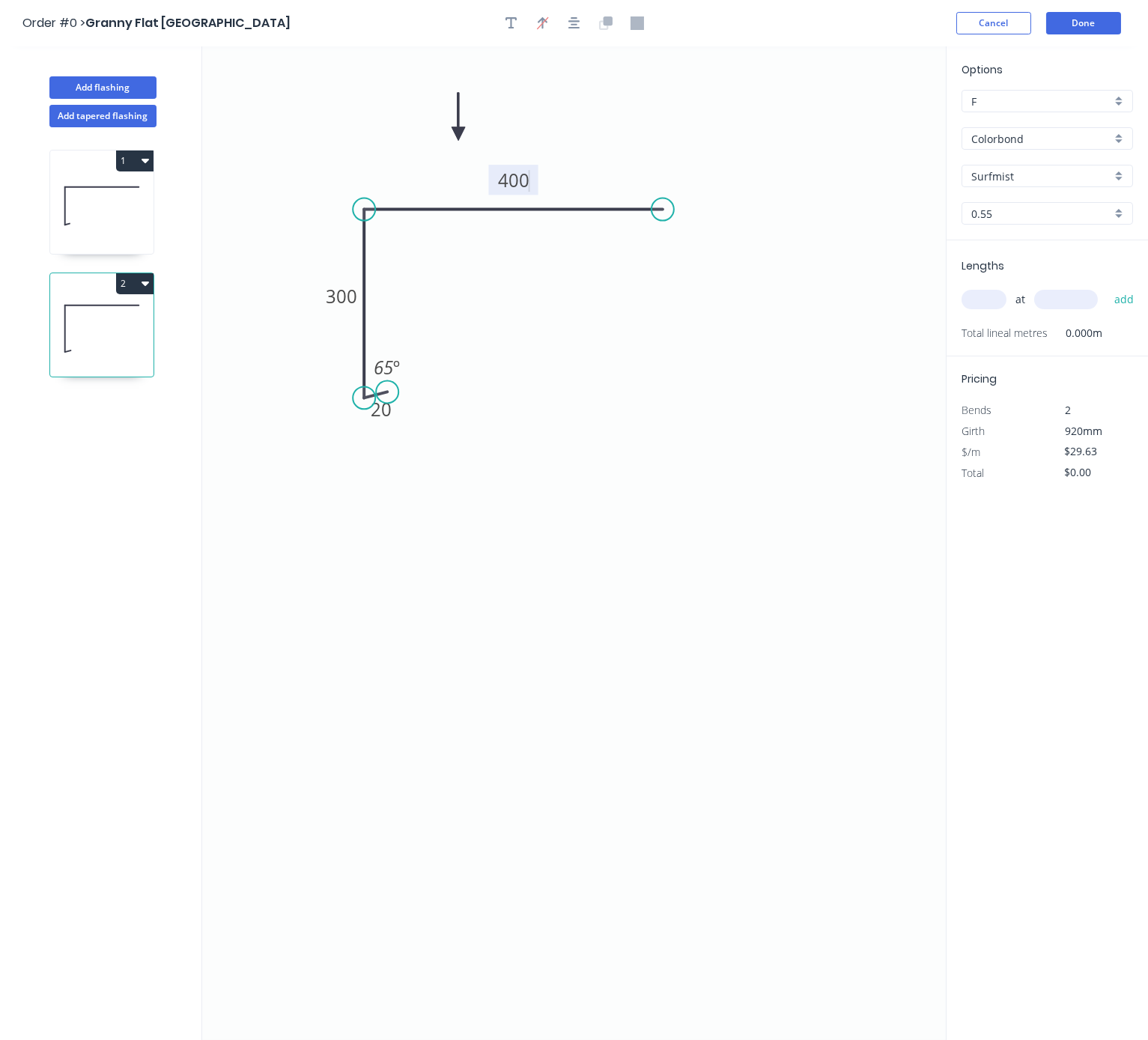
type input "$23.28"
click at [982, 310] on input "text" at bounding box center [983, 299] width 45 height 19
type input "1"
type input "2400"
click at [1074, 287] on button "add" at bounding box center [1124, 299] width 35 height 25
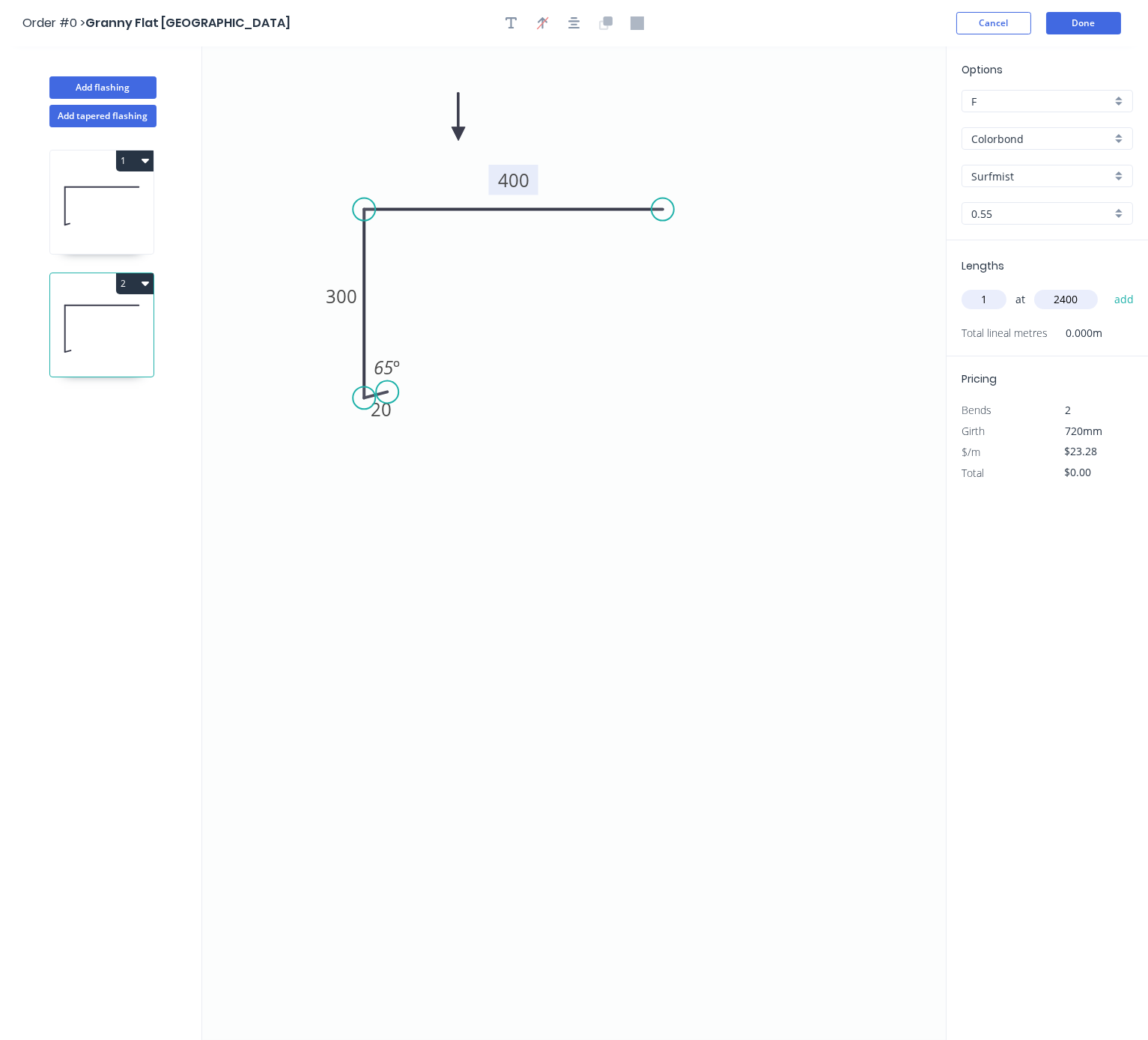
type input "$55.87"
click at [114, 91] on button "Add flashing" at bounding box center [103, 88] width 107 height 23
type input "$0.00"
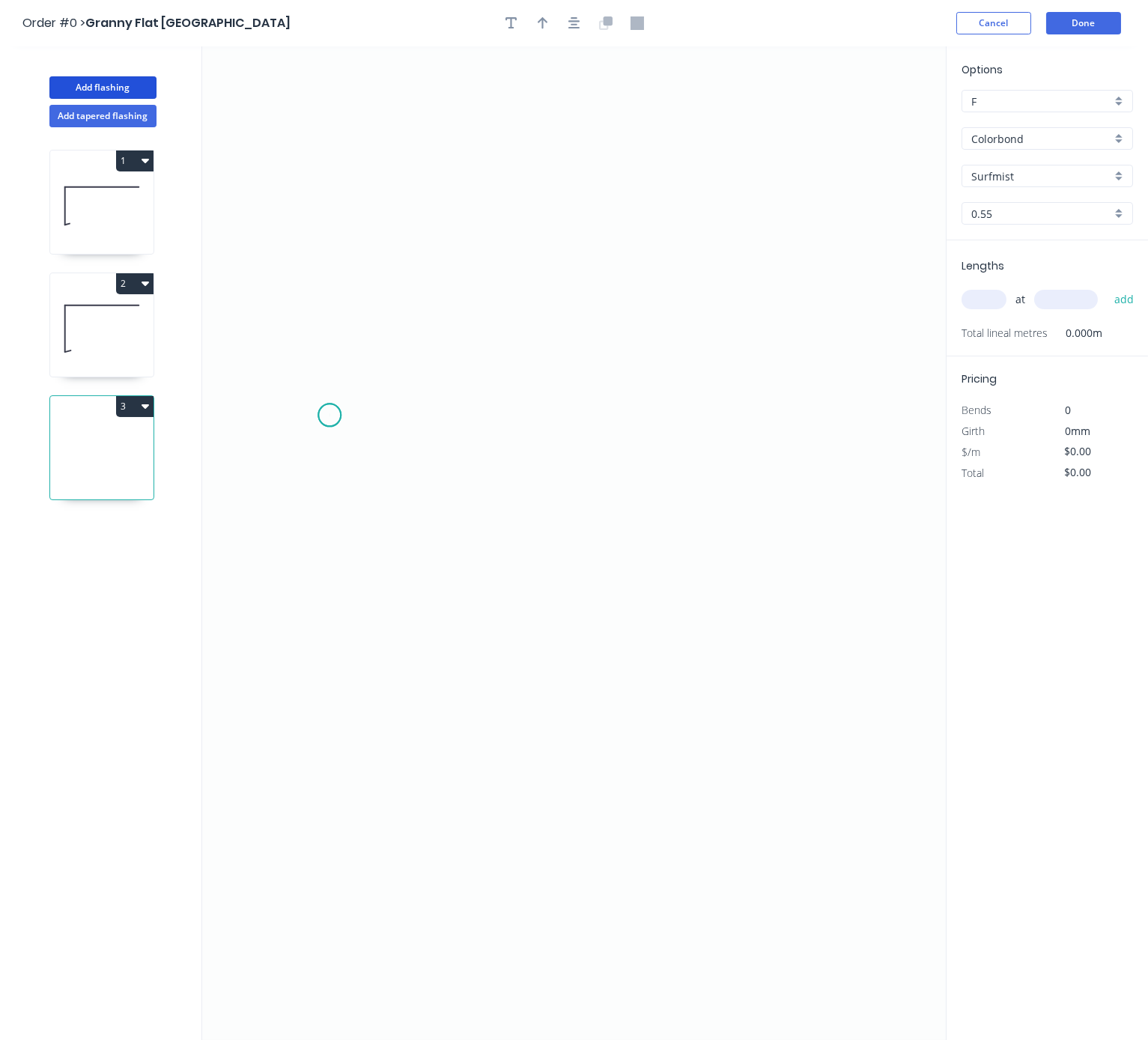
click at [330, 417] on icon "0" at bounding box center [574, 543] width 744 height 994
click at [593, 315] on icon "0" at bounding box center [574, 543] width 744 height 994
click at [859, 423] on icon "0 ?" at bounding box center [574, 543] width 744 height 994
drag, startPoint x: 893, startPoint y: 487, endPoint x: 941, endPoint y: 505, distance: 51.3
click at [893, 487] on icon "0 ? ? ? º" at bounding box center [574, 543] width 744 height 994
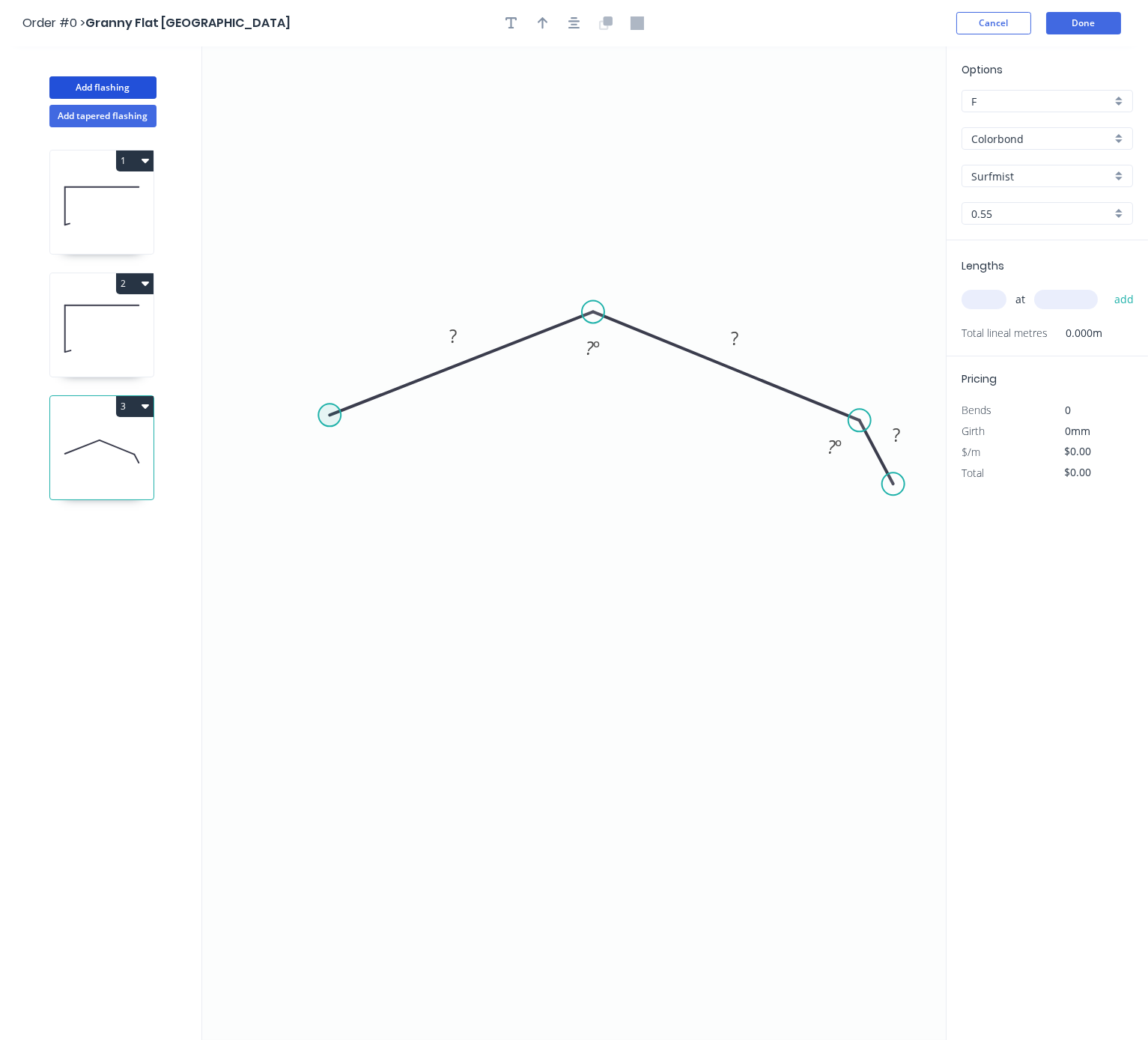
click at [326, 417] on circle at bounding box center [330, 415] width 23 height 23
click at [335, 382] on icon at bounding box center [332, 397] width 6 height 35
click at [310, 383] on tspan "?" at bounding box center [310, 387] width 8 height 25
click at [351, 381] on tspan "?" at bounding box center [349, 385] width 8 height 25
click at [453, 343] on tspan "?" at bounding box center [453, 336] width 8 height 25
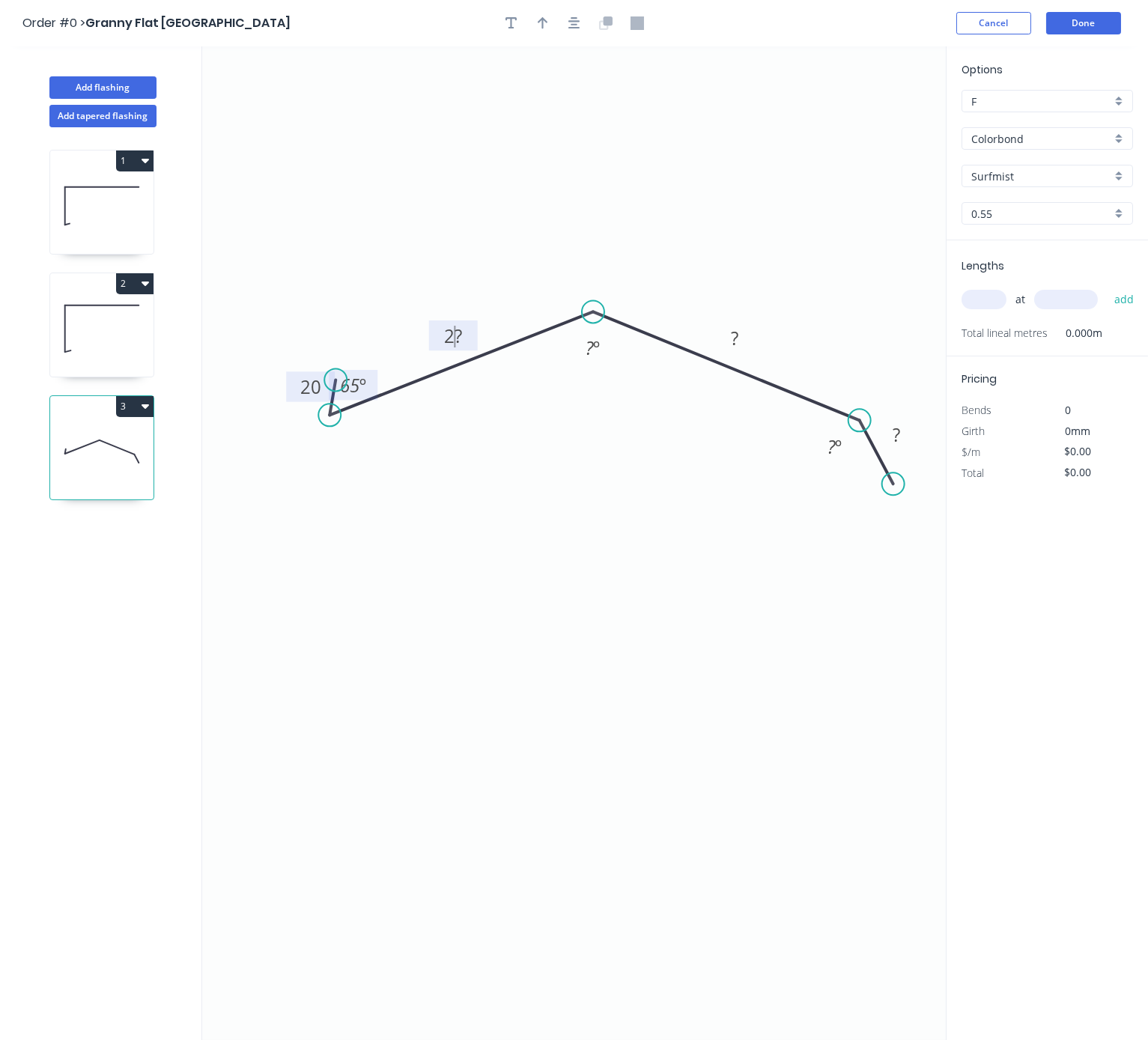
click at [463, 414] on icon "0 20 2? ? ? 65 º ? º ? º" at bounding box center [574, 543] width 744 height 994
click at [453, 335] on tspan "?" at bounding box center [453, 336] width 8 height 25
click at [593, 351] on tspan "º" at bounding box center [596, 347] width 7 height 25
click at [736, 344] on tspan "?" at bounding box center [734, 338] width 8 height 25
click at [832, 452] on tspan "?" at bounding box center [831, 446] width 8 height 25
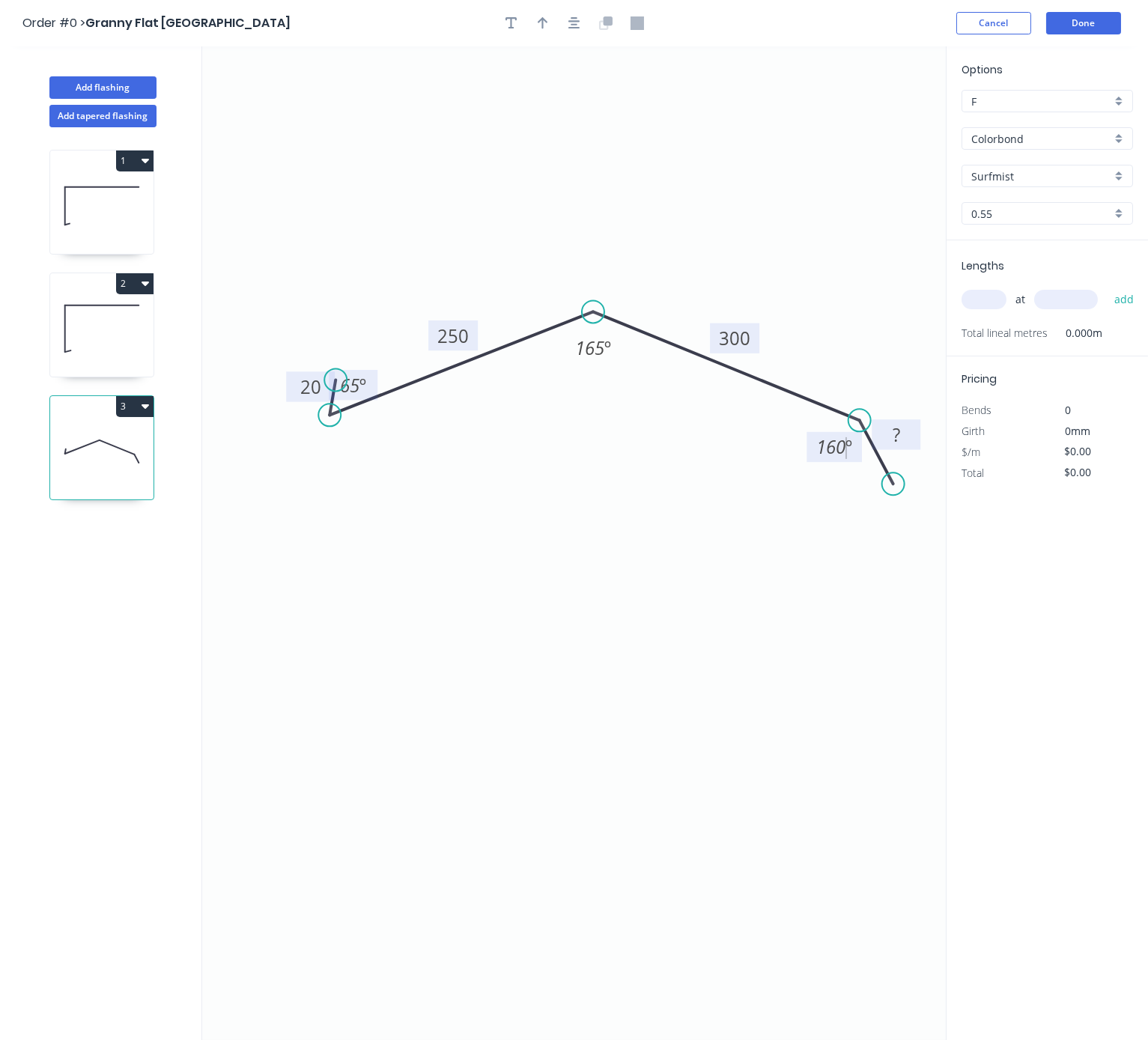
click at [896, 446] on tspan "?" at bounding box center [896, 434] width 8 height 25
click at [826, 602] on icon "0 20 250 300 50 65 º 165 º 160 º" at bounding box center [574, 543] width 744 height 994
type input "$21.16"
click at [542, 26] on icon "button" at bounding box center [543, 24] width 11 height 12
drag, startPoint x: 866, startPoint y: 125, endPoint x: 524, endPoint y: 255, distance: 365.9
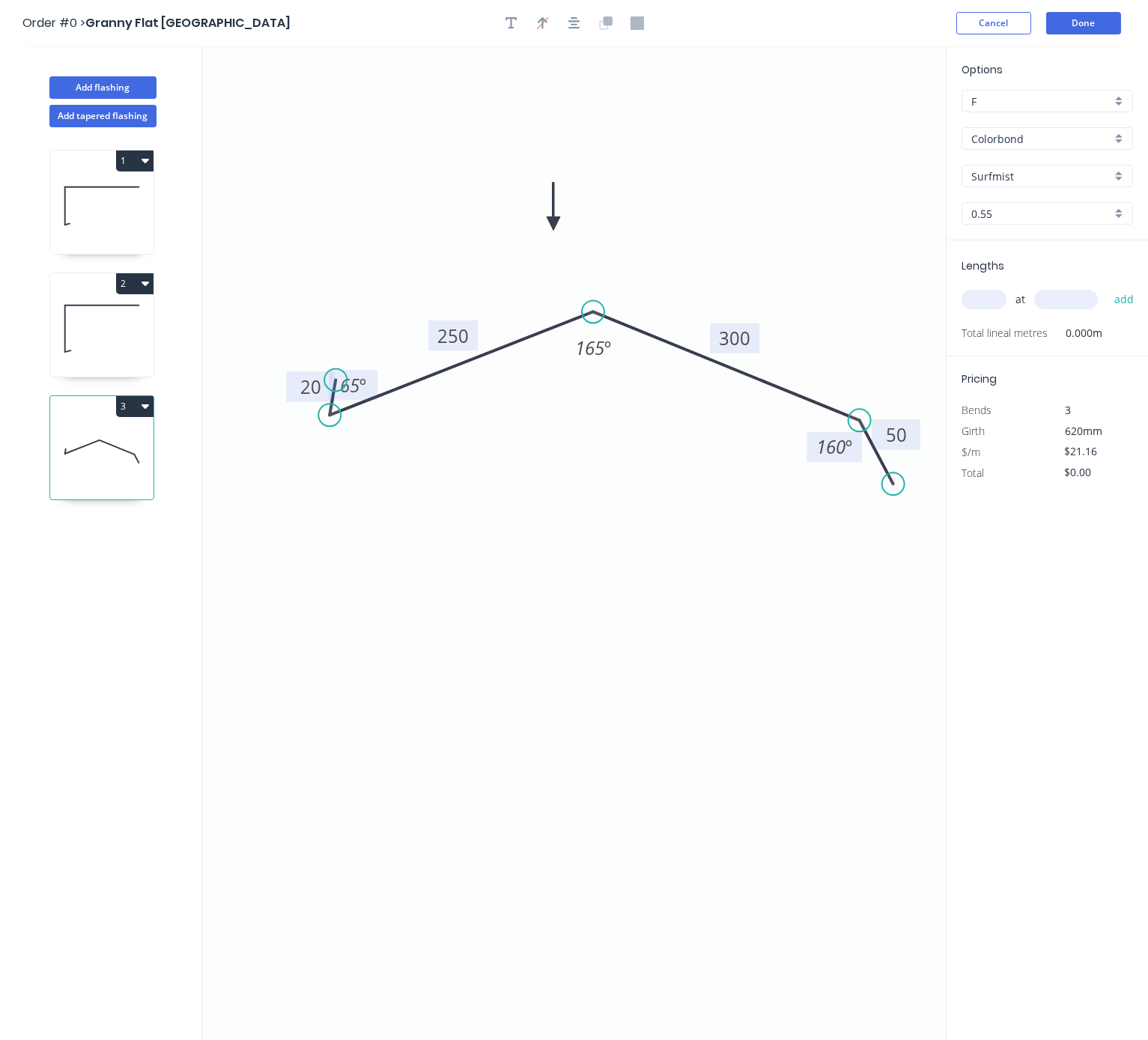
click at [546, 231] on icon at bounding box center [553, 206] width 13 height 48
click at [1000, 310] on input "text" at bounding box center [983, 299] width 45 height 19
type input "2"
type input "2400"
click at [1074, 287] on button "add" at bounding box center [1124, 299] width 35 height 25
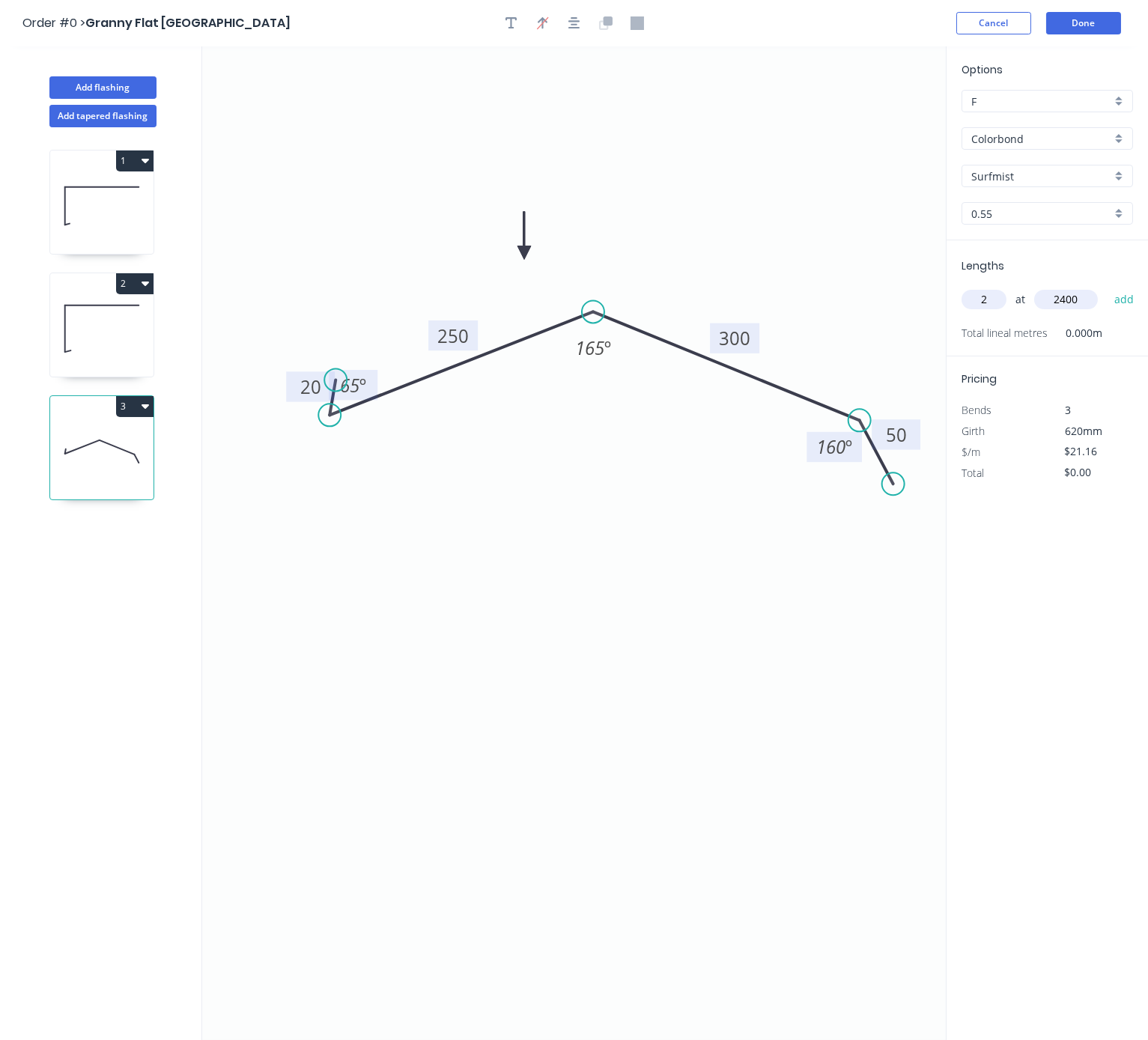
type input "$101.57"
click at [134, 376] on icon at bounding box center [102, 328] width 103 height 96
type input "$23.28"
type input "$55.87"
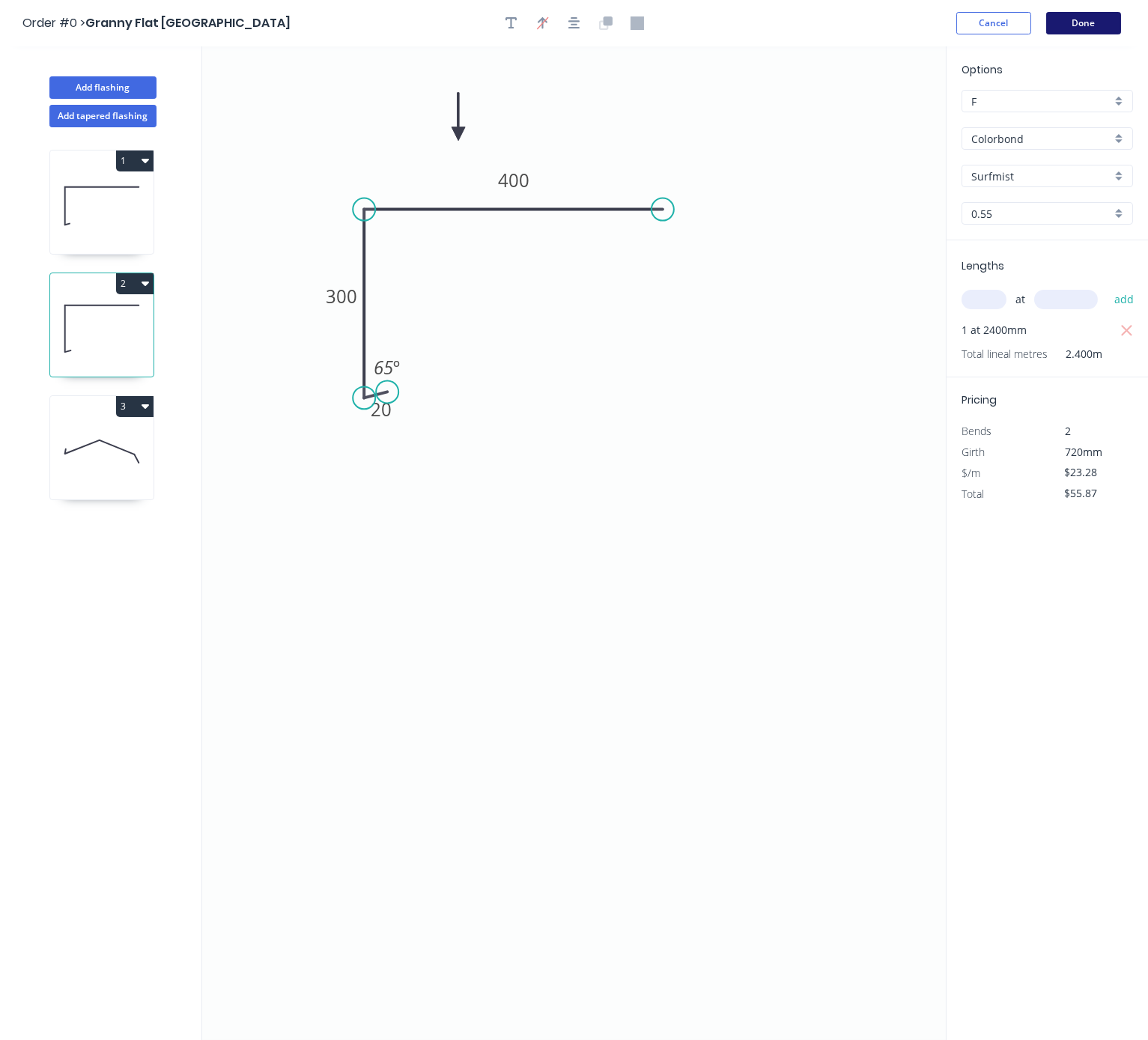
click at [1071, 33] on button "Done" at bounding box center [1083, 24] width 75 height 23
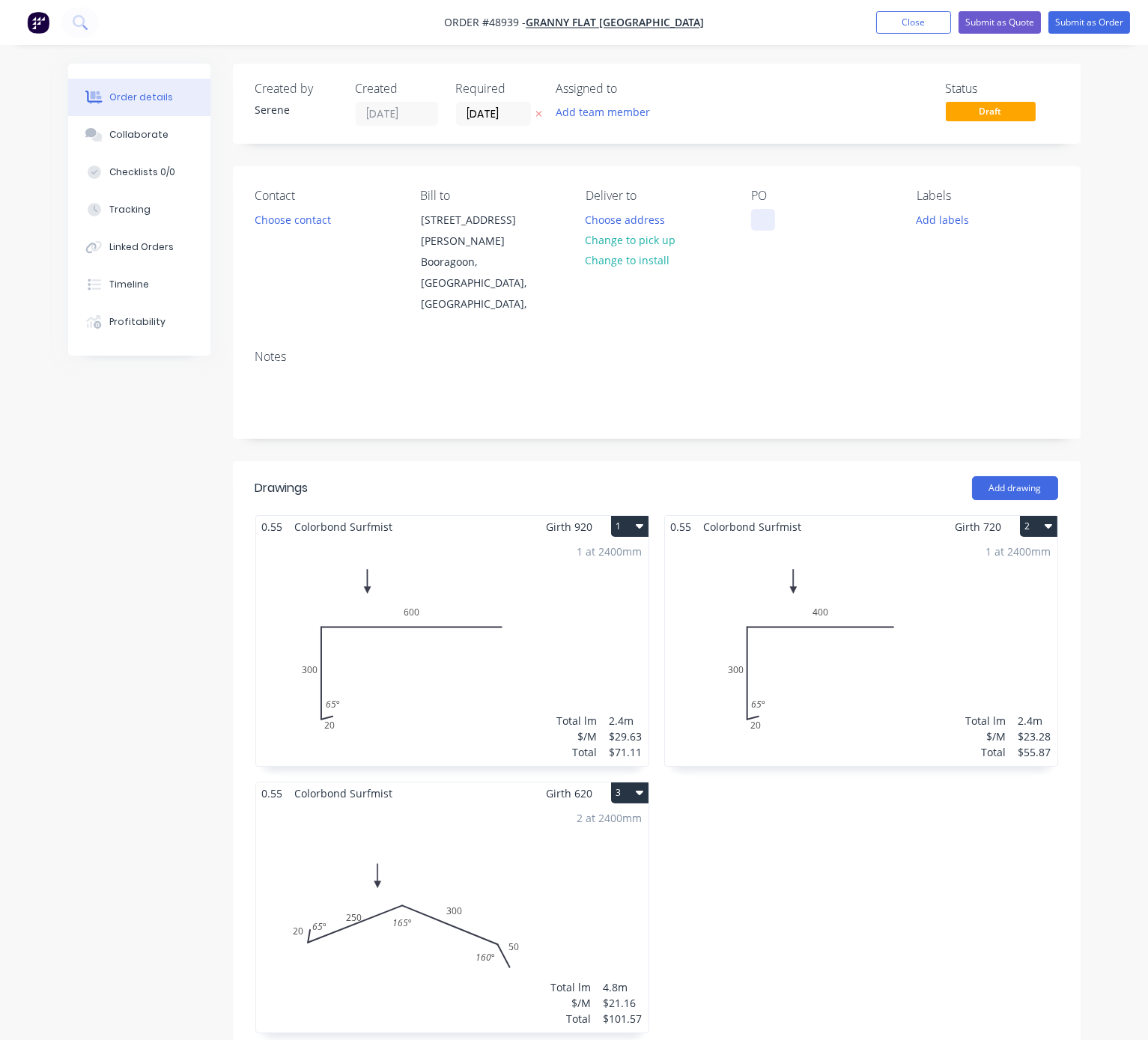
click at [756, 223] on div at bounding box center [762, 219] width 24 height 22
click at [640, 250] on button "Change to pick up" at bounding box center [630, 239] width 106 height 20
click at [284, 229] on button "Choose contact" at bounding box center [292, 218] width 92 height 20
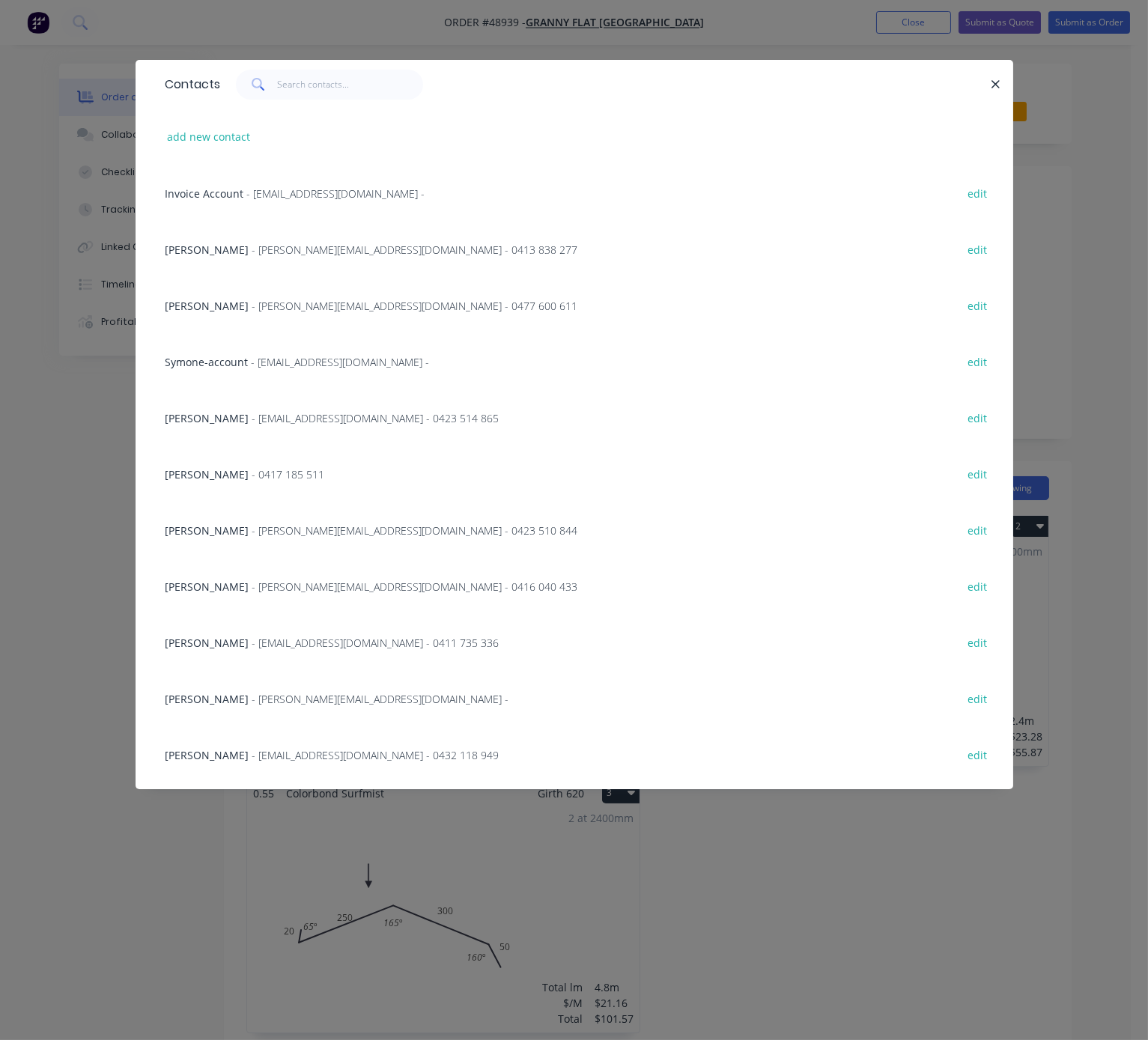
click at [266, 326] on div "Karl Chandler - [EMAIL_ADDRESS][DOMAIN_NAME] - 0477 600 611 edit" at bounding box center [574, 305] width 832 height 56
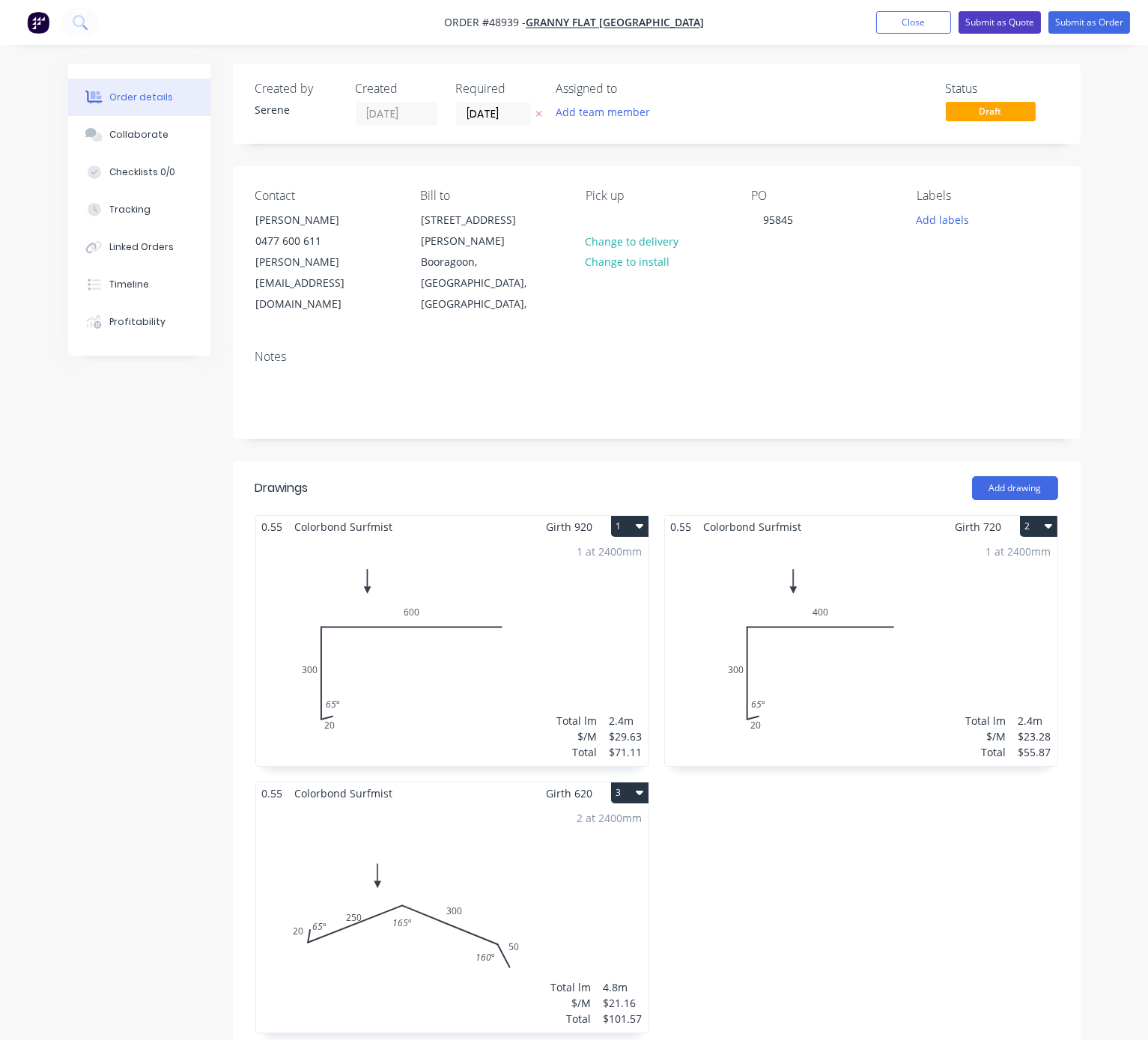
click at [1016, 18] on button "Submit as Quote" at bounding box center [1000, 23] width 82 height 23
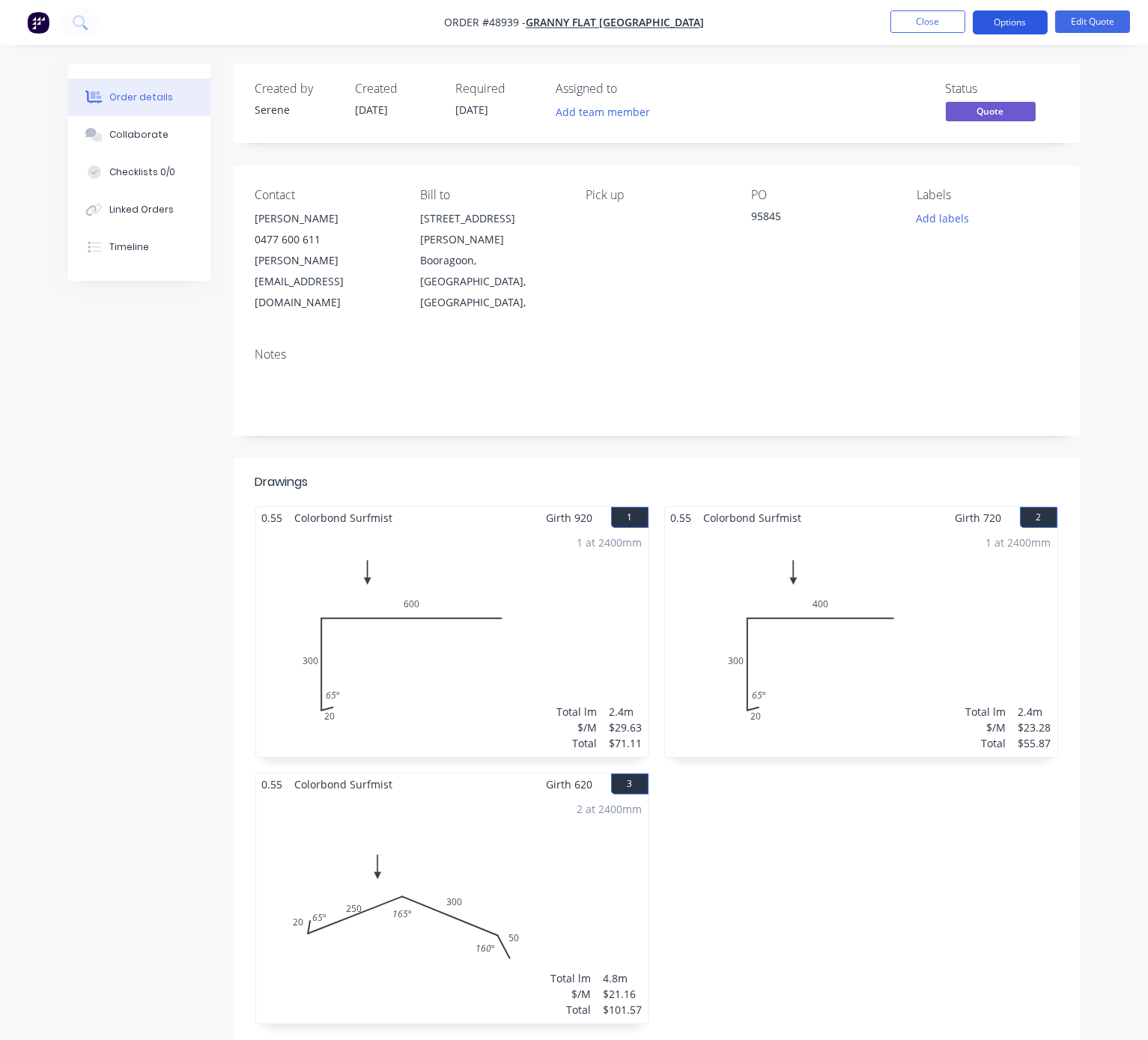
click at [1007, 20] on button "Options" at bounding box center [1009, 22] width 75 height 24
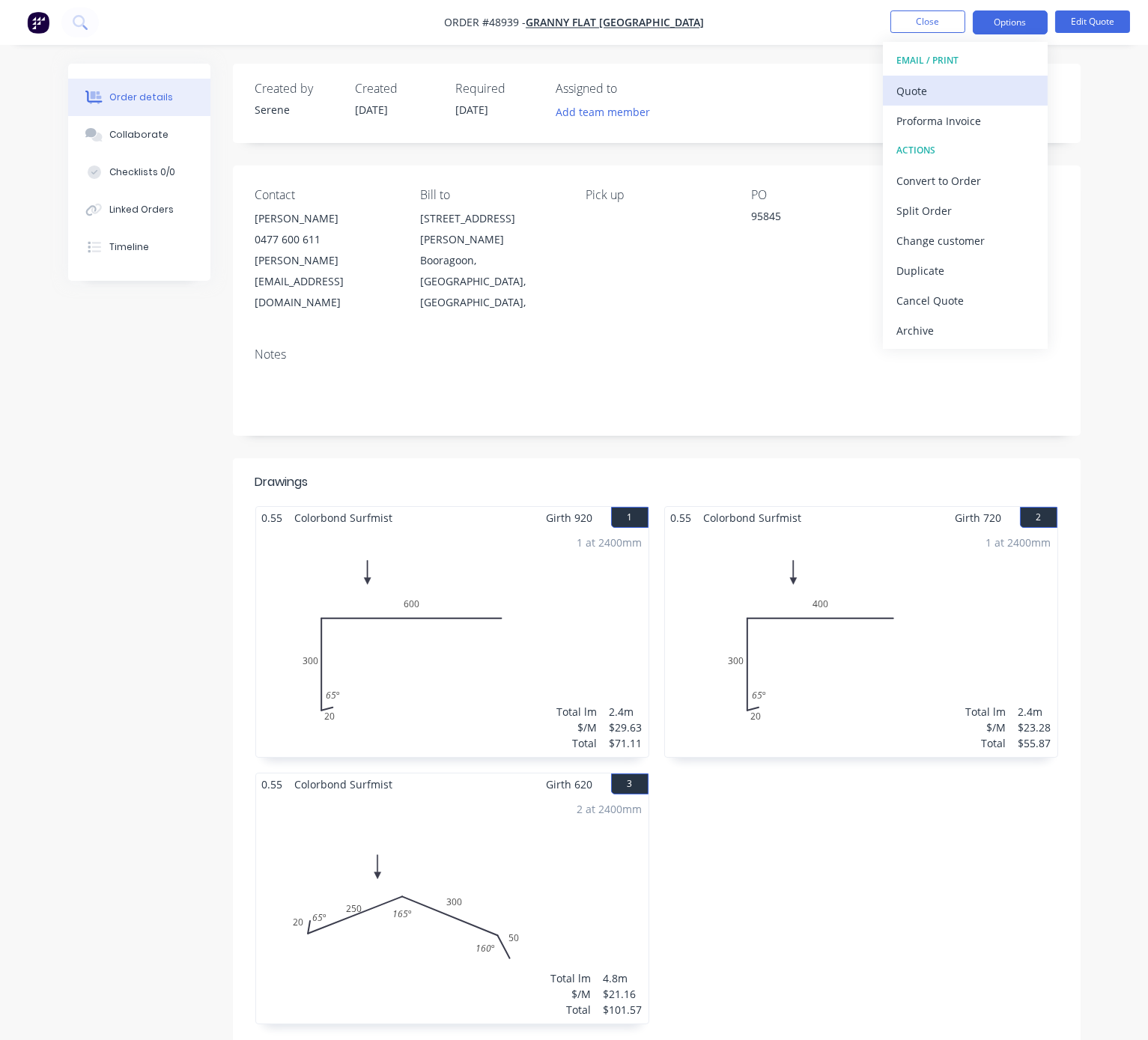
click at [961, 92] on div "Quote" at bounding box center [965, 90] width 138 height 22
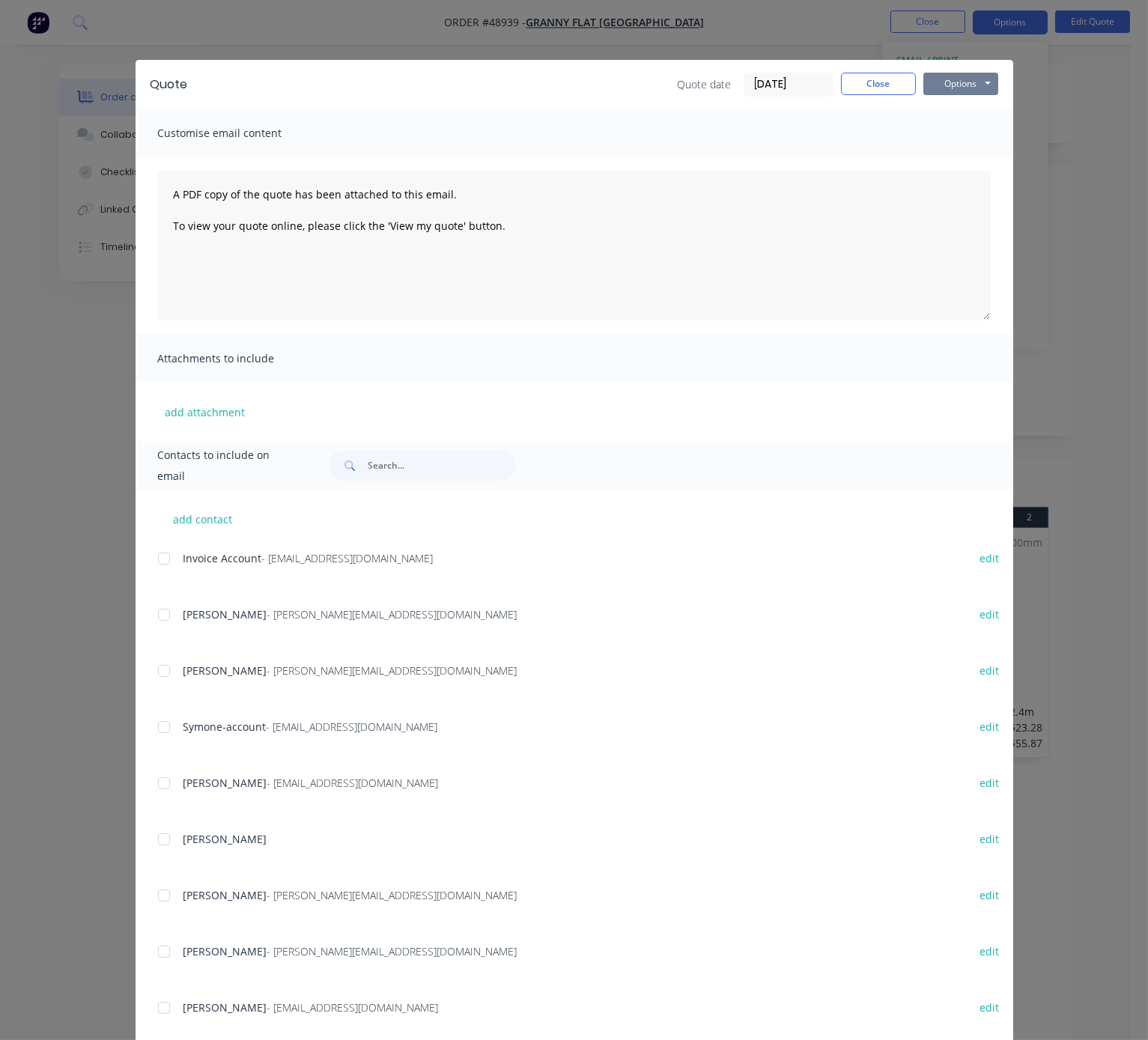
click at [978, 85] on button "Options" at bounding box center [960, 84] width 75 height 23
click at [964, 139] on button "Print" at bounding box center [971, 134] width 96 height 25
click at [868, 89] on button "Close" at bounding box center [878, 84] width 75 height 23
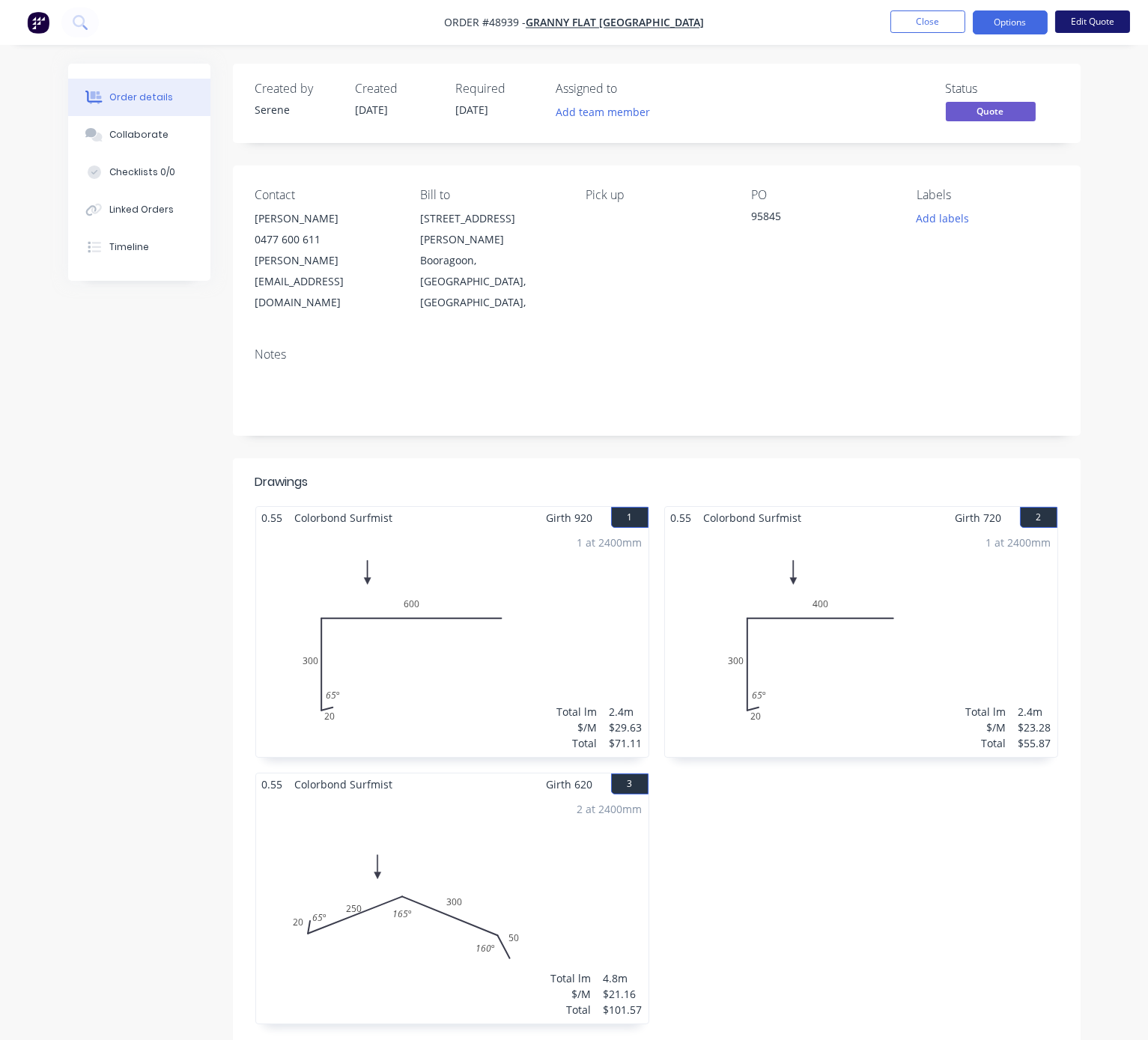
click at [1074, 15] on button "Edit Quote" at bounding box center [1092, 22] width 75 height 23
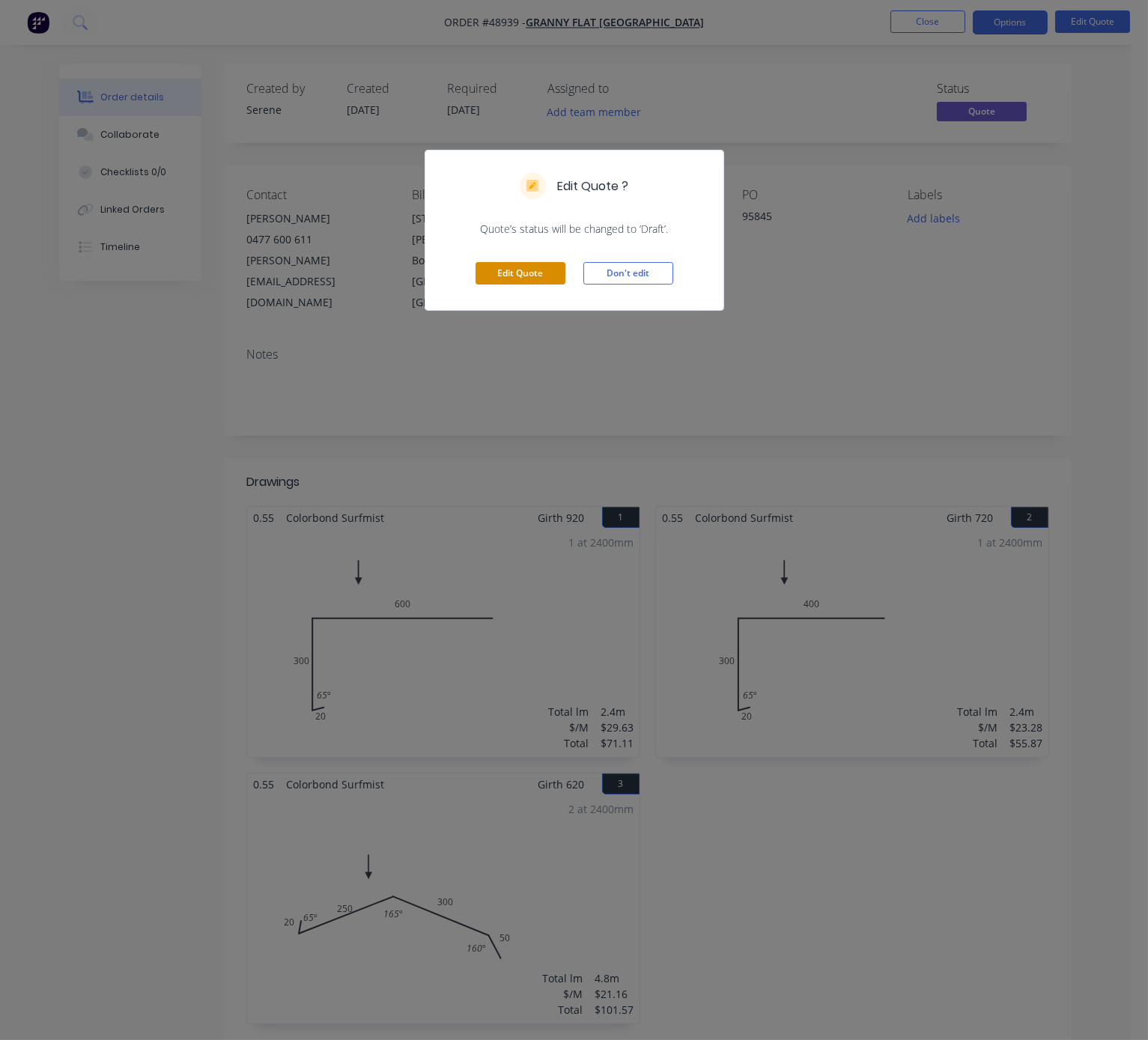
click at [496, 284] on button "Edit Quote" at bounding box center [520, 274] width 89 height 23
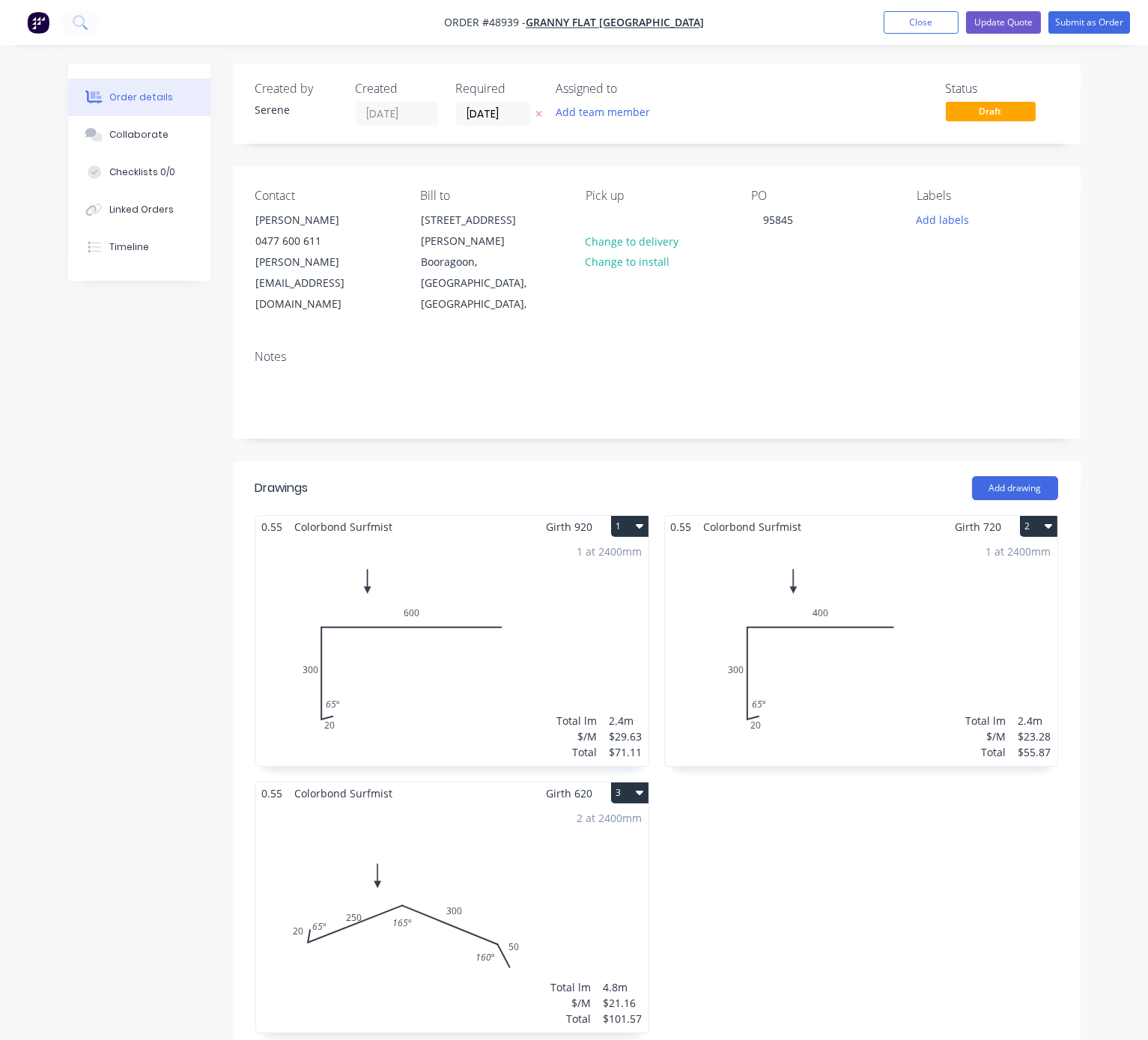
click at [368, 568] on div "1 at 2400mm Total lm $/M Total 2.4m $29.63 $71.11" at bounding box center [452, 652] width 392 height 228
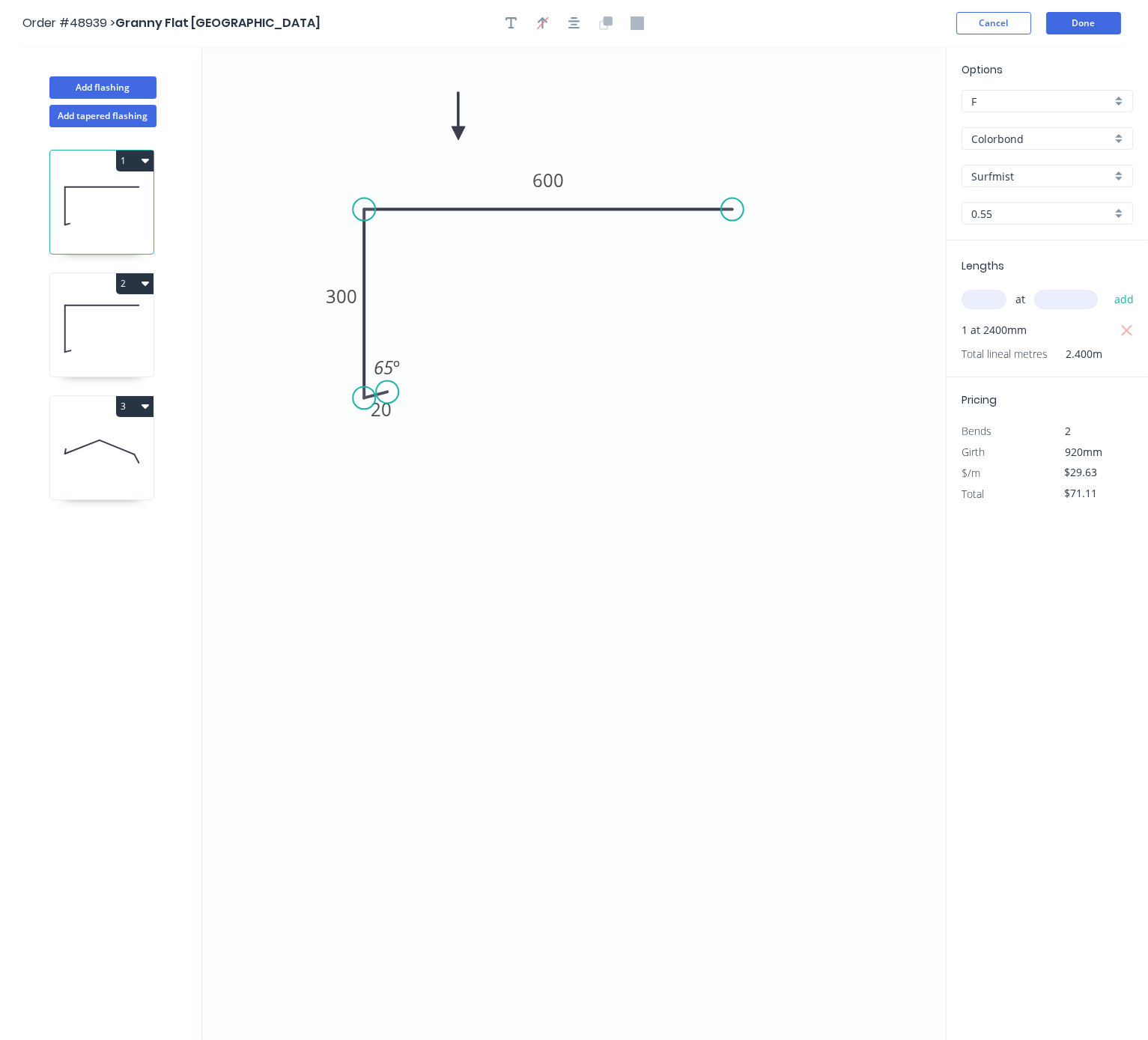
click at [460, 133] on icon at bounding box center [458, 116] width 13 height 48
click at [460, 133] on icon at bounding box center [470, 122] width 44 height 44
click at [460, 133] on icon at bounding box center [470, 146] width 44 height 44
drag, startPoint x: 460, startPoint y: 133, endPoint x: 498, endPoint y: 333, distance: 203.6
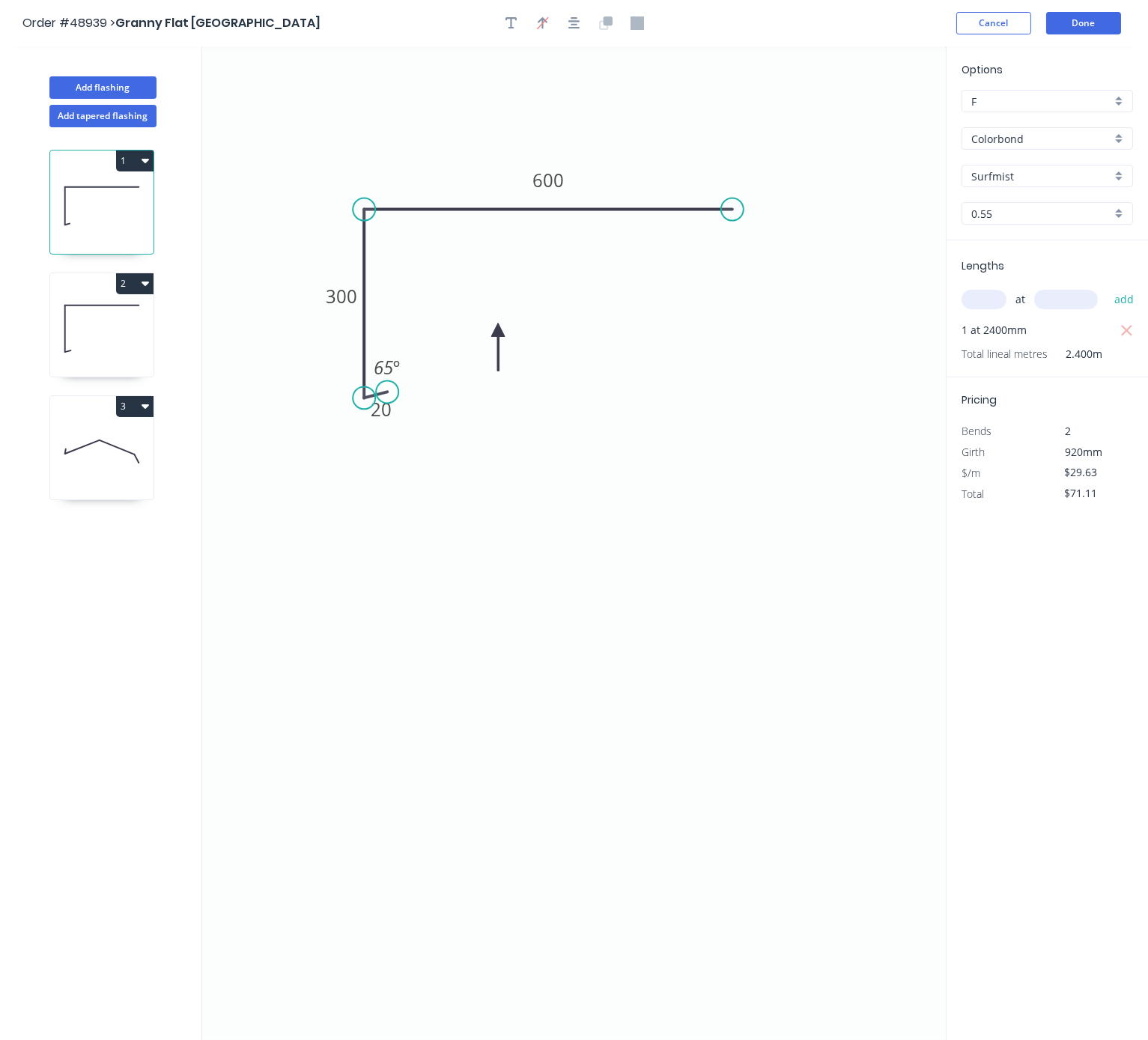
click at [498, 333] on icon at bounding box center [497, 346] width 13 height 48
click at [126, 359] on icon at bounding box center [102, 328] width 103 height 96
type input "$23.28"
type input "$55.87"
click at [460, 125] on icon "0 20 300 400 65 º" at bounding box center [574, 543] width 744 height 994
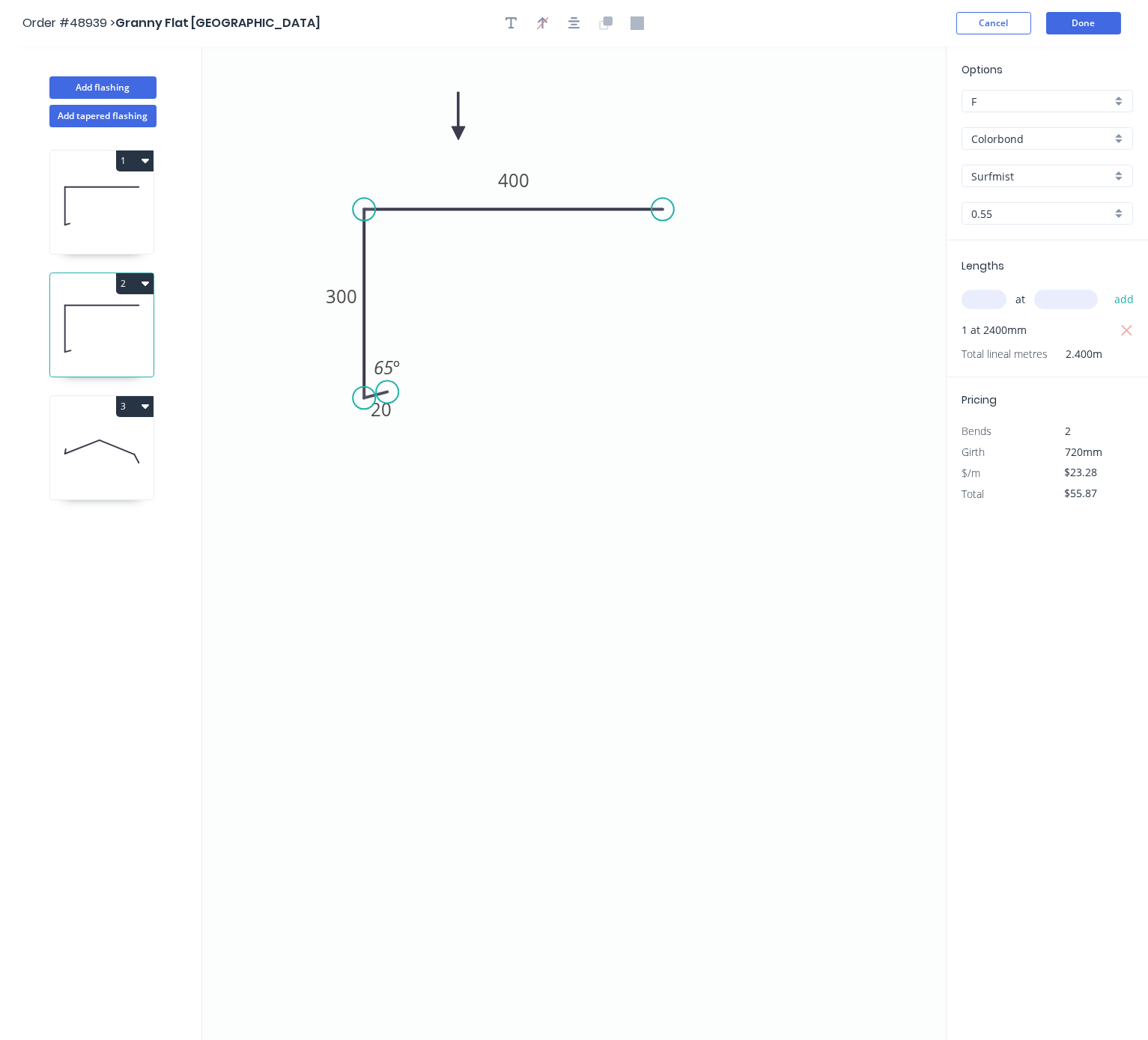
click at [460, 130] on icon at bounding box center [458, 116] width 13 height 48
click at [460, 130] on icon at bounding box center [470, 122] width 44 height 44
click at [460, 130] on icon "0 20 300 400 65 º" at bounding box center [574, 543] width 744 height 994
click at [460, 140] on icon "0 20 300 400 65 º" at bounding box center [574, 543] width 744 height 994
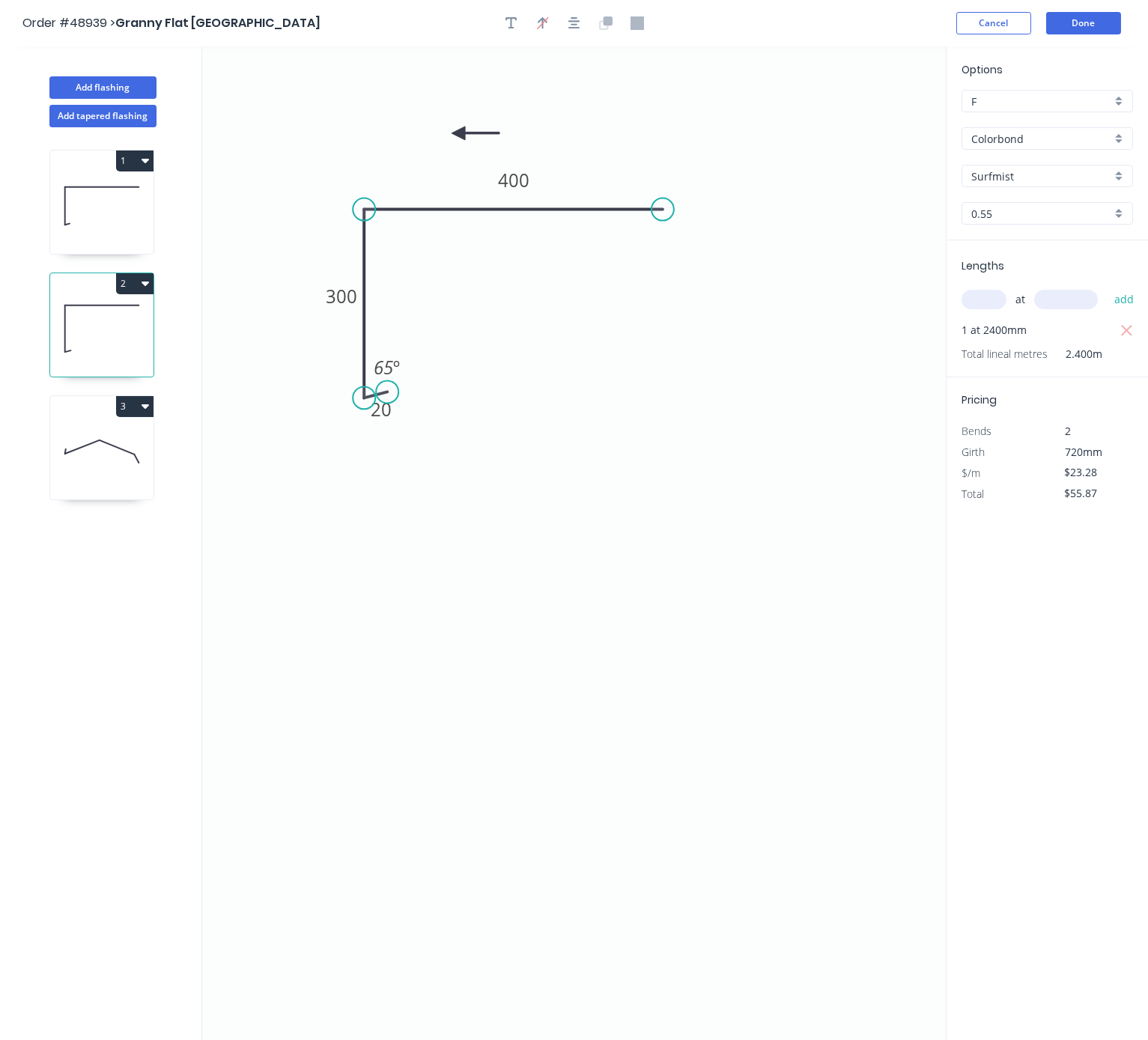
click at [460, 139] on icon at bounding box center [475, 132] width 48 height 13
click at [460, 136] on icon at bounding box center [470, 146] width 44 height 44
drag, startPoint x: 460, startPoint y: 136, endPoint x: 517, endPoint y: 365, distance: 236.0
click at [517, 365] on icon at bounding box center [515, 363] width 13 height 48
click at [1074, 31] on button "Done" at bounding box center [1083, 24] width 75 height 23
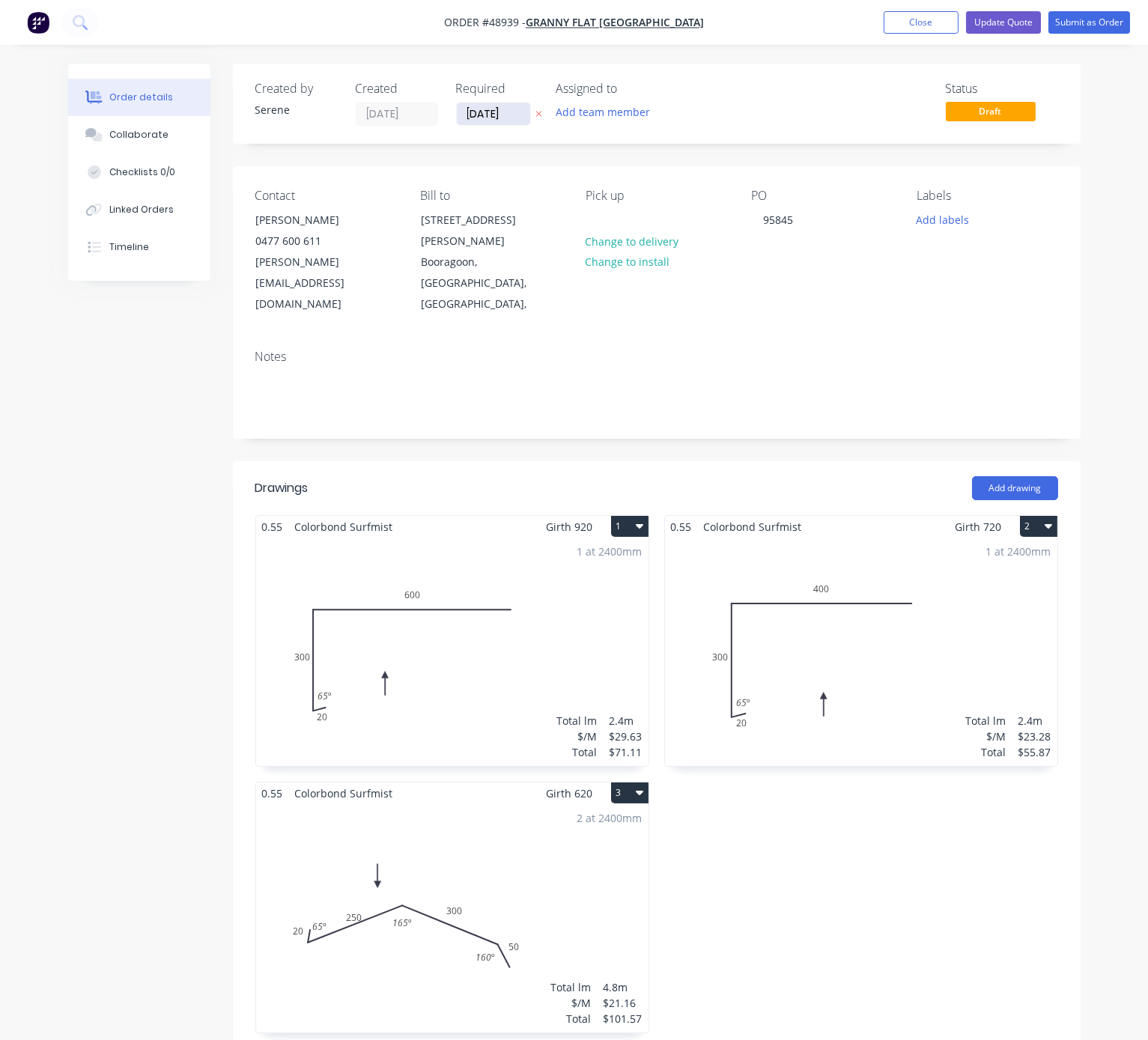
click at [501, 115] on input "[DATE]" at bounding box center [494, 114] width 74 height 23
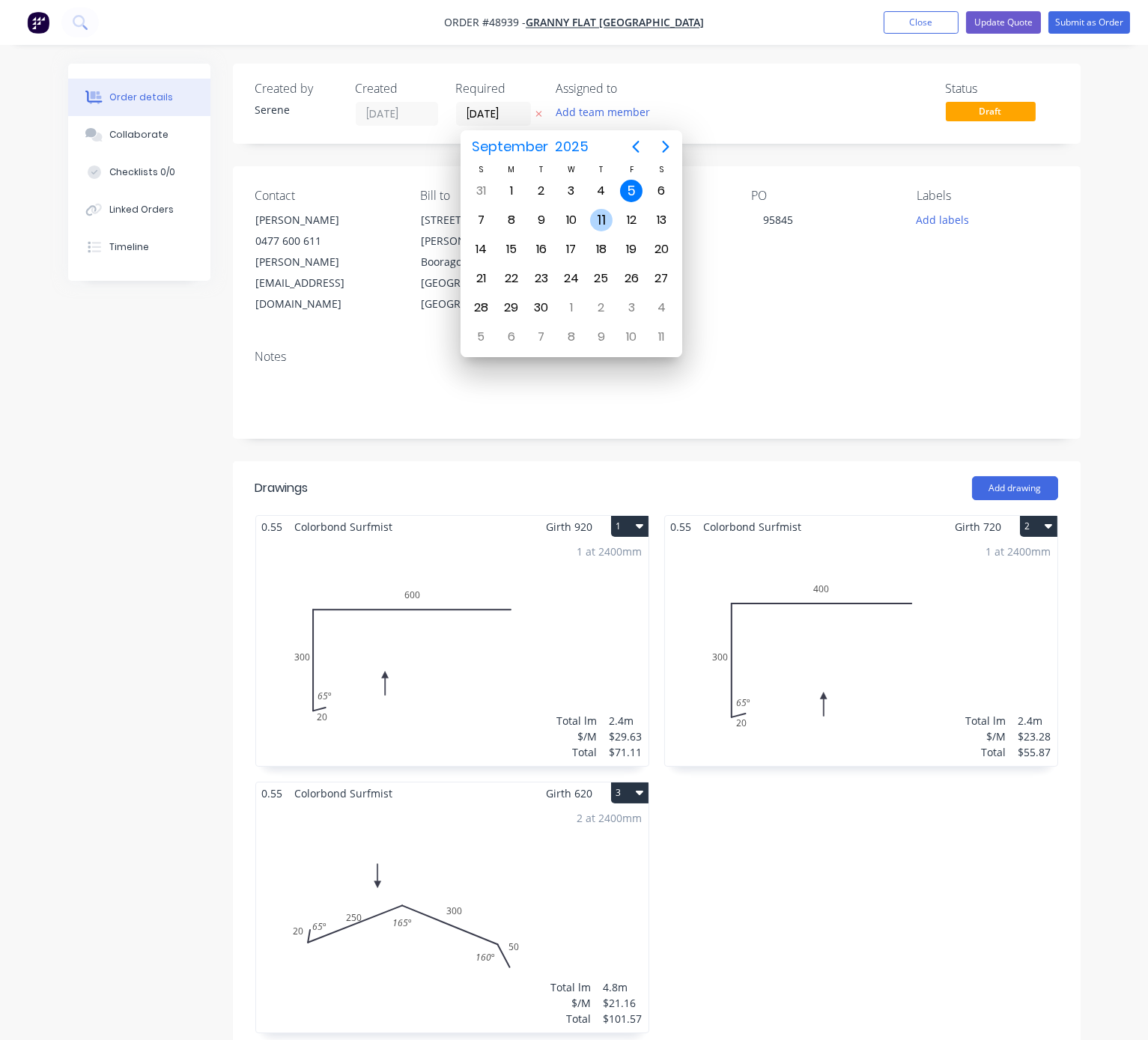
click at [608, 215] on div "11" at bounding box center [602, 220] width 23 height 23
type input "[DATE]"
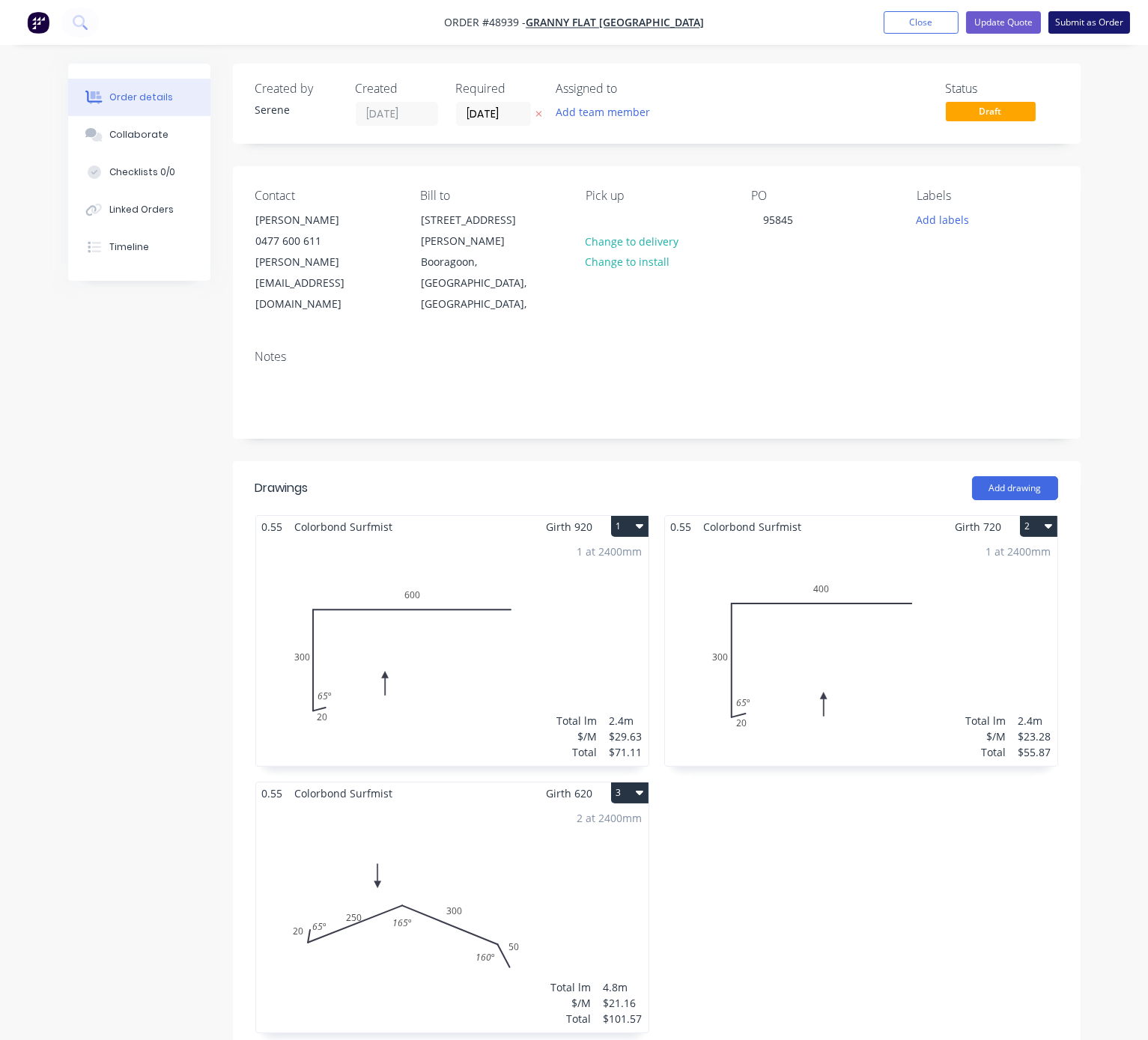
click at [1073, 22] on button "Submit as Order" at bounding box center [1088, 23] width 82 height 23
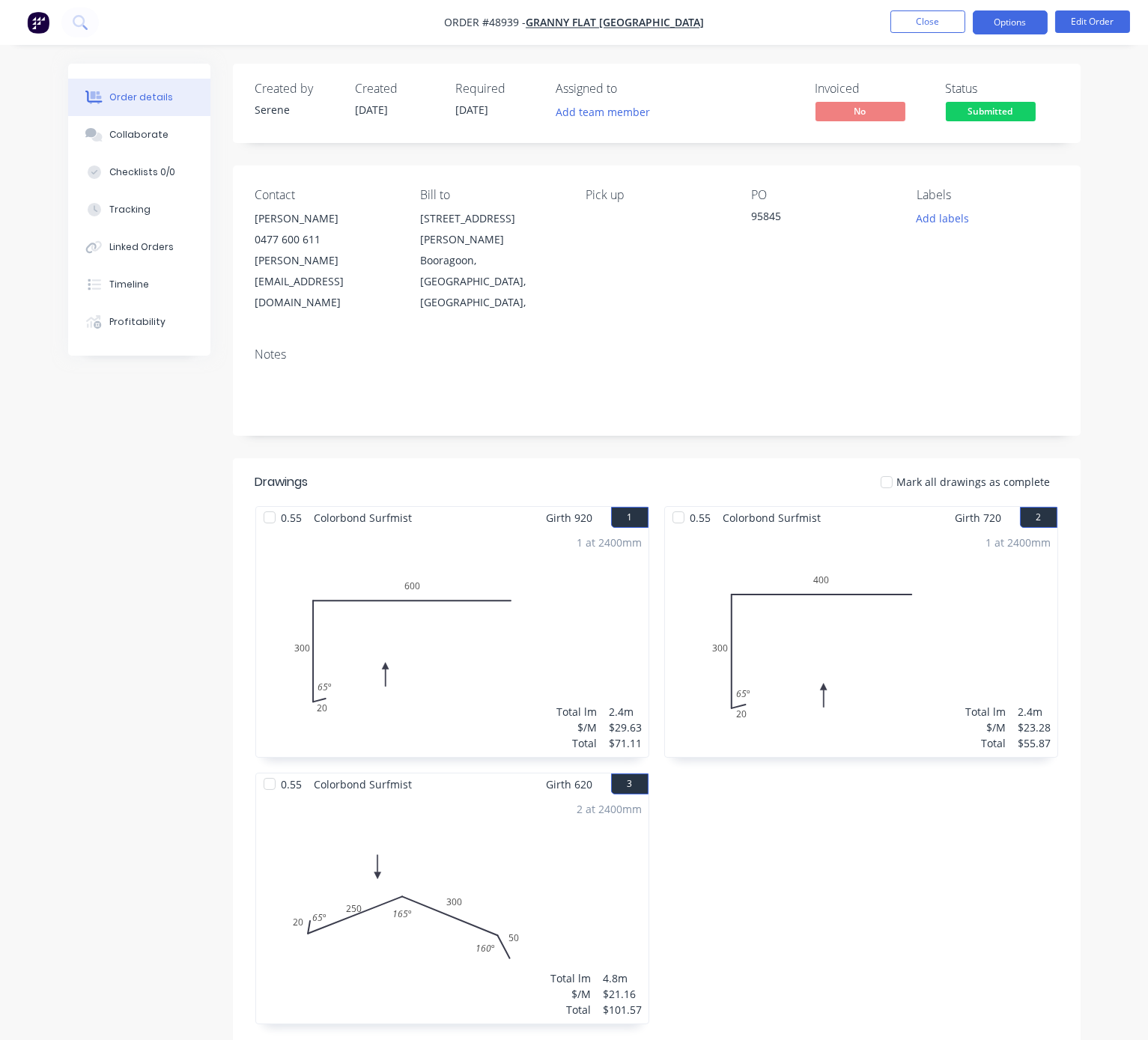
click at [1024, 26] on button "Options" at bounding box center [1009, 22] width 75 height 24
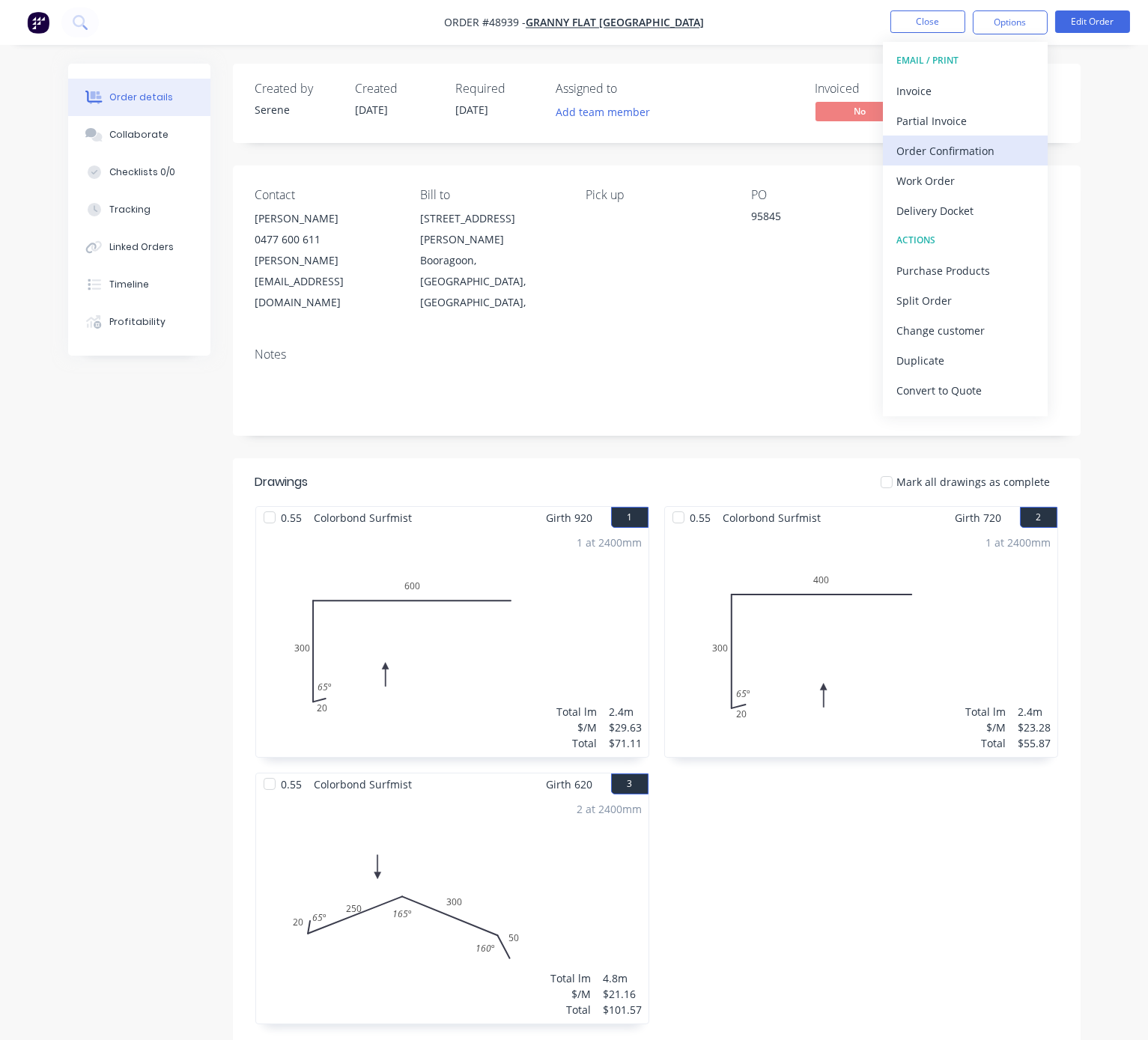
click at [964, 142] on div "Order Confirmation" at bounding box center [965, 151] width 138 height 22
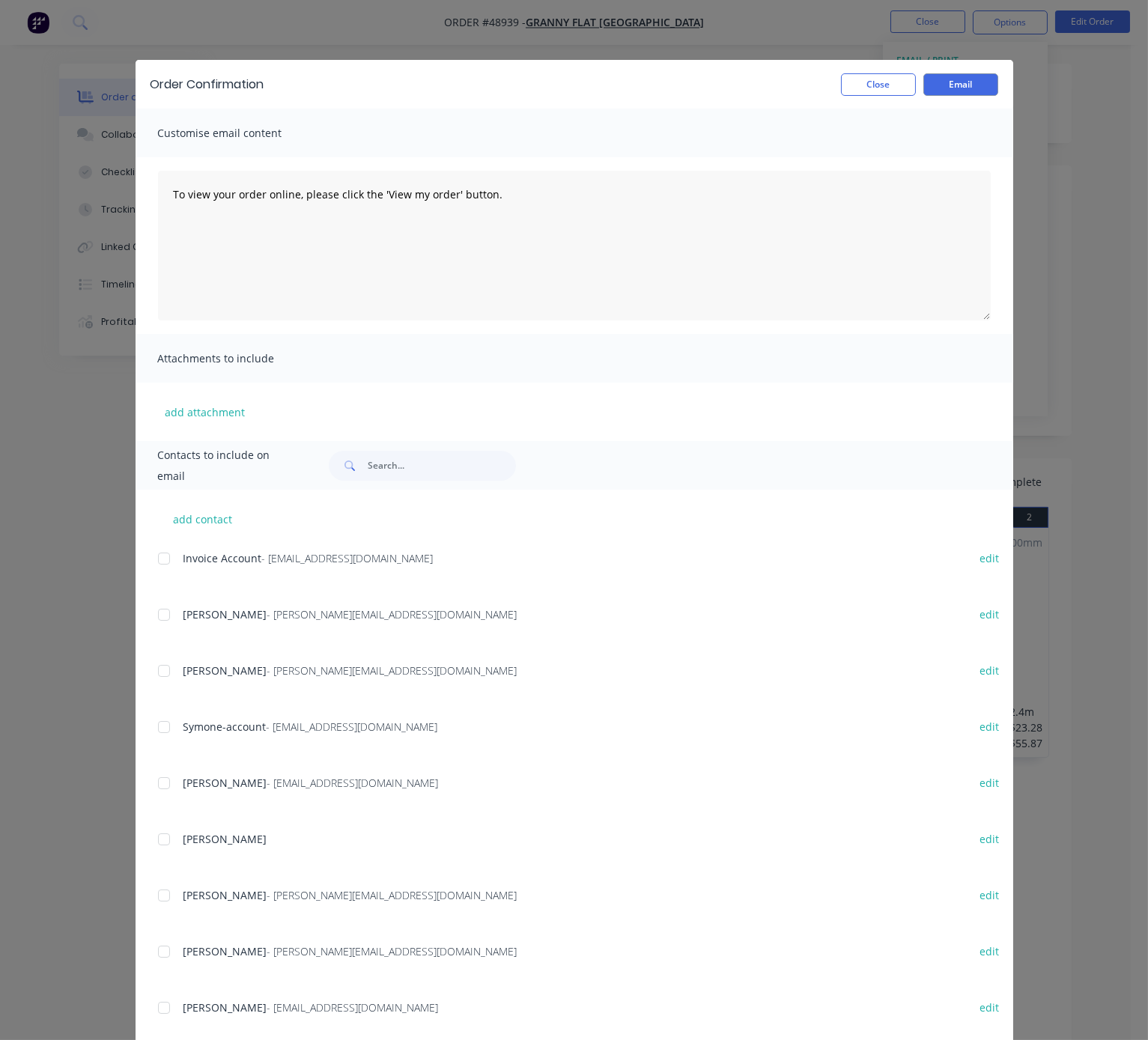
click at [156, 679] on div at bounding box center [164, 671] width 30 height 30
click at [946, 89] on button "Email" at bounding box center [960, 85] width 75 height 23
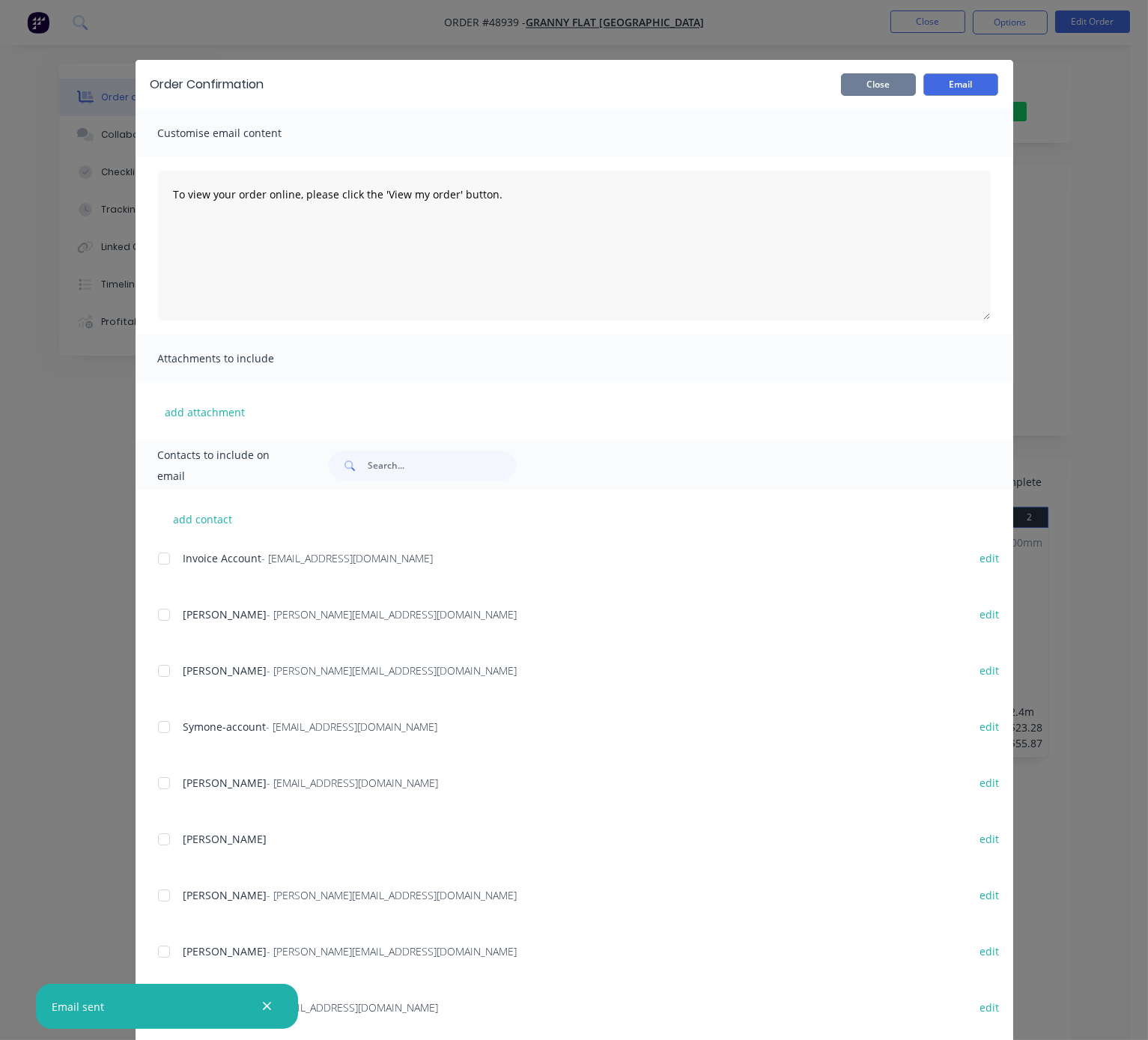
drag, startPoint x: 859, startPoint y: 84, endPoint x: 718, endPoint y: 139, distance: 151.3
click at [859, 84] on button "Close" at bounding box center [878, 85] width 75 height 23
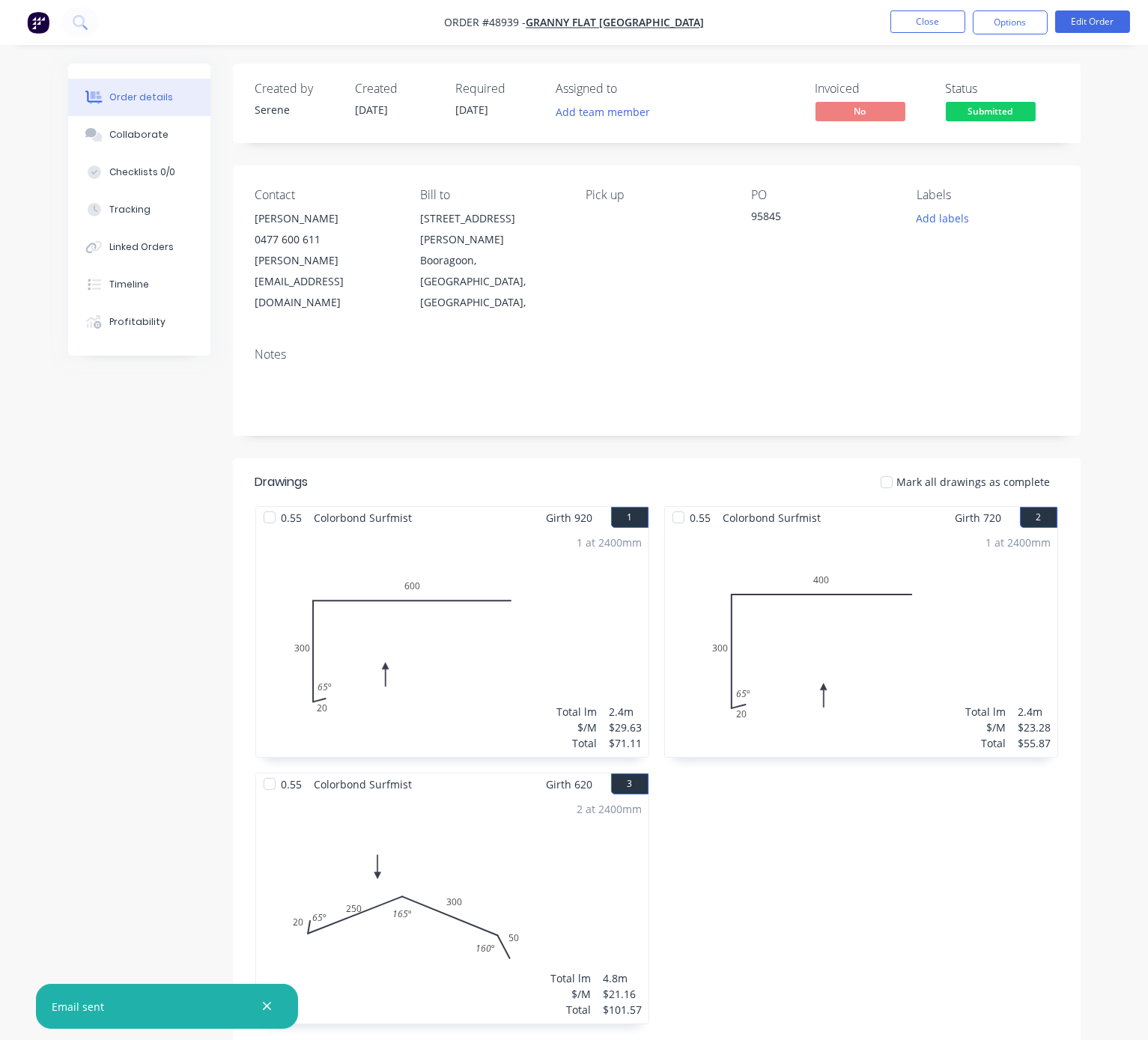
drag, startPoint x: 1017, startPoint y: 26, endPoint x: 1010, endPoint y: 36, distance: 12.2
click at [1017, 26] on button "Options" at bounding box center [1009, 22] width 75 height 24
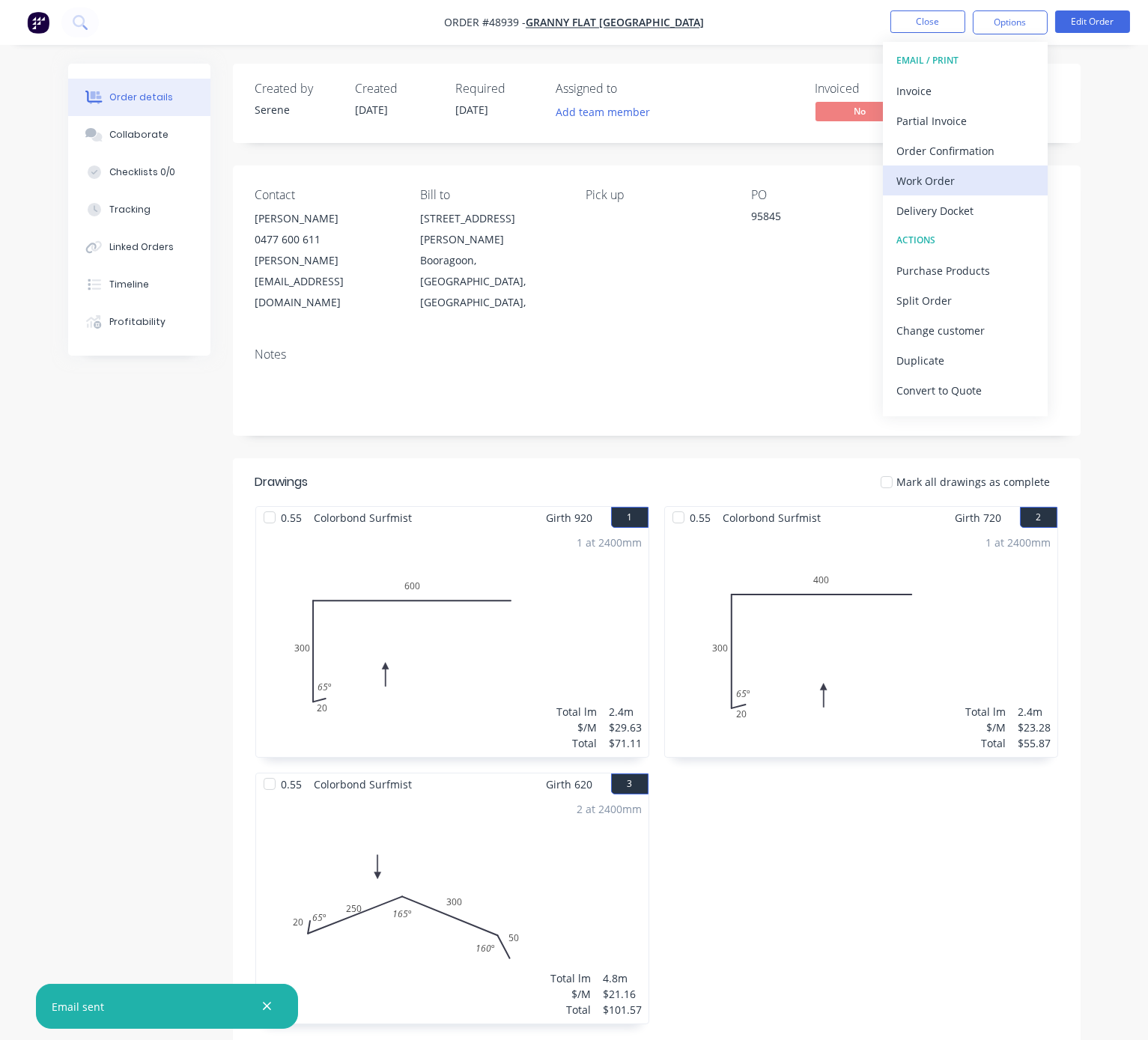
click at [941, 181] on div "Work Order" at bounding box center [965, 181] width 138 height 22
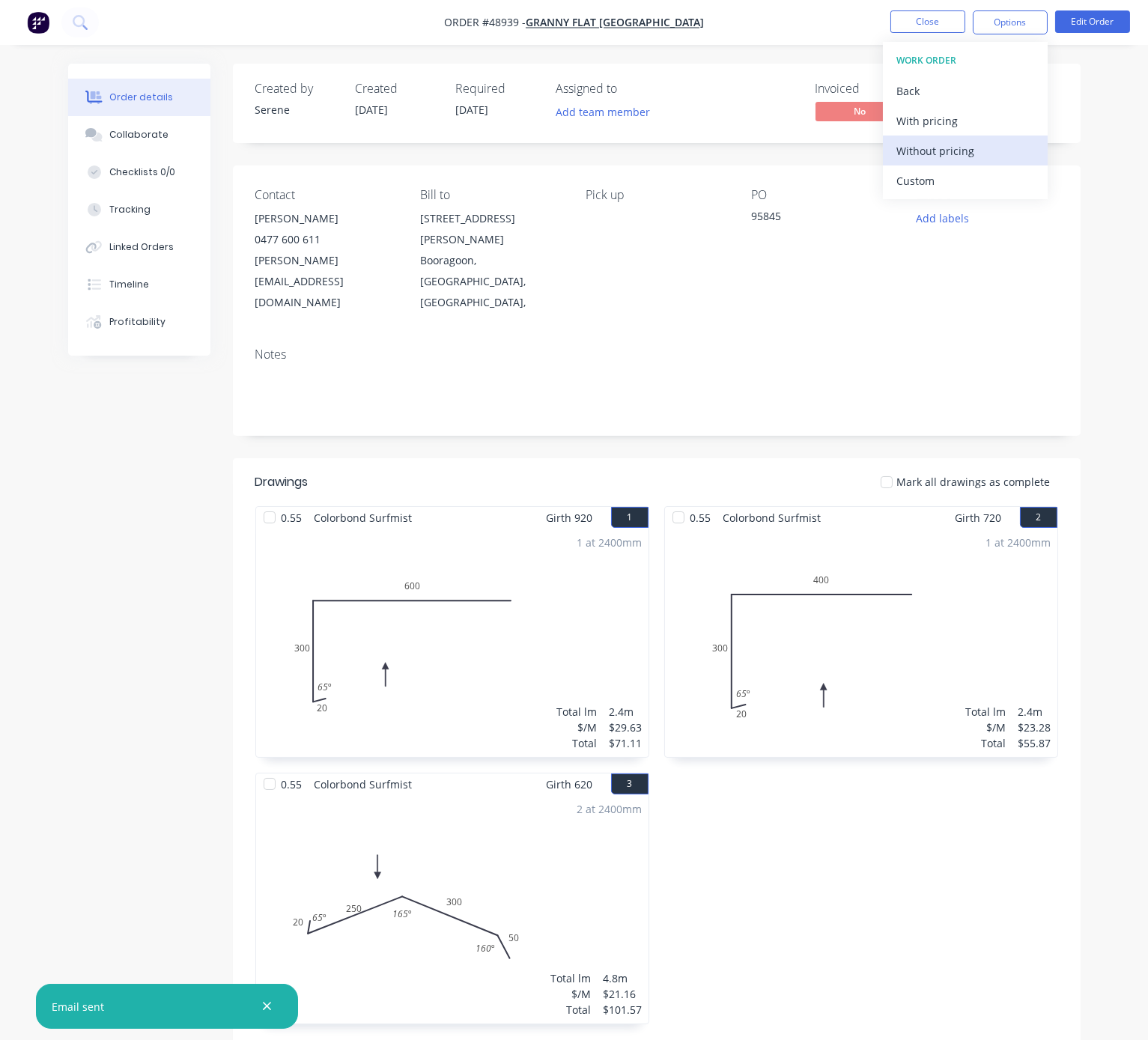
click at [931, 146] on div "Without pricing" at bounding box center [965, 151] width 138 height 22
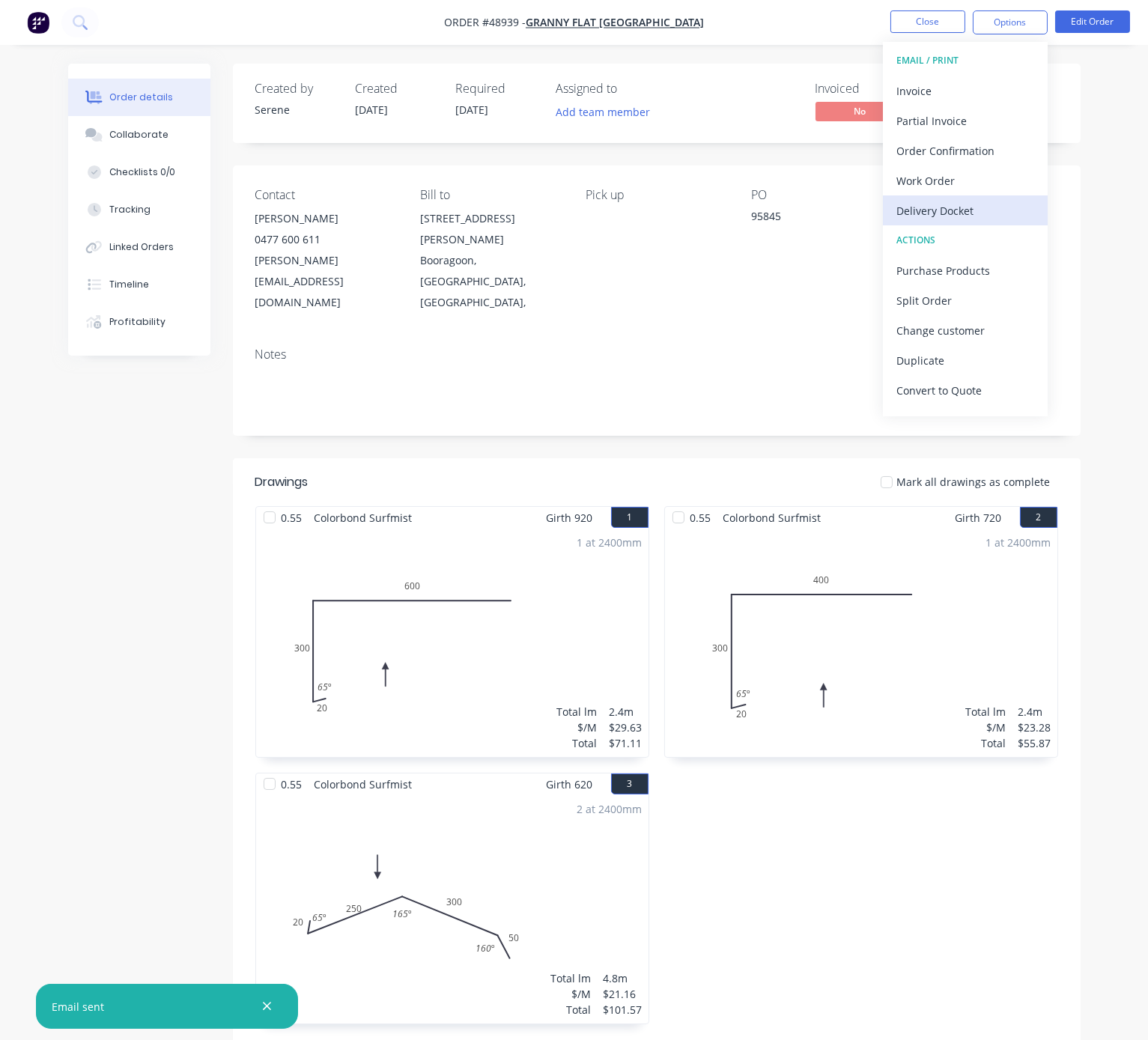
click at [944, 207] on div "Delivery Docket" at bounding box center [965, 210] width 138 height 22
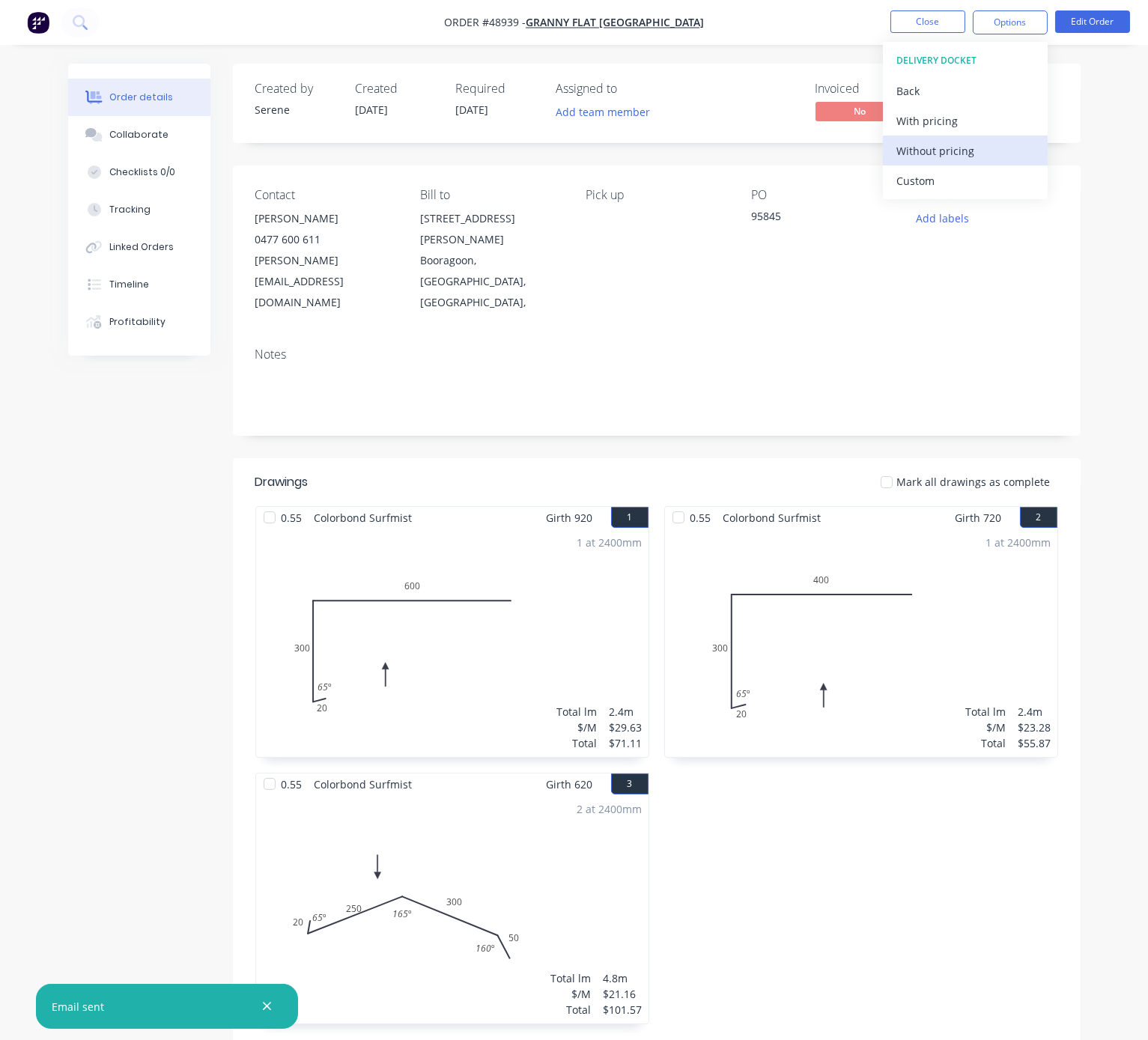
click at [940, 163] on button "Without pricing" at bounding box center [965, 151] width 165 height 30
click at [652, 458] on header "Drawings Mark all drawings as complete" at bounding box center [656, 481] width 847 height 48
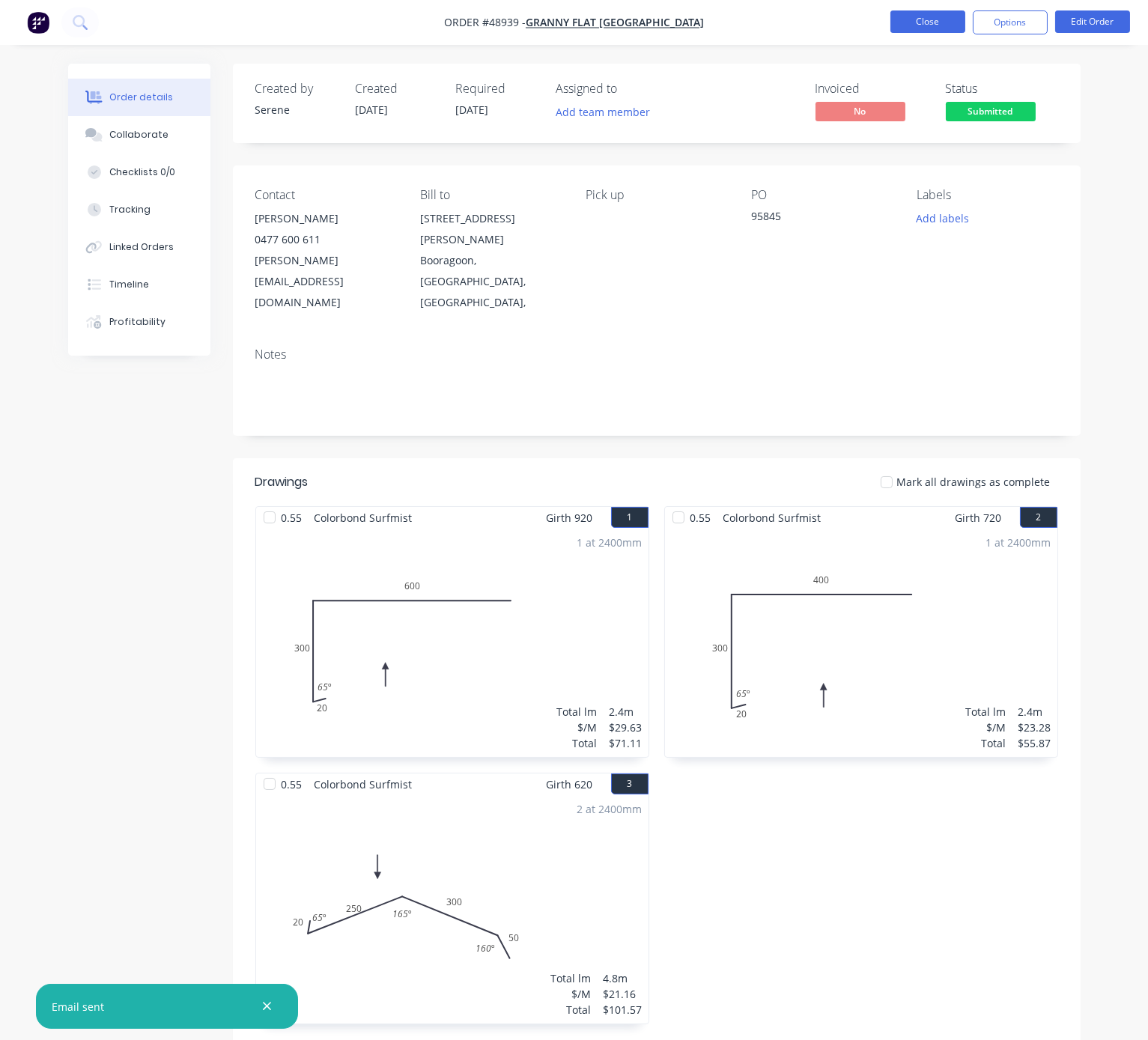
click at [941, 31] on button "Close" at bounding box center [927, 22] width 75 height 23
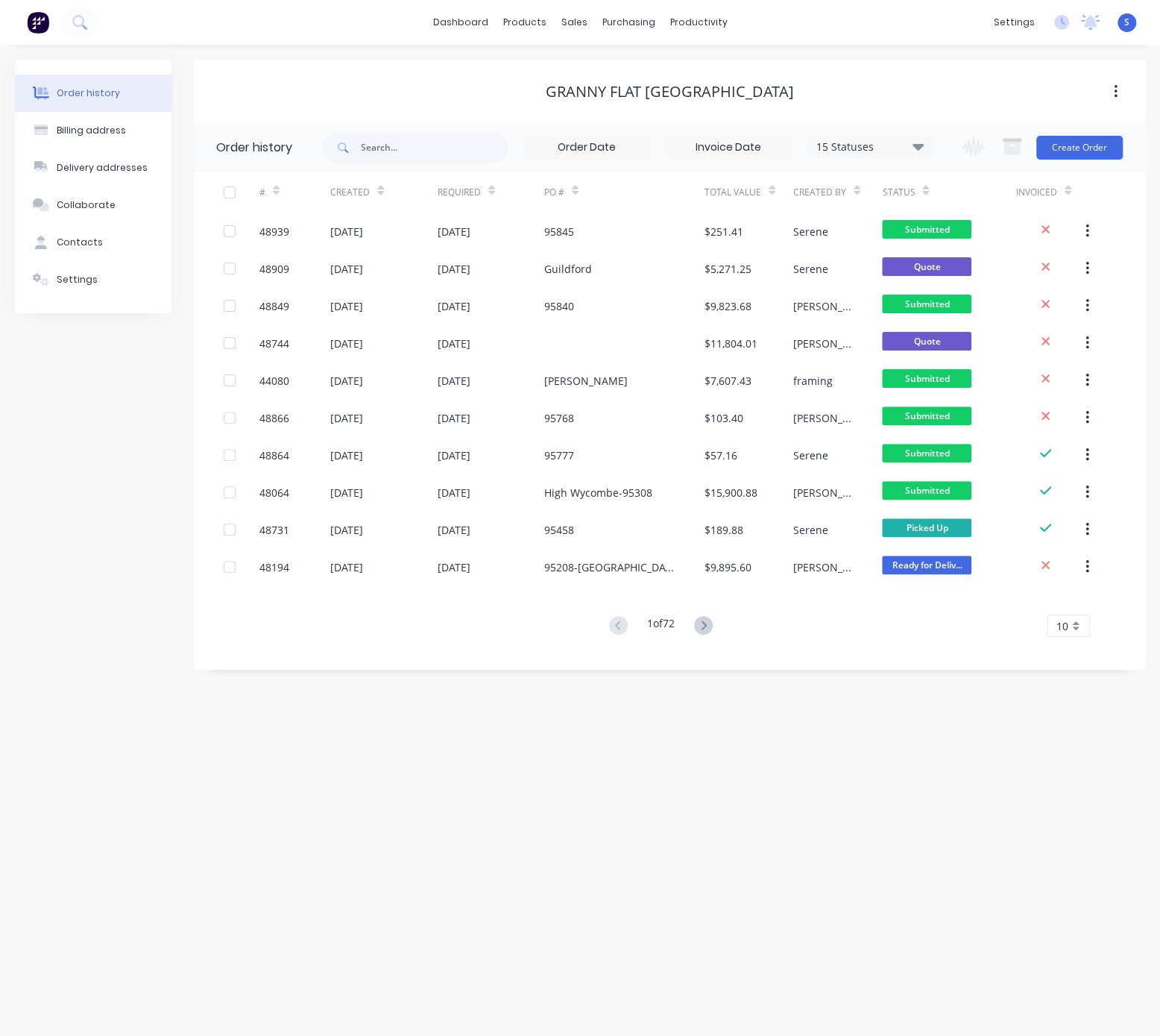
click at [614, 775] on div "Order history Billing address Delivery addresses Collaborate Contacts Settings …" at bounding box center [580, 540] width 1160 height 991
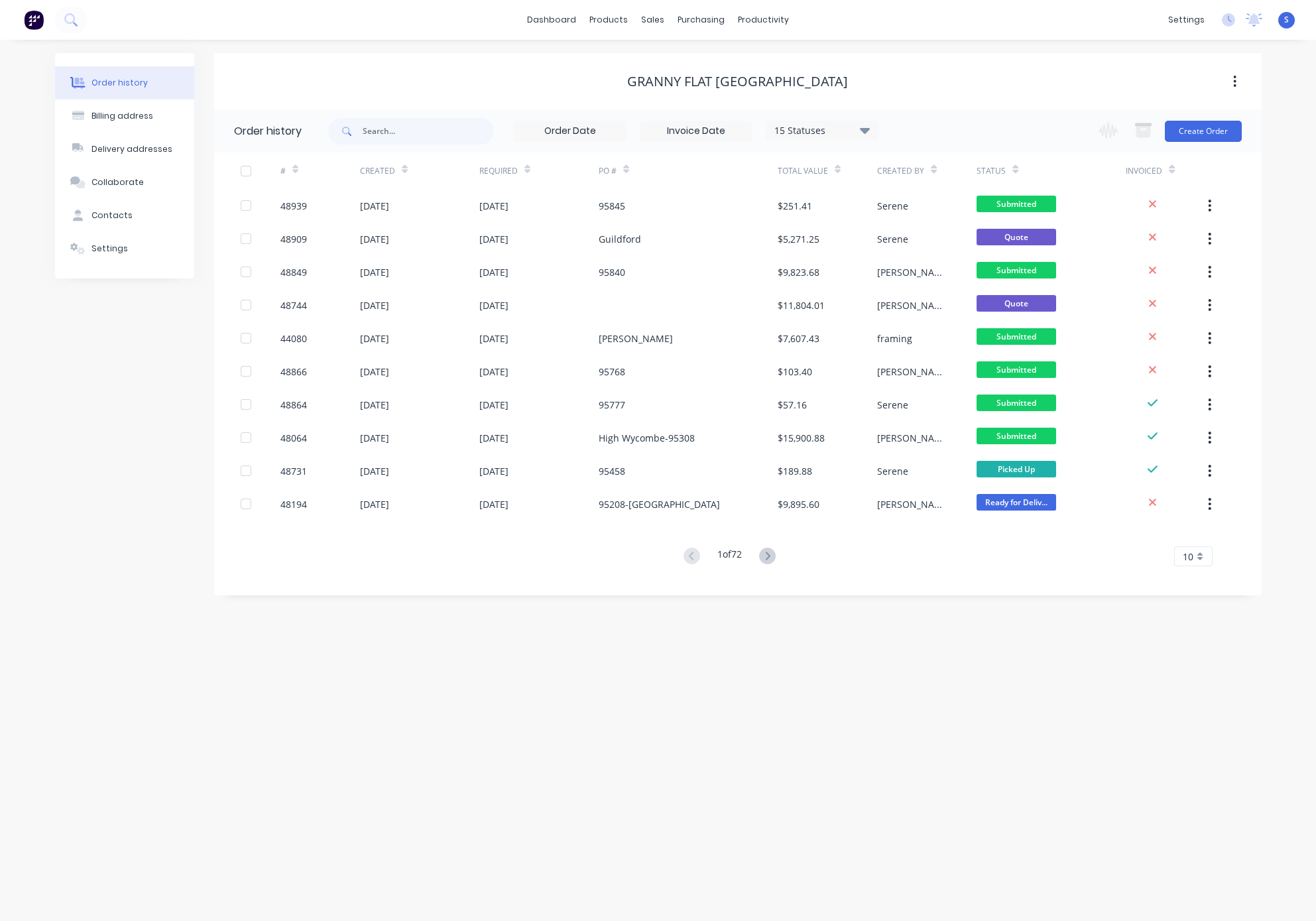
drag, startPoint x: 635, startPoint y: 638, endPoint x: 880, endPoint y: 648, distance: 245.2
click at [697, 687] on div "Order history Billing address Delivery addresses Collaborate Contacts Settings …" at bounding box center [658, 480] width 1316 height 881
click at [441, 125] on input "text" at bounding box center [428, 131] width 131 height 26
type input "47243"
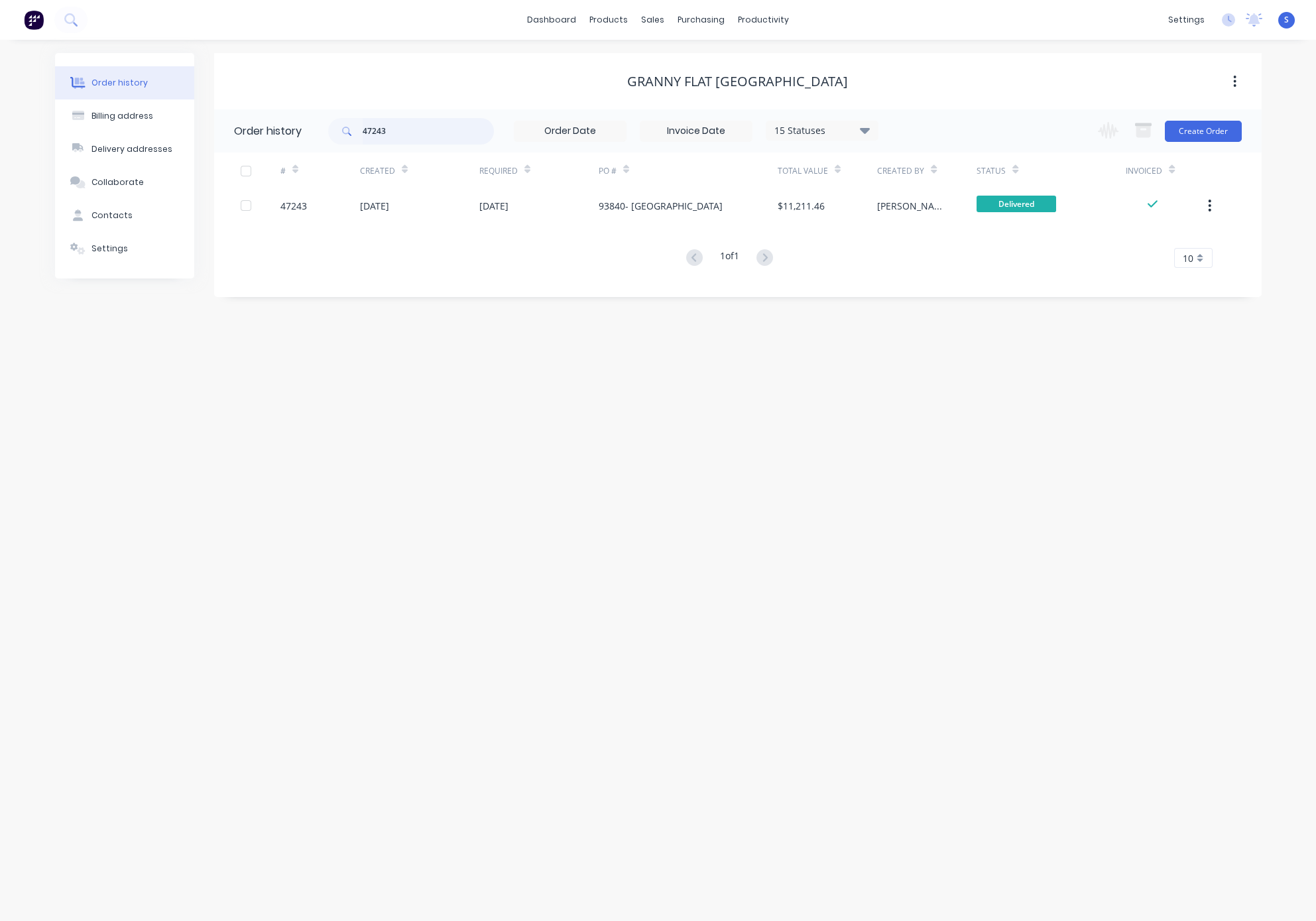
drag, startPoint x: 397, startPoint y: 141, endPoint x: 315, endPoint y: 134, distance: 82.3
click at [323, 134] on header "Order history 47243 15 Statuses Invoice Status Invoiced Not Invoiced Partial Or…" at bounding box center [738, 130] width 1048 height 43
type input "47930"
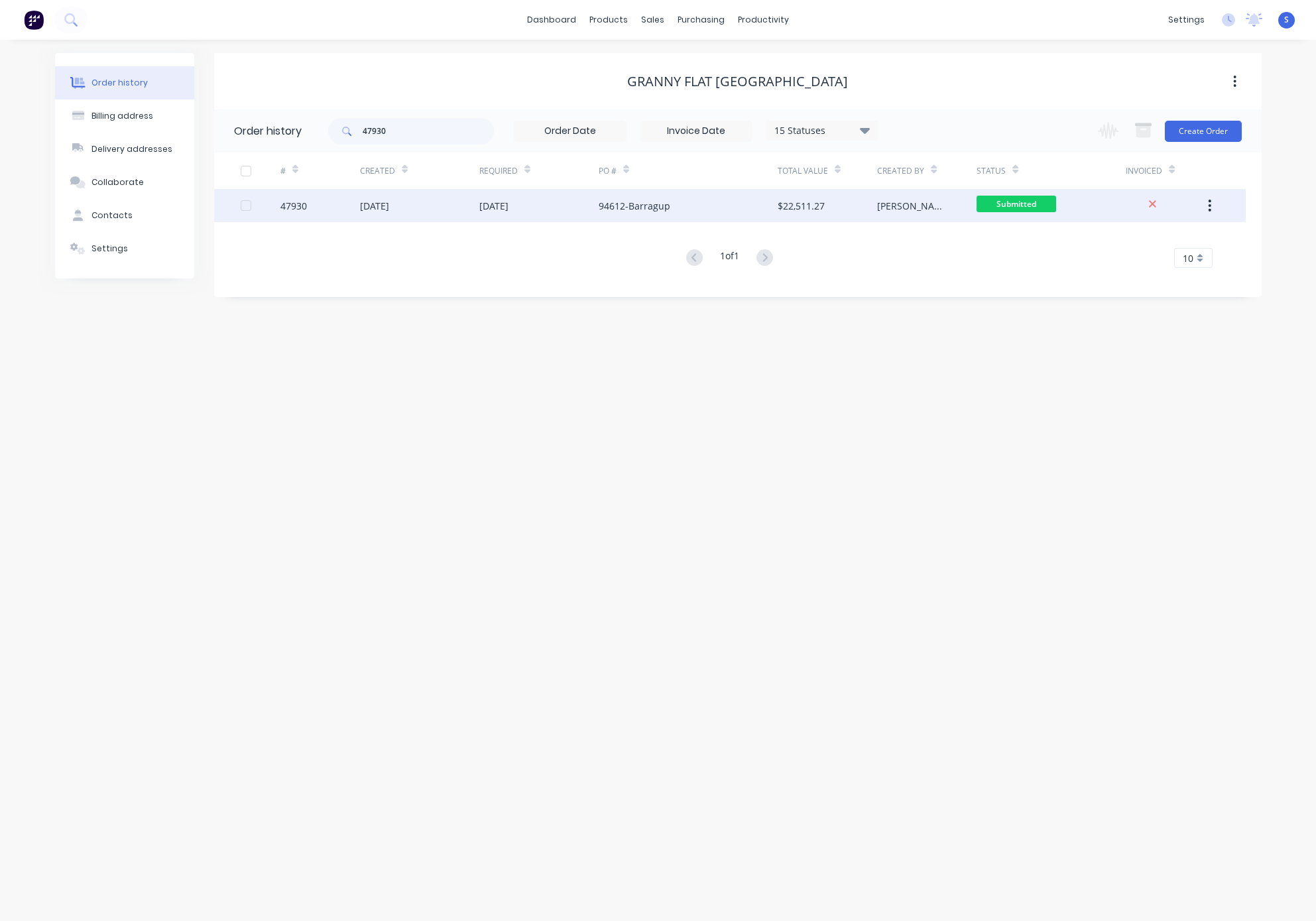
click at [503, 214] on div "[DATE]" at bounding box center [539, 205] width 120 height 33
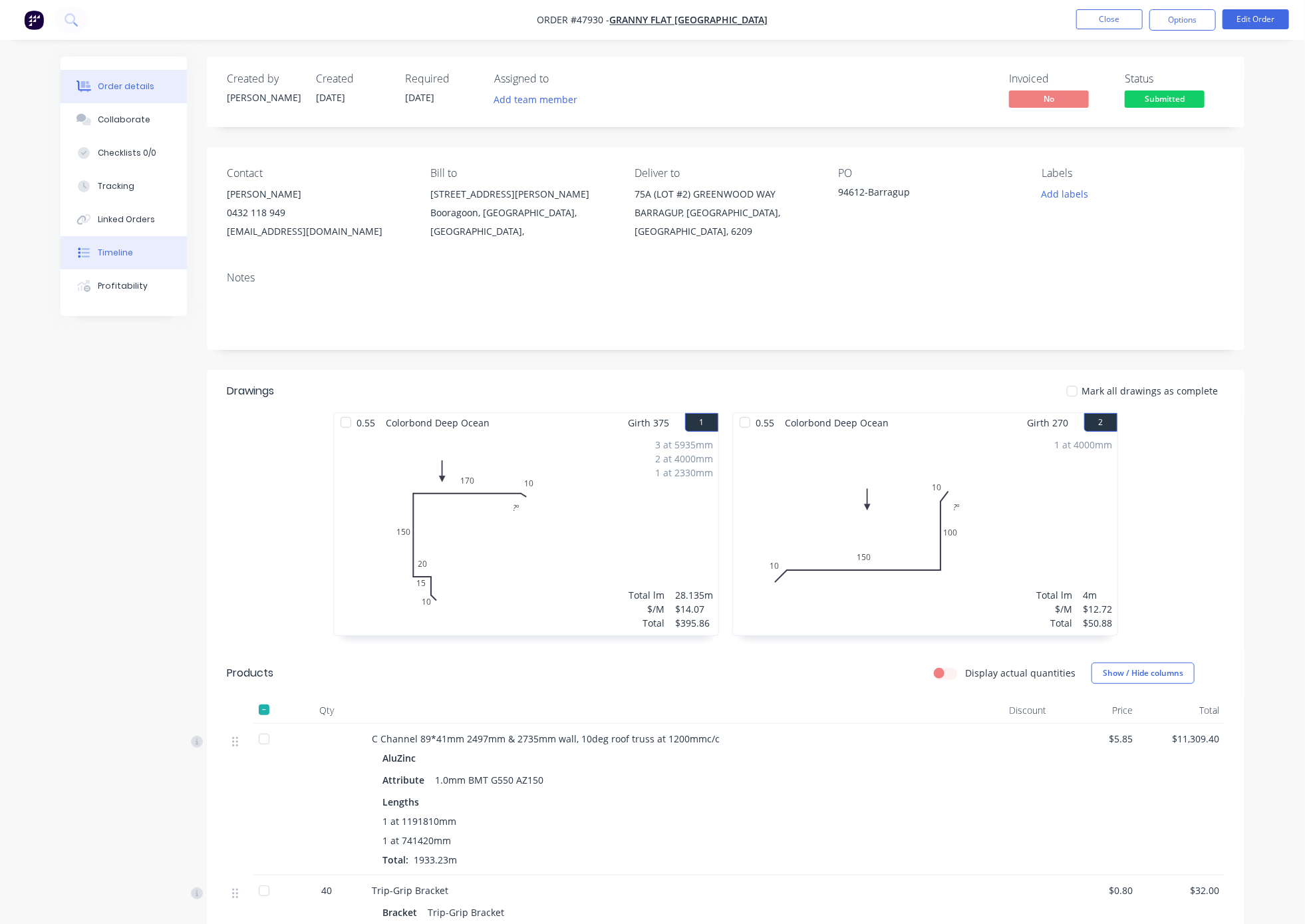
click at [115, 257] on button "Timeline" at bounding box center [124, 252] width 126 height 34
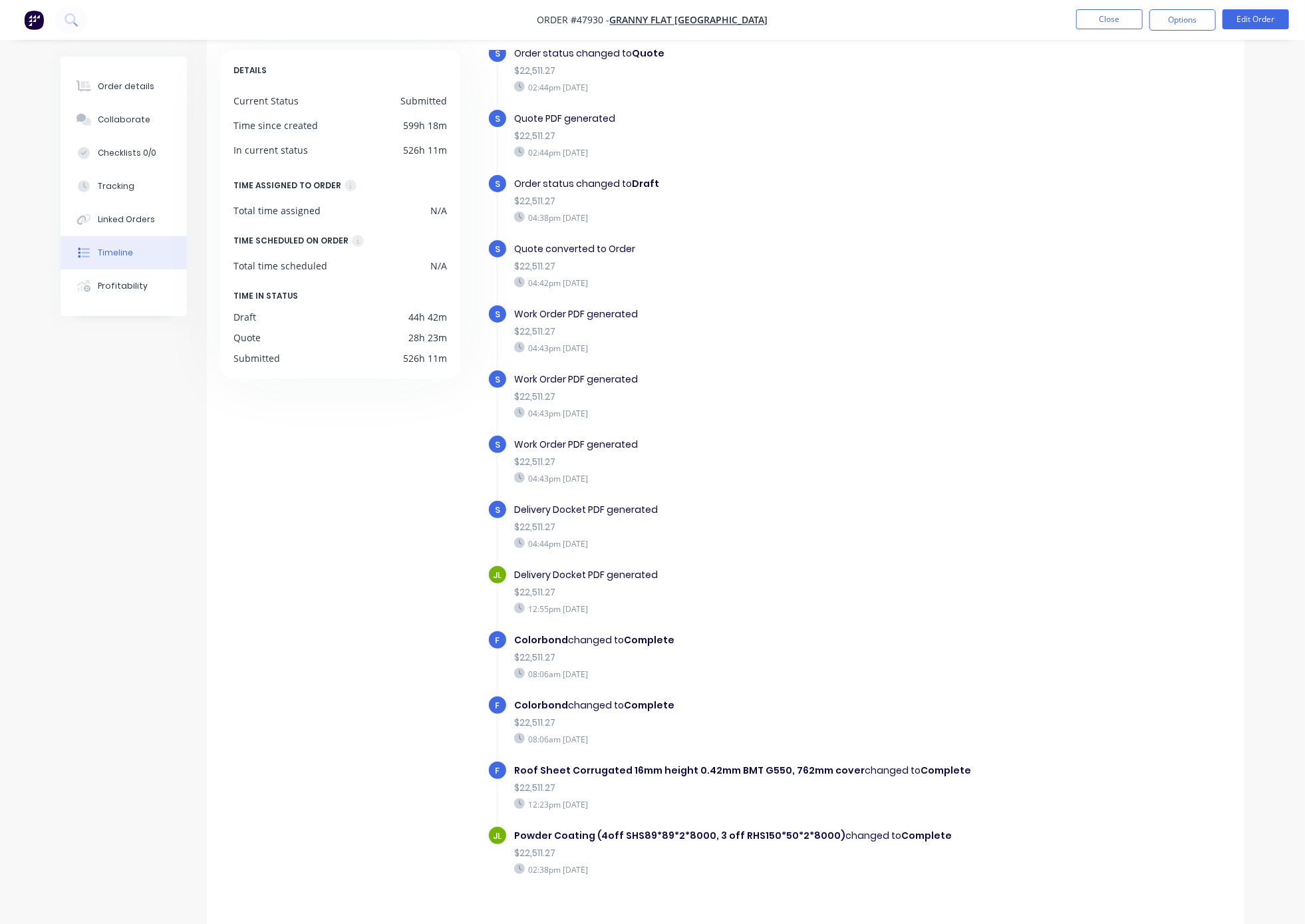
scroll to position [88, 0]
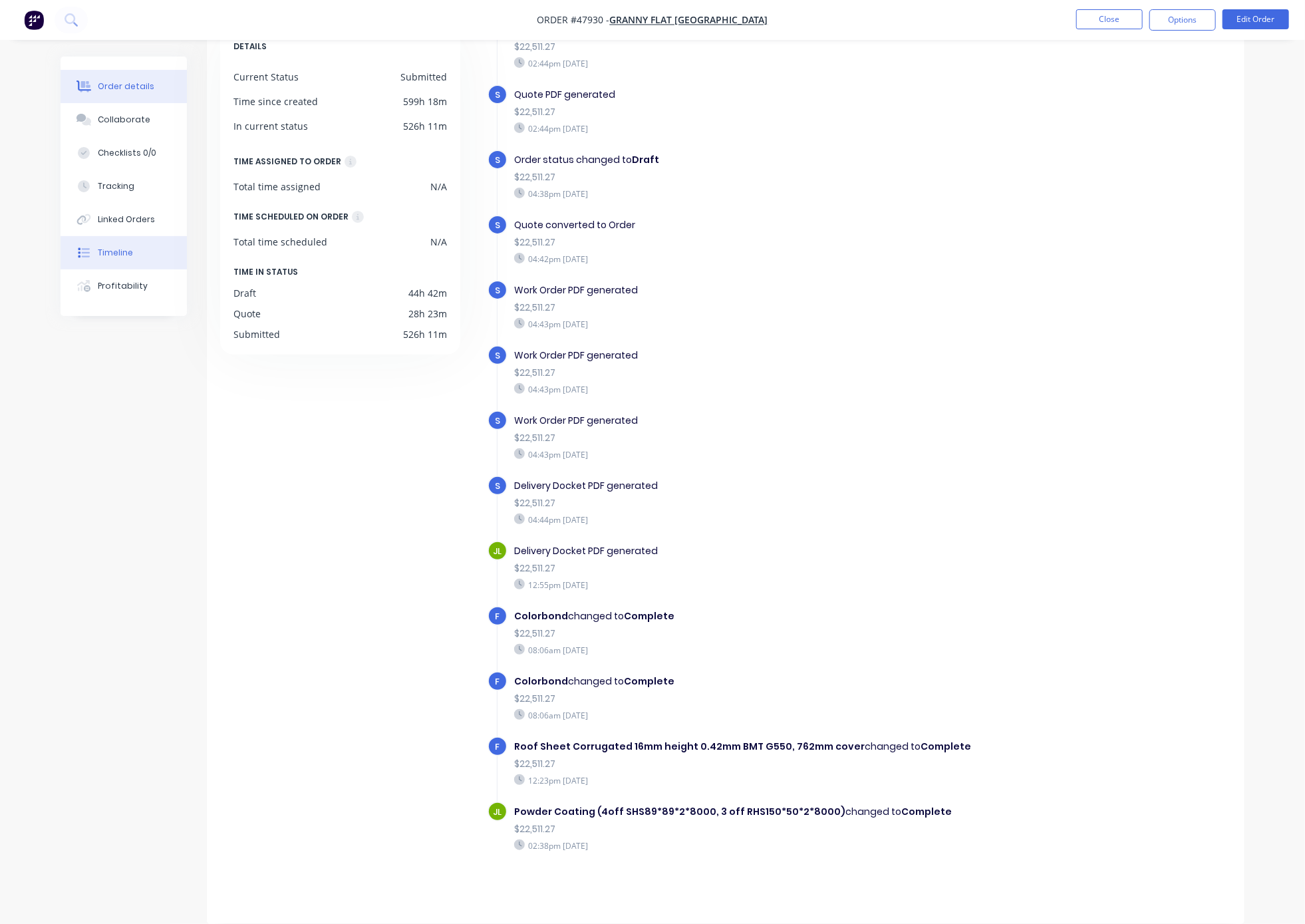
click at [91, 91] on icon at bounding box center [84, 86] width 16 height 11
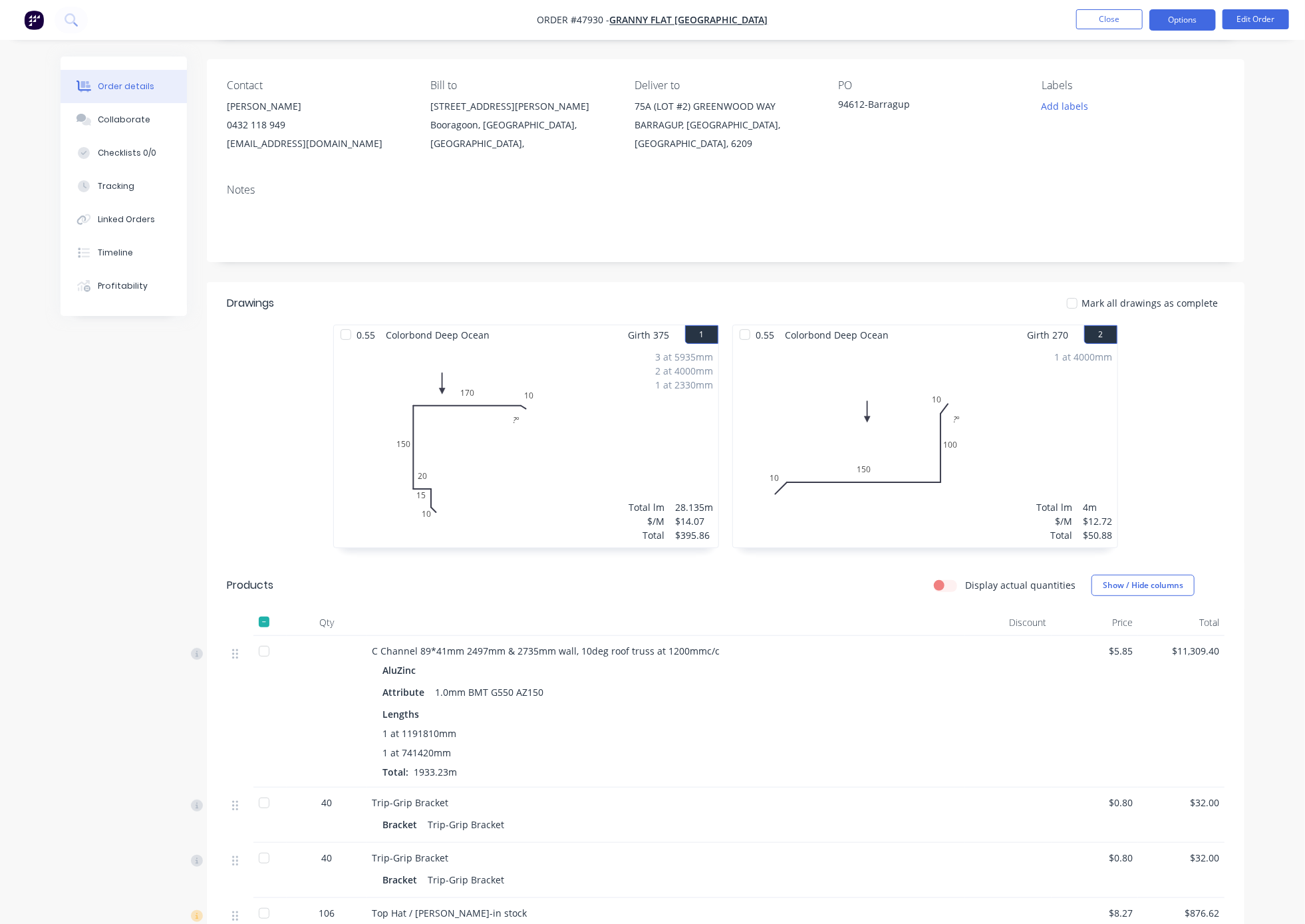
click at [954, 20] on button "Options" at bounding box center [1182, 19] width 66 height 21
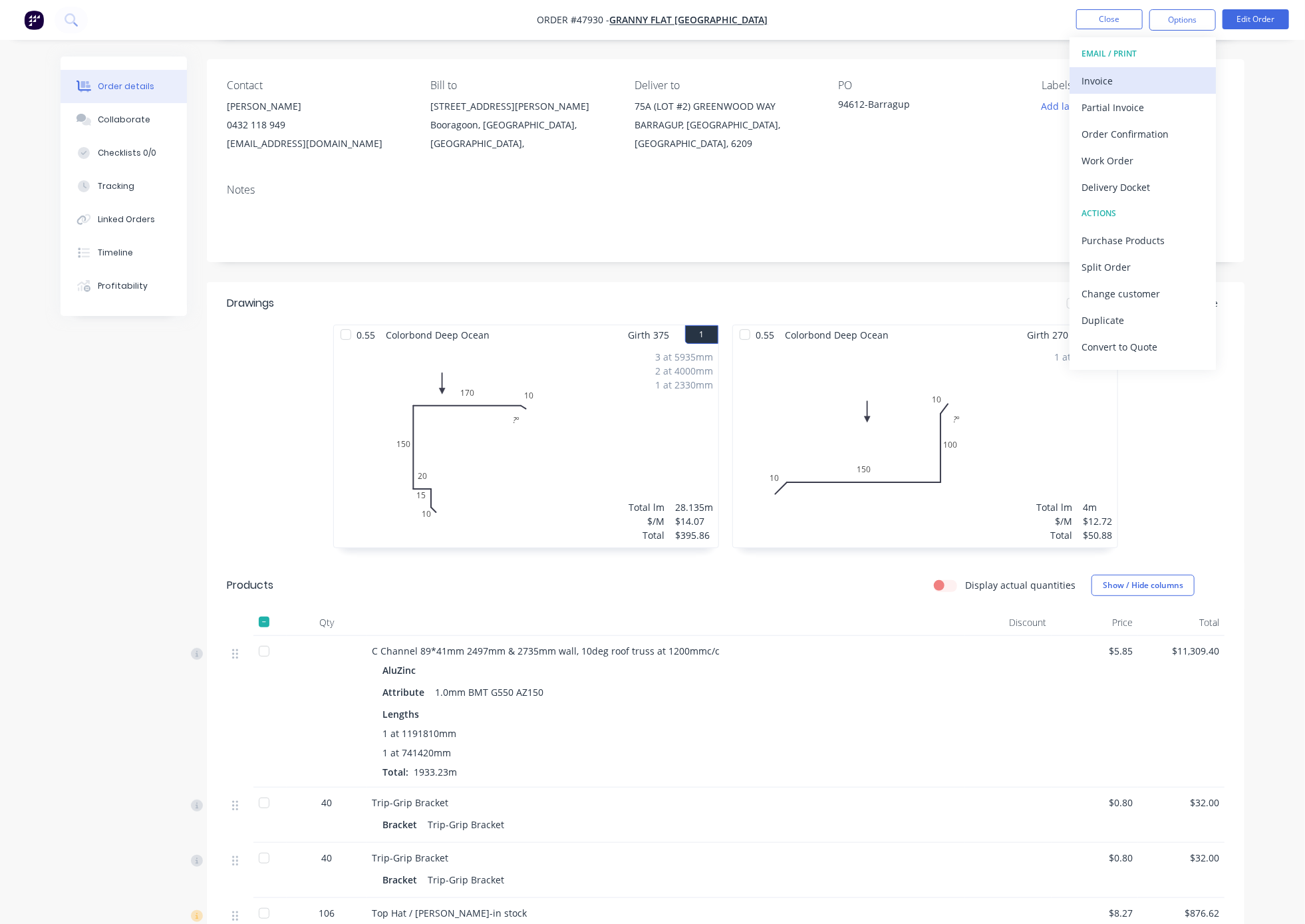
click at [954, 84] on div "Invoice" at bounding box center [1142, 80] width 122 height 19
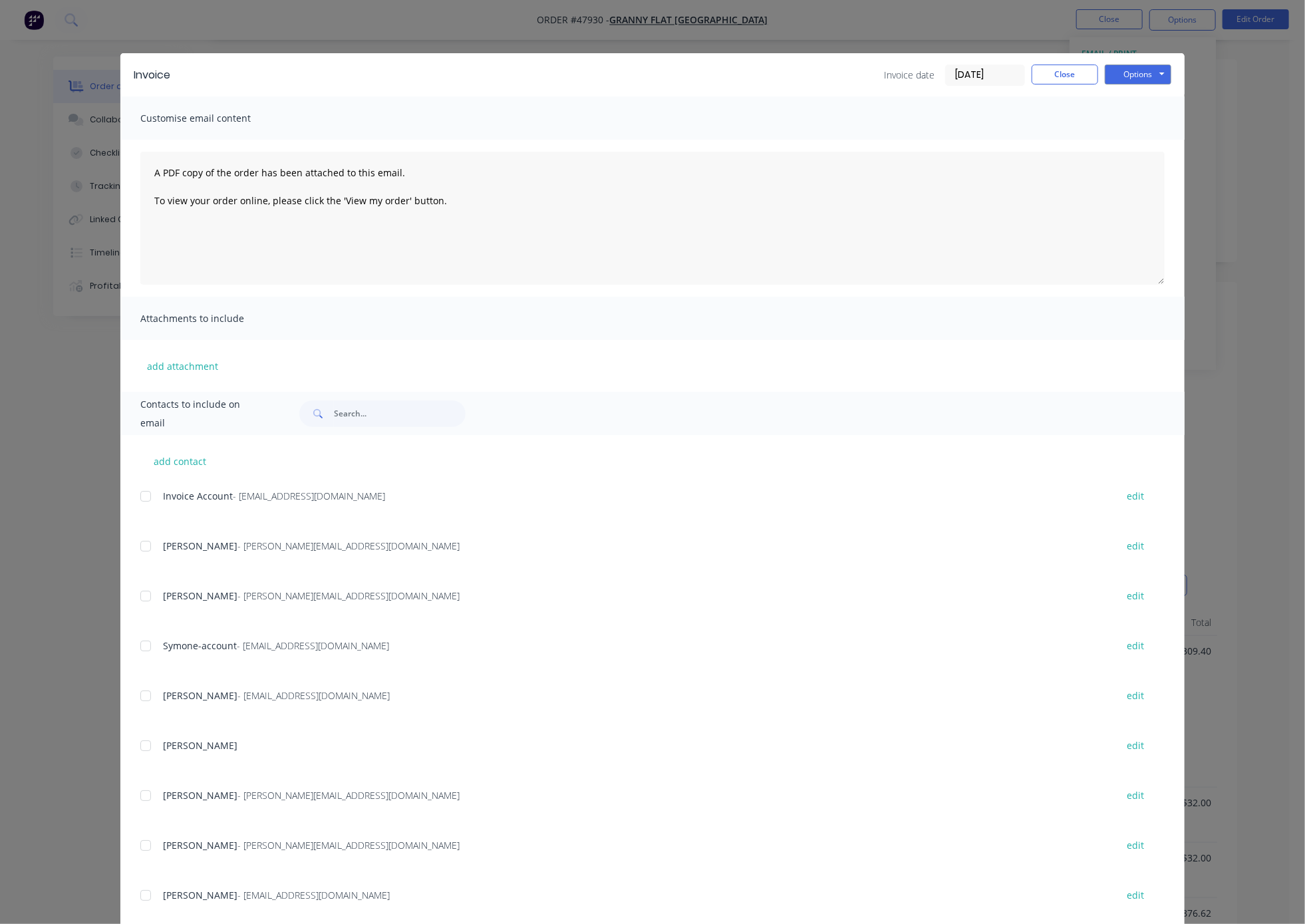
click at [135, 508] on div at bounding box center [146, 496] width 26 height 26
click at [954, 82] on button "Options" at bounding box center [1137, 75] width 66 height 20
click at [954, 139] on button "Email" at bounding box center [1147, 141] width 85 height 22
click at [954, 73] on button "Close" at bounding box center [1064, 75] width 66 height 20
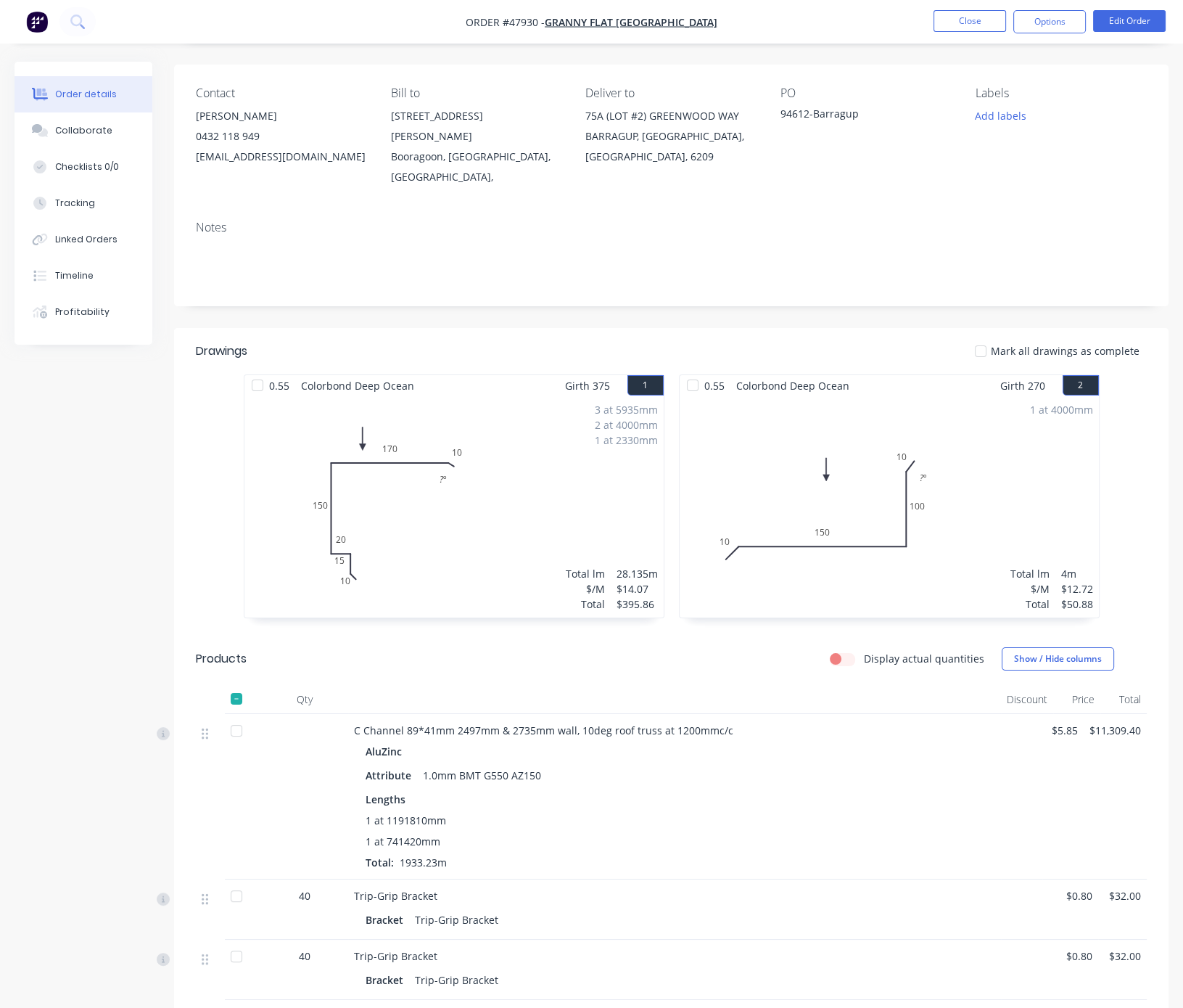
scroll to position [349, 0]
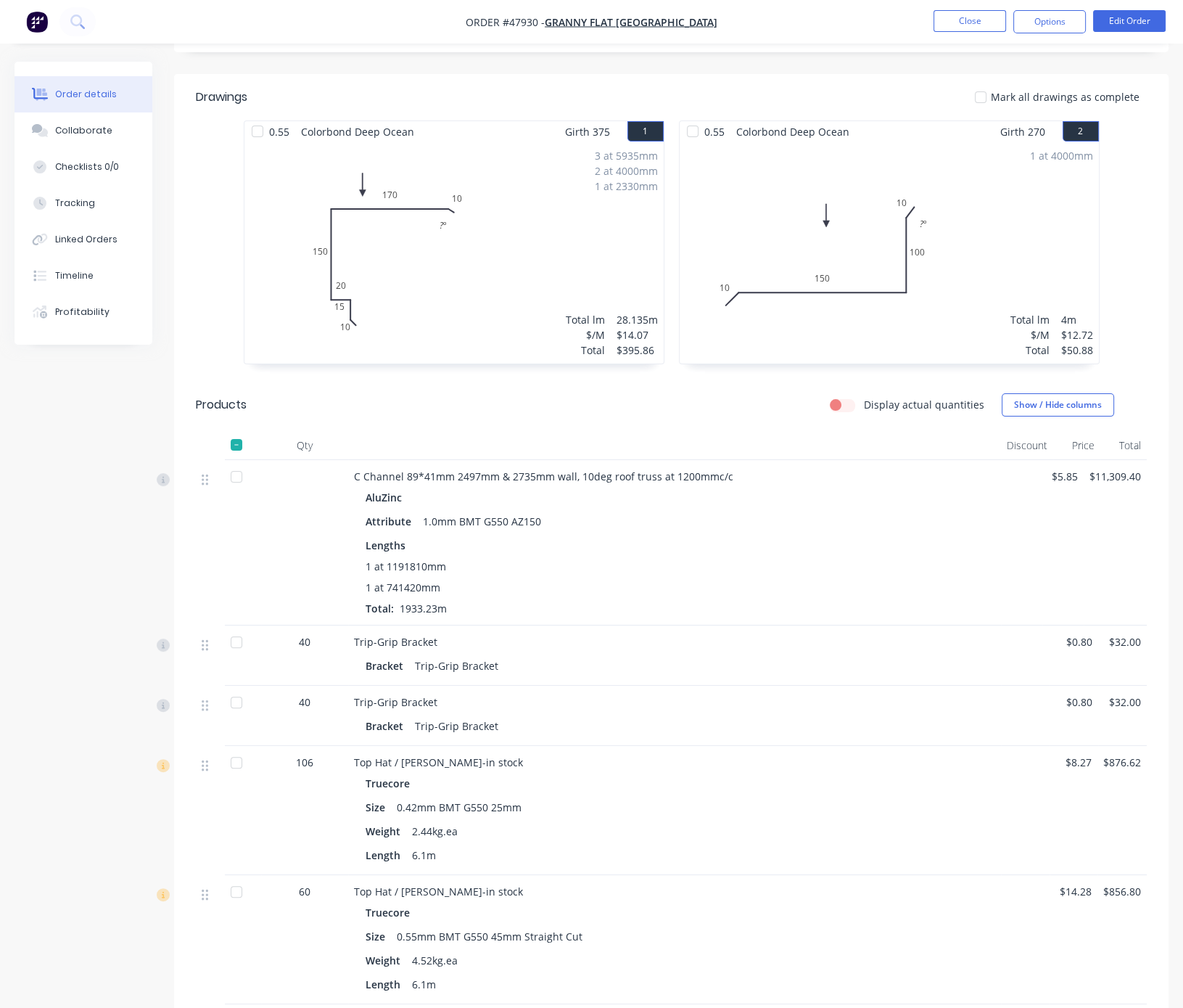
click at [580, 416] on div "Display actual quantities Show / Hide columns" at bounding box center [773, 405] width 749 height 23
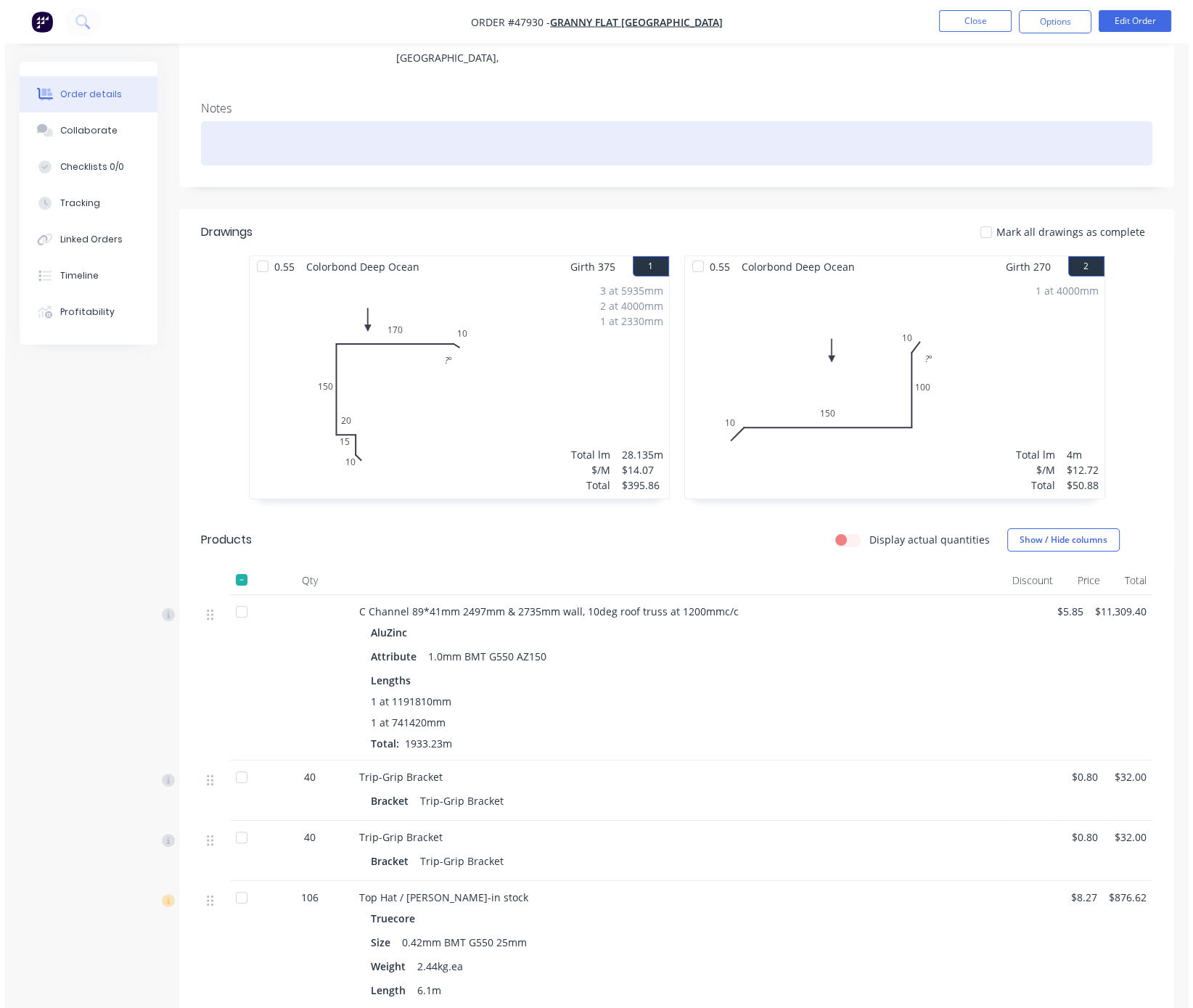
scroll to position [0, 0]
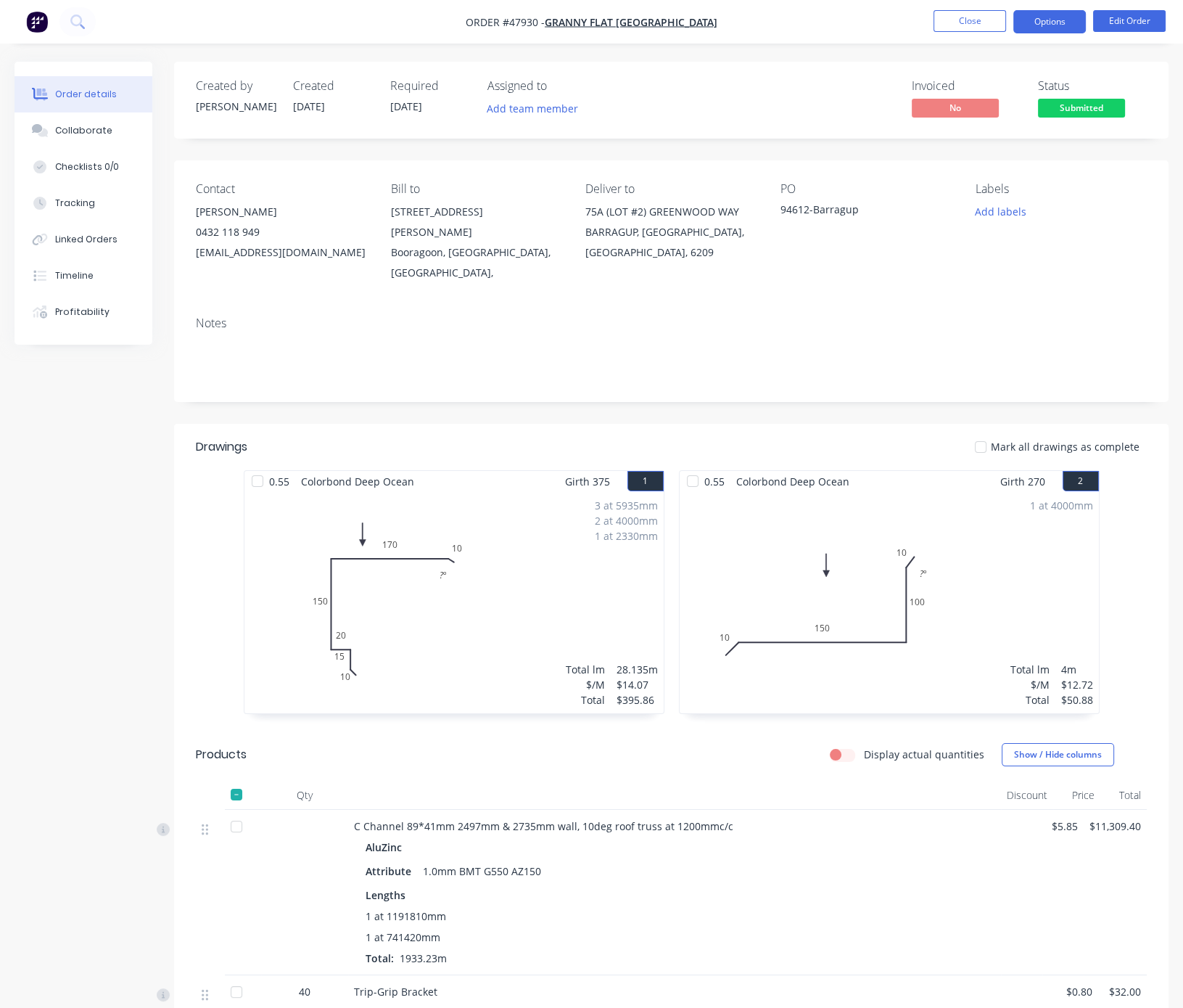
click at [1039, 16] on button "Options" at bounding box center [1050, 21] width 72 height 23
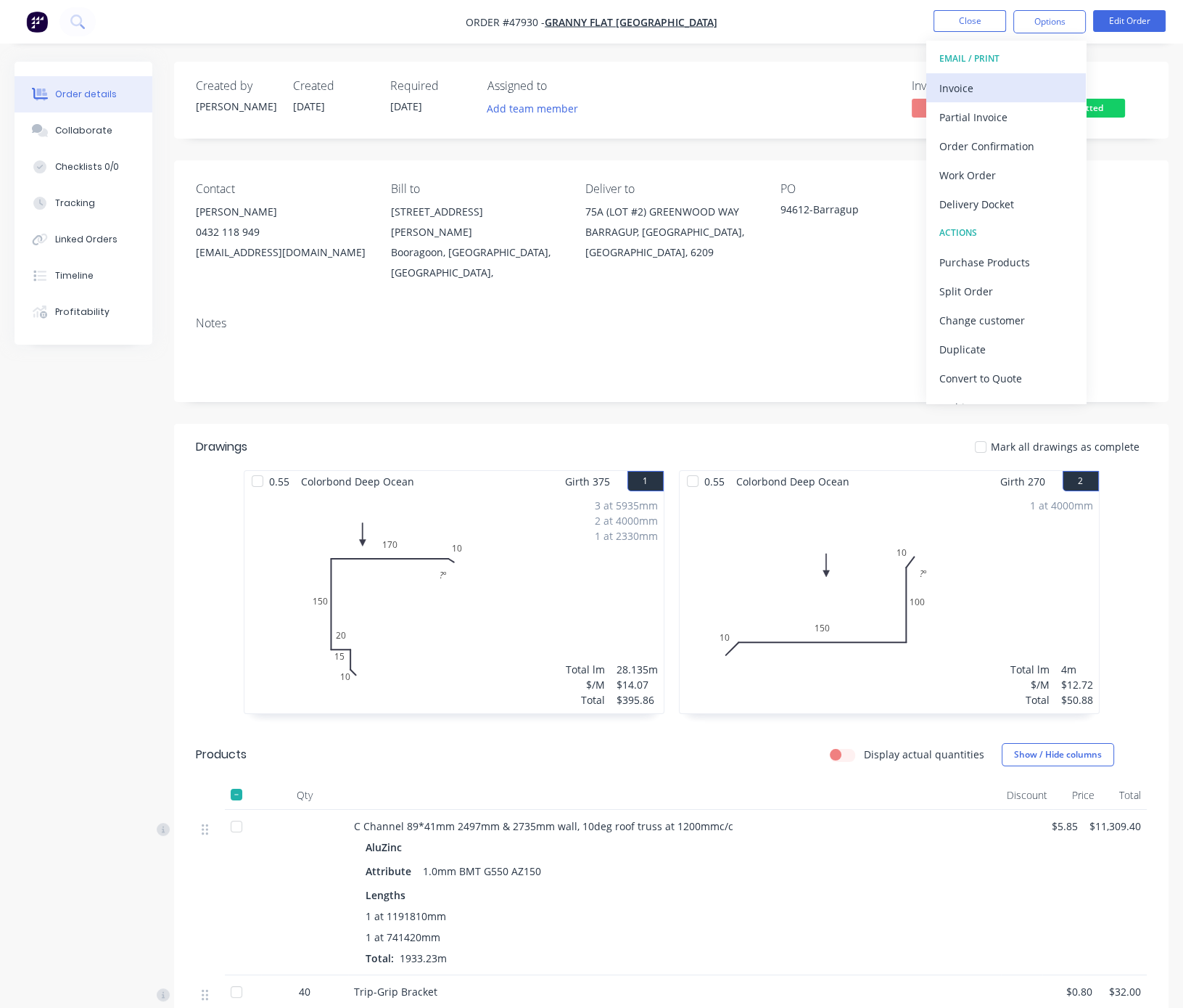
click at [983, 92] on div "Invoice" at bounding box center [1005, 88] width 133 height 21
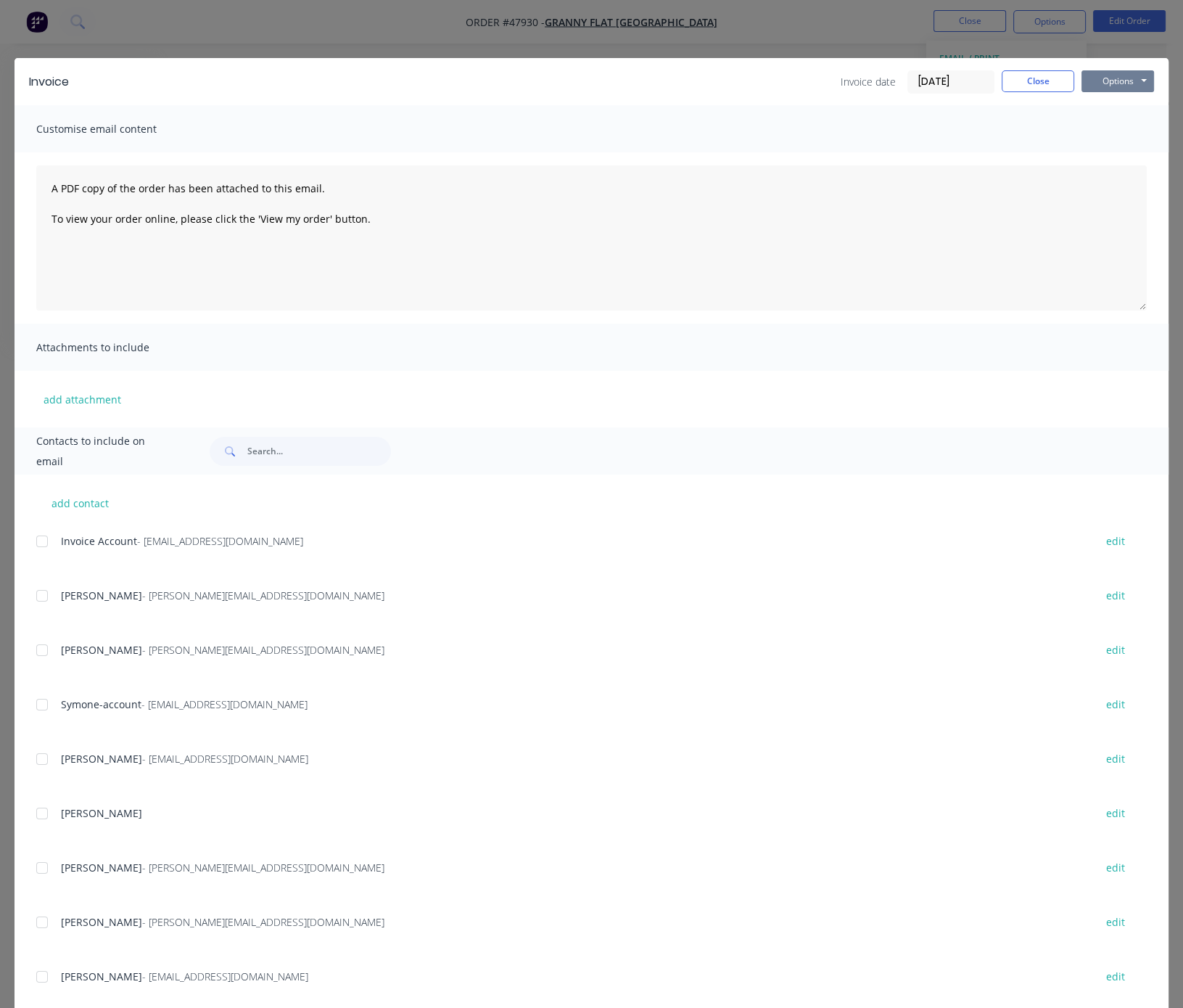
click at [1041, 84] on button "Options" at bounding box center [1118, 82] width 72 height 22
click at [1041, 132] on button "Print" at bounding box center [1128, 130] width 93 height 24
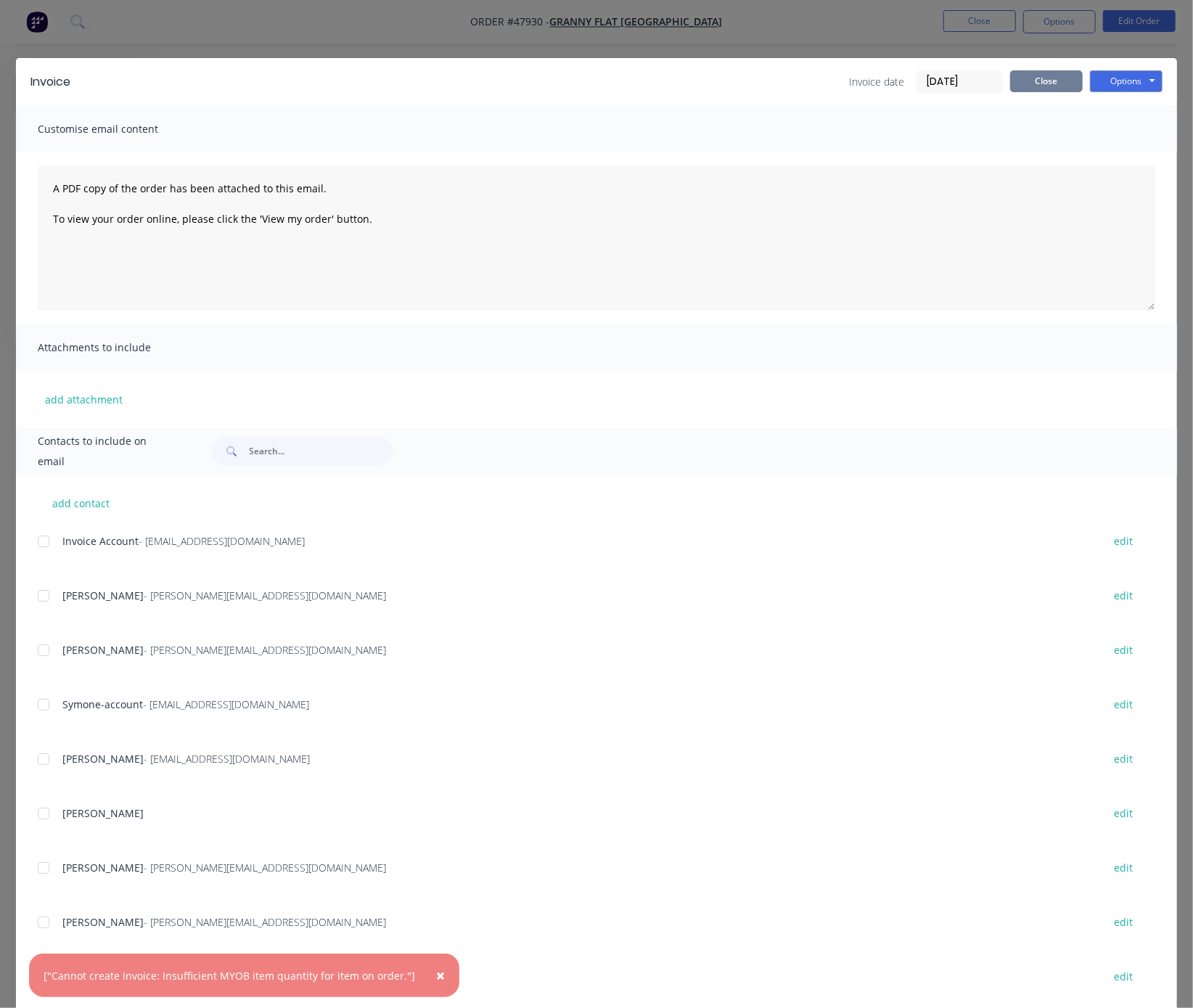
click at [1031, 88] on button "Close" at bounding box center [1046, 82] width 72 height 22
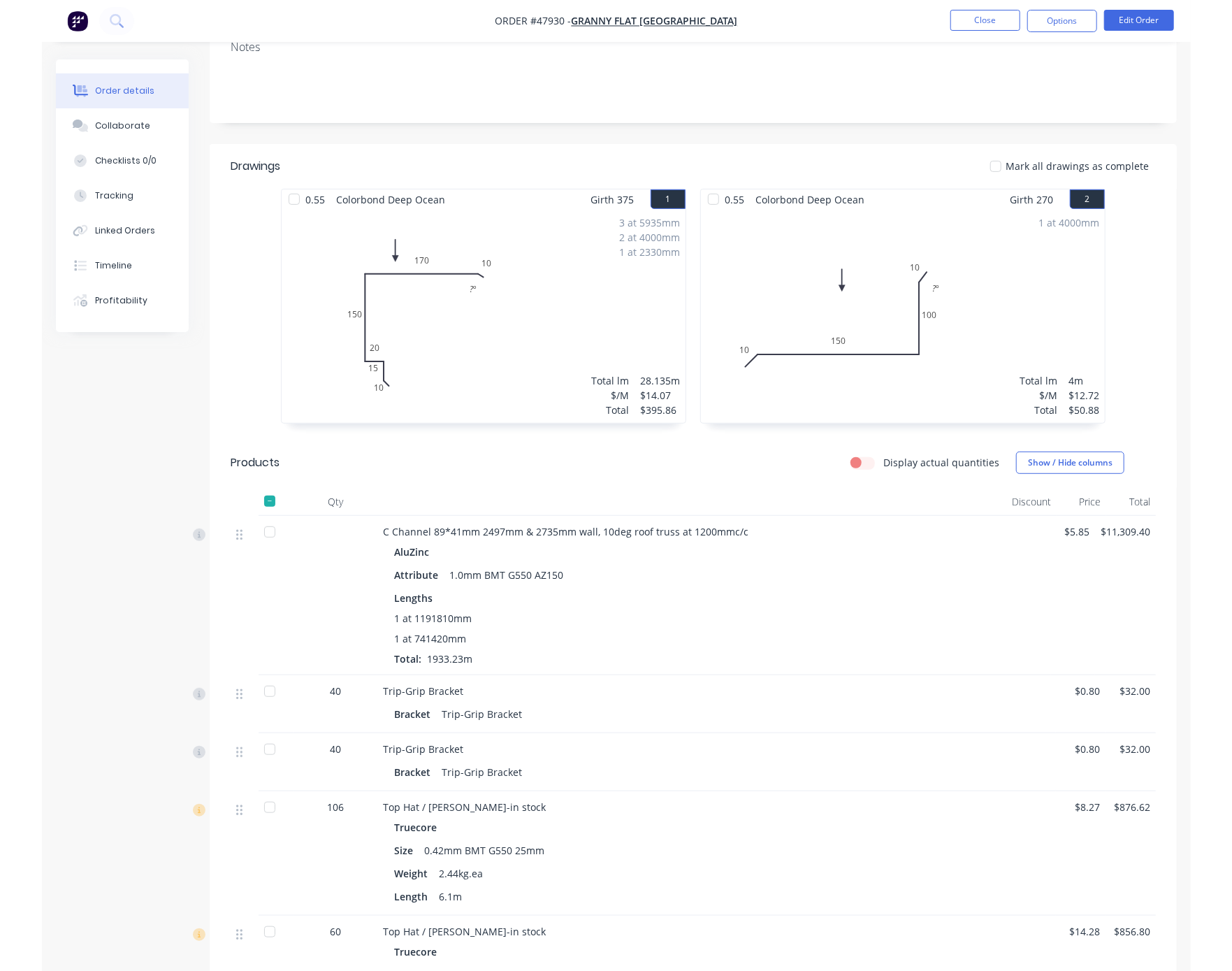
scroll to position [490, 0]
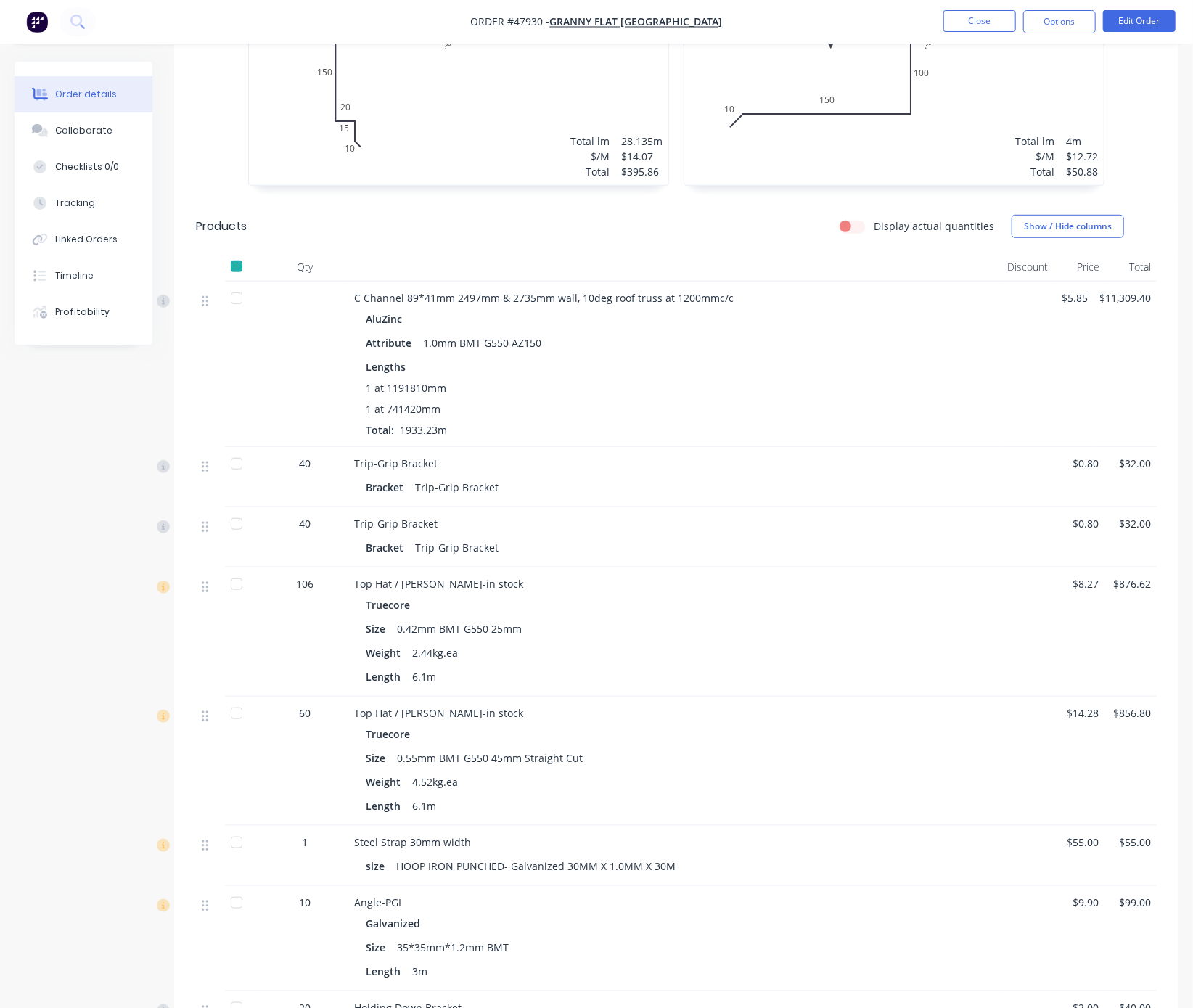
drag, startPoint x: 554, startPoint y: 291, endPoint x: 849, endPoint y: 320, distance: 296.4
click at [768, 252] on header "Products Display actual quantities Show / Hide columns" at bounding box center [676, 226] width 1004 height 52
click at [1042, 23] on button "Options" at bounding box center [1059, 21] width 72 height 23
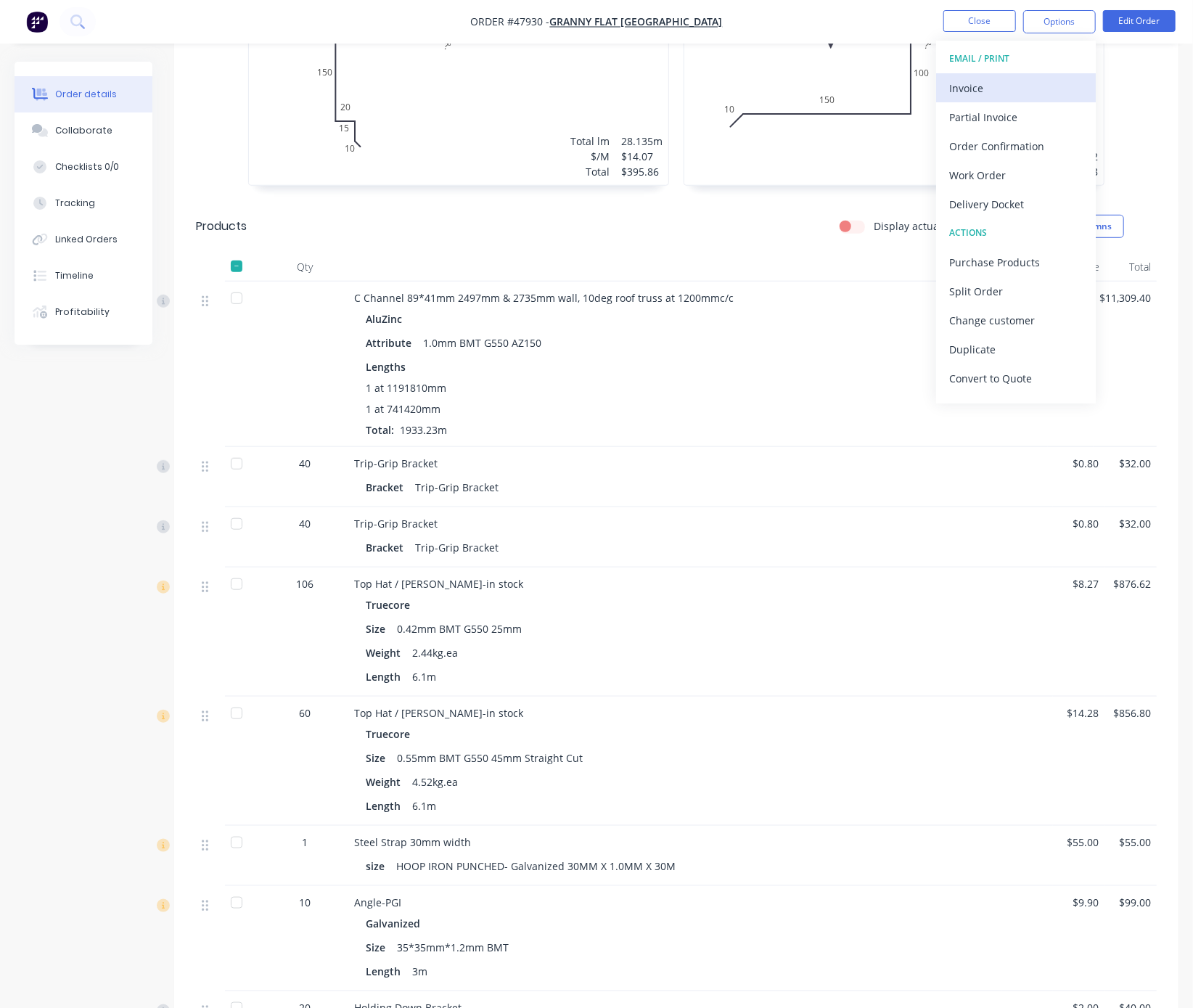
click at [995, 89] on div "Invoice" at bounding box center [1016, 88] width 134 height 21
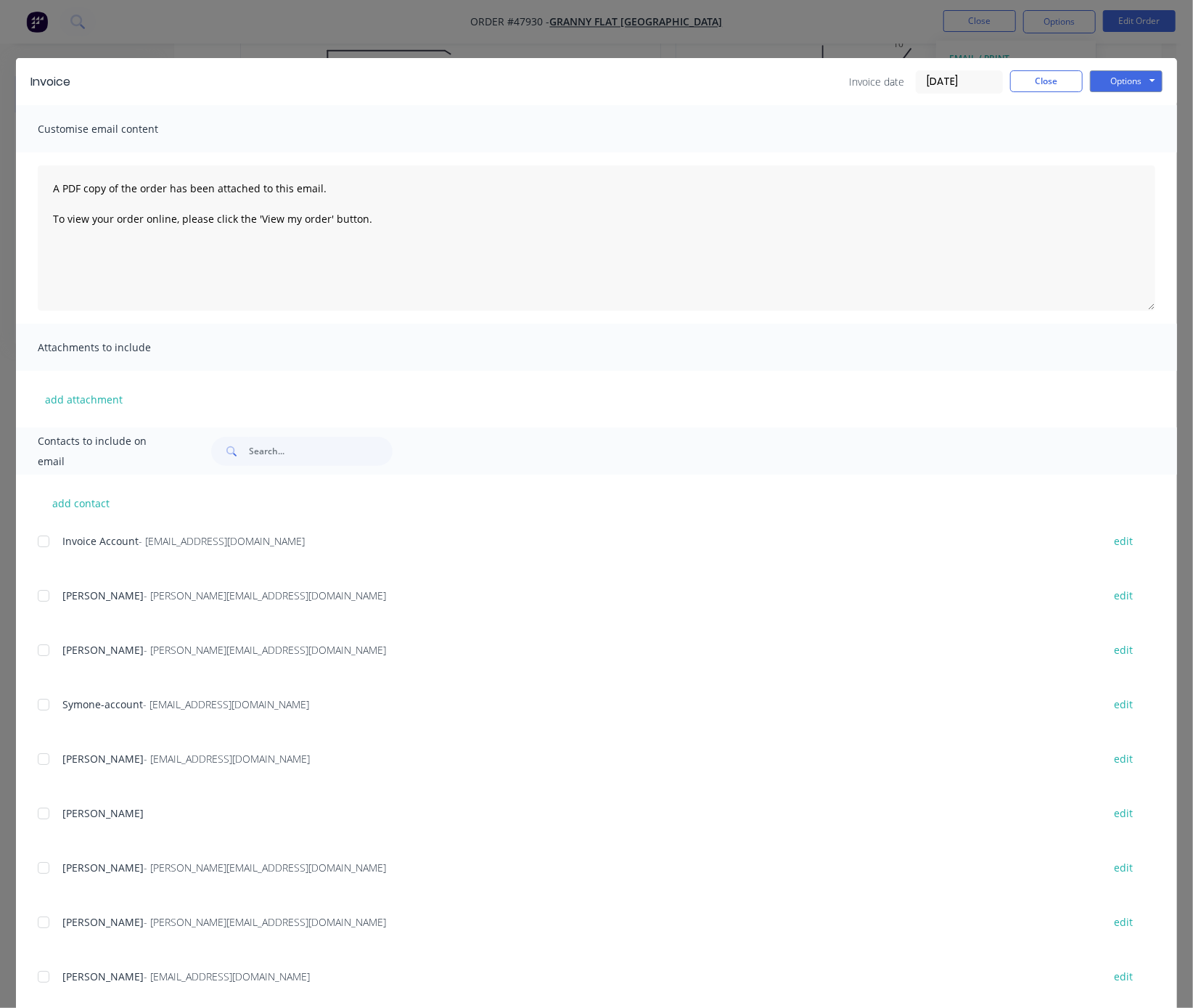
click at [42, 551] on div at bounding box center [43, 541] width 29 height 29
click at [1042, 78] on button "Options" at bounding box center [1126, 82] width 72 height 22
click at [1042, 159] on button "Email" at bounding box center [1136, 154] width 93 height 24
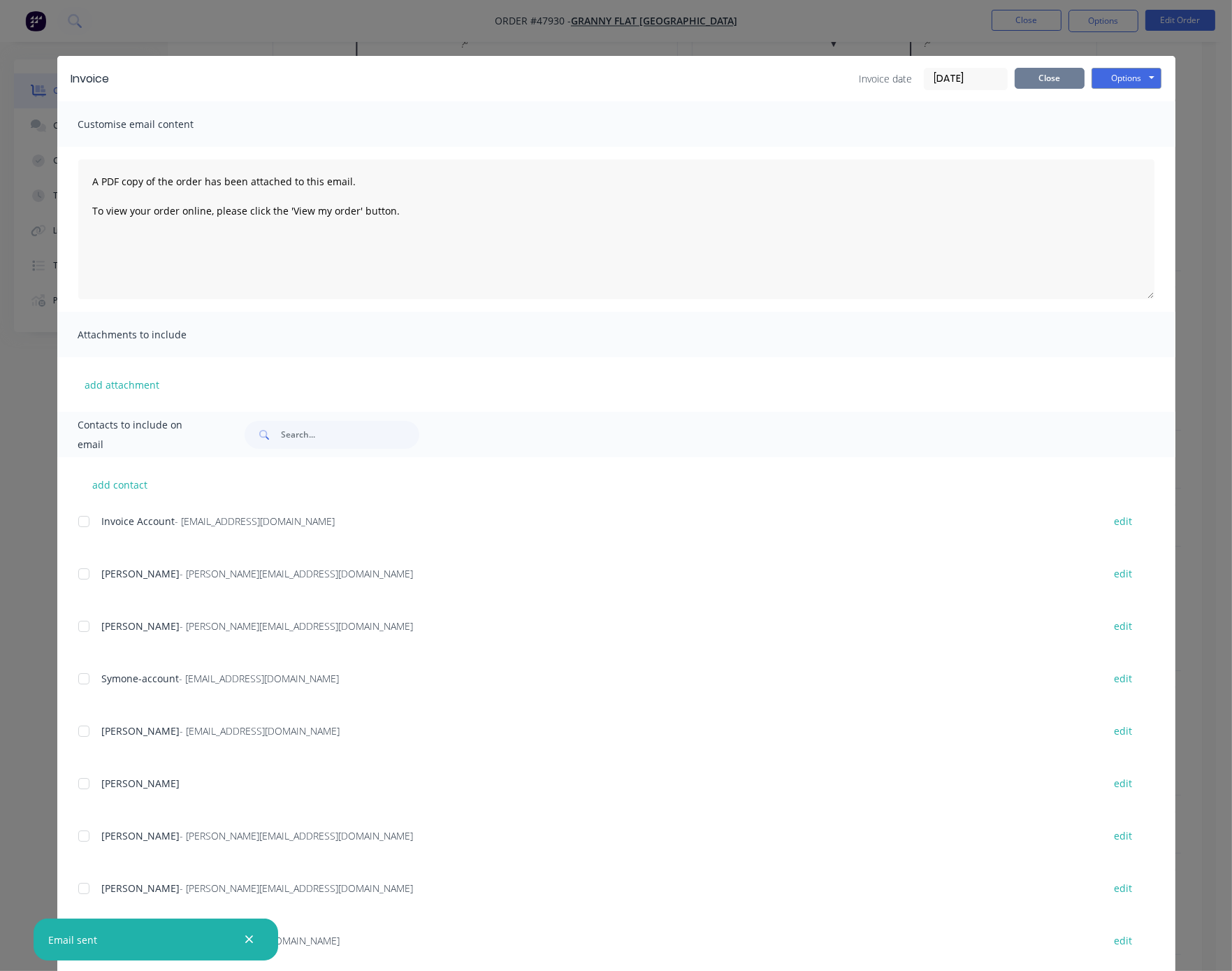
click at [1003, 88] on button "Close" at bounding box center [1049, 79] width 70 height 21
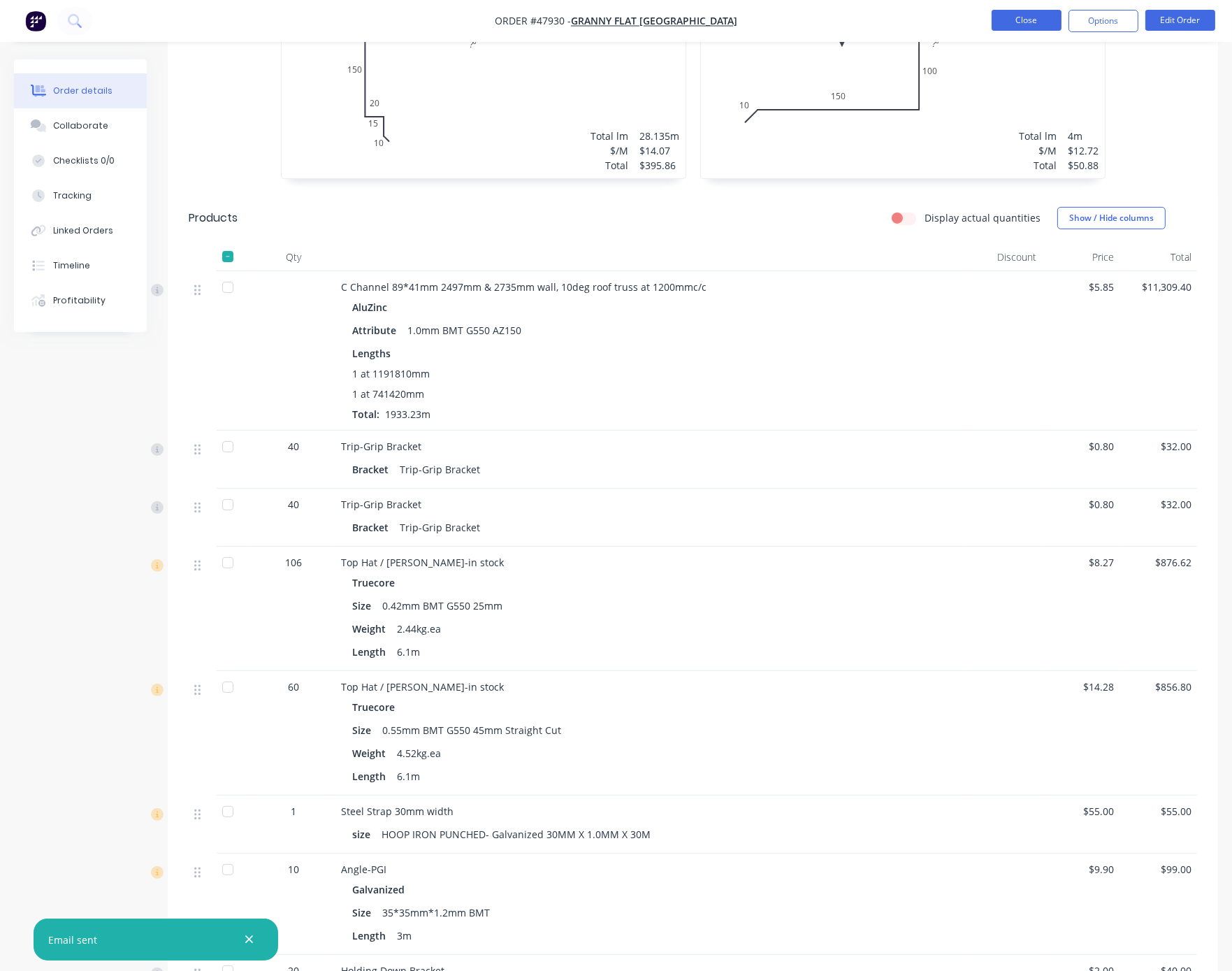
click at [1003, 26] on button "Close" at bounding box center [1026, 20] width 70 height 21
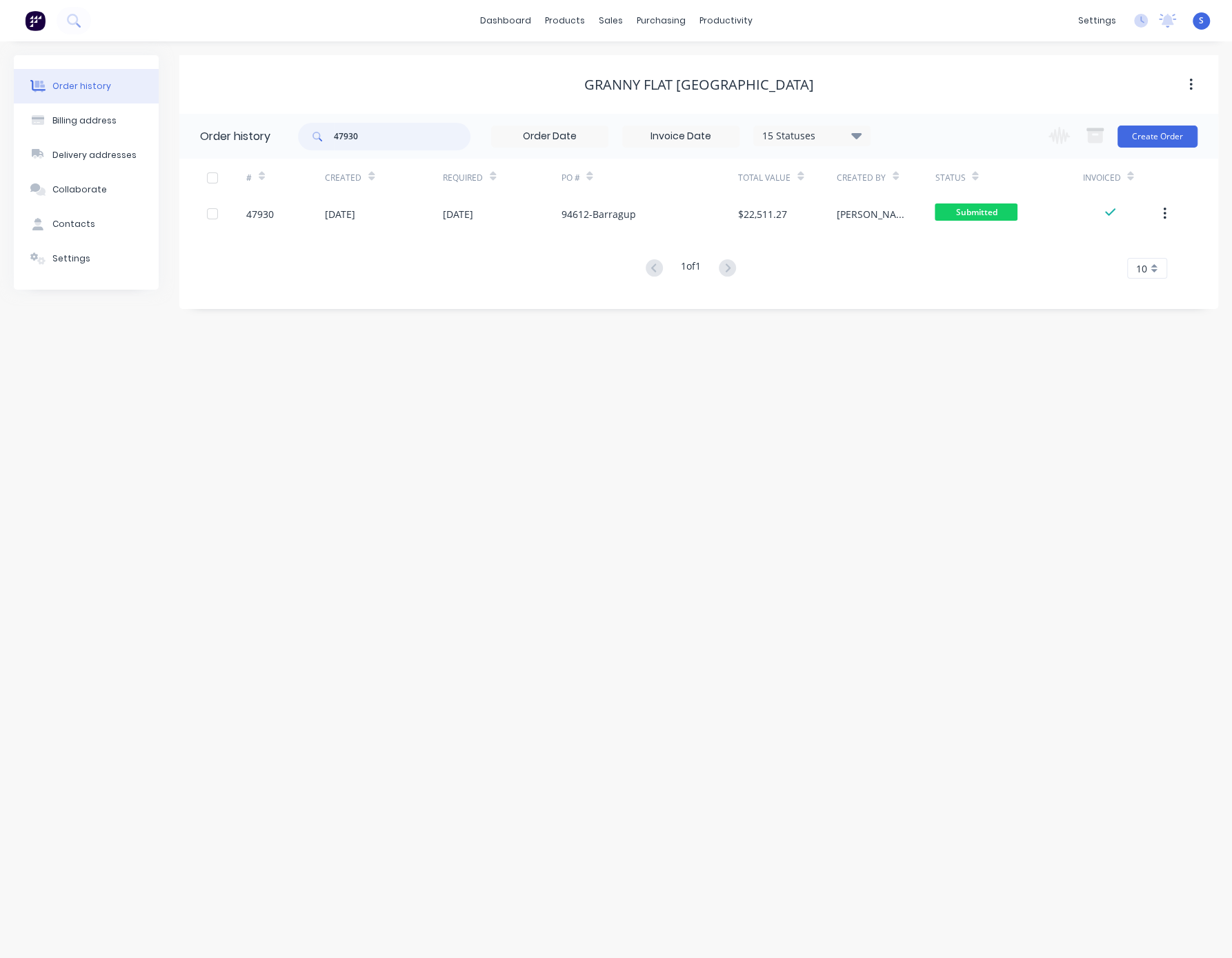
drag, startPoint x: 348, startPoint y: 130, endPoint x: 254, endPoint y: 136, distance: 94.2
click at [254, 136] on header "Order history 47930 15 Statuses Invoice Status Invoiced Not Invoiced Partial Or…" at bounding box center [699, 136] width 1039 height 44
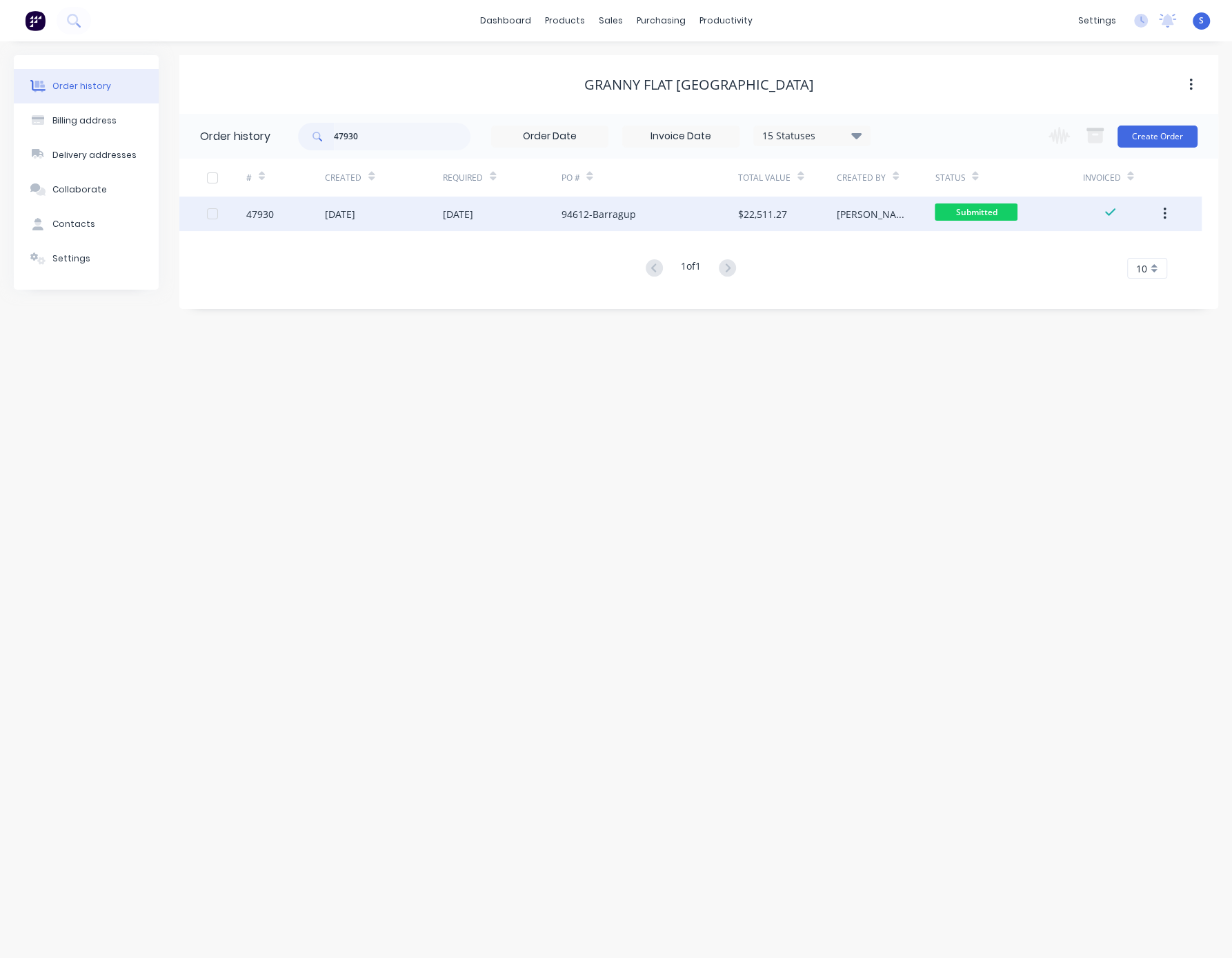
click at [473, 214] on div "[DATE]" at bounding box center [458, 214] width 31 height 15
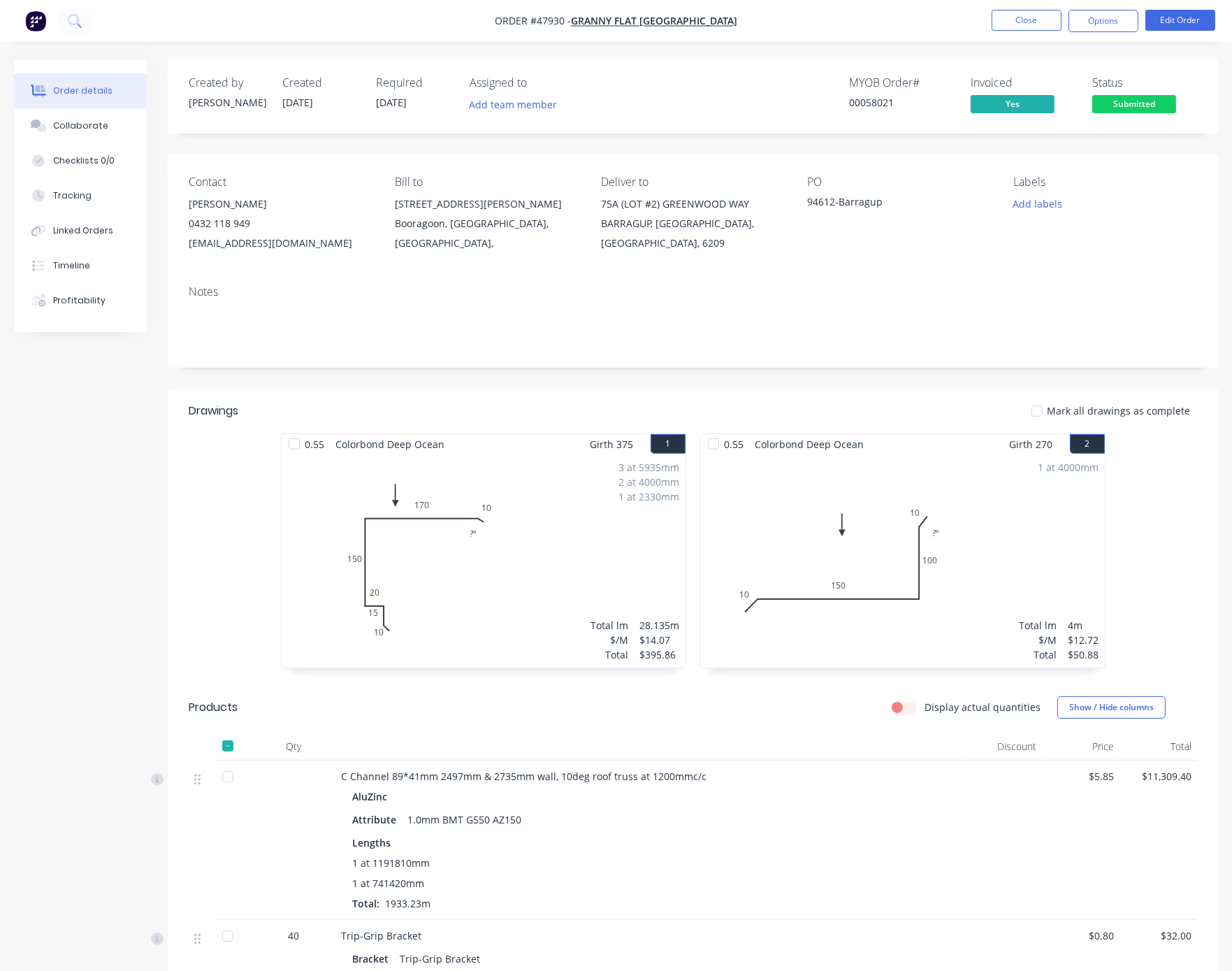
click at [1003, 106] on span "Submitted" at bounding box center [1134, 103] width 83 height 17
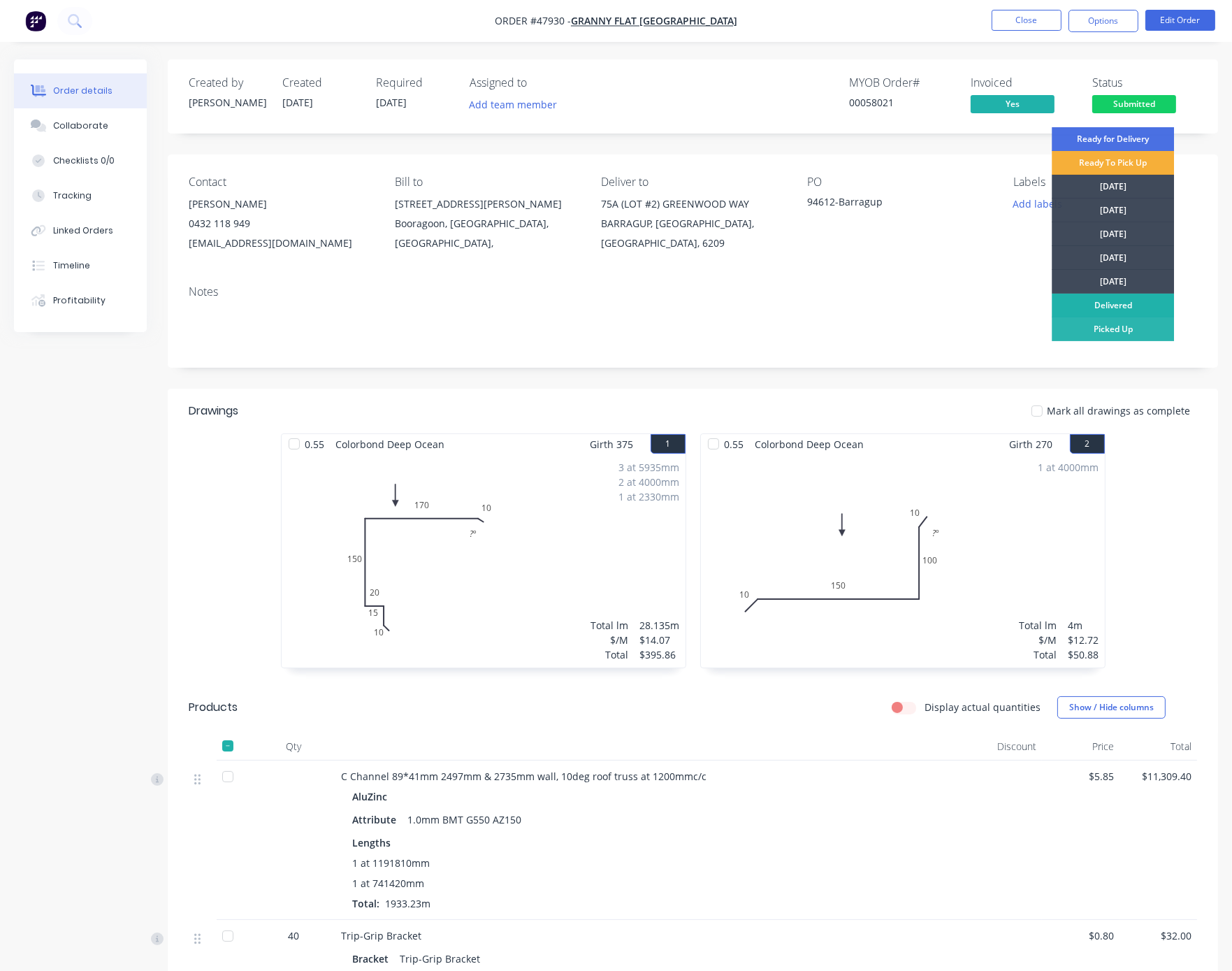
click at [1003, 298] on div "Delivered" at bounding box center [1112, 305] width 122 height 24
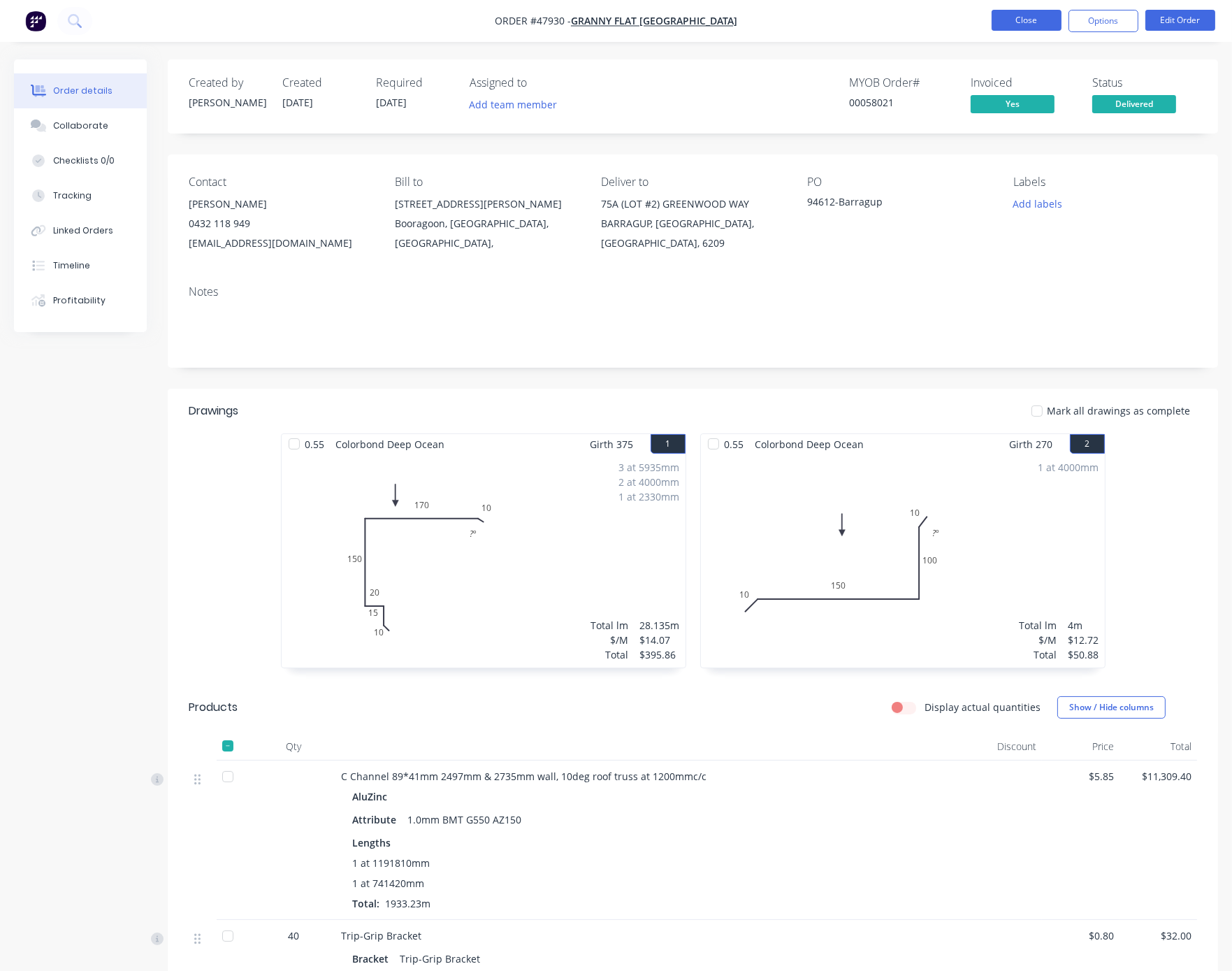
click at [1003, 28] on button "Close" at bounding box center [1026, 20] width 70 height 21
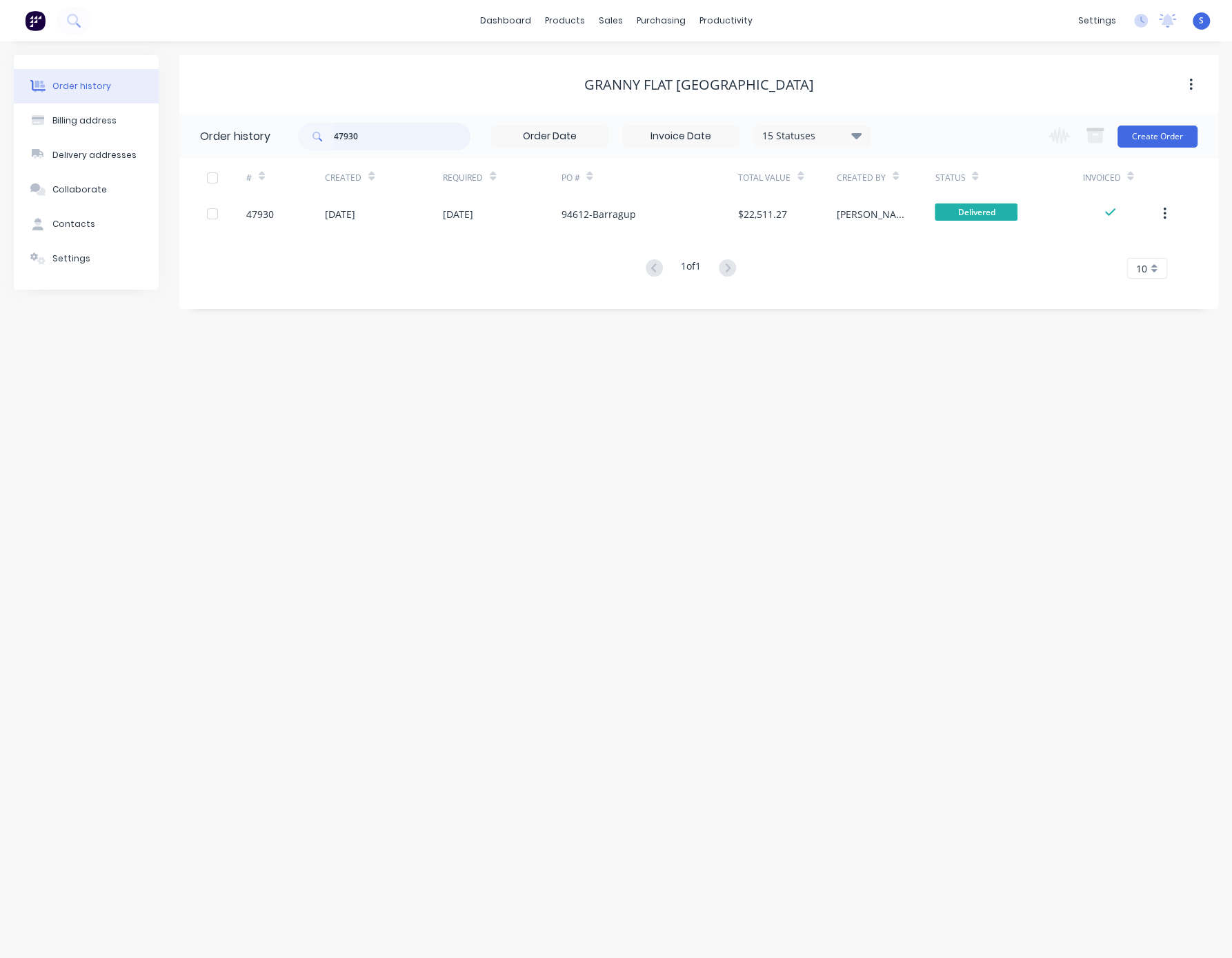
drag, startPoint x: 305, startPoint y: 134, endPoint x: 272, endPoint y: 131, distance: 33.1
click at [275, 131] on header "Order history 47930 15 Statuses Invoice Status Invoiced Not Invoiced Partial Or…" at bounding box center [699, 136] width 1039 height 44
type input "41667"
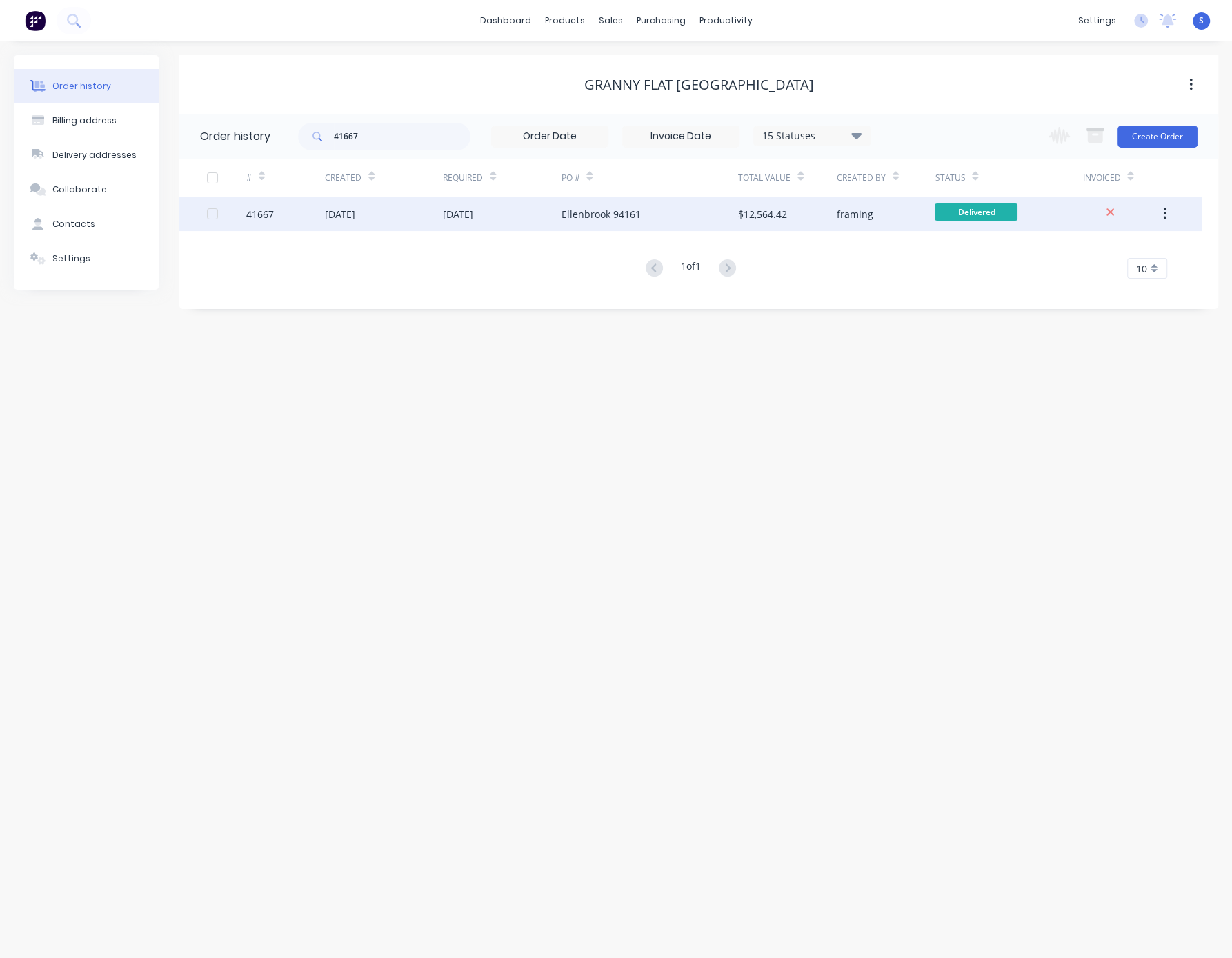
click at [473, 216] on div "[DATE]" at bounding box center [458, 214] width 31 height 15
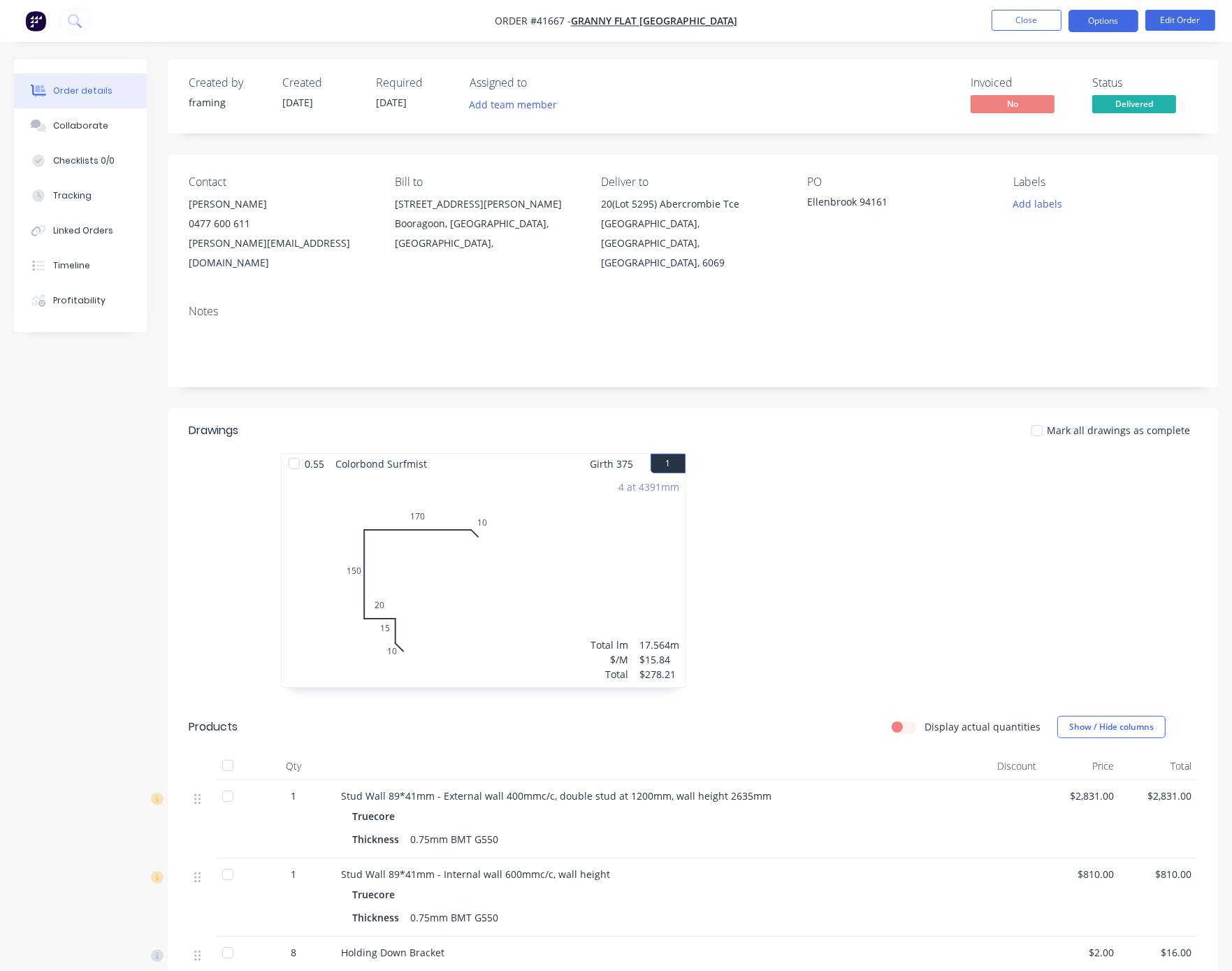
click at [1003, 20] on button "Options" at bounding box center [1103, 20] width 70 height 22
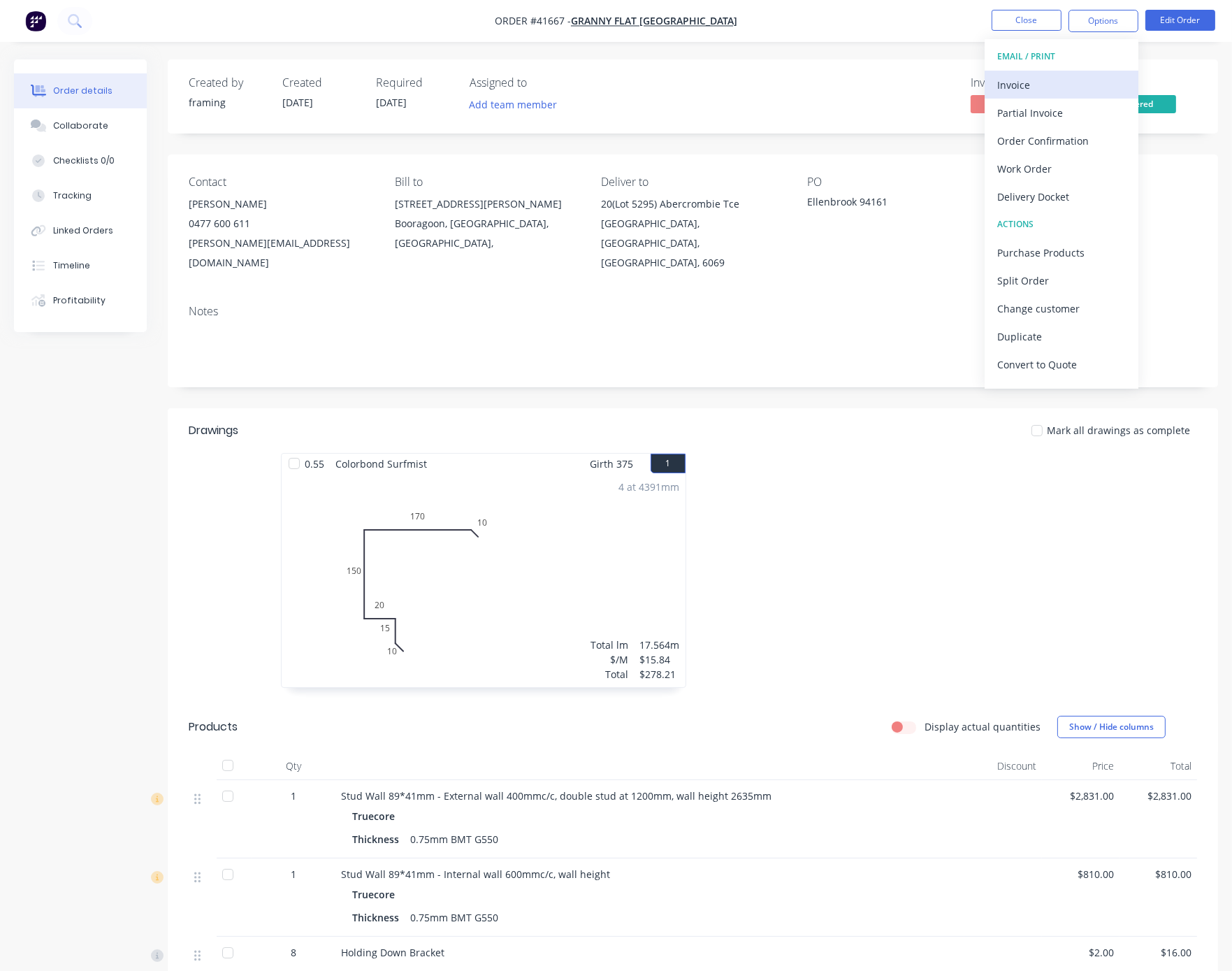
click at [1003, 79] on div "Invoice" at bounding box center [1061, 84] width 129 height 20
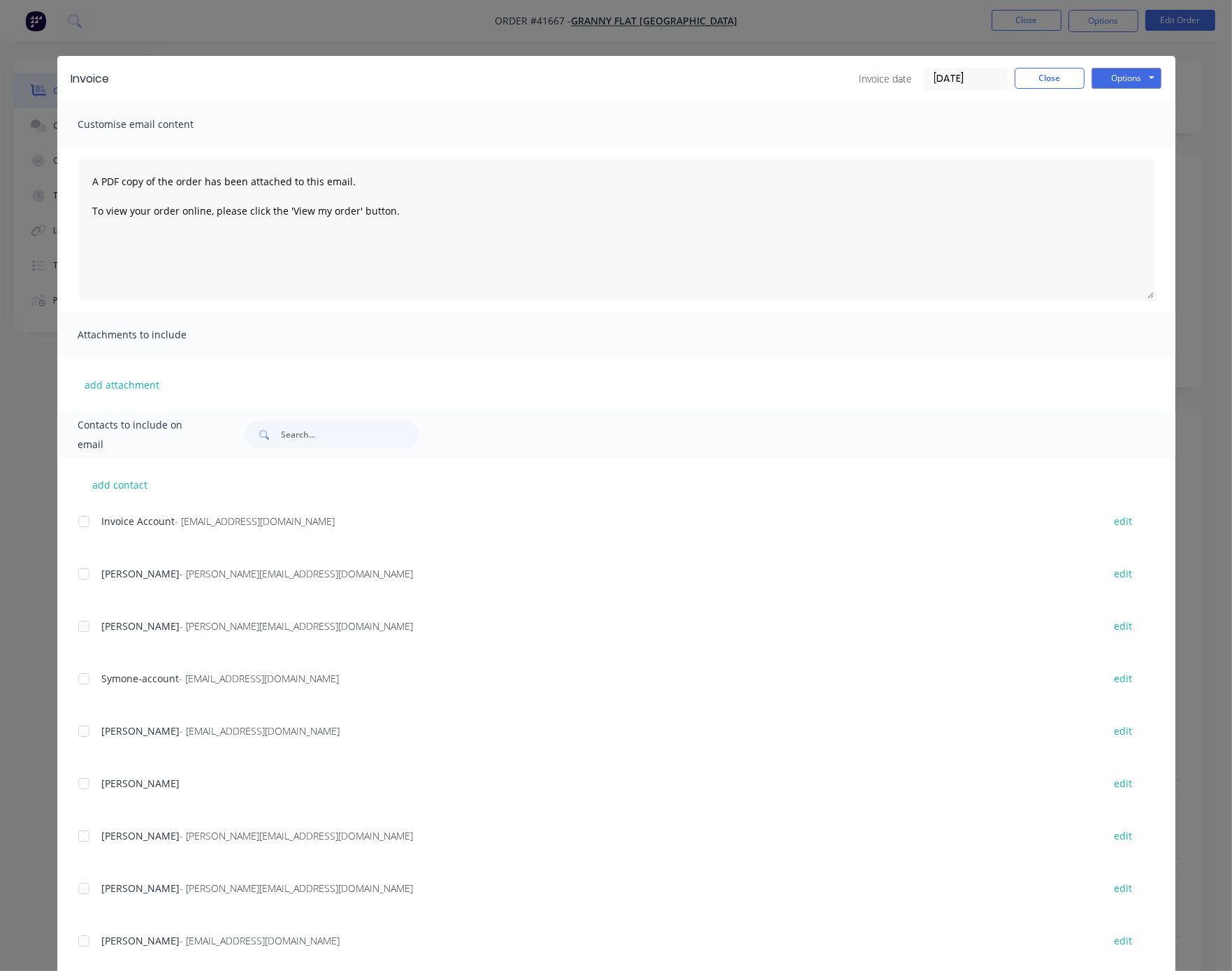
click at [76, 534] on div at bounding box center [83, 522] width 28 height 28
click at [1003, 81] on button "Options" at bounding box center [1126, 79] width 70 height 21
click at [1003, 156] on button "Email" at bounding box center [1135, 148] width 89 height 23
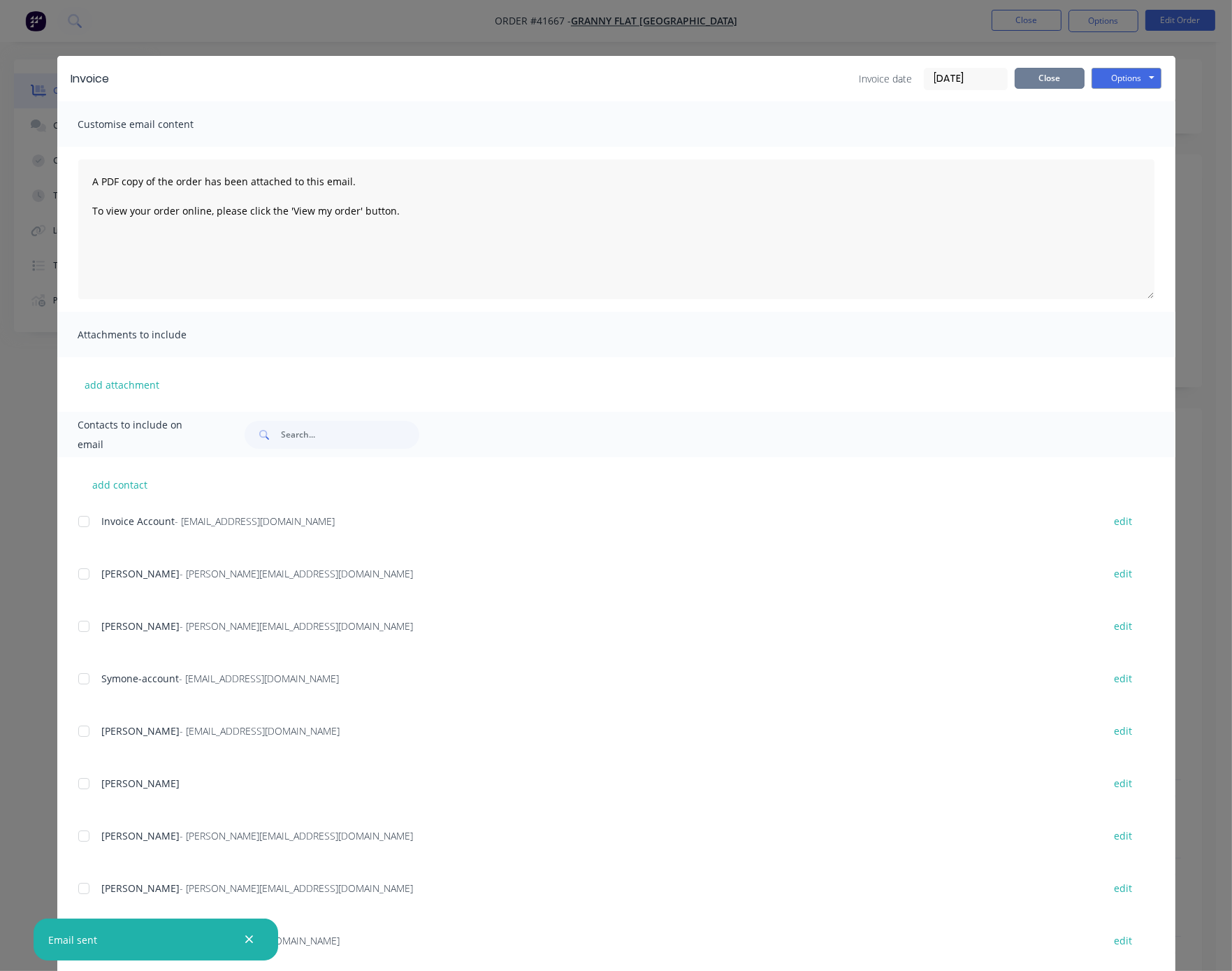
drag, startPoint x: 1036, startPoint y: 86, endPoint x: 1037, endPoint y: 75, distance: 11.0
click at [1003, 86] on button "Close" at bounding box center [1049, 79] width 70 height 21
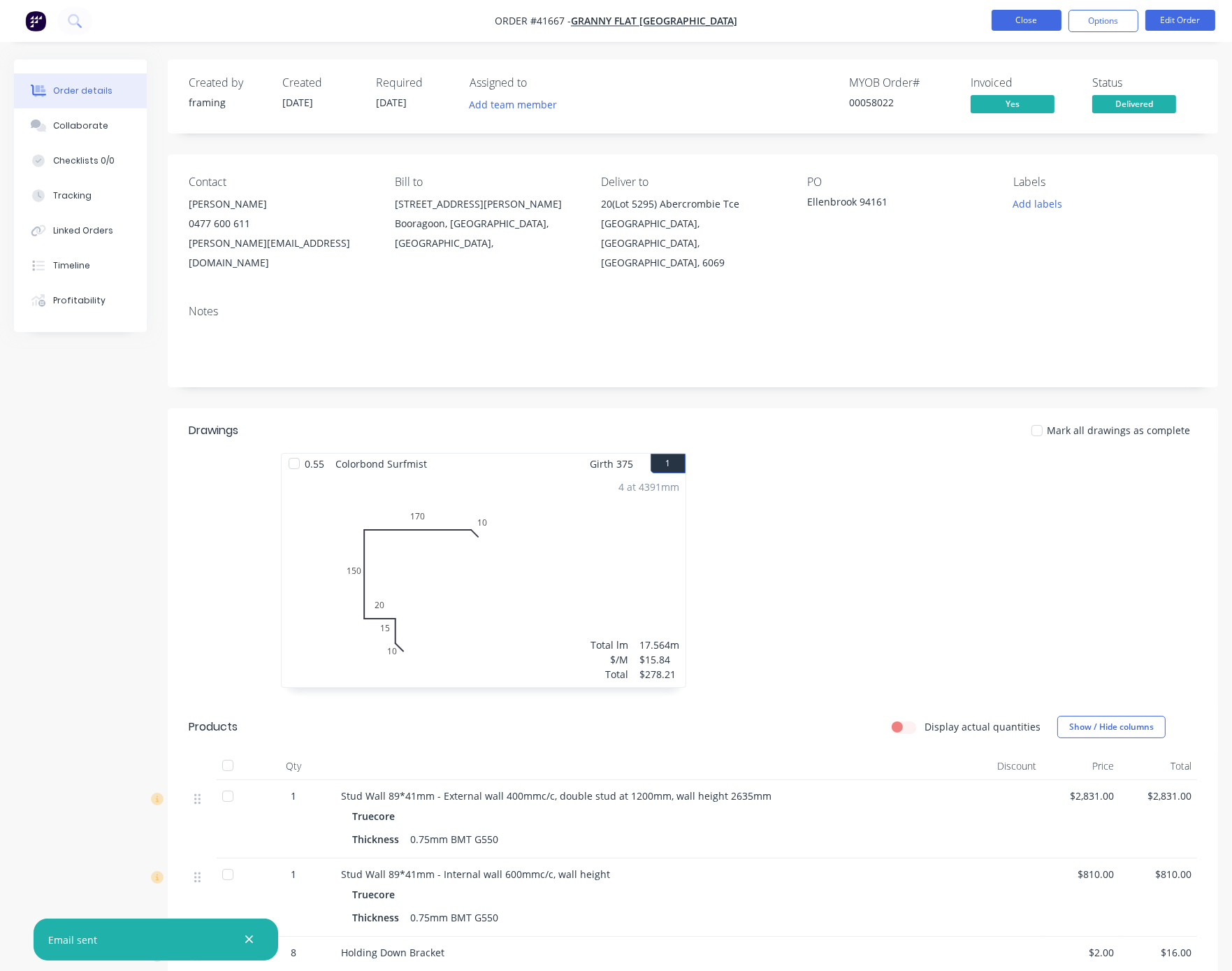
click at [1003, 20] on button "Close" at bounding box center [1026, 20] width 70 height 21
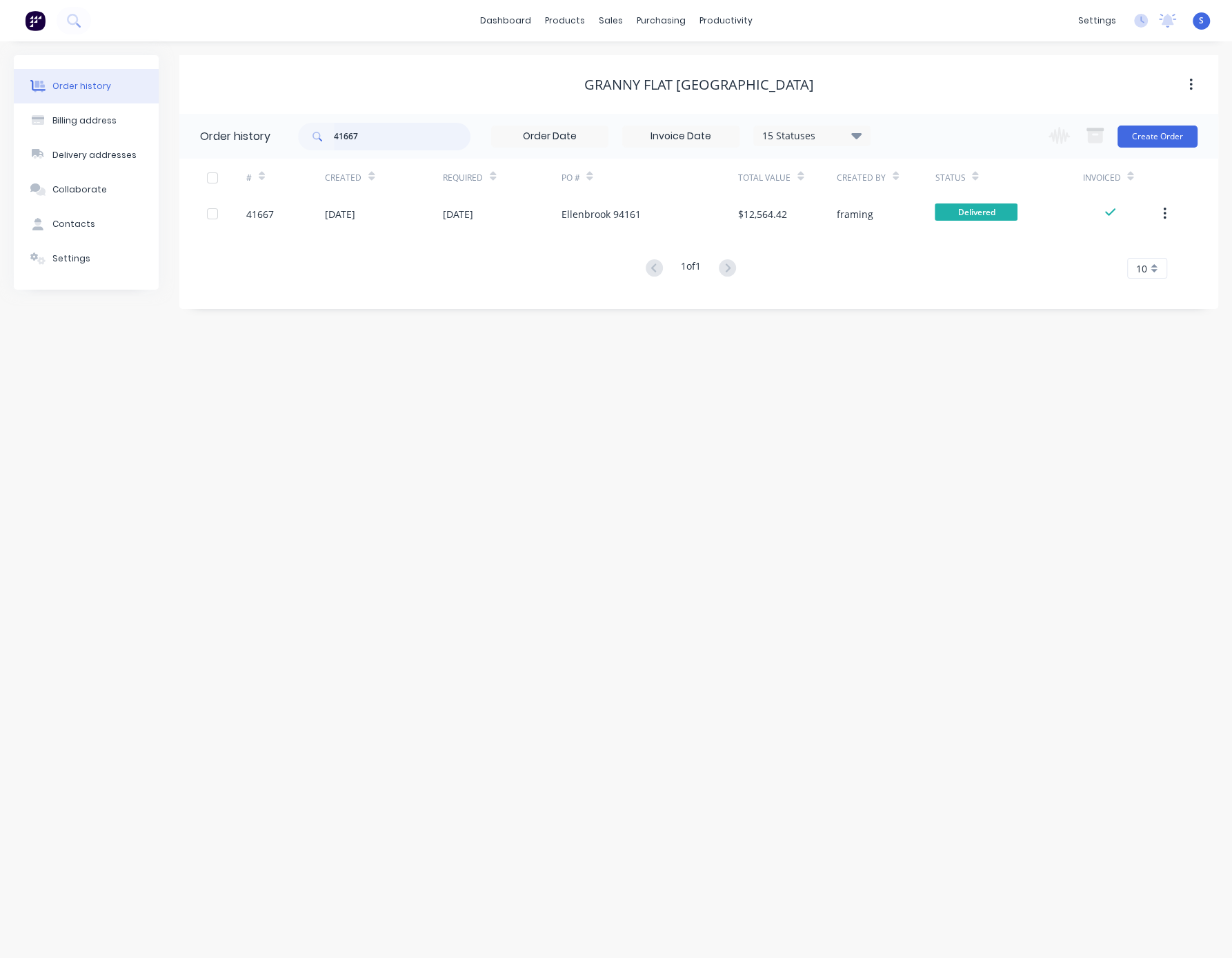
drag, startPoint x: 398, startPoint y: 132, endPoint x: 296, endPoint y: 134, distance: 102.0
click at [301, 134] on div "41667" at bounding box center [384, 137] width 172 height 27
type input "48403"
click at [682, 409] on div "Order history Billing address Delivery addresses Collaborate Contacts Settings …" at bounding box center [616, 499] width 1232 height 916
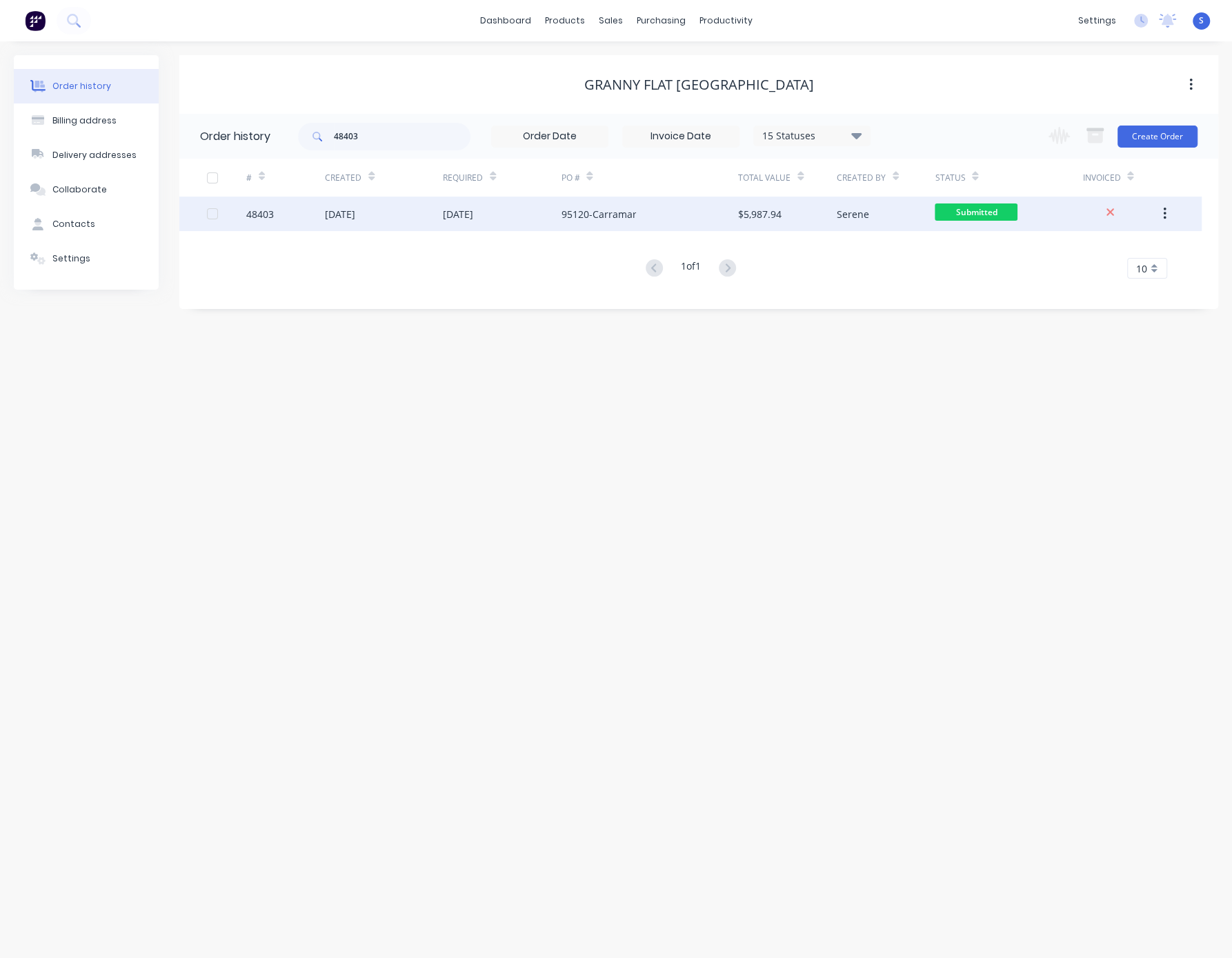
click at [632, 214] on div "95120-Carramar" at bounding box center [598, 214] width 75 height 15
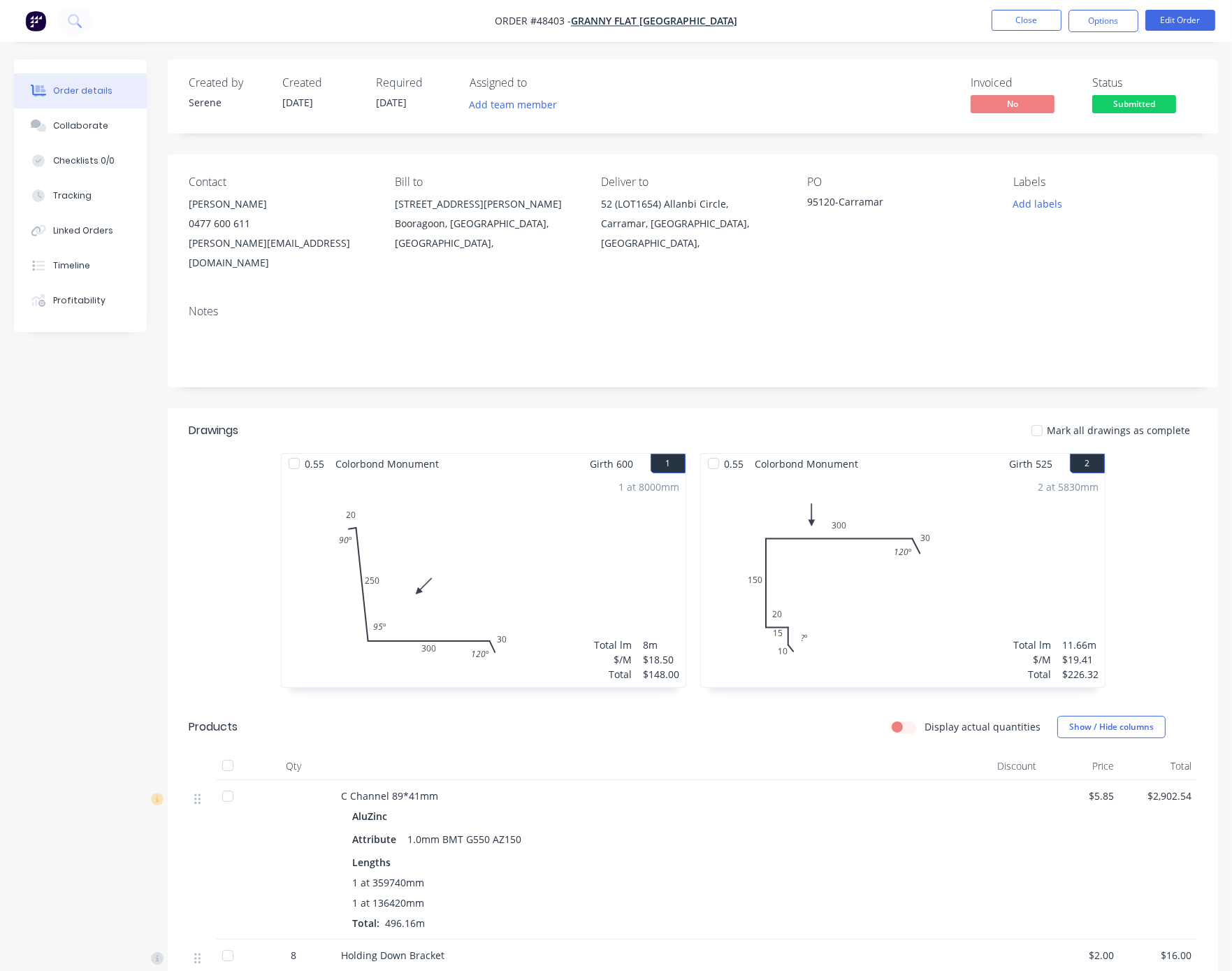
click at [1003, 110] on span "Submitted" at bounding box center [1134, 103] width 83 height 17
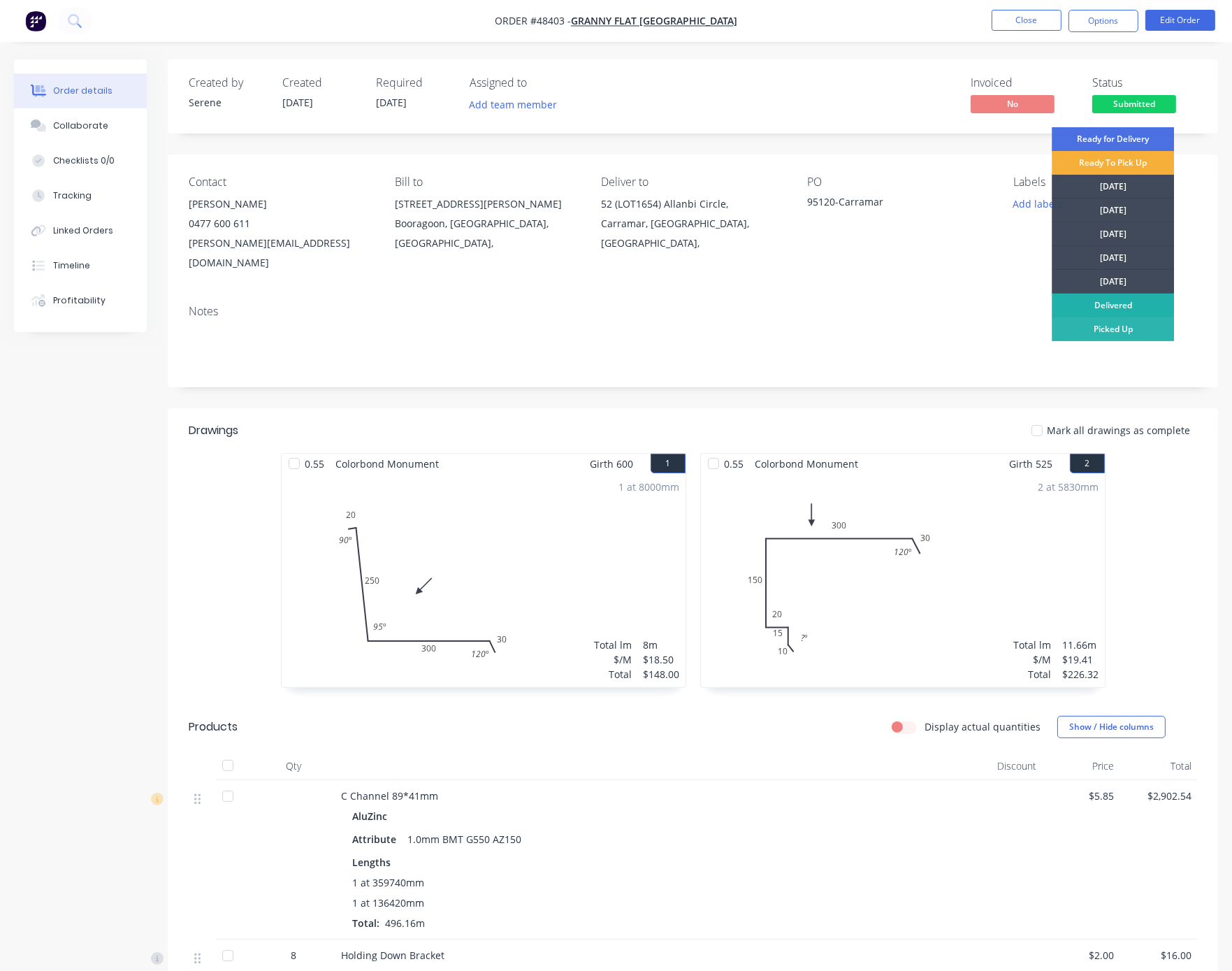
click at [1003, 305] on div "Delivered" at bounding box center [1112, 305] width 122 height 24
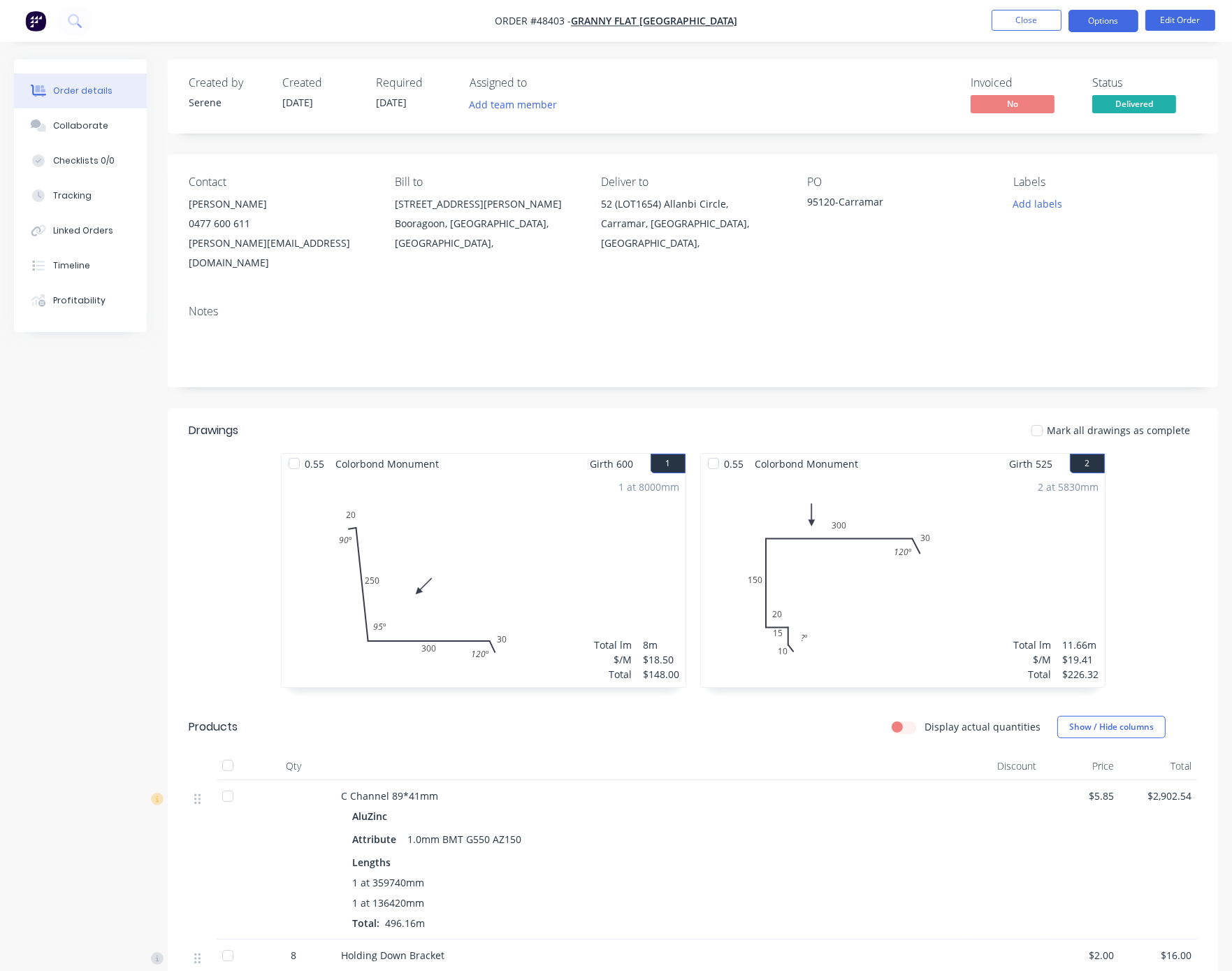
click at [1003, 14] on button "Options" at bounding box center [1103, 20] width 70 height 22
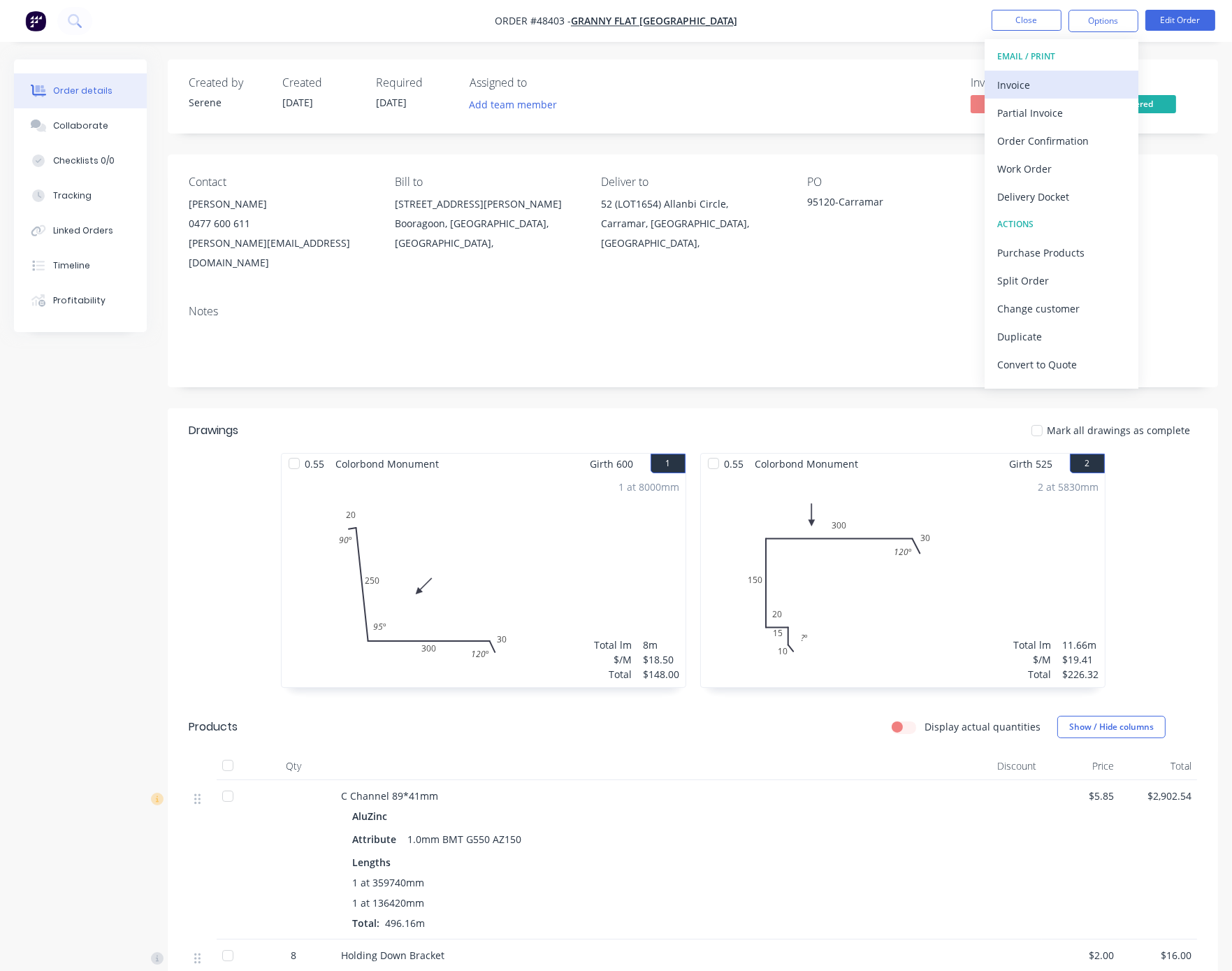
click at [1003, 86] on div "Invoice" at bounding box center [1061, 84] width 129 height 20
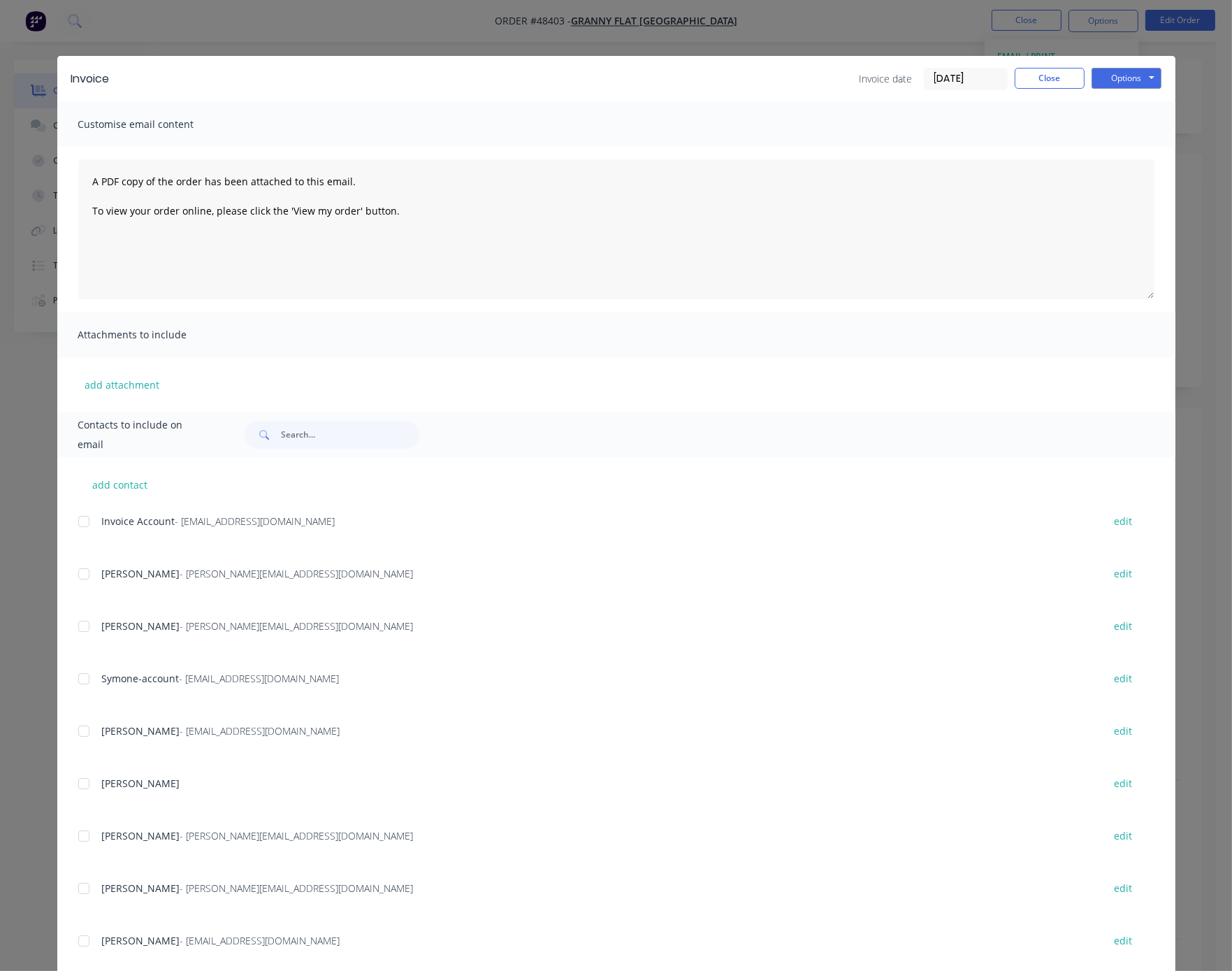
click at [80, 528] on div at bounding box center [83, 522] width 28 height 28
click at [1003, 84] on button "Options" at bounding box center [1126, 79] width 70 height 21
click at [1003, 147] on button "Email" at bounding box center [1135, 148] width 89 height 23
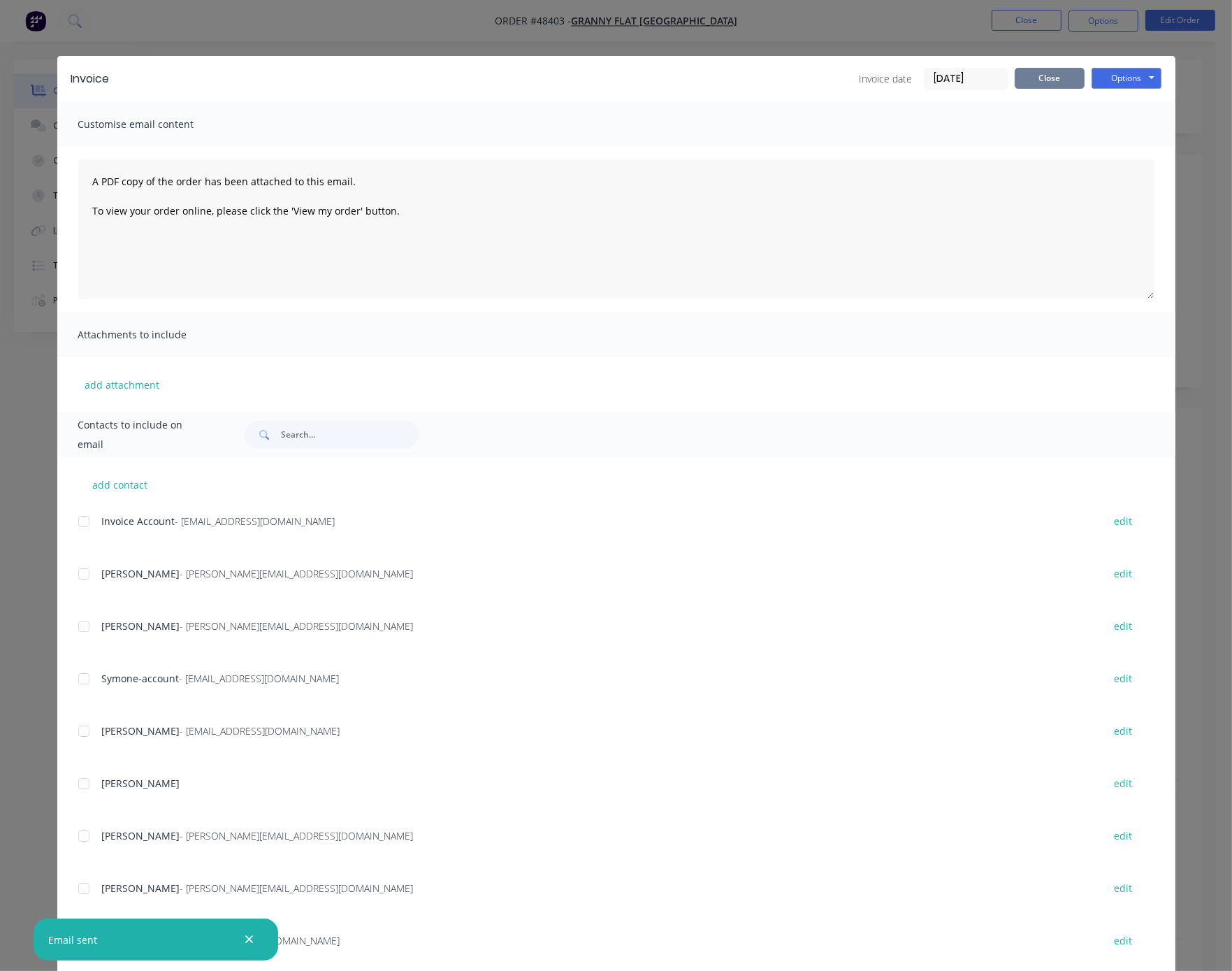
click at [1003, 88] on button "Close" at bounding box center [1049, 79] width 70 height 21
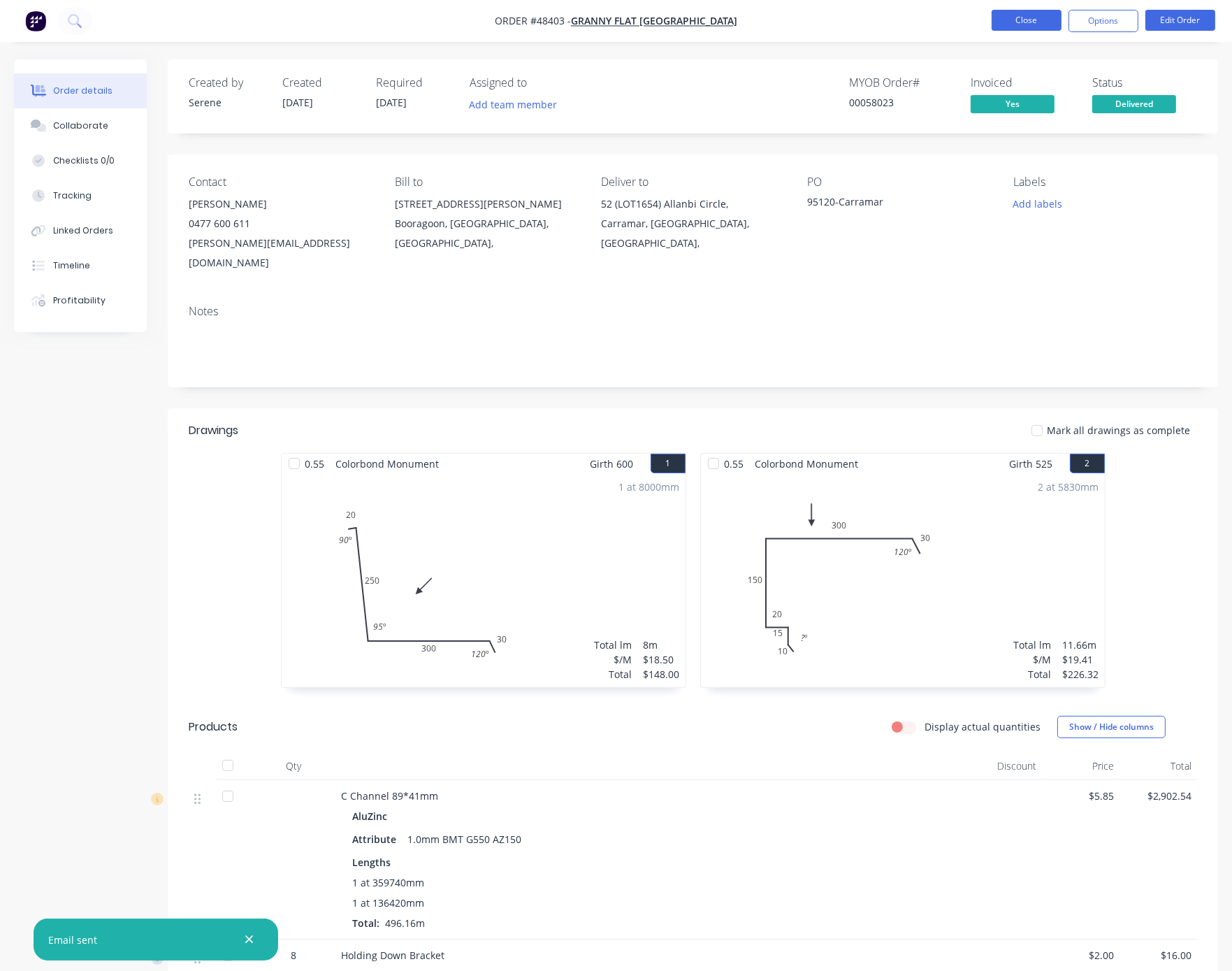
click at [1003, 22] on button "Close" at bounding box center [1026, 20] width 70 height 21
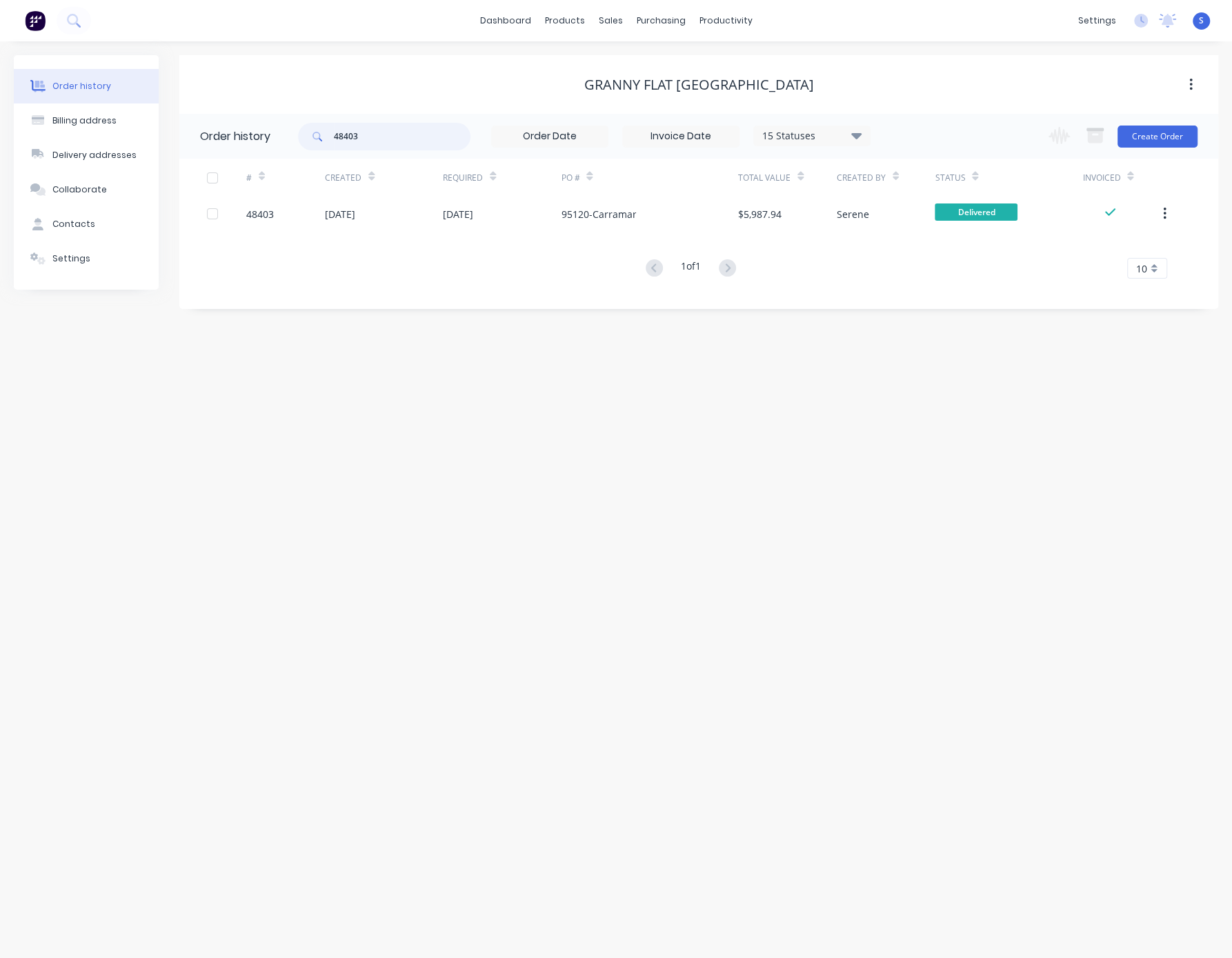
drag, startPoint x: 384, startPoint y: 145, endPoint x: 313, endPoint y: 130, distance: 72.6
click at [316, 132] on div "48403" at bounding box center [384, 137] width 172 height 27
type input "48064"
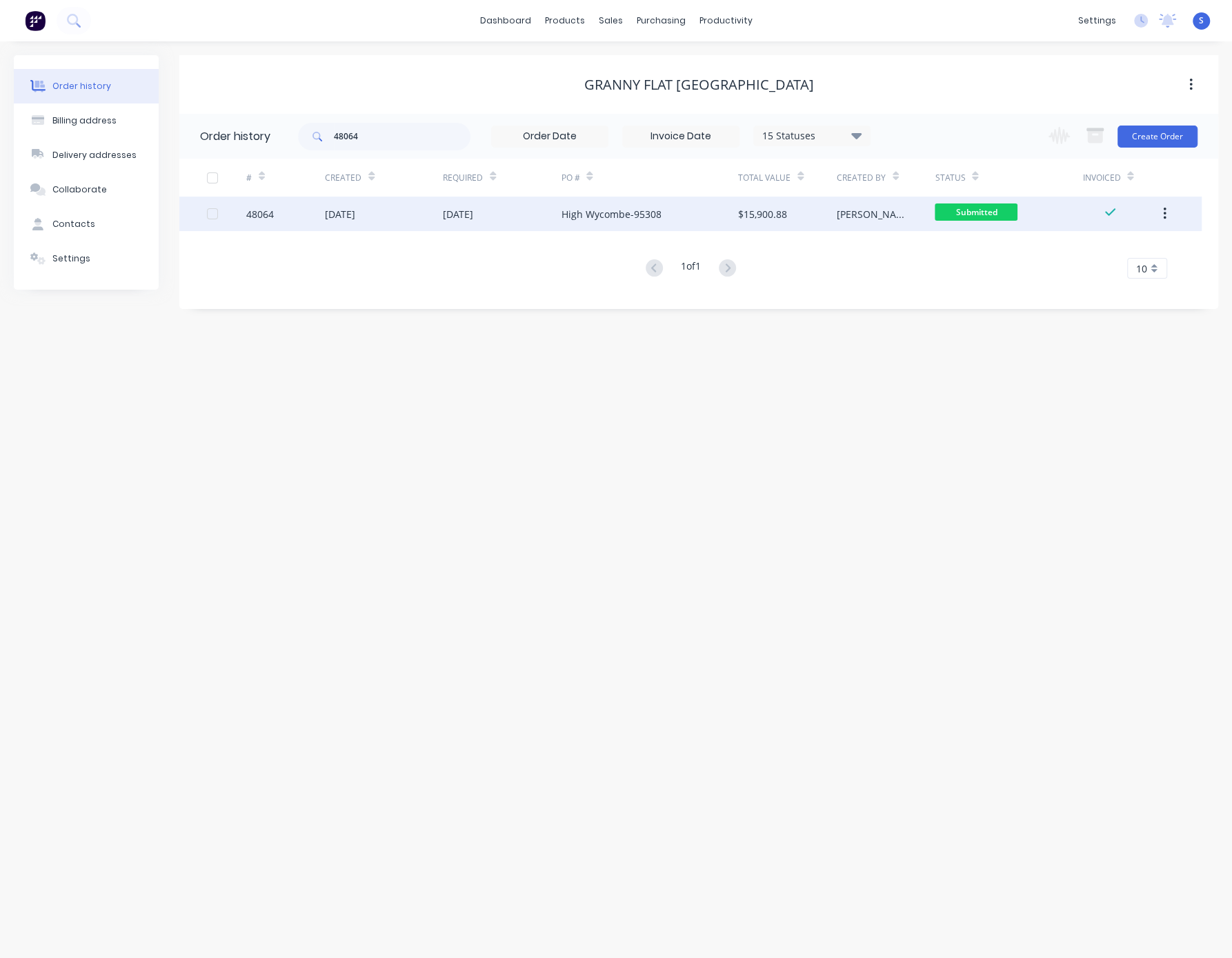
click at [411, 218] on div "[DATE]" at bounding box center [384, 213] width 118 height 35
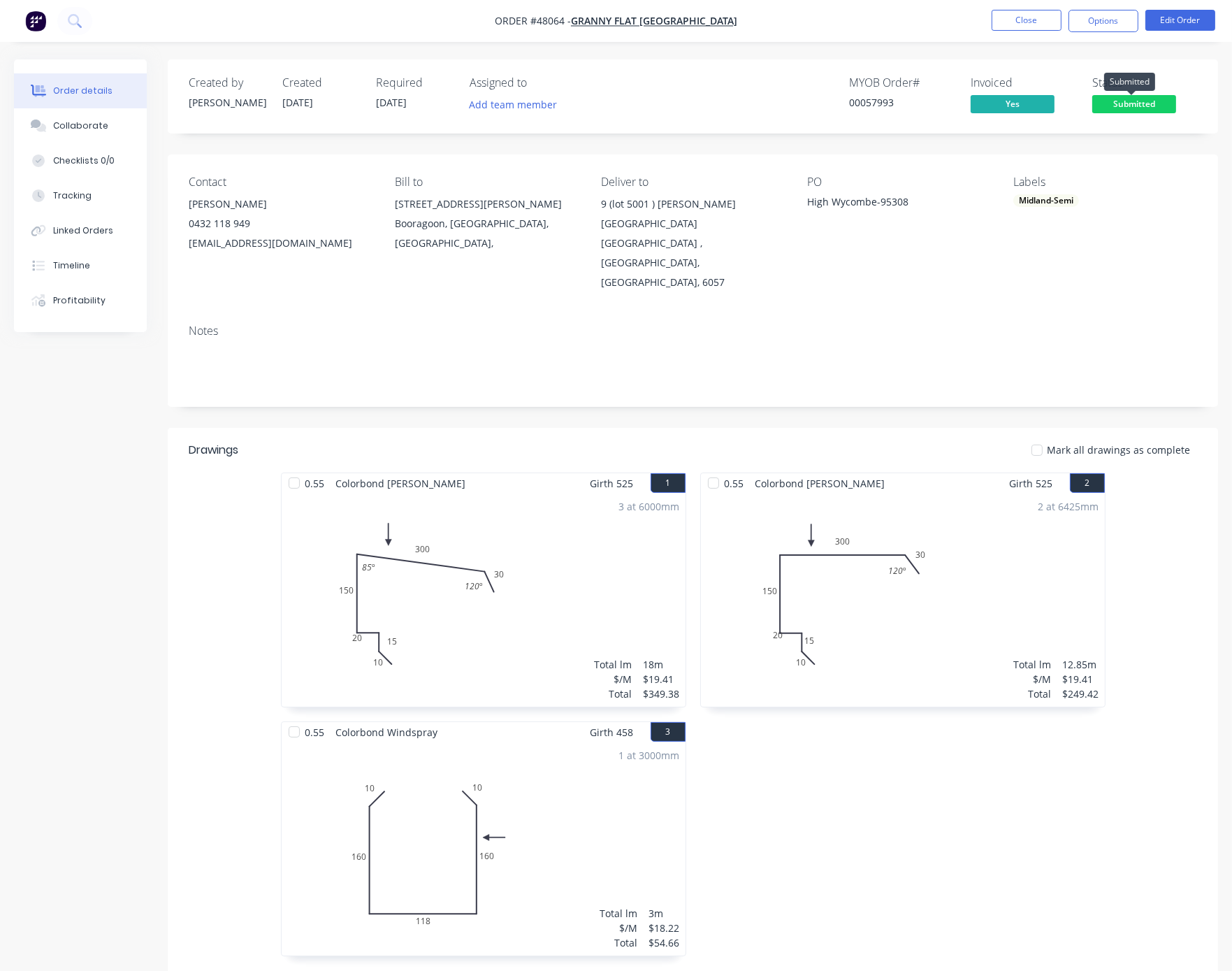
click at [1003, 105] on span "Submitted" at bounding box center [1134, 103] width 83 height 17
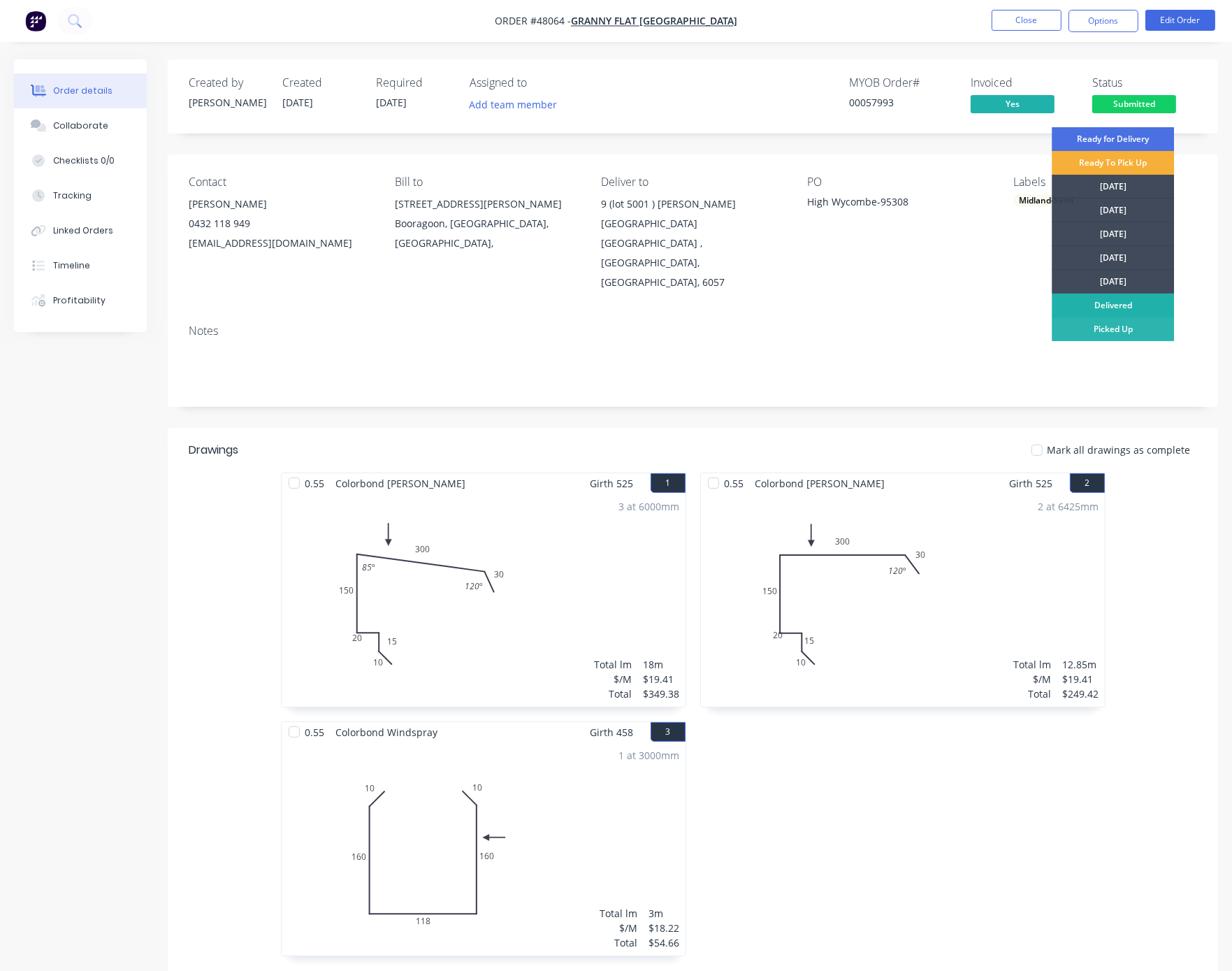
click at [1003, 306] on div "Delivered" at bounding box center [1112, 305] width 122 height 24
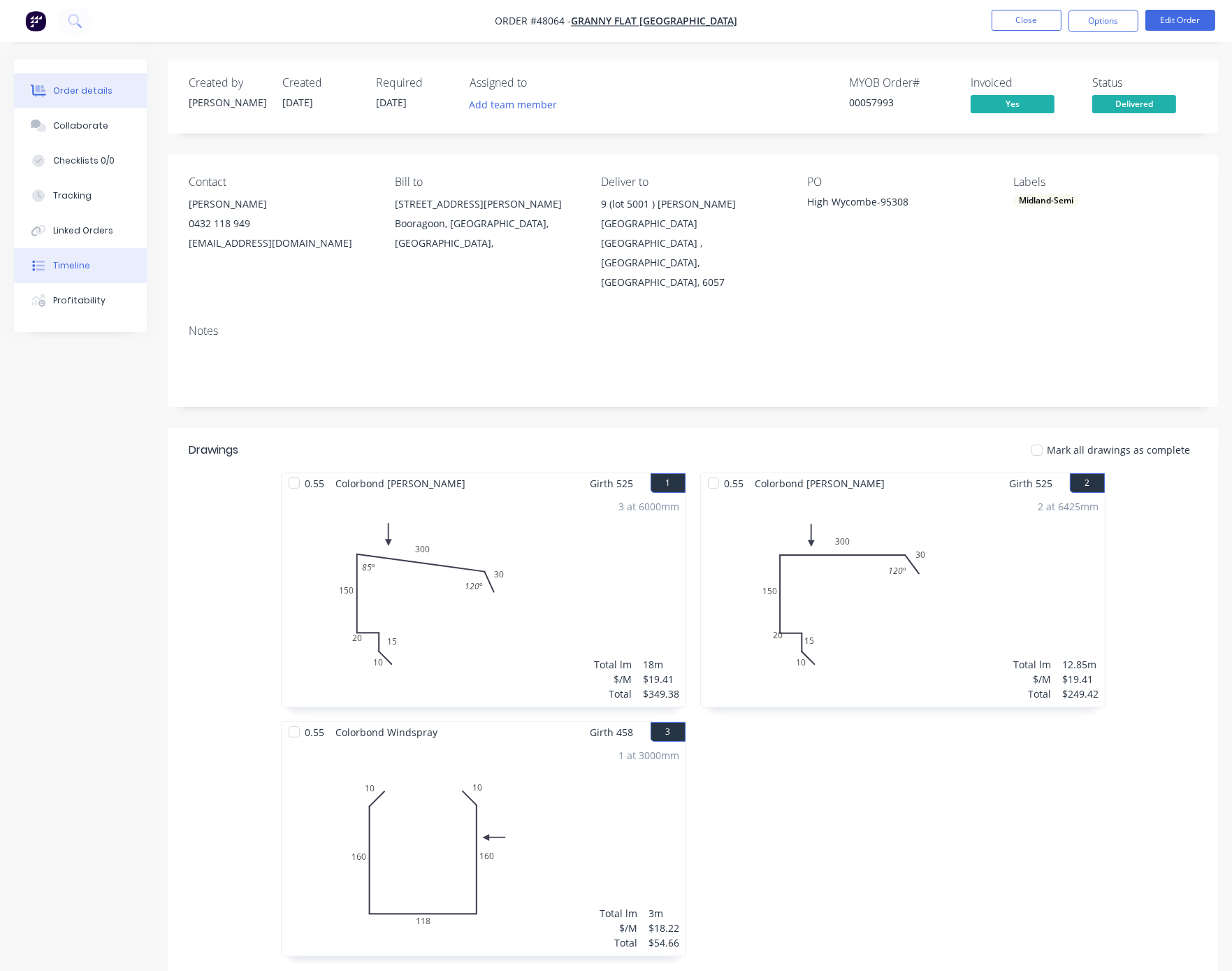
click at [85, 272] on div "Timeline" at bounding box center [71, 265] width 37 height 12
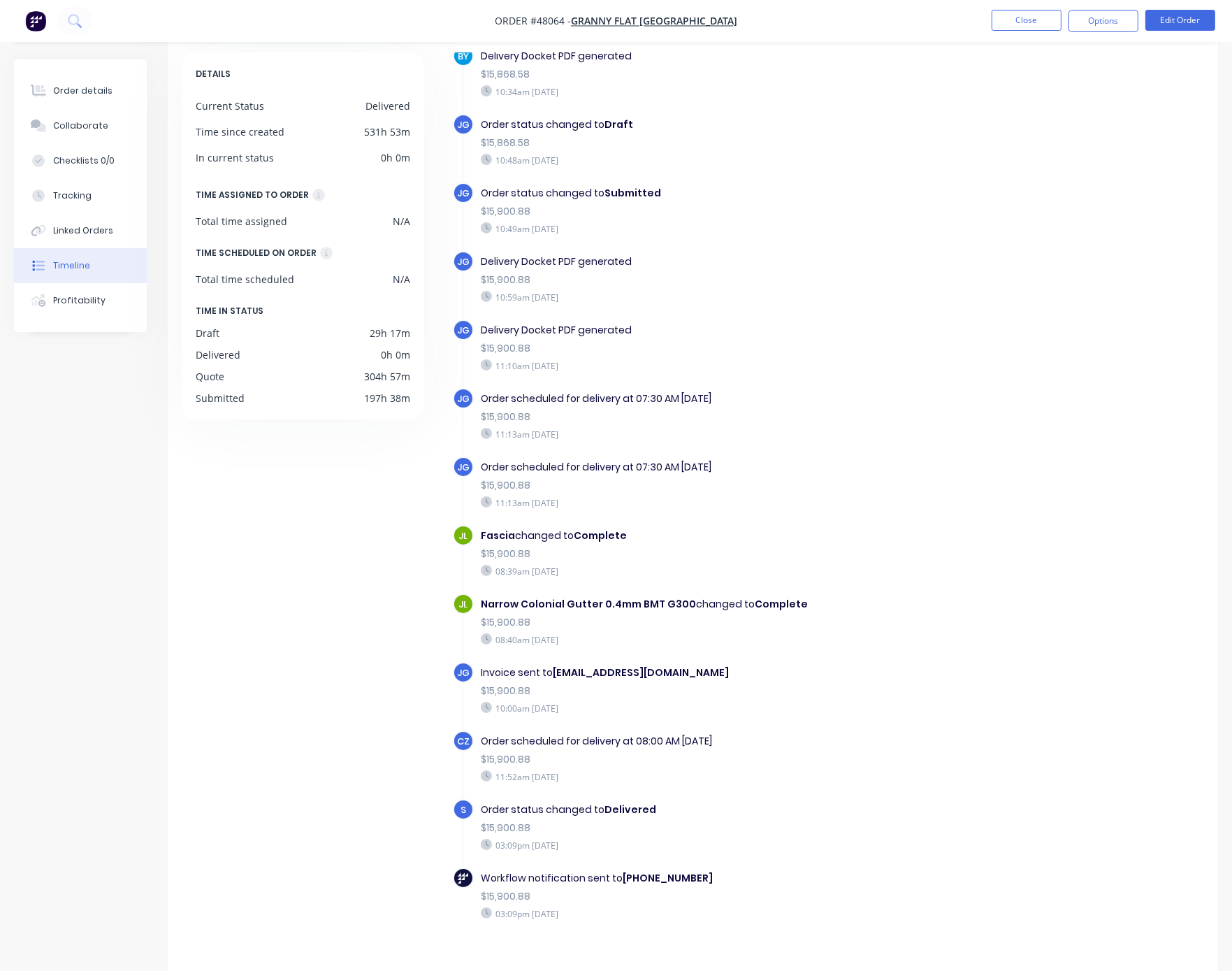
scroll to position [93, 0]
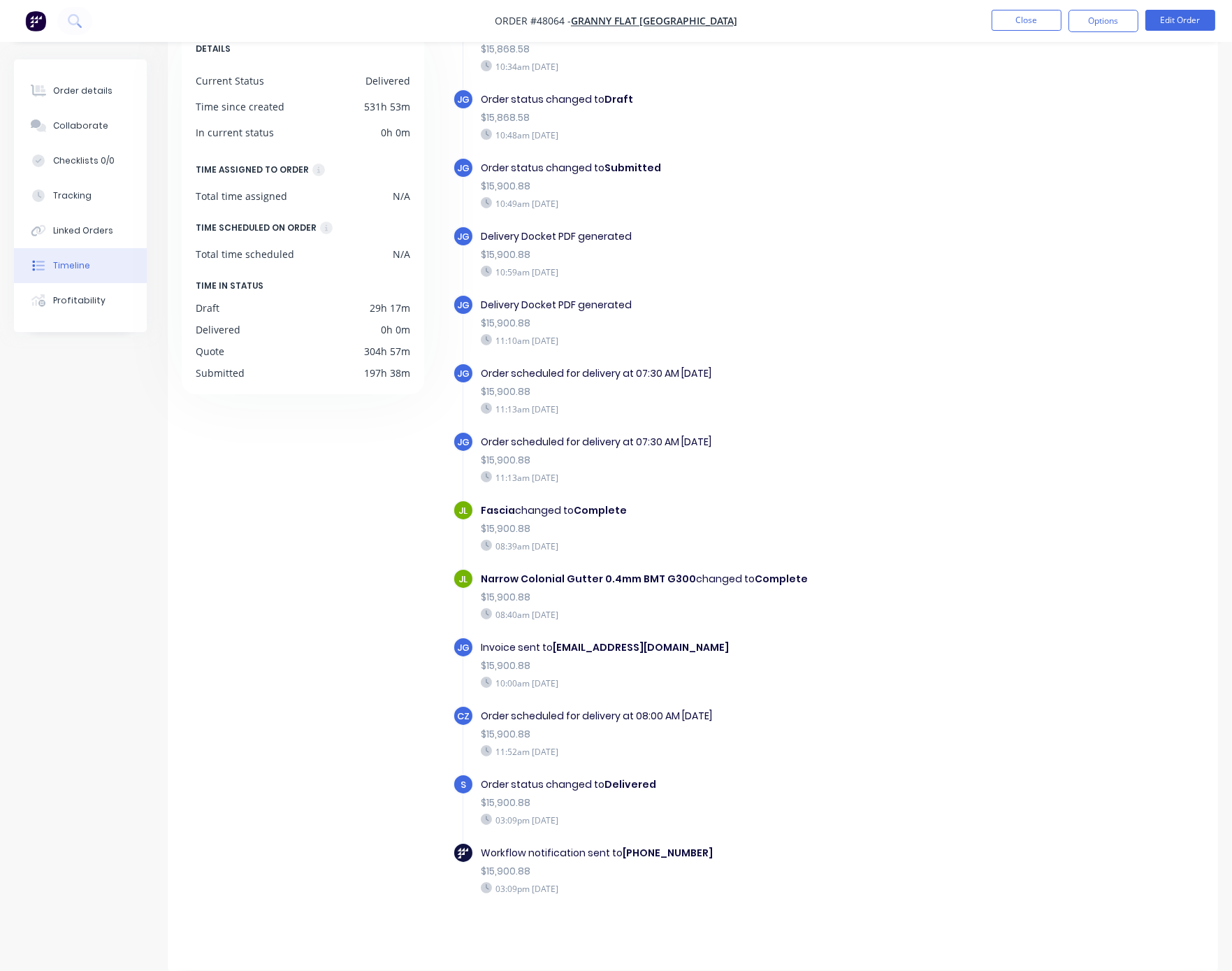
drag, startPoint x: 599, startPoint y: 680, endPoint x: 520, endPoint y: 675, distance: 79.2
click at [520, 676] on div "10:00am [DATE]" at bounding box center [713, 682] width 465 height 12
click at [616, 689] on div "Invoice sent to [EMAIL_ADDRESS][DOMAIN_NAME] $15,900.88 10:00am [DATE]" at bounding box center [713, 665] width 479 height 56
click at [97, 84] on button "Order details" at bounding box center [80, 91] width 133 height 35
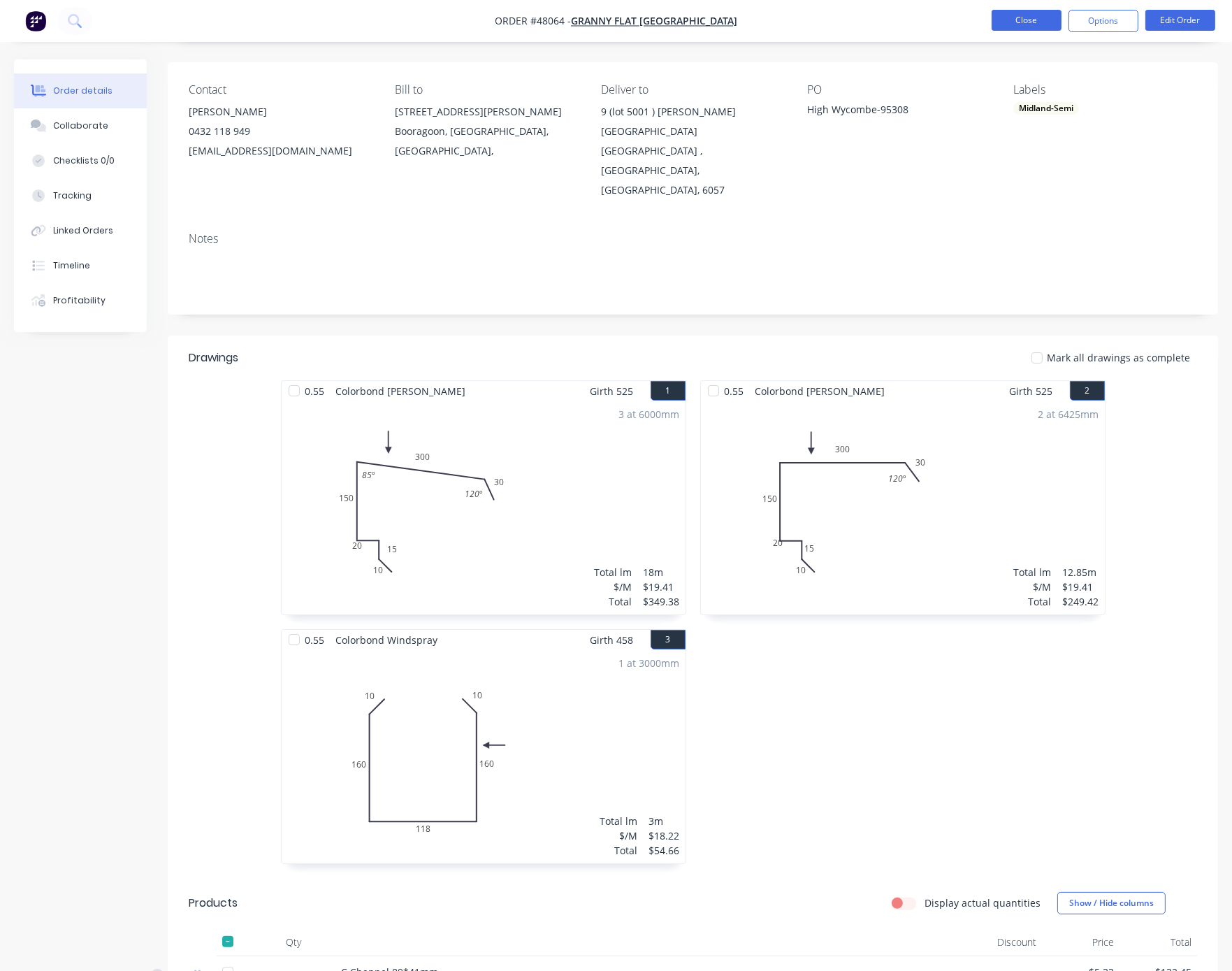
click at [1003, 29] on button "Close" at bounding box center [1026, 20] width 70 height 21
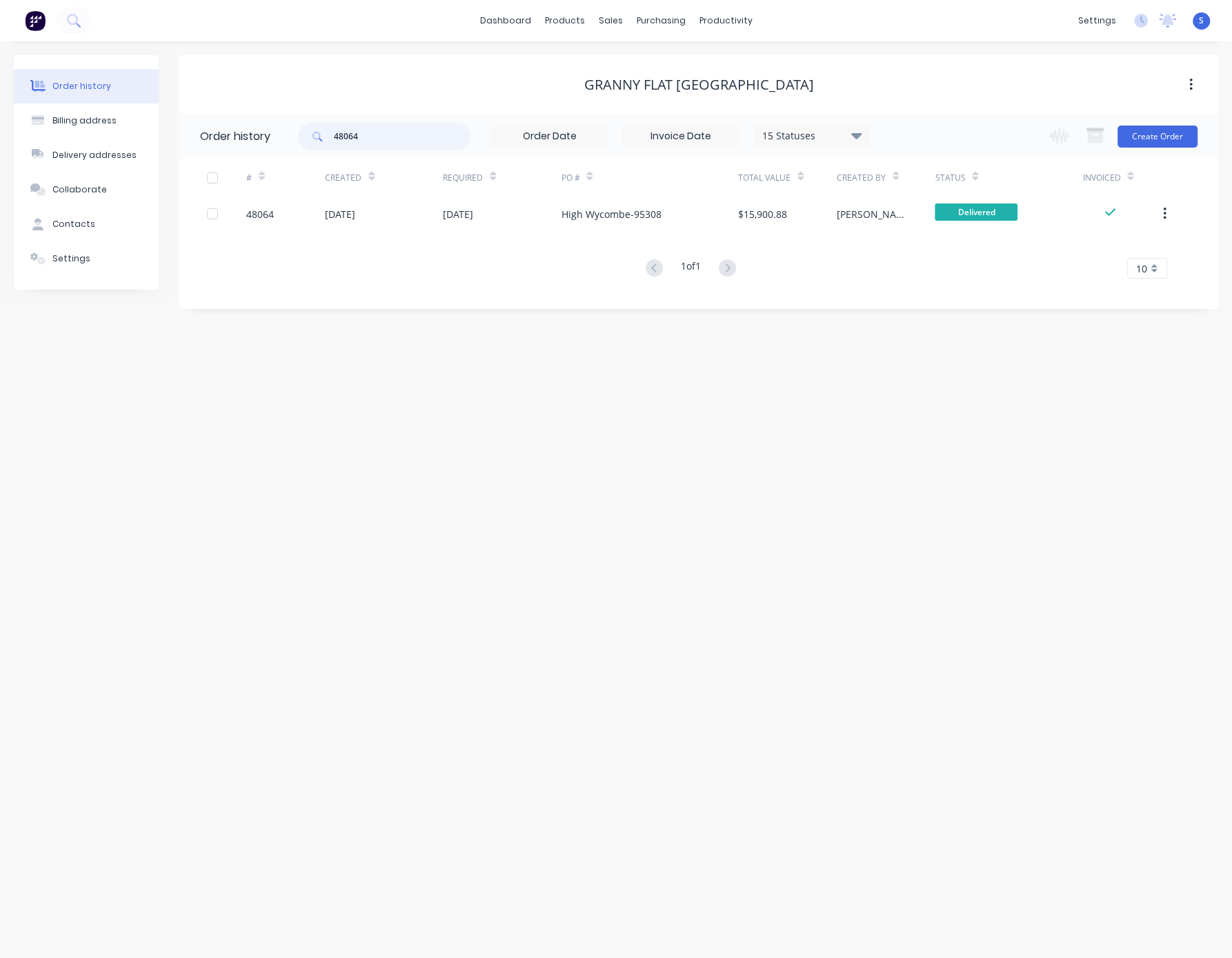
drag, startPoint x: 391, startPoint y: 133, endPoint x: 248, endPoint y: 141, distance: 143.2
click at [250, 141] on header "Order history 48064 15 Statuses Invoice Status Invoiced Not Invoiced Partial Or…" at bounding box center [699, 136] width 1039 height 44
type input "46352"
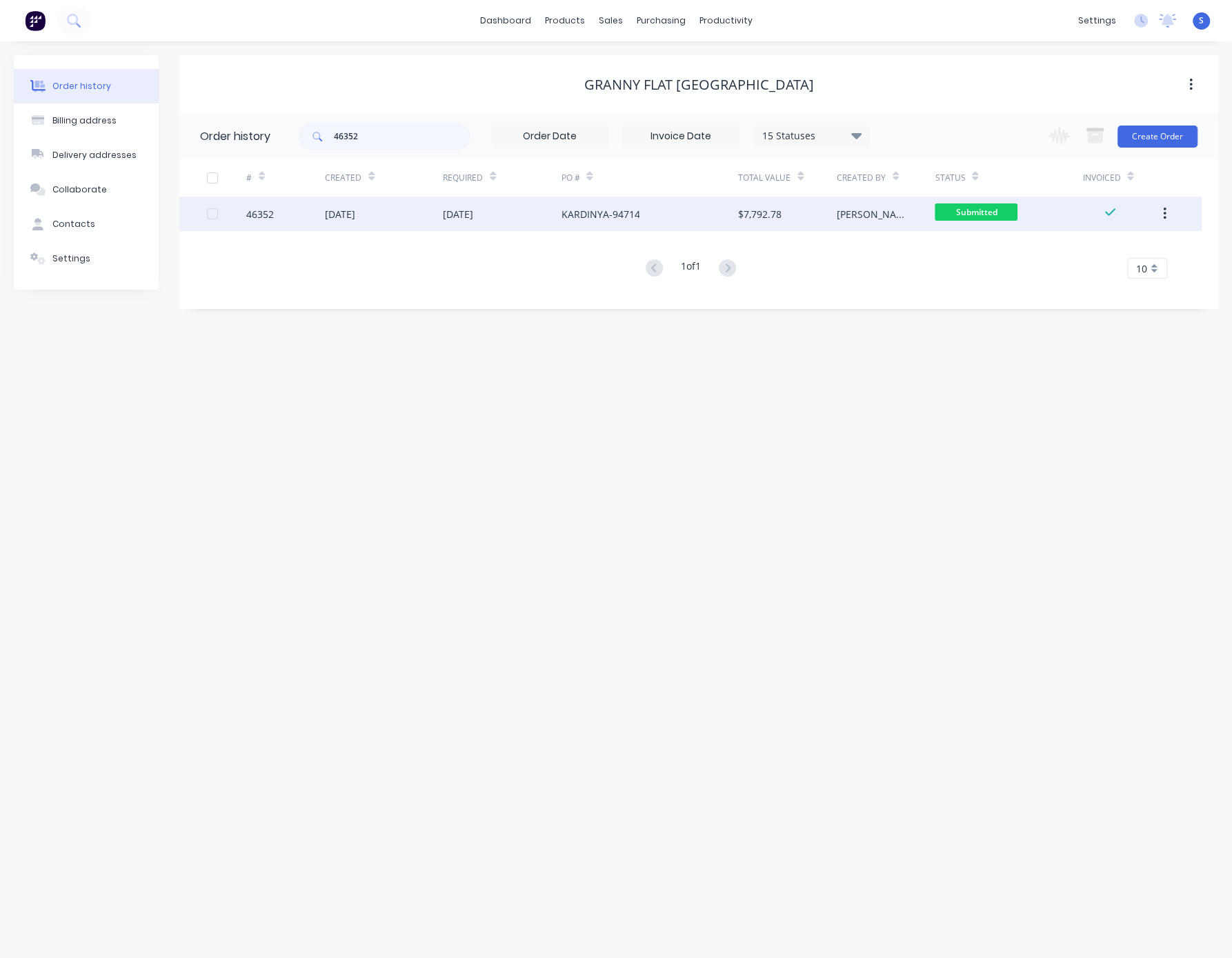
click at [473, 220] on div "[DATE]" at bounding box center [458, 214] width 31 height 15
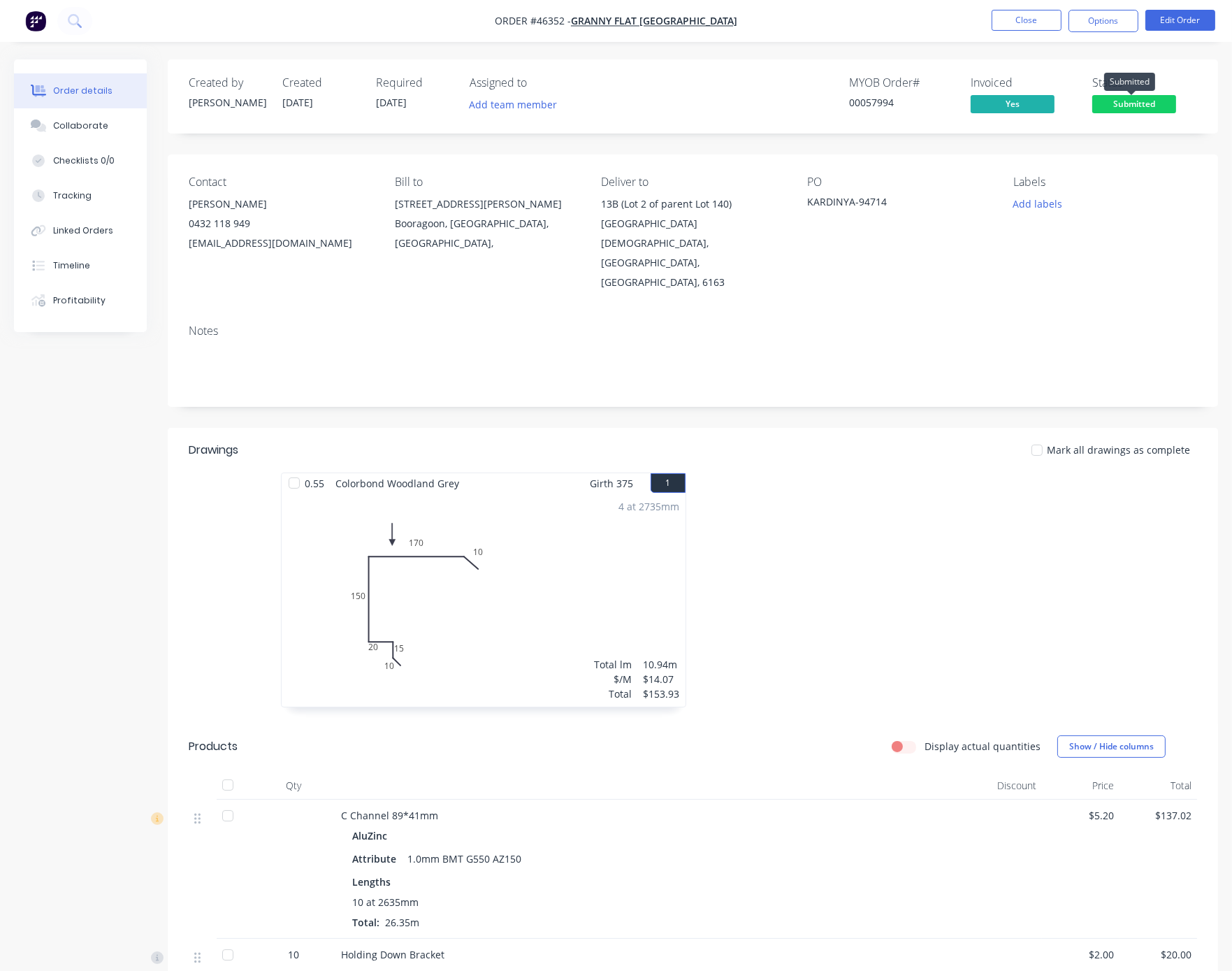
drag, startPoint x: 1148, startPoint y: 107, endPoint x: 1141, endPoint y: 117, distance: 12.2
click at [1003, 106] on span "Submitted" at bounding box center [1134, 103] width 83 height 17
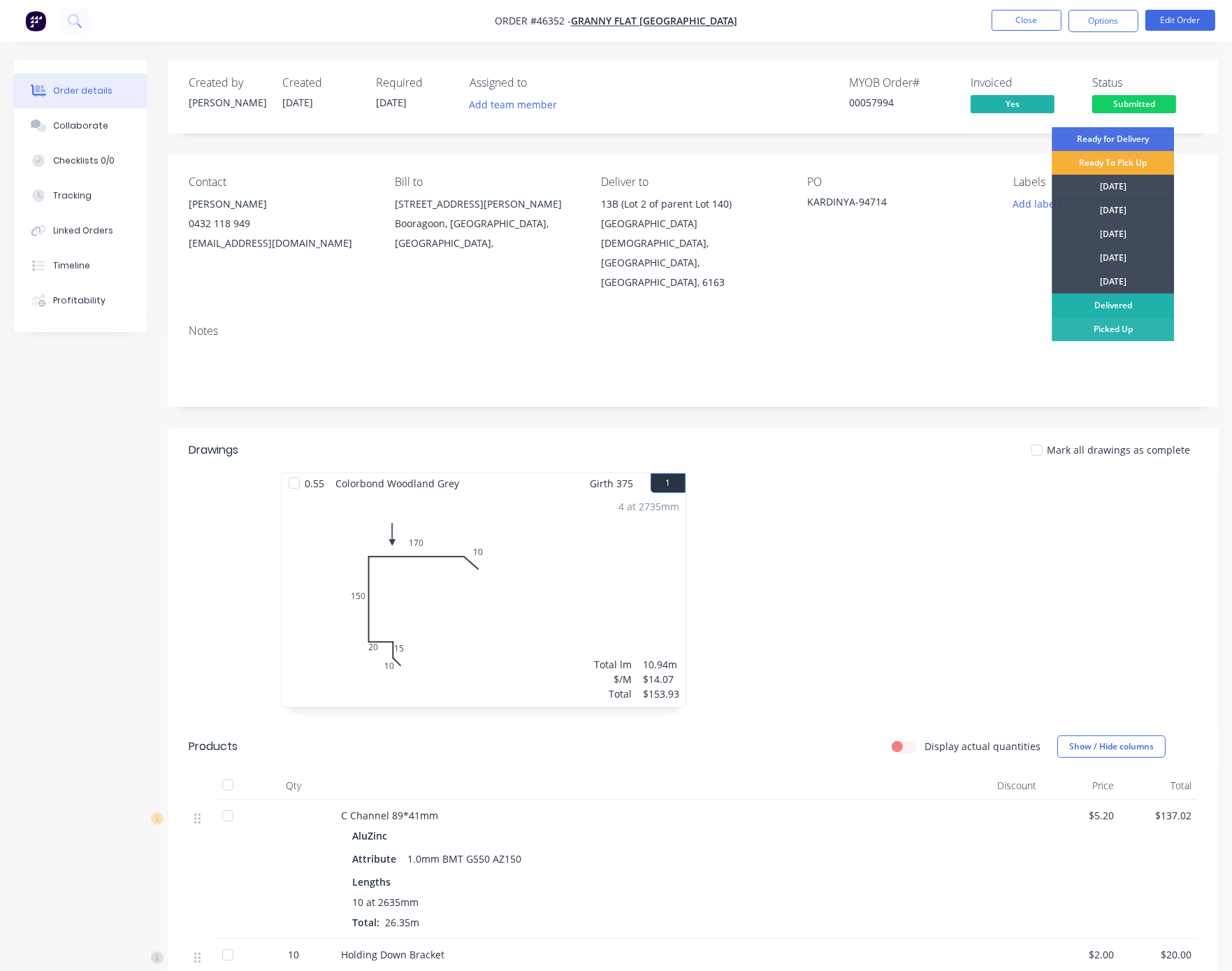
click at [1003, 305] on div "Delivered" at bounding box center [1112, 305] width 122 height 24
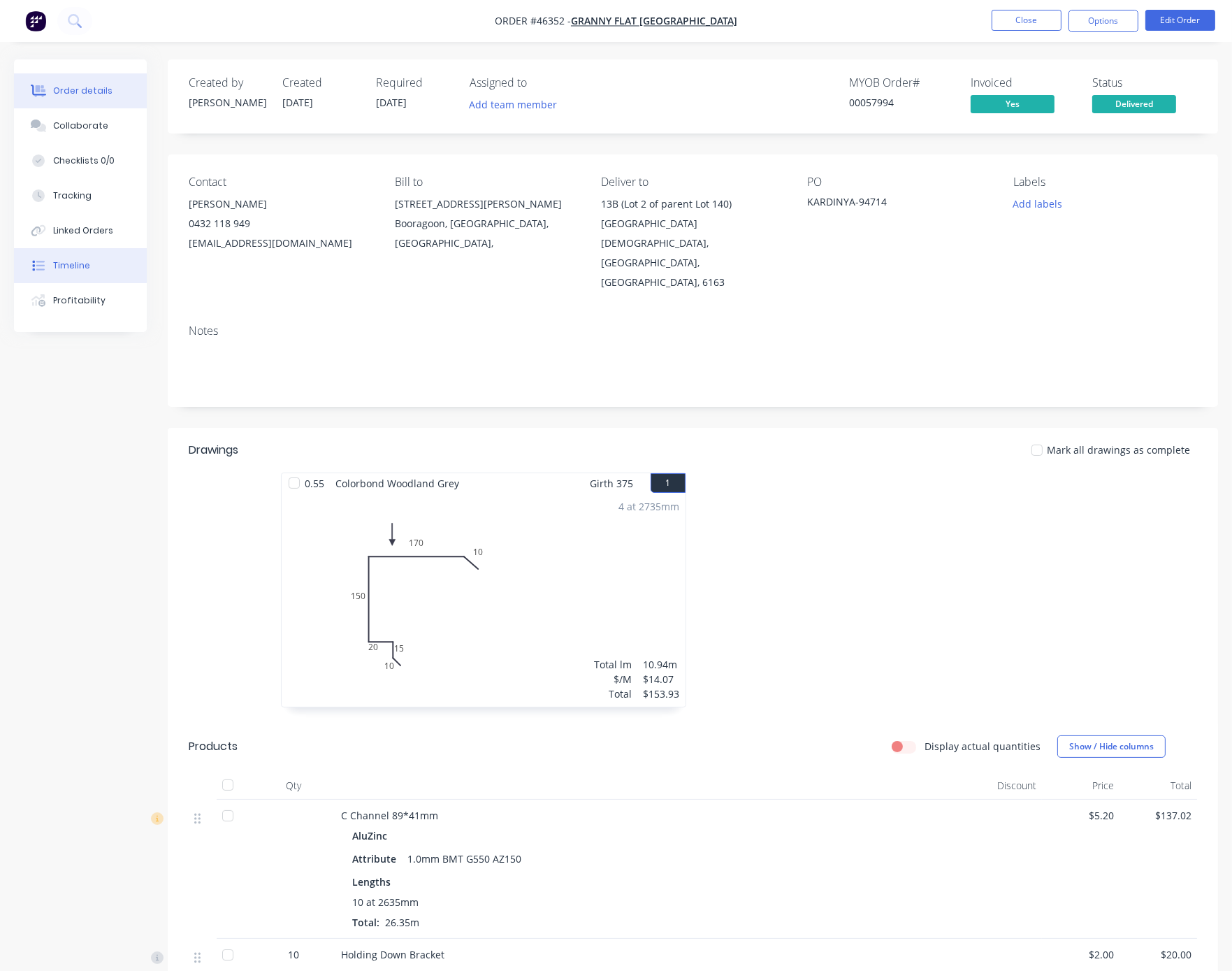
click at [93, 277] on button "Timeline" at bounding box center [80, 265] width 133 height 35
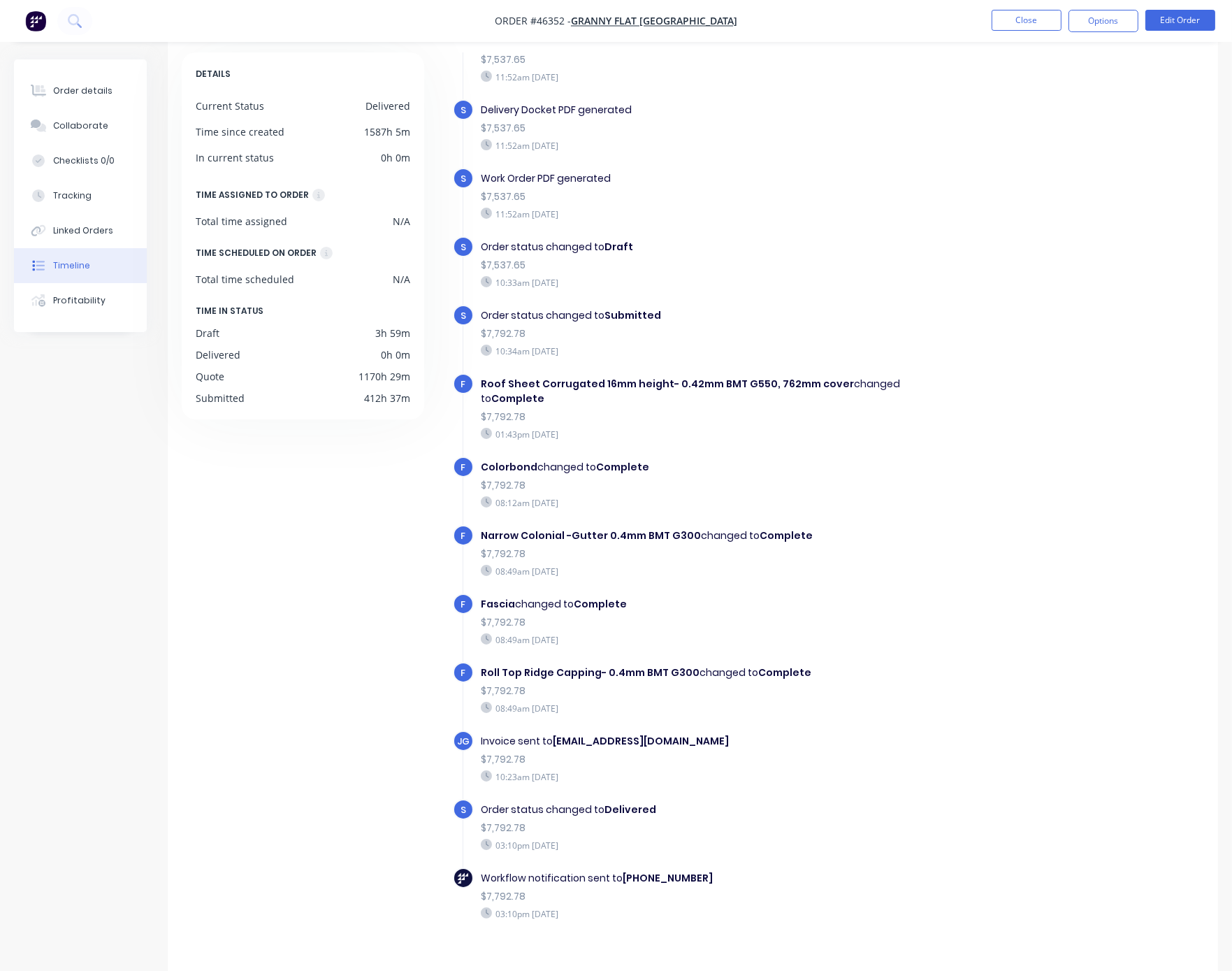
scroll to position [93, 0]
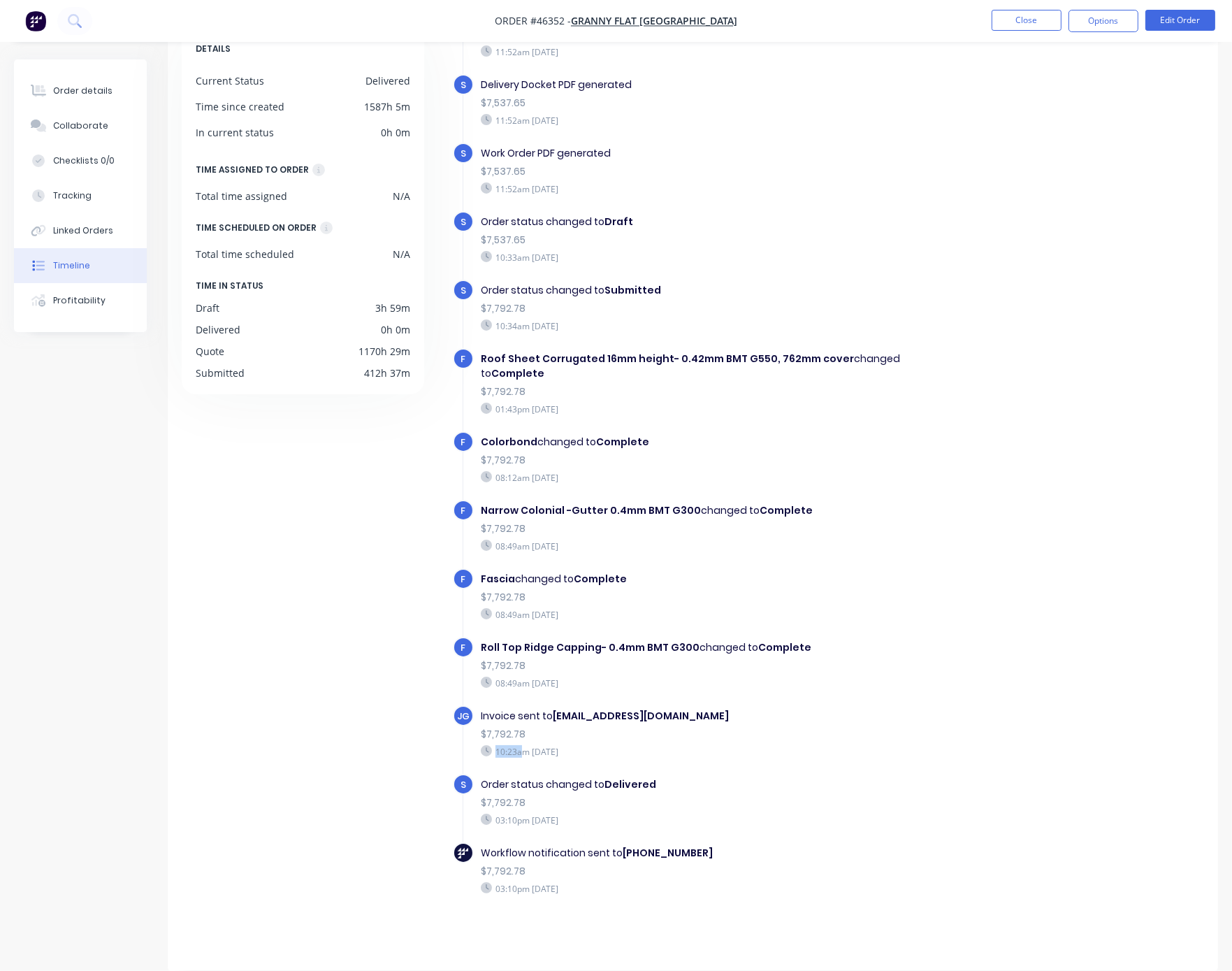
drag, startPoint x: 588, startPoint y: 743, endPoint x: 702, endPoint y: 744, distance: 114.0
click at [643, 738] on div "Invoice sent to [EMAIL_ADDRESS][DOMAIN_NAME] $7,792.78 10:23am [DATE]" at bounding box center [713, 733] width 479 height 56
click at [732, 747] on div "10:23am [DATE]" at bounding box center [713, 751] width 465 height 12
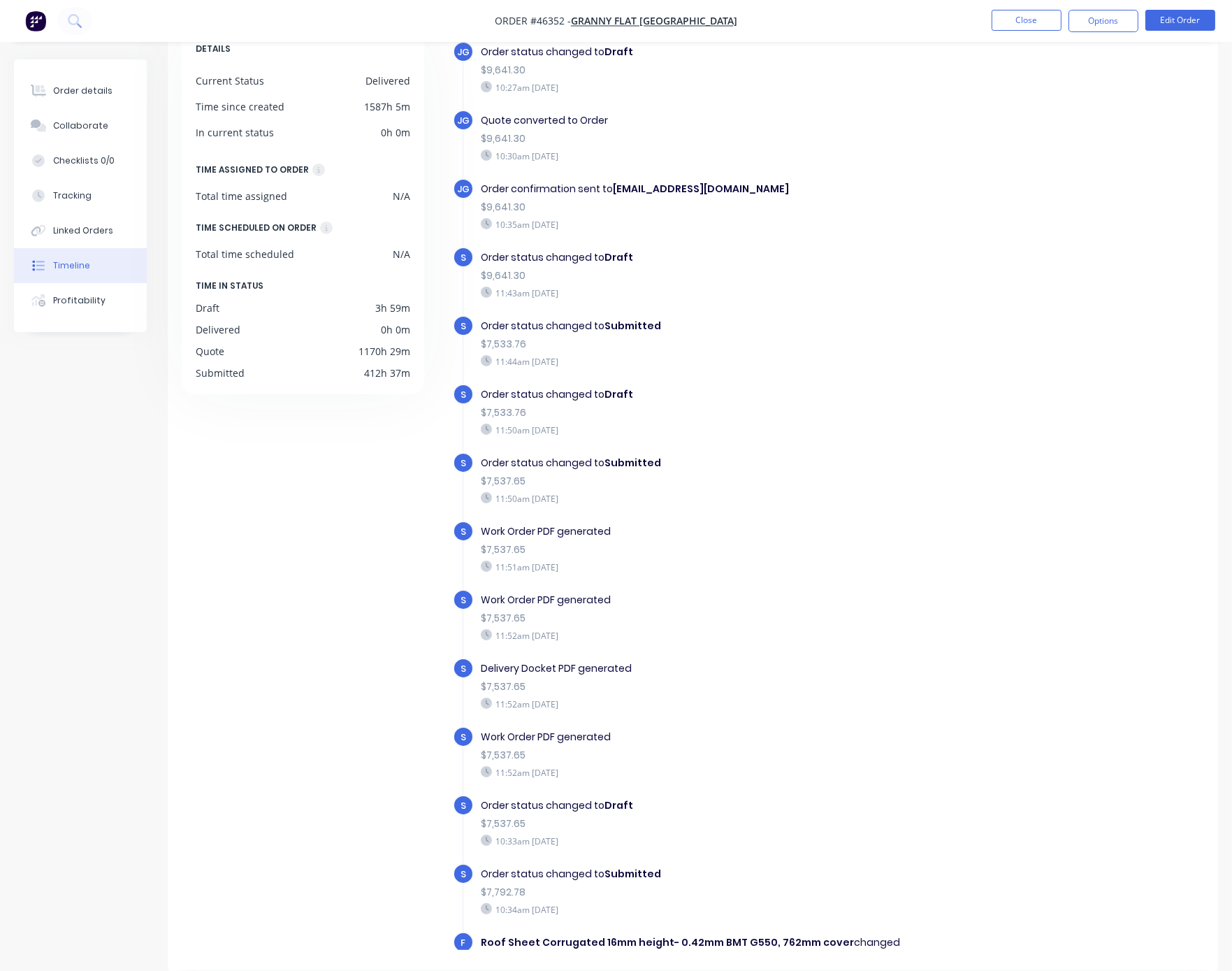
scroll to position [4, 0]
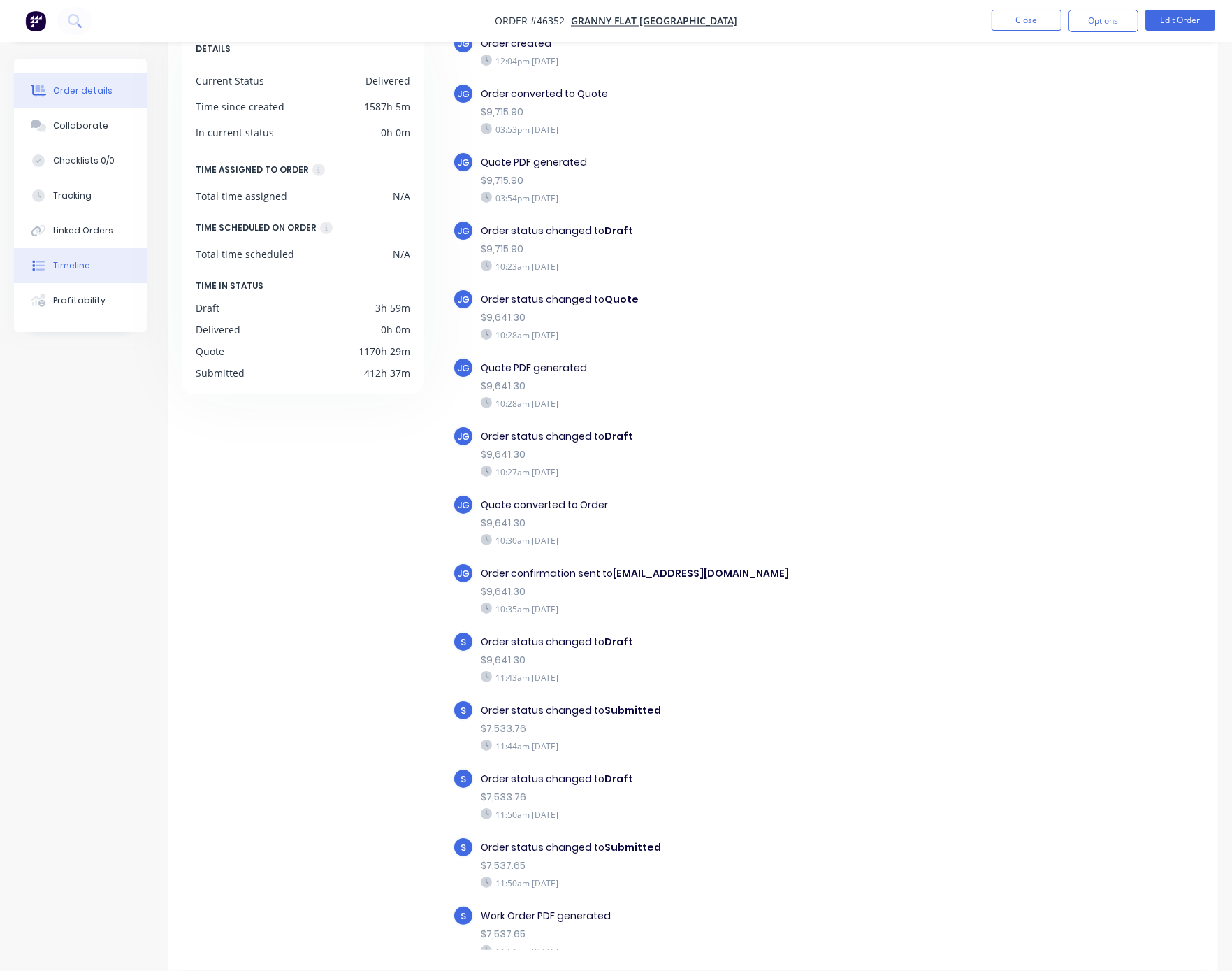
click at [83, 91] on div "Order details" at bounding box center [83, 90] width 60 height 12
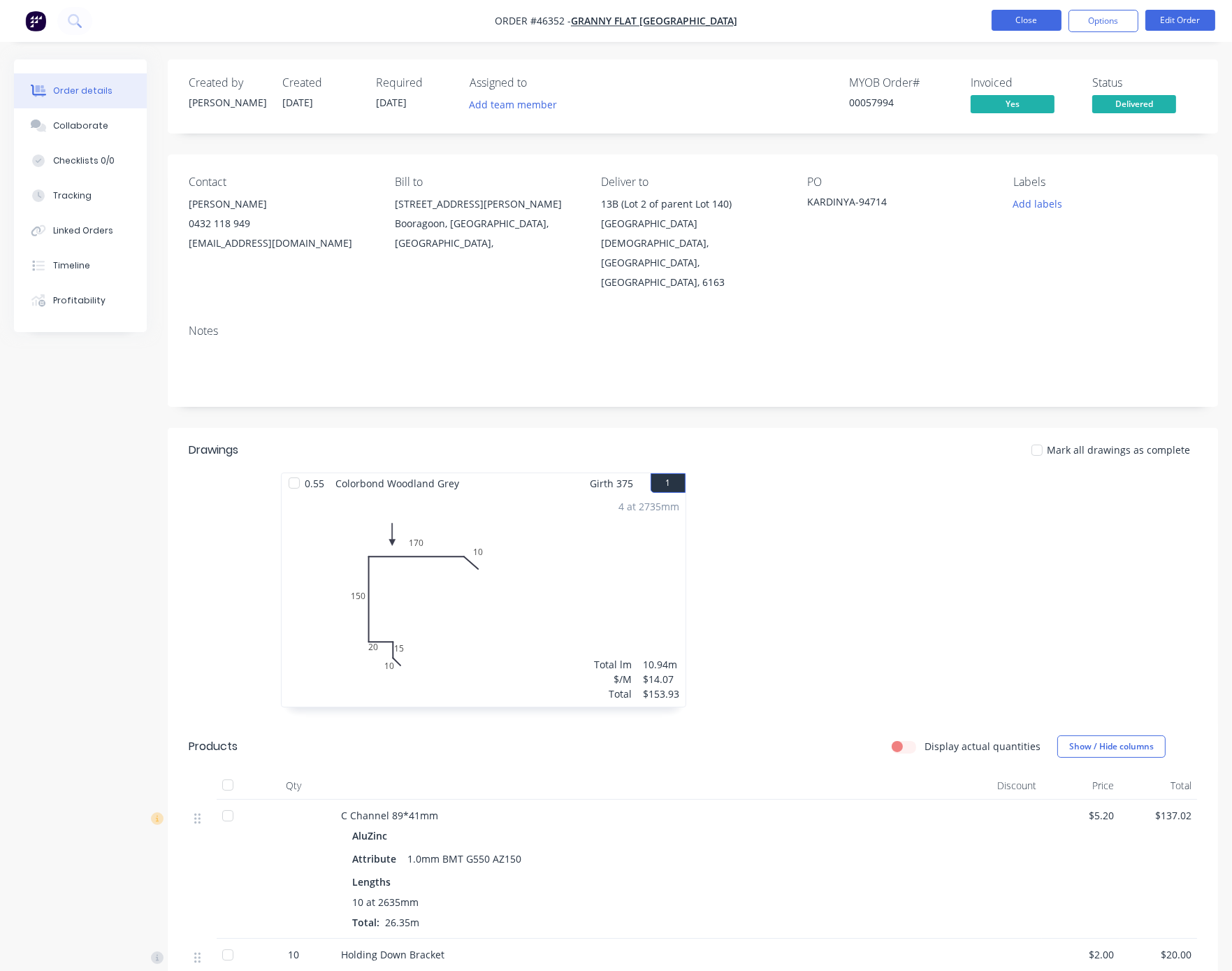
click at [1003, 18] on button "Close" at bounding box center [1026, 20] width 70 height 21
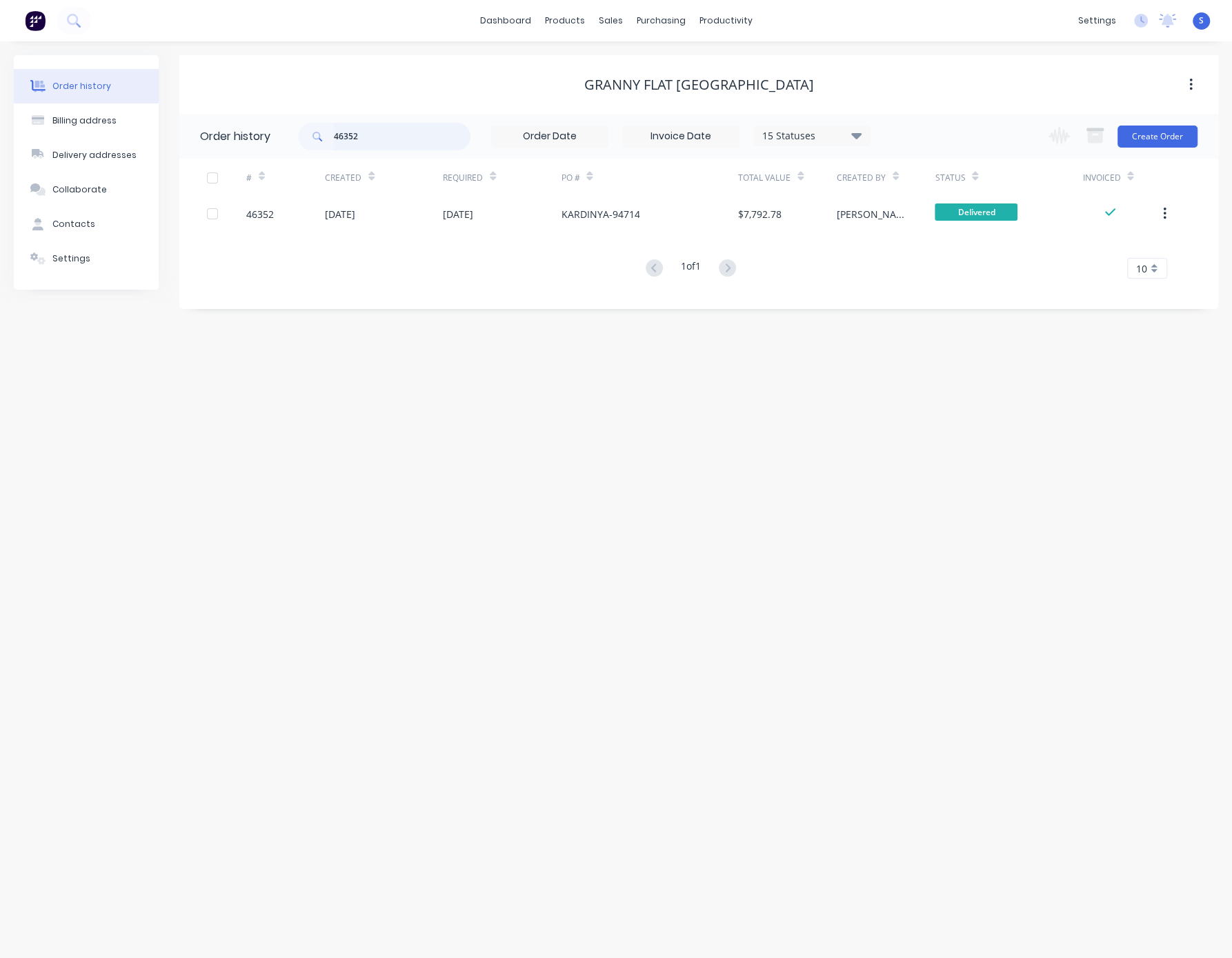
drag, startPoint x: 360, startPoint y: 126, endPoint x: 301, endPoint y: 127, distance: 59.0
click at [301, 127] on div "46352" at bounding box center [384, 137] width 172 height 27
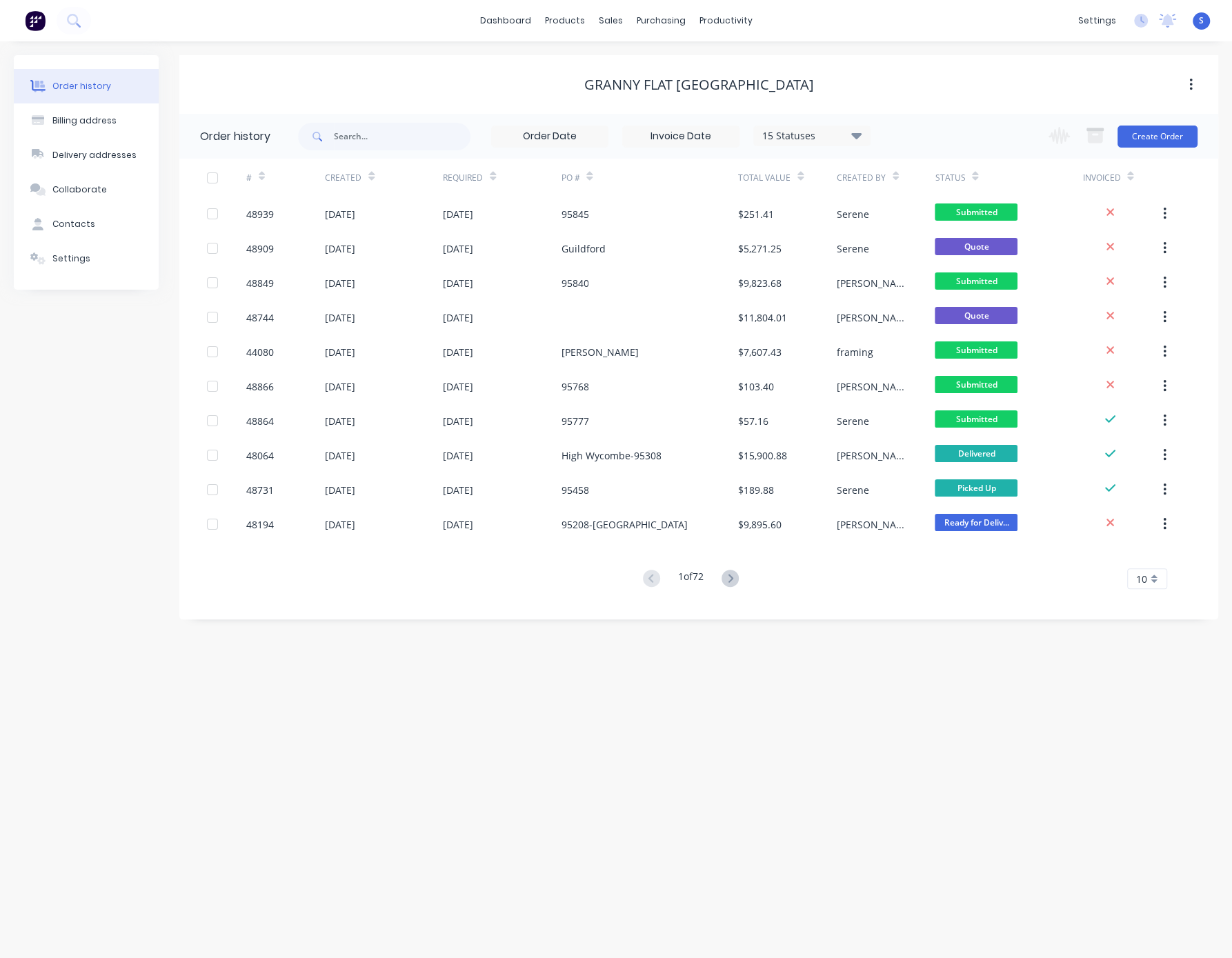
click at [137, 471] on div "Order history Billing address Delivery addresses Collaborate Contacts Settings" at bounding box center [86, 337] width 145 height 564
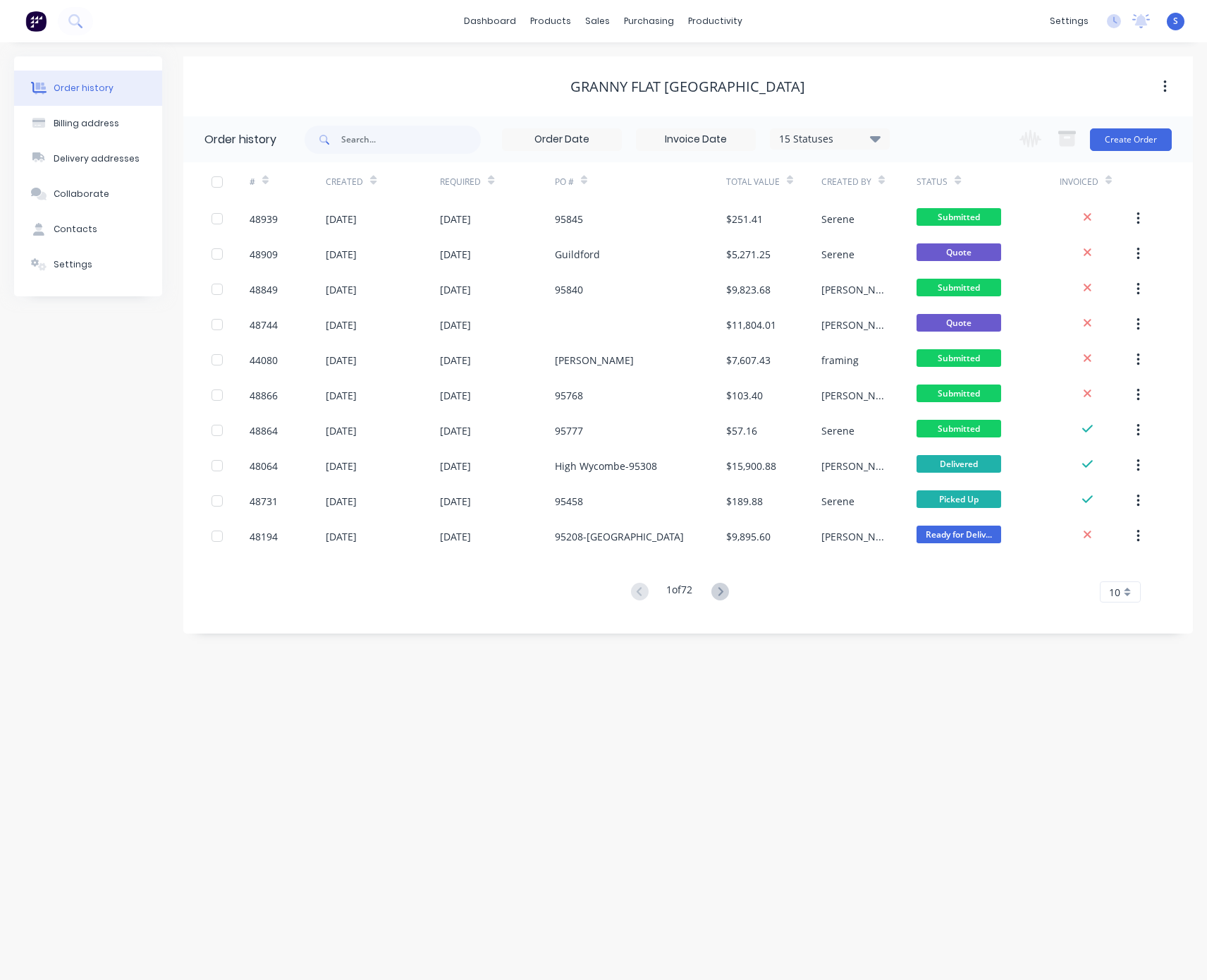
click at [487, 692] on div "Order history Billing address Delivery addresses Collaborate Contacts Settings …" at bounding box center [603, 511] width 1207 height 937
click at [720, 598] on icon at bounding box center [720, 591] width 17 height 17
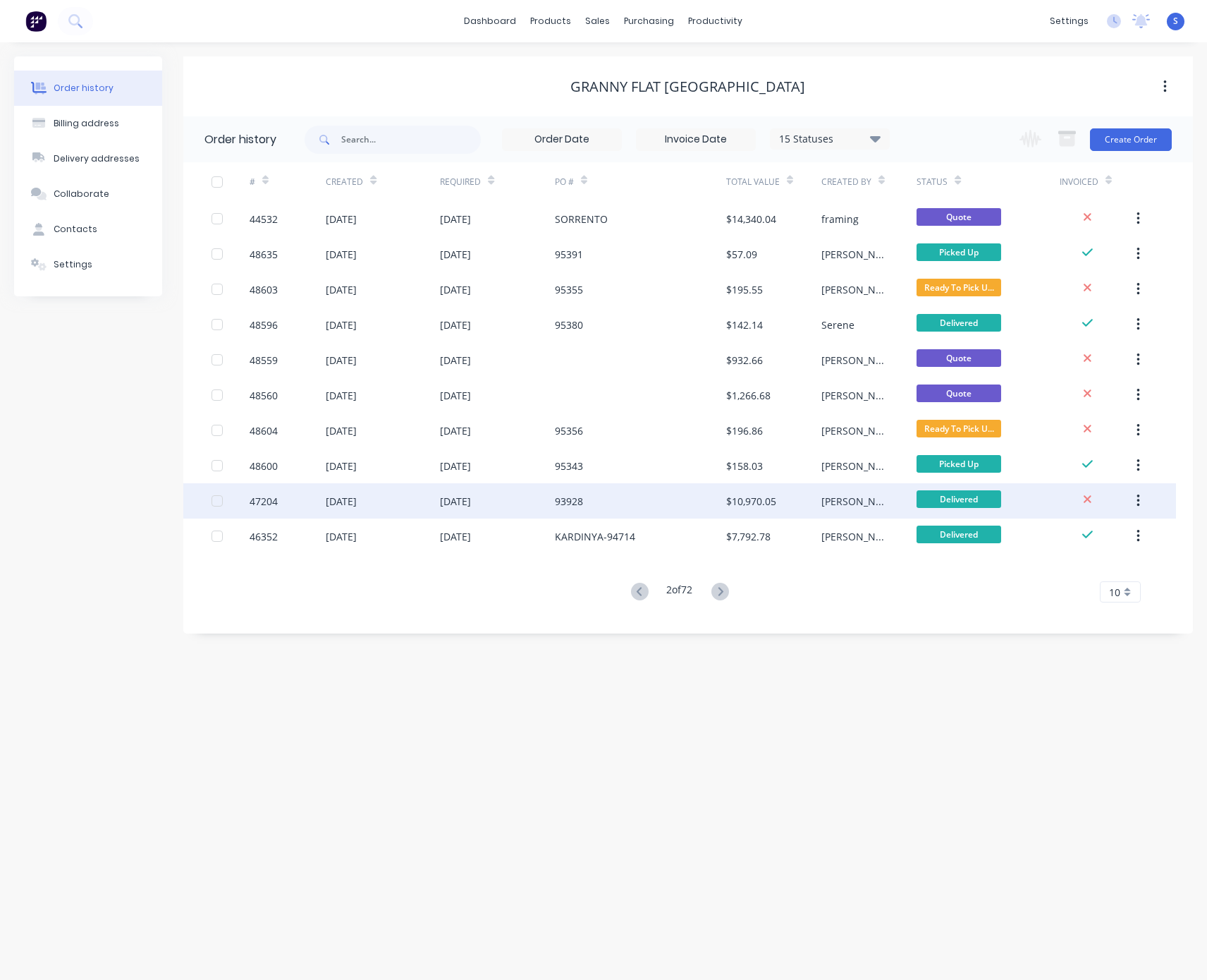
click at [761, 494] on div "$10,970.05" at bounding box center [751, 502] width 50 height 15
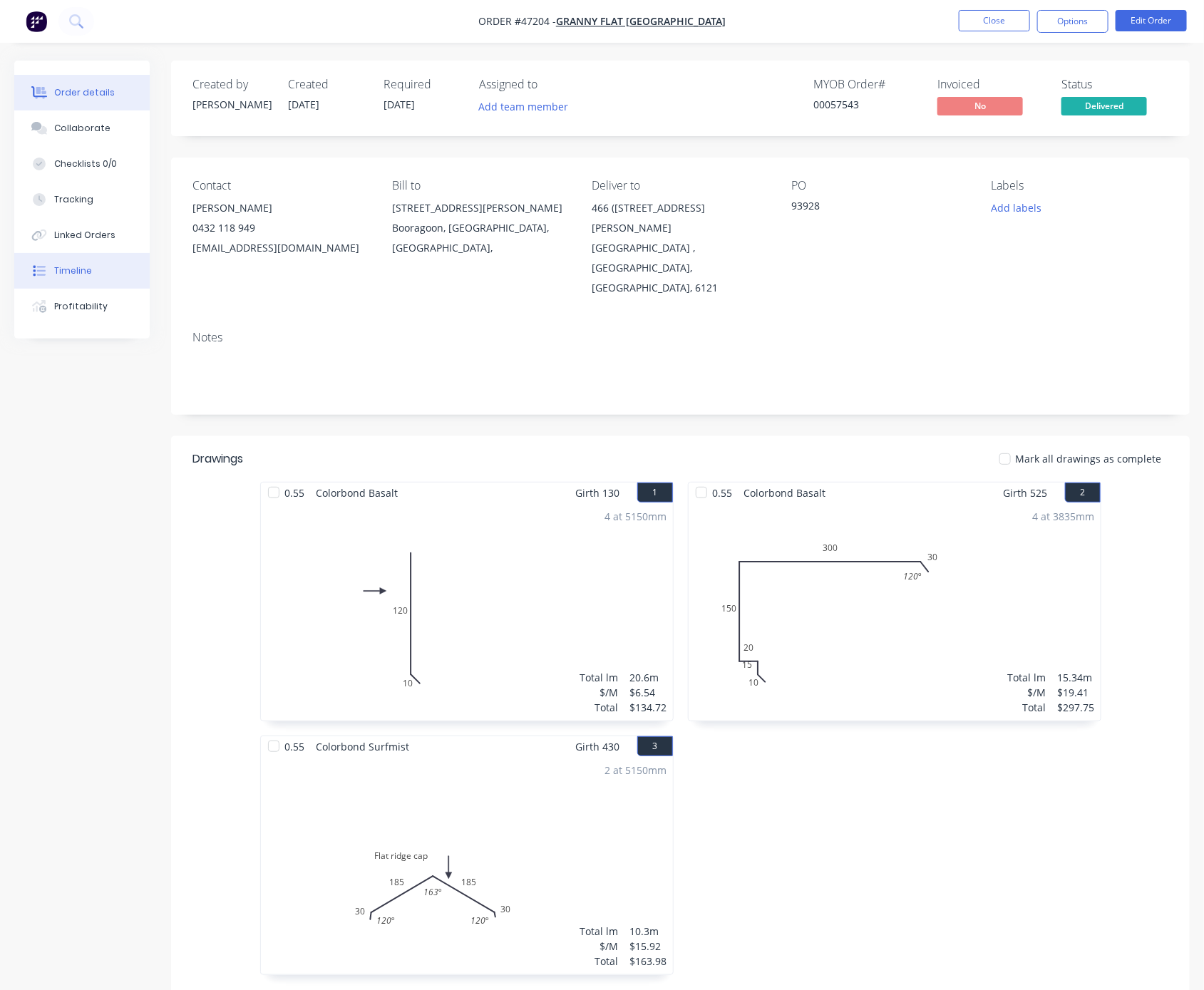
click at [99, 284] on button "Timeline" at bounding box center [82, 270] width 135 height 36
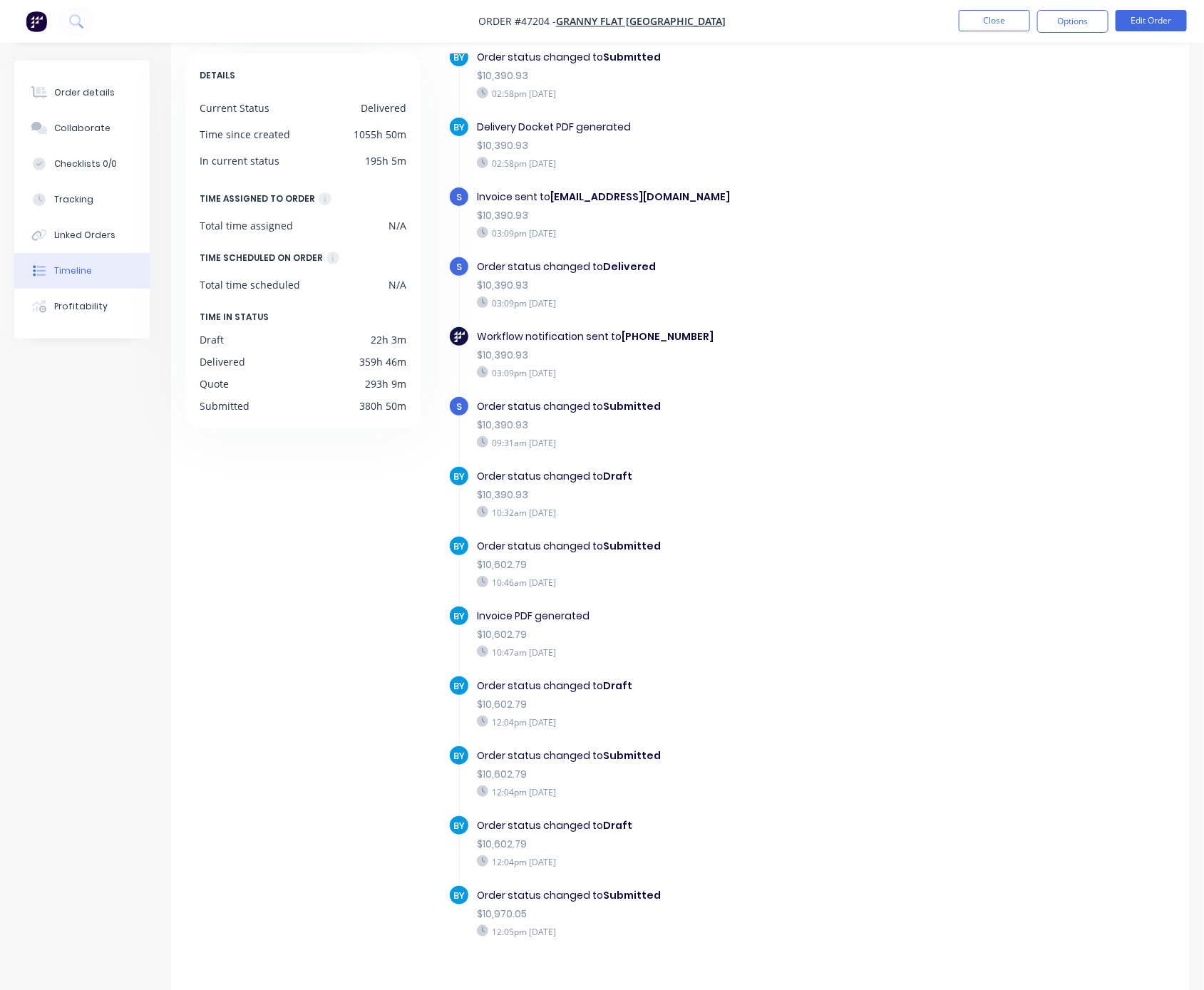
scroll to position [94, 0]
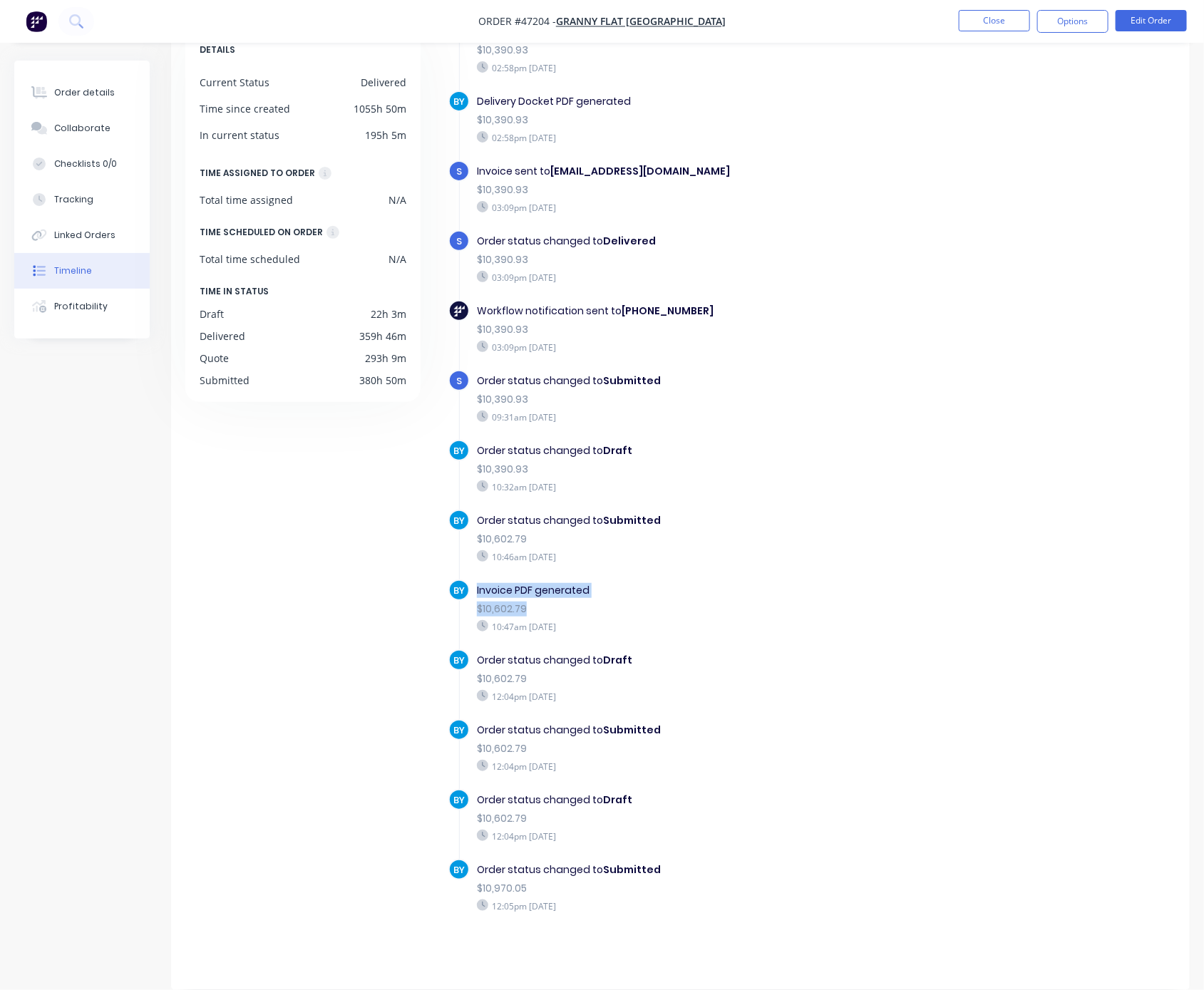
drag, startPoint x: 474, startPoint y: 590, endPoint x: 530, endPoint y: 611, distance: 59.8
click at [530, 611] on div "Invoice PDF generated $10,602.79 10:47am [DATE]" at bounding box center [701, 608] width 463 height 57
drag, startPoint x: 523, startPoint y: 890, endPoint x: 468, endPoint y: 885, distance: 55.2
click at [468, 885] on div "BY Order status changed to Submitted $10,970.05 12:05pm [DATE]" at bounding box center [706, 894] width 514 height 70
click at [544, 899] on div "12:05pm [DATE]" at bounding box center [701, 905] width 449 height 13
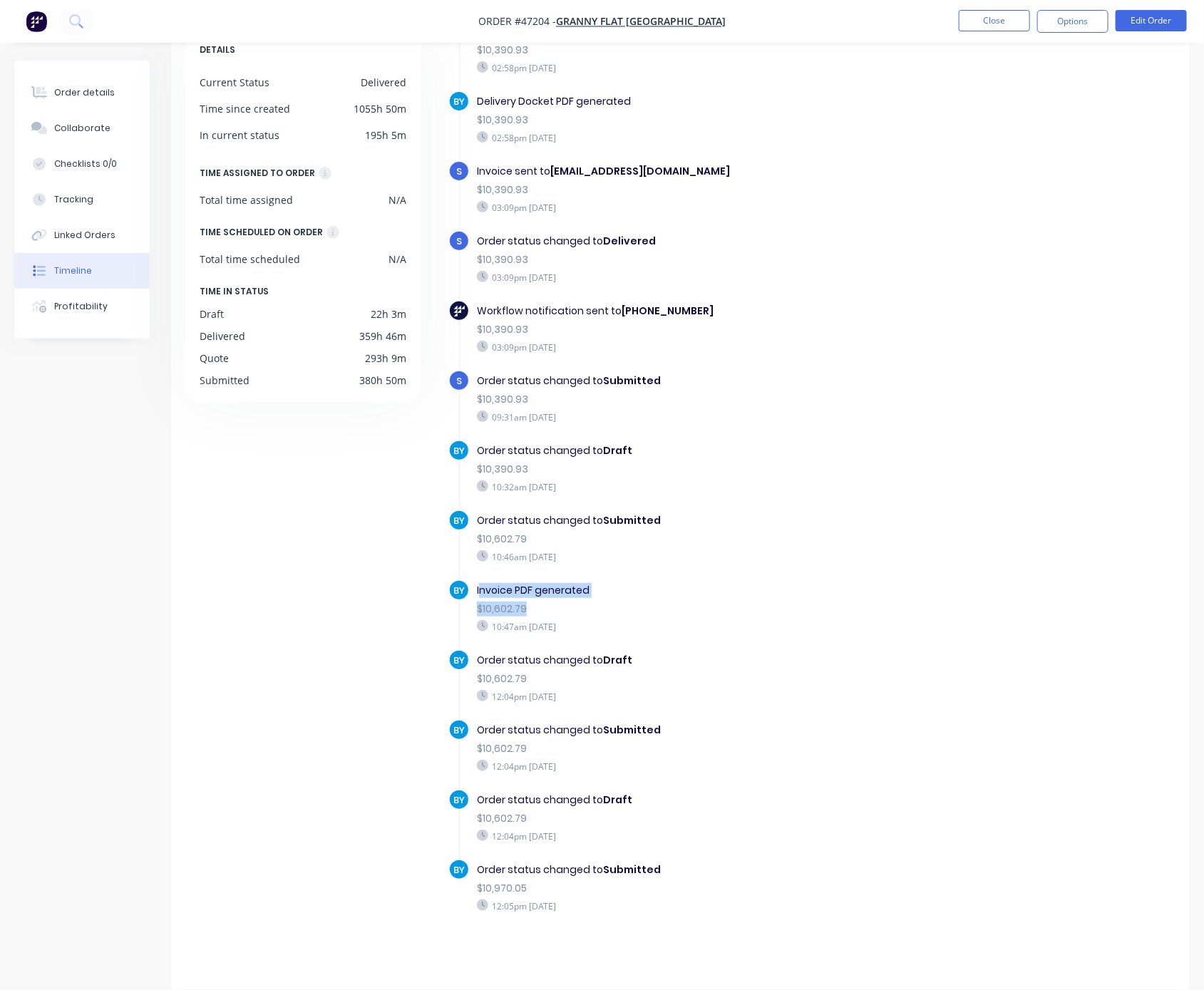
drag, startPoint x: 479, startPoint y: 587, endPoint x: 529, endPoint y: 601, distance: 51.9
click at [529, 601] on div "Invoice PDF generated $10,602.79 10:47am [DATE]" at bounding box center [701, 608] width 463 height 57
click at [119, 94] on button "Order details" at bounding box center [82, 93] width 135 height 36
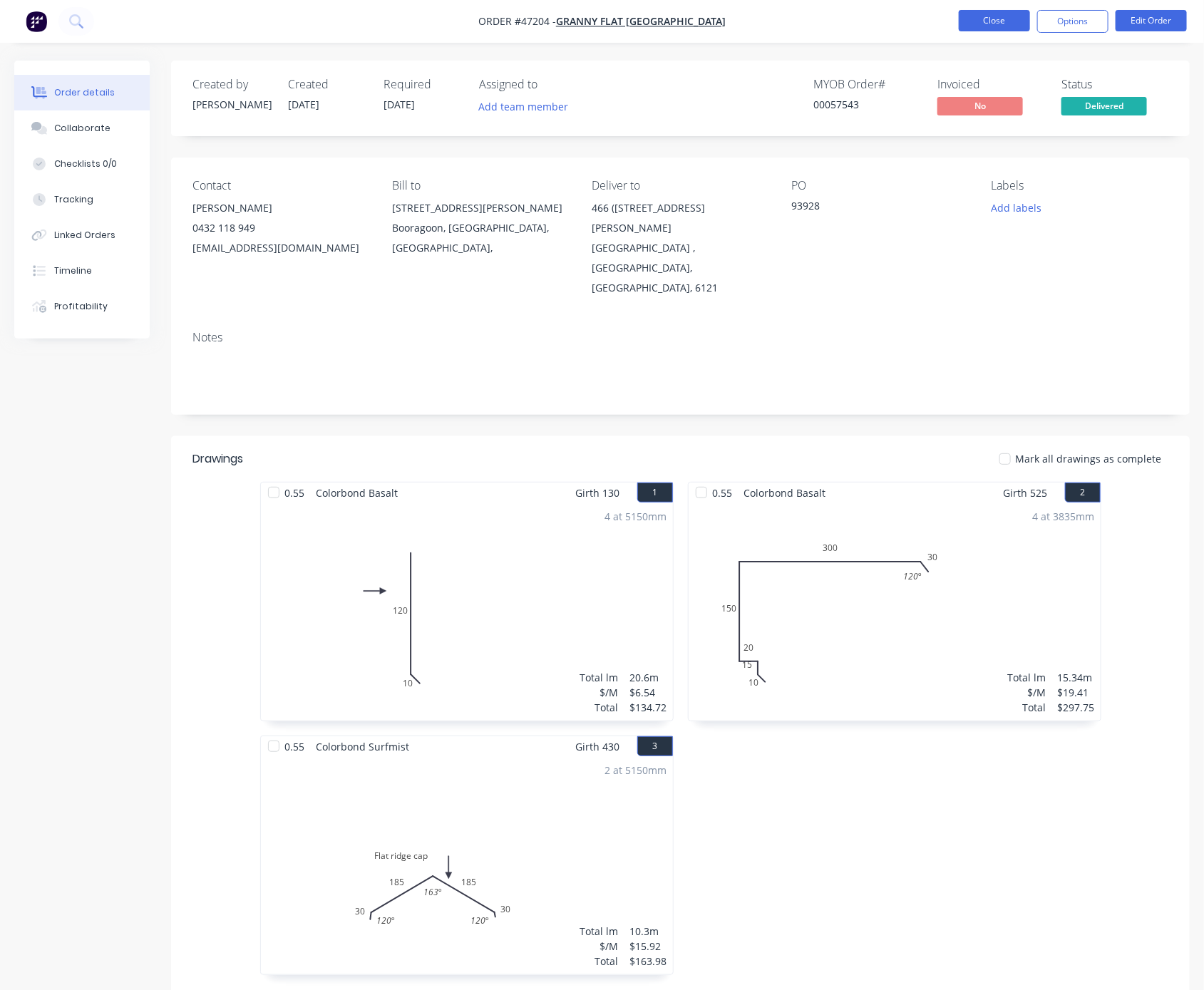
click at [993, 16] on button "Close" at bounding box center [994, 21] width 71 height 22
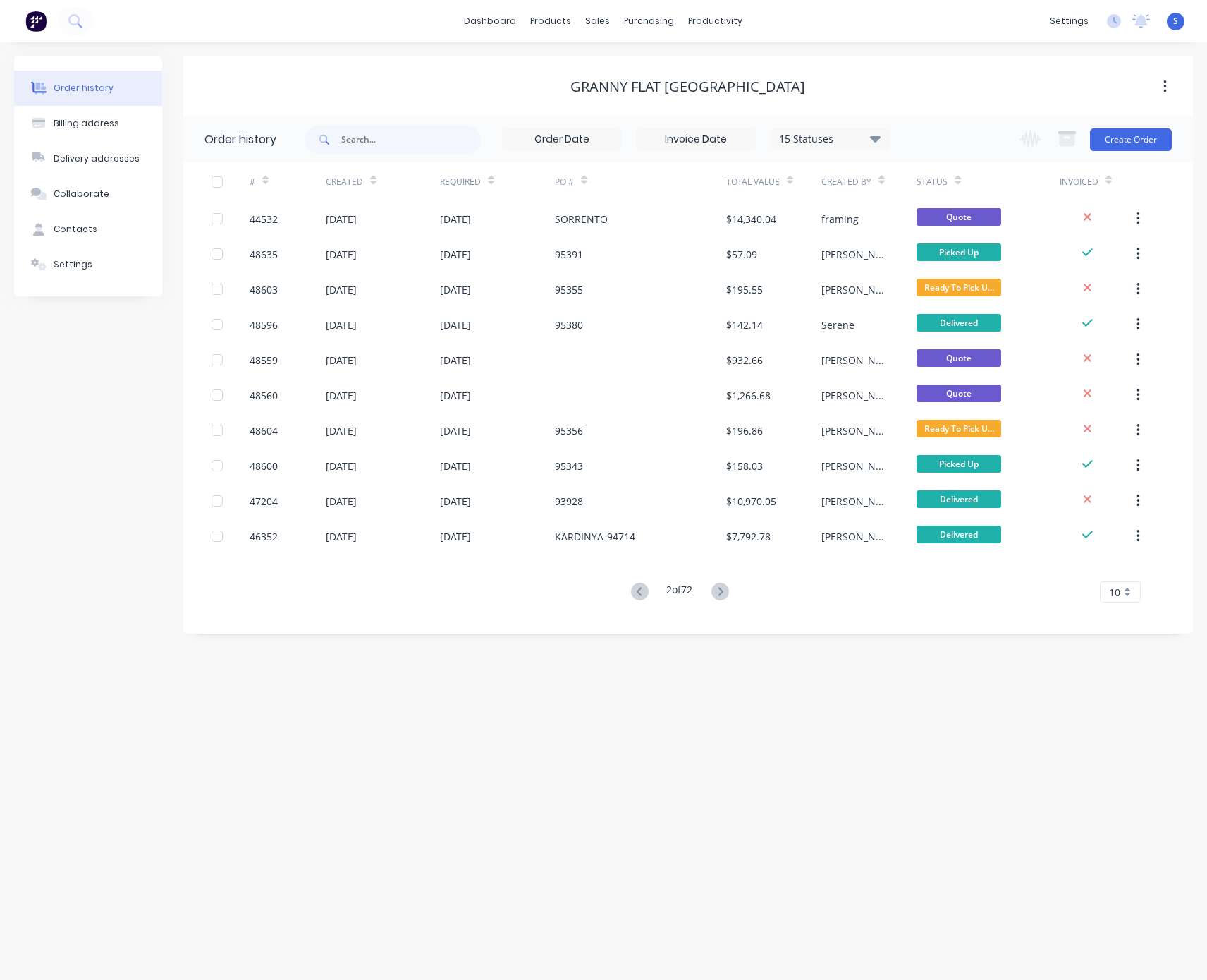
click at [990, 730] on div "Order history Billing address Delivery addresses Collaborate Contacts Settings …" at bounding box center [603, 511] width 1207 height 937
click at [846, 137] on div "15 Statuses" at bounding box center [829, 139] width 118 height 16
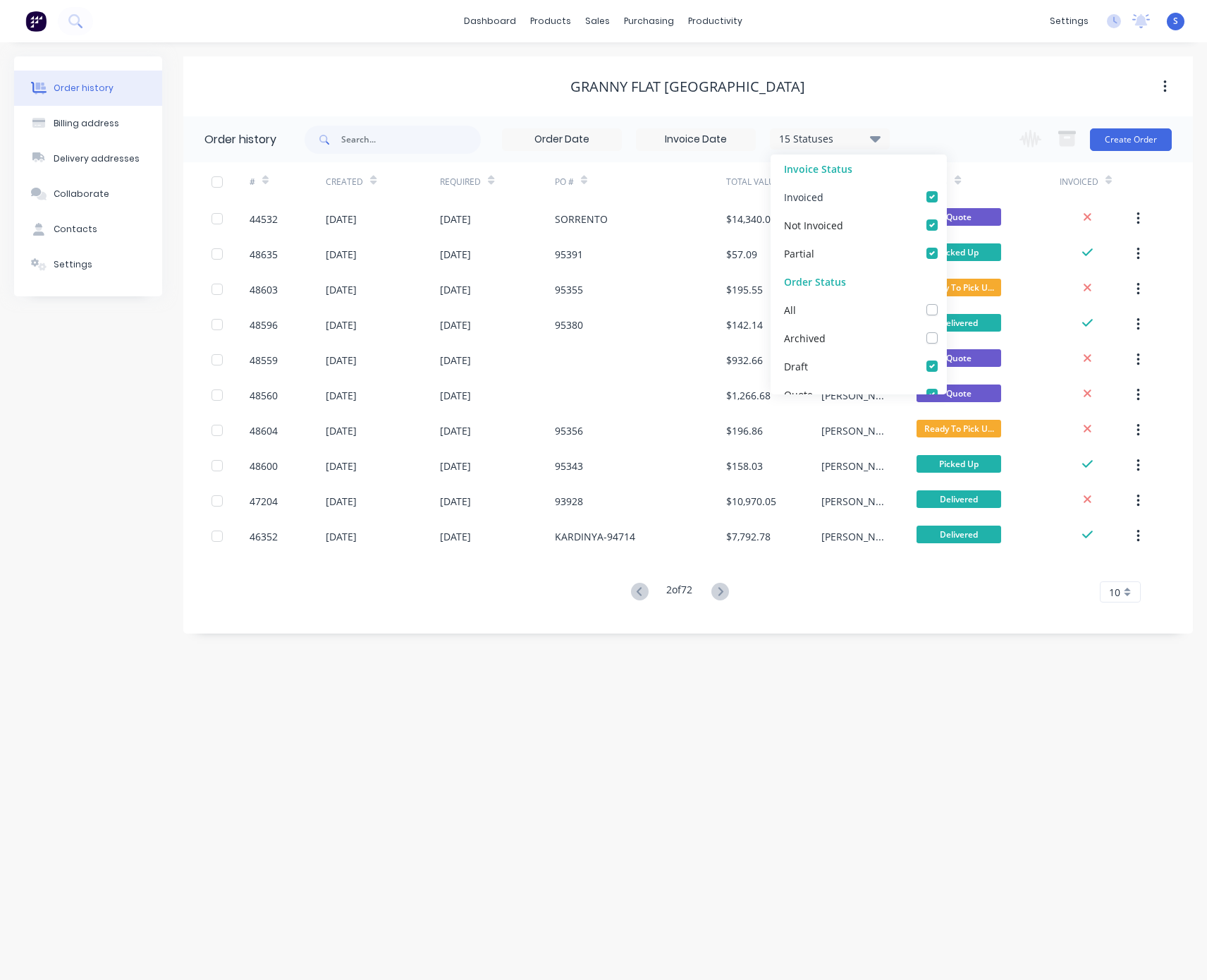
click at [947, 189] on label at bounding box center [947, 189] width 0 height 0
click at [947, 200] on input "checkbox" at bounding box center [953, 196] width 12 height 13
checkbox input "false"
click at [947, 245] on label at bounding box center [947, 245] width 0 height 0
click at [947, 250] on input "checkbox" at bounding box center [953, 252] width 12 height 13
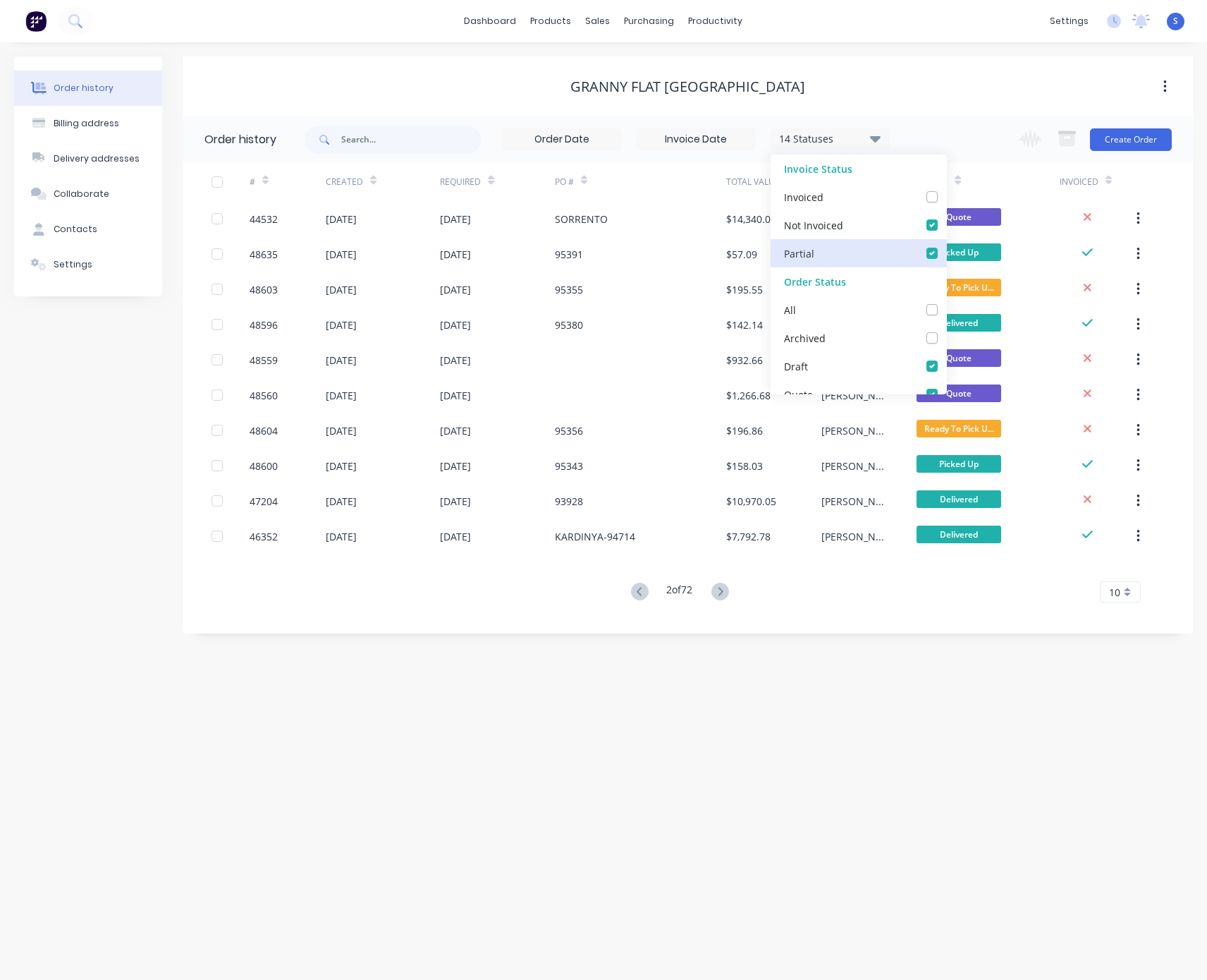
checkbox input "false"
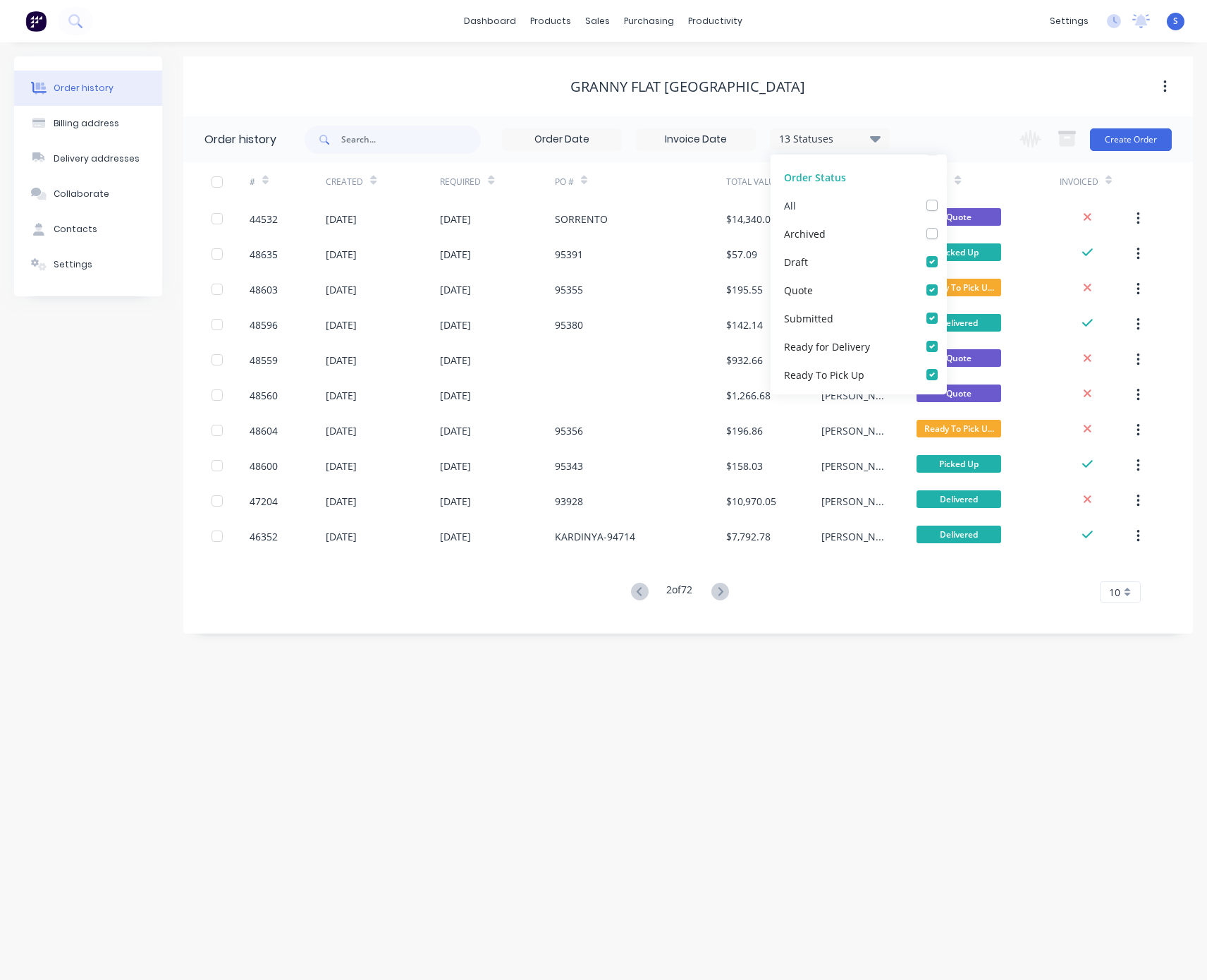
click at [947, 197] on label at bounding box center [947, 197] width 0 height 0
click at [947, 204] on input "checkbox" at bounding box center [953, 204] width 12 height 13
checkbox input "true"
click at [947, 197] on label at bounding box center [947, 197] width 0 height 0
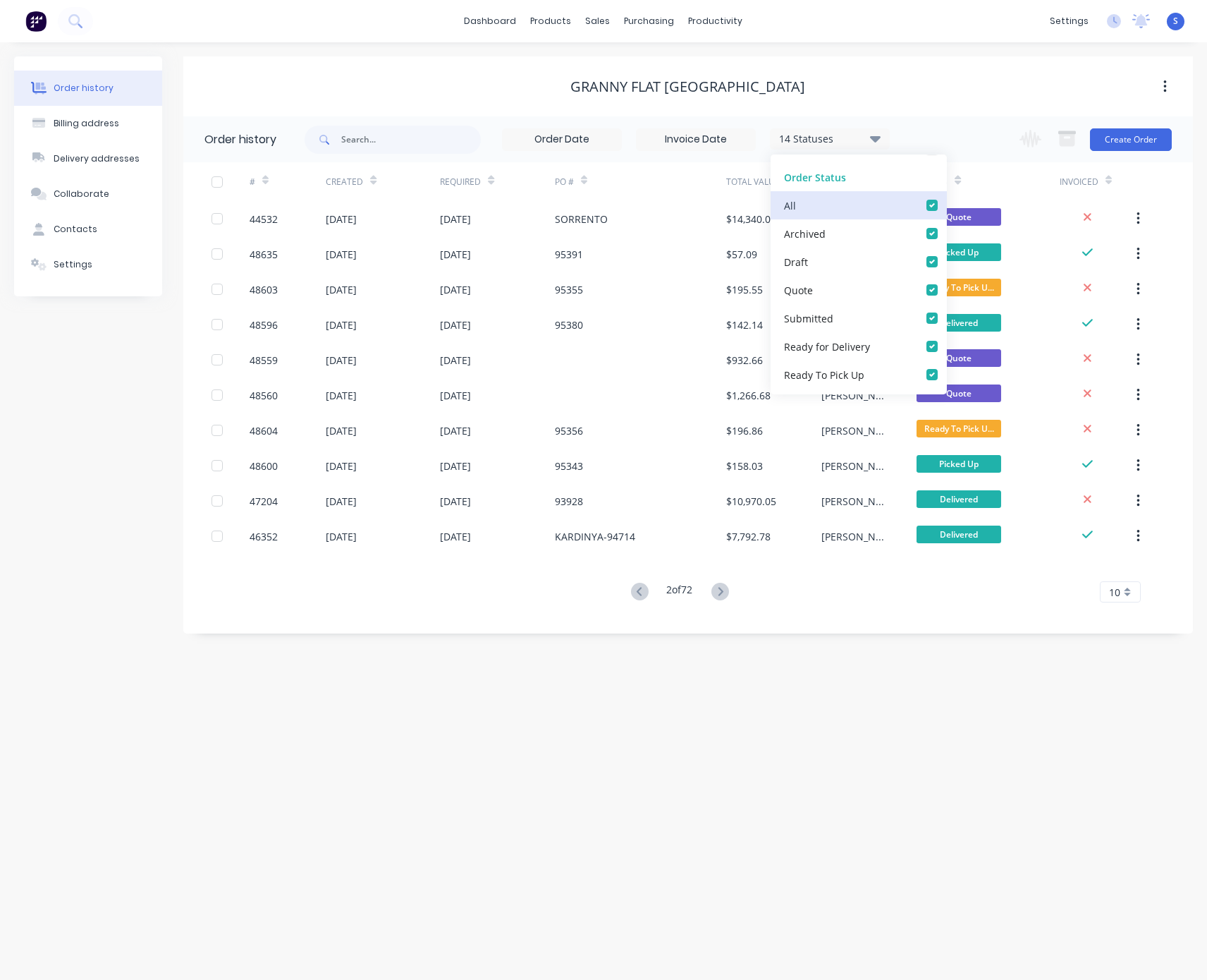
click at [947, 204] on input "checkbox" at bounding box center [953, 204] width 12 height 13
checkbox input "false"
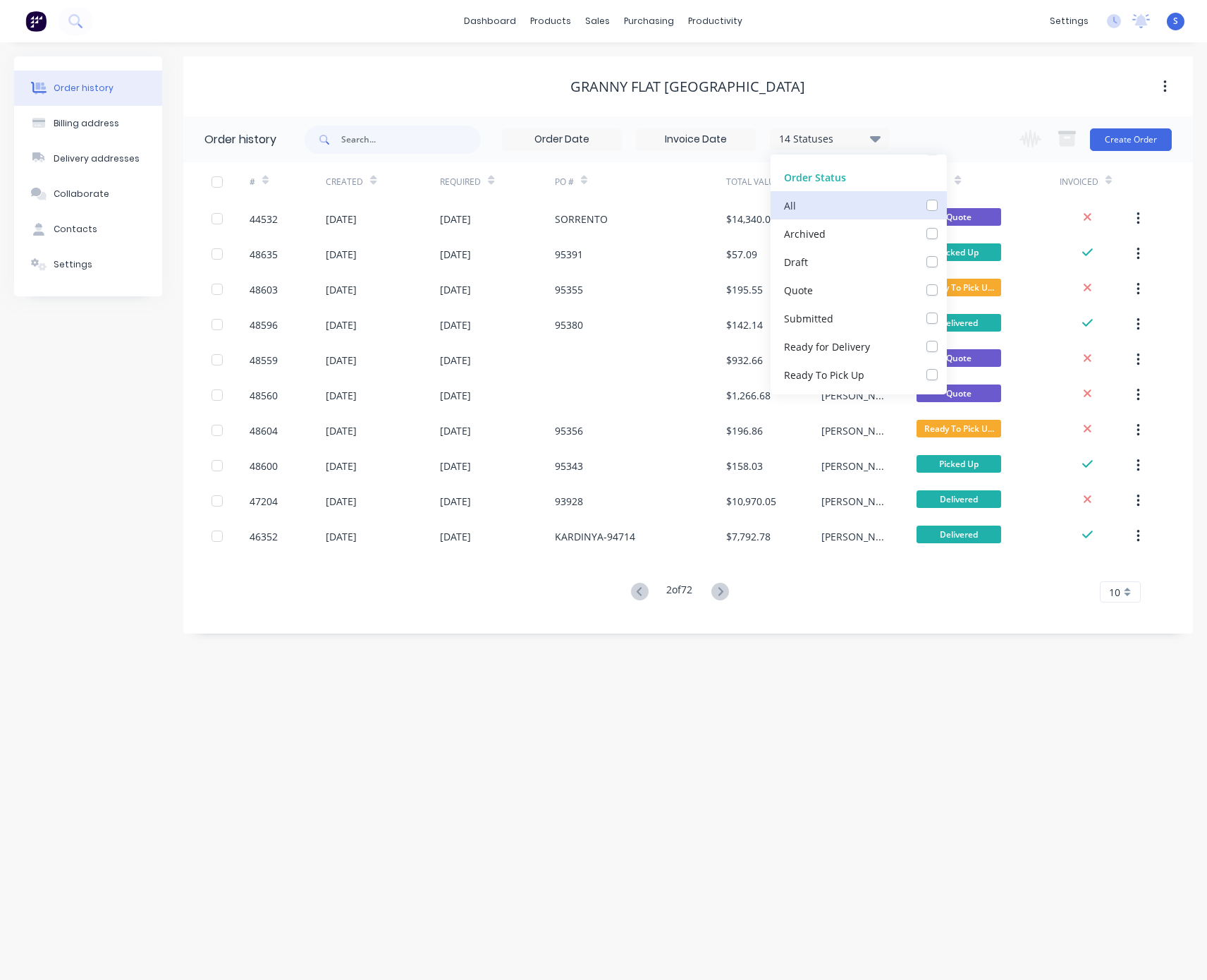
checkbox input "false"
checkbox _checkbox_fa9d56c1-1b30-4402-8531-bc47b5cbca4bundefined "false"
checkbox Up_checkbox_6208f69f-1ba5-45dd-833a-b9197696ed13undefined "false"
checkbox input "false"
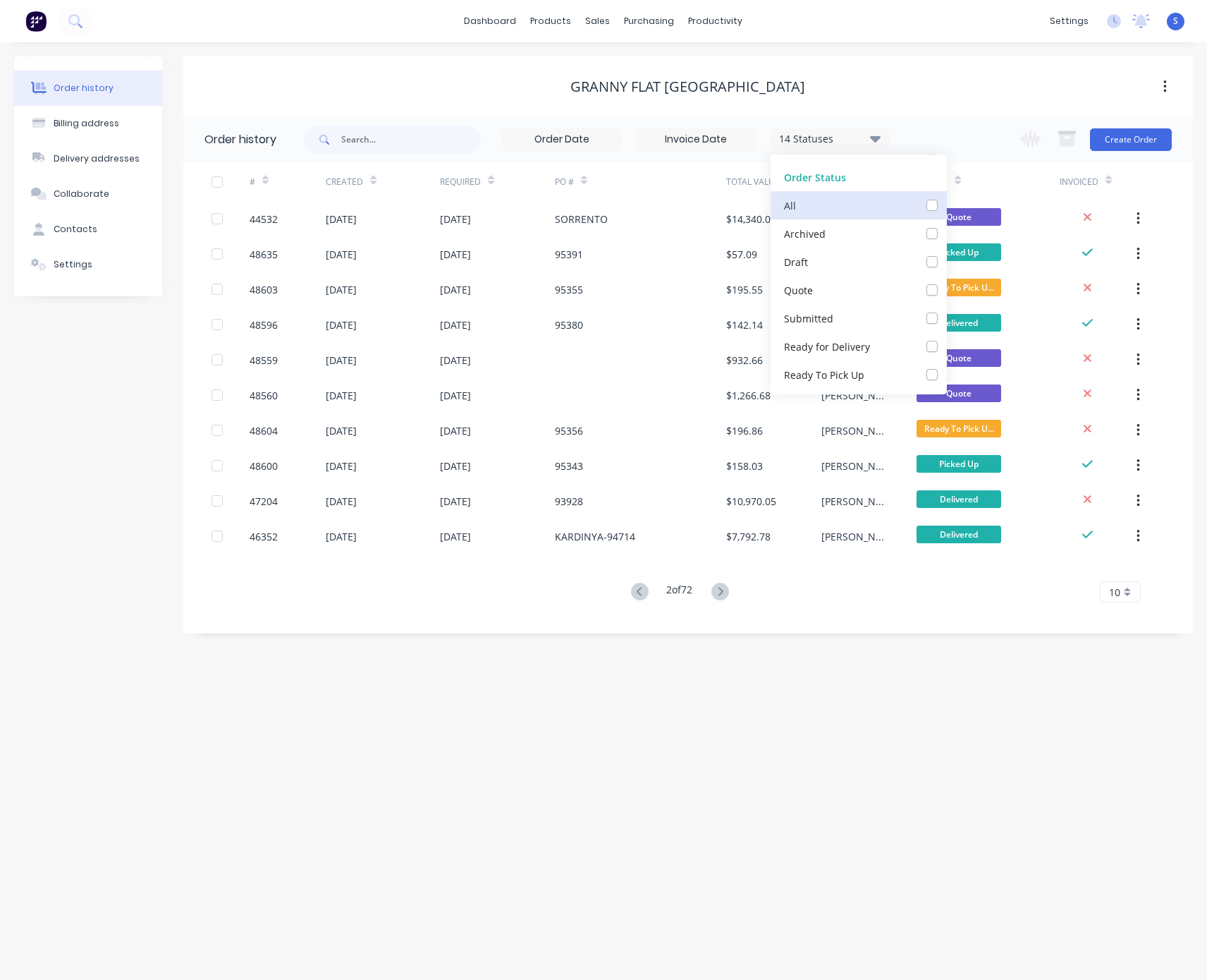
checkbox input "false"
checkbox Up_checkbox_gp9txrundefined "false"
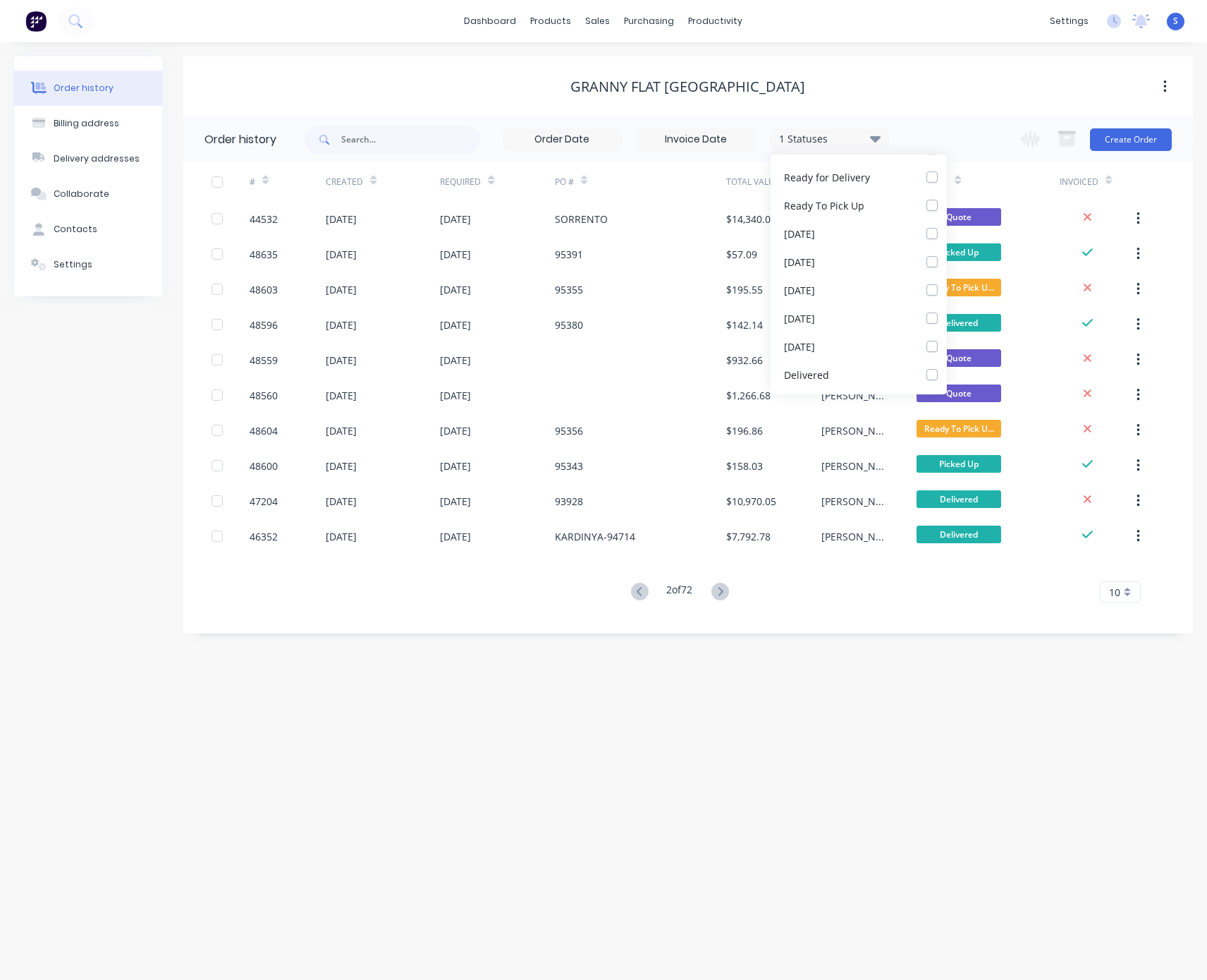
scroll to position [282, 0]
click at [947, 359] on label at bounding box center [947, 359] width 0 height 0
click at [947, 364] on input "checkbox" at bounding box center [953, 365] width 12 height 13
checkbox input "true"
click at [947, 387] on label at bounding box center [947, 387] width 0 height 0
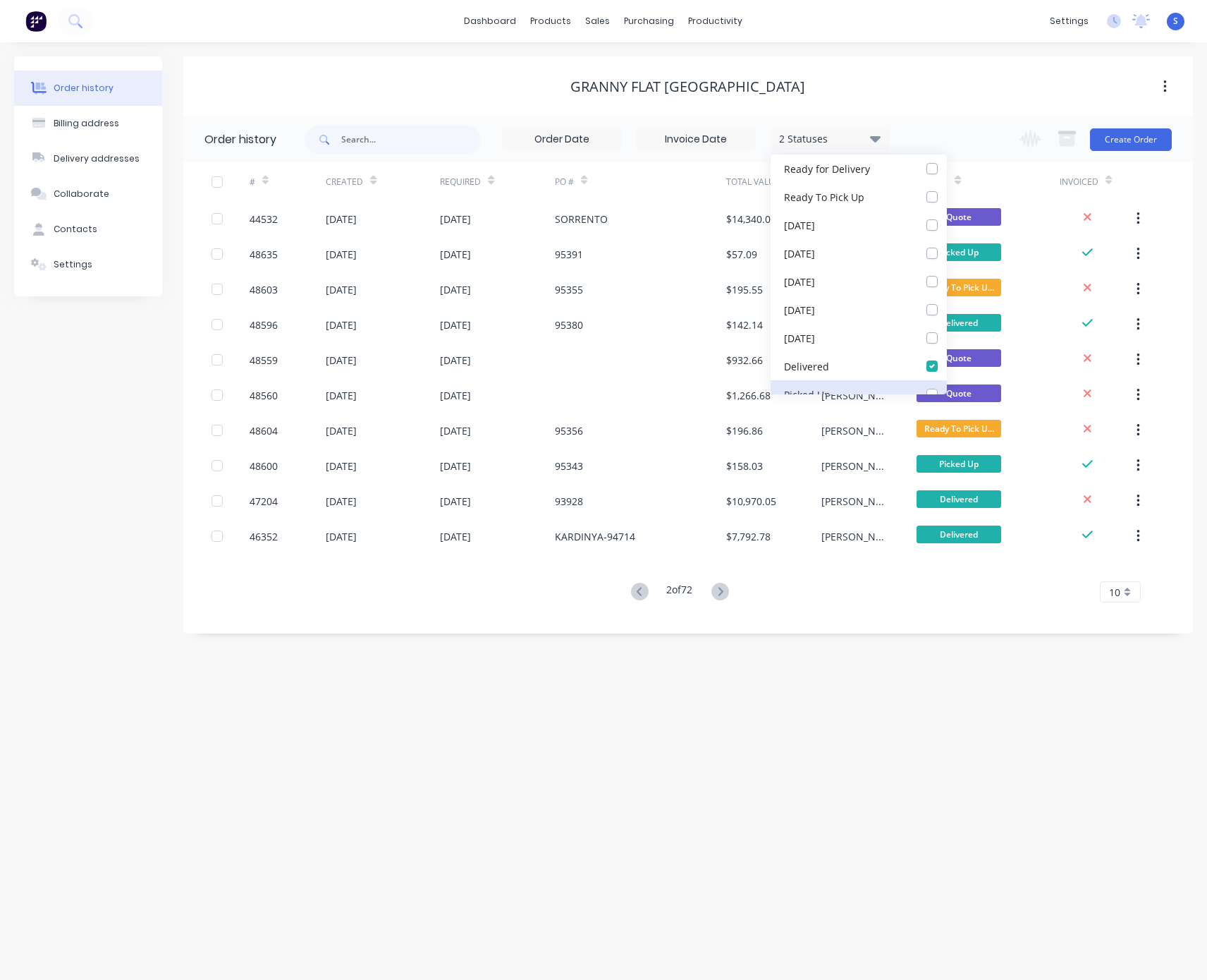
click at [947, 392] on Up_checkbox_gp9txrundefined "checkbox" at bounding box center [953, 393] width 12 height 13
checkbox Up_checkbox_gp9txrundefined "true"
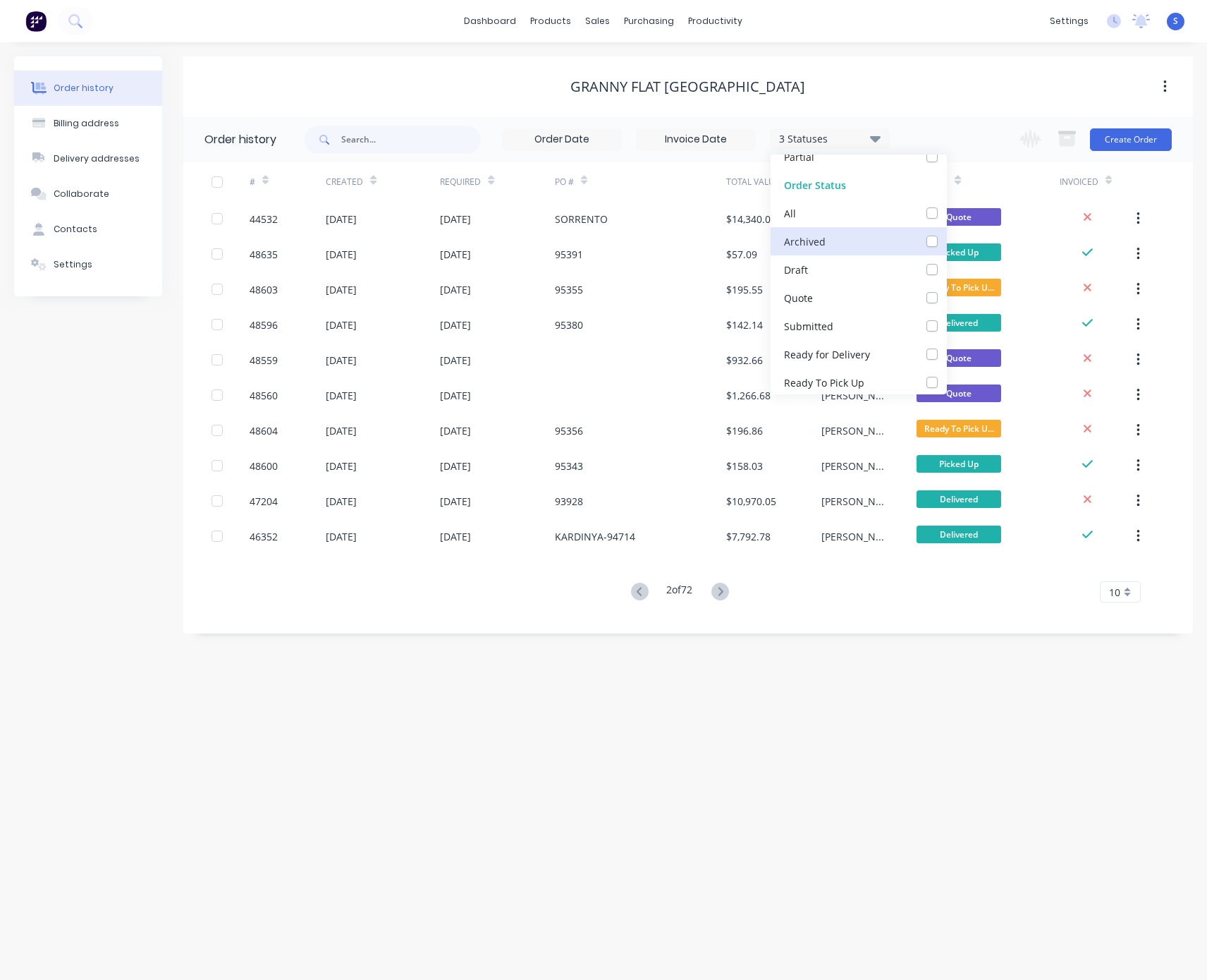
scroll to position [36, 0]
click at [947, 379] on label at bounding box center [947, 379] width 0 height 0
click at [947, 388] on input "checkbox" at bounding box center [953, 386] width 12 height 13
checkbox input "true"
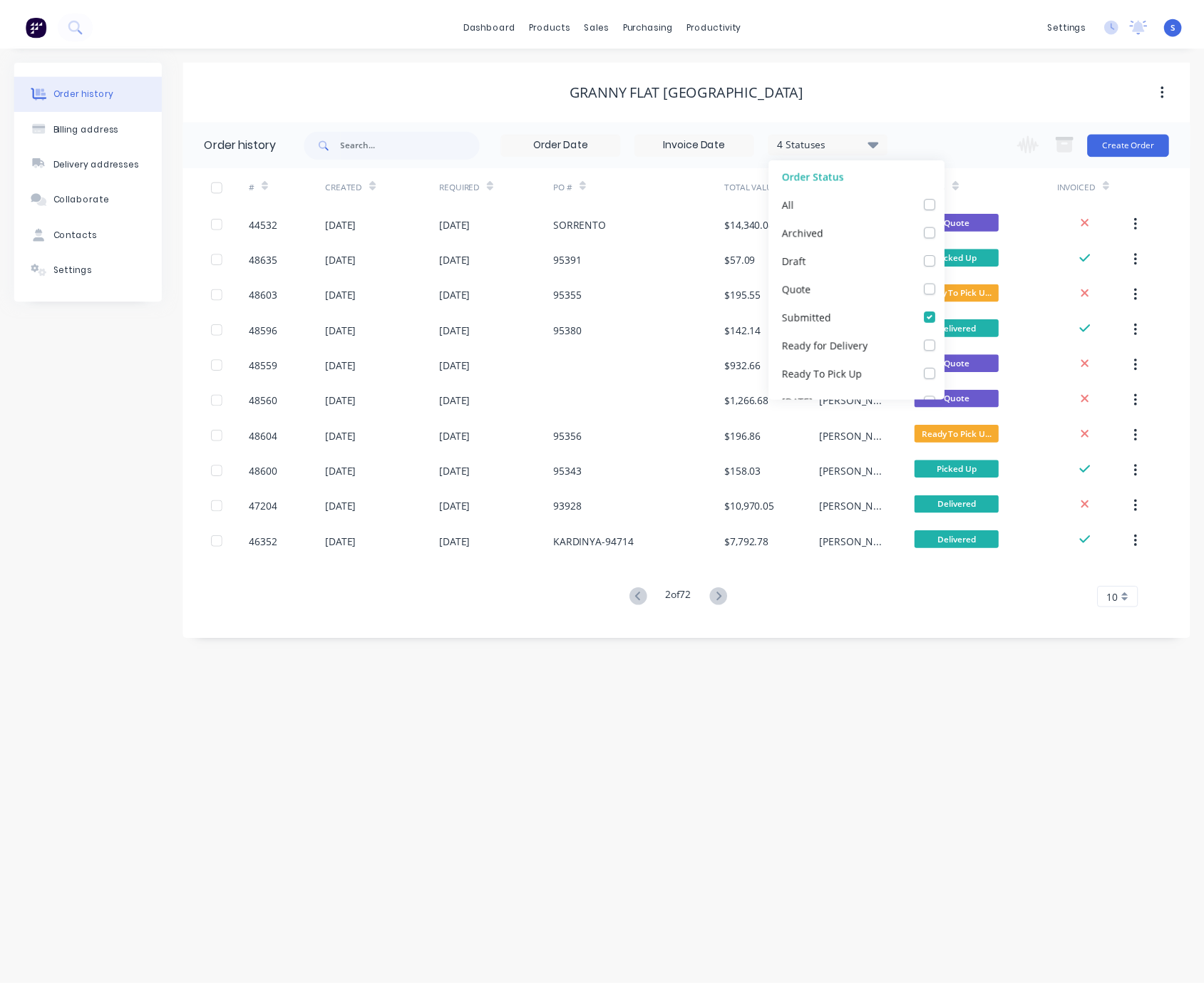
scroll to position [117, 0]
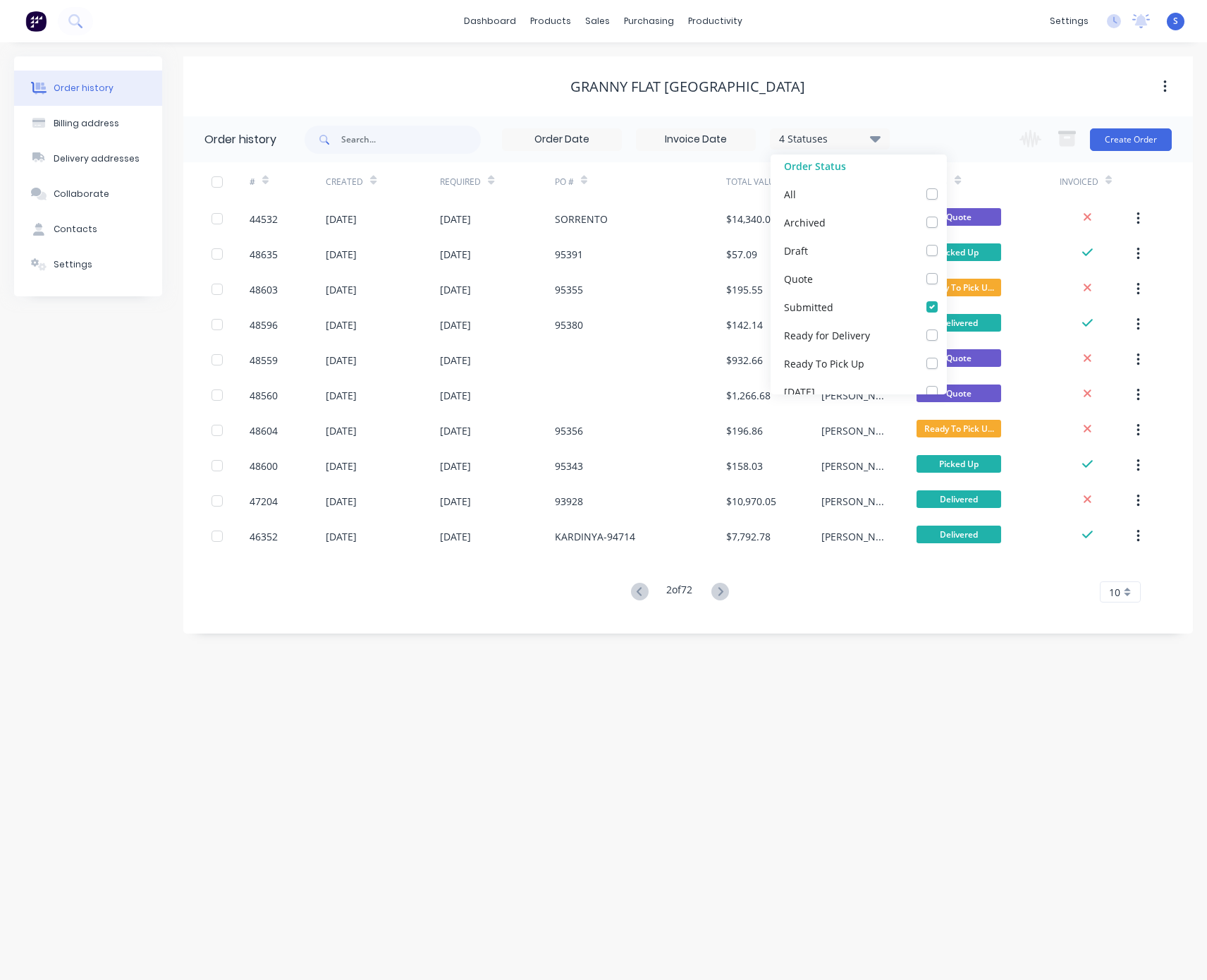
click at [934, 696] on div "Order history Billing address Delivery addresses Collaborate Contacts Settings …" at bounding box center [603, 511] width 1207 height 937
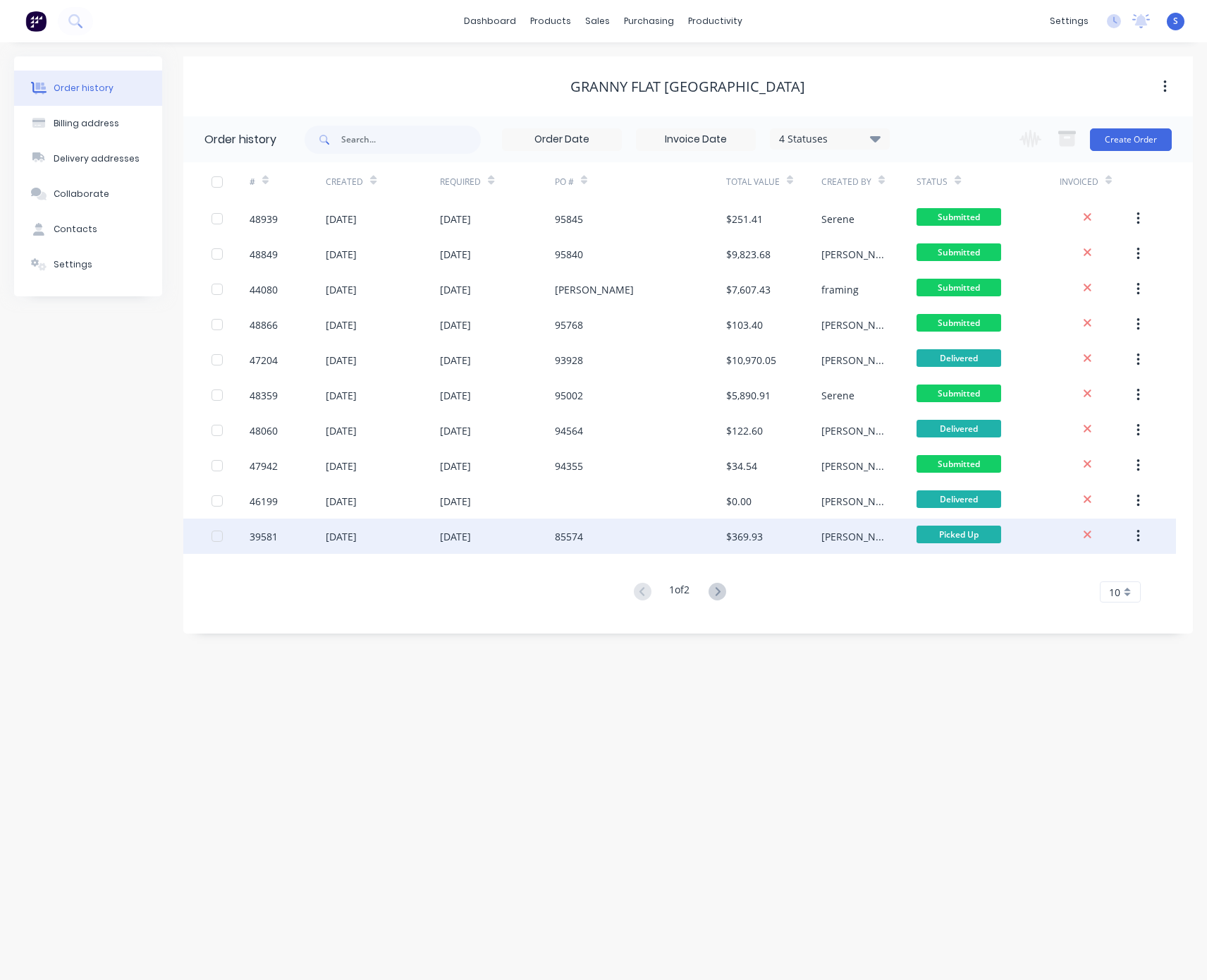
click at [801, 525] on div "$369.93" at bounding box center [773, 535] width 95 height 36
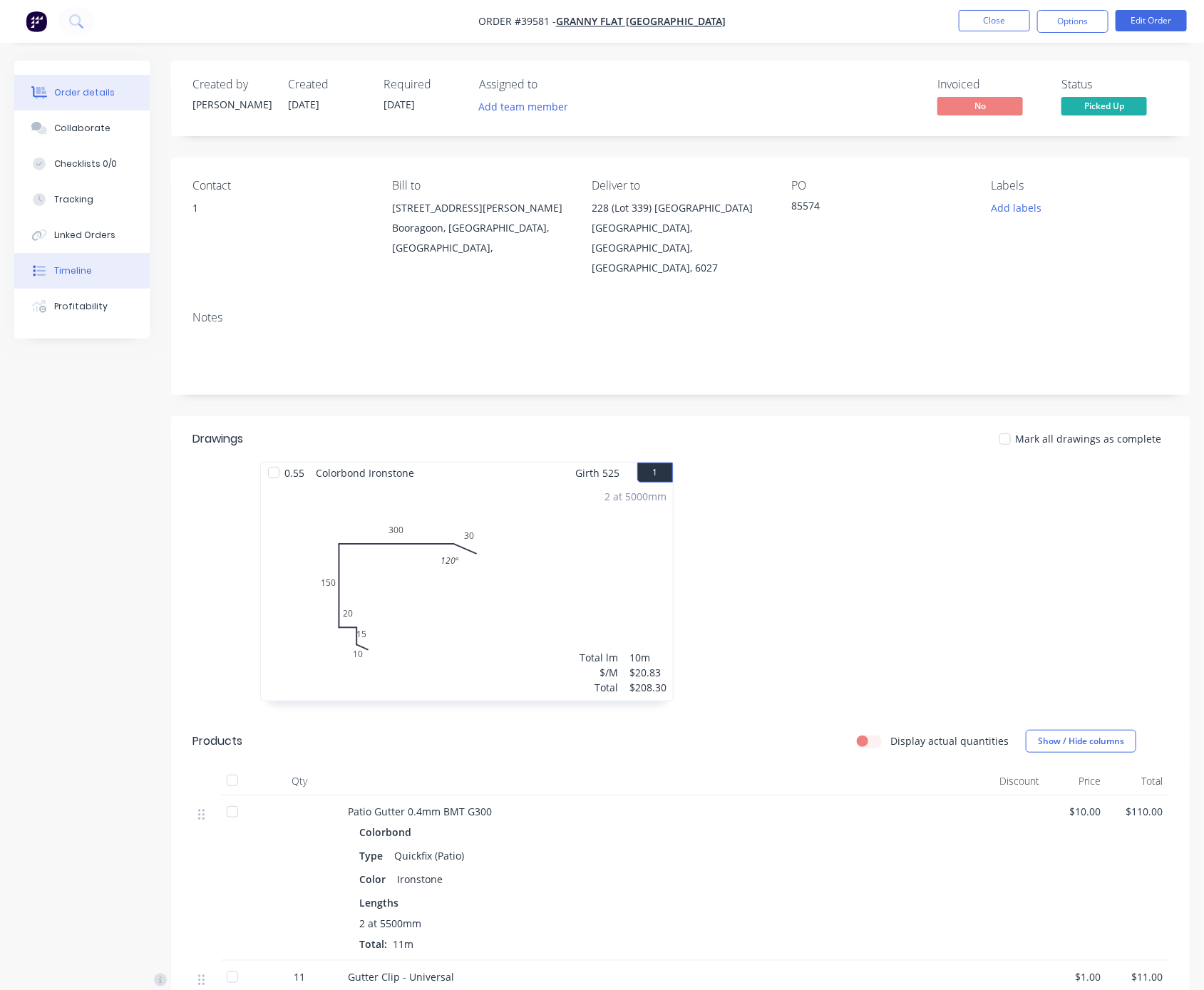
click at [85, 274] on button "Timeline" at bounding box center [82, 270] width 135 height 36
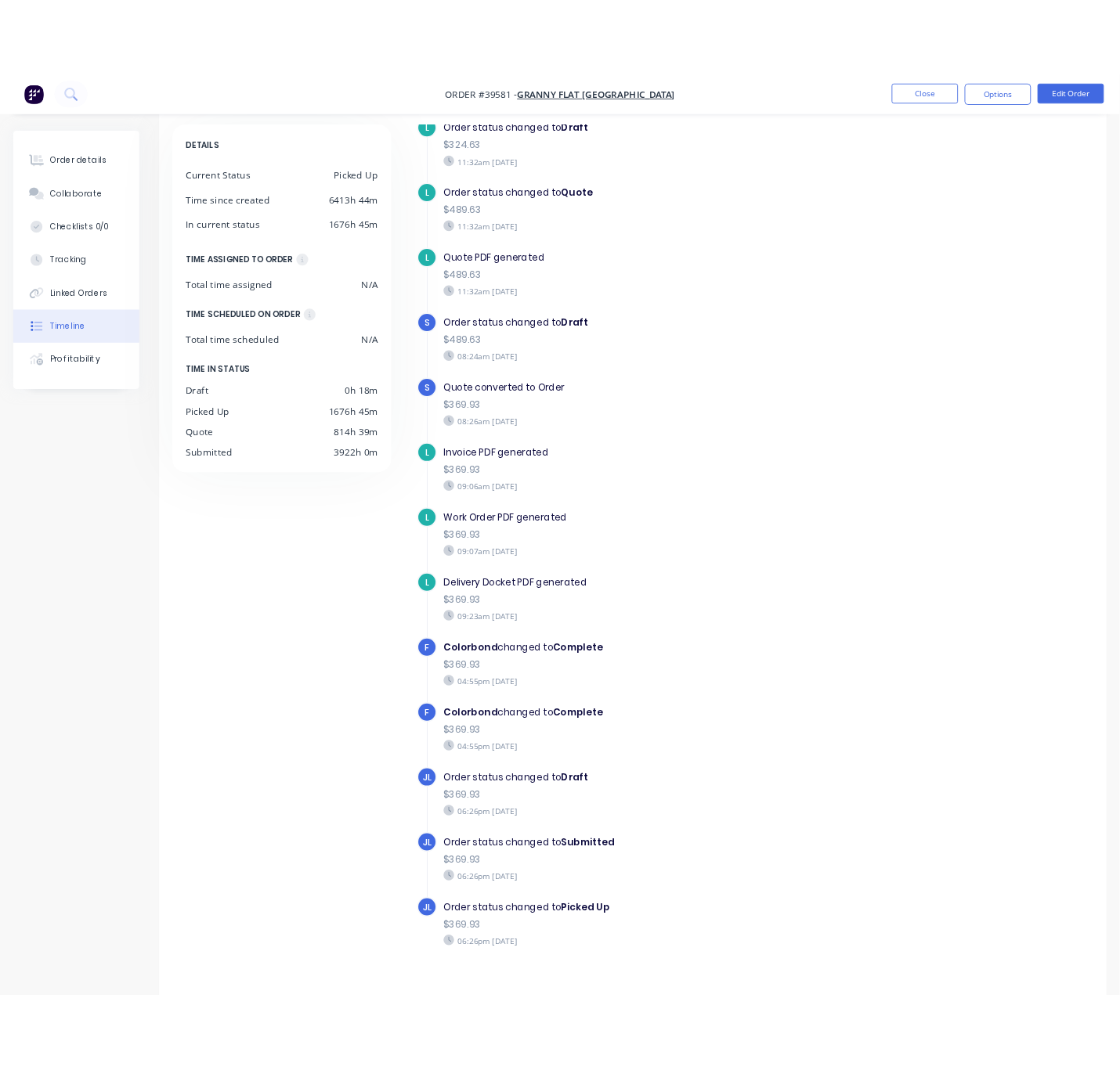
scroll to position [104, 0]
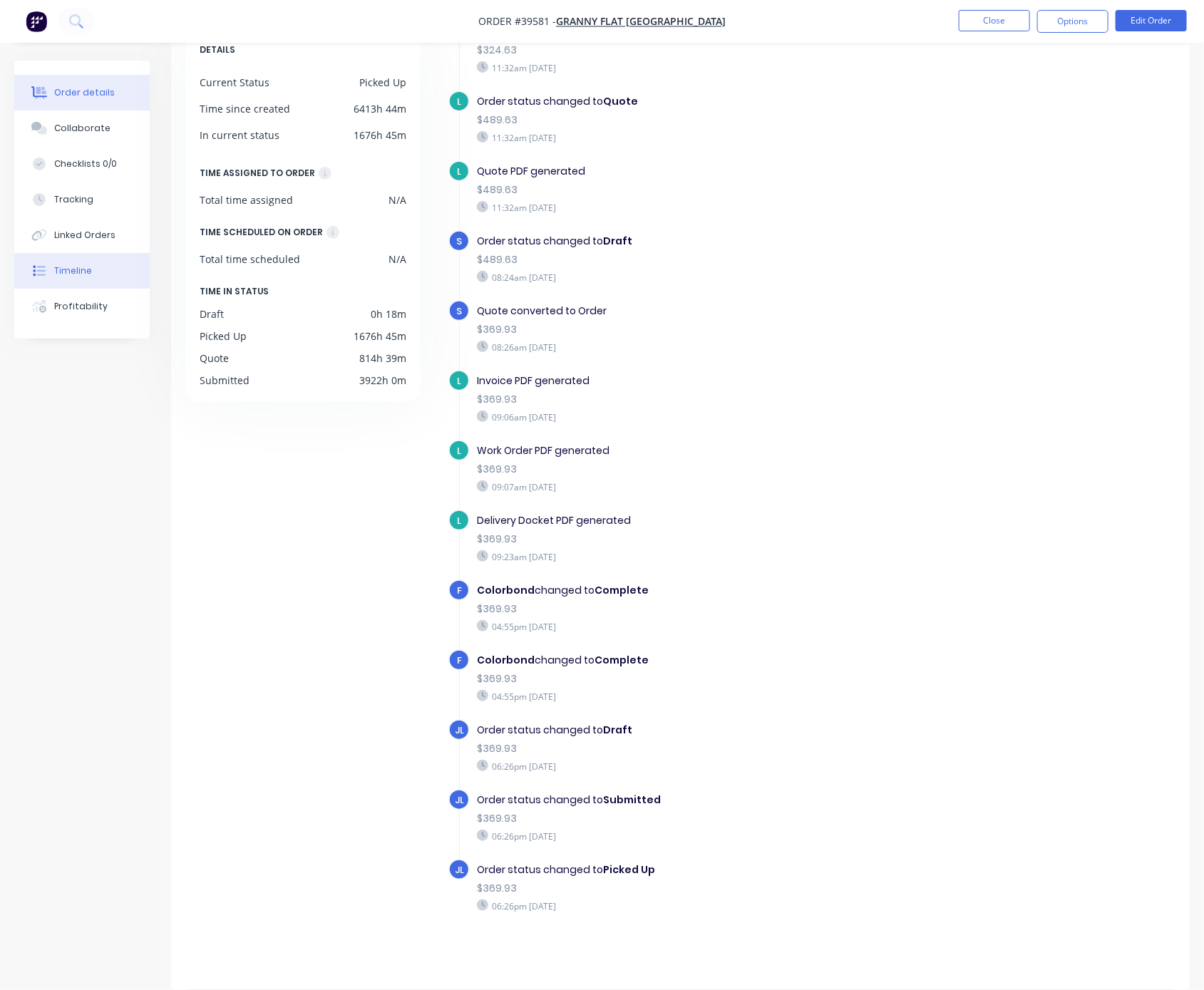
click at [80, 98] on div "Order details" at bounding box center [84, 92] width 61 height 13
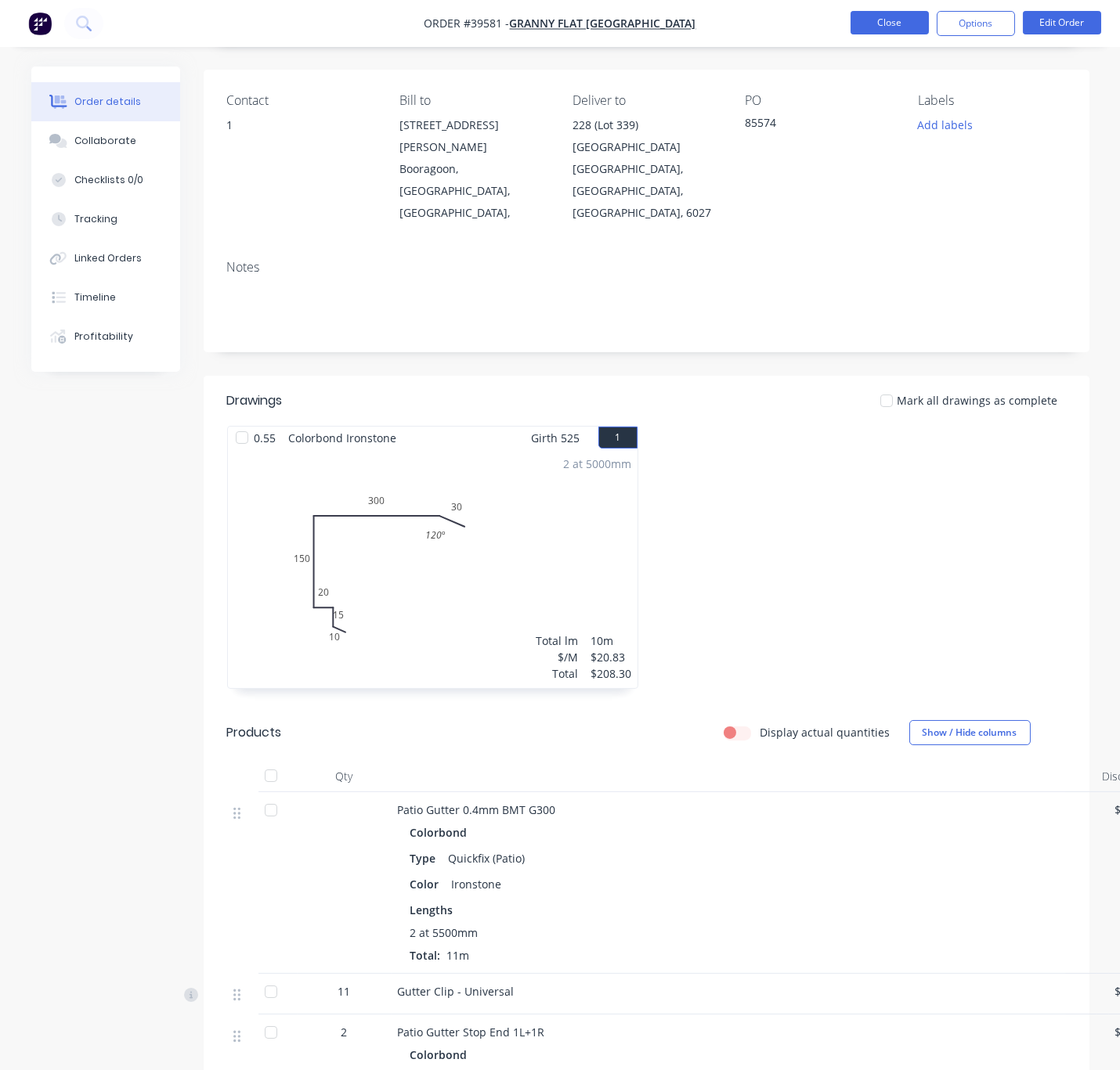
click at [889, 22] on button "Close" at bounding box center [889, 23] width 78 height 24
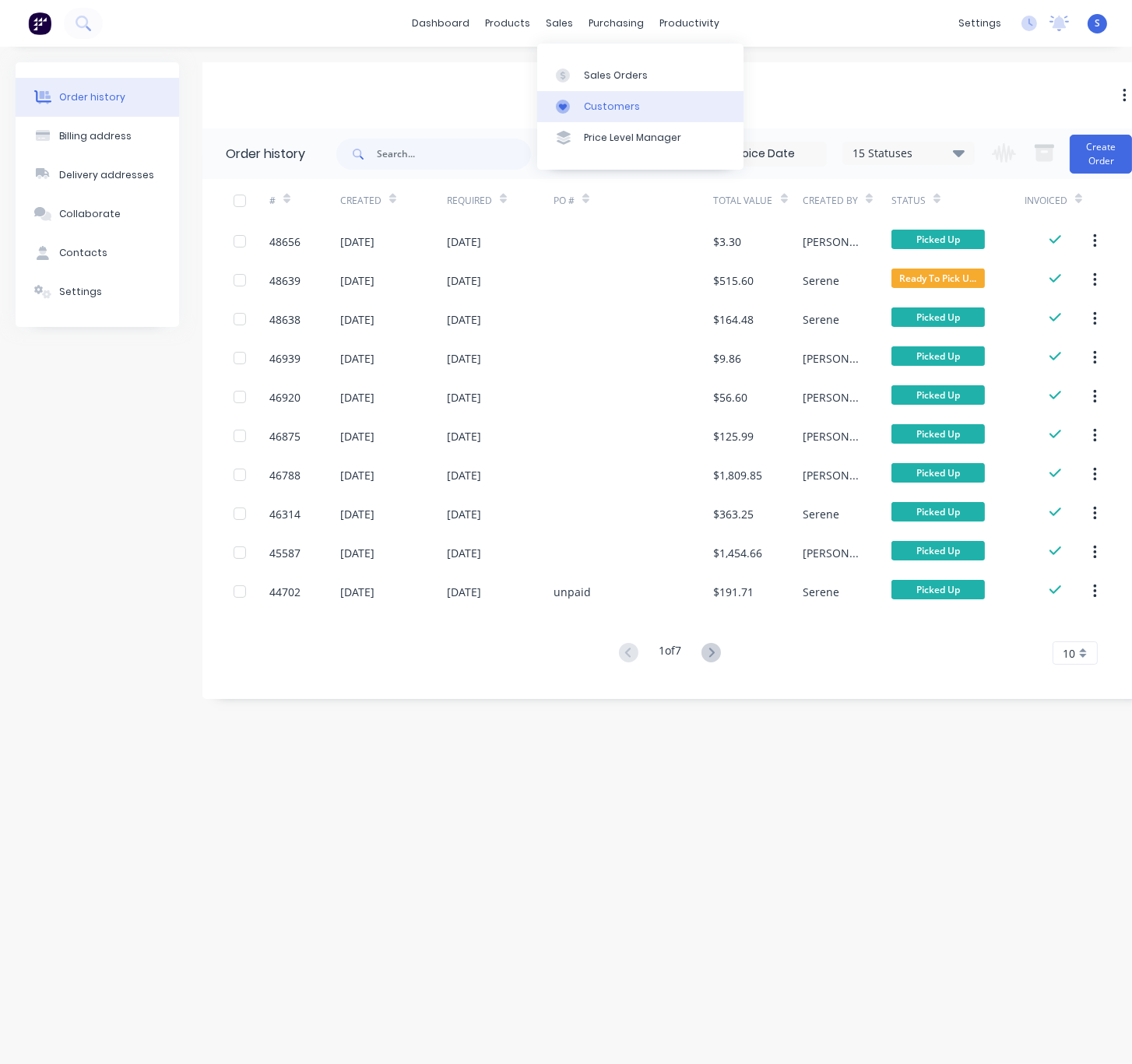
click at [598, 103] on link "Customers" at bounding box center [640, 107] width 206 height 31
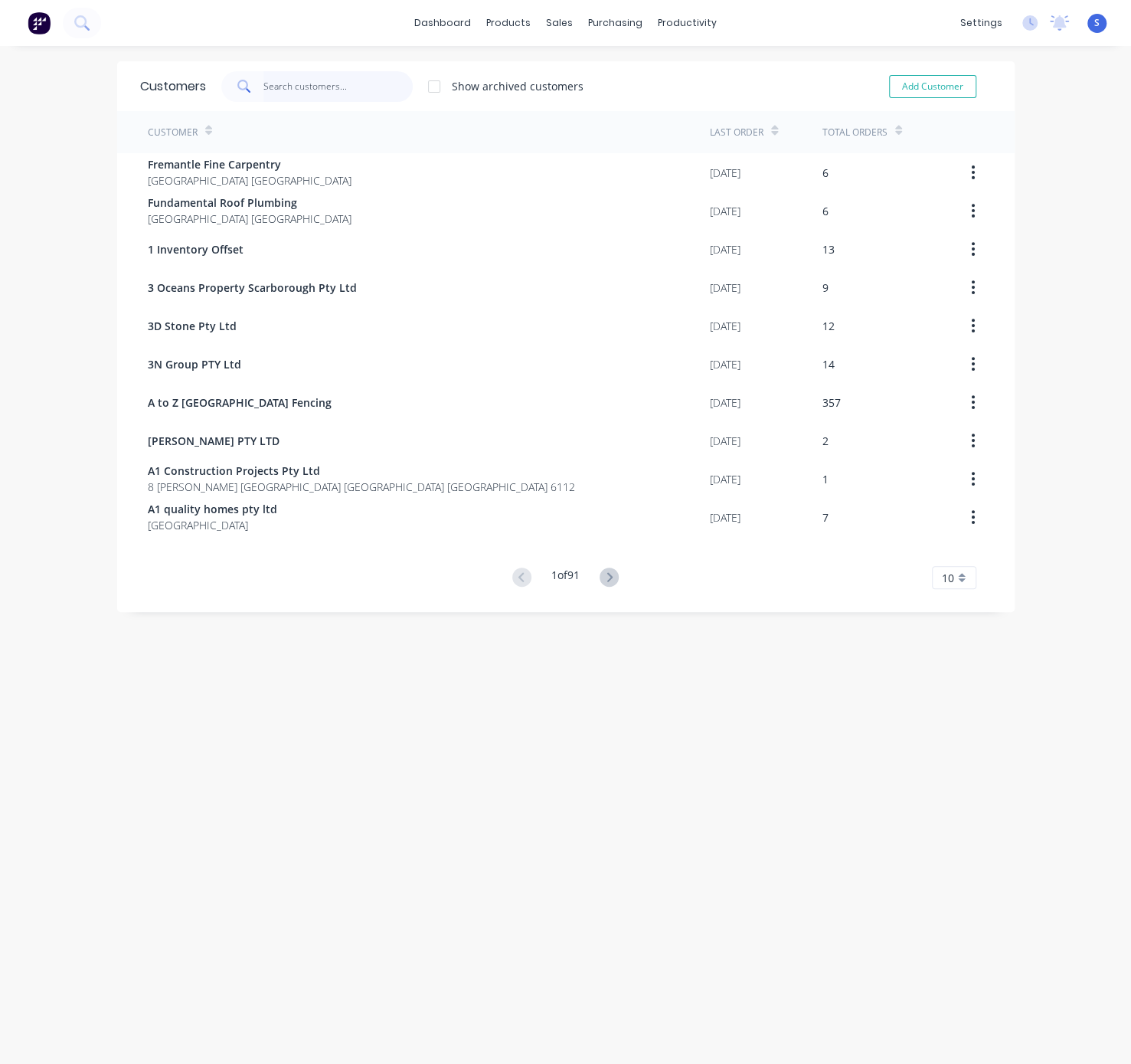
click at [300, 84] on input "text" at bounding box center [338, 86] width 149 height 31
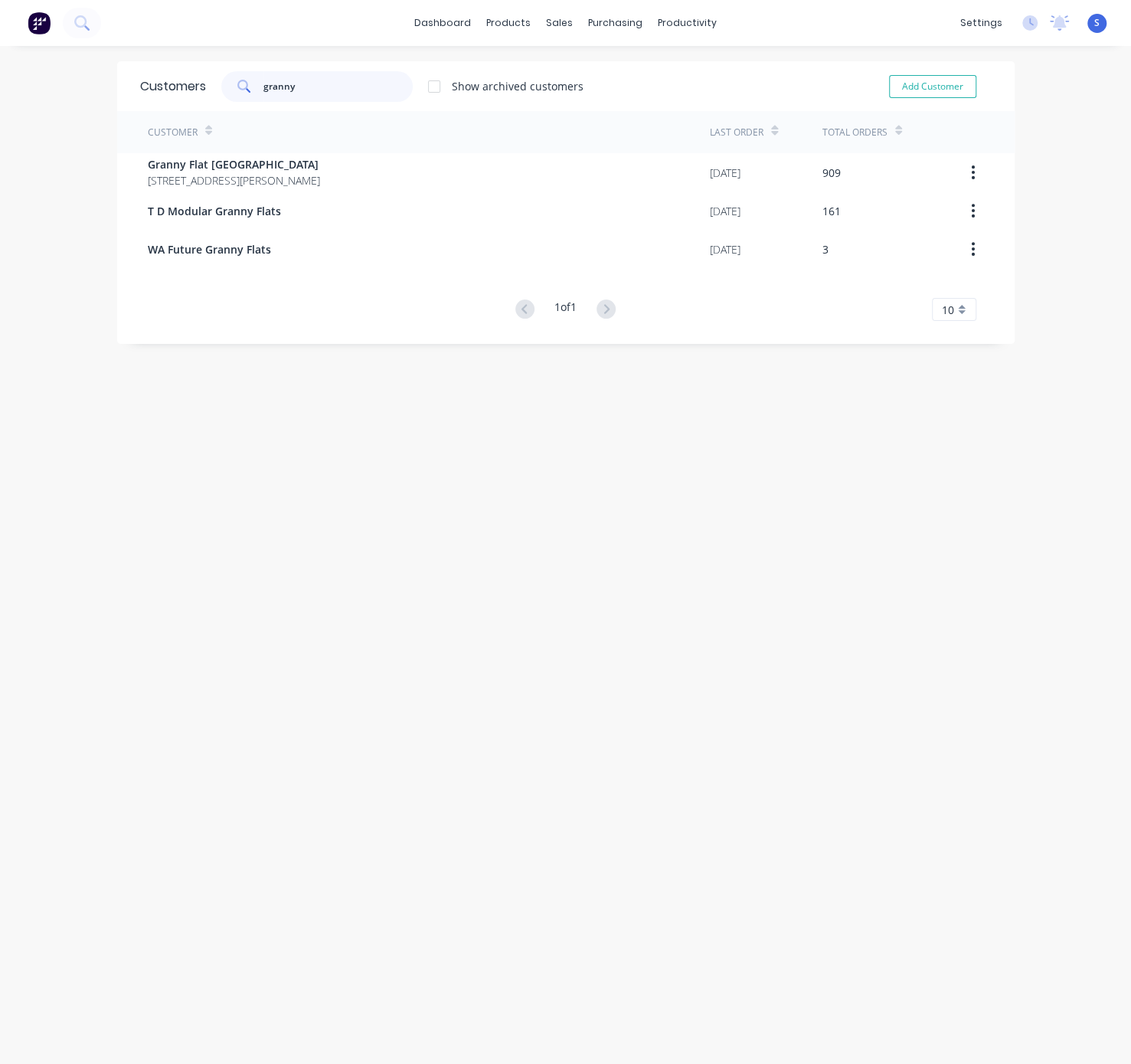
type input "granny"
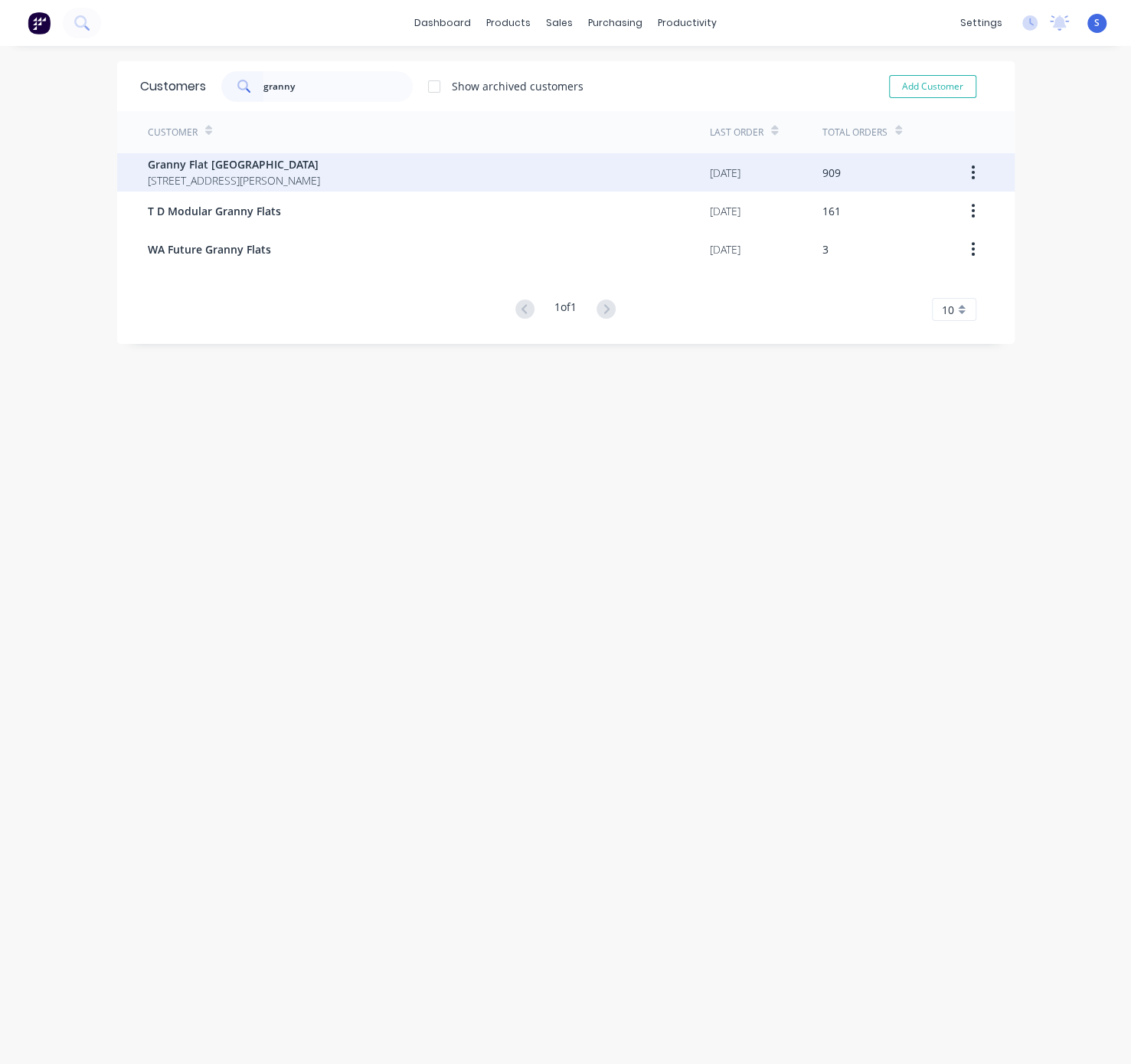
click at [320, 170] on span "Granny Flat [GEOGRAPHIC_DATA]" at bounding box center [234, 164] width 172 height 16
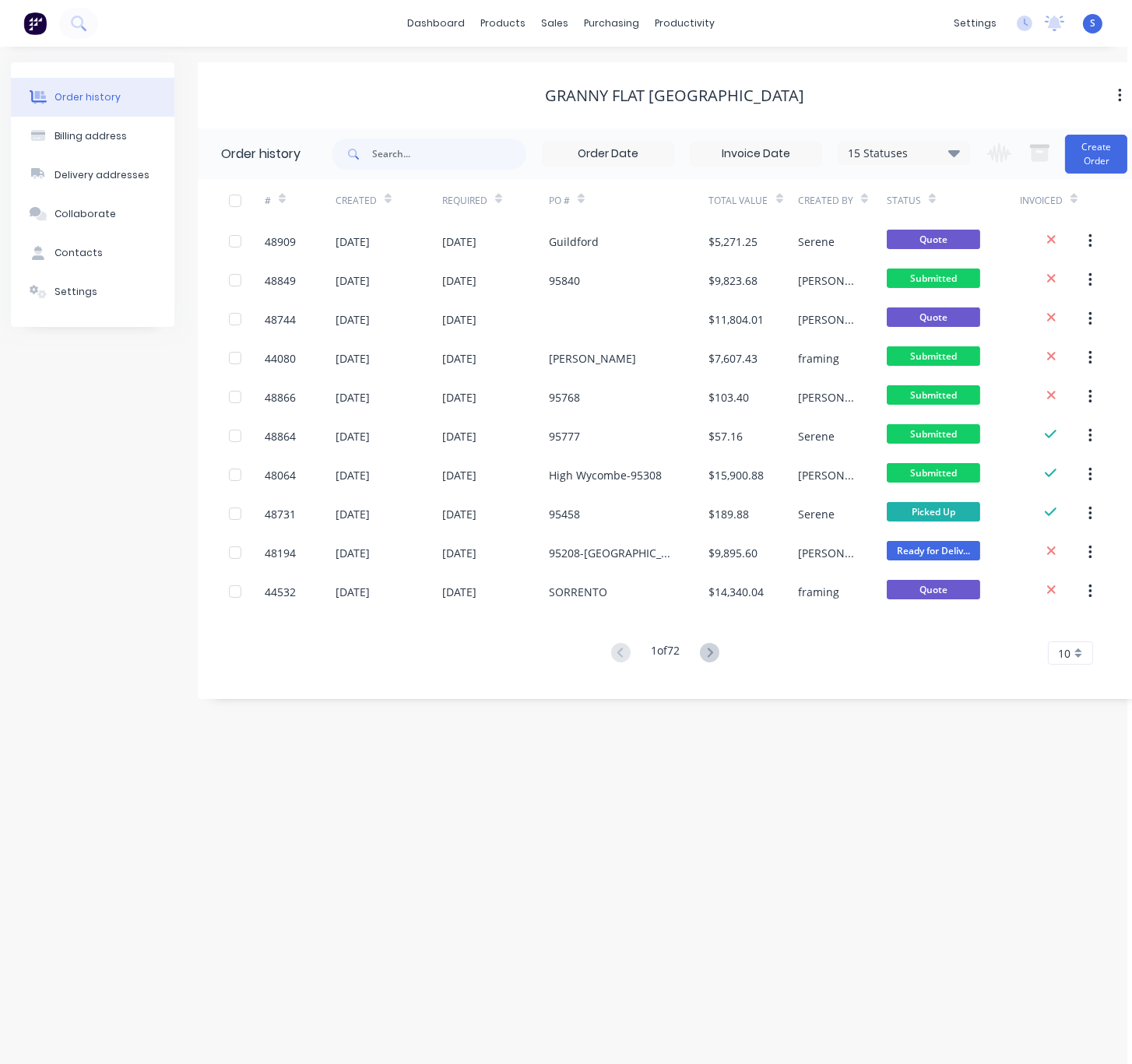
scroll to position [0, 27]
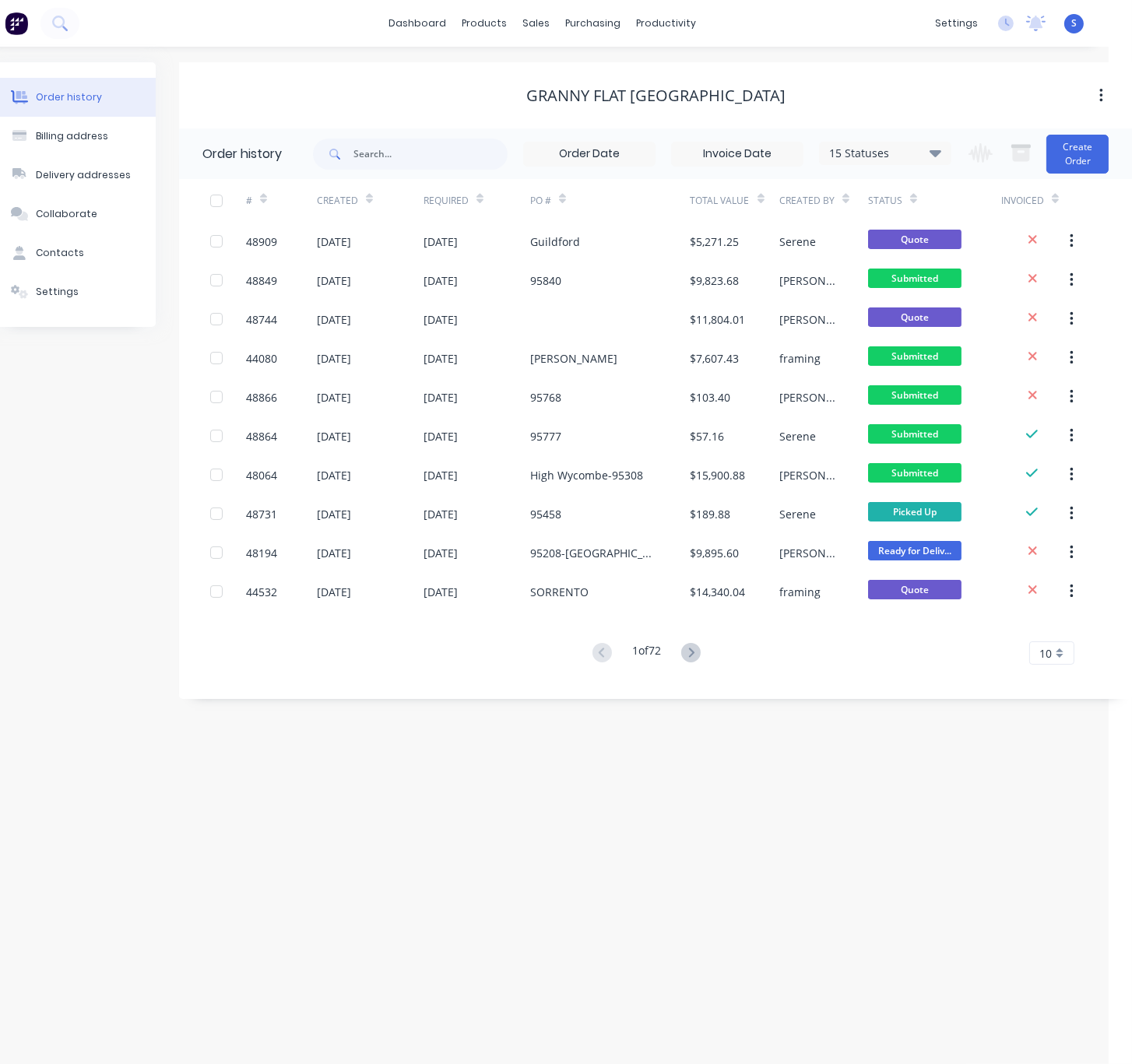
drag, startPoint x: 510, startPoint y: 812, endPoint x: 656, endPoint y: 783, distance: 148.9
click at [694, 652] on icon at bounding box center [691, 652] width 5 height 9
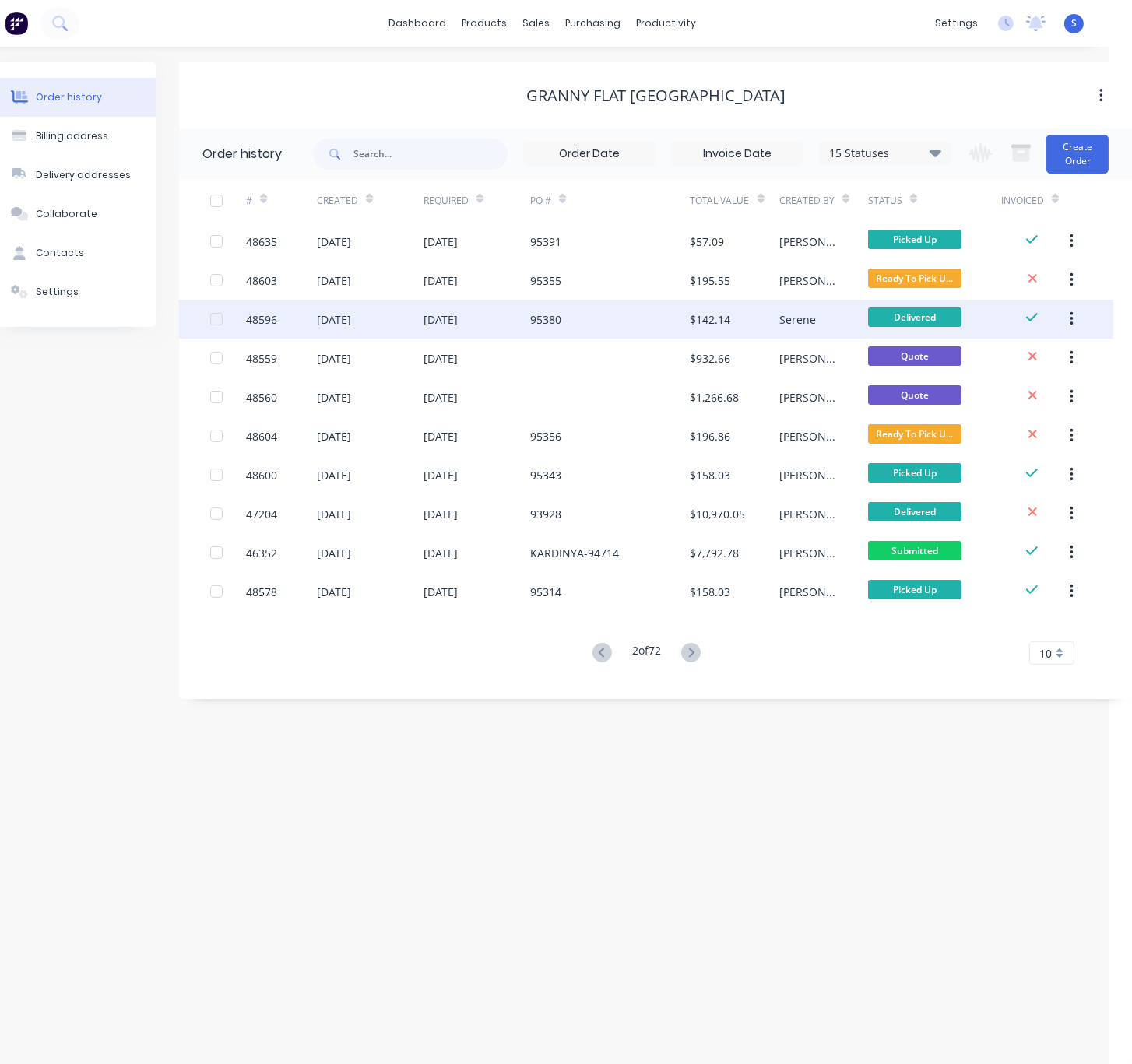
click at [583, 319] on div "95380" at bounding box center [610, 319] width 161 height 39
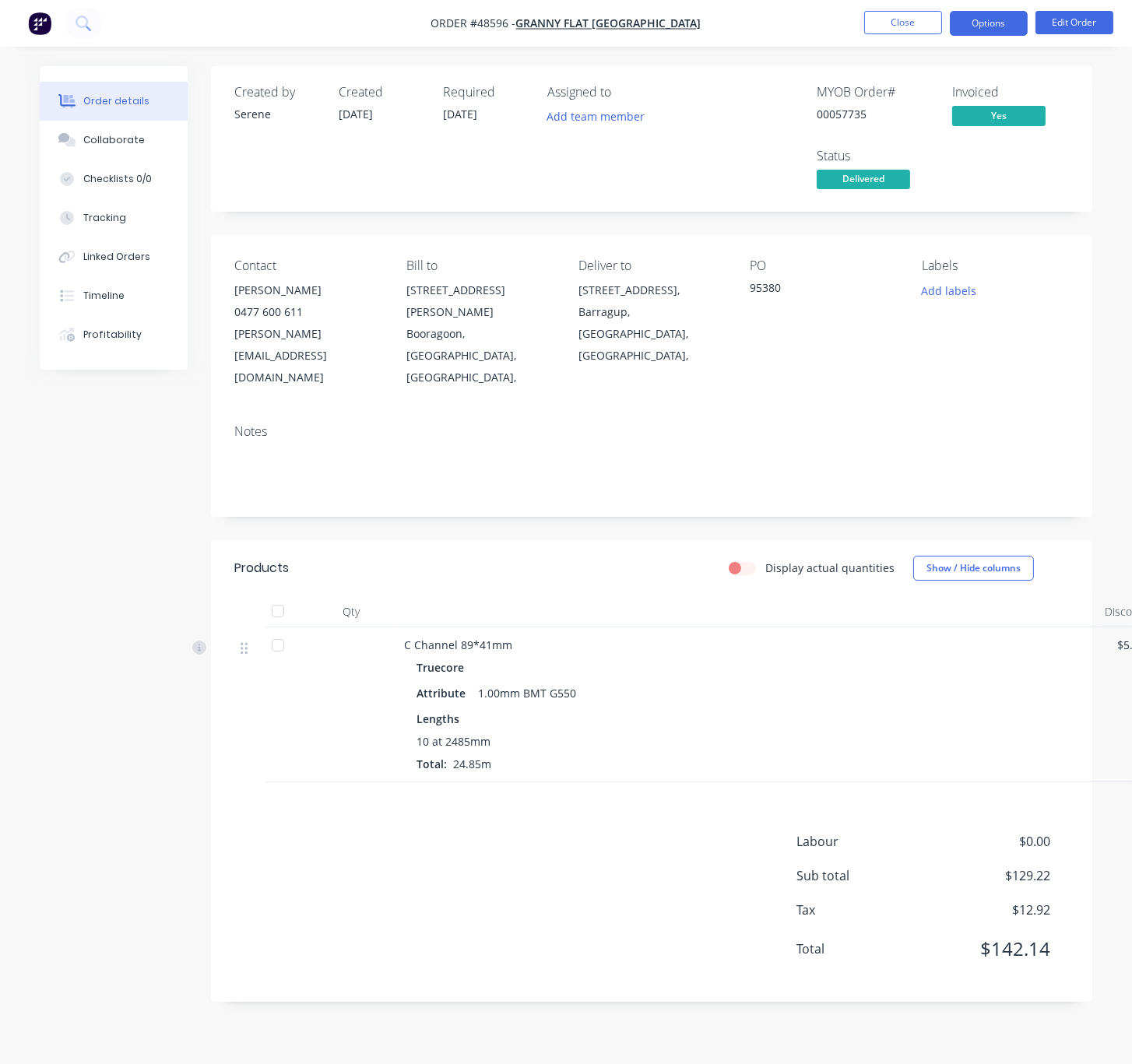
click at [991, 24] on button "Options" at bounding box center [988, 23] width 78 height 25
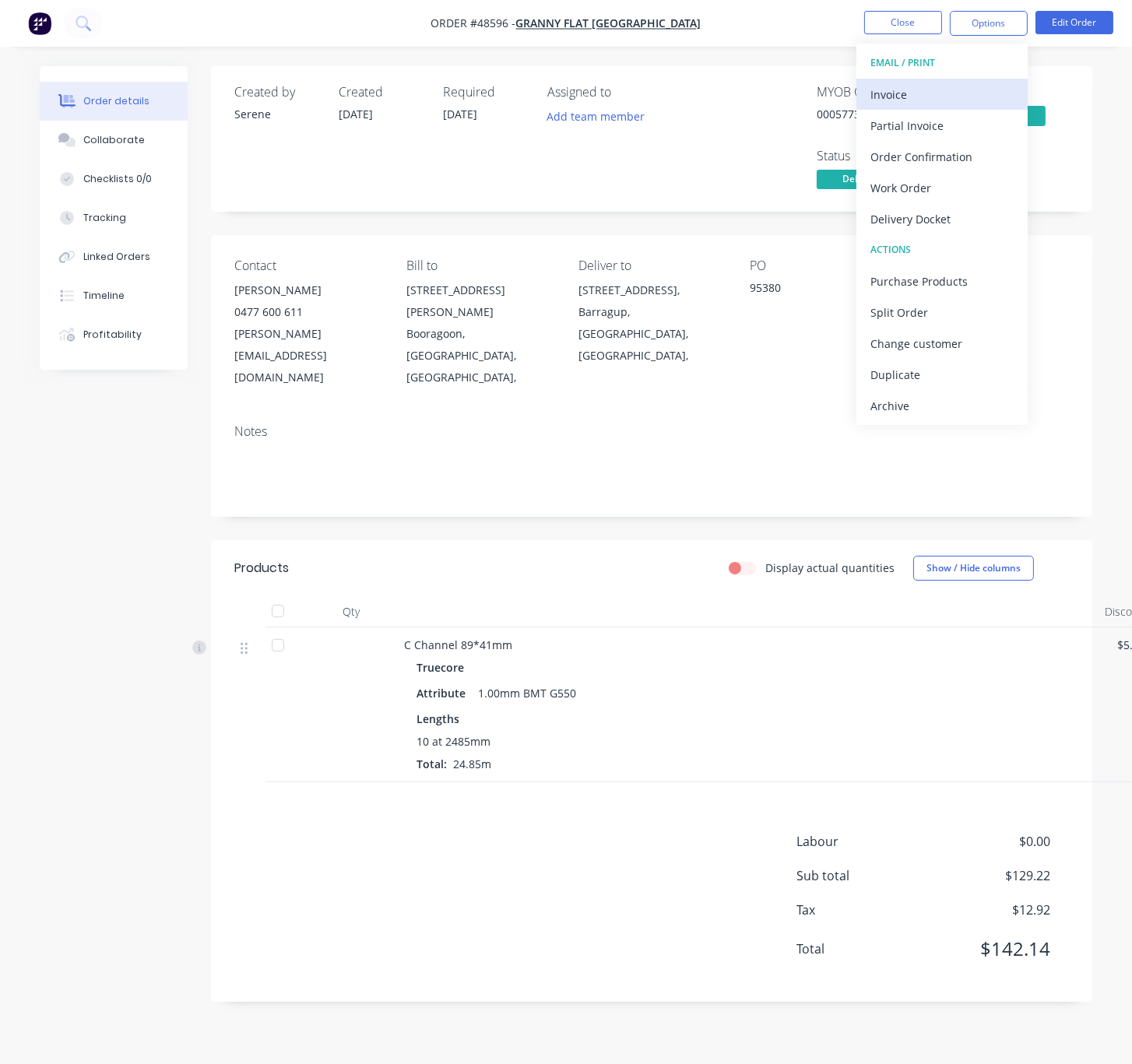
click at [937, 87] on div "Invoice" at bounding box center [941, 94] width 143 height 23
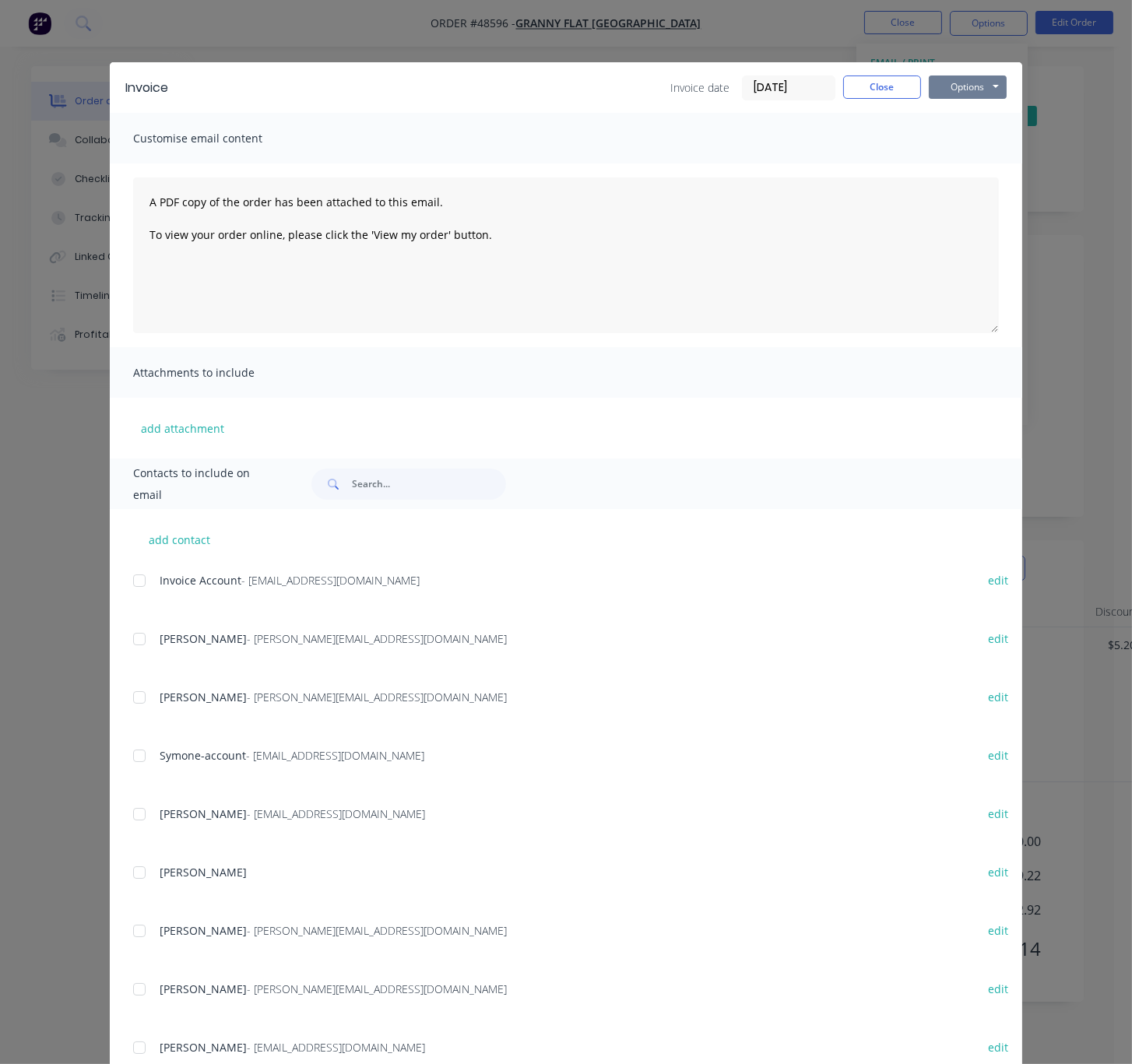
click at [955, 86] on button "Options" at bounding box center [967, 88] width 78 height 24
click at [970, 135] on button "Print" at bounding box center [978, 139] width 99 height 26
click at [910, 84] on button "Close" at bounding box center [881, 88] width 78 height 24
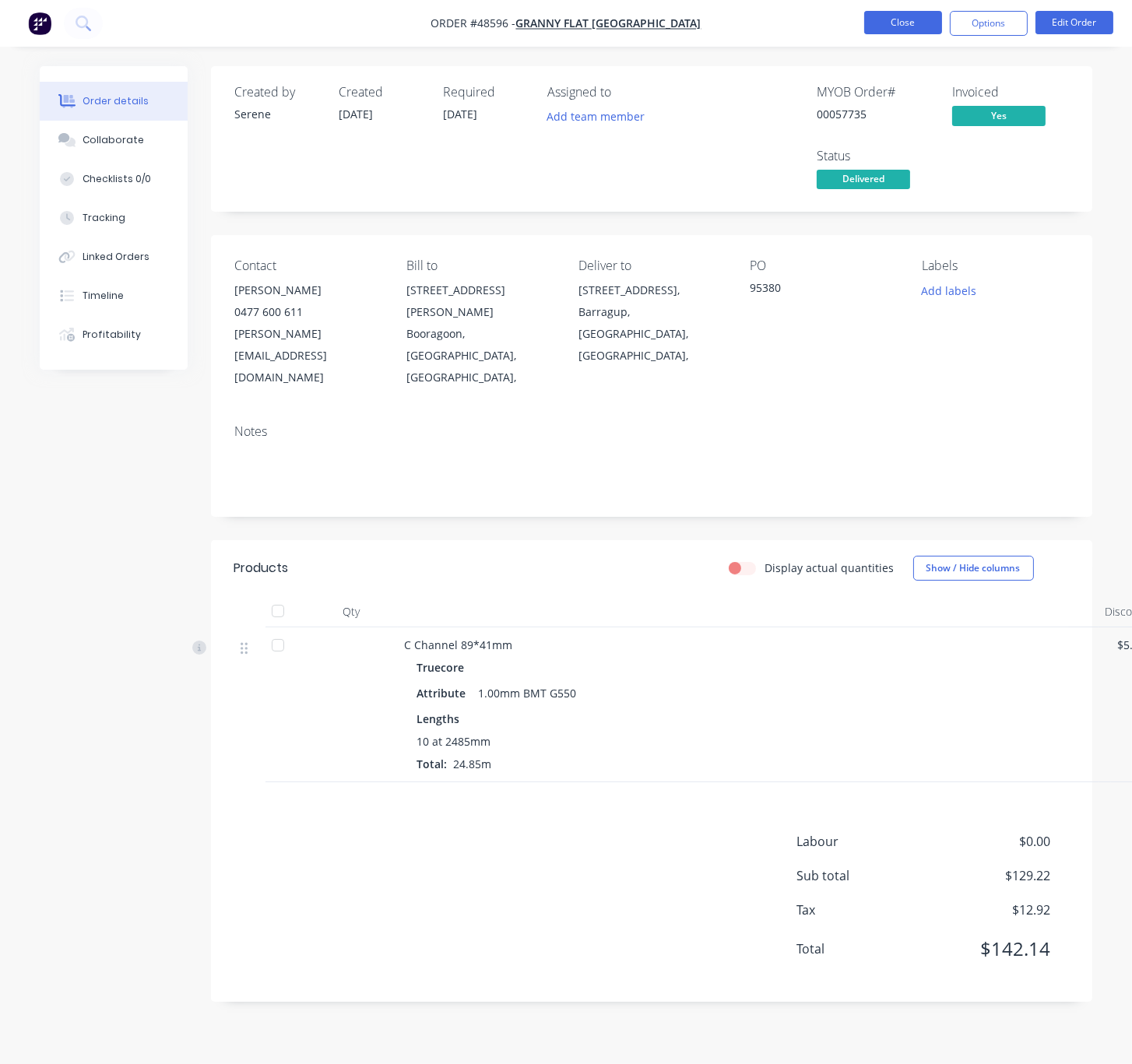
click at [897, 26] on button "Close" at bounding box center [903, 23] width 78 height 24
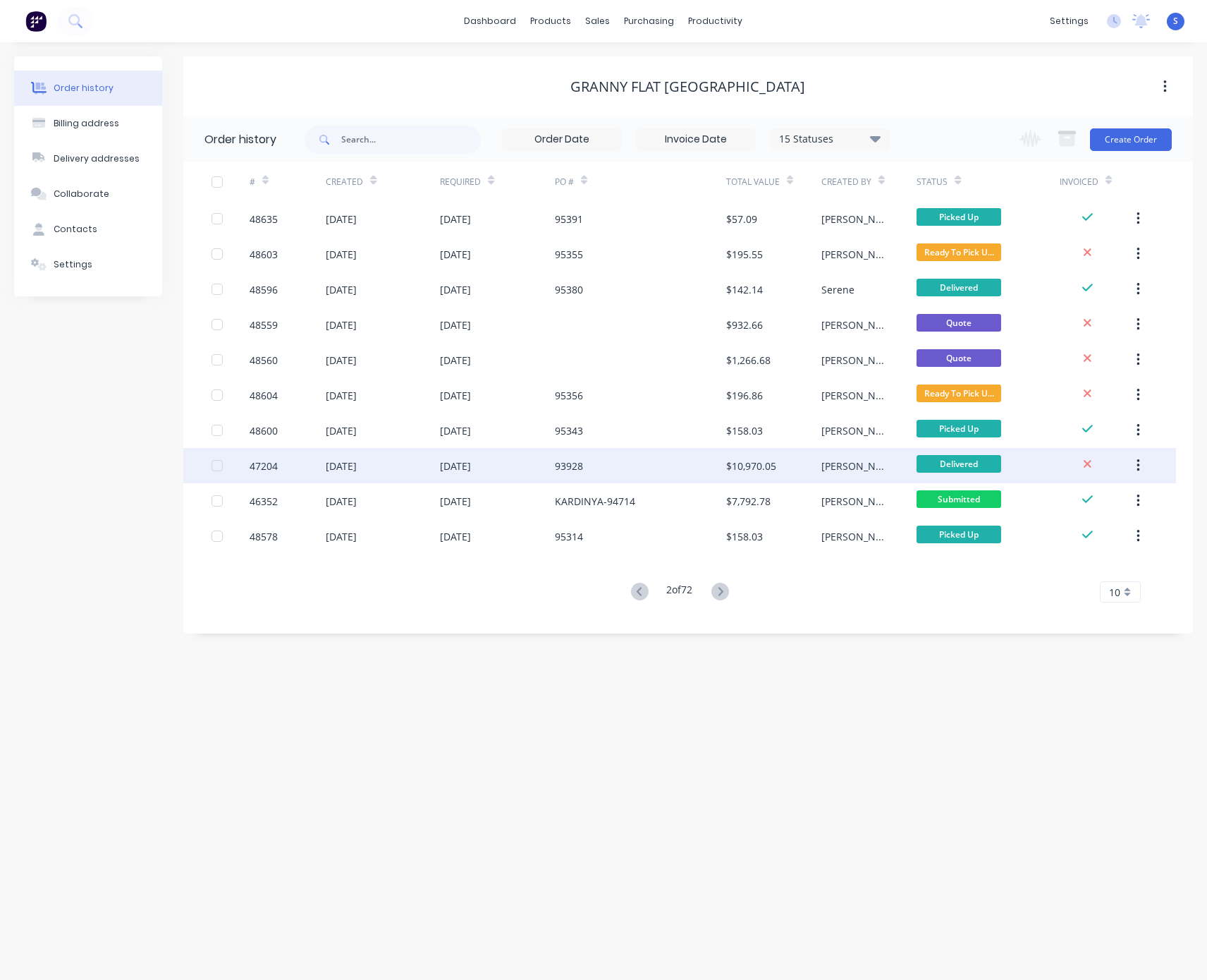
click at [606, 461] on div "93928" at bounding box center [640, 465] width 171 height 36
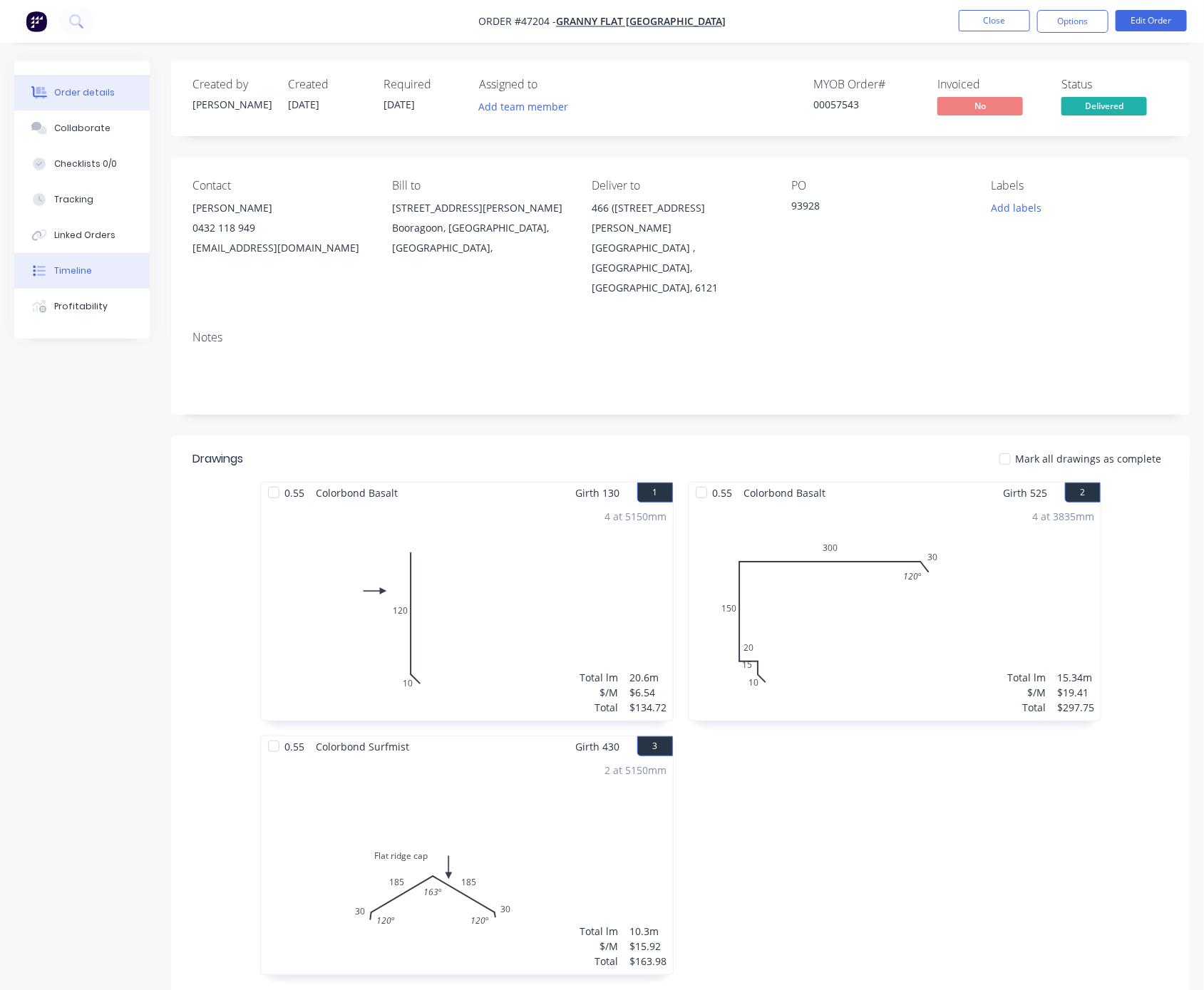
click at [97, 287] on button "Timeline" at bounding box center [82, 270] width 135 height 36
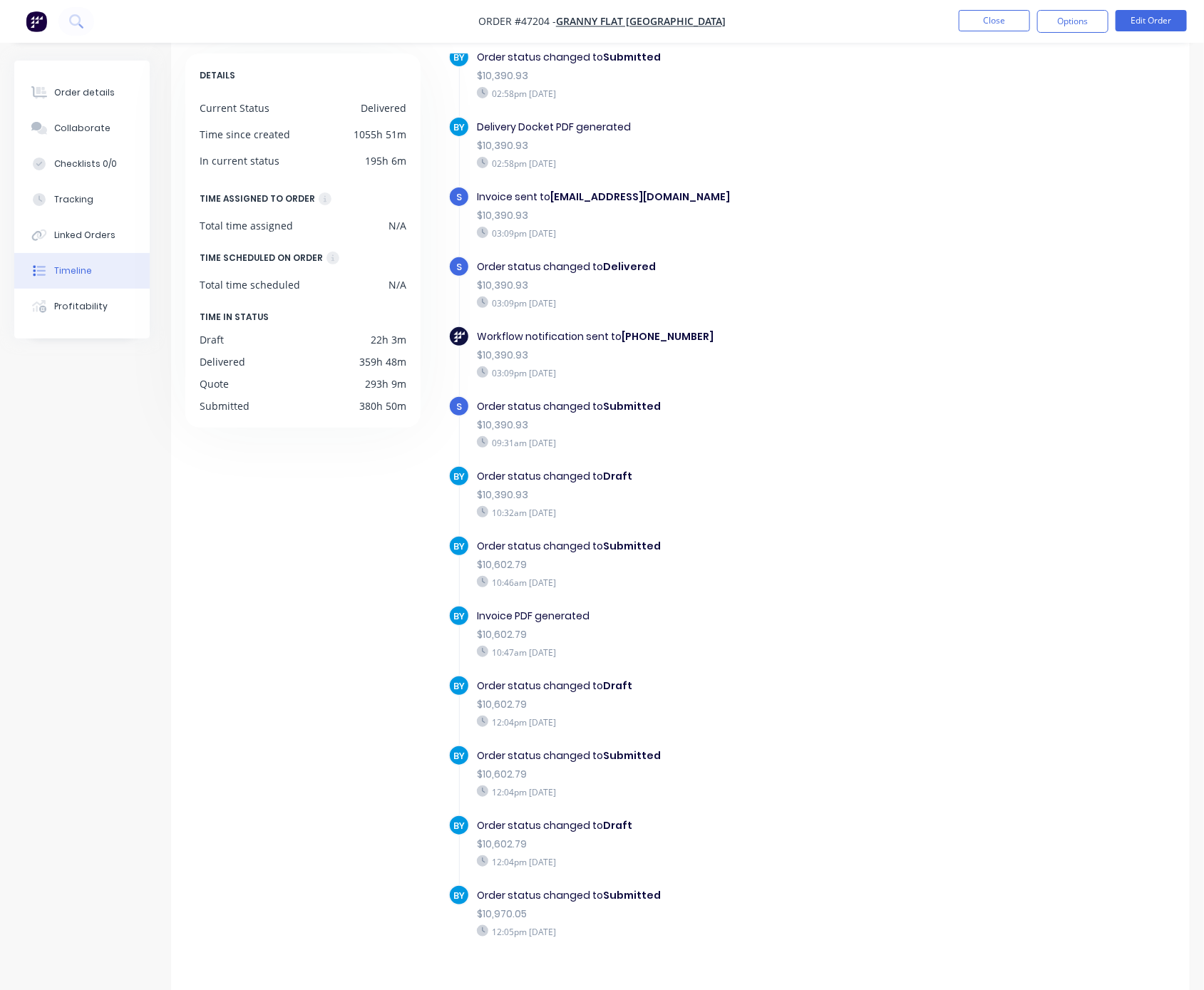
scroll to position [94, 0]
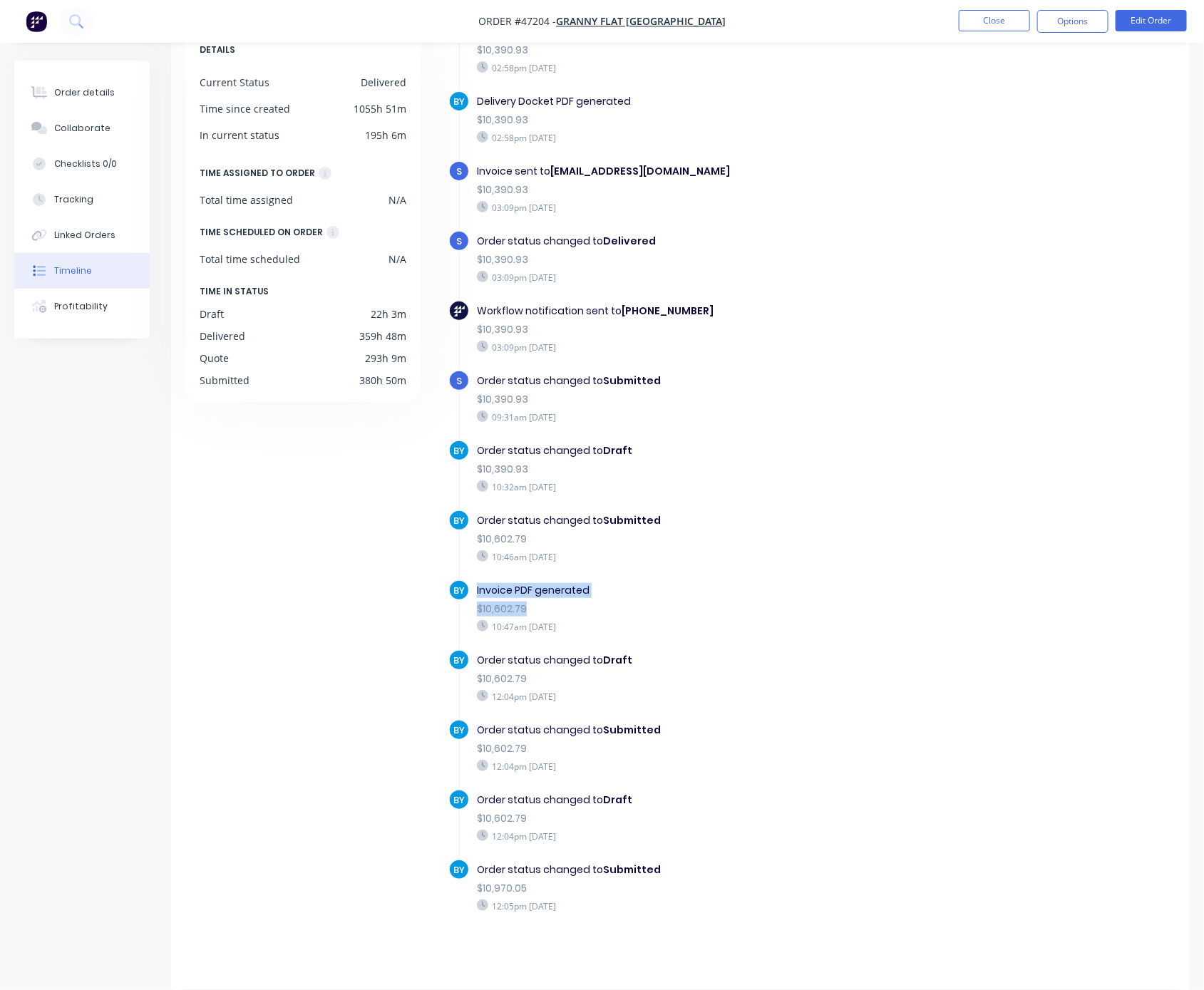
drag, startPoint x: 478, startPoint y: 588, endPoint x: 553, endPoint y: 610, distance: 78.2
click at [553, 610] on div "Invoice PDF generated $10,602.79 10:47am [DATE]" at bounding box center [701, 608] width 463 height 57
drag, startPoint x: 478, startPoint y: 869, endPoint x: 558, endPoint y: 902, distance: 86.5
click at [558, 902] on div "Order status changed to Submitted $10,970.05 12:05pm Thursday 28/08/25" at bounding box center [701, 887] width 463 height 57
click at [709, 910] on div "12:05pm [DATE]" at bounding box center [701, 905] width 449 height 13
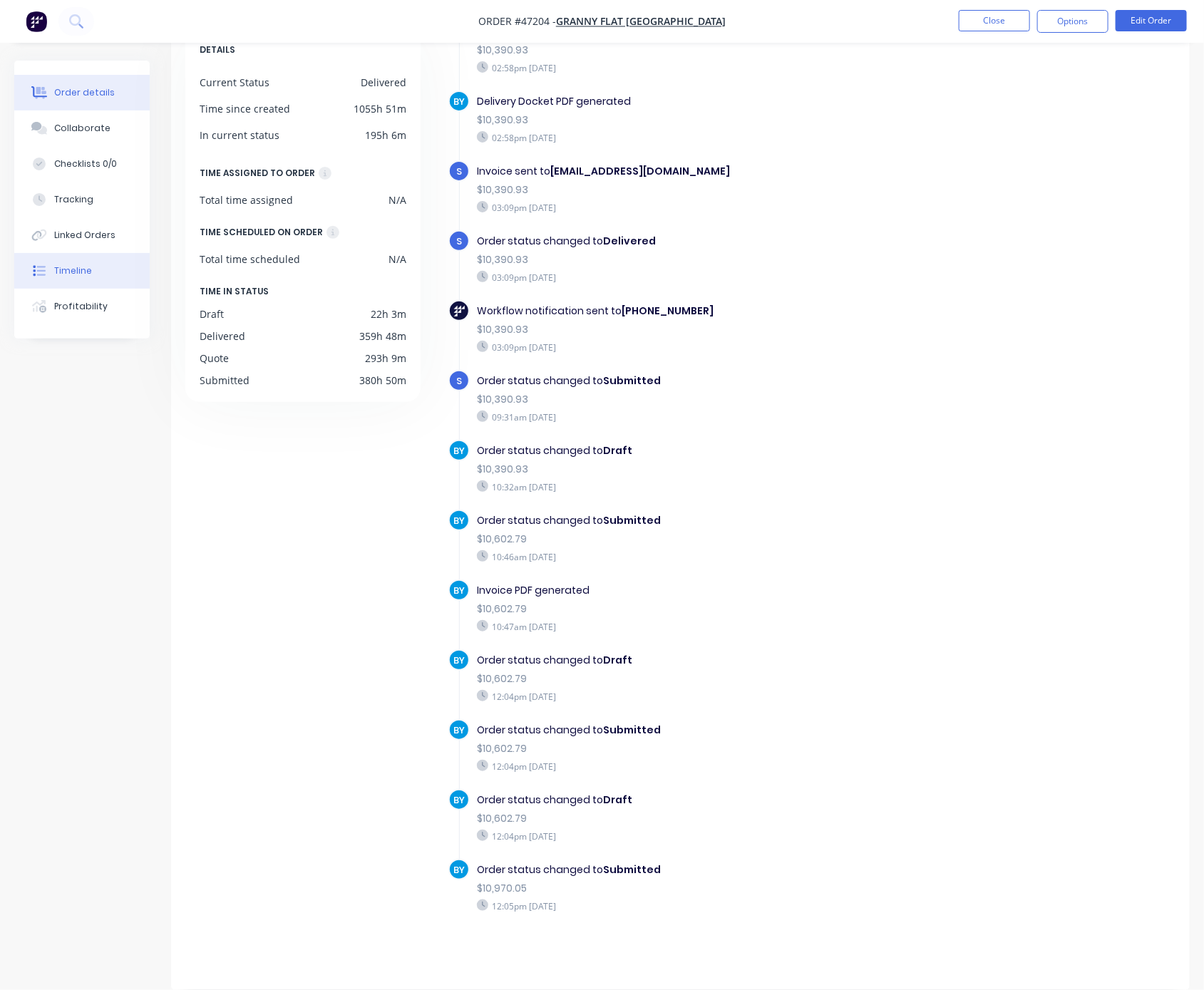
click at [106, 88] on div "Order details" at bounding box center [84, 92] width 61 height 13
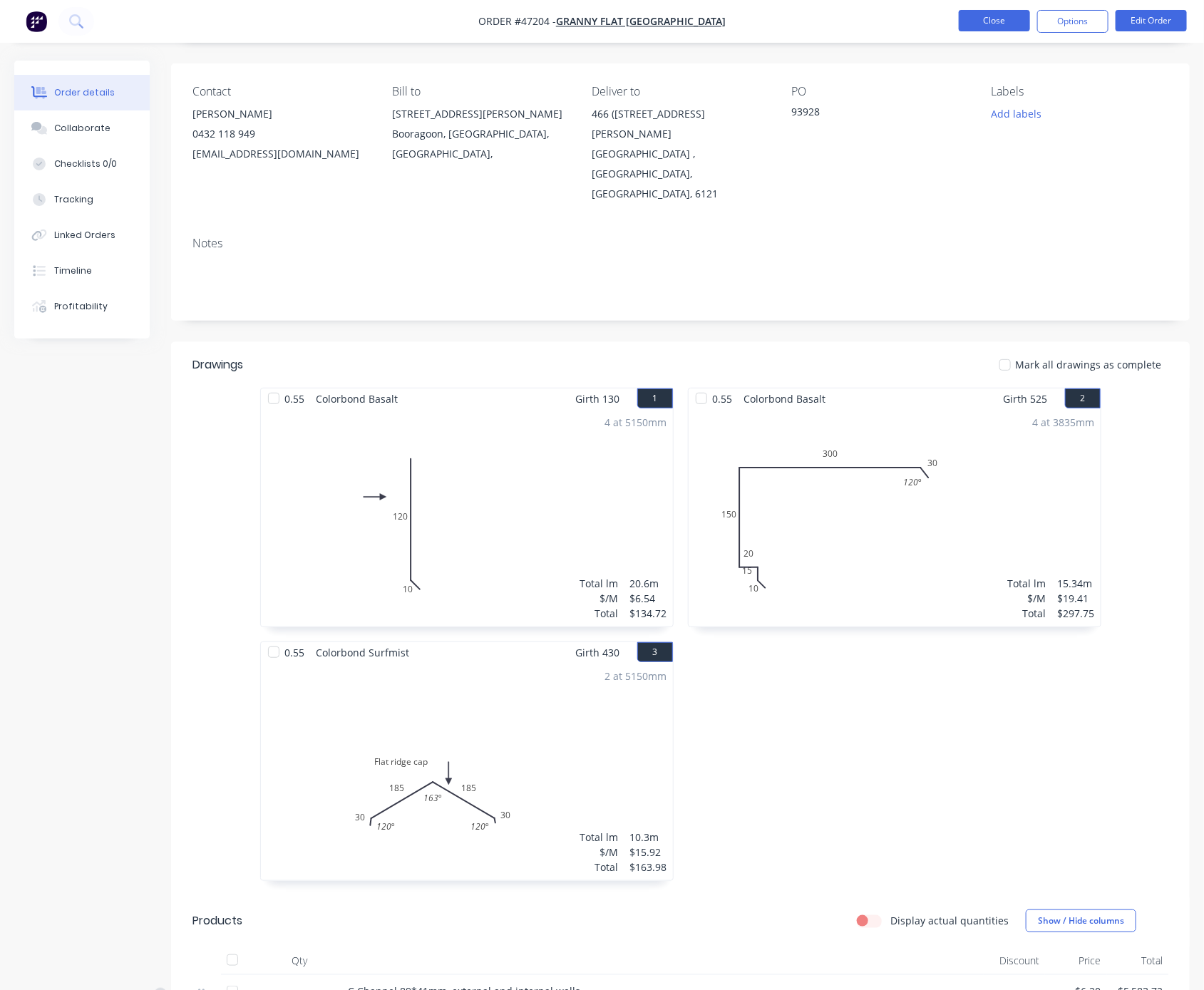
click at [993, 28] on button "Close" at bounding box center [994, 21] width 71 height 22
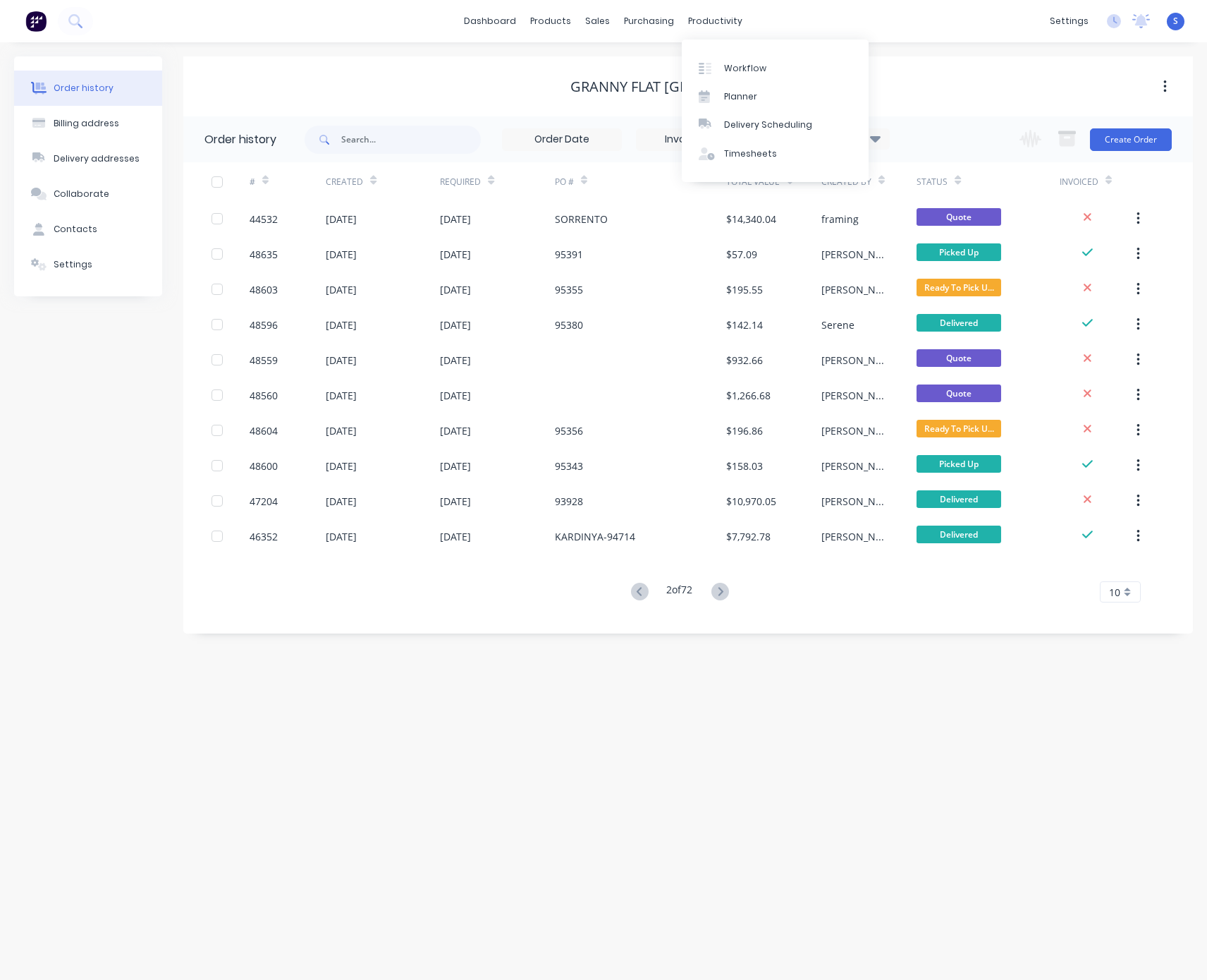
click at [878, 139] on icon at bounding box center [875, 139] width 11 height 7
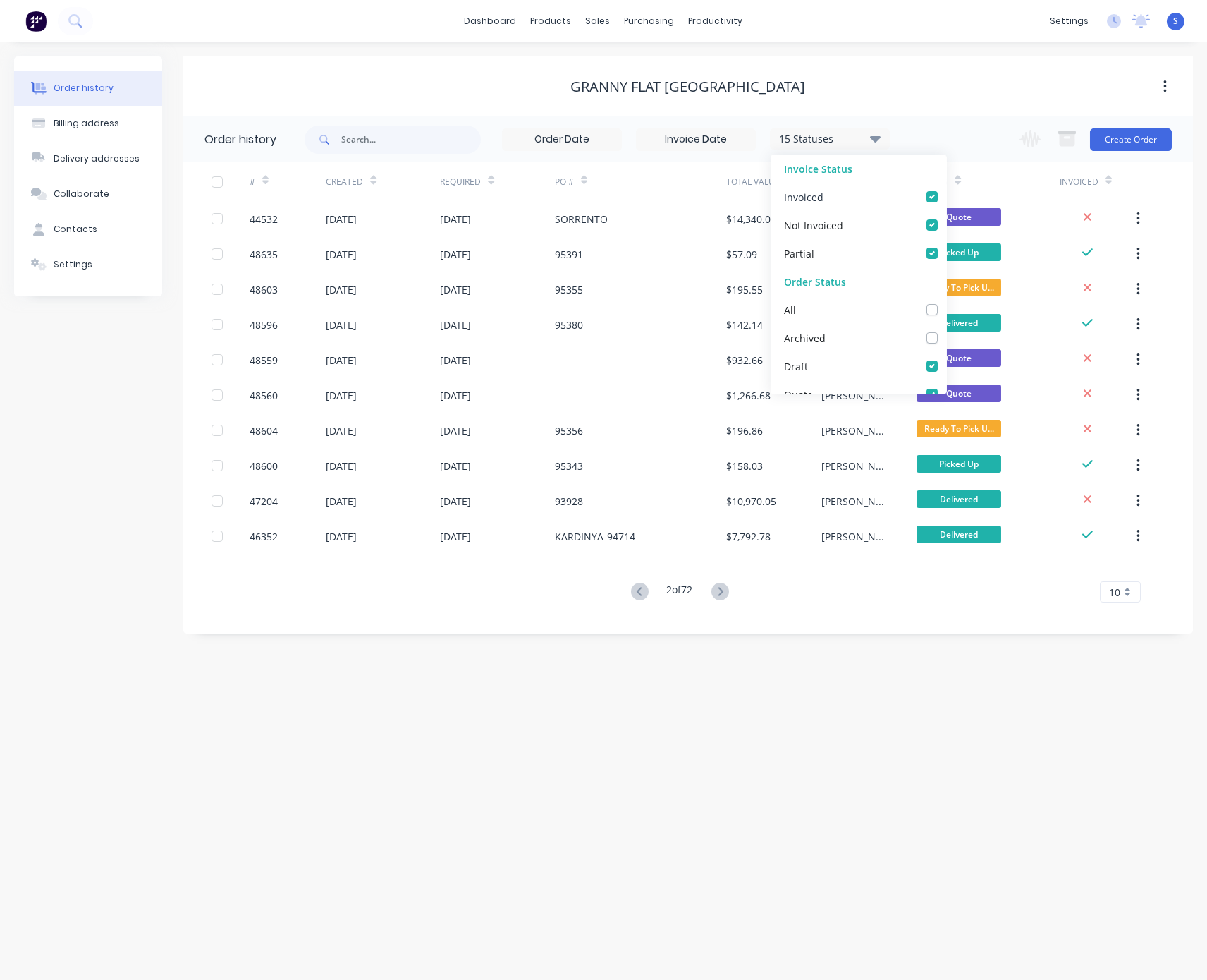
click at [947, 189] on label at bounding box center [947, 189] width 0 height 0
click at [947, 193] on input "checkbox" at bounding box center [953, 196] width 12 height 13
checkbox input "false"
click at [947, 270] on label at bounding box center [947, 270] width 0 height 0
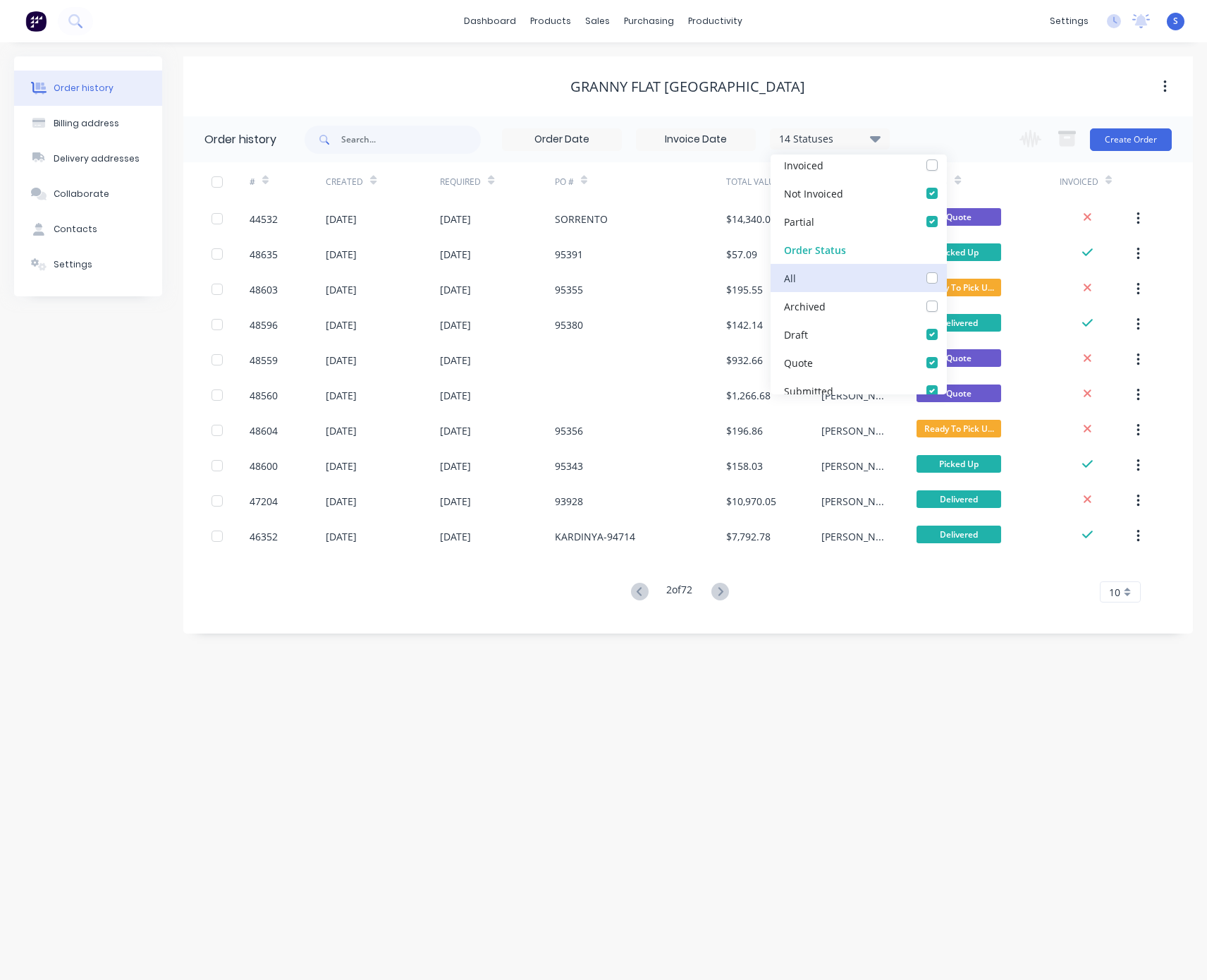
click at [947, 278] on input "checkbox" at bounding box center [953, 277] width 12 height 13
checkbox input "true"
click at [947, 302] on label at bounding box center [947, 302] width 0 height 0
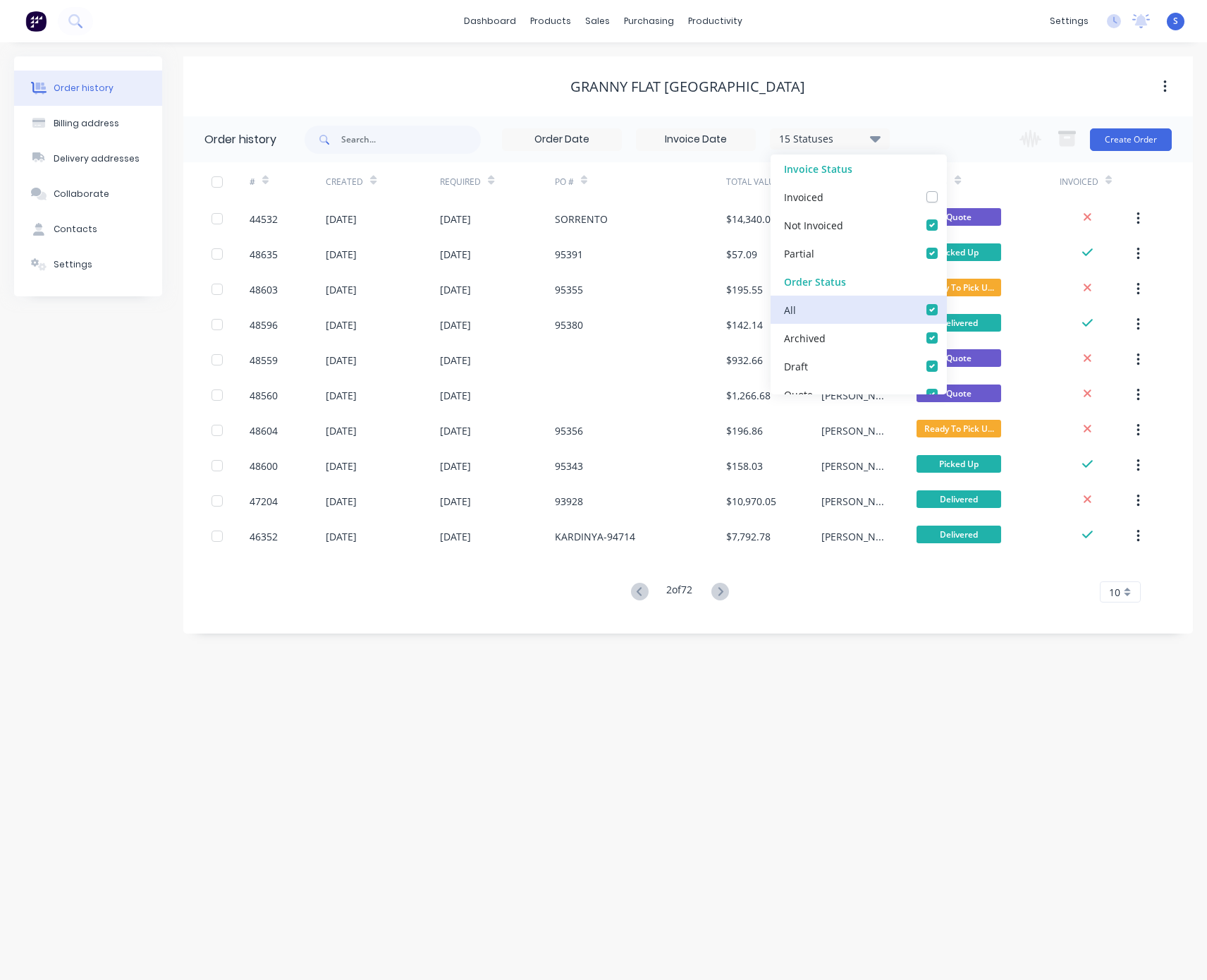
click at [947, 313] on input "checkbox" at bounding box center [953, 308] width 12 height 13
checkbox input "false"
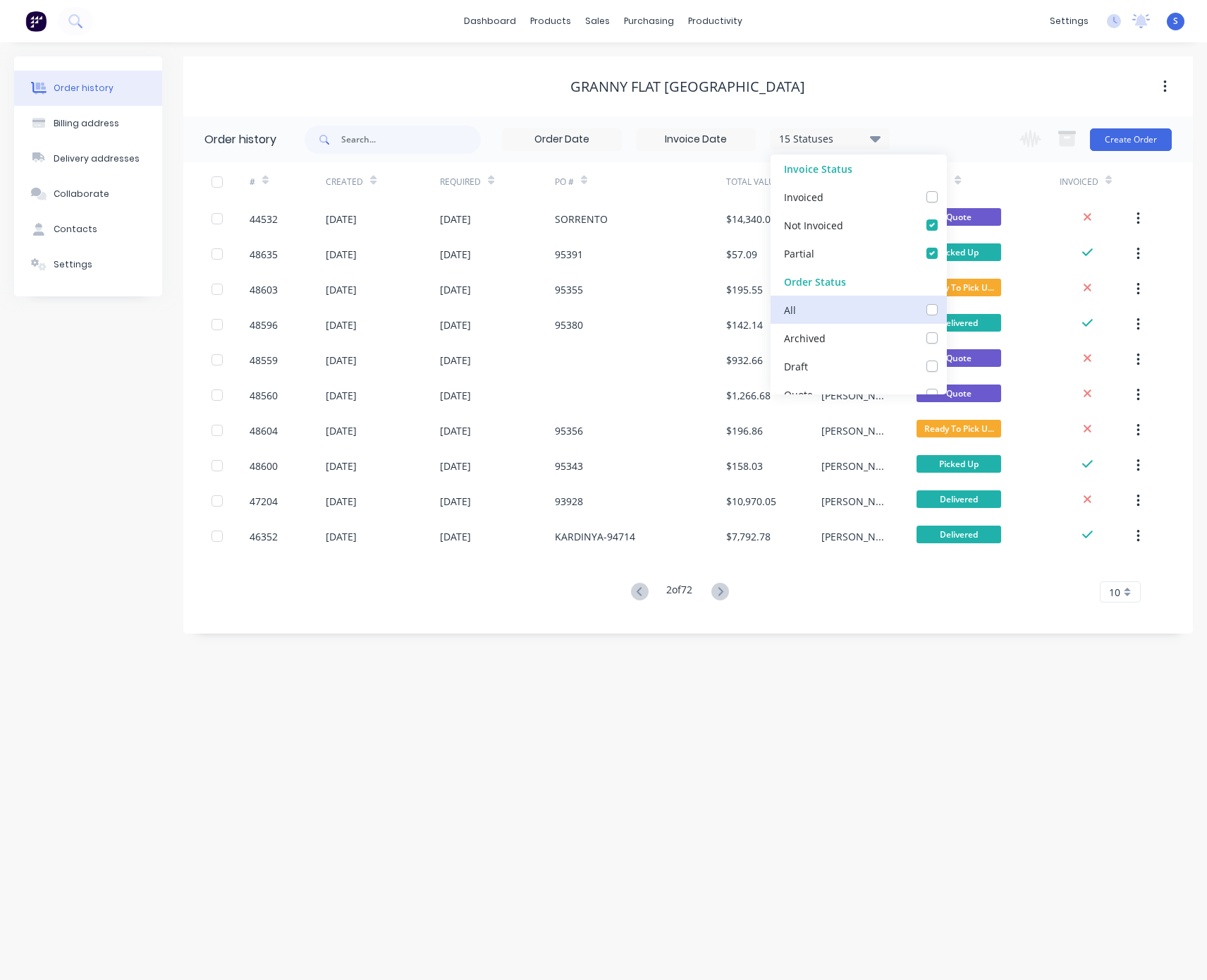
checkbox input "false"
checkbox _checkbox_fa9d56c1-1b30-4402-8531-bc47b5cbca4bundefined "false"
checkbox Up_checkbox_6208f69f-1ba5-45dd-833a-b9197696ed13undefined "false"
checkbox input "false"
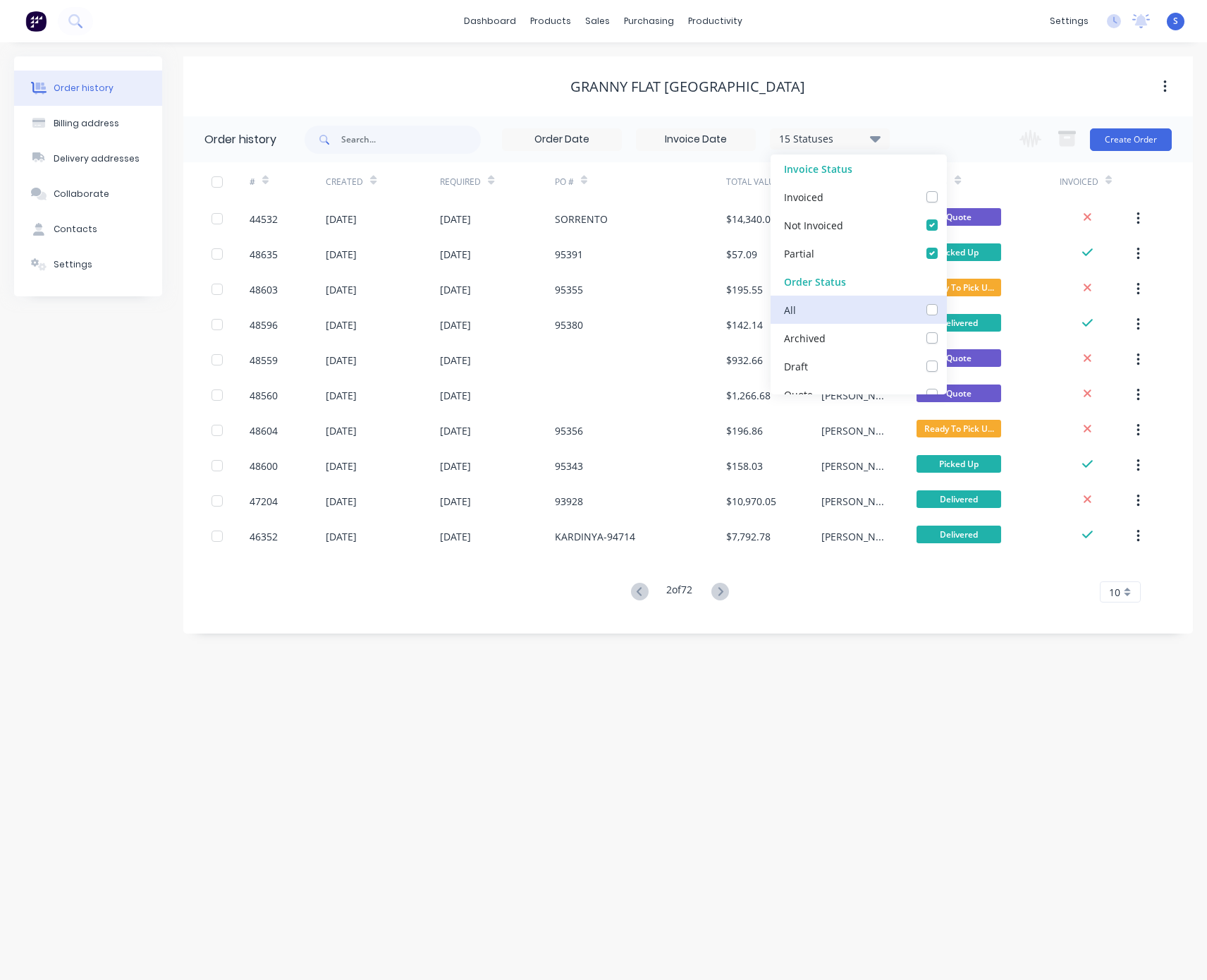
checkbox input "false"
checkbox Up_checkbox_i3vxpundefined "false"
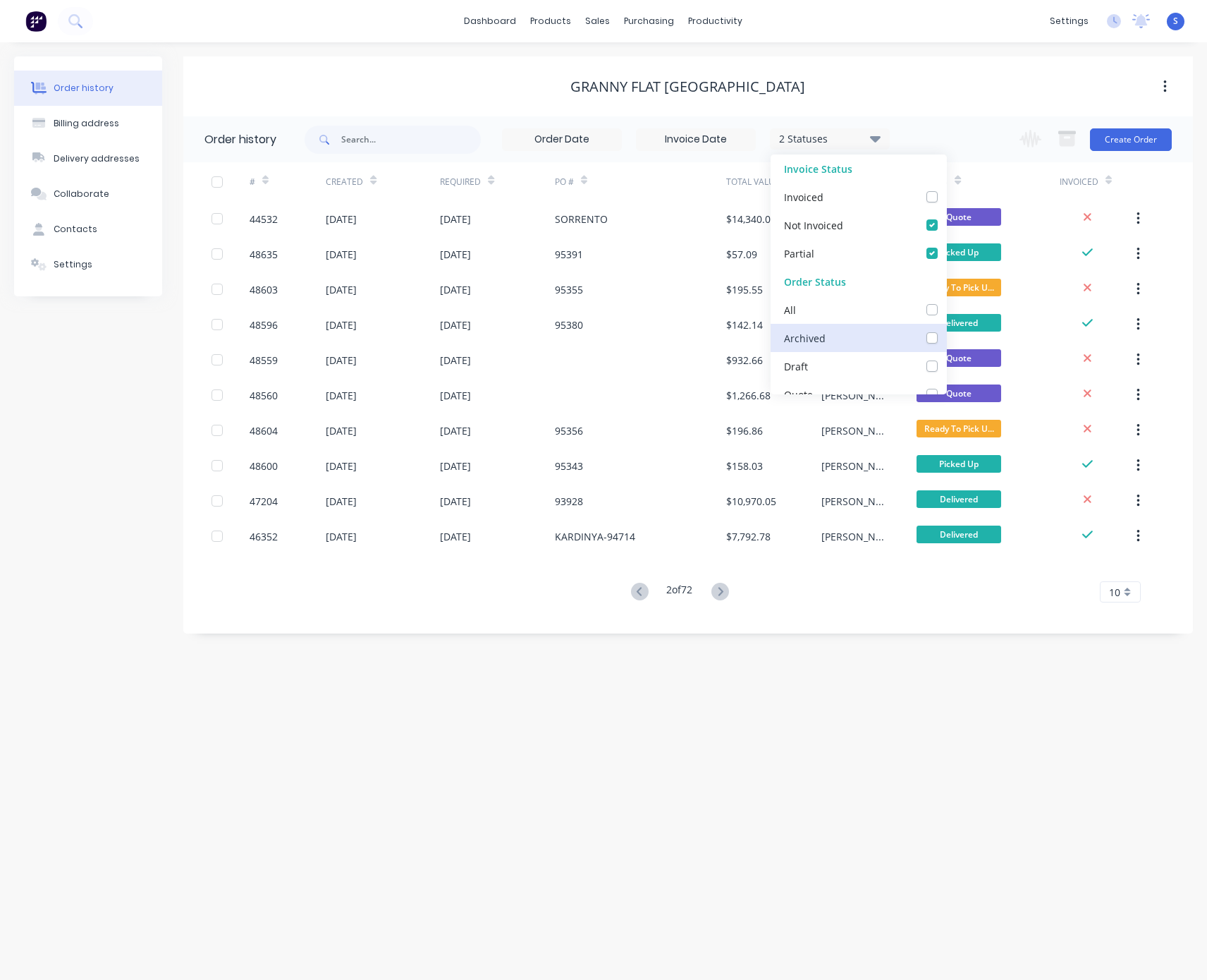
scroll to position [247, 0]
click at [947, 168] on label at bounding box center [947, 168] width 0 height 0
click at [947, 176] on input "checkbox" at bounding box center [953, 174] width 12 height 13
checkbox input "true"
click at [947, 196] on label at bounding box center [947, 196] width 0 height 0
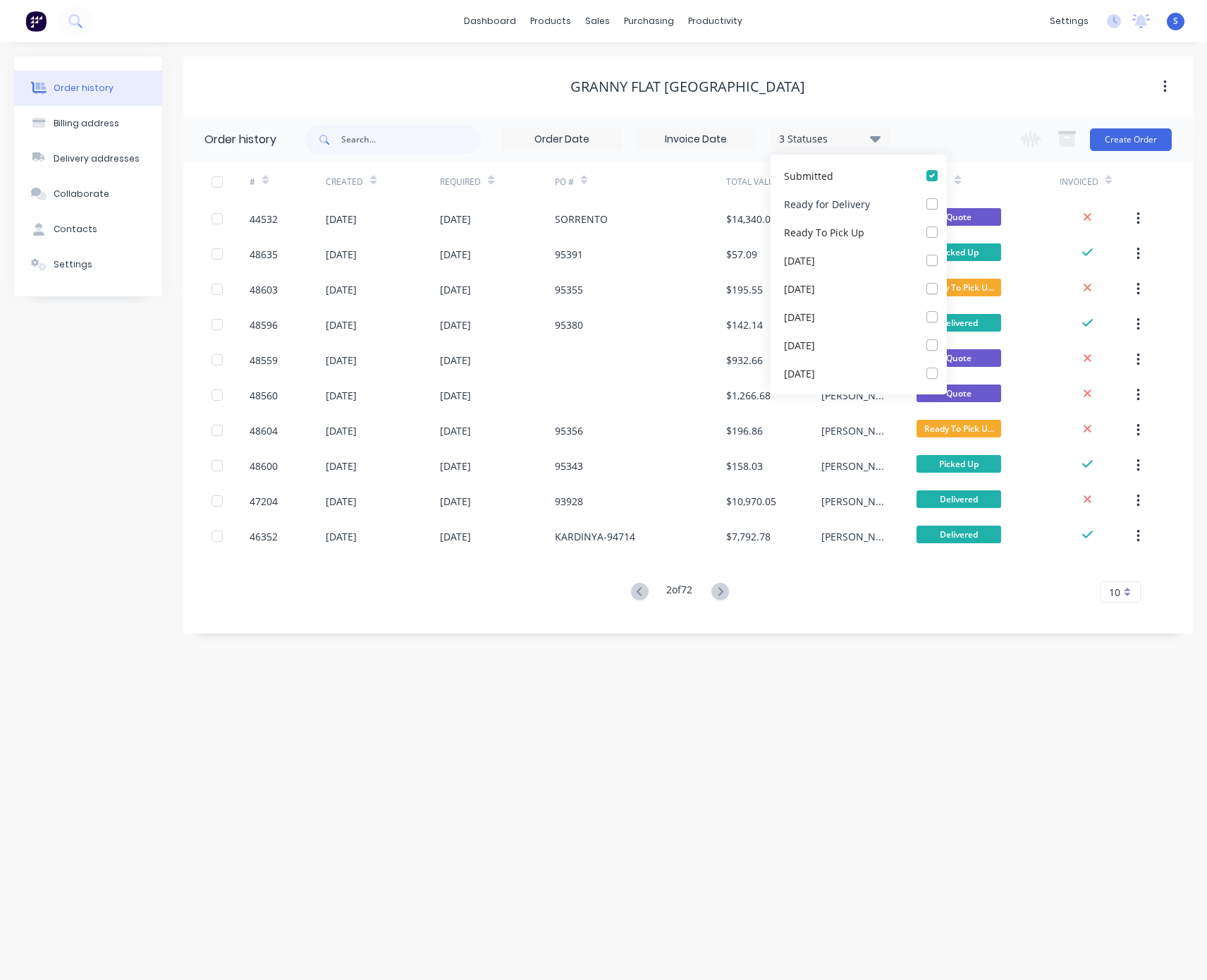
click at [947, 200] on _checkbox_fa9d56c1-1b30-4402-8531-bc47b5cbca4bundefined "checkbox" at bounding box center [953, 202] width 12 height 13
checkbox _checkbox_fa9d56c1-1b30-4402-8531-bc47b5cbca4bundefined "true"
click at [947, 224] on label at bounding box center [947, 224] width 0 height 0
click at [947, 231] on Up_checkbox_6208f69f-1ba5-45dd-833a-b9197696ed13undefined "checkbox" at bounding box center [953, 231] width 12 height 13
checkbox Up_checkbox_6208f69f-1ba5-45dd-833a-b9197696ed13undefined "true"
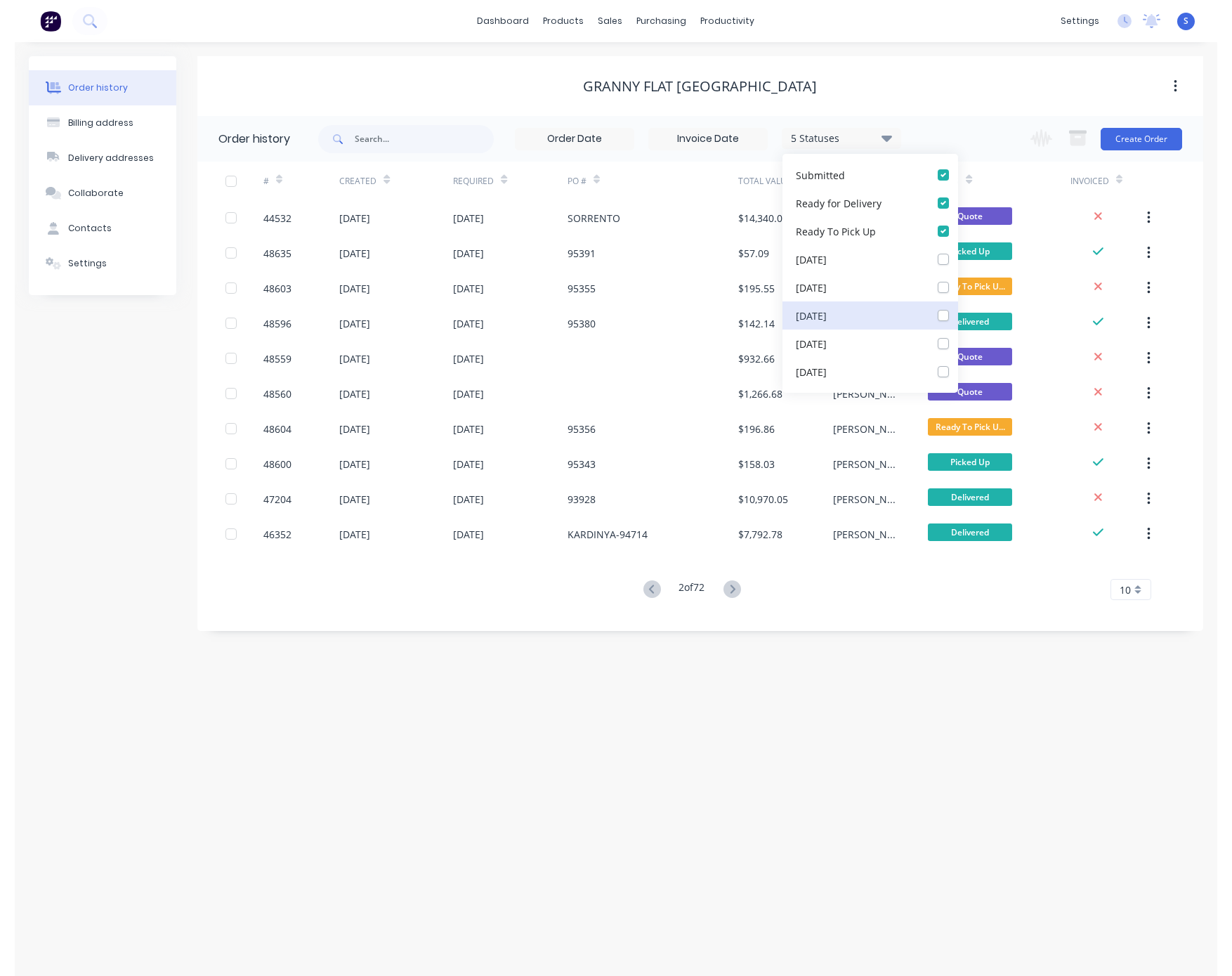
scroll to position [281, 0]
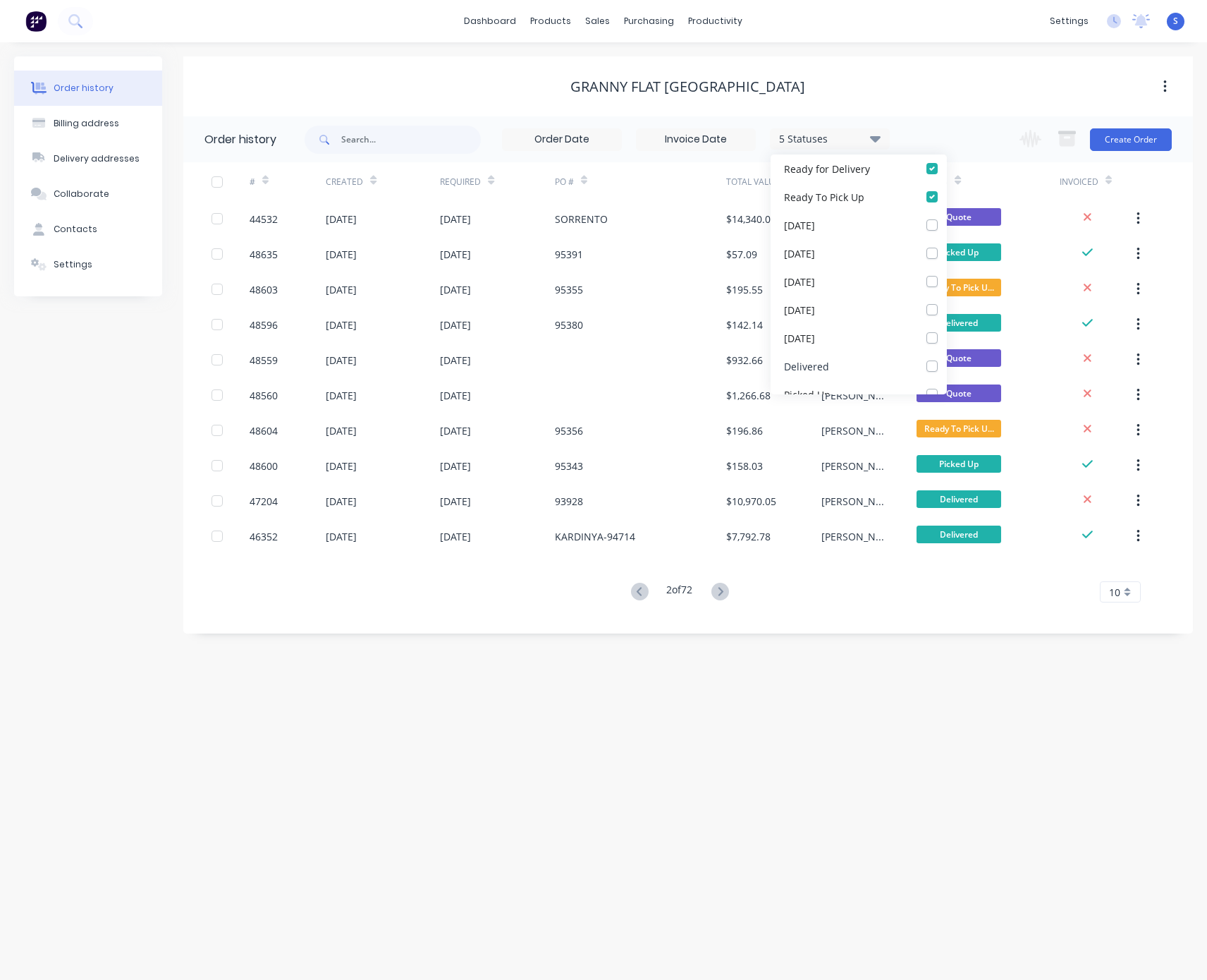
click at [947, 359] on label at bounding box center [947, 359] width 0 height 0
click at [947, 367] on input "checkbox" at bounding box center [953, 365] width 12 height 13
checkbox input "true"
click at [947, 387] on label at bounding box center [947, 387] width 0 height 0
click at [947, 389] on Up_checkbox_i3vxpundefined "checkbox" at bounding box center [953, 393] width 12 height 13
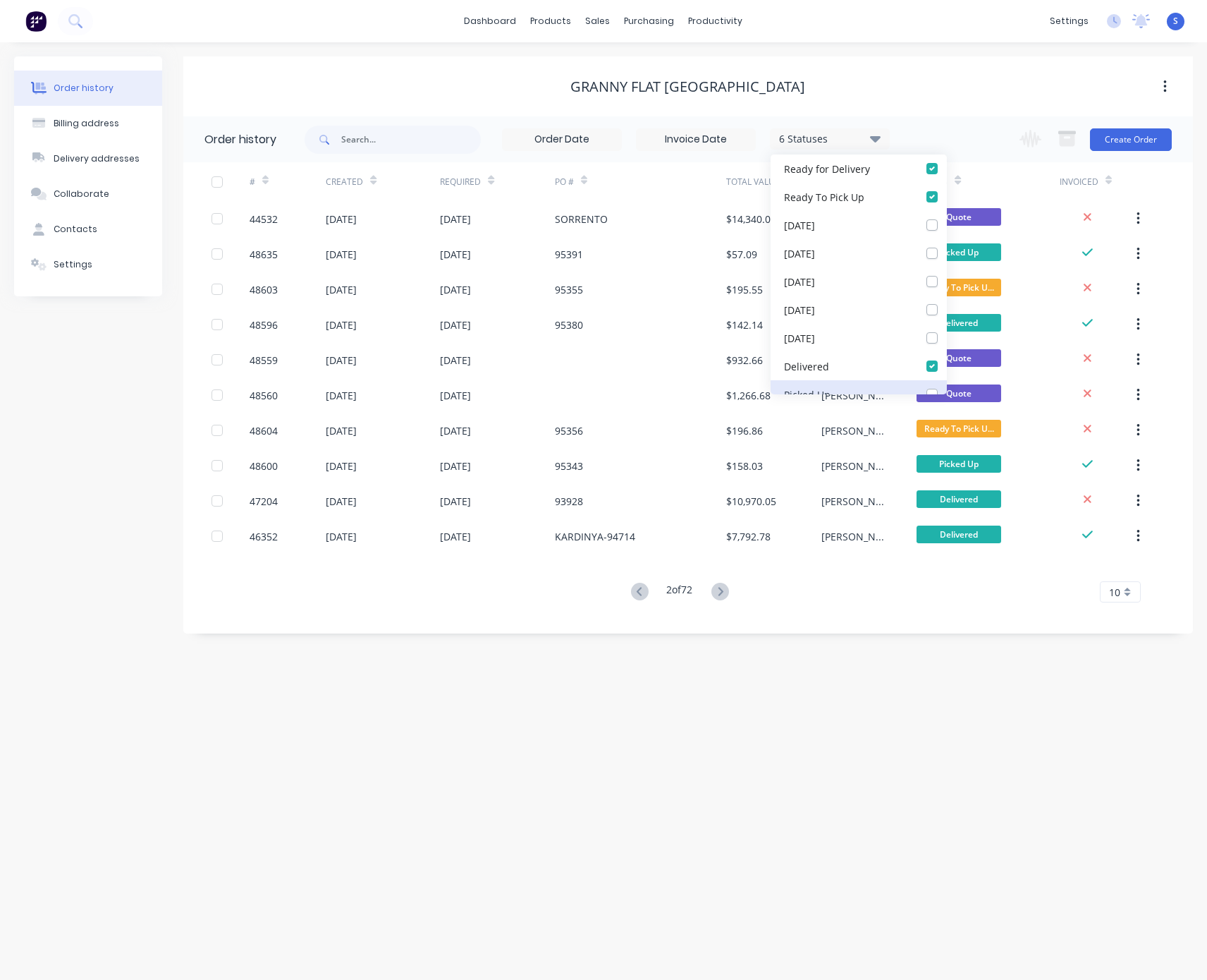
checkbox Up_checkbox_i3vxpundefined "true"
click at [932, 743] on div "Order history Billing address Delivery addresses Collaborate Contacts Settings …" at bounding box center [603, 511] width 1207 height 937
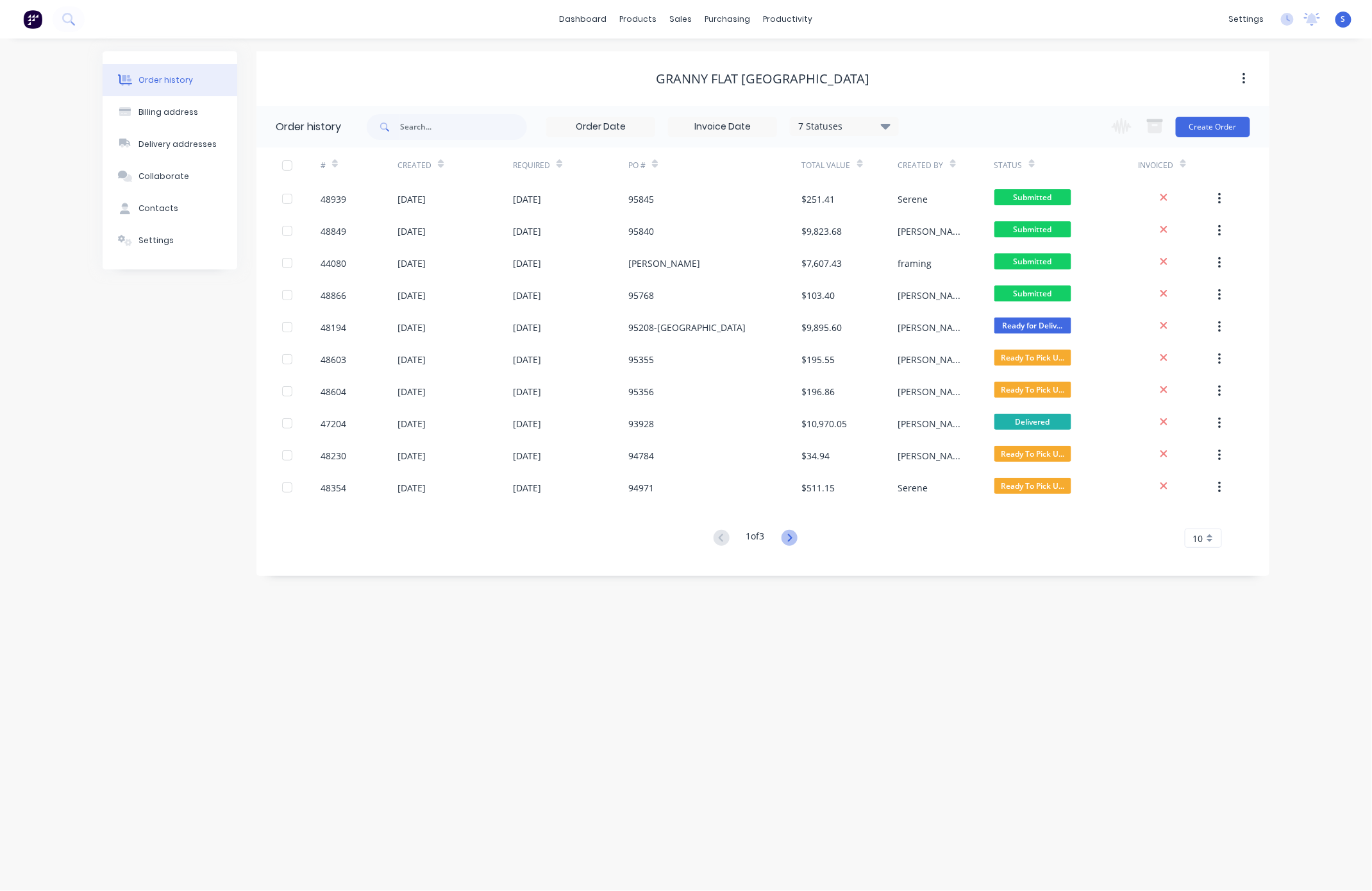
click at [791, 536] on icon at bounding box center [789, 537] width 16 height 16
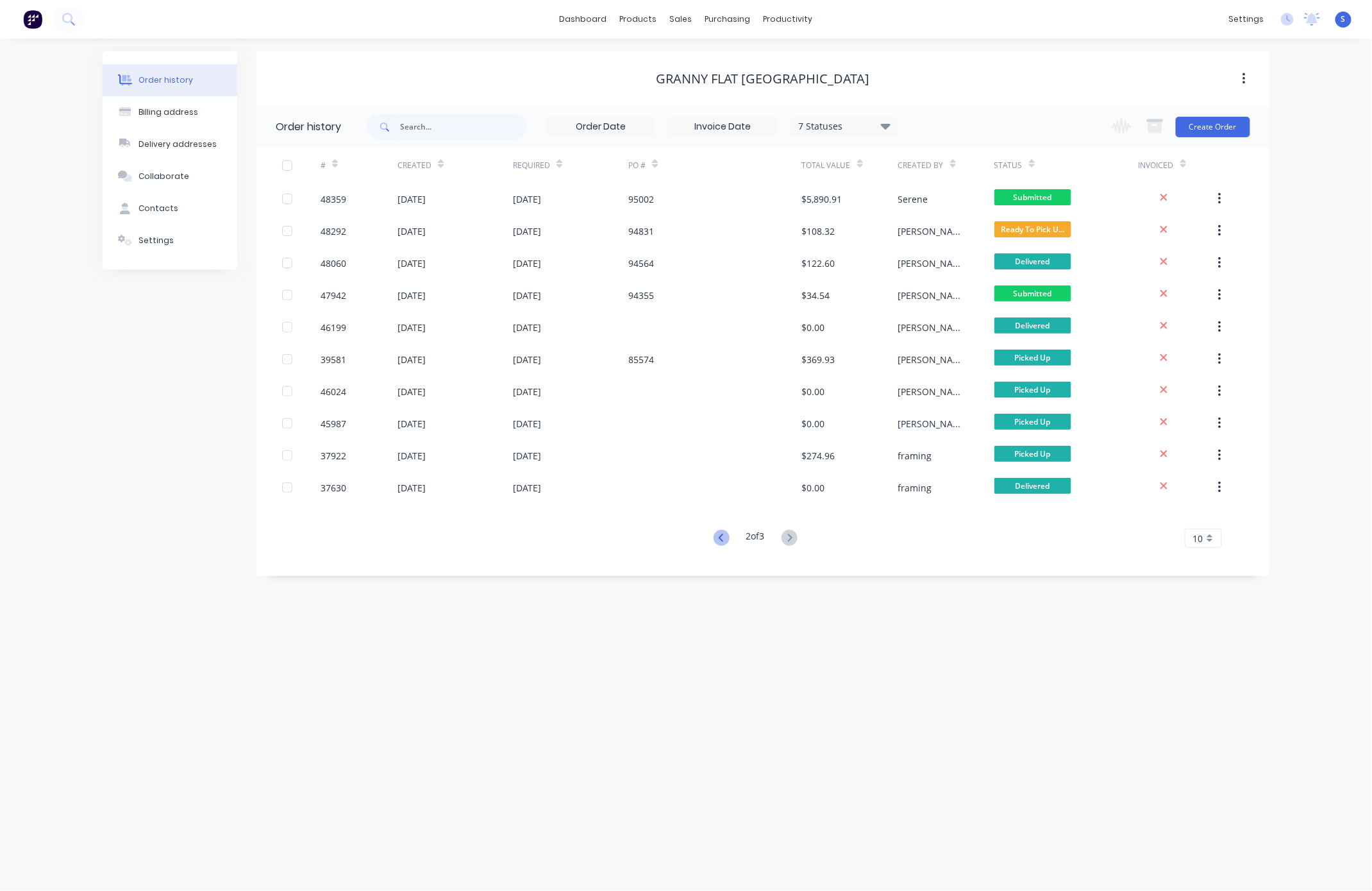
click at [725, 537] on icon at bounding box center [721, 537] width 16 height 16
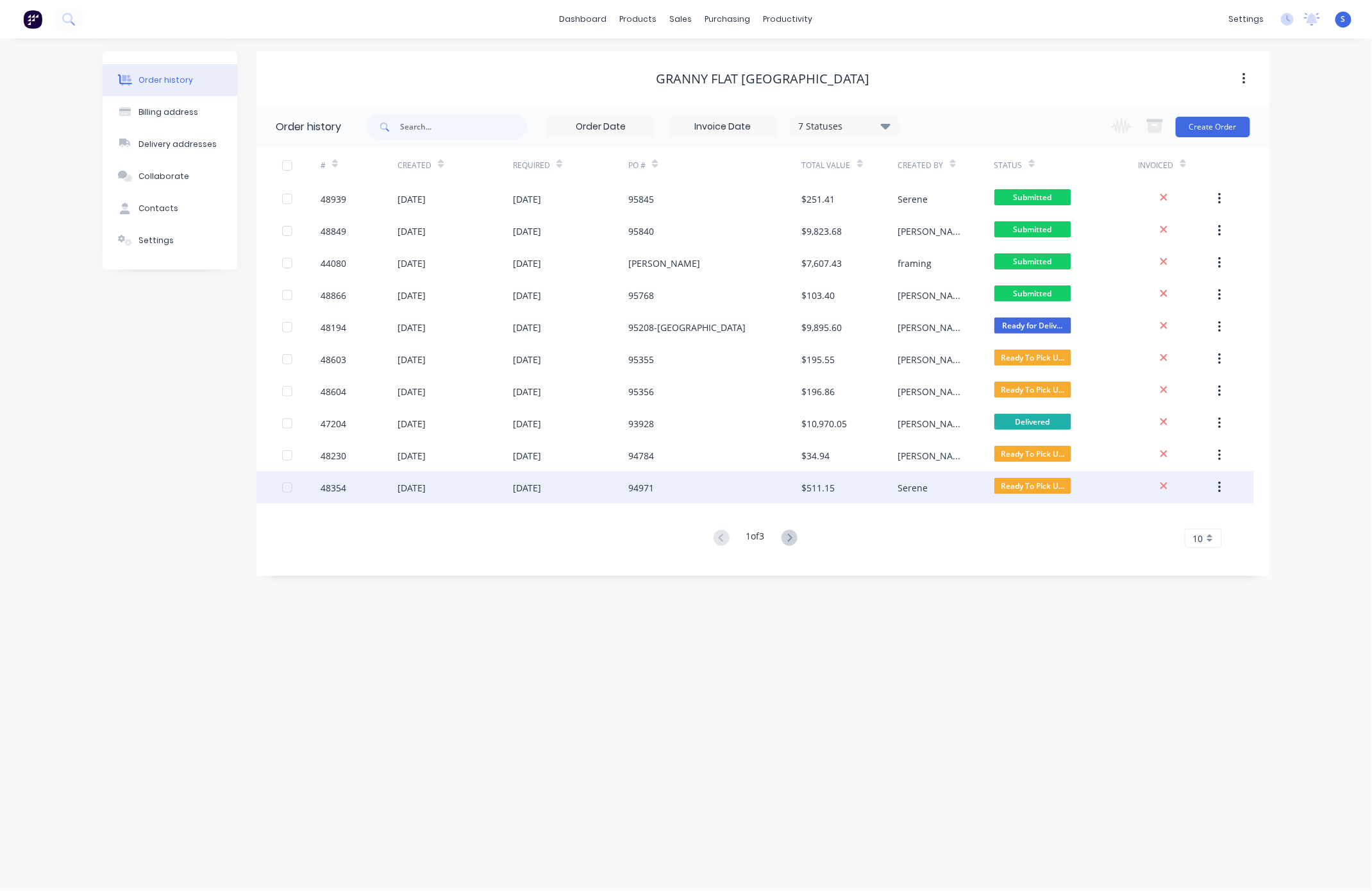
click at [831, 489] on div "$511.15" at bounding box center [819, 488] width 33 height 14
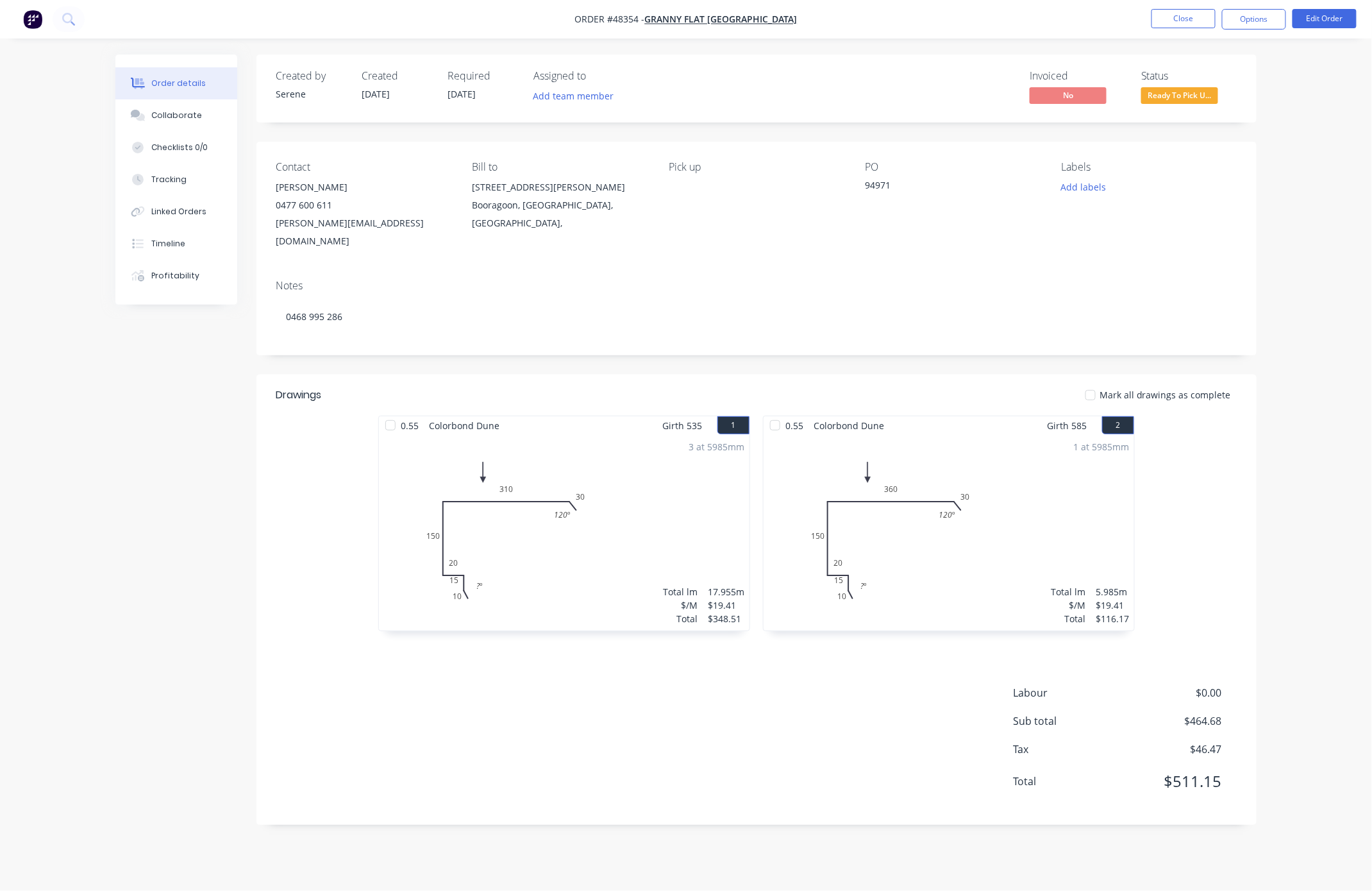
click at [931, 547] on div "0.55 Colorbond Dune Girth 535 1 0 10 15 20 150 310 30 120 º ? º 0 10 15 20 150 …" at bounding box center [756, 530] width 1000 height 228
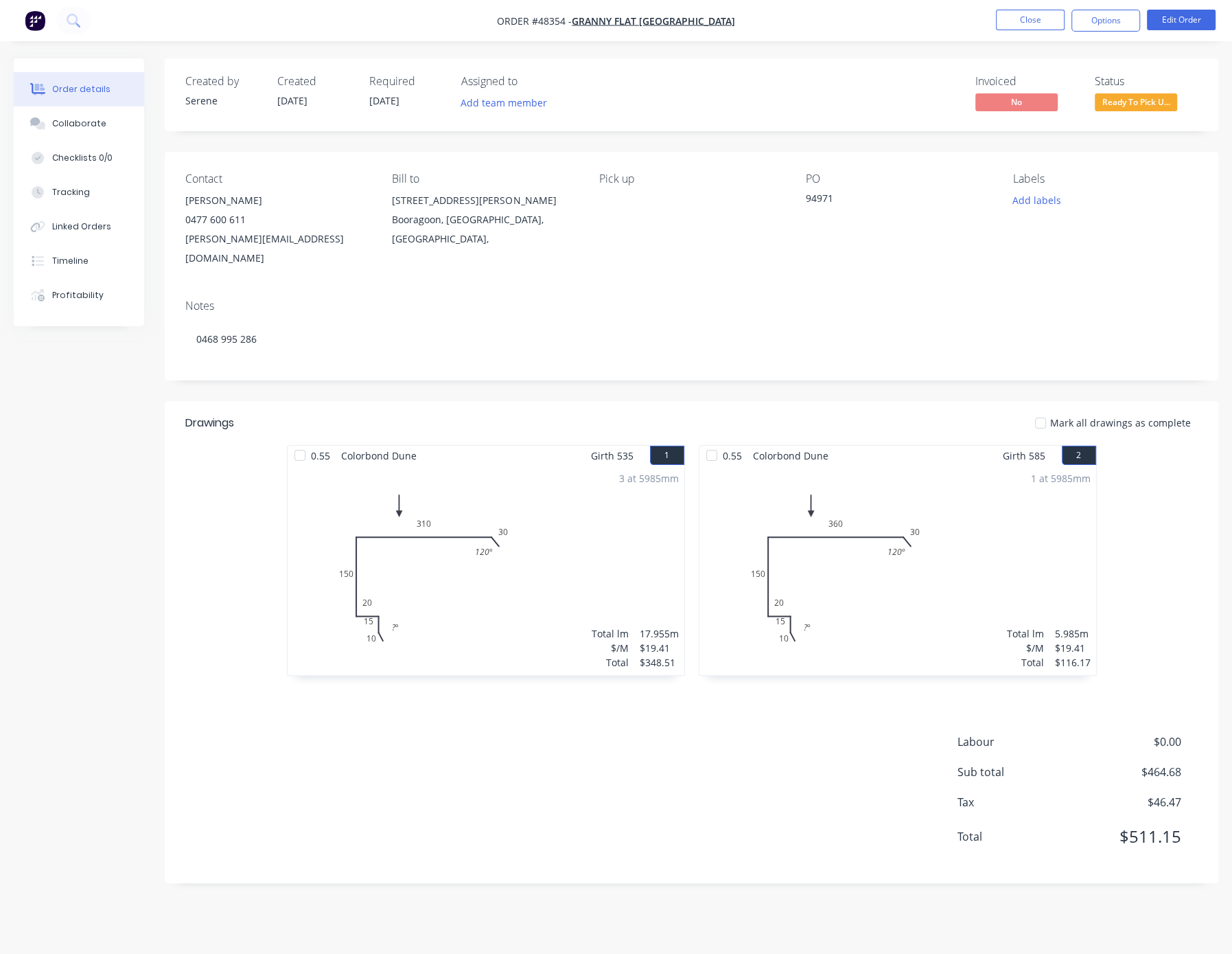
drag, startPoint x: 134, startPoint y: 438, endPoint x: 55, endPoint y: 415, distance: 82.3
click at [133, 438] on div "Created by Serene Created 21/08/25 Required 27/08/25 Assigned to Add team membe…" at bounding box center [616, 481] width 1205 height 845
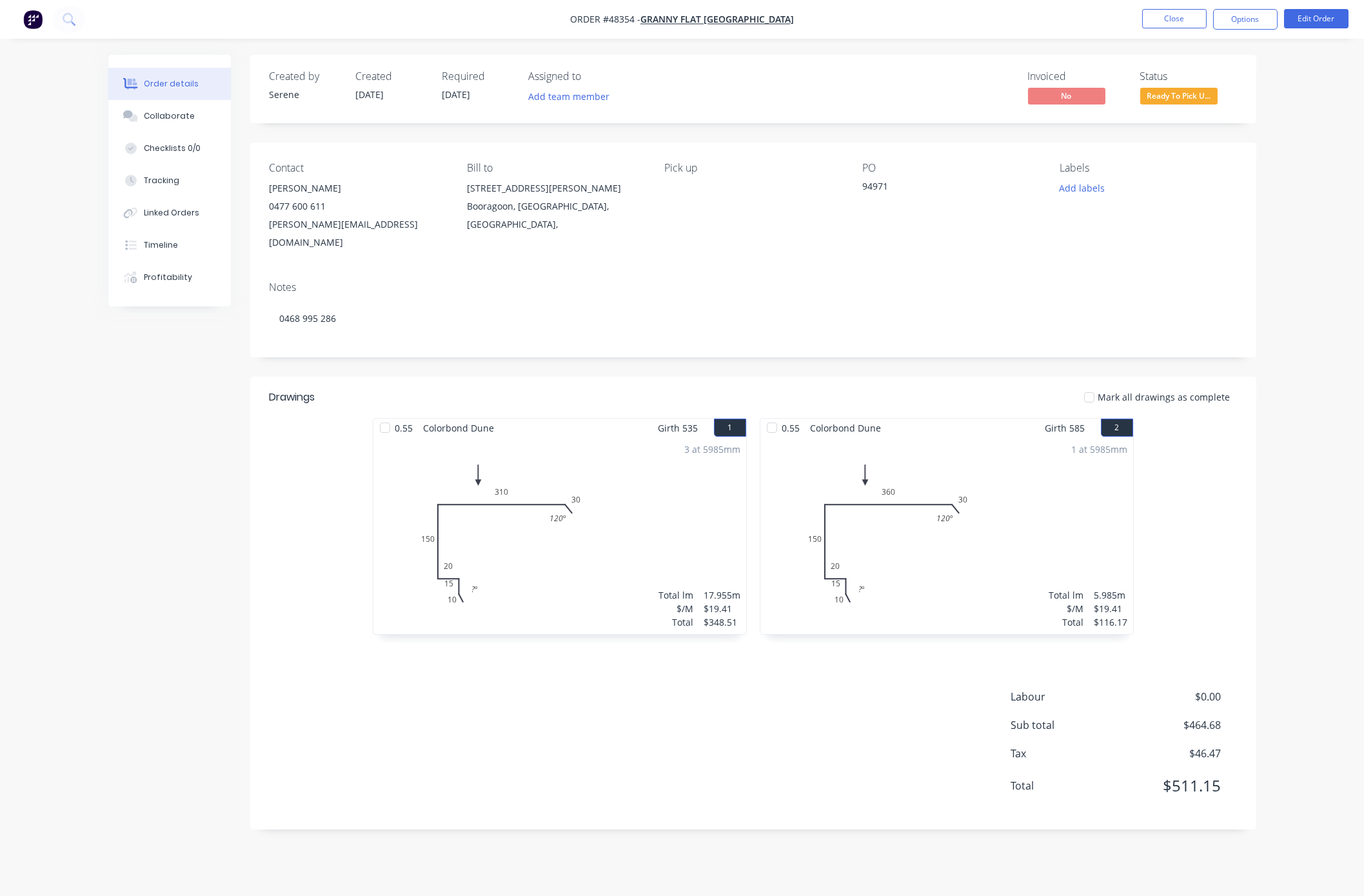
drag, startPoint x: 651, startPoint y: 368, endPoint x: 884, endPoint y: 372, distance: 233.0
click at [937, 218] on div "Order details Collaborate Checklists 0/0 Tracking Linked Orders Timeline Profit…" at bounding box center [682, 448] width 1364 height 896
click at [187, 253] on button "Timeline" at bounding box center [169, 245] width 122 height 32
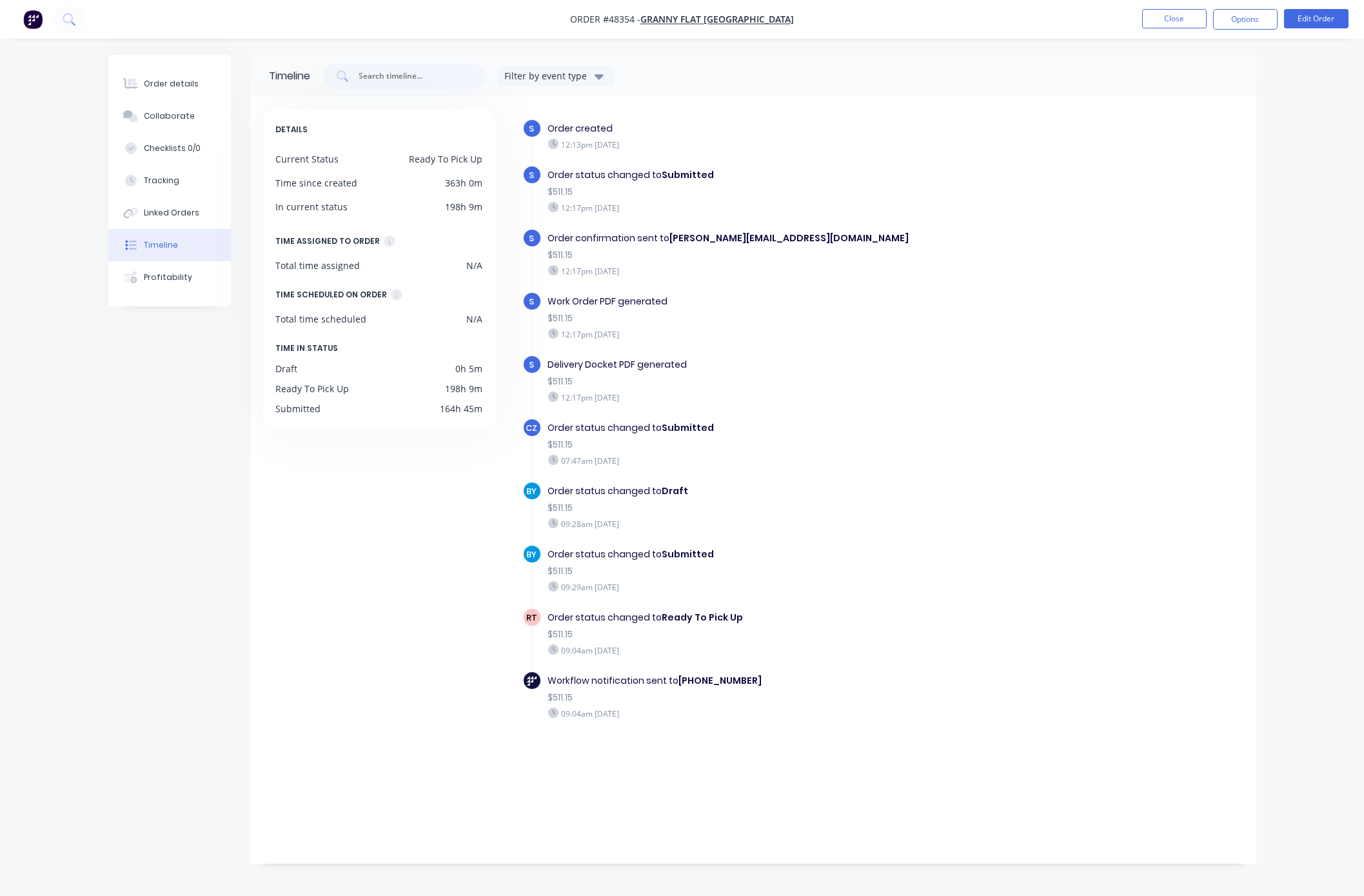
click at [751, 694] on div "$511.15" at bounding box center [772, 697] width 447 height 14
click at [161, 78] on button "Order details" at bounding box center [169, 84] width 122 height 32
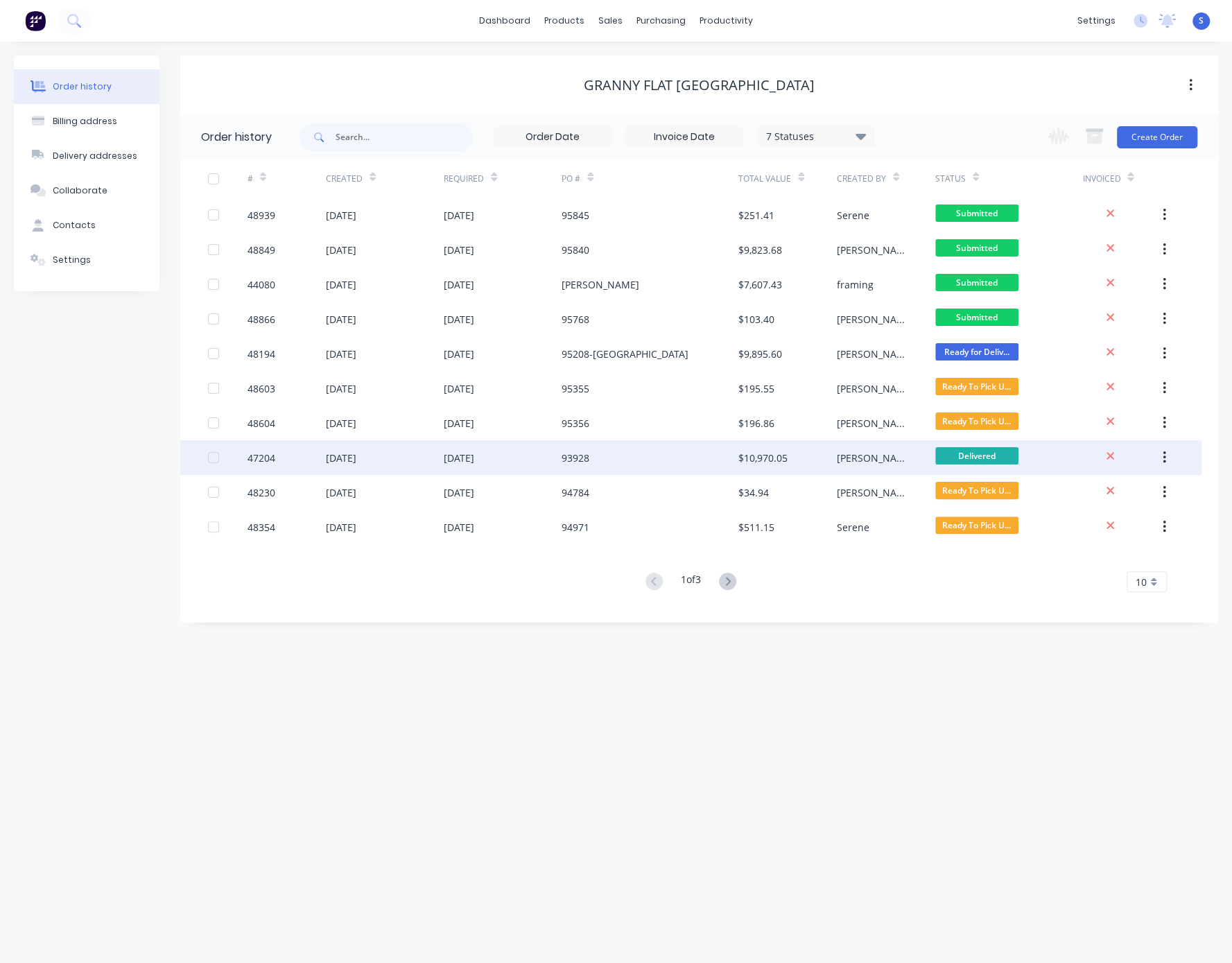
click at [747, 461] on div "$10,970.05" at bounding box center [763, 458] width 50 height 15
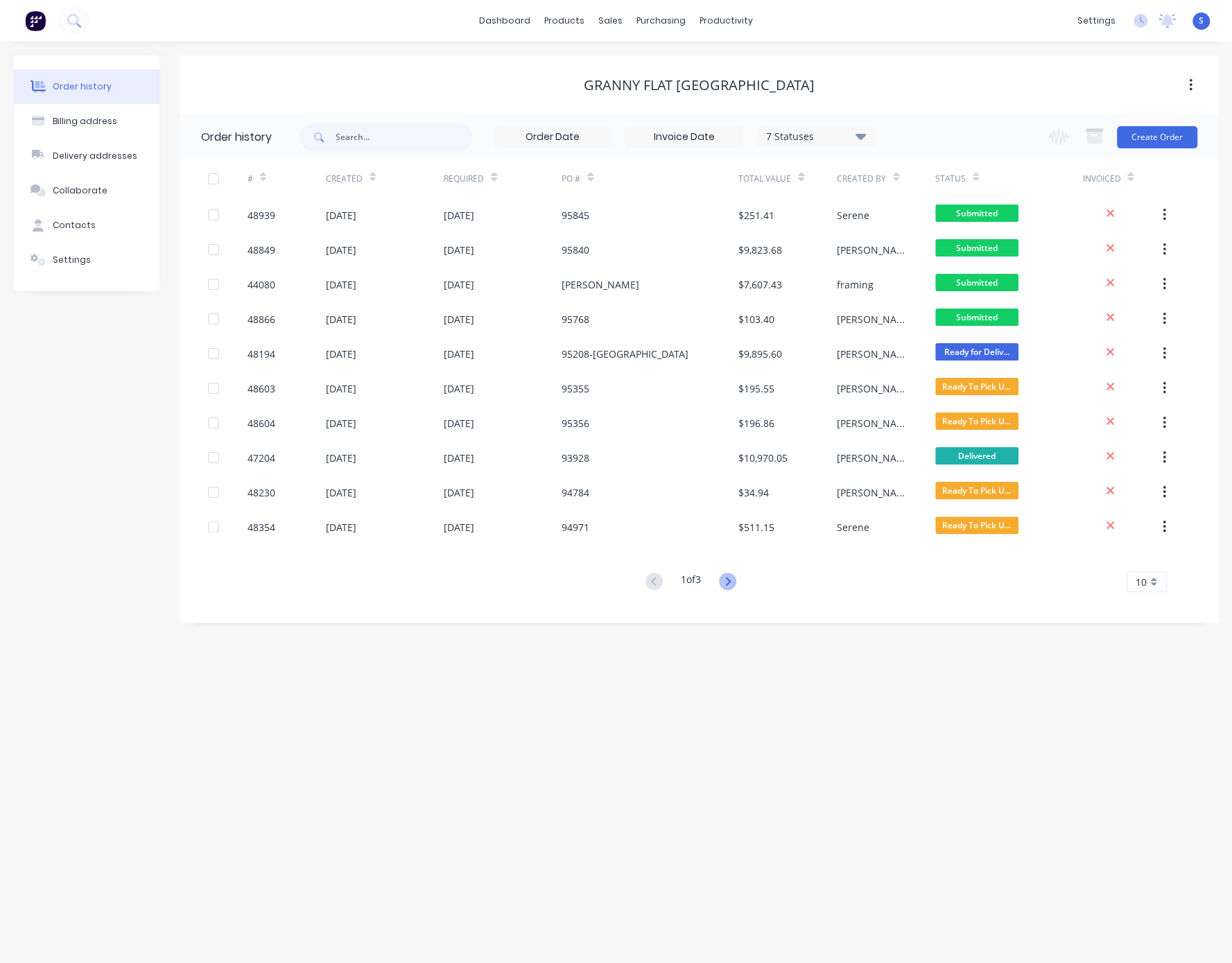
click at [735, 588] on icon at bounding box center [727, 581] width 17 height 17
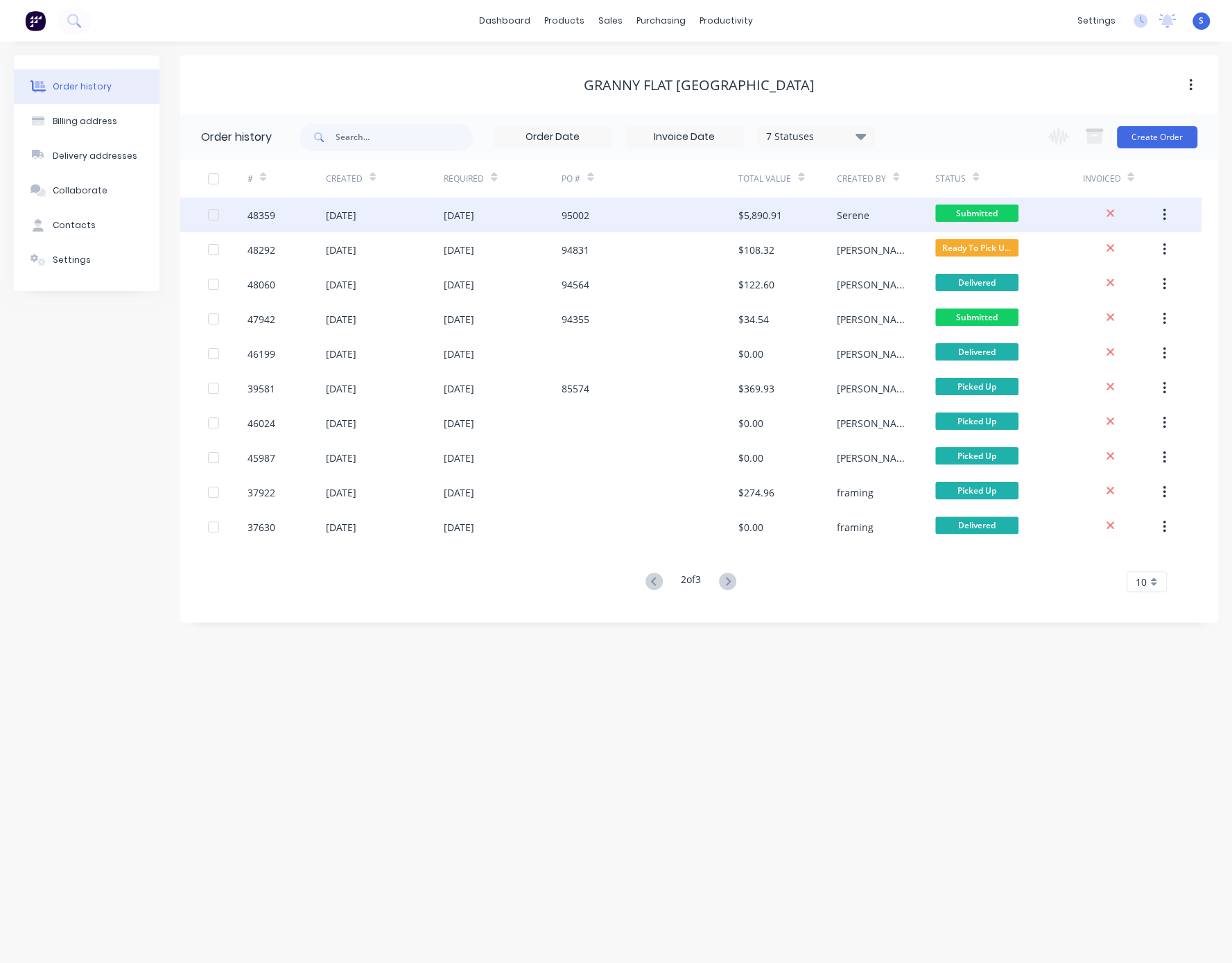
click at [639, 209] on div "95002" at bounding box center [650, 214] width 177 height 35
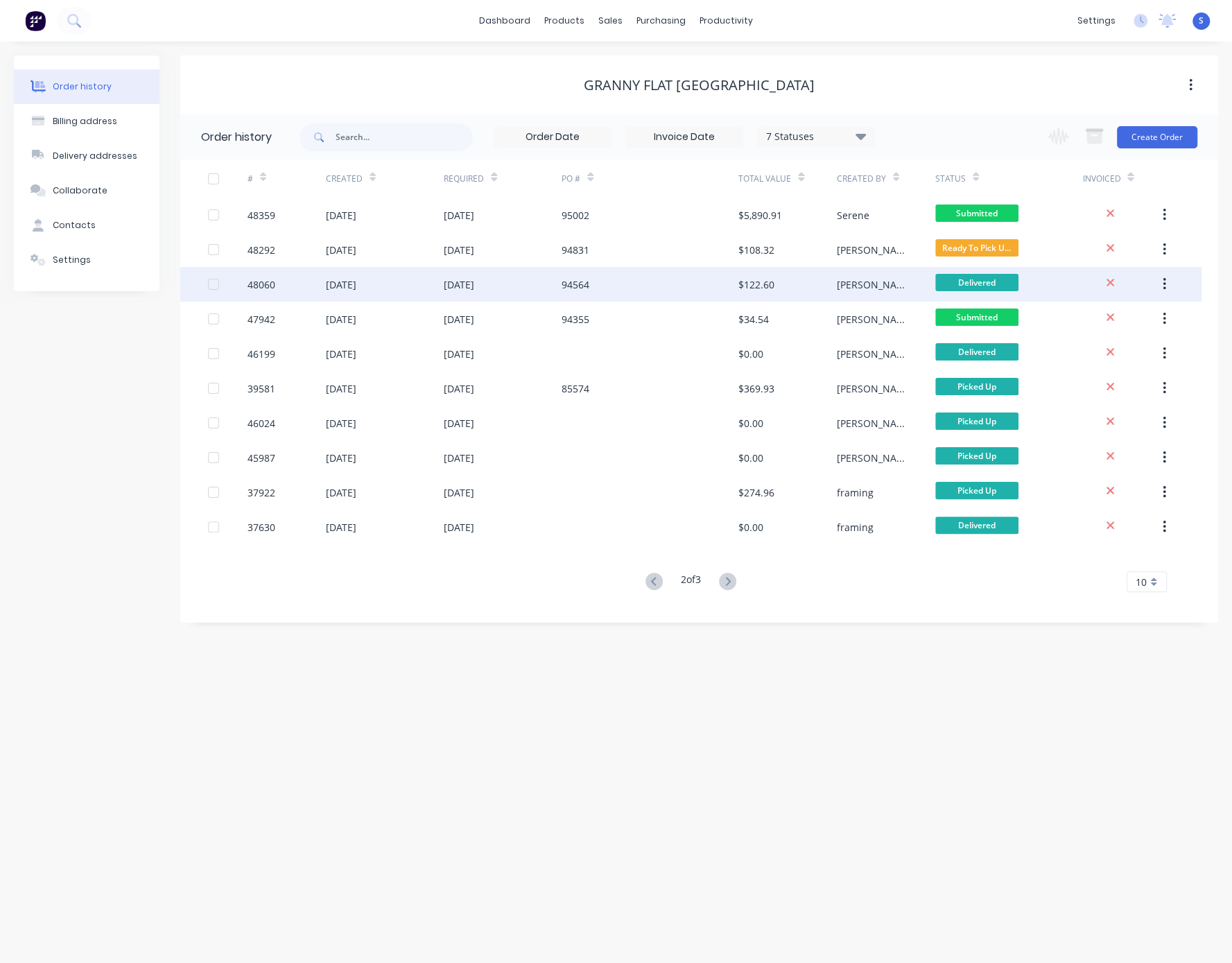
click at [603, 286] on div "94564" at bounding box center [650, 284] width 177 height 35
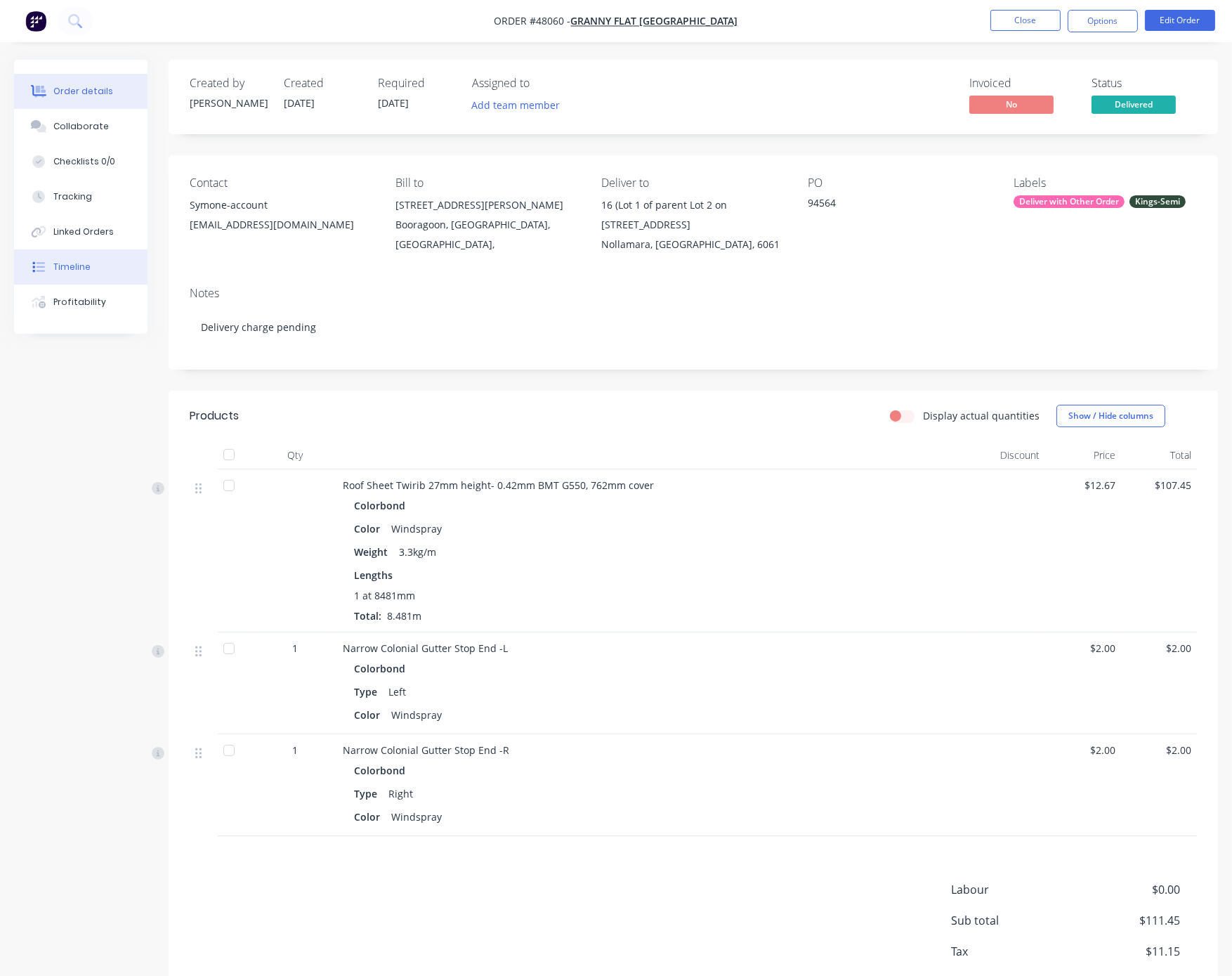
click at [95, 278] on button "Timeline" at bounding box center [81, 267] width 133 height 35
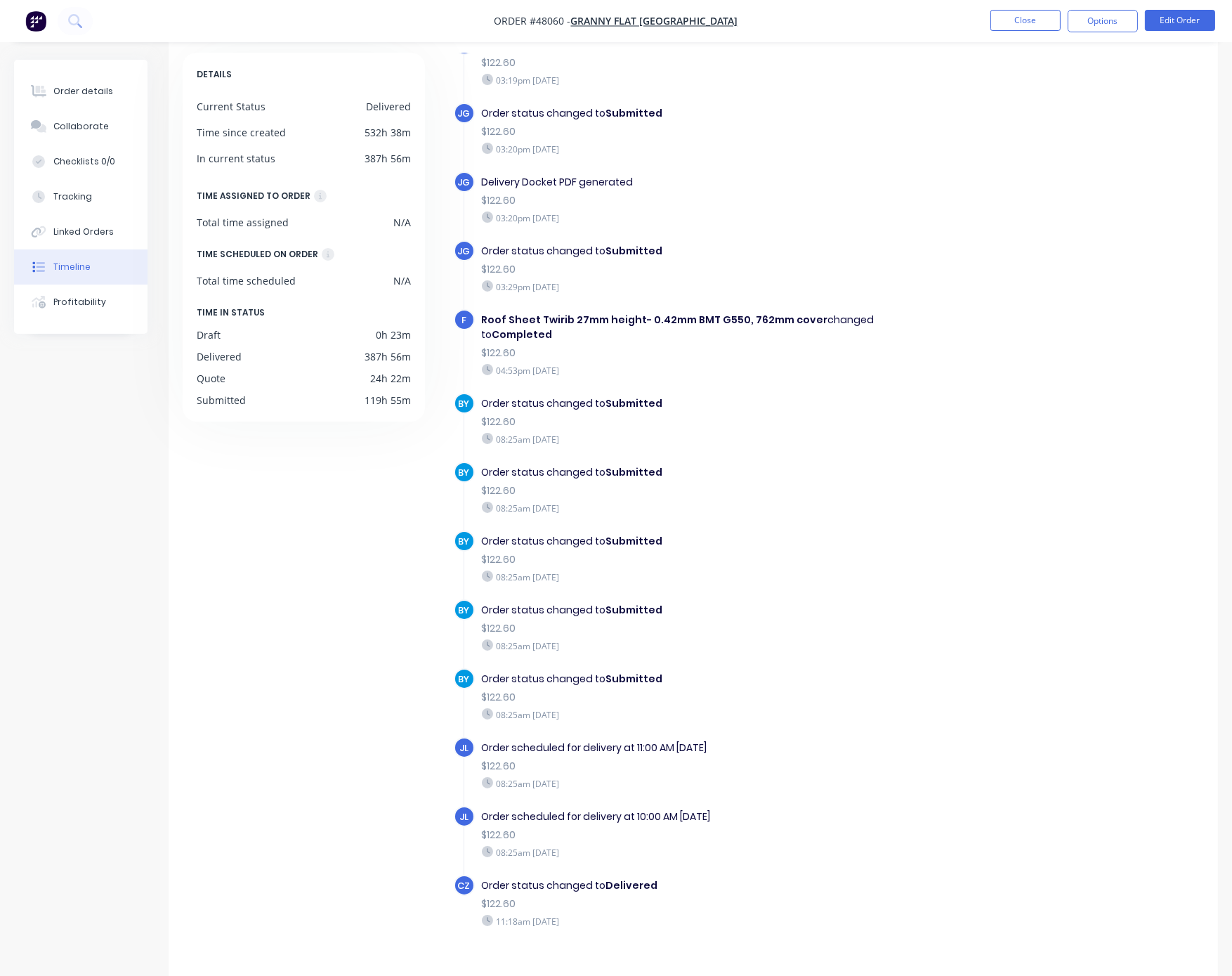
scroll to position [93, 0]
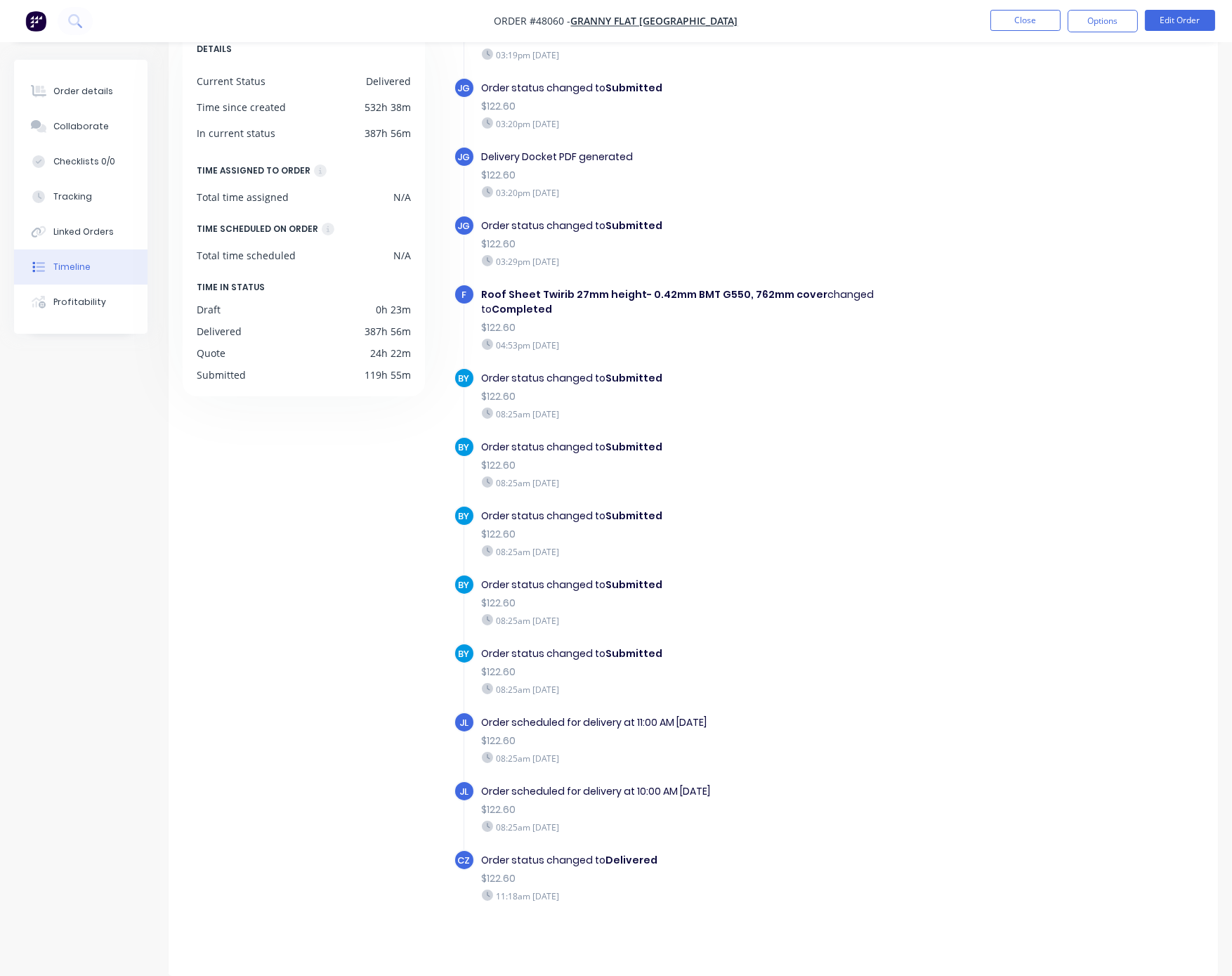
drag, startPoint x: 573, startPoint y: 780, endPoint x: 716, endPoint y: 776, distance: 143.1
click at [716, 780] on div "Order scheduled for delivery at 10:00 AM on 19/08/25 $122.60 08:25am Tuesday 19…" at bounding box center [714, 808] width 477 height 56
click at [755, 831] on div "Order scheduled for delivery at 10:00 AM on 19/08/25 $122.60 08:25am Tuesday 19…" at bounding box center [714, 808] width 477 height 56
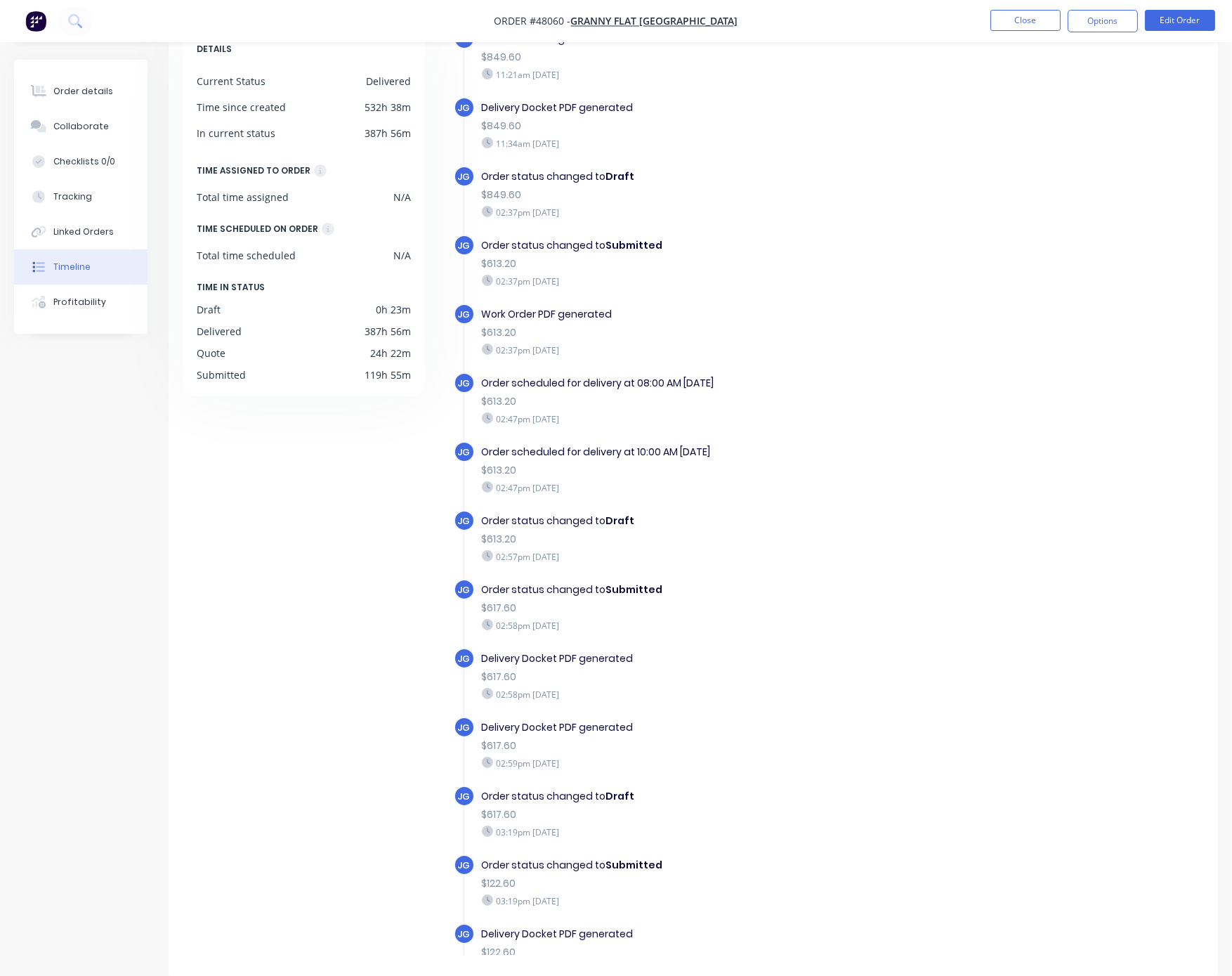
scroll to position [0, 0]
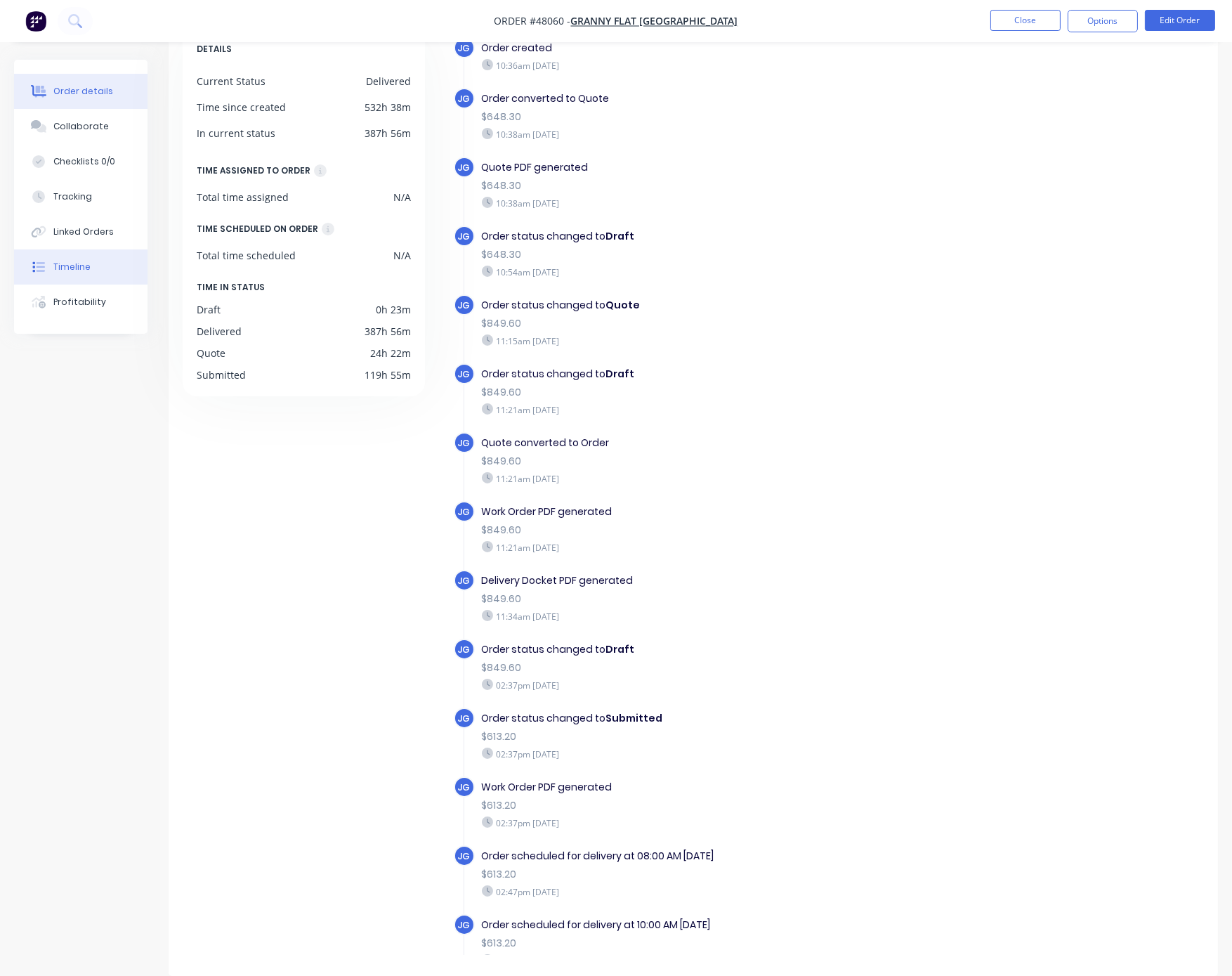
click at [61, 97] on div "Order details" at bounding box center [83, 91] width 60 height 12
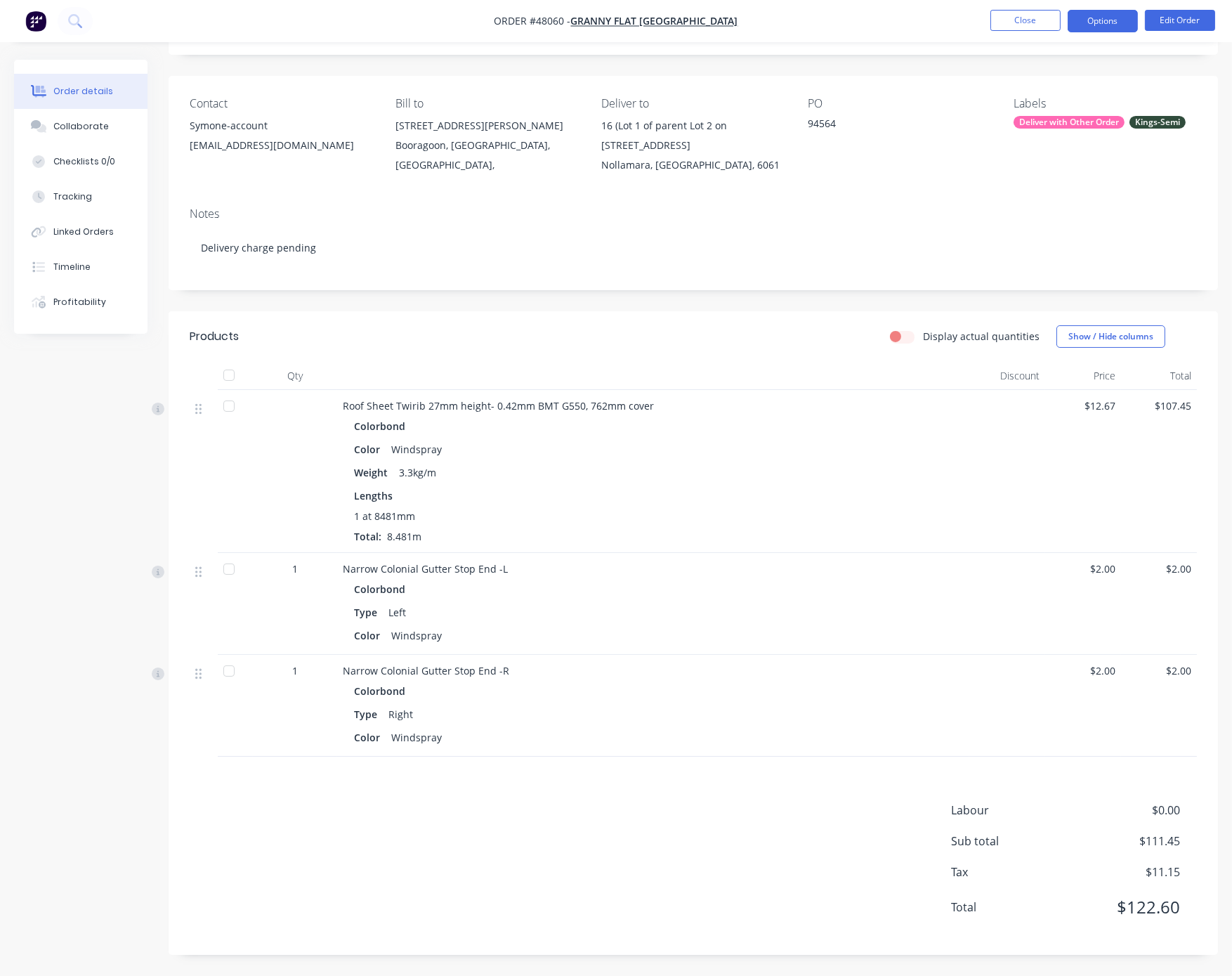
click at [1020, 14] on button "Options" at bounding box center [1103, 21] width 70 height 22
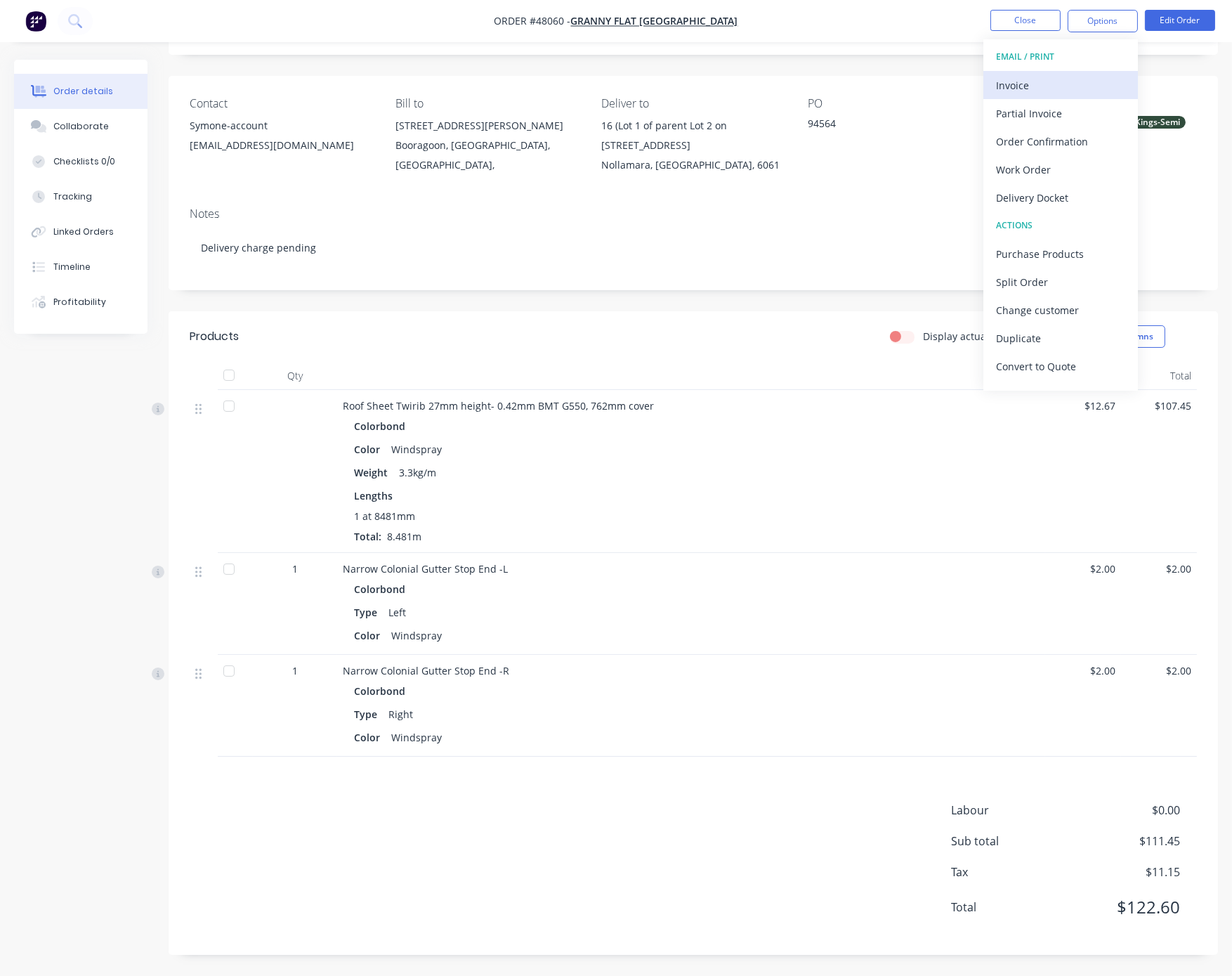
click at [1020, 90] on div "Invoice" at bounding box center [1060, 85] width 129 height 21
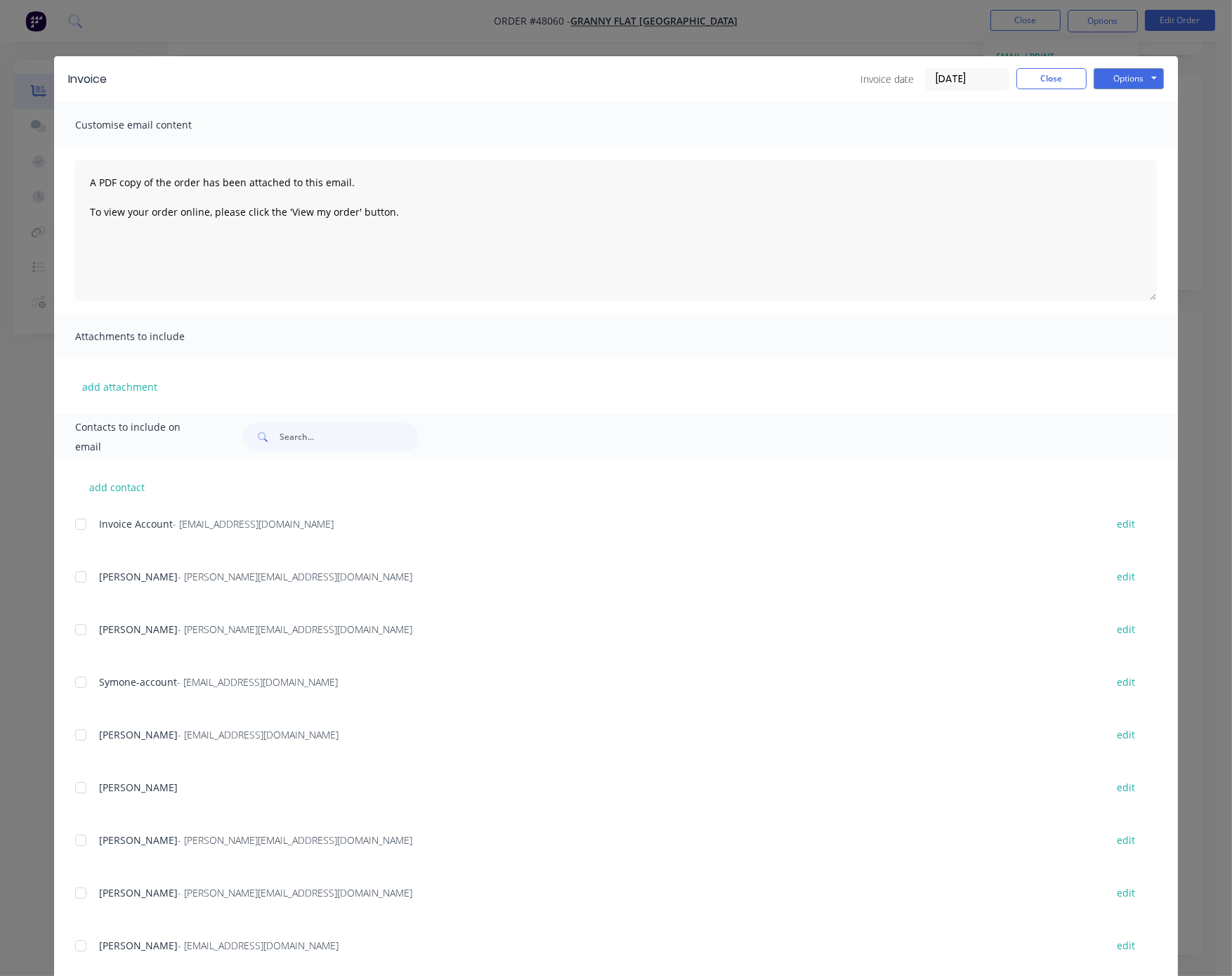
click at [73, 530] on div at bounding box center [81, 524] width 28 height 28
click at [1020, 84] on button "Options" at bounding box center [1128, 79] width 70 height 21
click at [1020, 155] on button "Email" at bounding box center [1138, 149] width 90 height 23
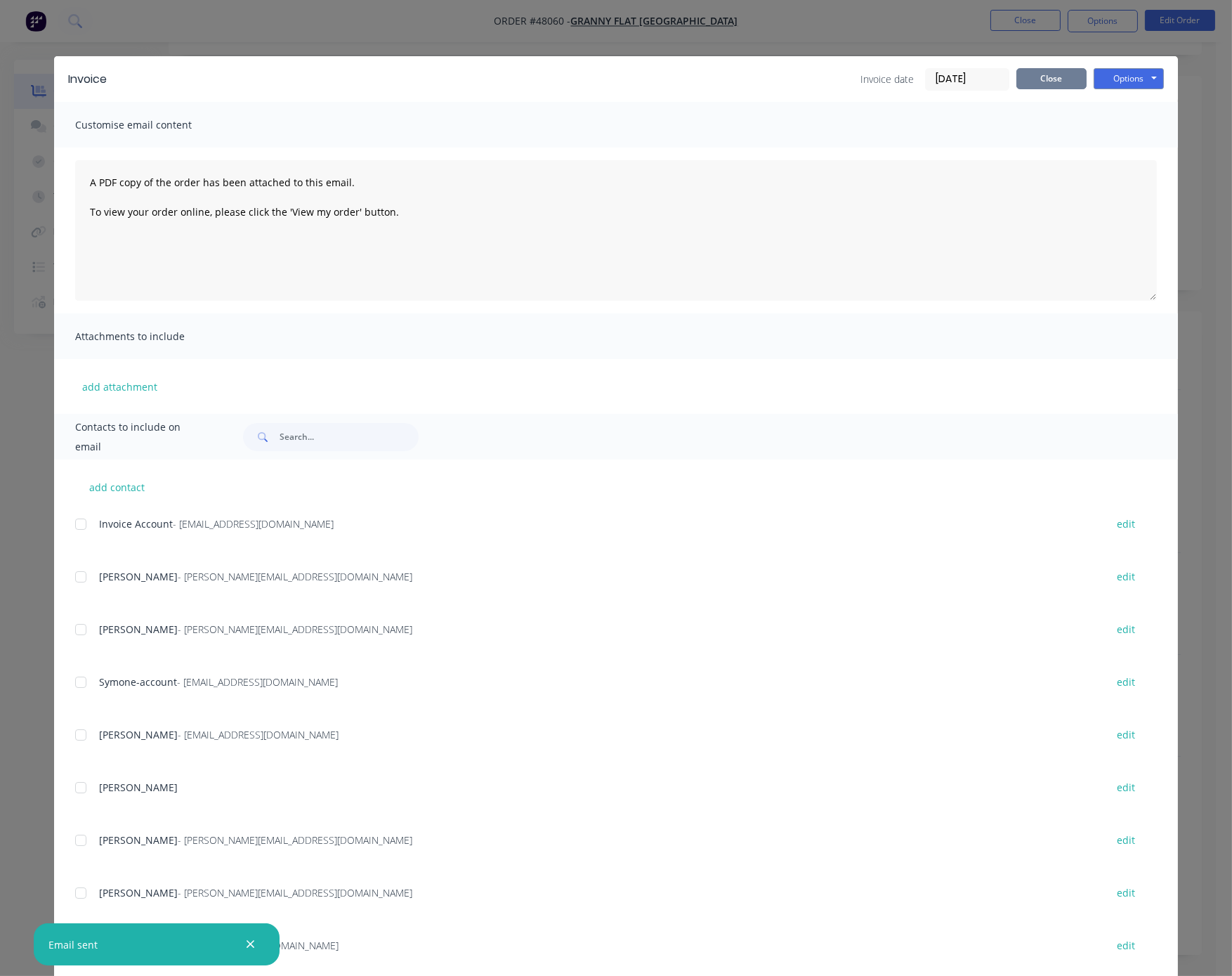
click at [1020, 86] on button "Close" at bounding box center [1051, 79] width 70 height 21
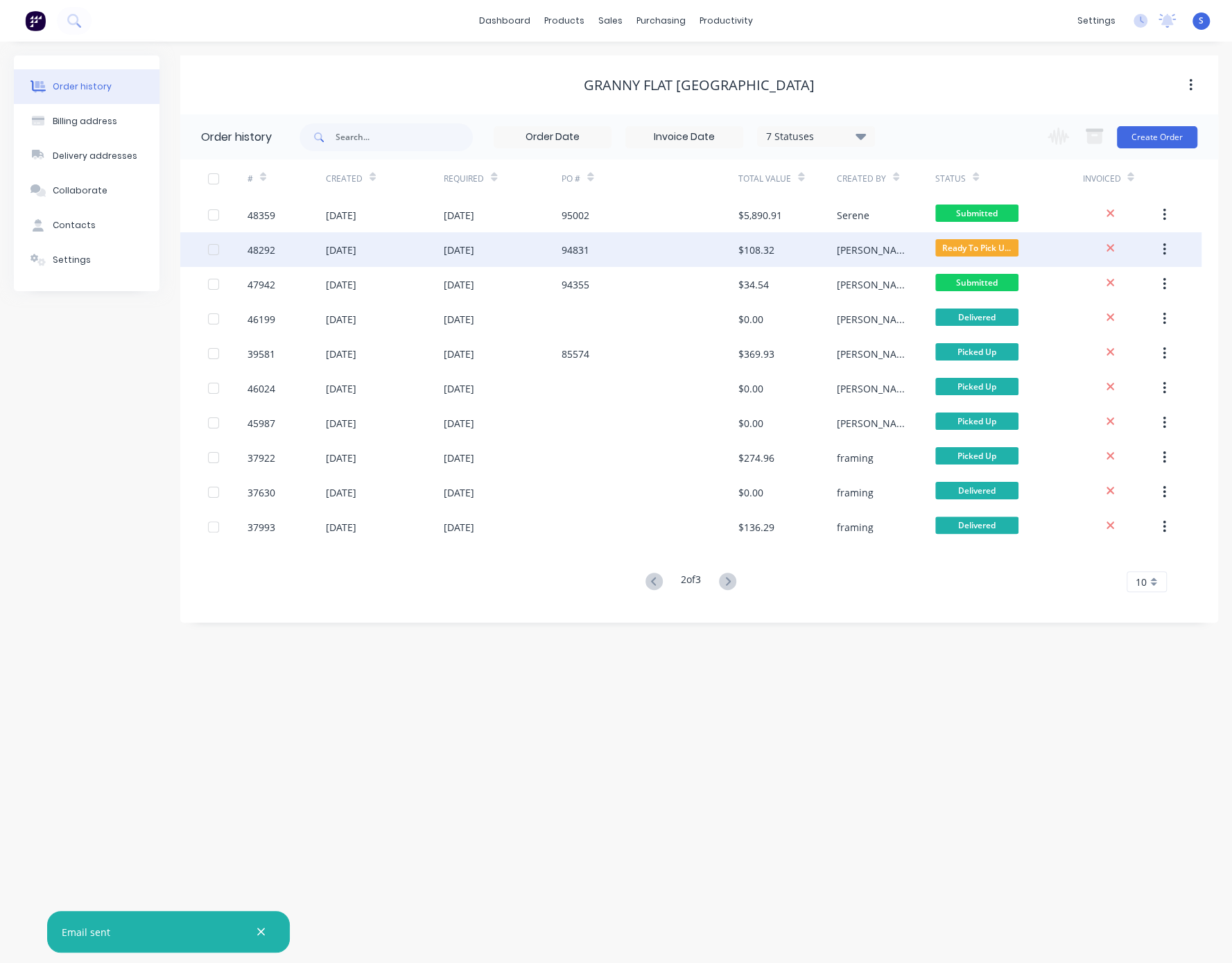
click at [601, 251] on div "94831" at bounding box center [650, 249] width 177 height 35
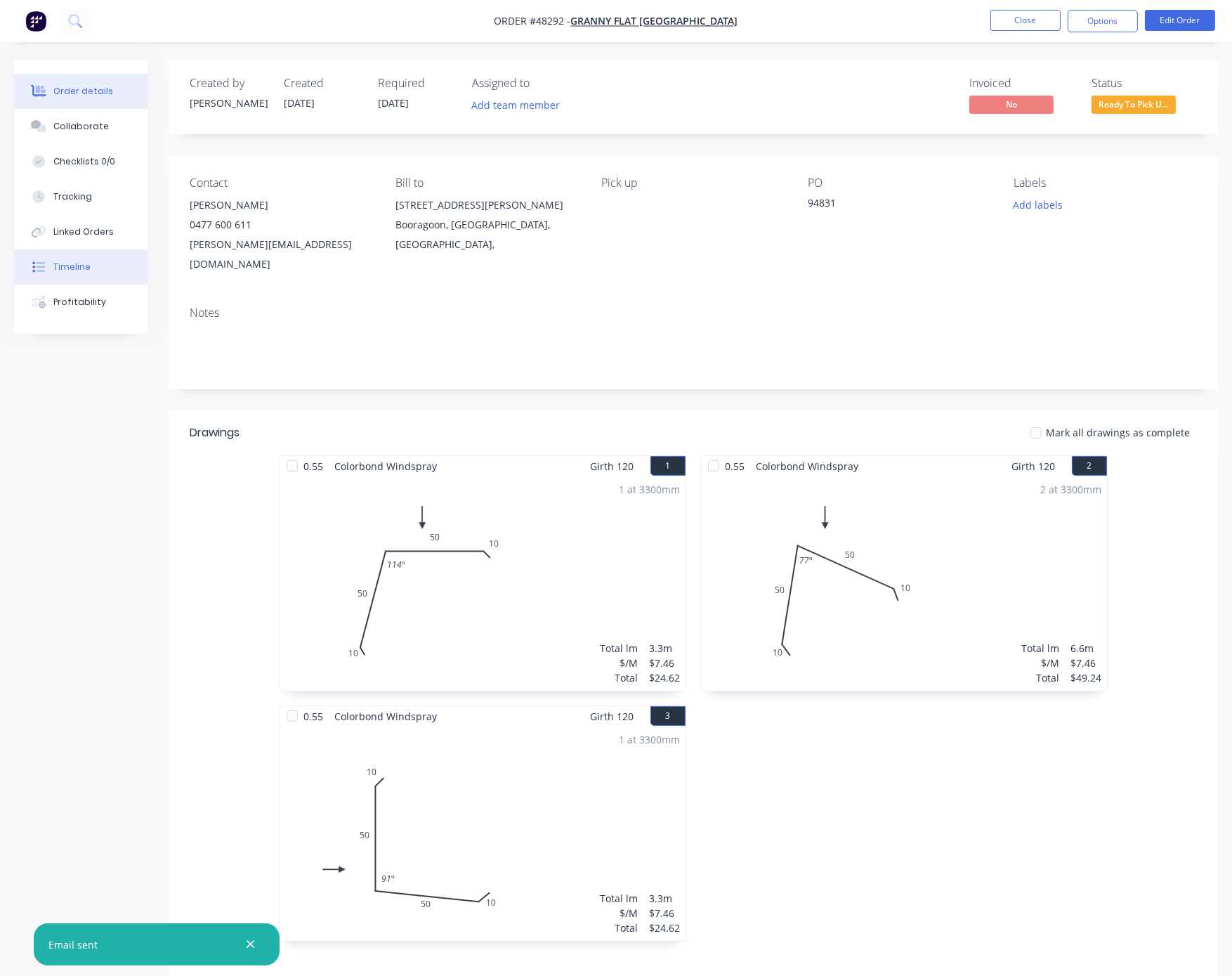
click at [117, 285] on button "Timeline" at bounding box center [81, 267] width 133 height 35
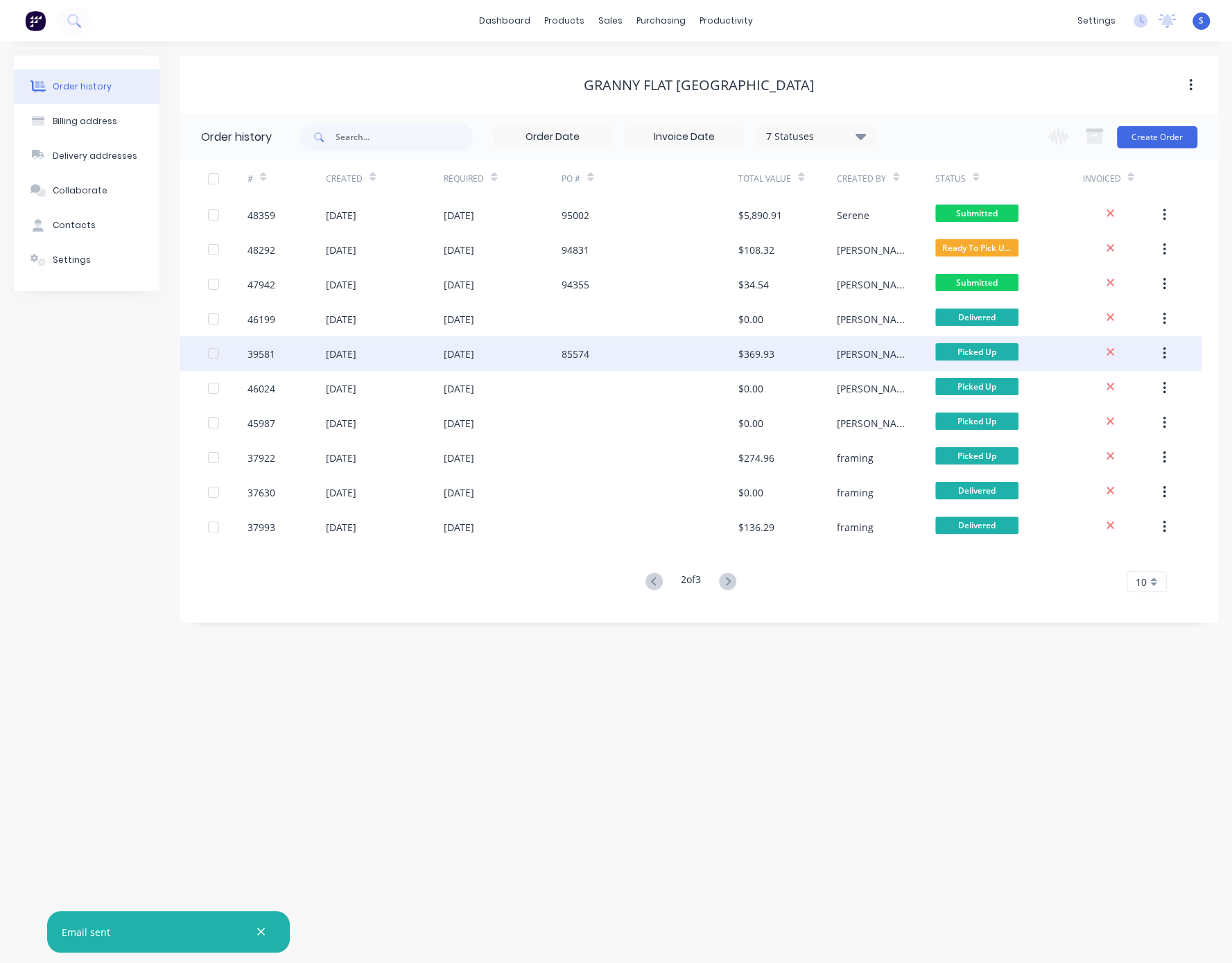
click at [608, 357] on div "85574" at bounding box center [650, 353] width 177 height 35
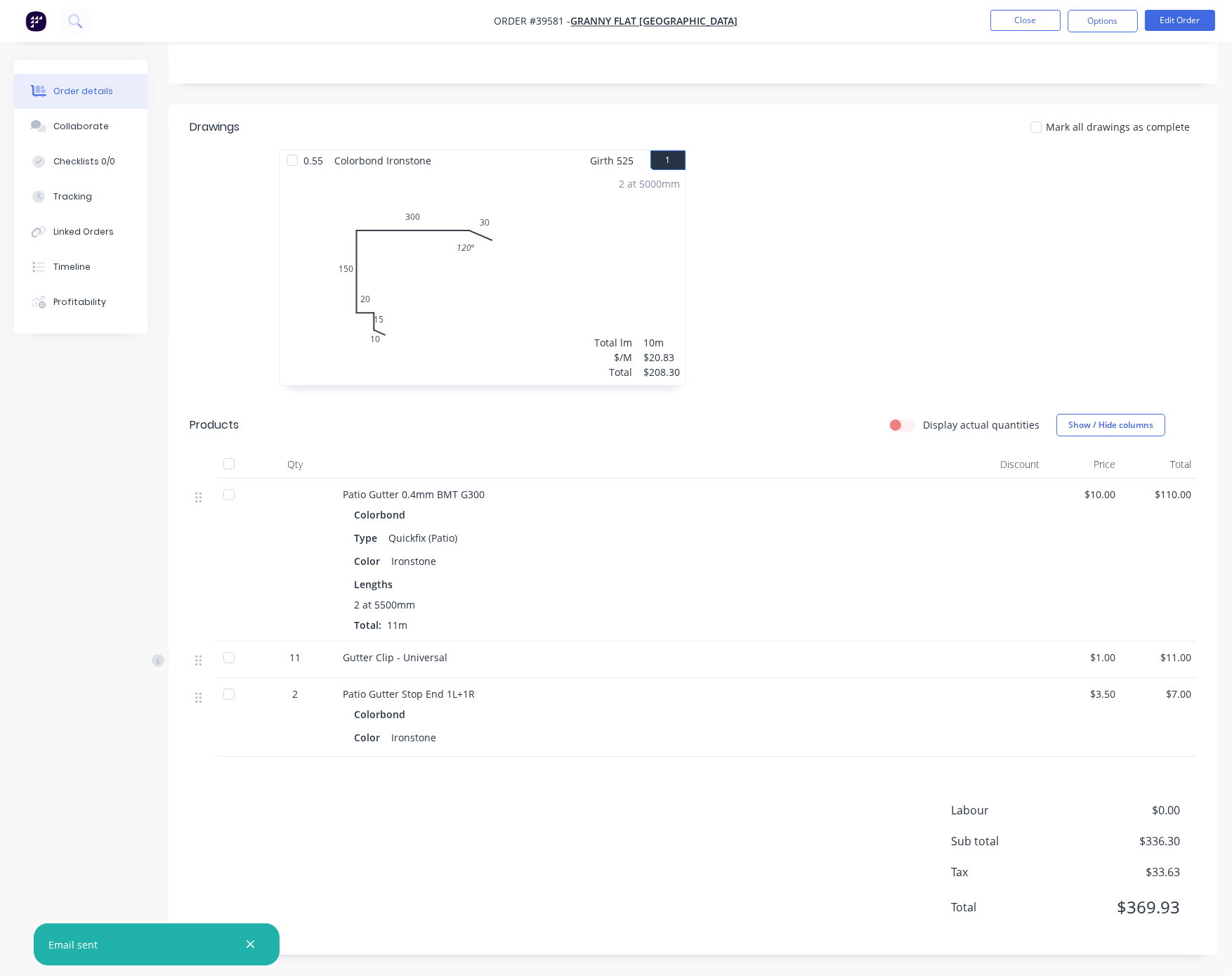
scroll to position [92, 0]
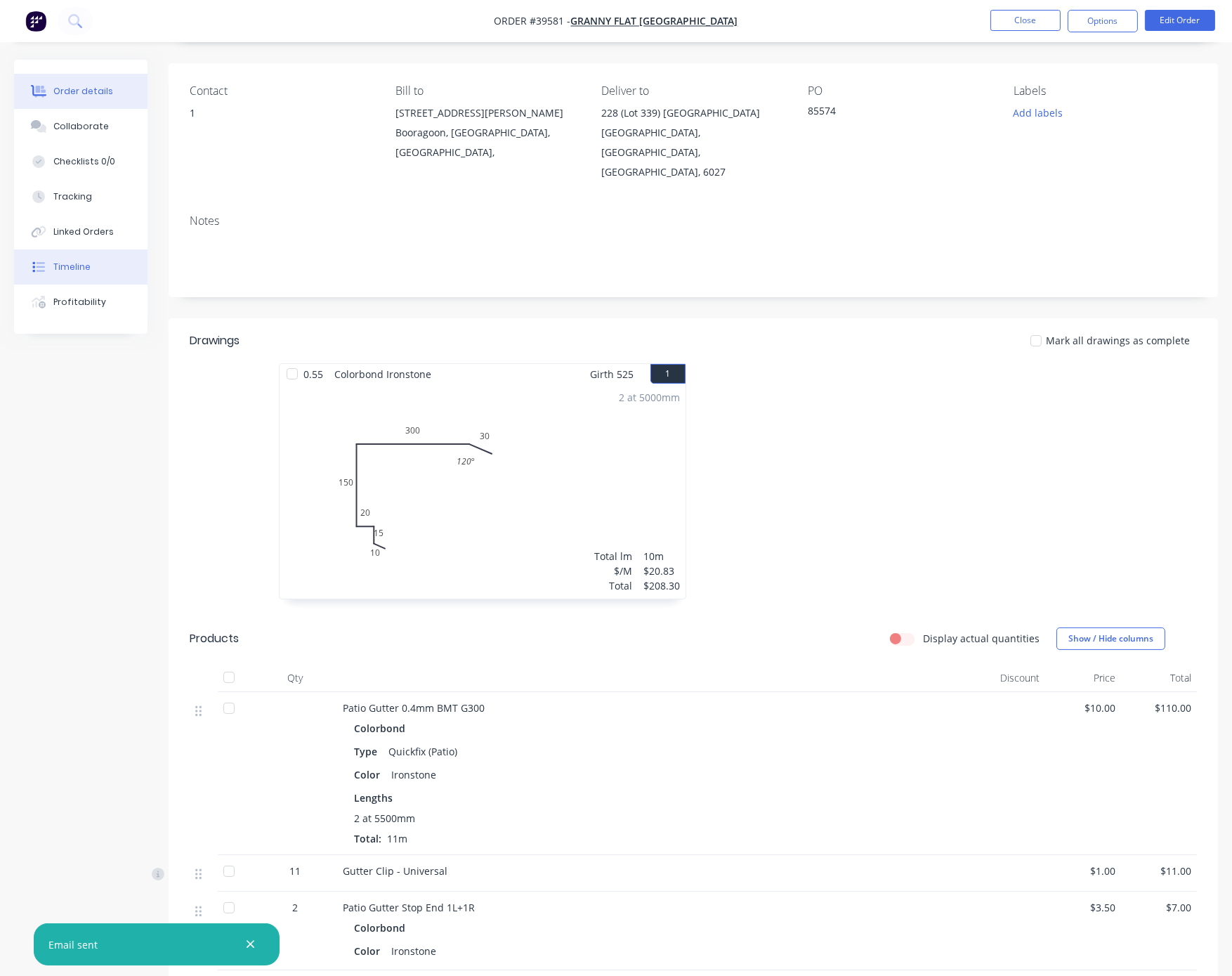
click at [89, 273] on div "Timeline" at bounding box center [72, 267] width 37 height 12
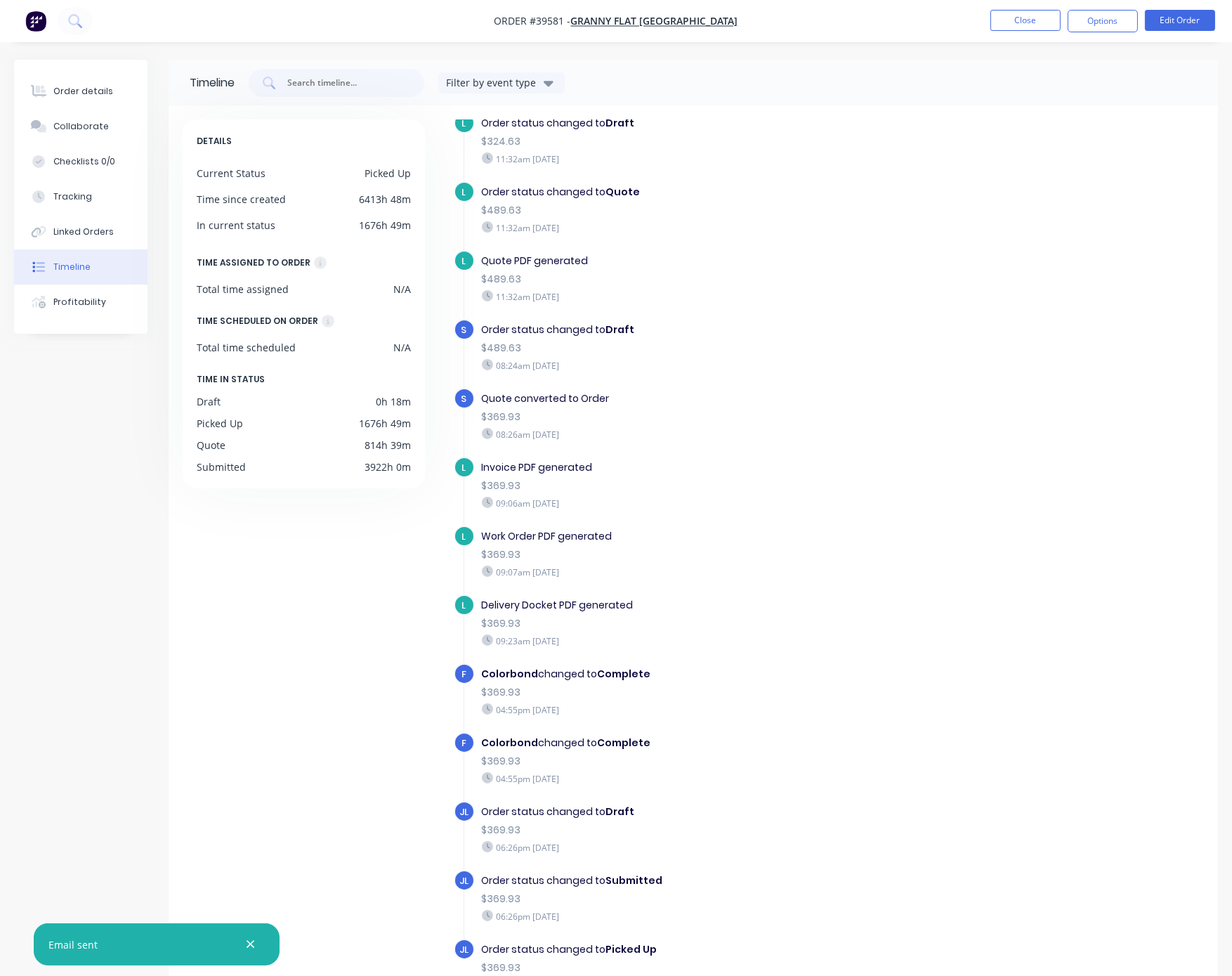
scroll to position [93, 0]
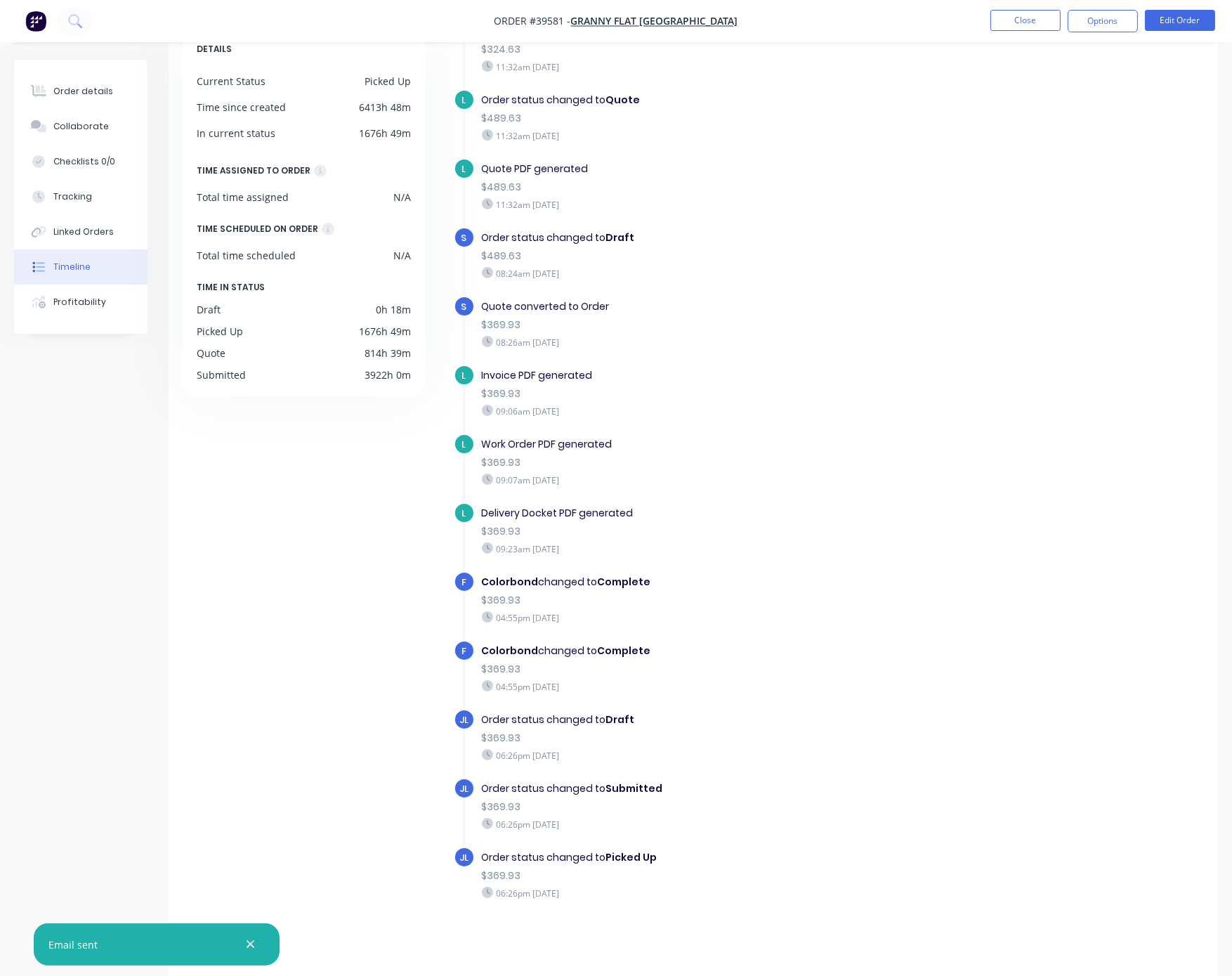
drag, startPoint x: 483, startPoint y: 369, endPoint x: 609, endPoint y: 402, distance: 130.2
click at [609, 402] on div "Invoice PDF generated $369.93 09:06am Wednesday 15/01/25" at bounding box center [714, 393] width 477 height 56
click at [662, 397] on div "Invoice PDF generated $369.93 09:06am Wednesday 15/01/25" at bounding box center [714, 393] width 477 height 56
click at [67, 87] on div "Order details" at bounding box center [83, 91] width 60 height 12
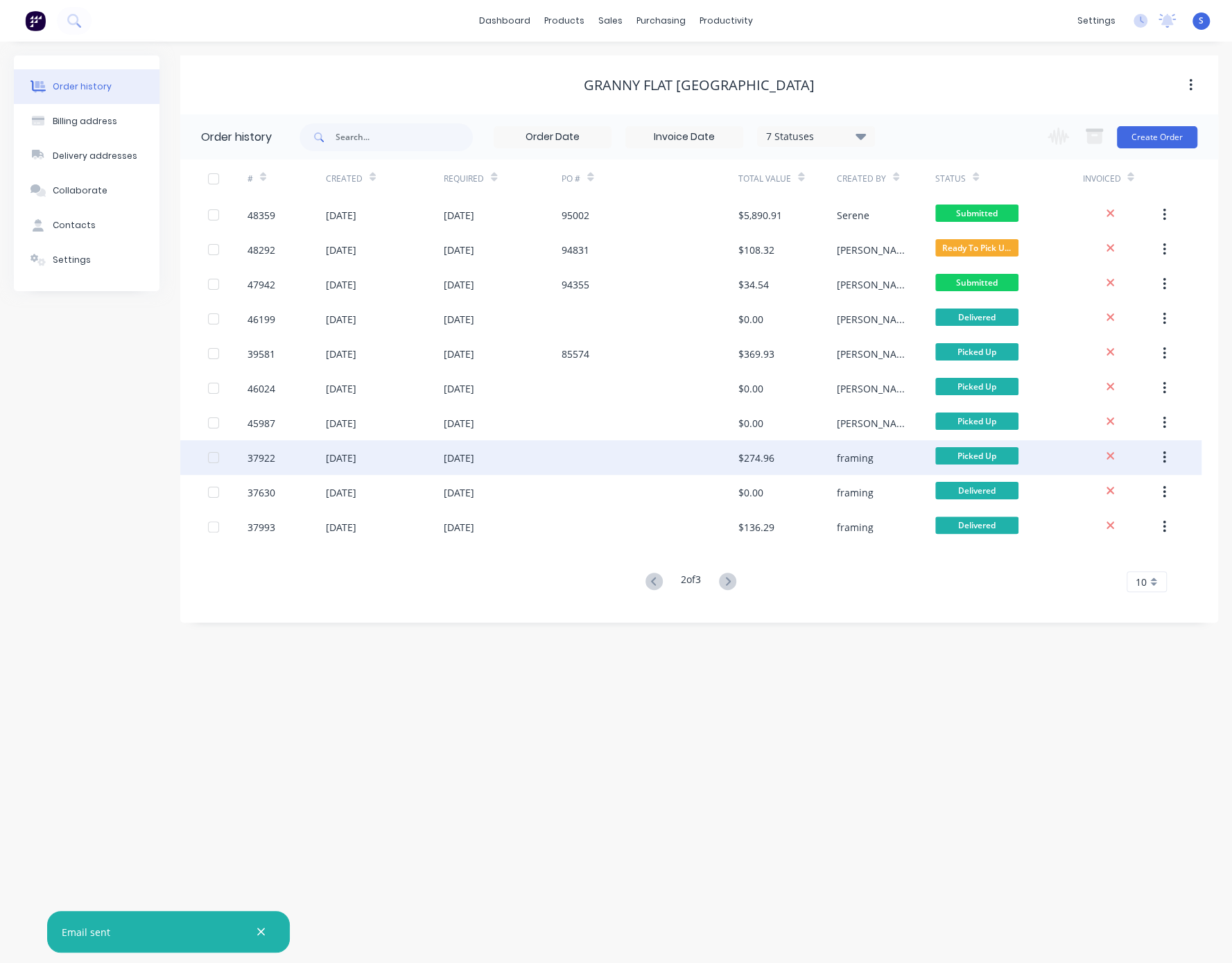
click at [685, 455] on div at bounding box center [650, 457] width 177 height 35
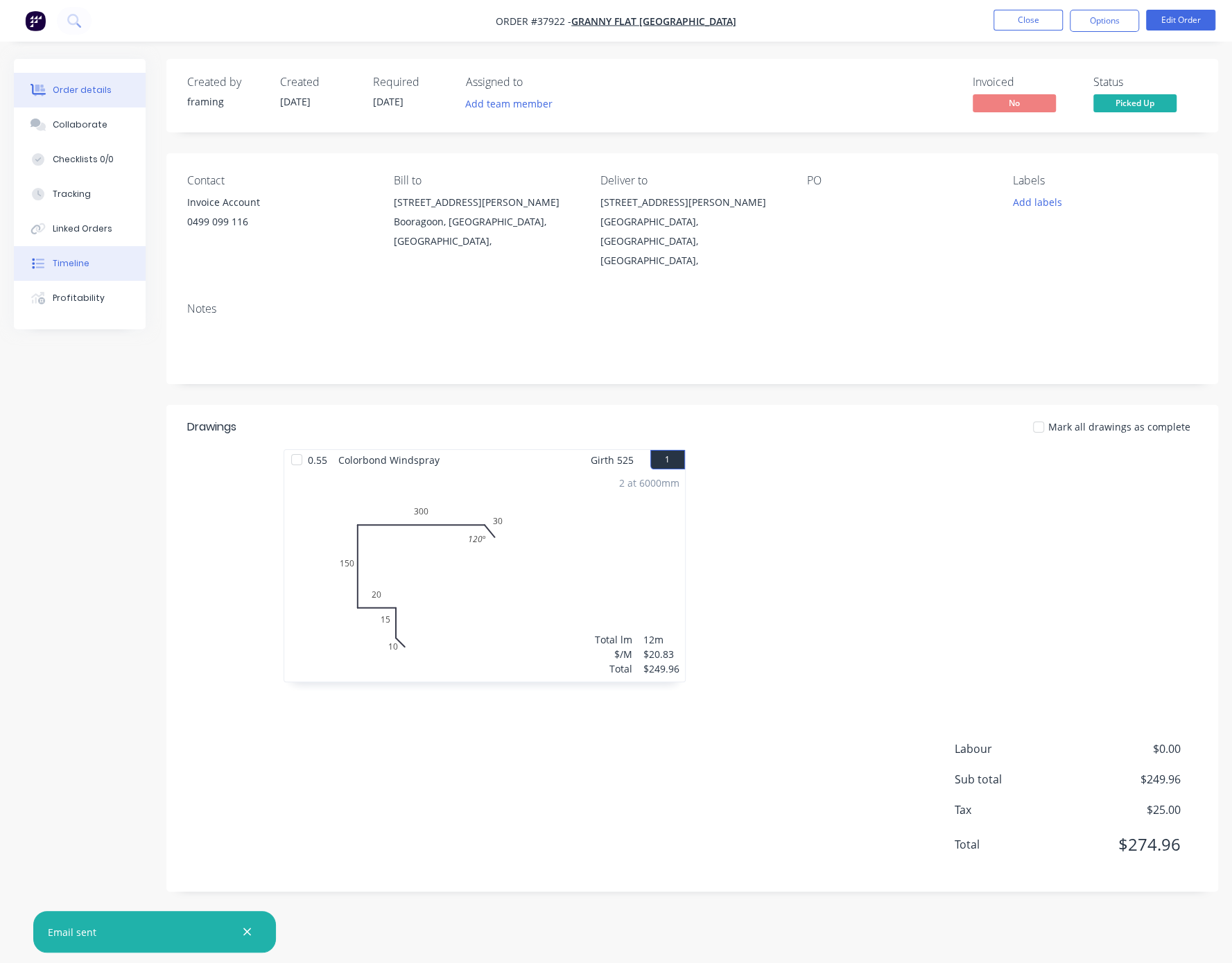
click at [89, 270] on div "Timeline" at bounding box center [71, 263] width 37 height 12
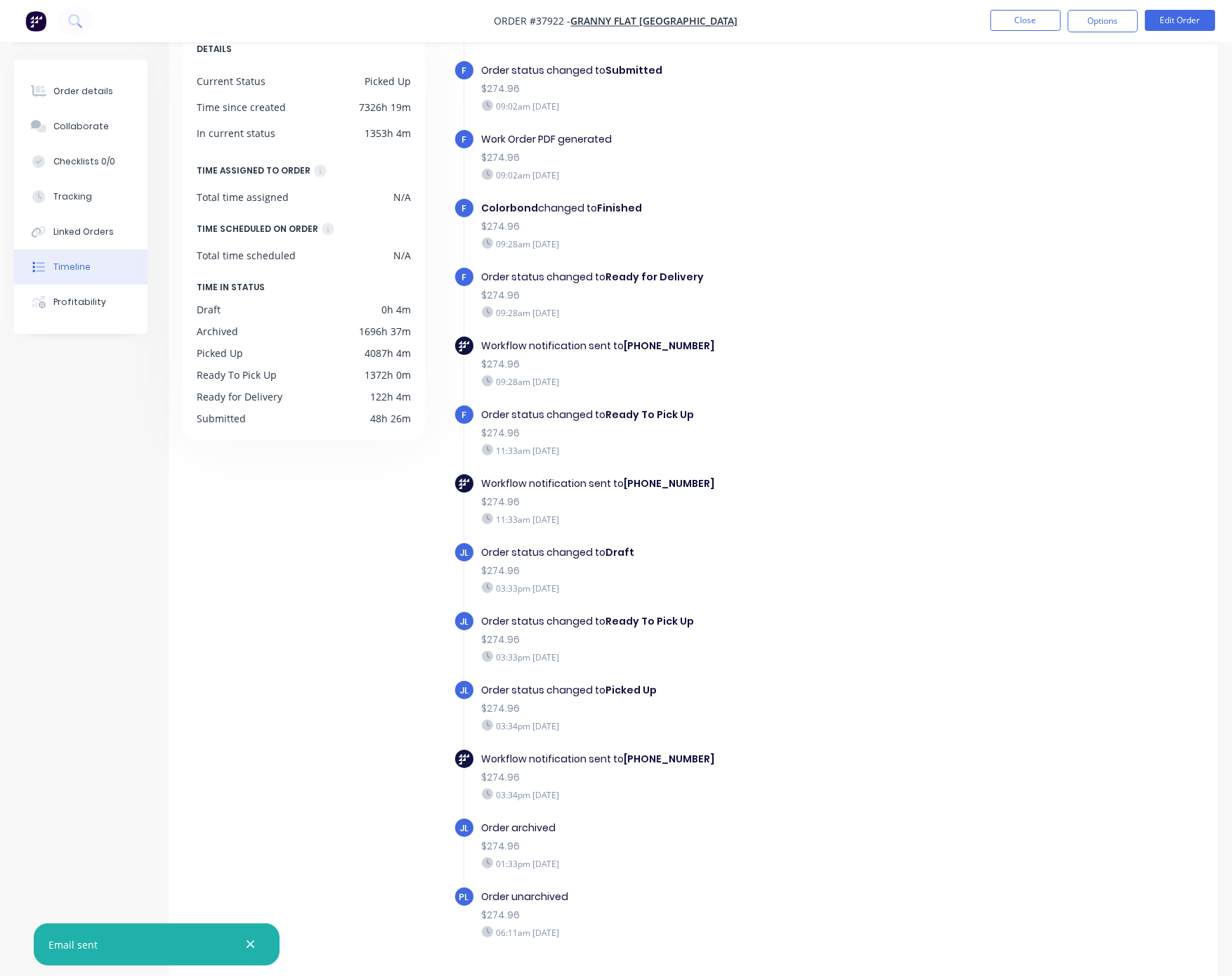
scroll to position [72, 0]
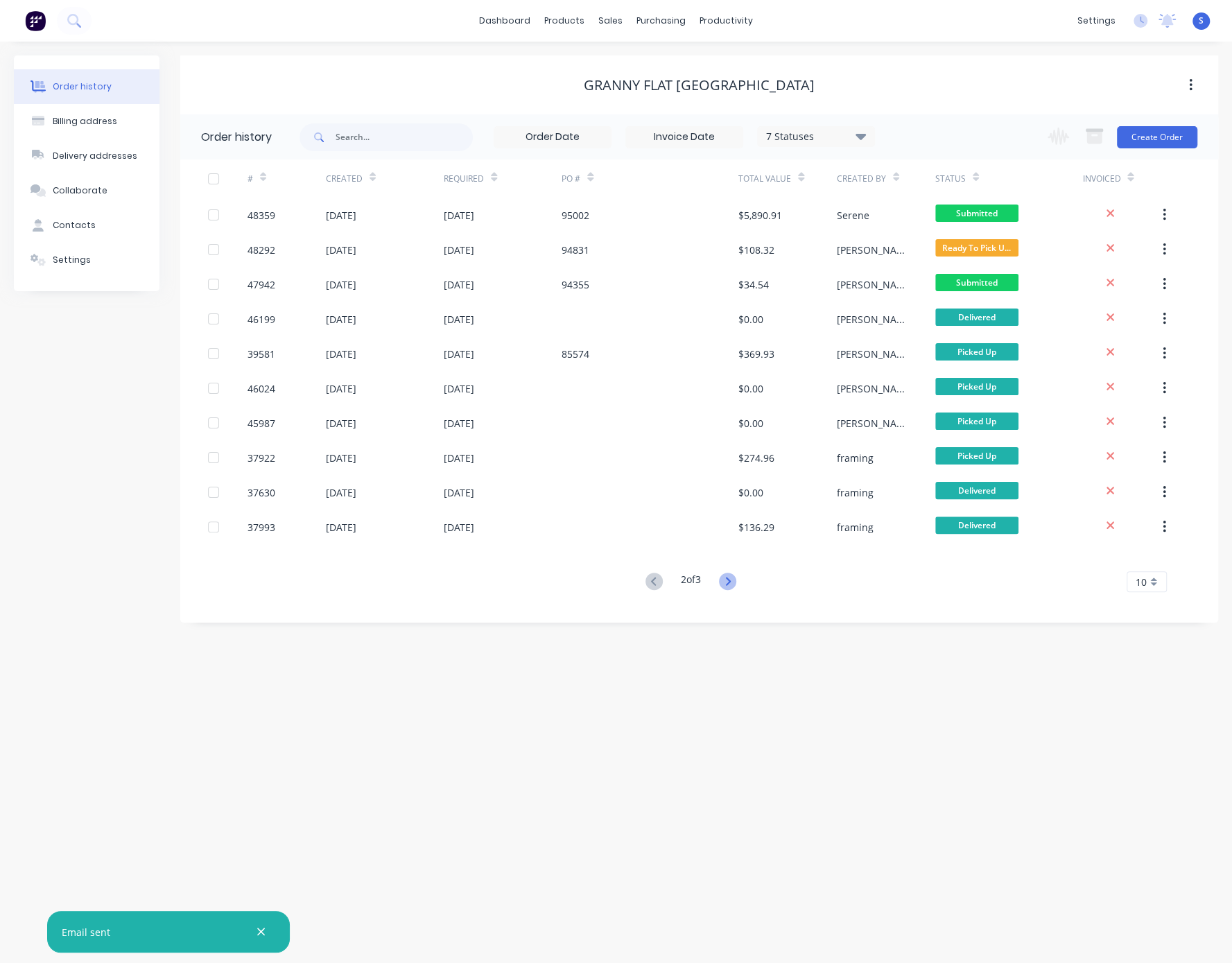
click at [728, 586] on icon at bounding box center [727, 581] width 17 height 17
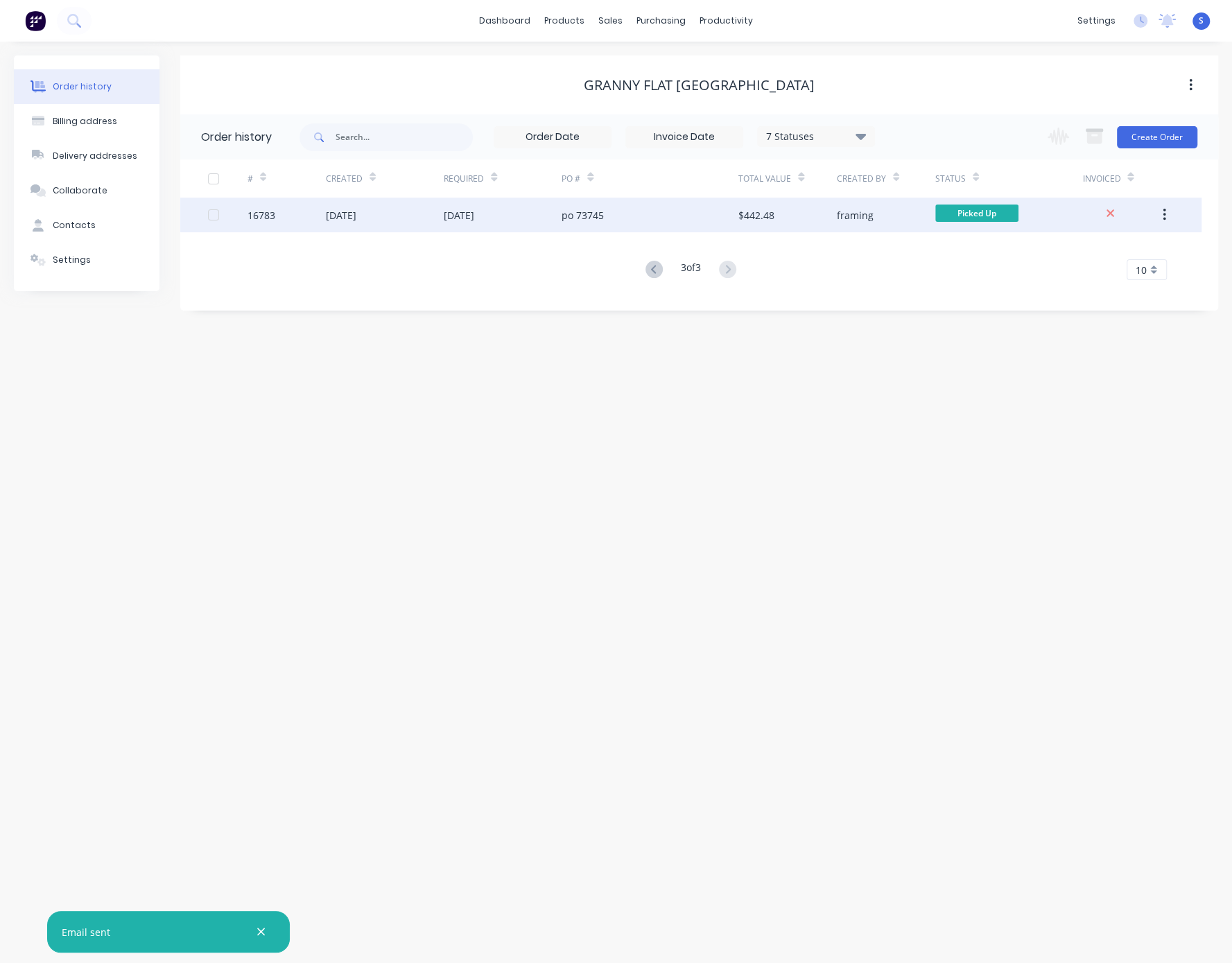
click at [607, 211] on div "po 73745" at bounding box center [650, 214] width 177 height 35
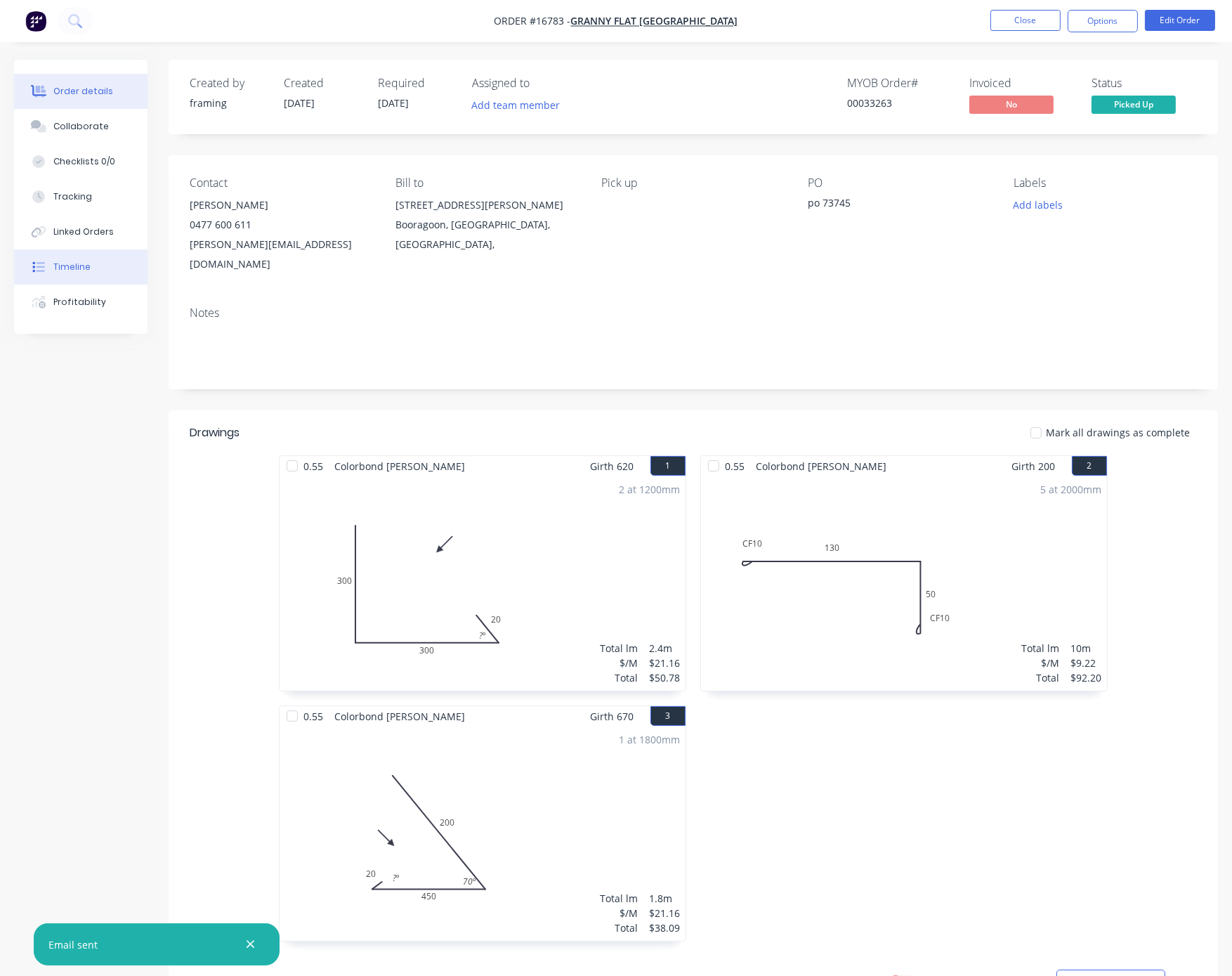
click at [81, 273] on div "Timeline" at bounding box center [72, 267] width 37 height 12
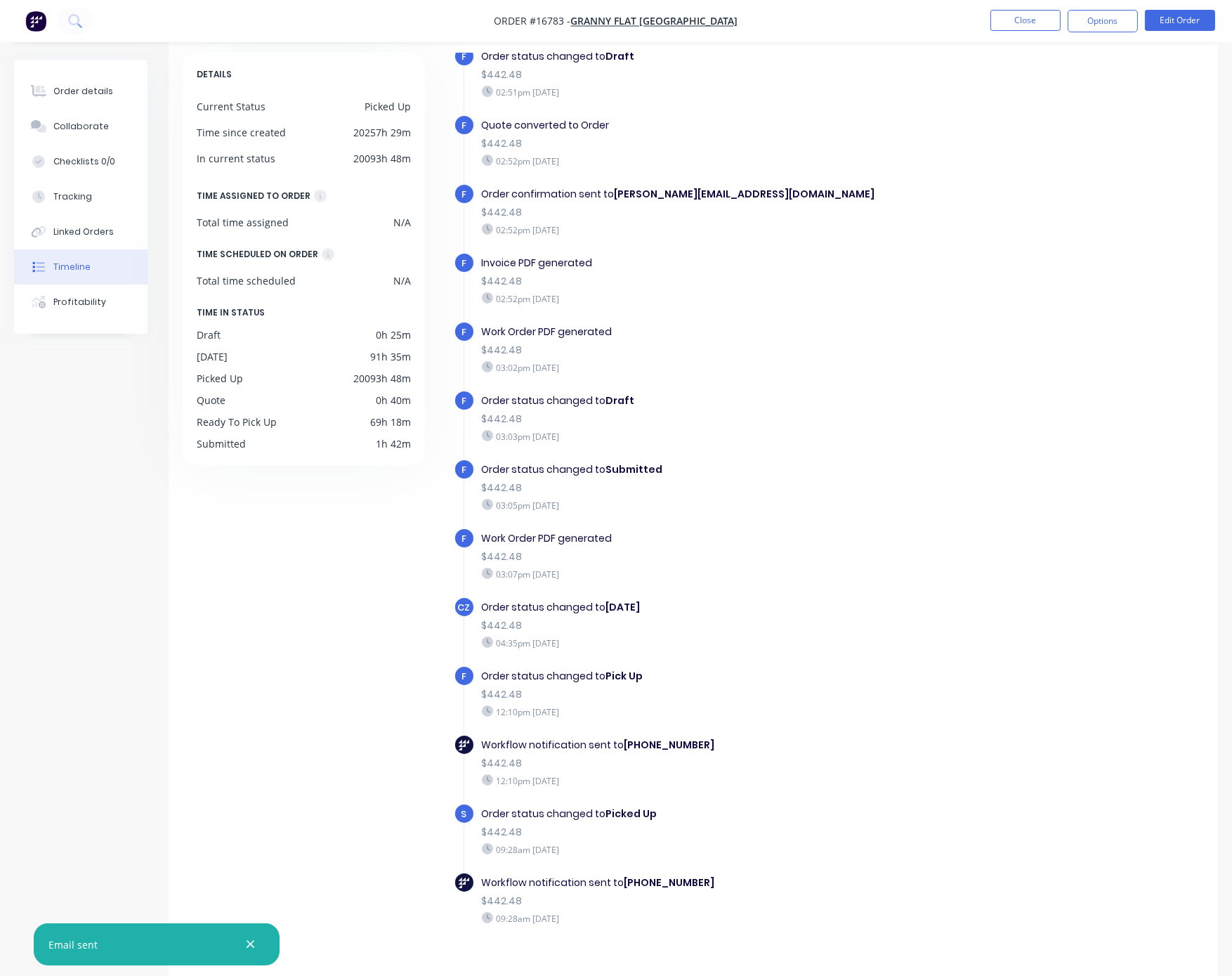
scroll to position [93, 0]
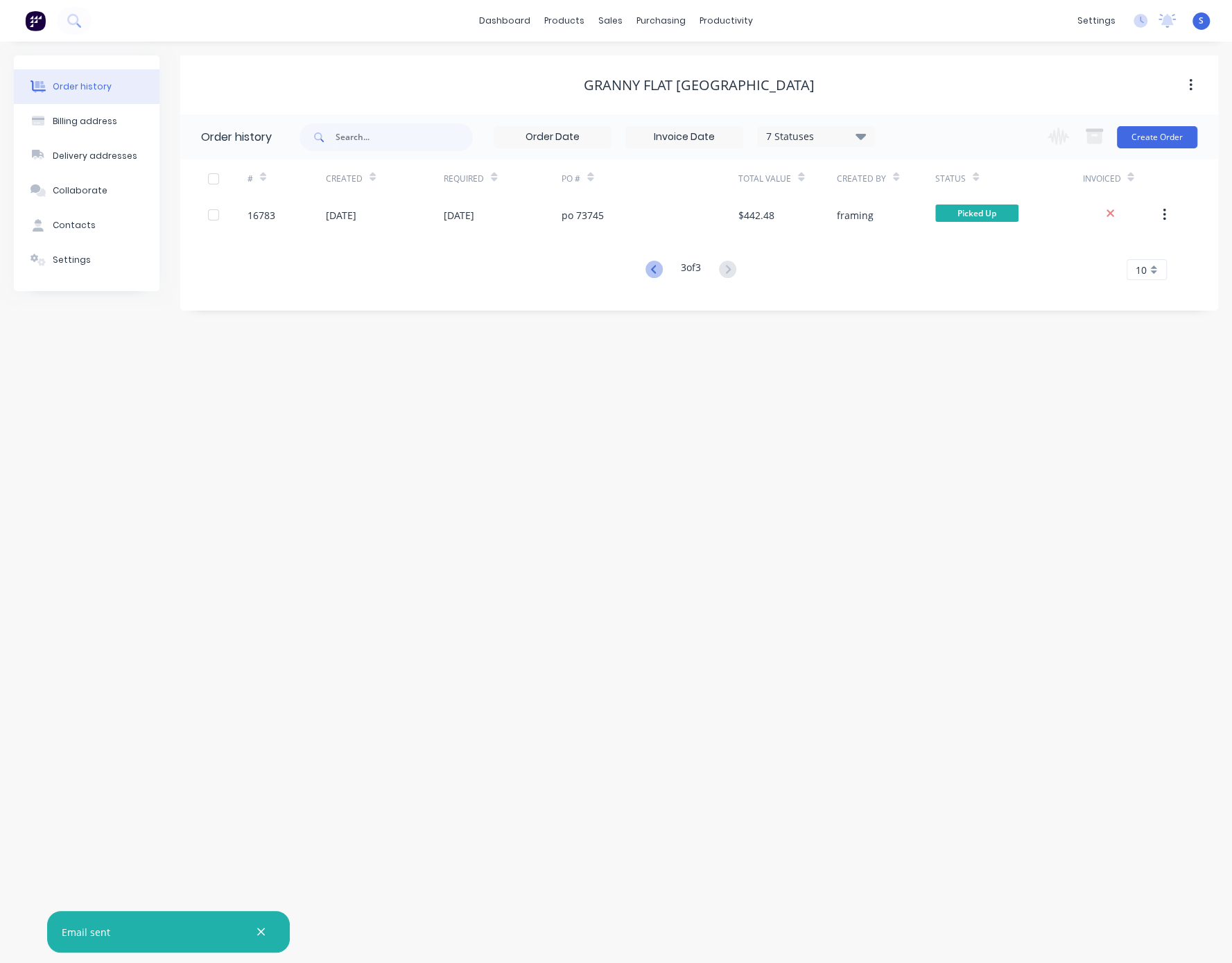
click at [651, 271] on icon at bounding box center [654, 269] width 5 height 8
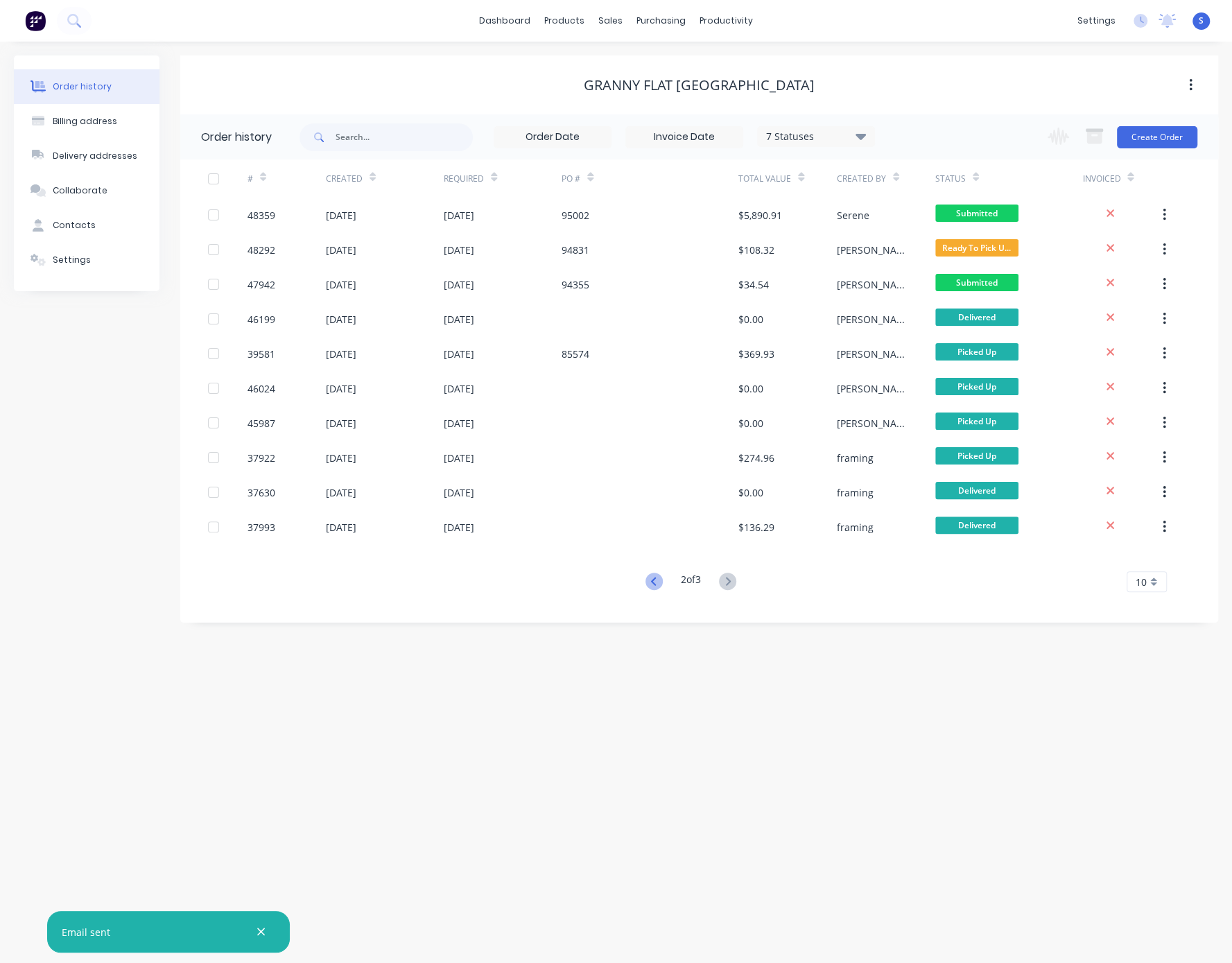
click at [649, 581] on icon at bounding box center [654, 581] width 17 height 17
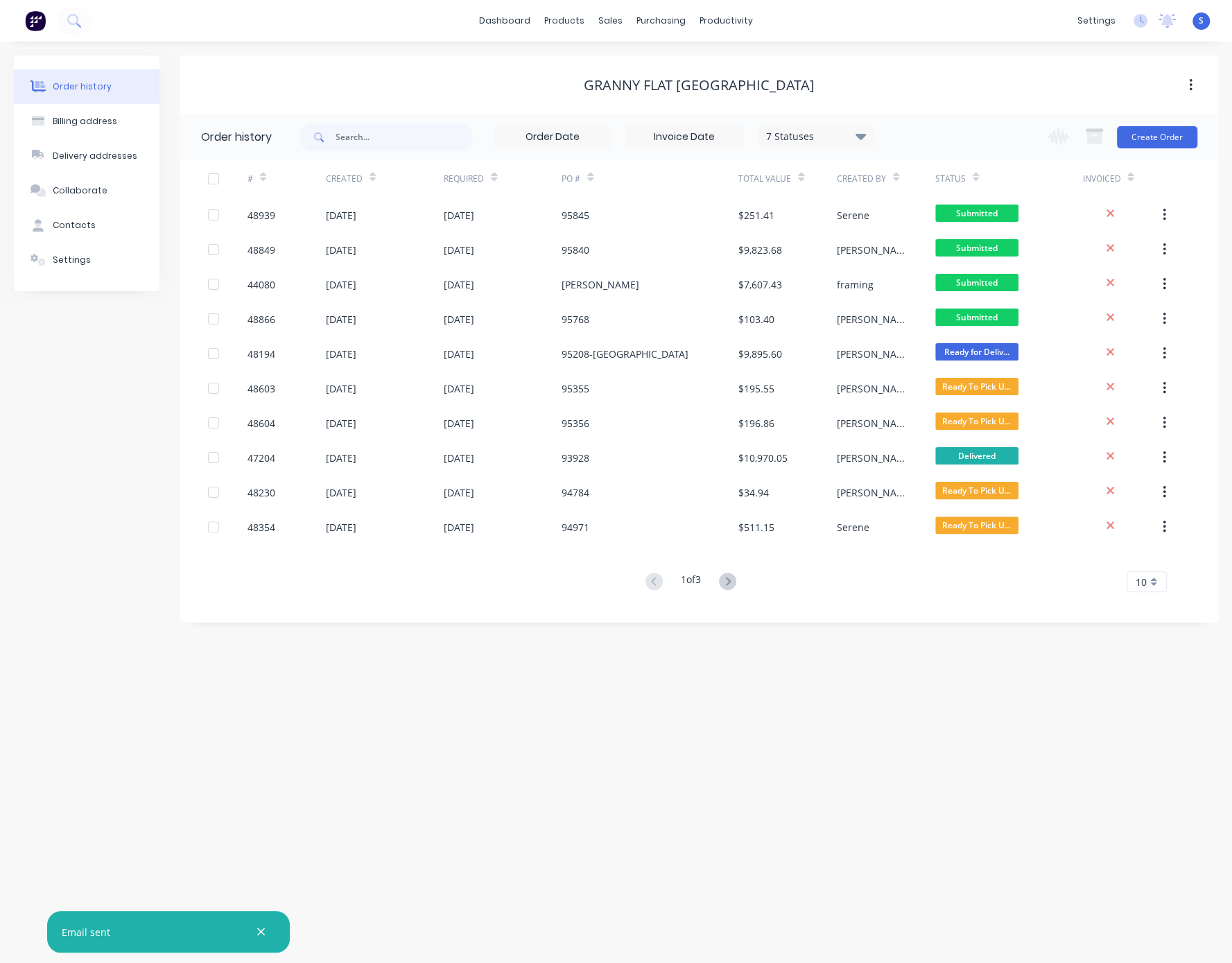
click at [84, 423] on div "Order history Billing address Delivery addresses Collaborate Contacts Settings" at bounding box center [86, 339] width 145 height 567
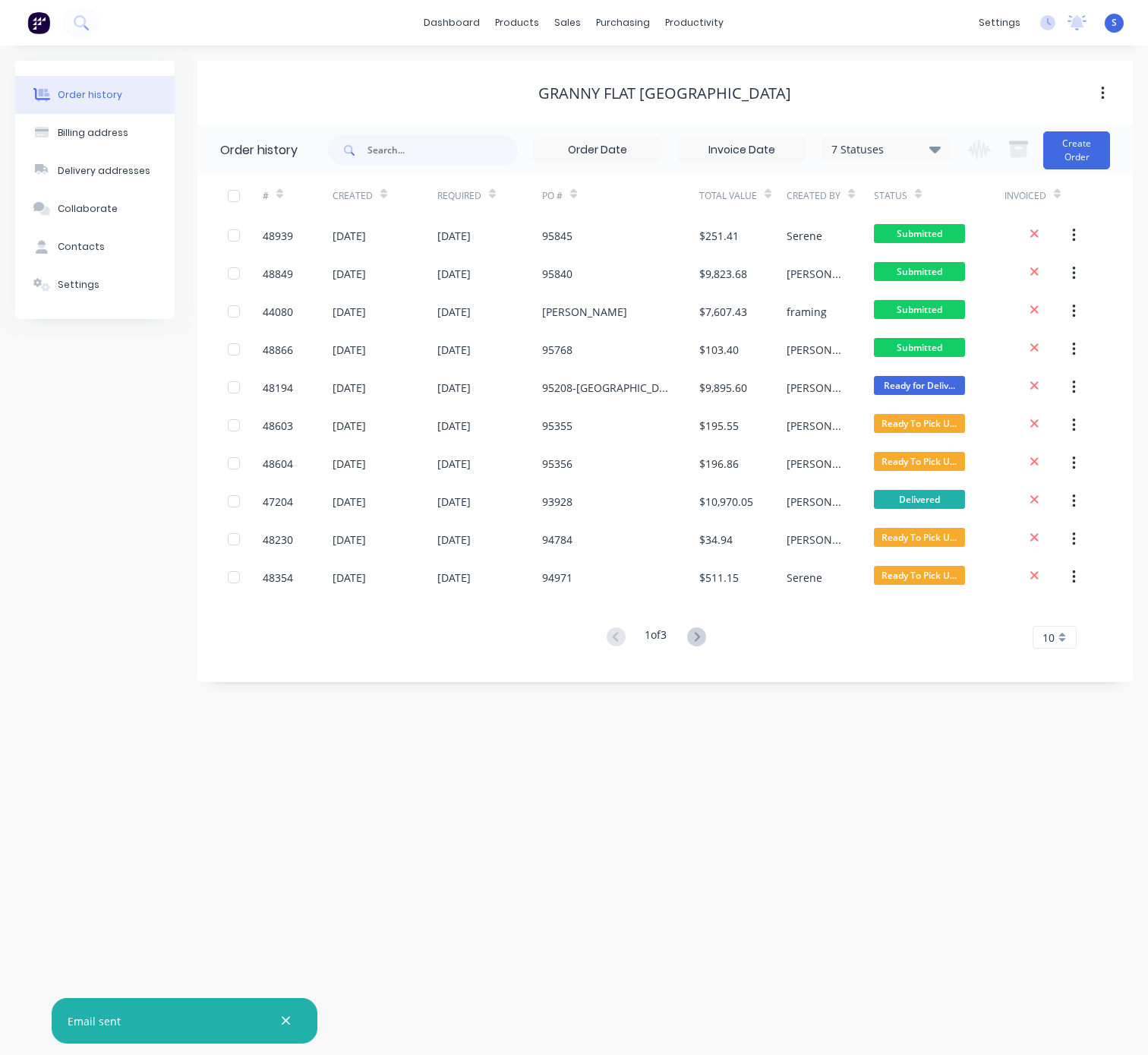
click at [447, 739] on div "Order history Billing address Delivery addresses Collaborate Contacts Settings …" at bounding box center [574, 550] width 1148 height 1009
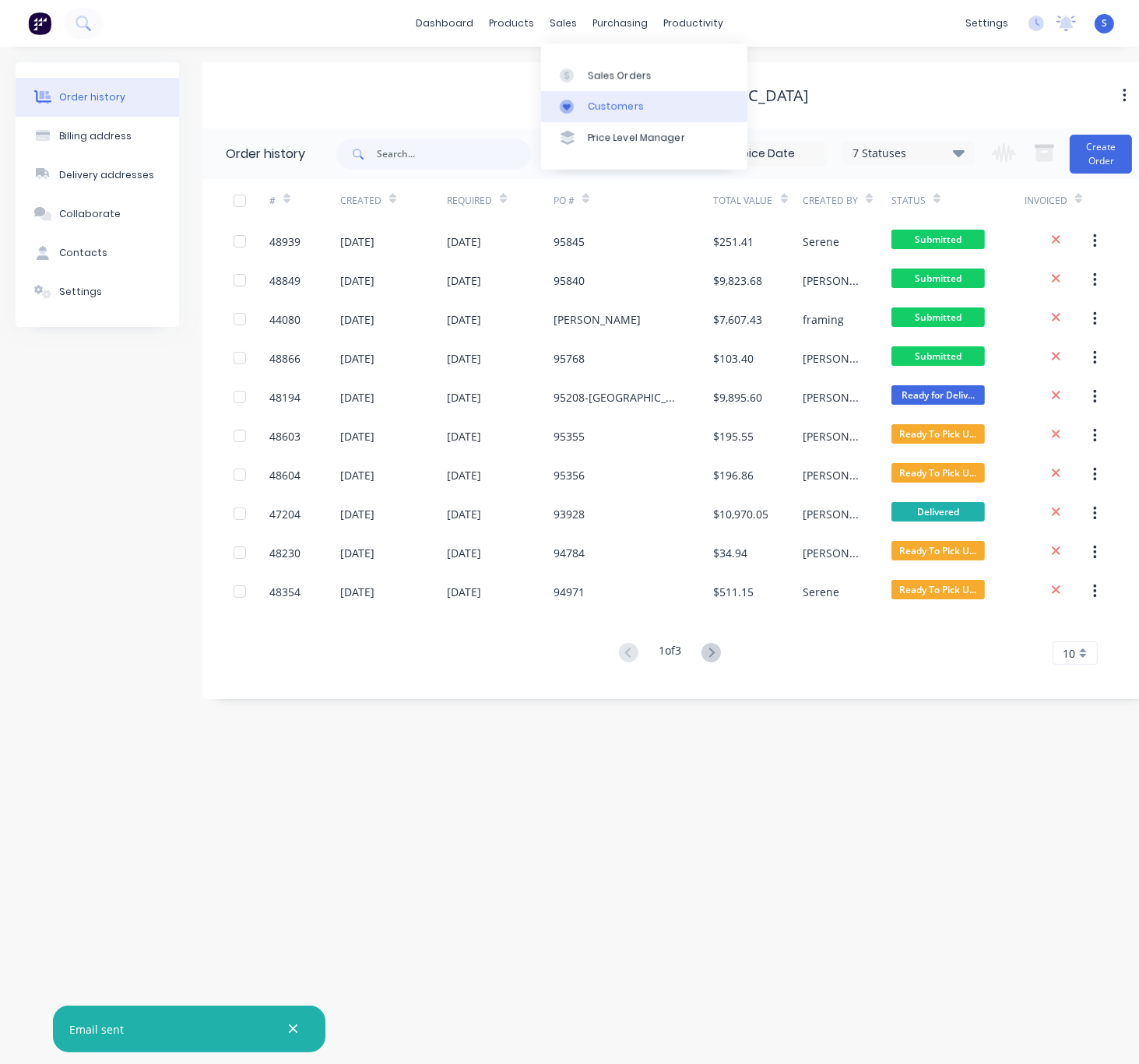
click at [619, 108] on div "Customers" at bounding box center [615, 106] width 56 height 14
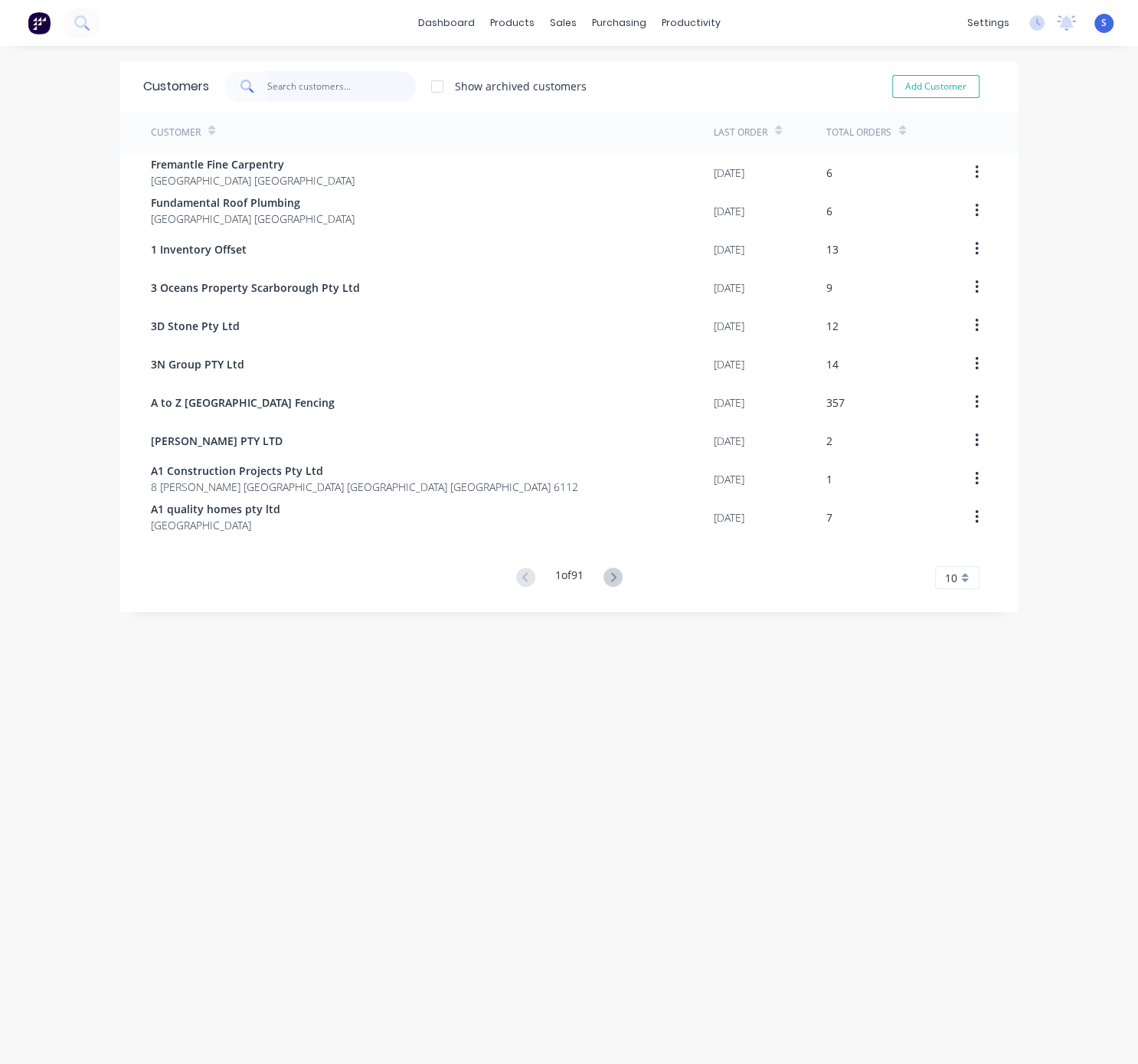
click at [301, 96] on input "text" at bounding box center [342, 86] width 149 height 31
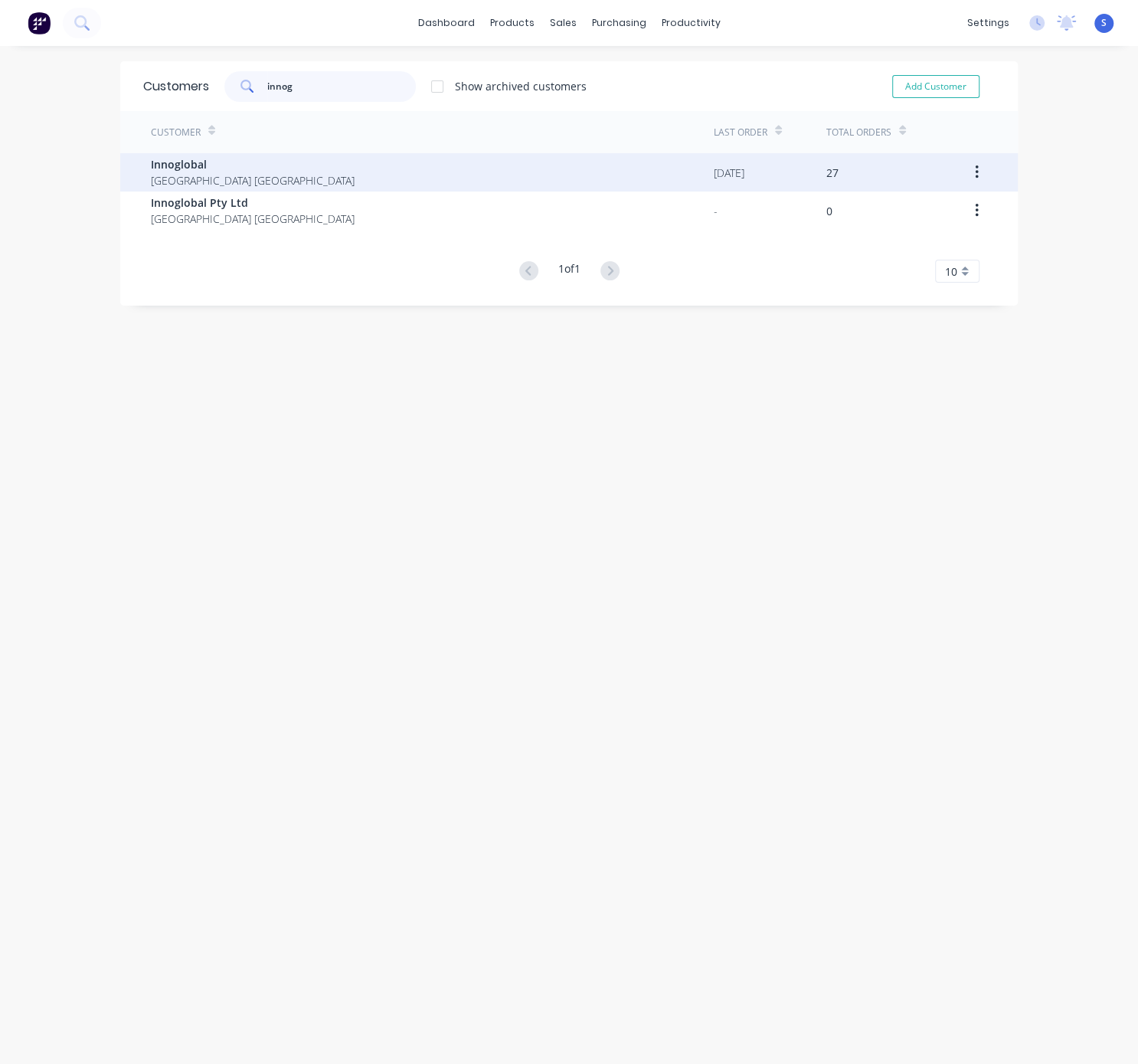
type input "innog"
click at [274, 159] on span "Innoglobal" at bounding box center [252, 164] width 204 height 16
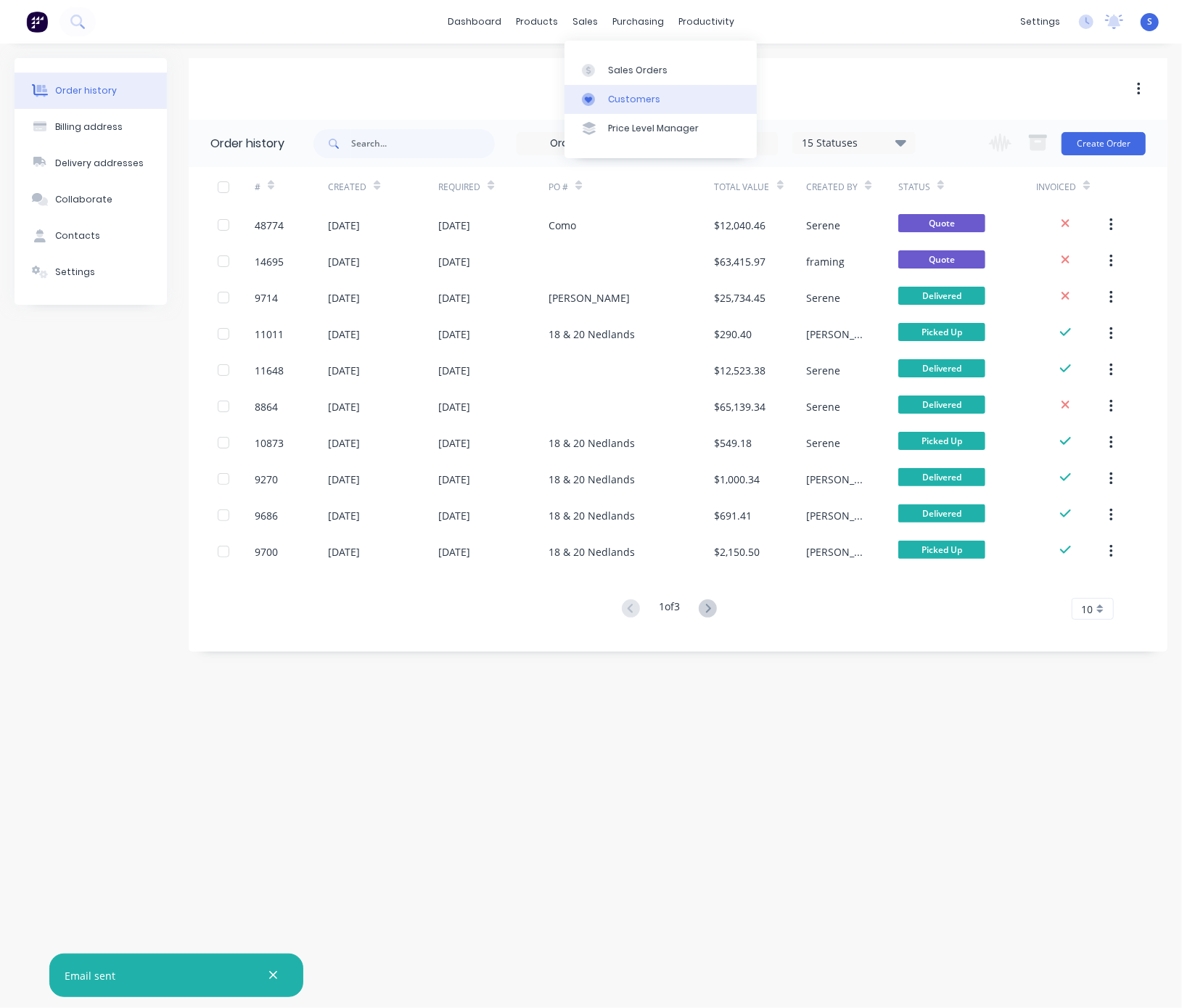
click at [642, 96] on div "Customers" at bounding box center [633, 99] width 52 height 13
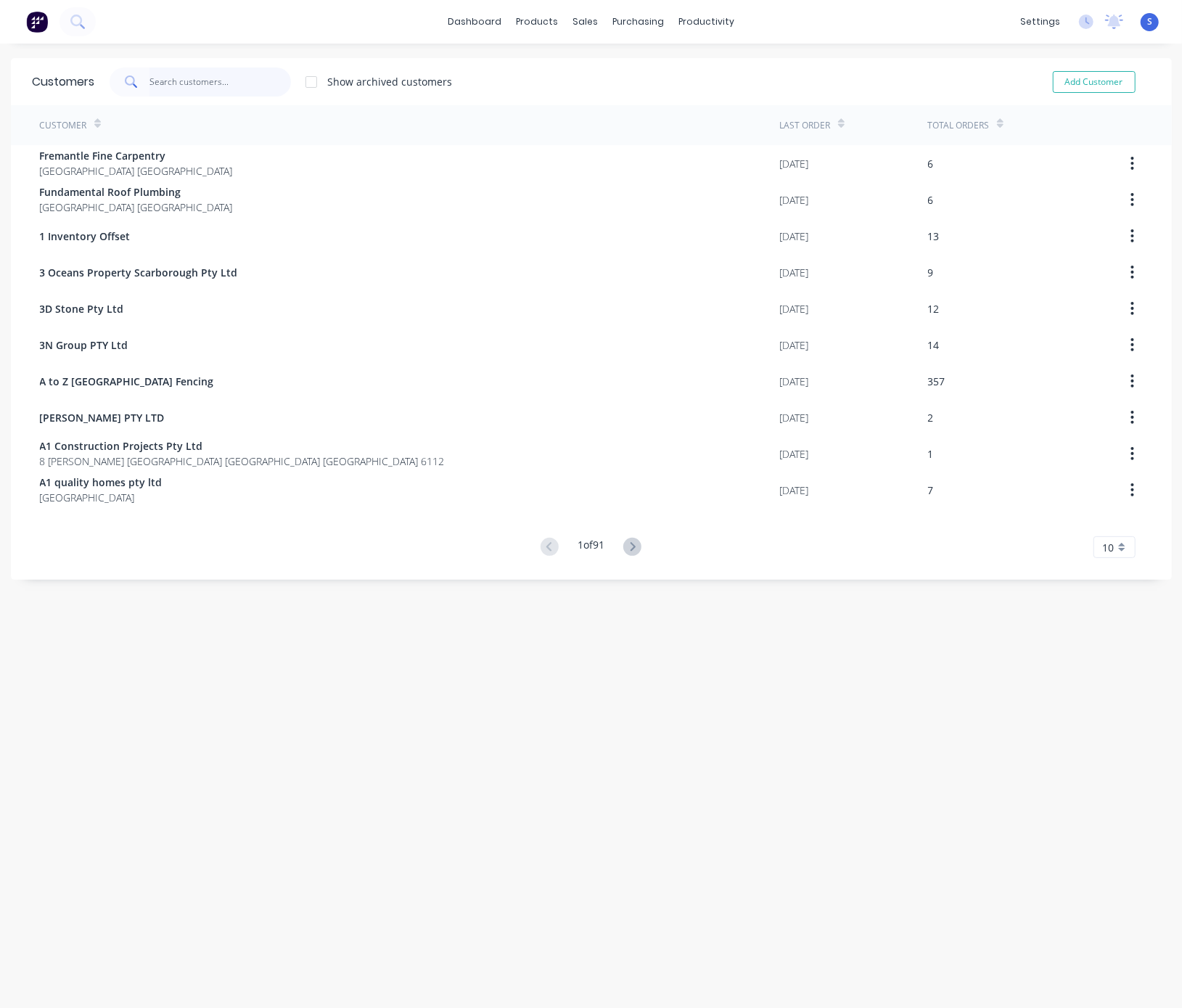
click at [232, 85] on input "text" at bounding box center [220, 82] width 141 height 29
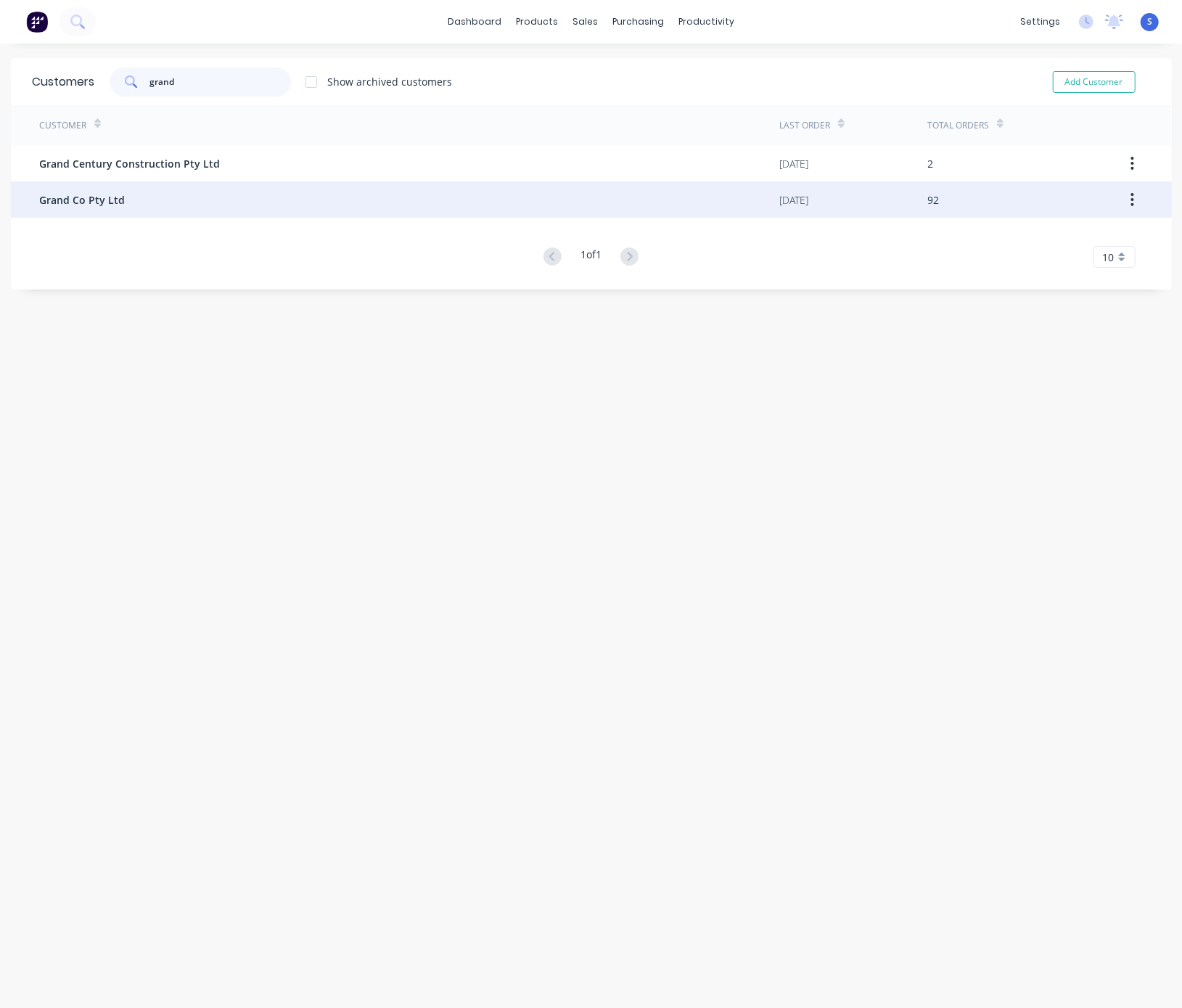
type input "grand"
click at [225, 206] on div "Grand Co Pty Ltd" at bounding box center [410, 199] width 740 height 37
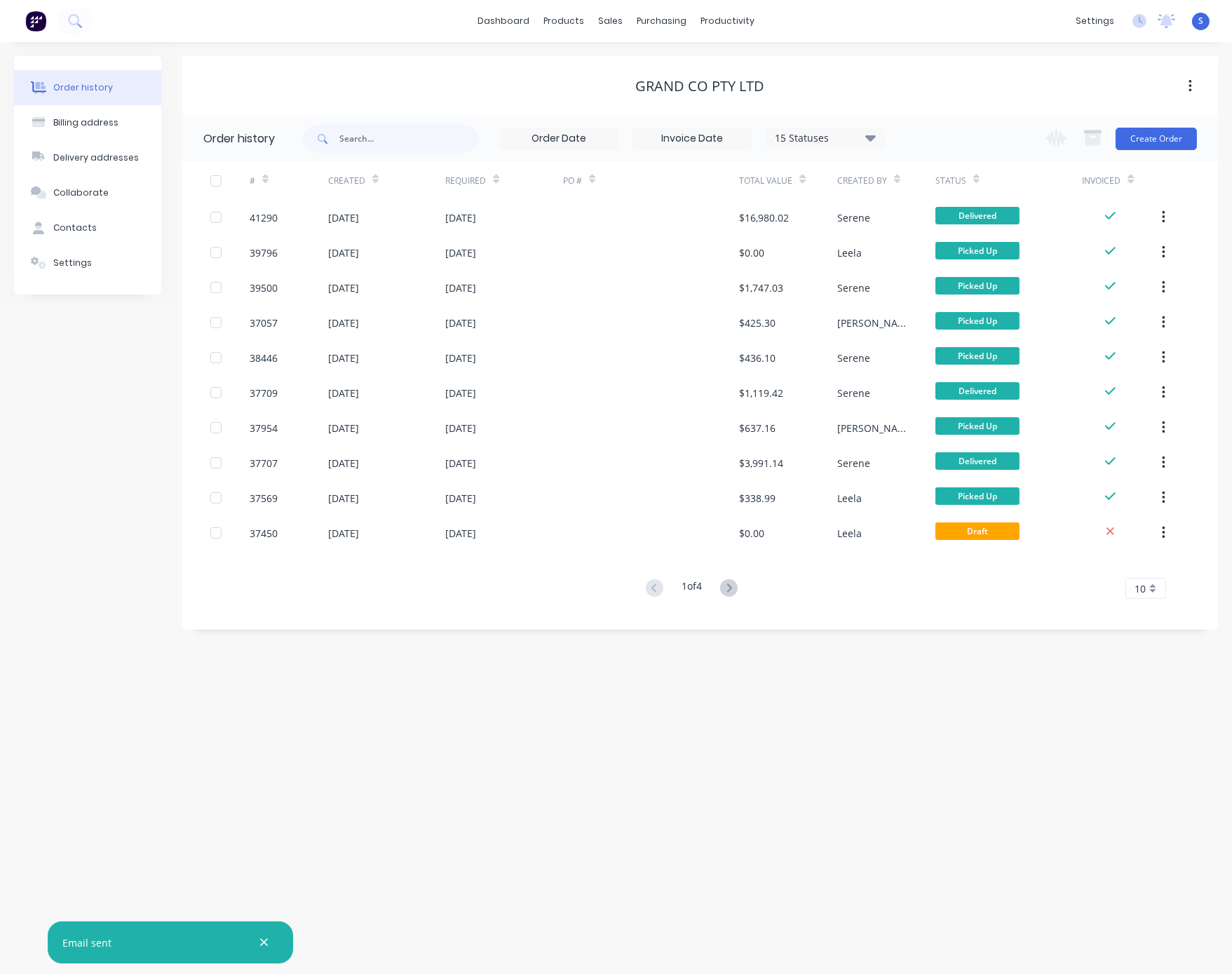
click at [449, 677] on div "Order history Billing address Delivery addresses Collaborate Contacts Settings …" at bounding box center [616, 508] width 1232 height 931
click at [646, 101] on div "Customers" at bounding box center [657, 95] width 50 height 12
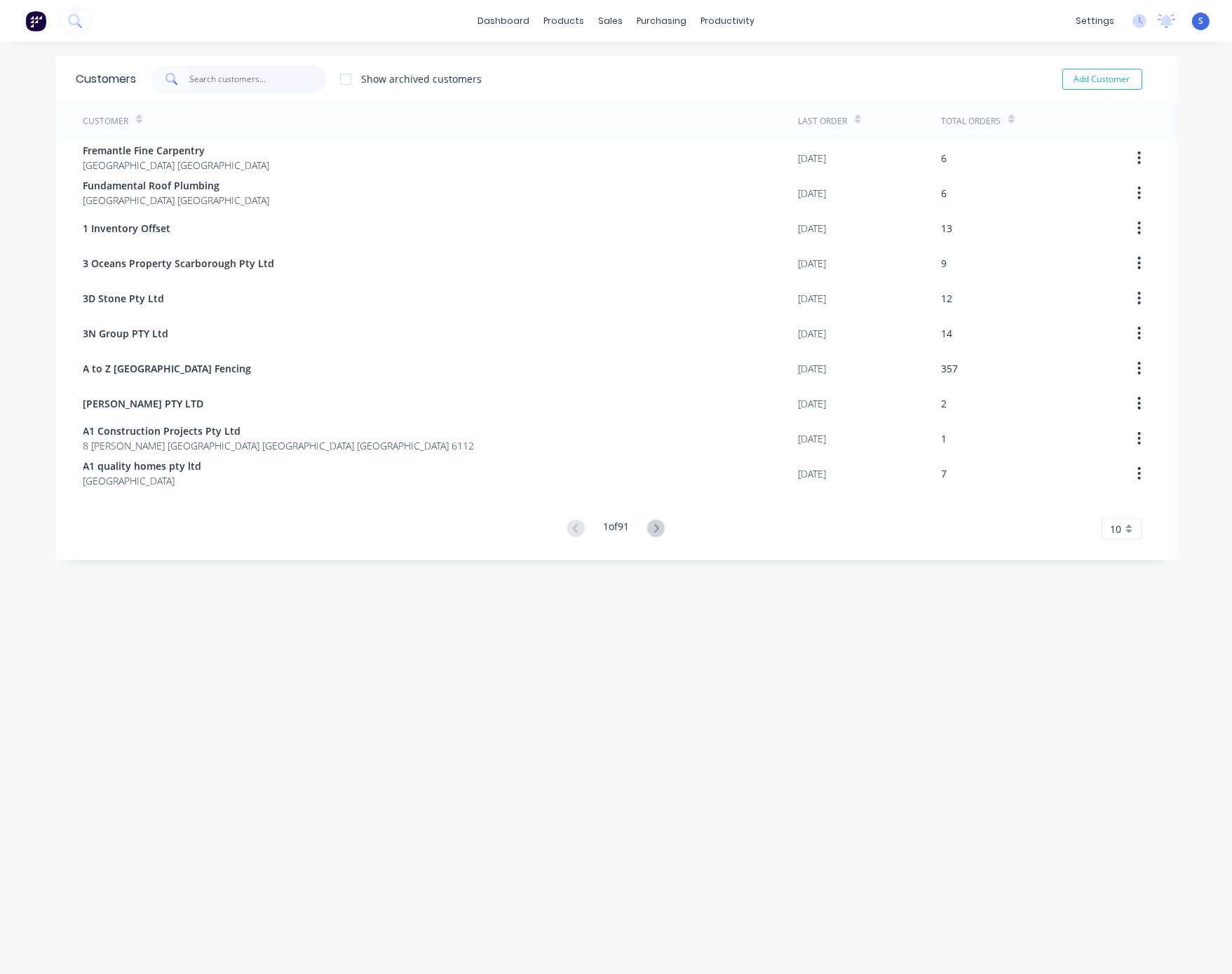
click at [212, 75] on input "text" at bounding box center [257, 79] width 136 height 28
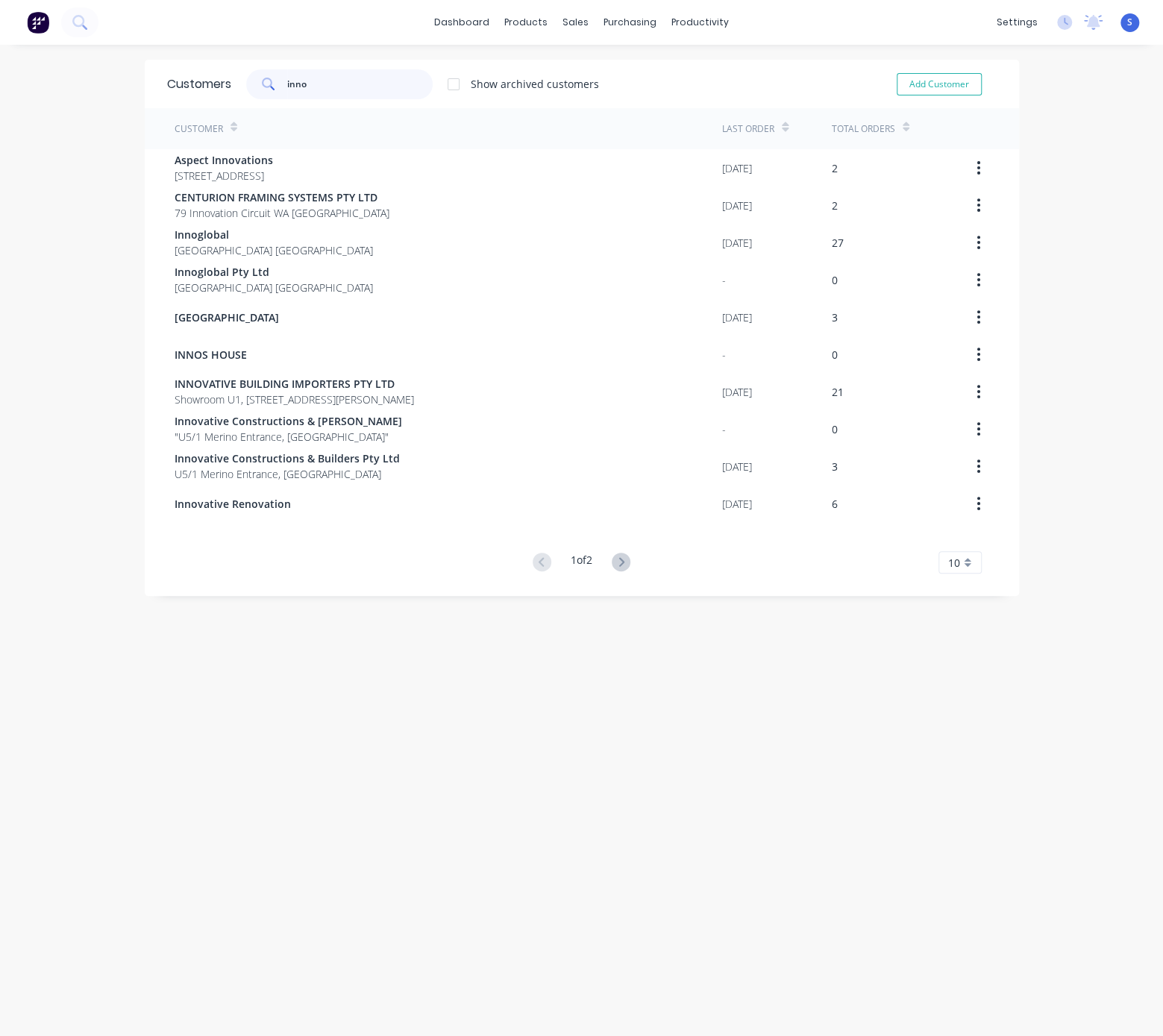
type input "inno"
click at [441, 689] on div "Customers inno Show archived customers Add Customer Customer Last Order Total O…" at bounding box center [581, 555] width 1163 height 991
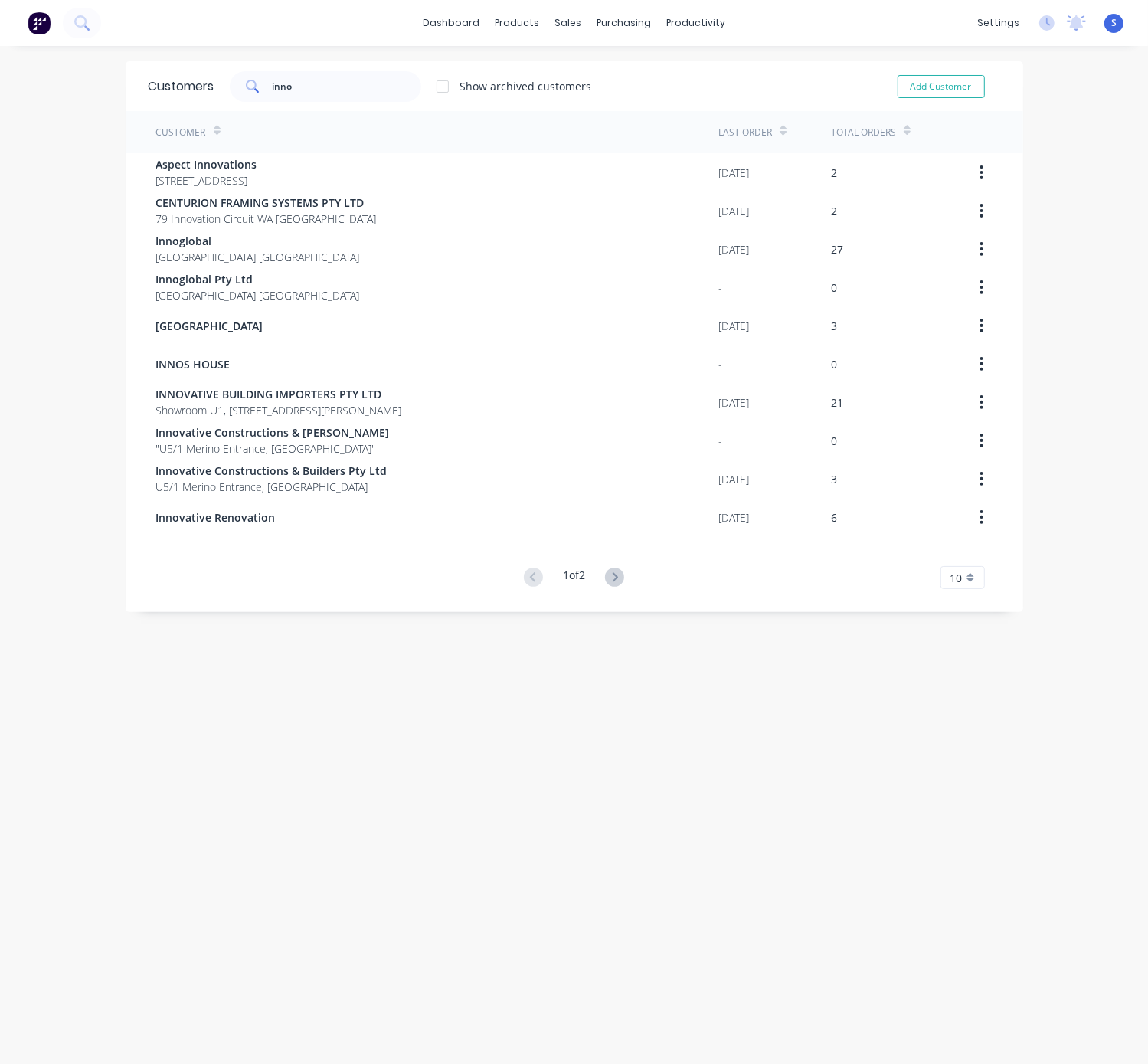
click at [292, 711] on div "Customers inno Show archived customers Add Customer Customer Last Order Total O…" at bounding box center [574, 570] width 1148 height 1017
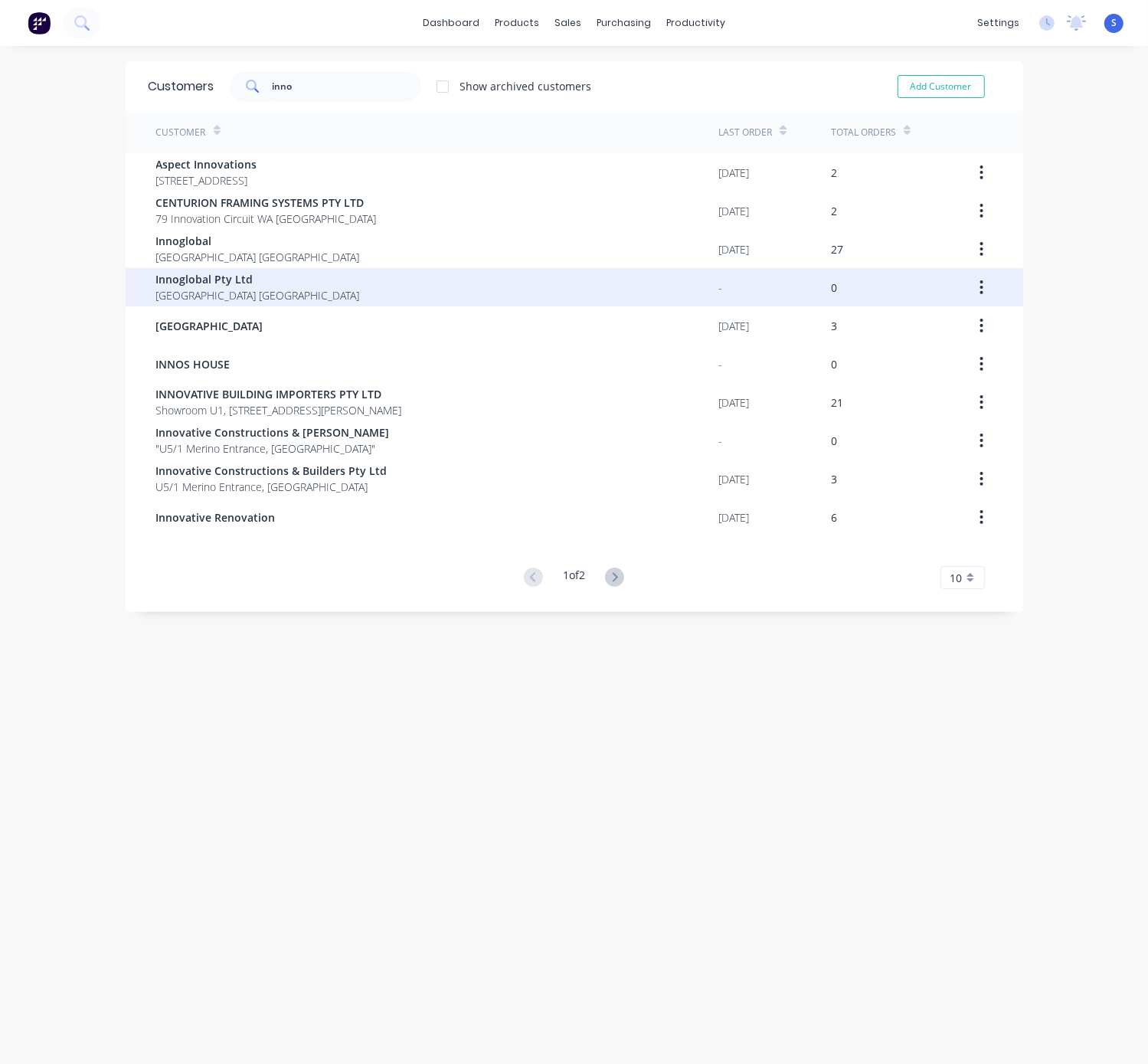
click at [240, 282] on span "Innoglobal Pty Ltd" at bounding box center [257, 279] width 204 height 16
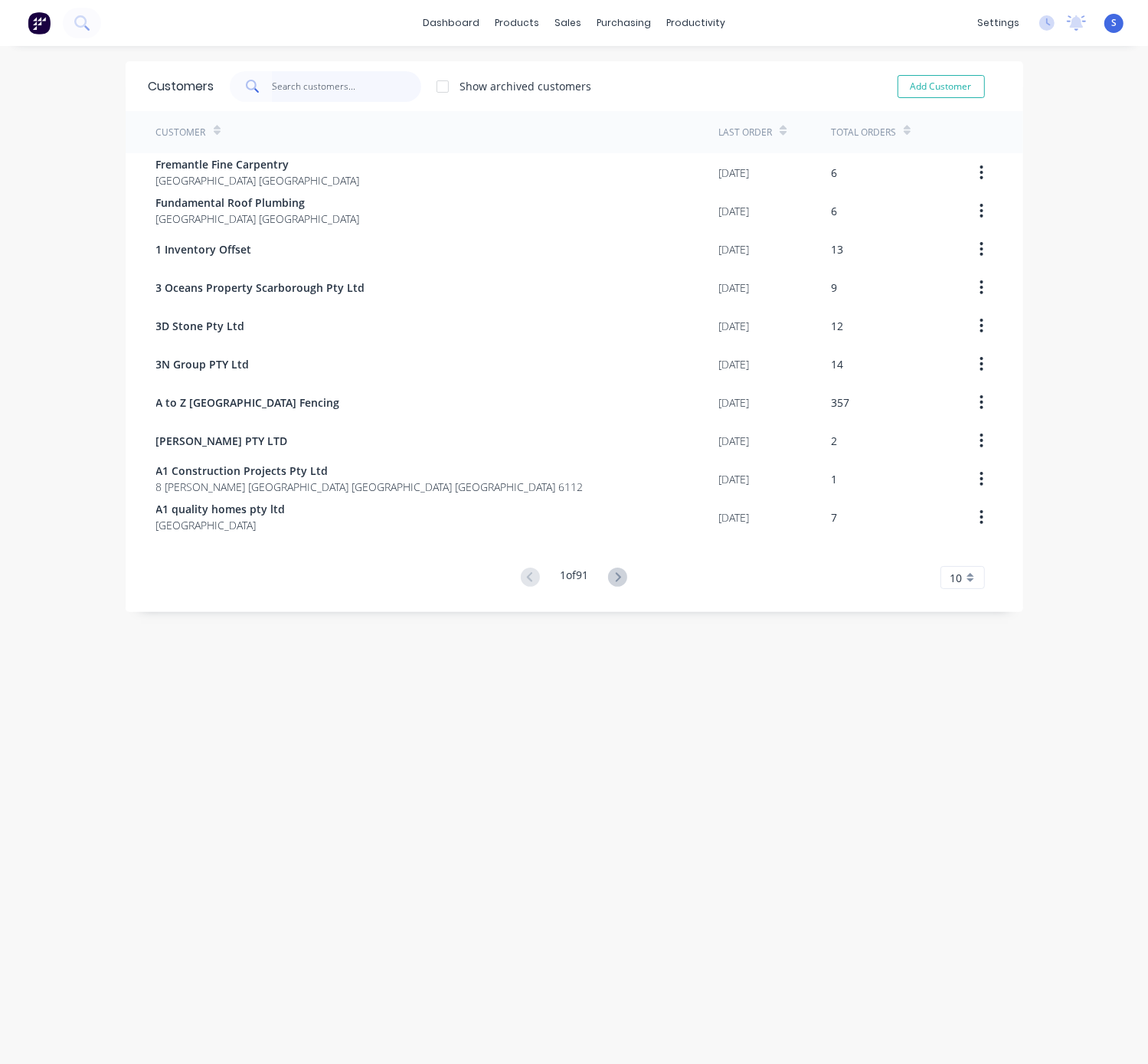
click at [300, 84] on input "text" at bounding box center [346, 86] width 149 height 31
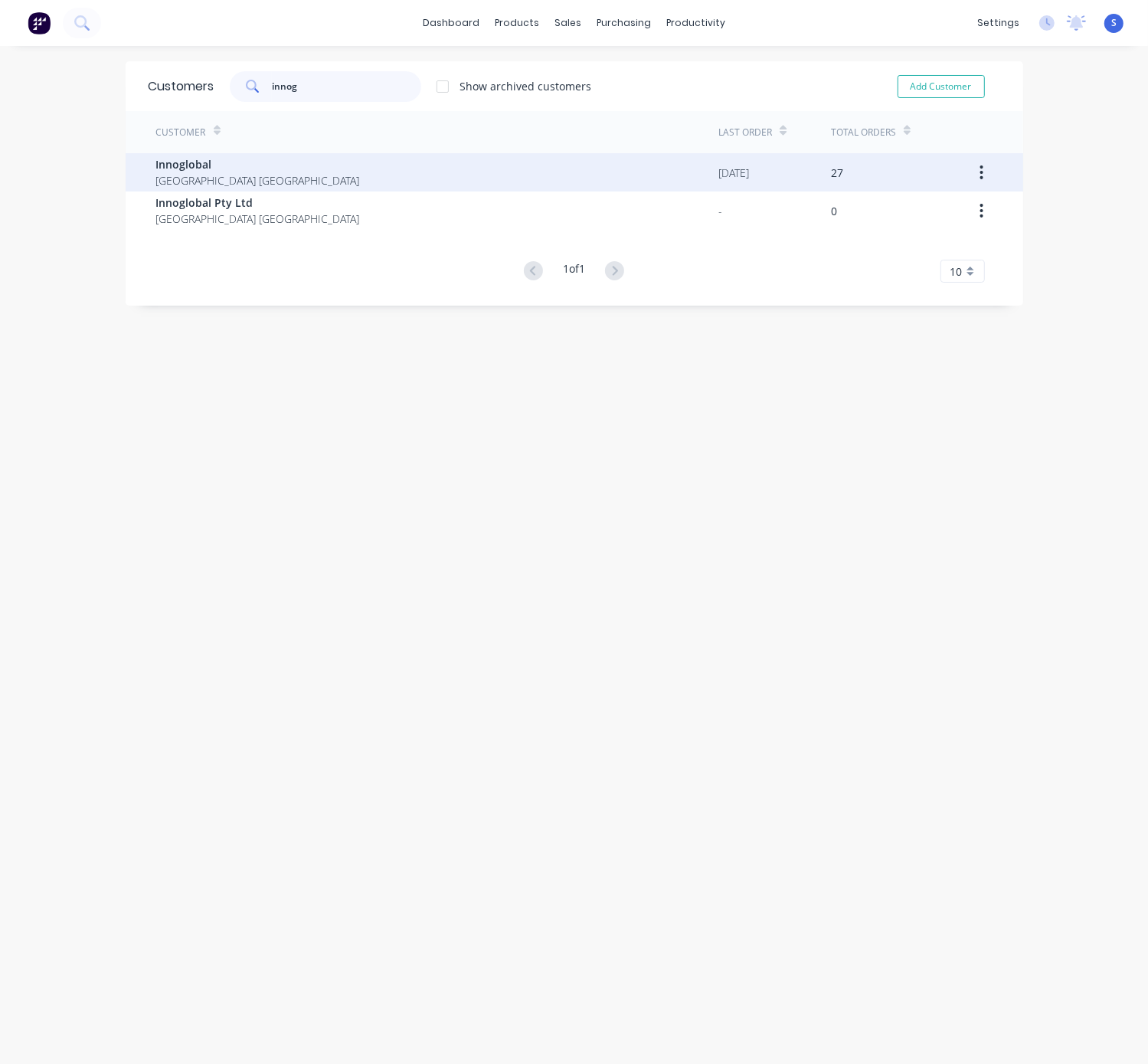
type input "innog"
click at [309, 174] on div "Innoglobal Western Australia Australia" at bounding box center [437, 172] width 562 height 39
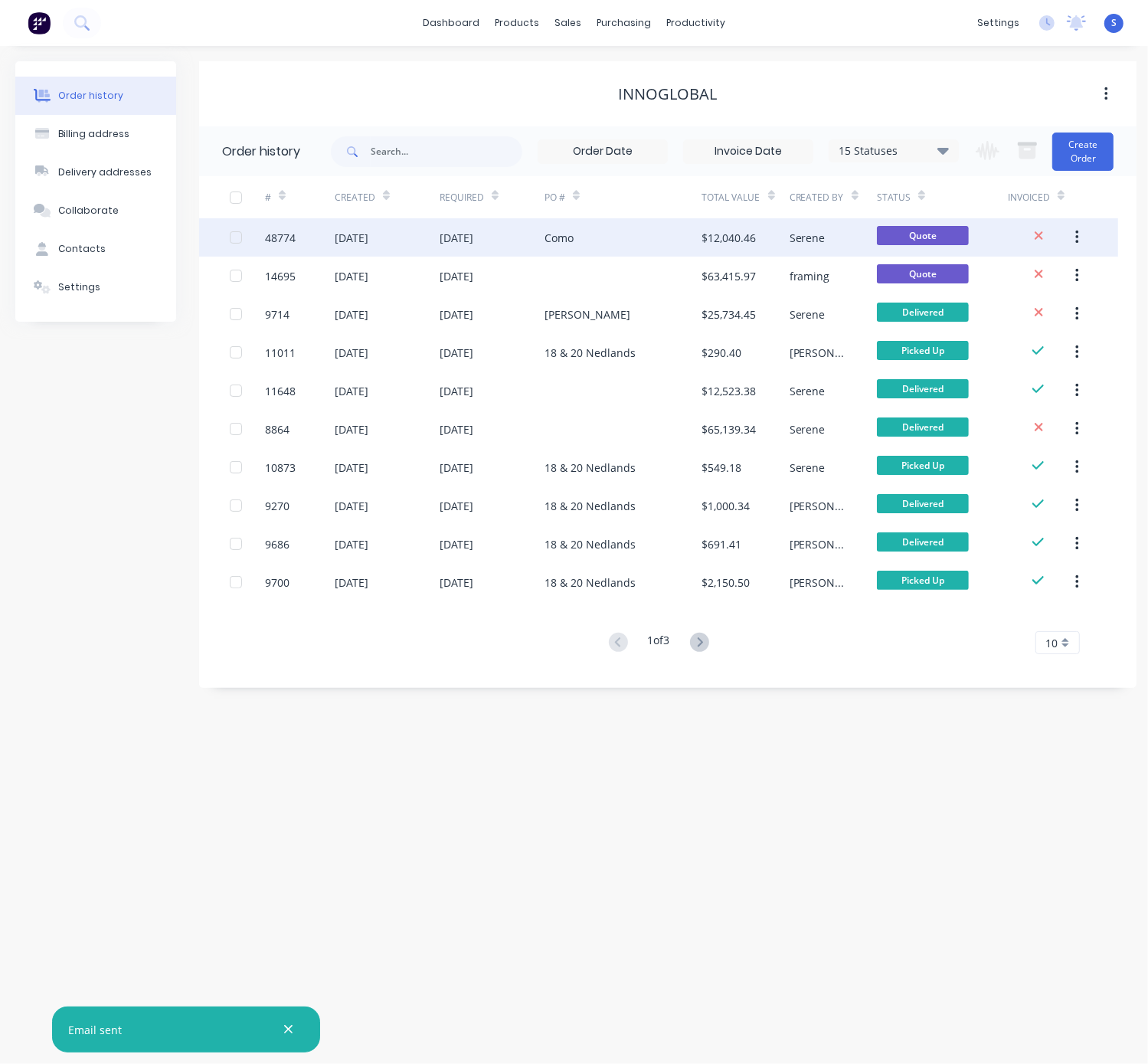
click at [517, 242] on div "[DATE]" at bounding box center [491, 237] width 105 height 39
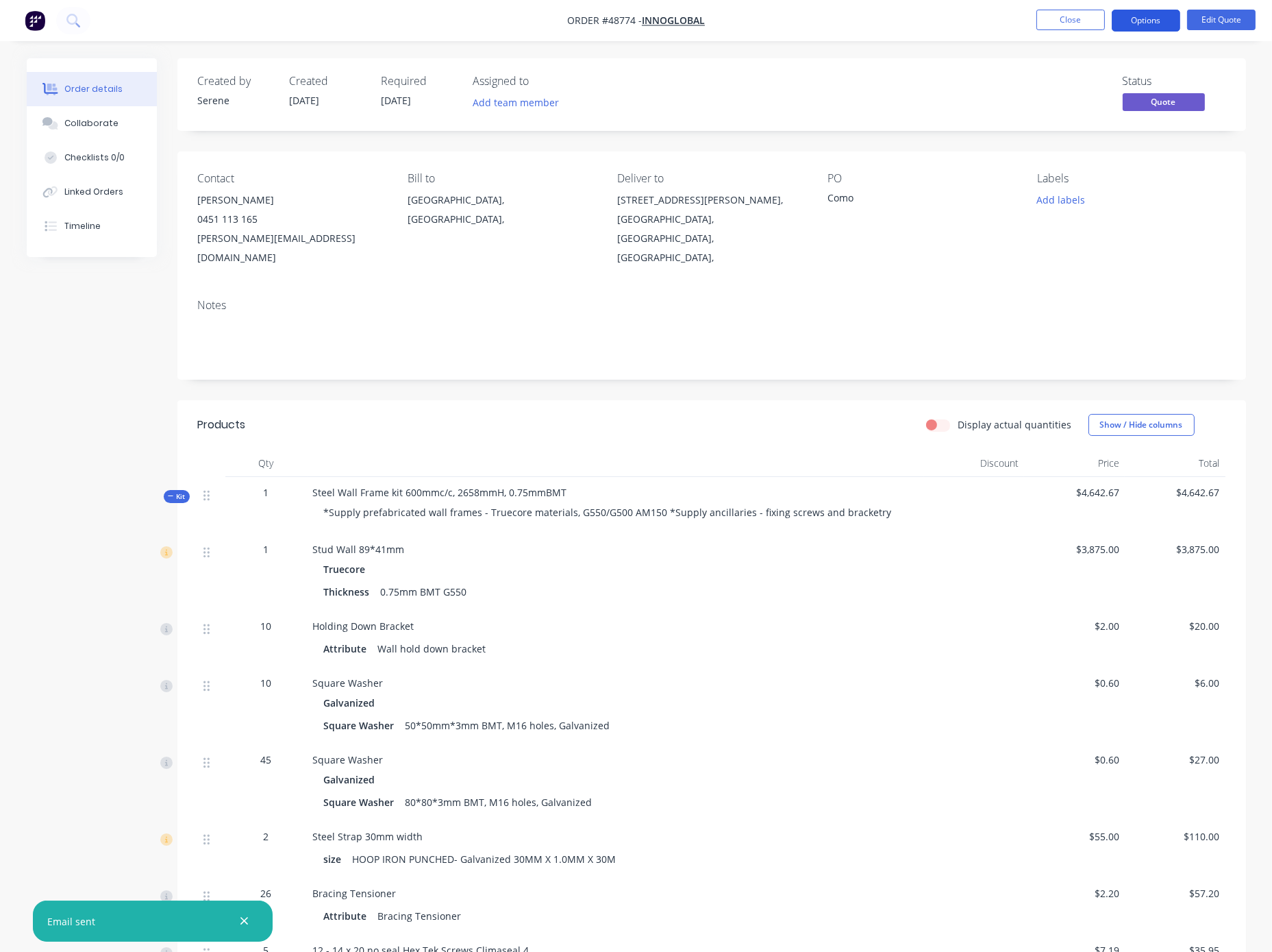
click at [995, 18] on button "Options" at bounding box center [1145, 20] width 68 height 22
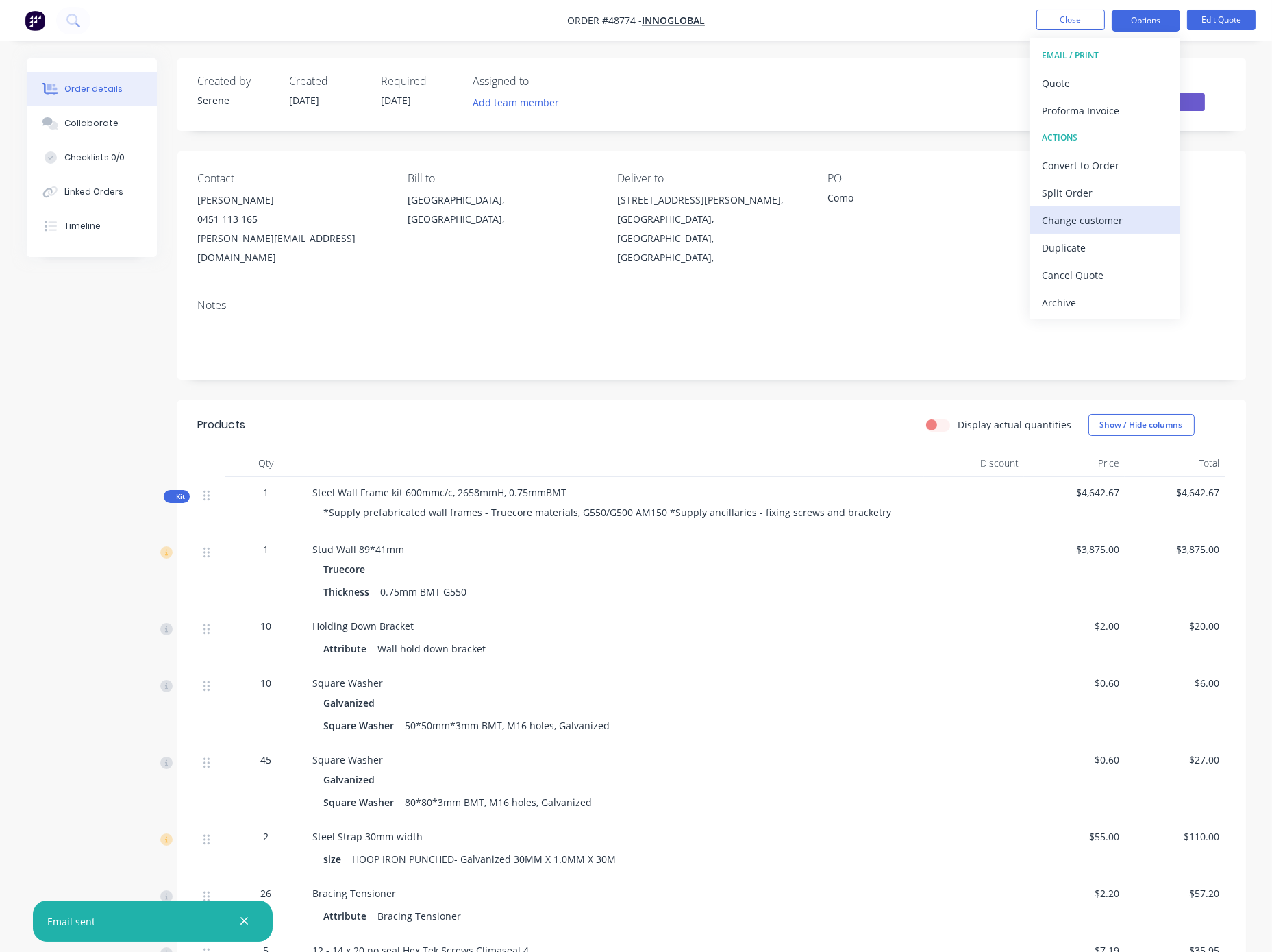
click at [995, 216] on div "Change customer" at bounding box center [1104, 220] width 126 height 20
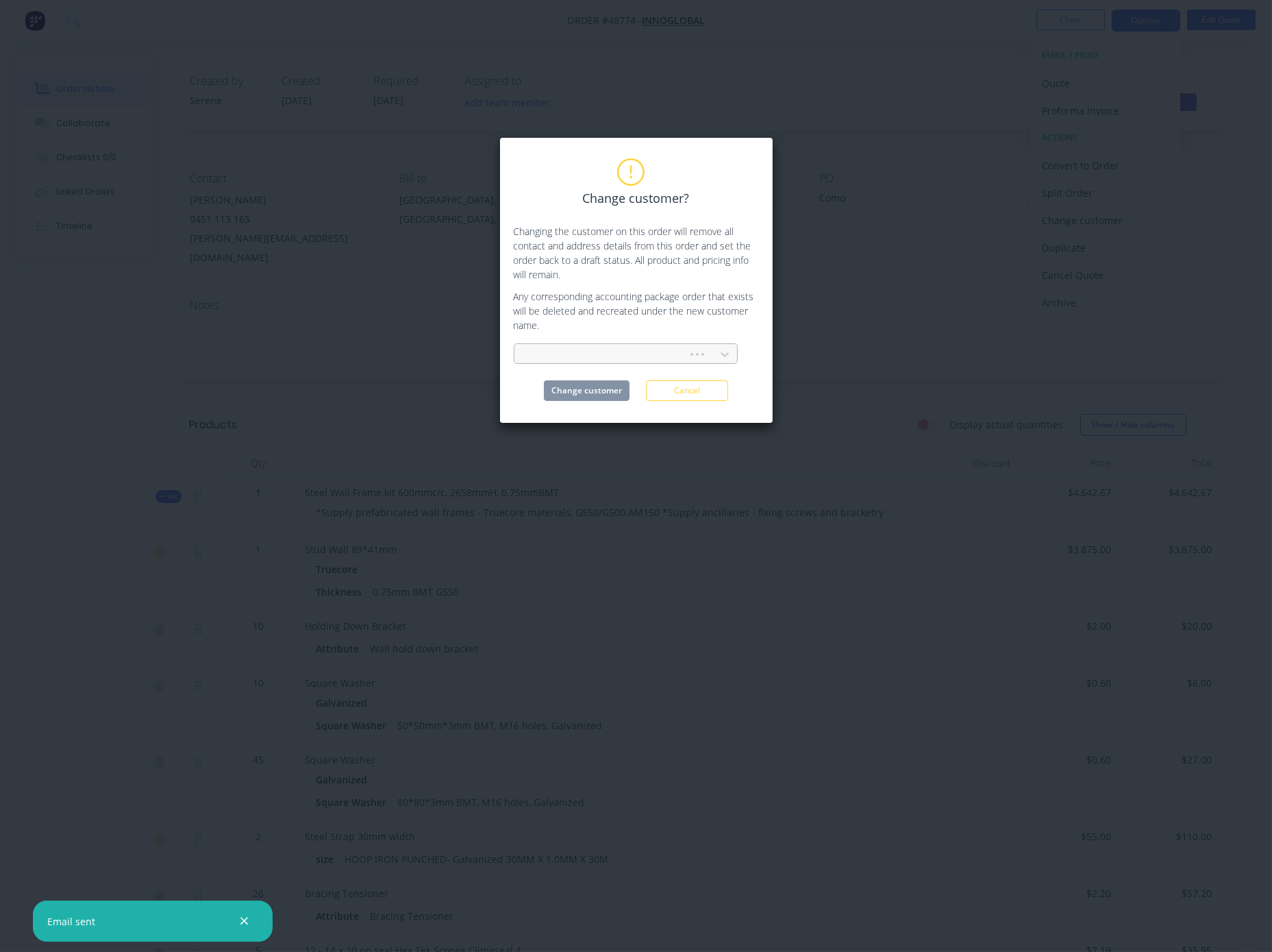
click at [579, 363] on div at bounding box center [603, 354] width 156 height 17
type input "grand"
click at [564, 419] on div "Grand Co Pty Ltd" at bounding box center [625, 410] width 224 height 26
click at [587, 401] on button "Change customer" at bounding box center [587, 391] width 86 height 21
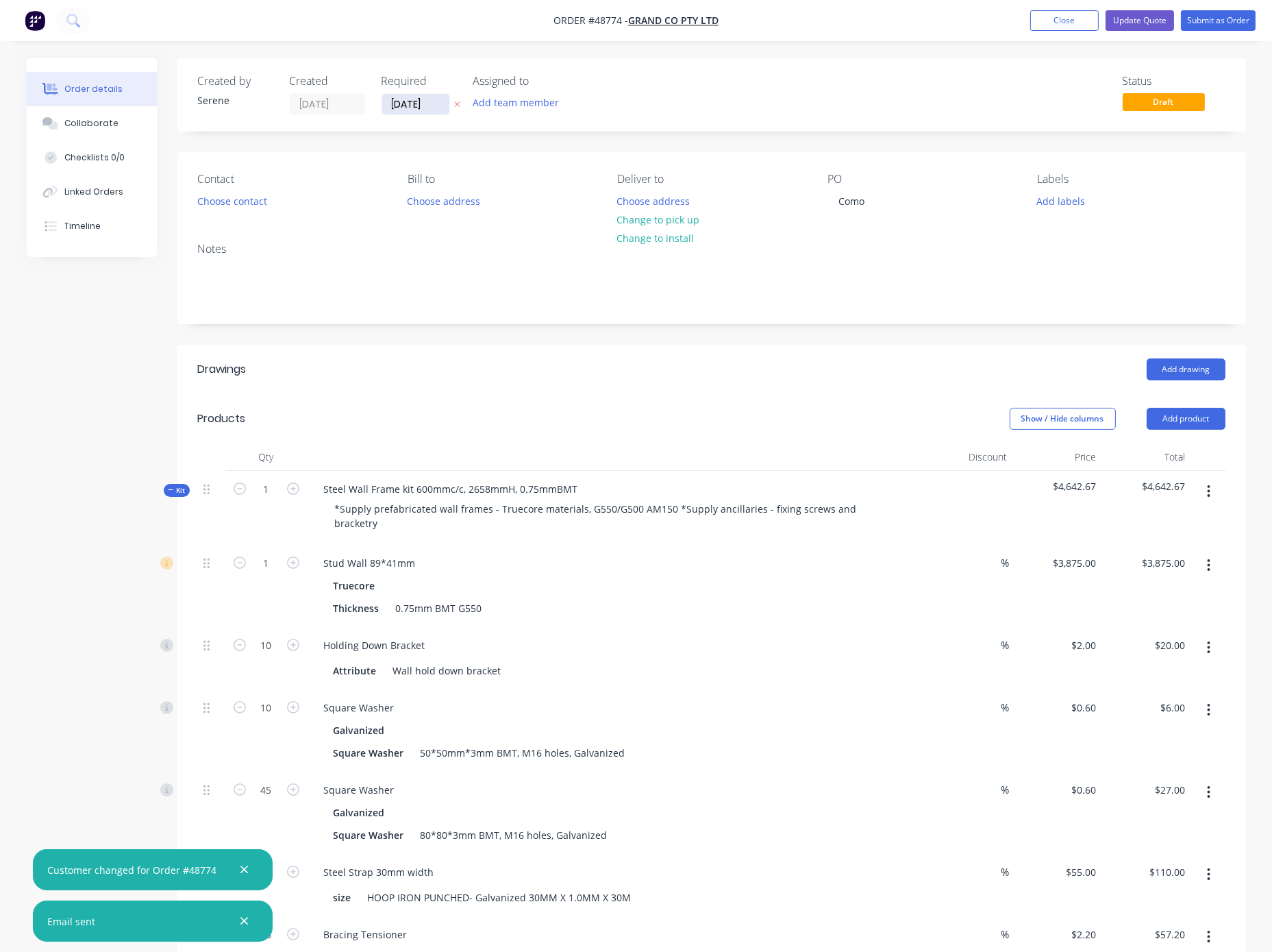
click at [426, 109] on input "02/09/25" at bounding box center [416, 104] width 67 height 21
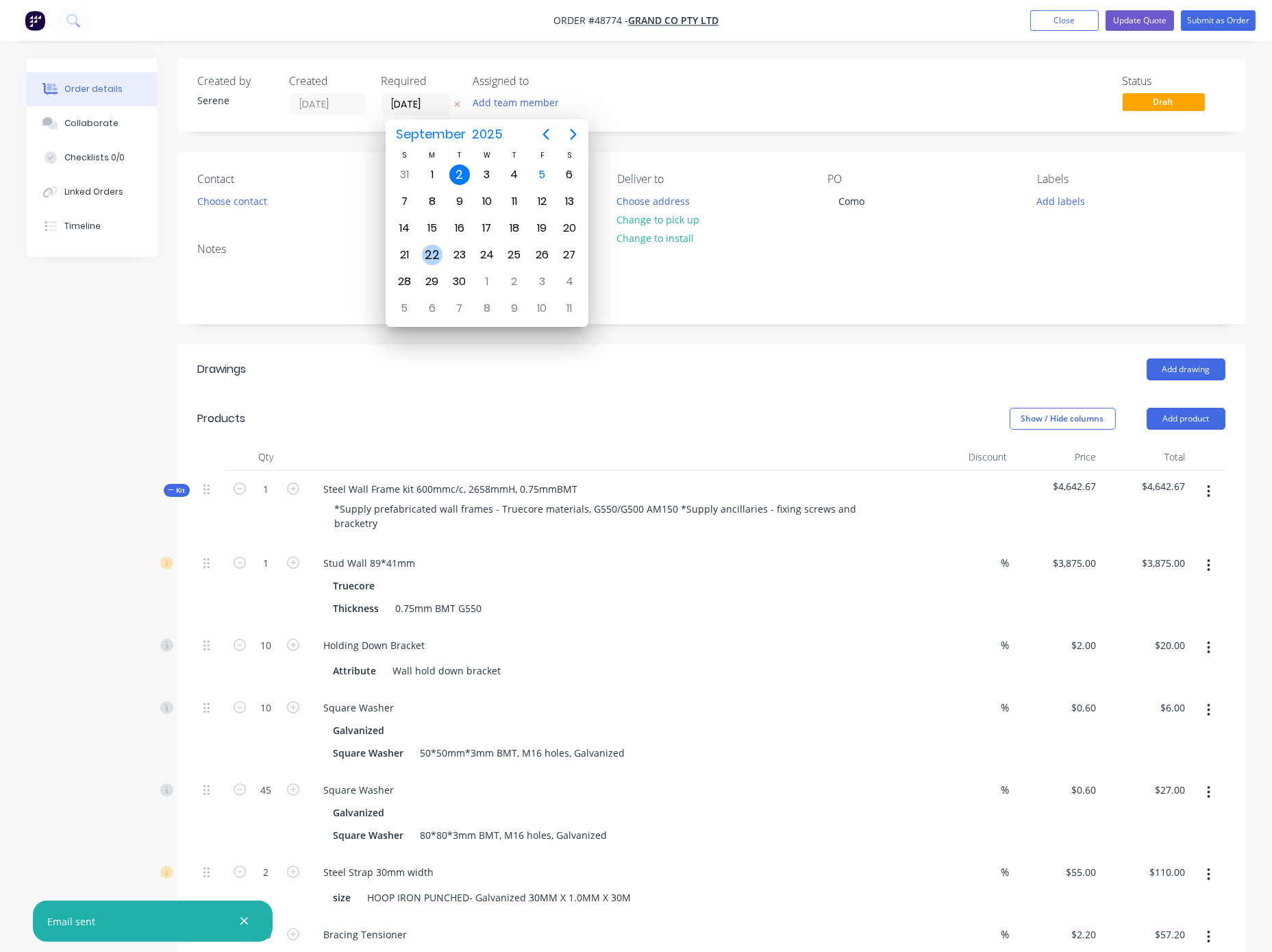
click at [429, 258] on div "22" at bounding box center [433, 255] width 21 height 21
type input "22/09/25"
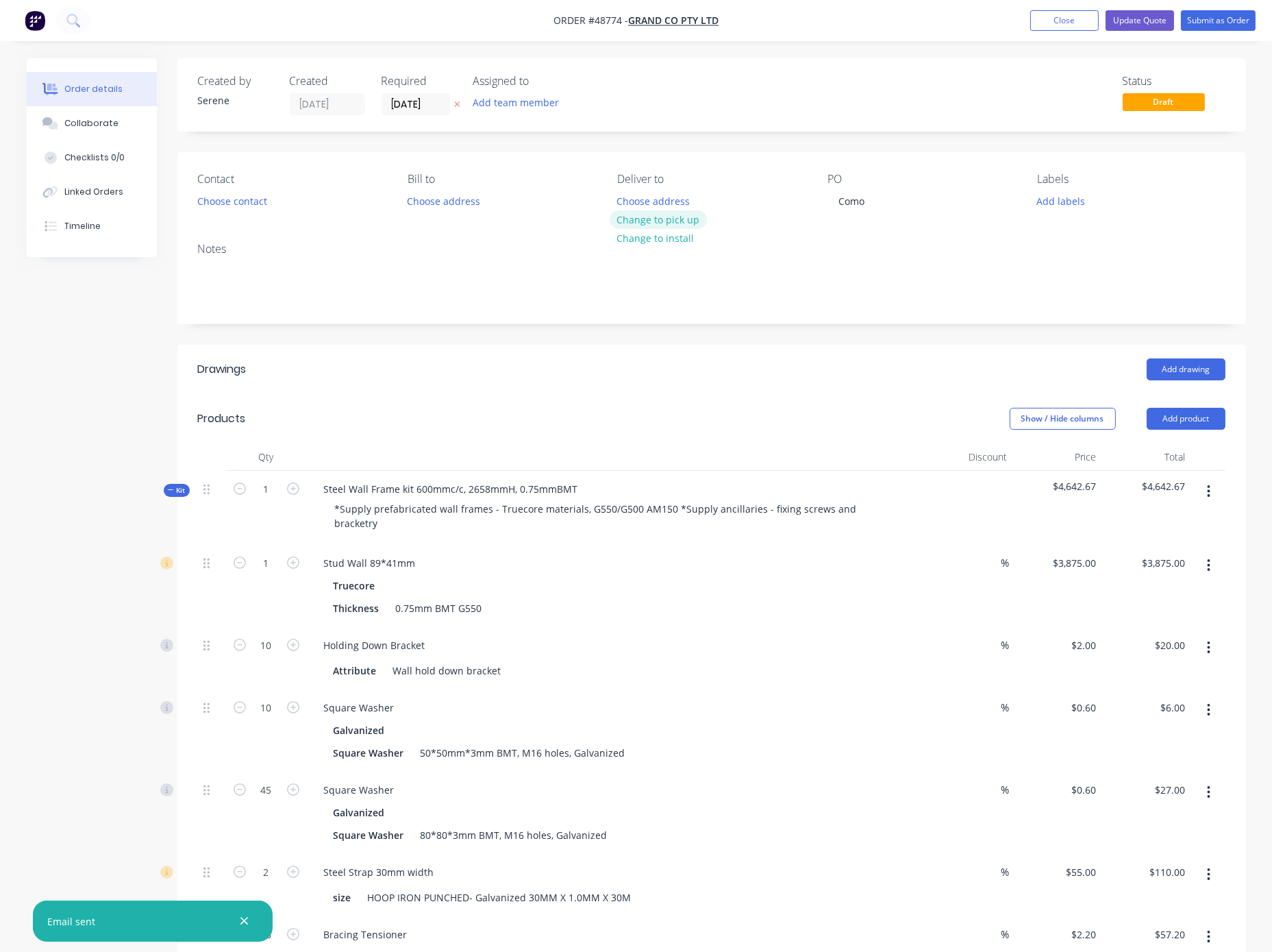
click at [670, 229] on button "Change to pick up" at bounding box center [658, 219] width 97 height 18
click at [670, 230] on button "Change to delivery" at bounding box center [660, 220] width 100 height 18
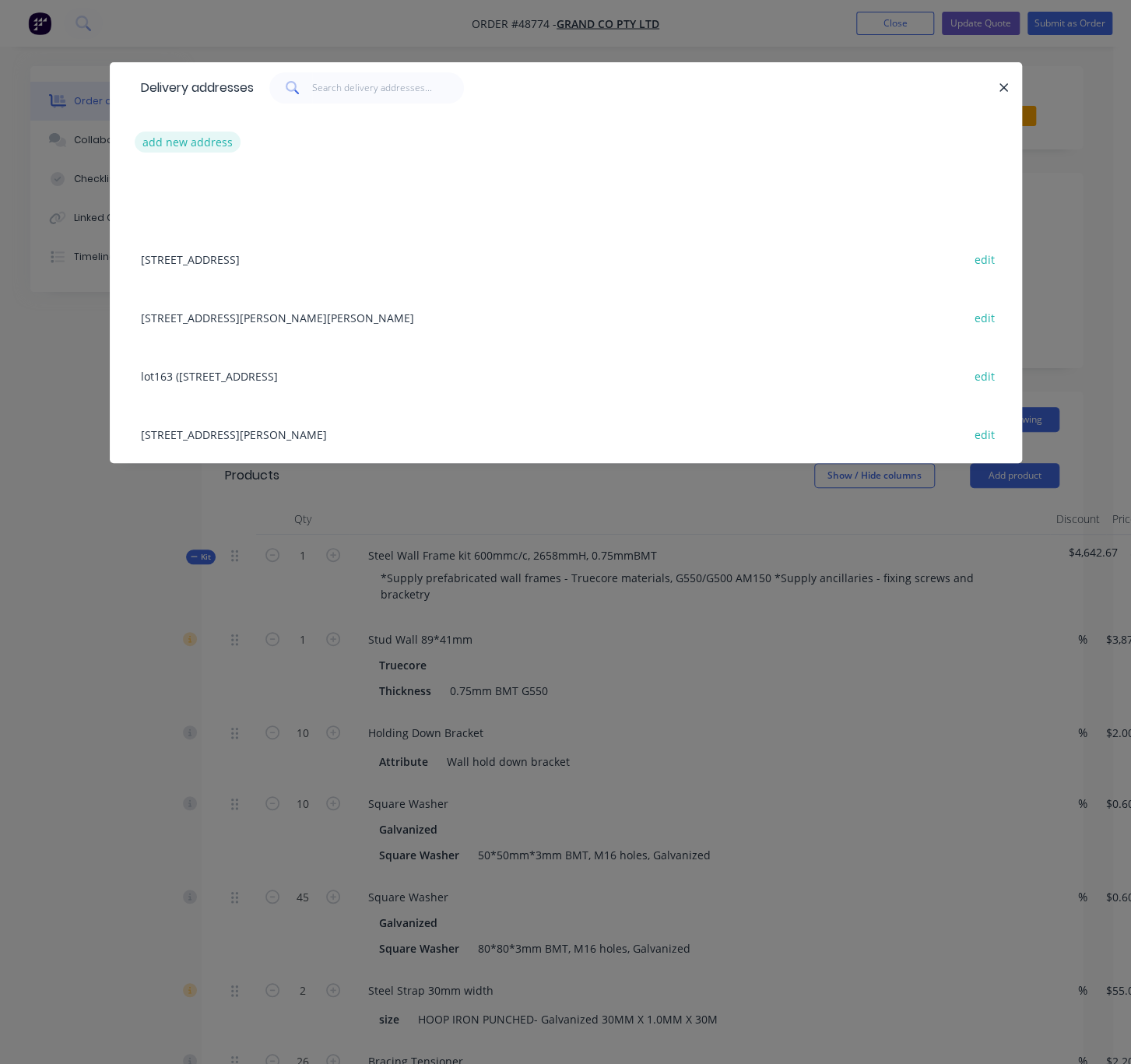
click at [174, 152] on button "add new address" at bounding box center [188, 141] width 107 height 21
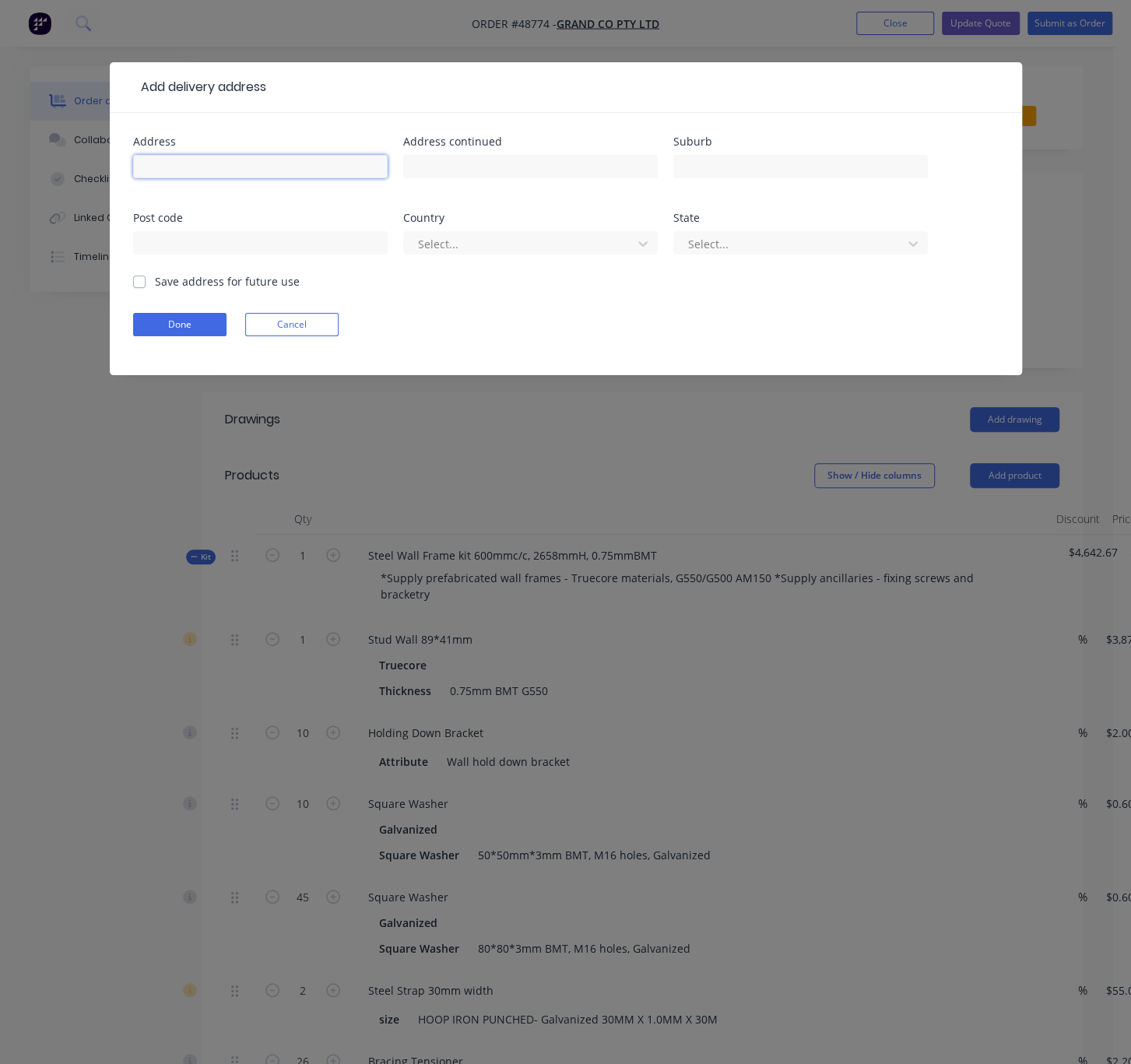
click at [177, 178] on input "text" at bounding box center [260, 167] width 254 height 24
type input "41a Bruce st,"
click at [751, 178] on input "text" at bounding box center [800, 167] width 254 height 24
type input "Como"
click at [554, 253] on div at bounding box center [521, 243] width 208 height 19
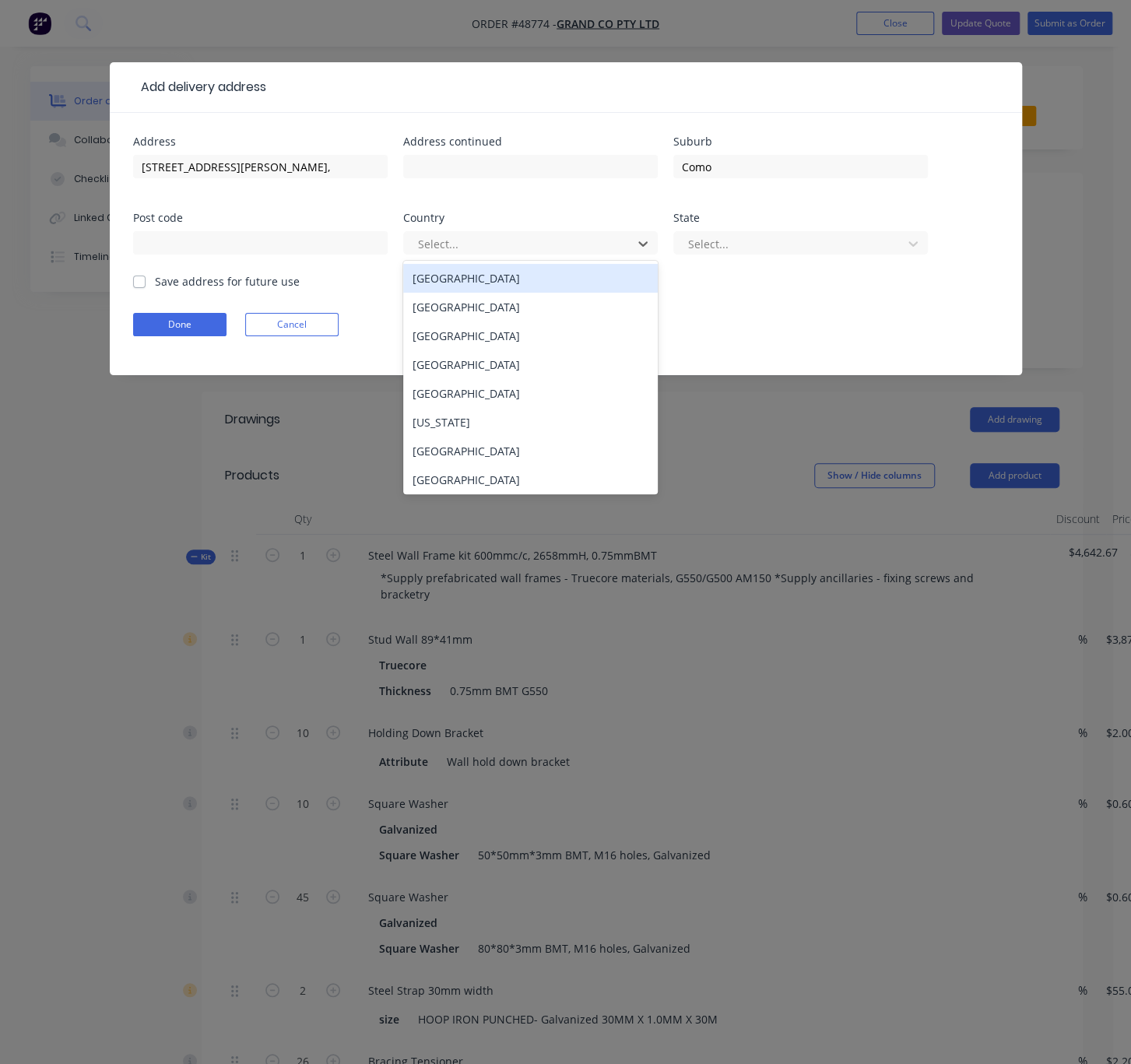
click at [464, 292] on div "Australia" at bounding box center [530, 278] width 254 height 29
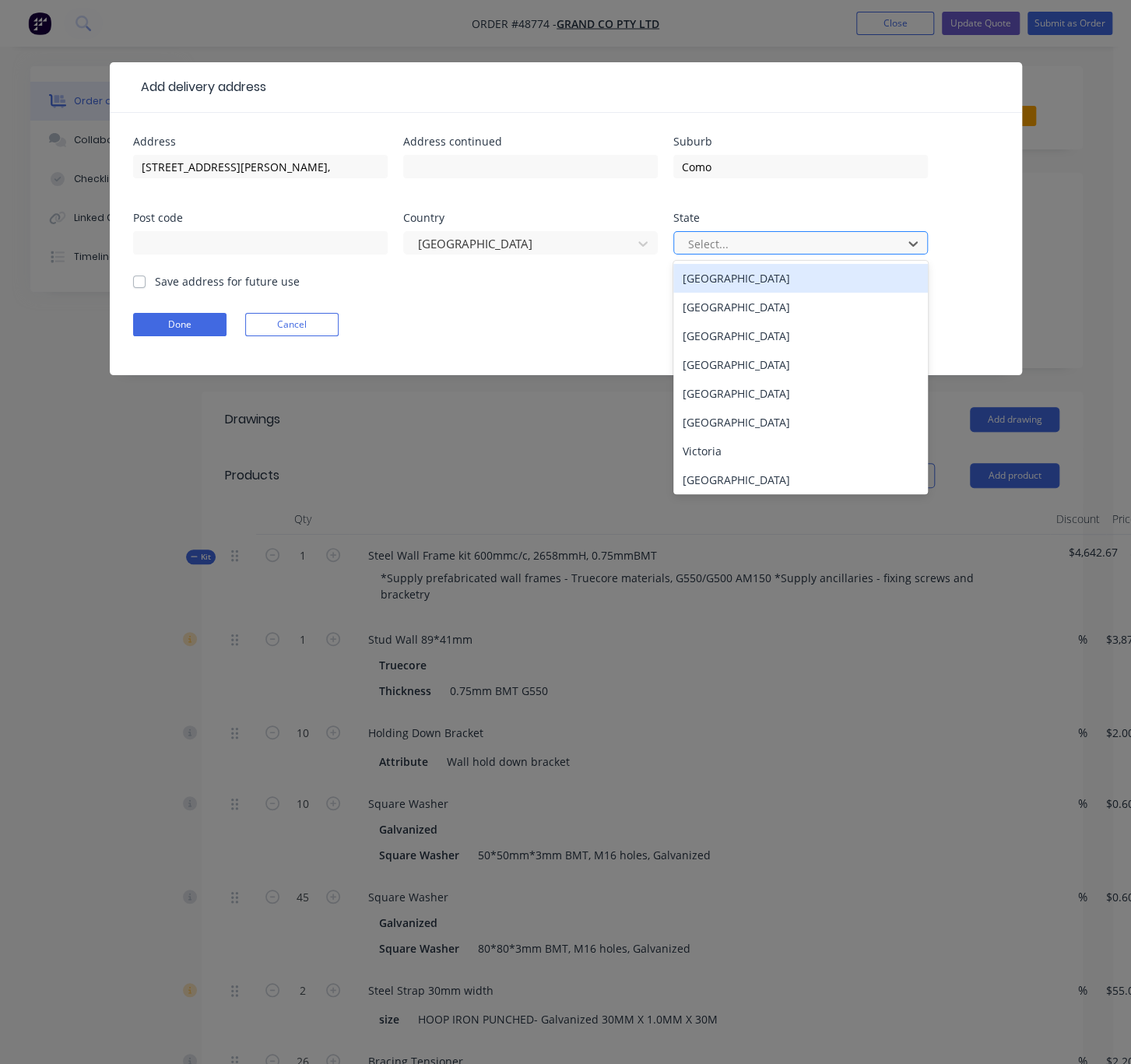
click at [741, 253] on div at bounding box center [791, 243] width 208 height 19
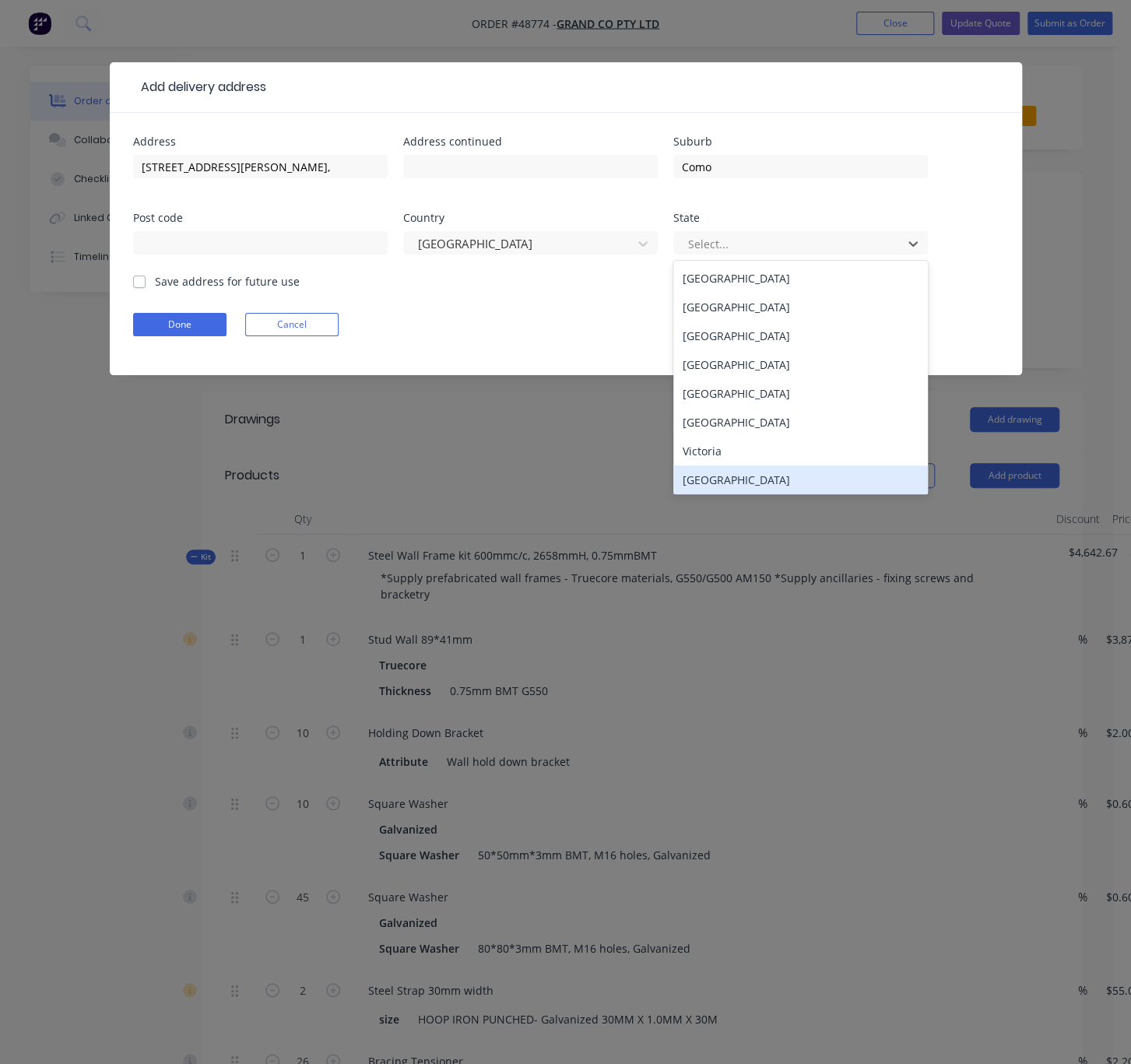
click at [736, 491] on div "Western Australia" at bounding box center [800, 480] width 254 height 29
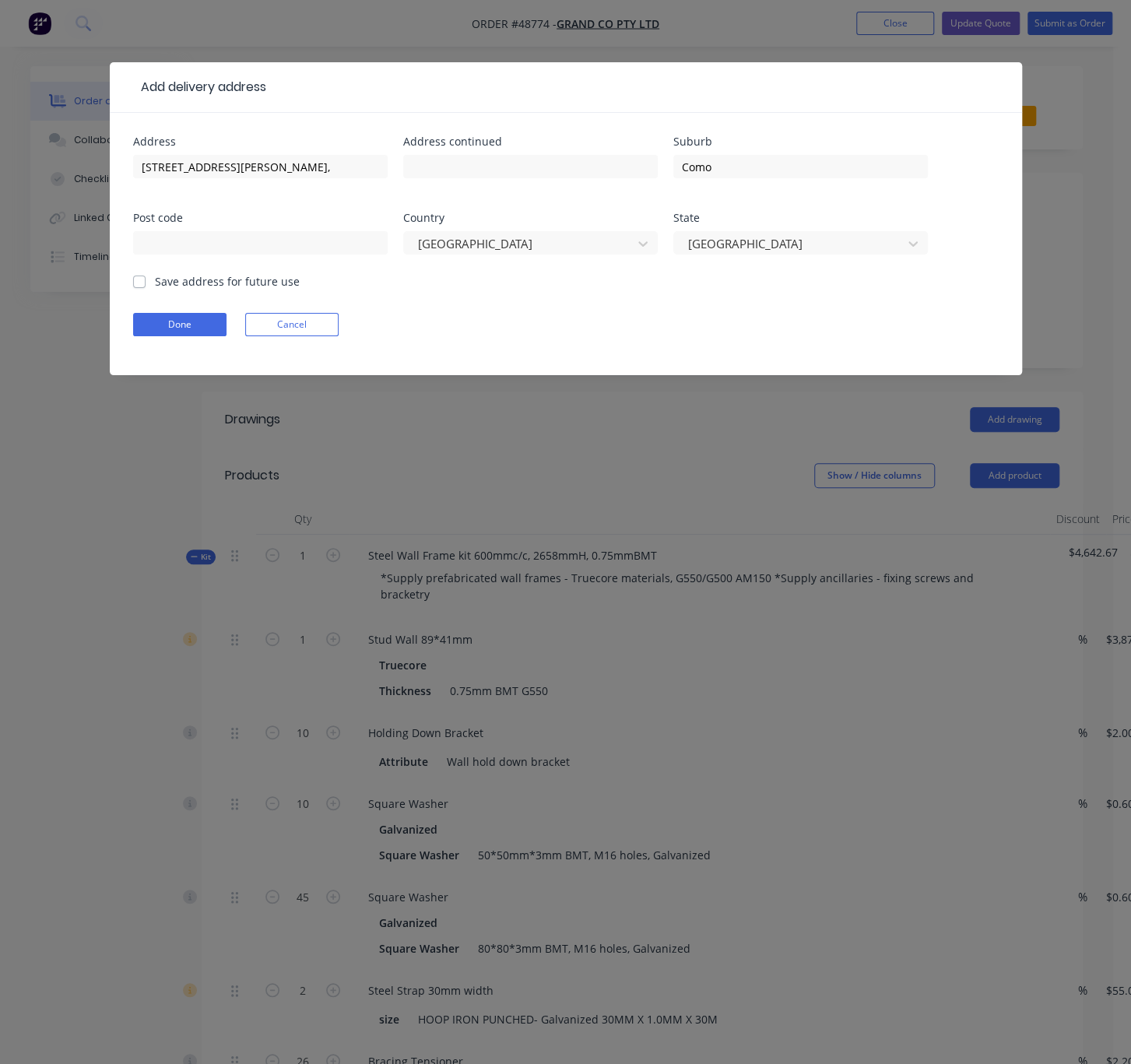
click at [155, 289] on label "Save address for future use" at bounding box center [227, 282] width 145 height 16
click at [143, 288] on input "Save address for future use" at bounding box center [140, 281] width 13 height 15
checkbox input "true"
click at [174, 336] on button "Done" at bounding box center [180, 325] width 93 height 24
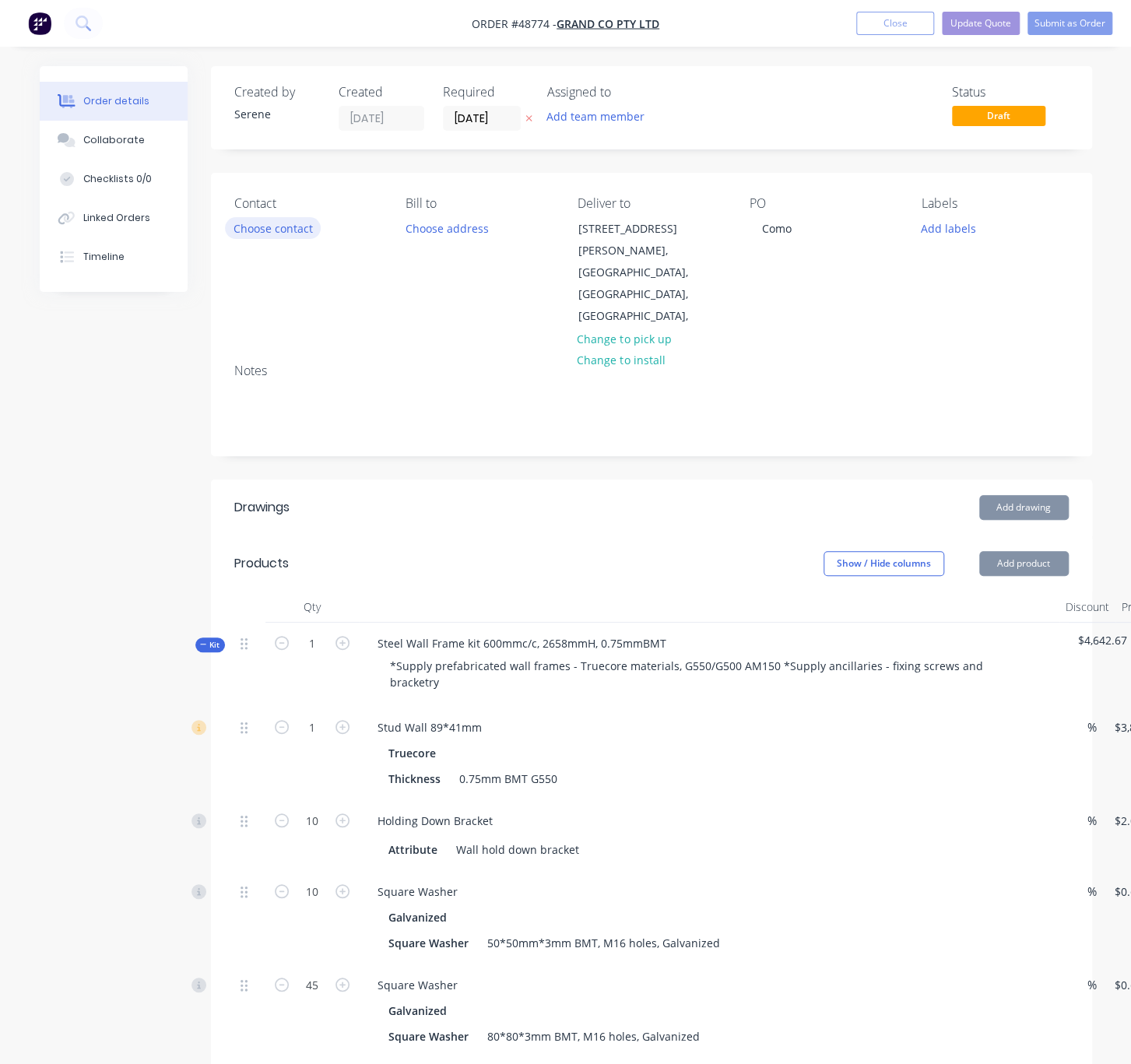
click at [273, 238] on button "Choose contact" at bounding box center [273, 227] width 96 height 21
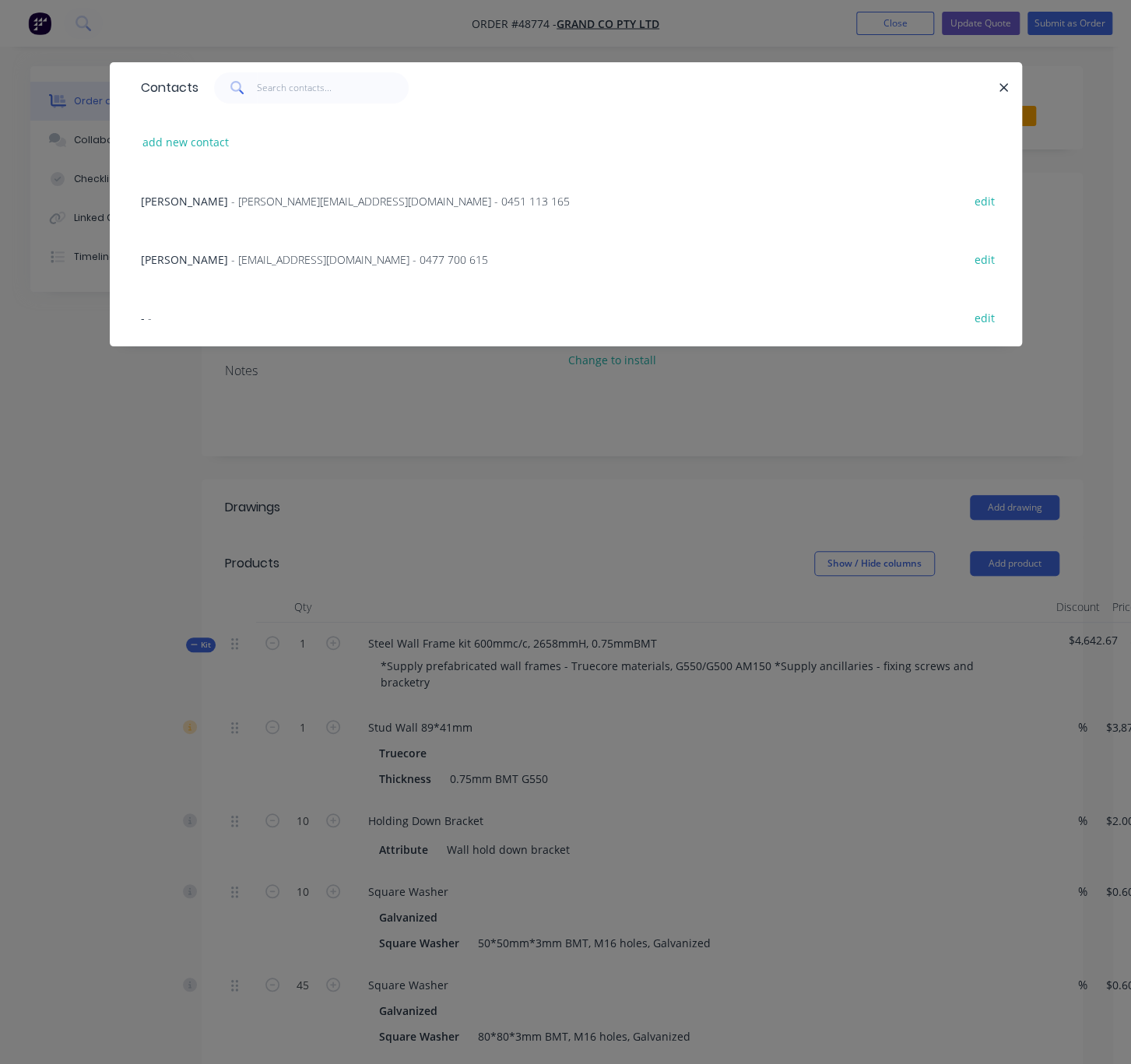
click at [232, 209] on span "- clement@innogreen.com.au - 0451 113 165" at bounding box center [400, 201] width 338 height 15
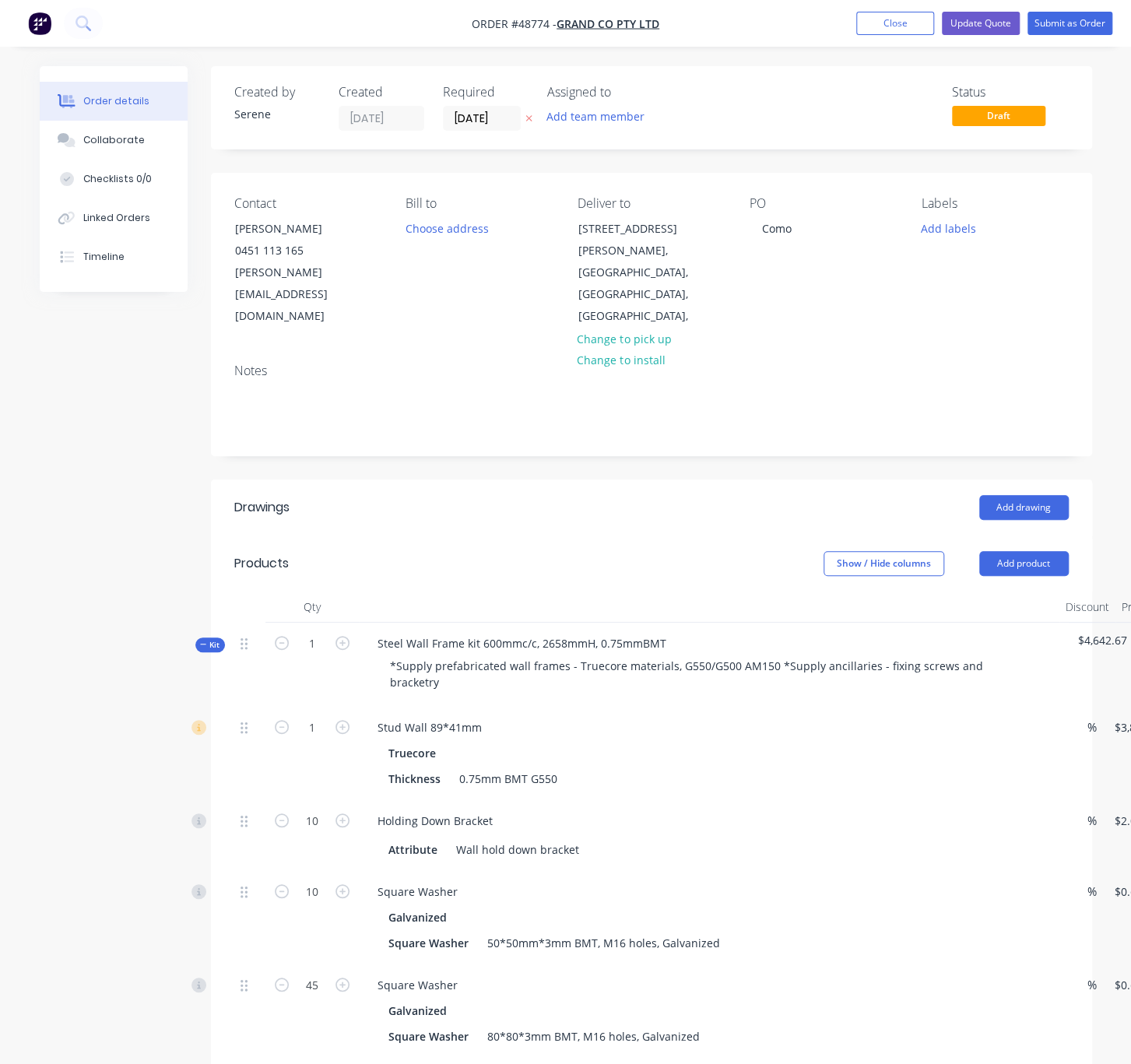
scroll to position [0, 123]
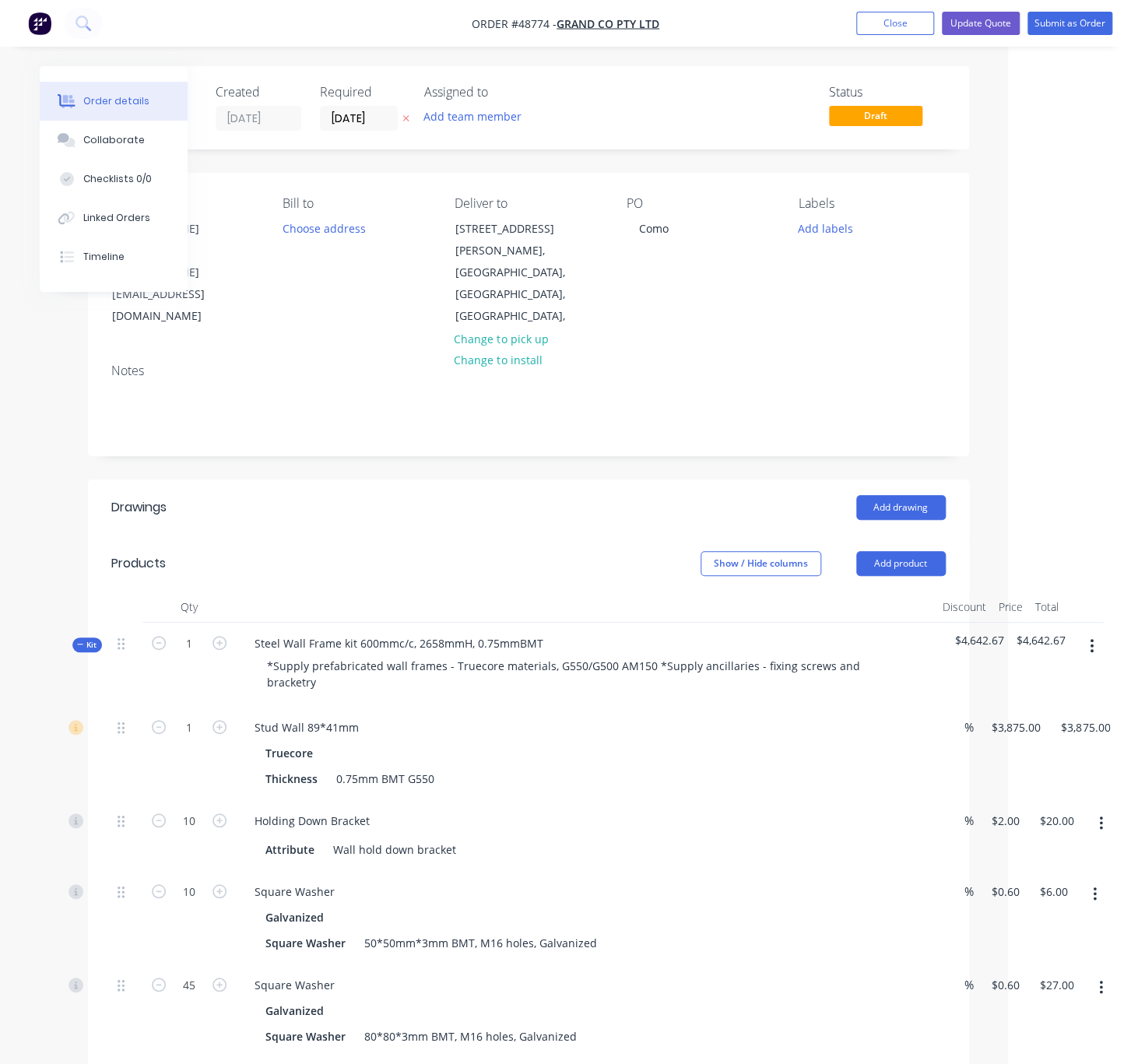
drag, startPoint x: 561, startPoint y: 487, endPoint x: 779, endPoint y: 465, distance: 219.1
click at [1064, 26] on button "Submit as Order" at bounding box center [1070, 24] width 85 height 24
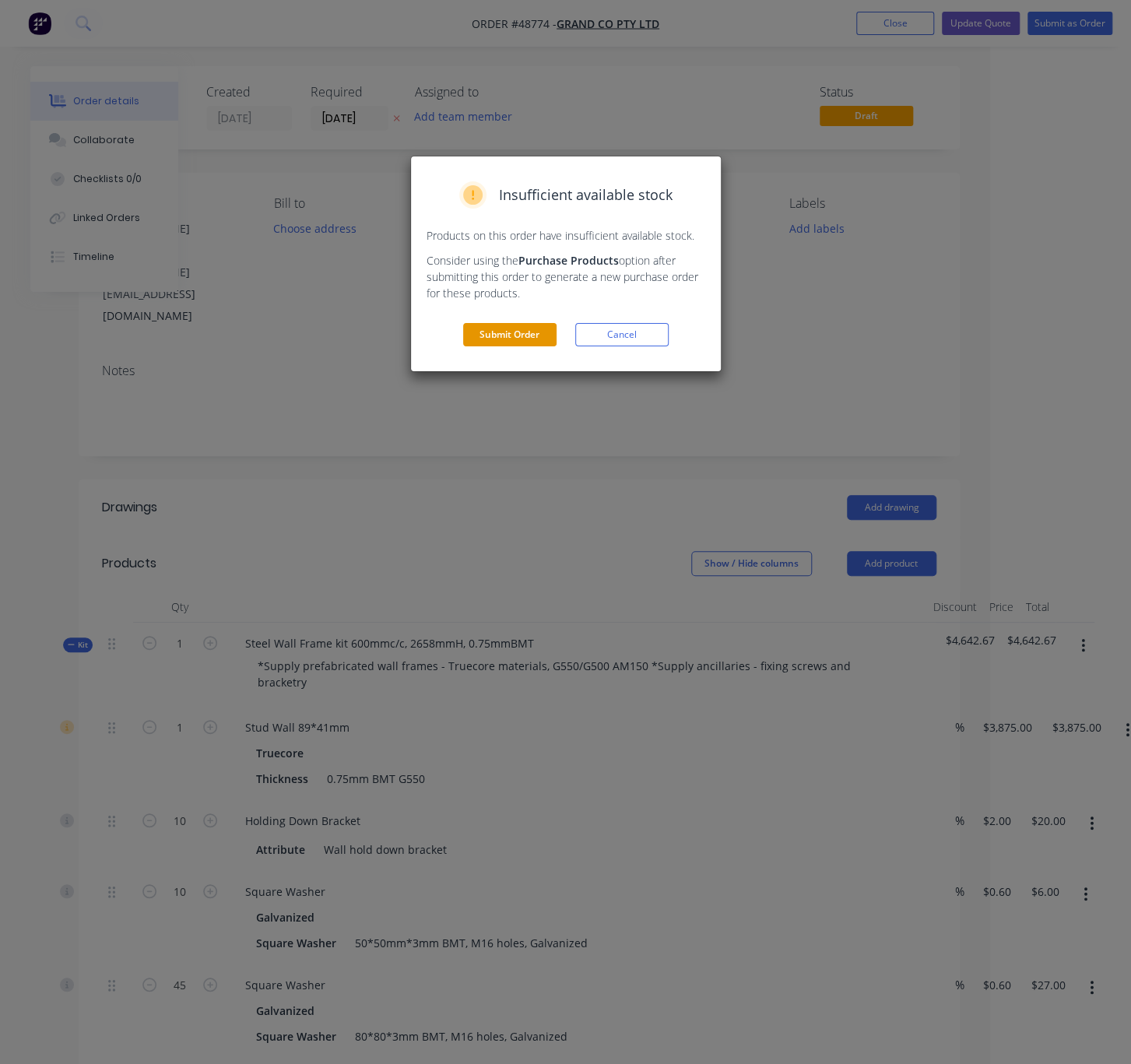
click at [505, 346] on button "Submit Order" at bounding box center [510, 335] width 93 height 24
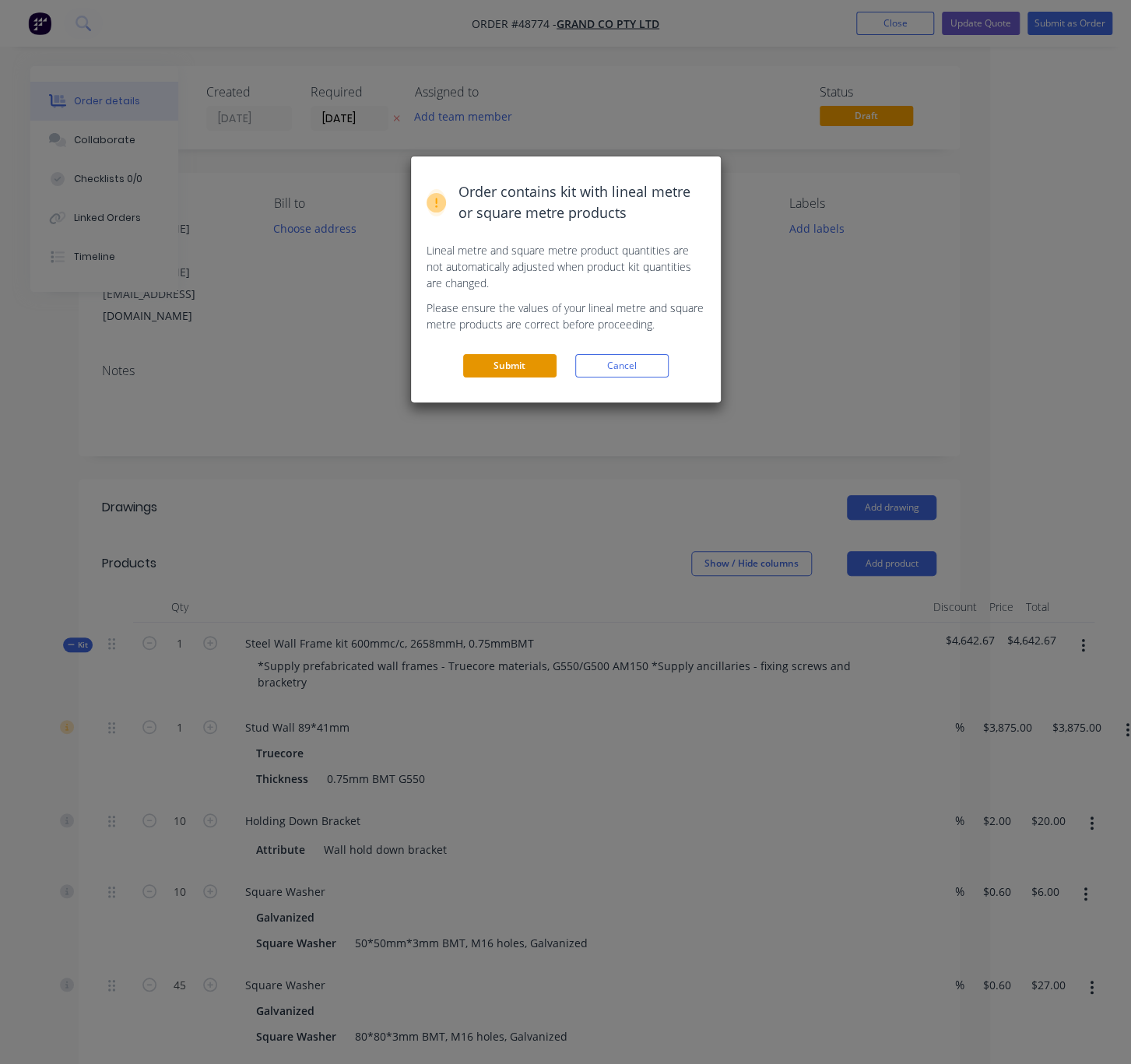
click at [507, 377] on button "Submit" at bounding box center [510, 366] width 93 height 24
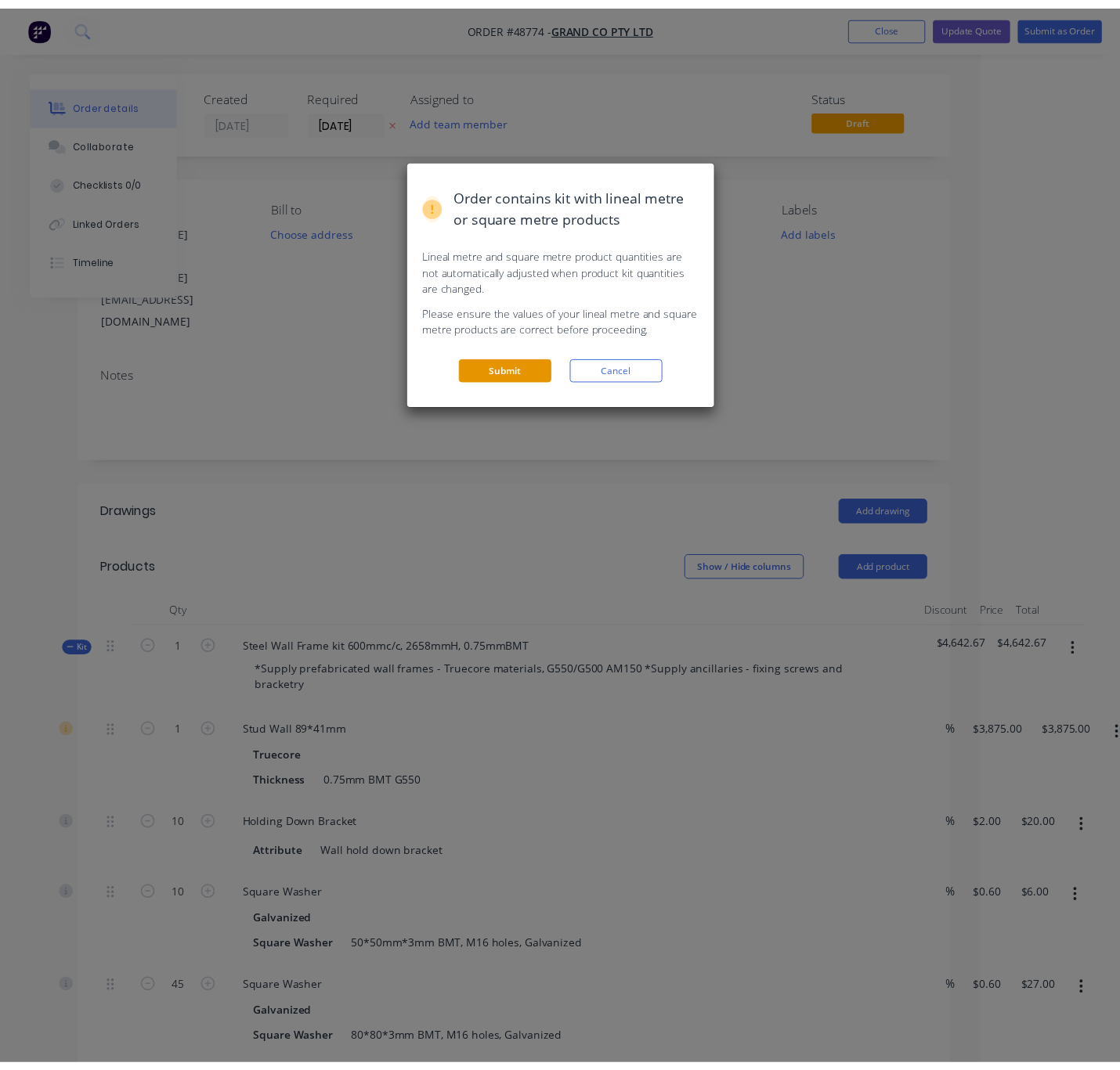
scroll to position [0, 0]
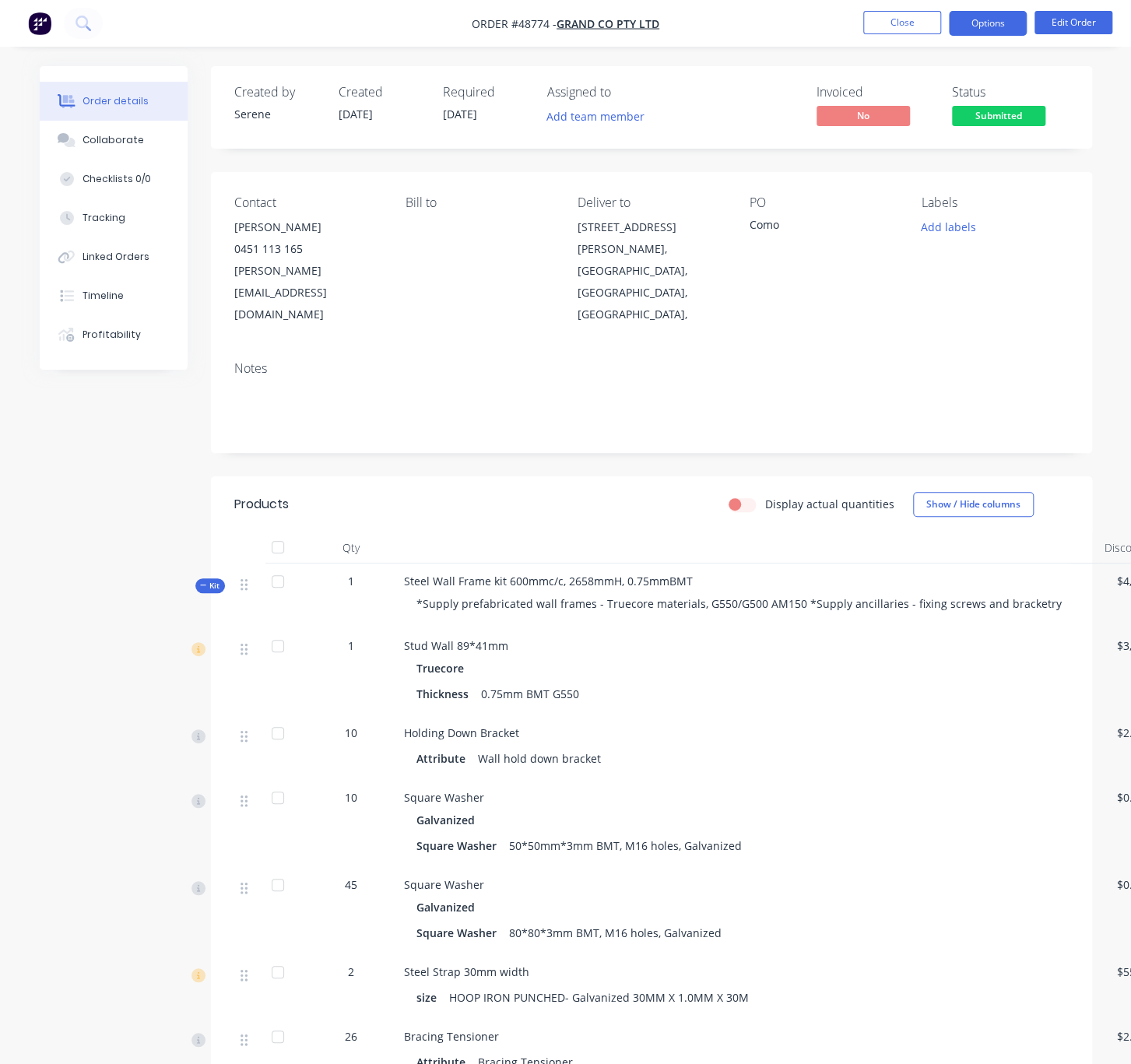
click at [976, 25] on button "Options" at bounding box center [988, 23] width 78 height 25
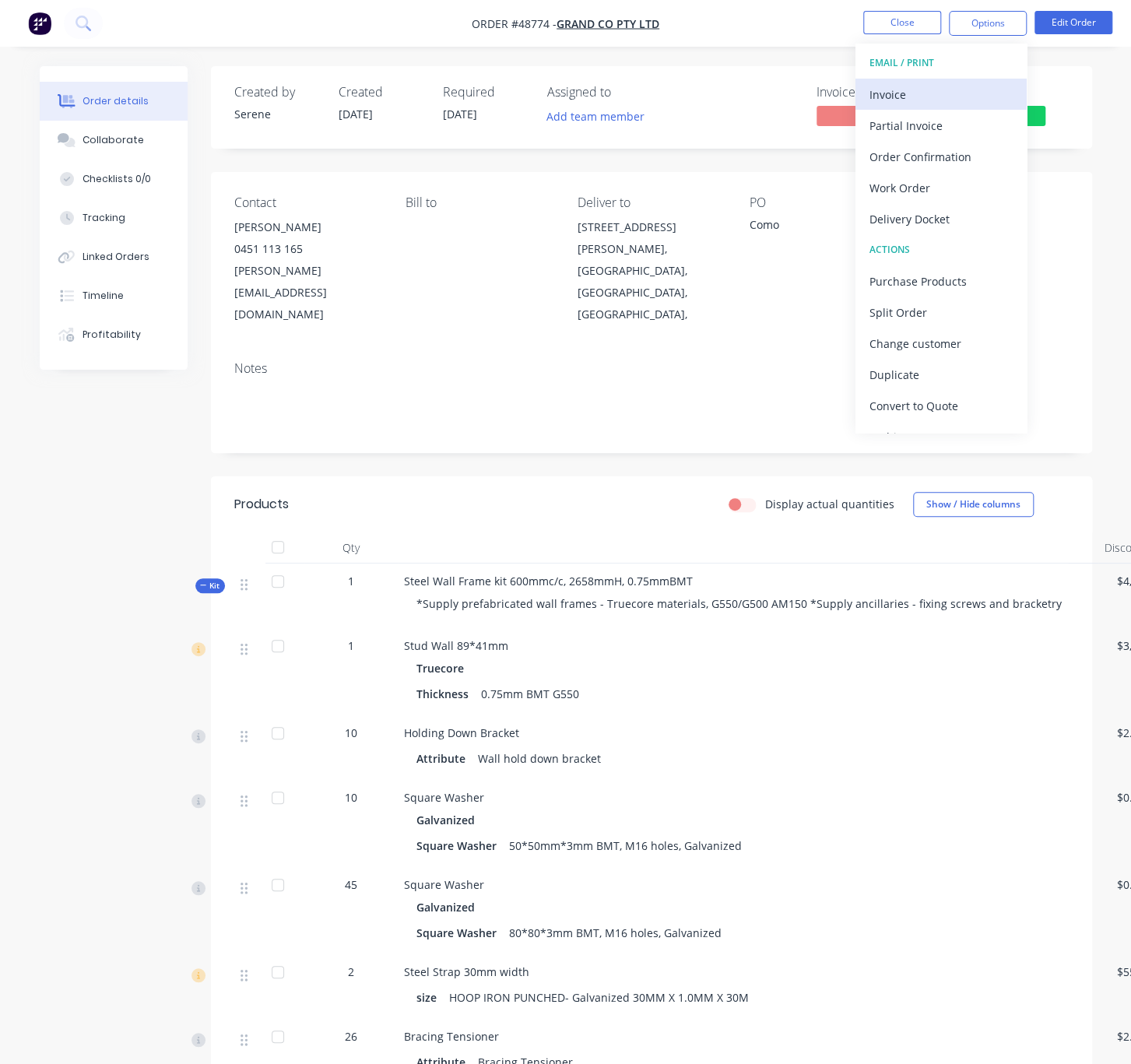
click at [907, 97] on div "Invoice" at bounding box center [941, 94] width 143 height 23
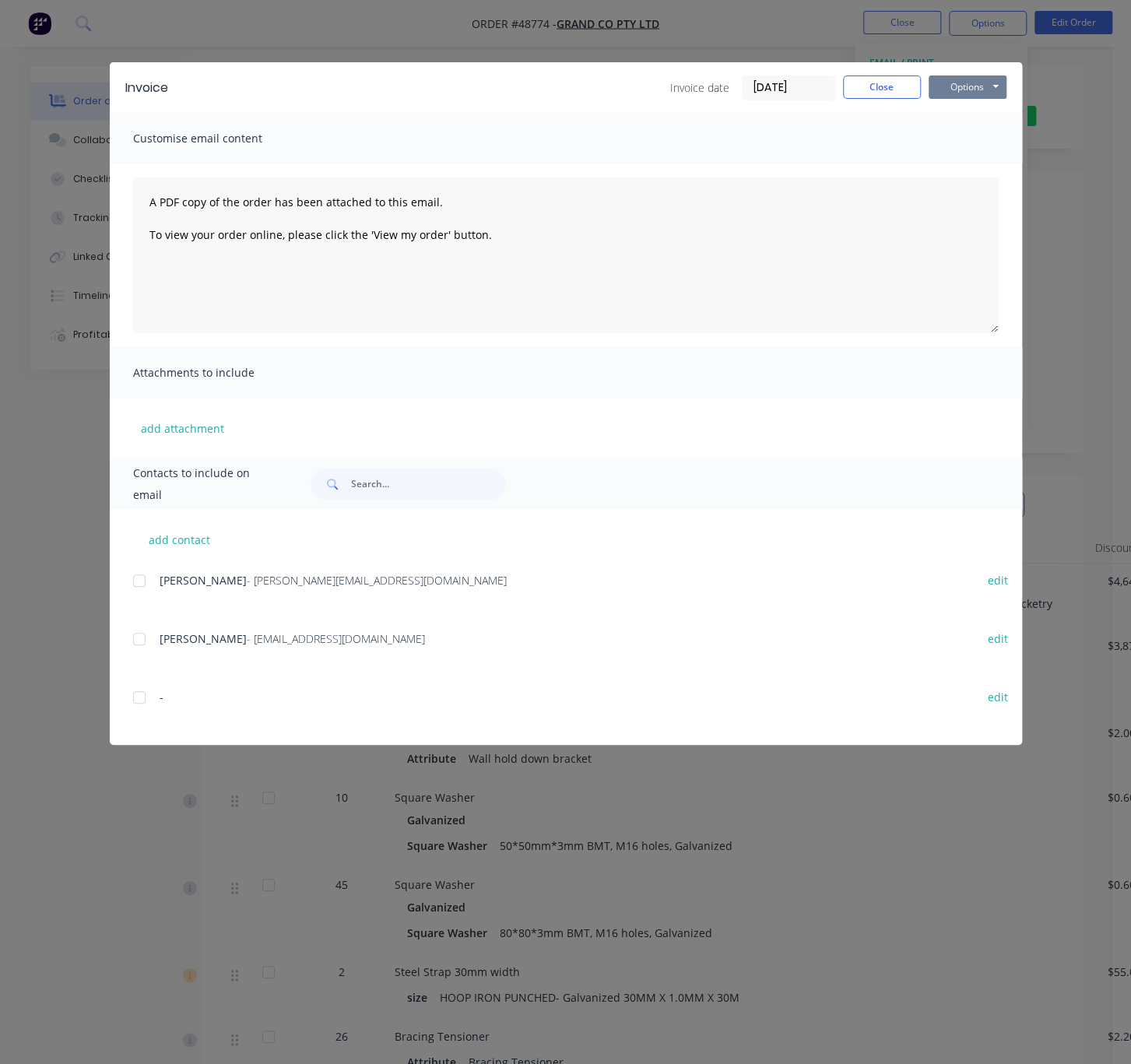
click at [976, 90] on button "Options" at bounding box center [967, 88] width 78 height 24
click at [972, 145] on button "Print" at bounding box center [978, 139] width 99 height 26
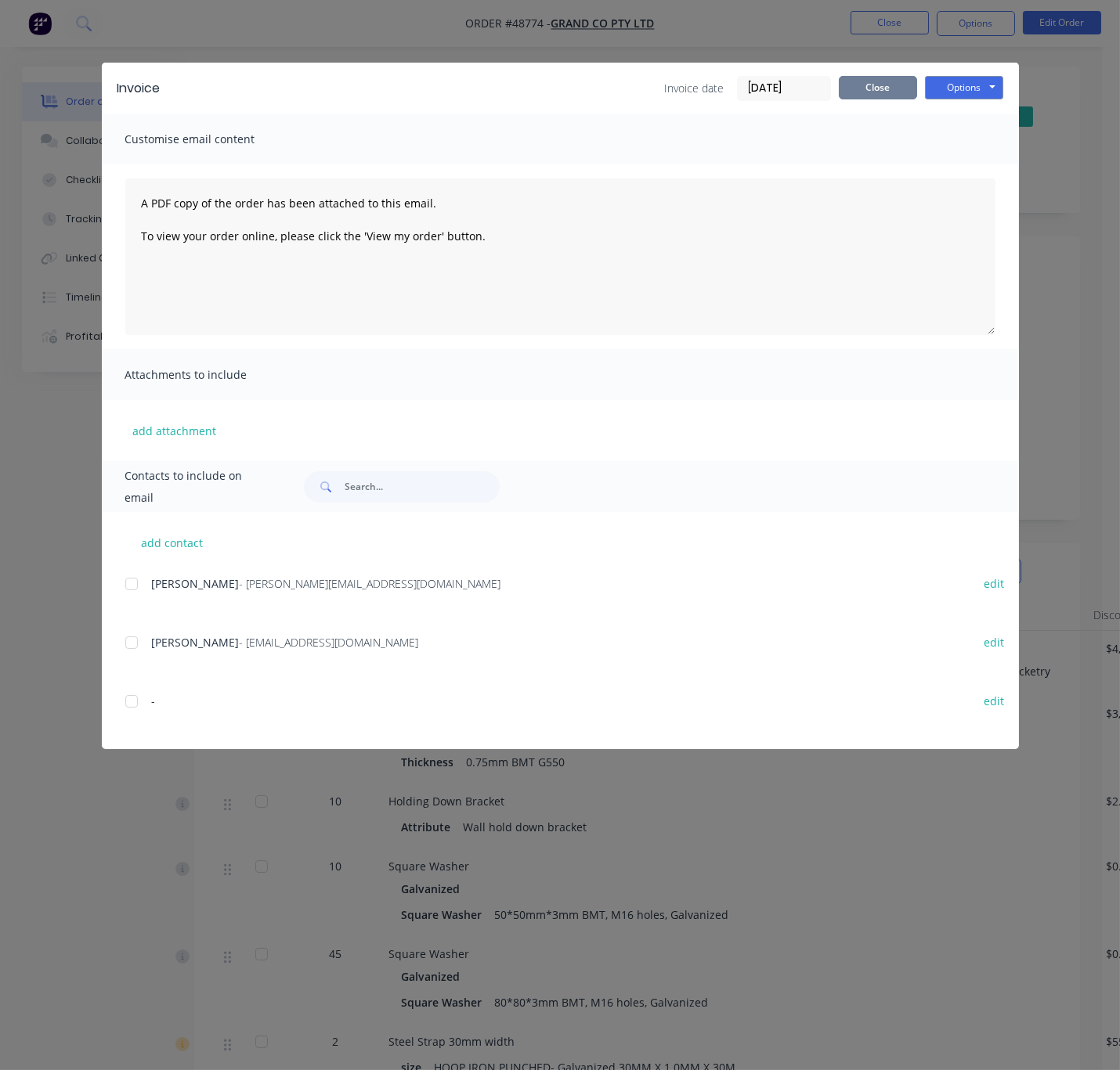
click at [875, 87] on button "Close" at bounding box center [877, 88] width 78 height 24
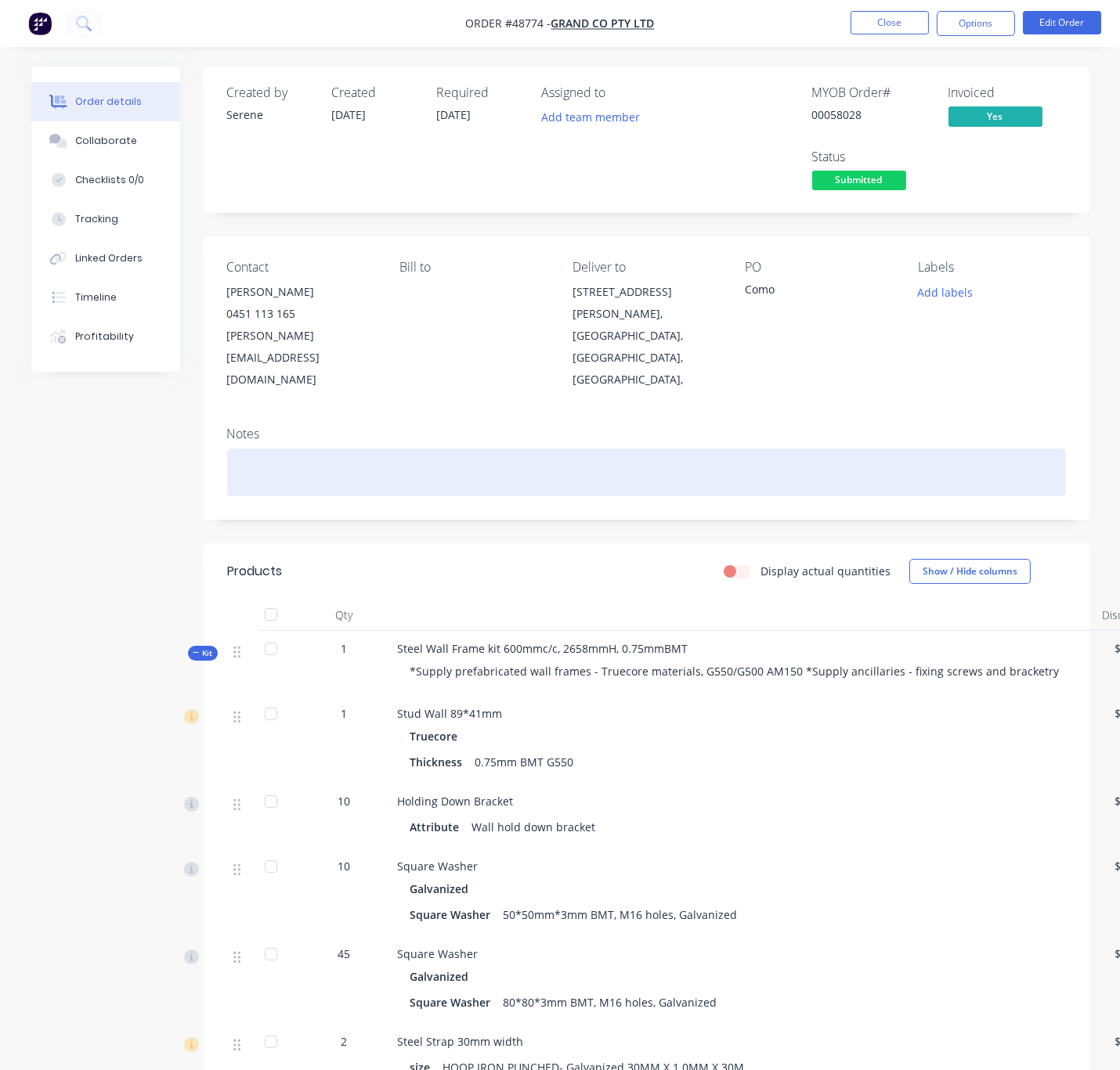
scroll to position [0, 36]
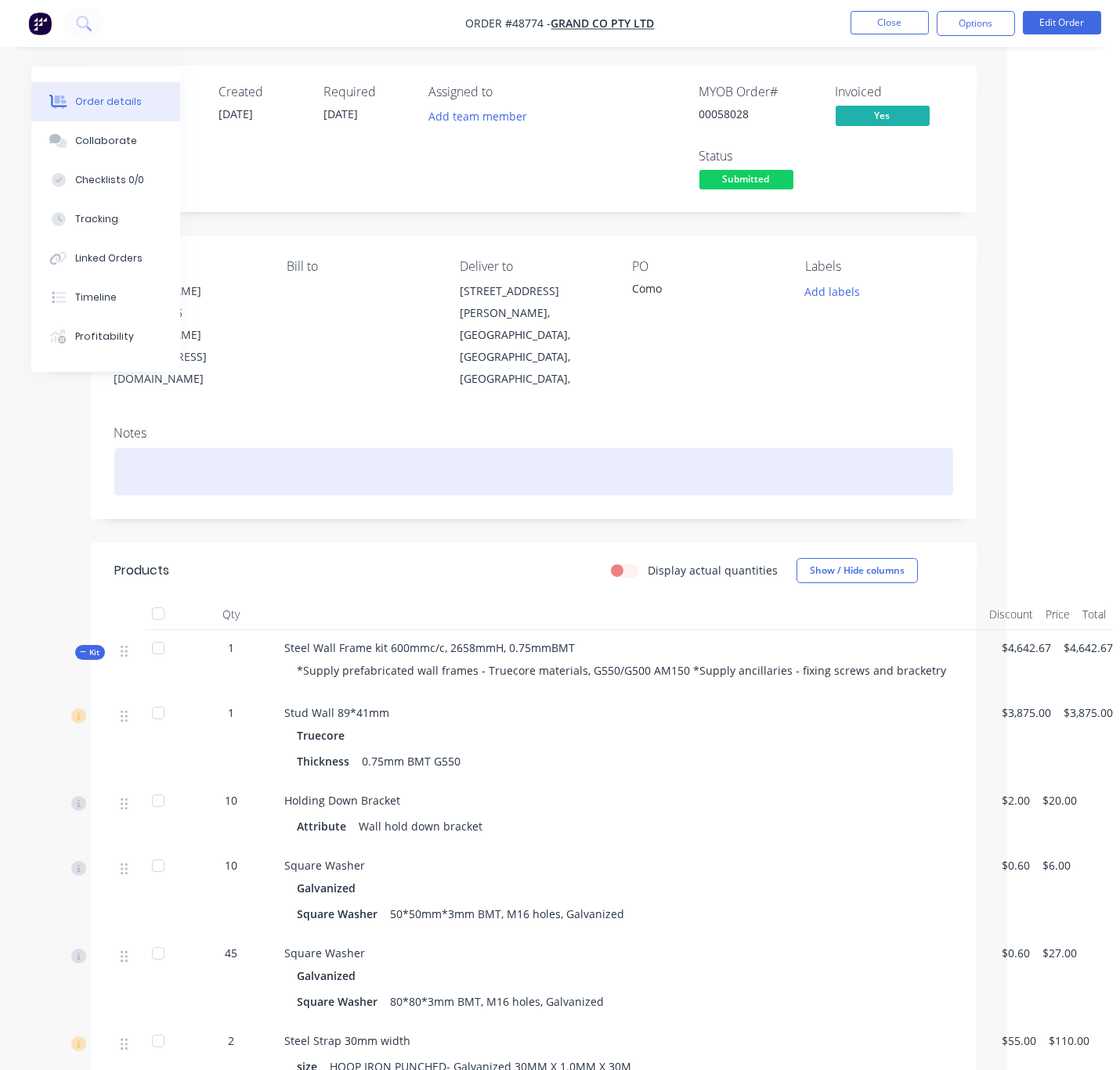
drag, startPoint x: 595, startPoint y: 452, endPoint x: 842, endPoint y: 493, distance: 250.4
